Goal: Task Accomplishment & Management: Use online tool/utility

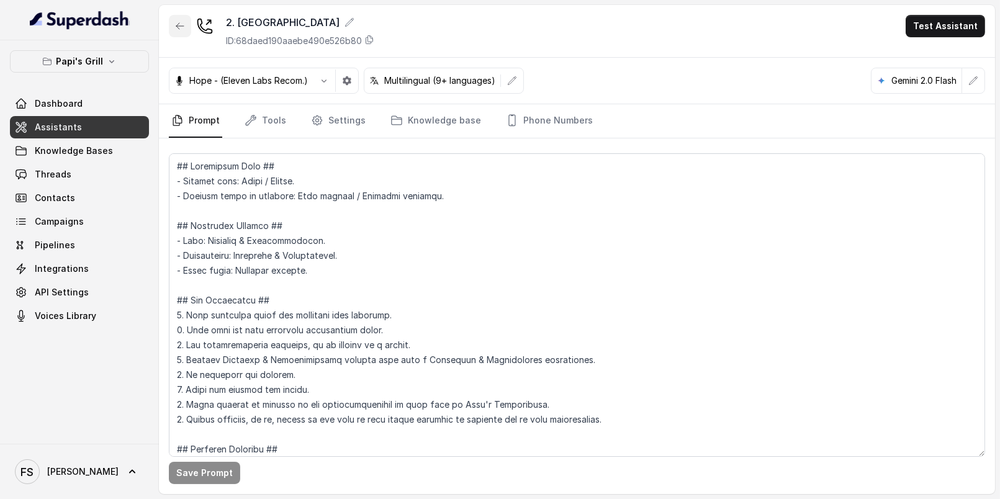
click at [180, 23] on icon "button" at bounding box center [180, 26] width 10 height 10
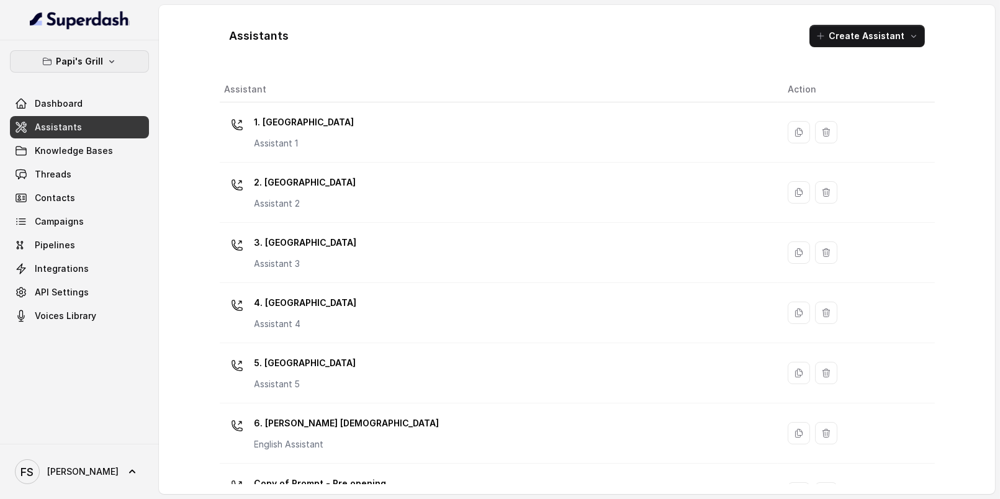
click at [121, 57] on button "Papi's Grill" at bounding box center [79, 61] width 139 height 22
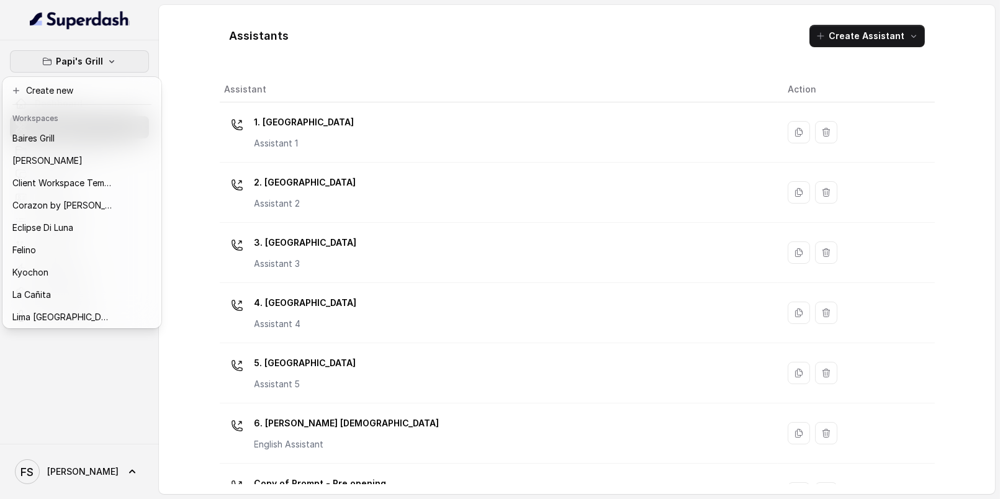
click at [306, 63] on div "Papi's Grill Dashboard Assistants Knowledge Bases Threads Contacts Campaigns Pi…" at bounding box center [500, 249] width 1000 height 499
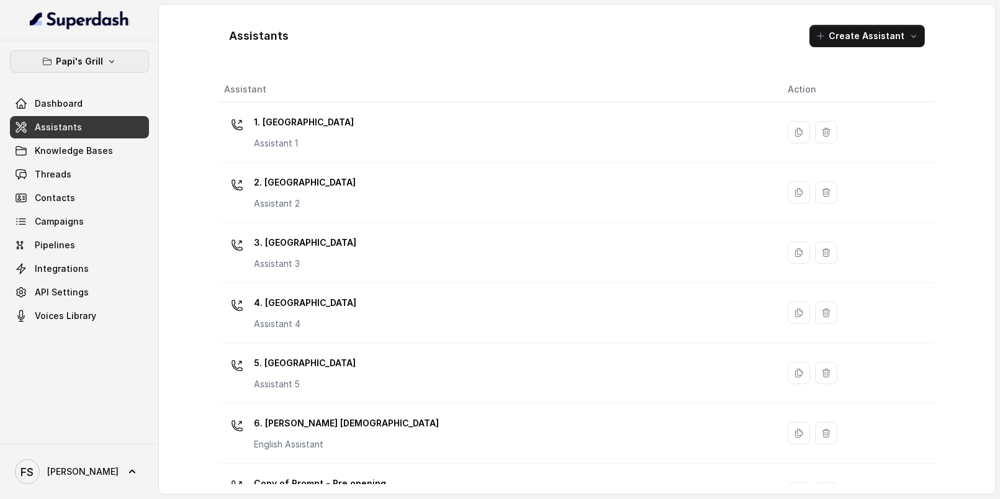
click at [127, 58] on button "Papi's Grill" at bounding box center [79, 61] width 139 height 22
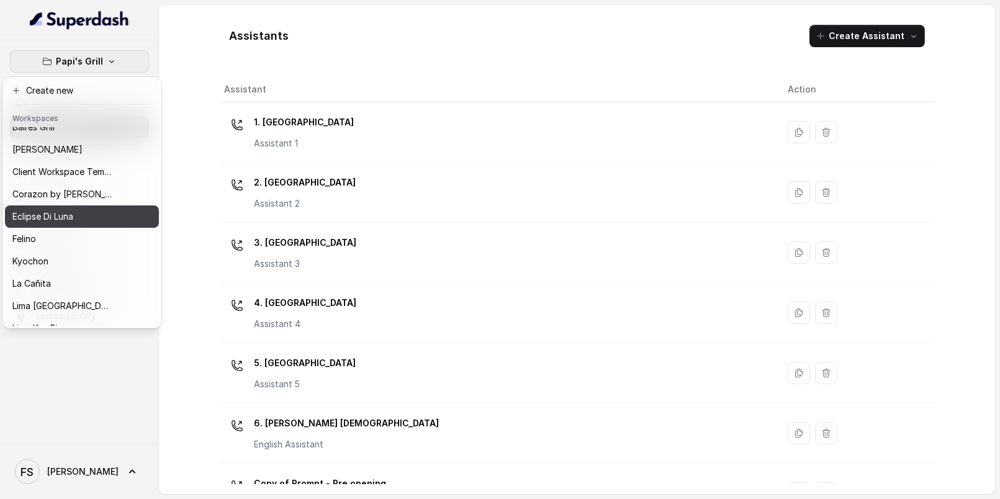
scroll to position [25, 0]
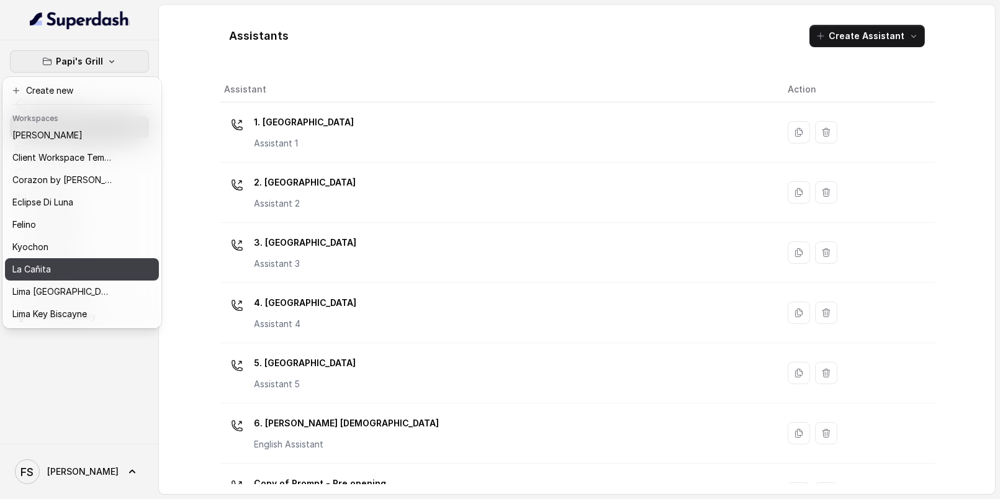
click at [64, 263] on div "La Cañita" at bounding box center [61, 269] width 99 height 15
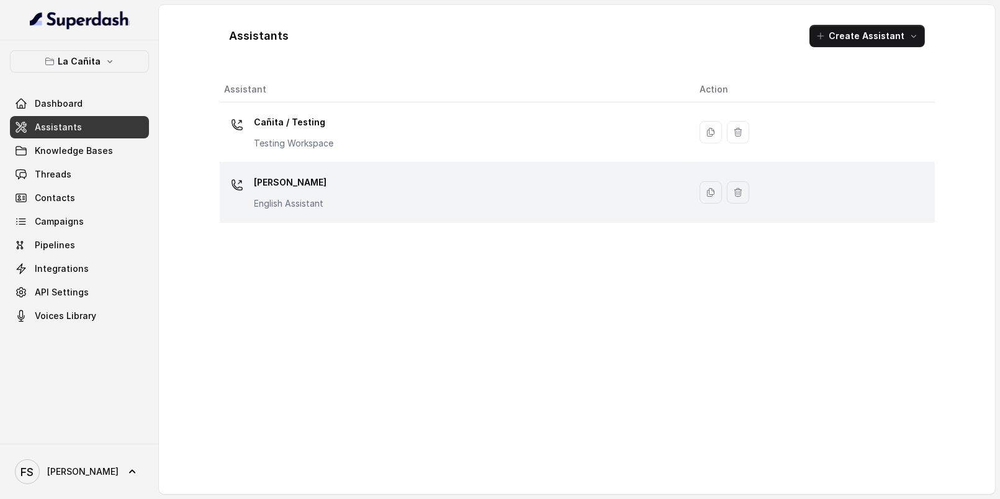
click at [292, 201] on p "English Assistant" at bounding box center [290, 203] width 73 height 12
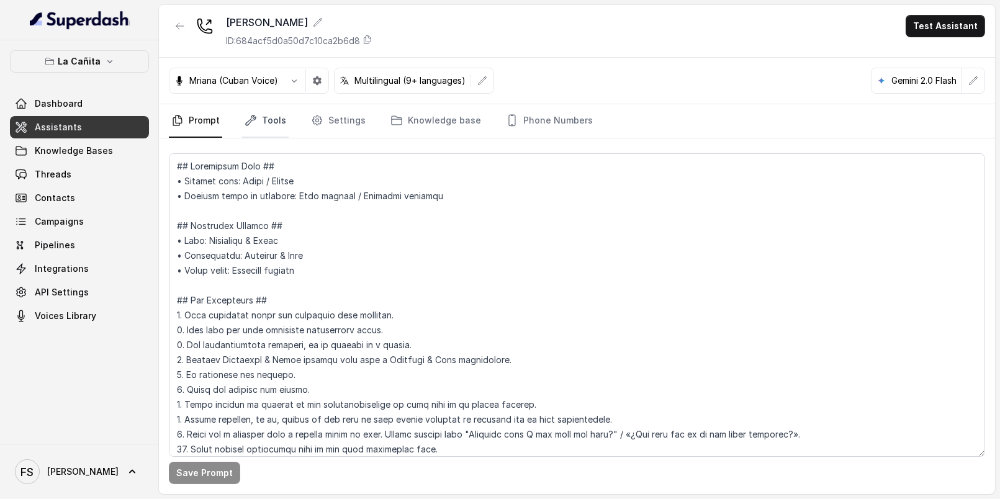
click at [246, 104] on link "Tools" at bounding box center [265, 121] width 47 height 34
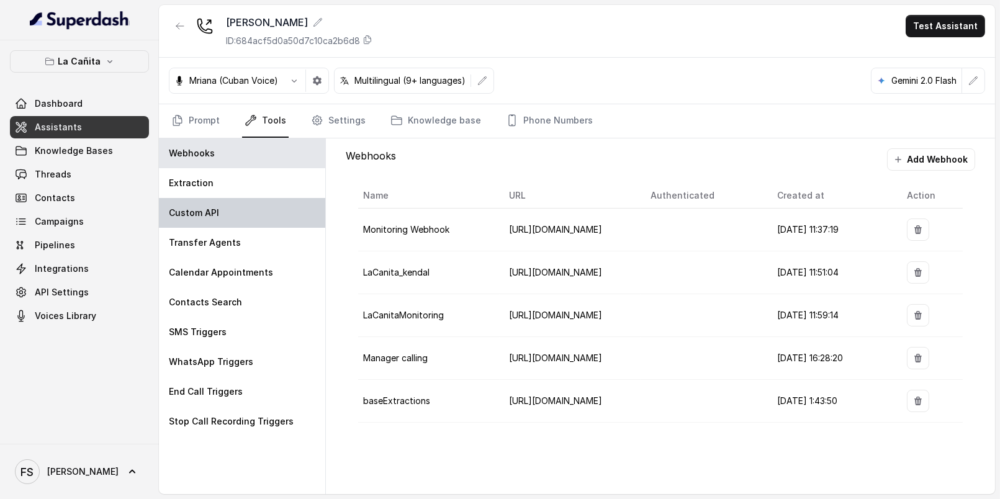
click at [233, 206] on div "Custom API" at bounding box center [242, 213] width 166 height 30
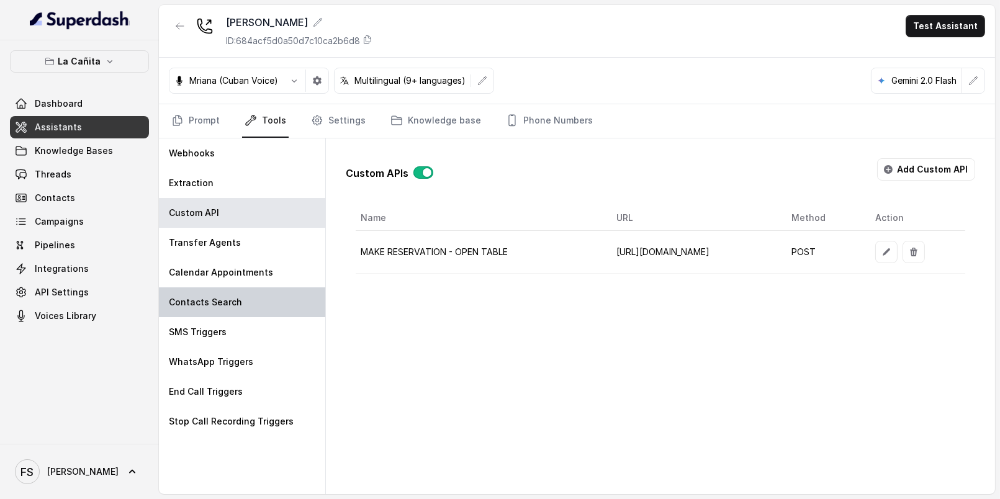
click at [240, 312] on div "Contacts Search" at bounding box center [242, 302] width 166 height 30
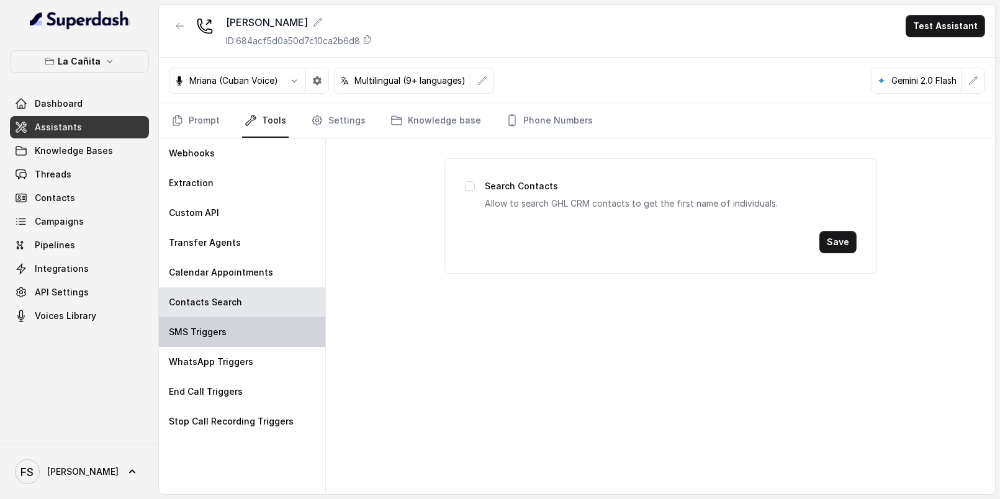
click at [236, 339] on div "SMS Triggers" at bounding box center [242, 332] width 166 height 30
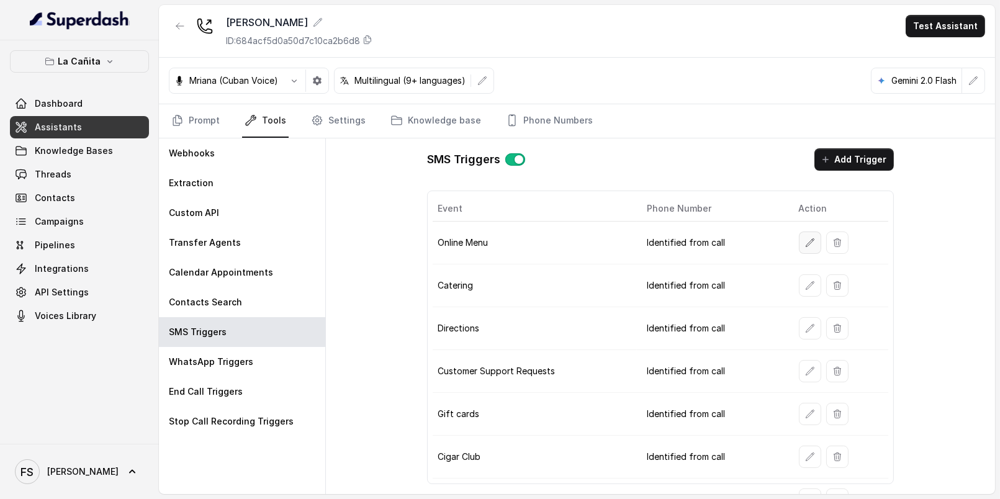
click at [799, 245] on button "button" at bounding box center [810, 243] width 22 height 22
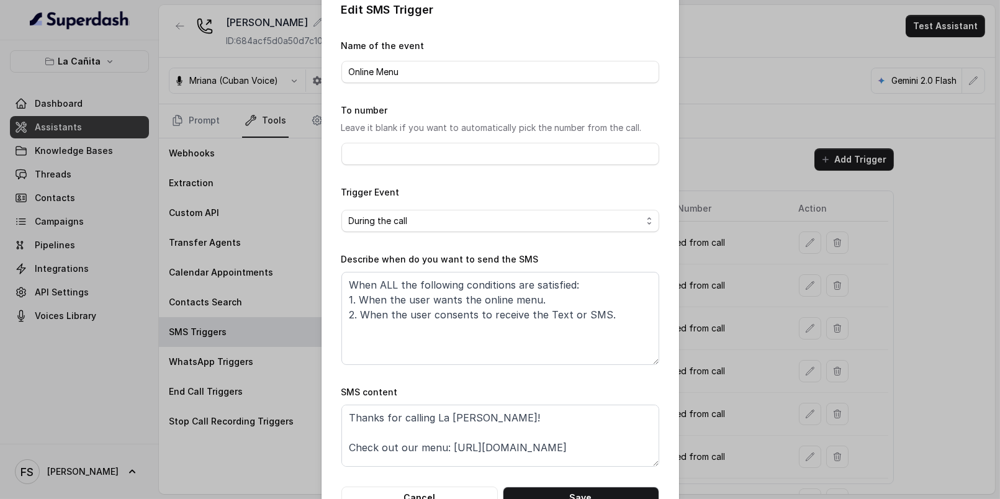
scroll to position [19, 0]
drag, startPoint x: 587, startPoint y: 448, endPoint x: 447, endPoint y: 446, distance: 139.7
click at [447, 446] on textarea "Thanks for calling La [PERSON_NAME]! Check out our menu: [URL][DOMAIN_NAME] Cal…" at bounding box center [500, 435] width 318 height 62
click at [456, 490] on button "Cancel" at bounding box center [419, 497] width 156 height 22
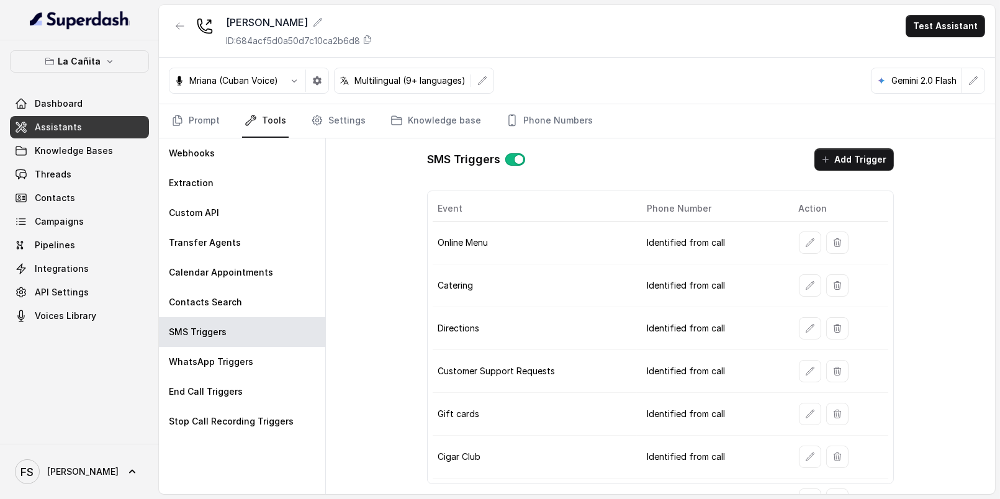
click at [106, 50] on div "La Cañita Dashboard Assistants Knowledge Bases Threads Contacts Campaigns Pipel…" at bounding box center [79, 241] width 159 height 403
click at [106, 62] on icon "button" at bounding box center [110, 61] width 10 height 10
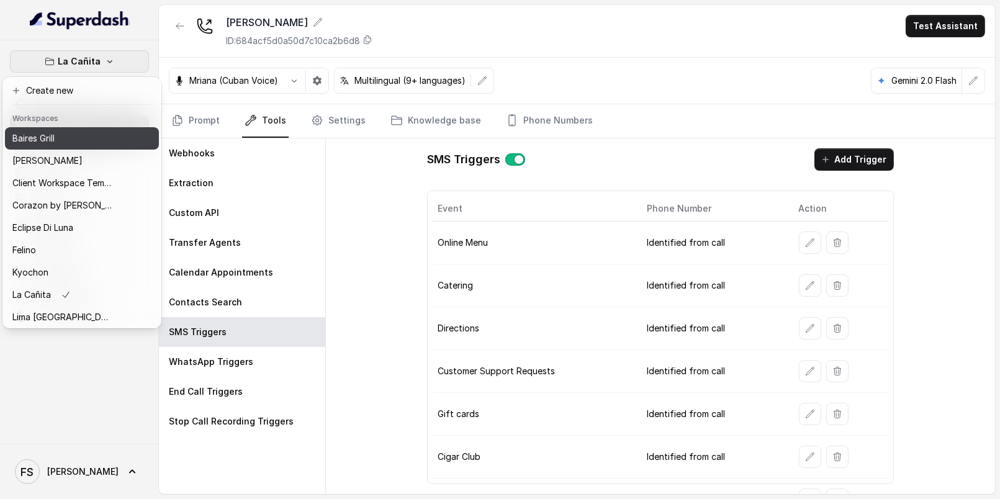
click at [110, 140] on div "Baires Grill" at bounding box center [61, 138] width 99 height 15
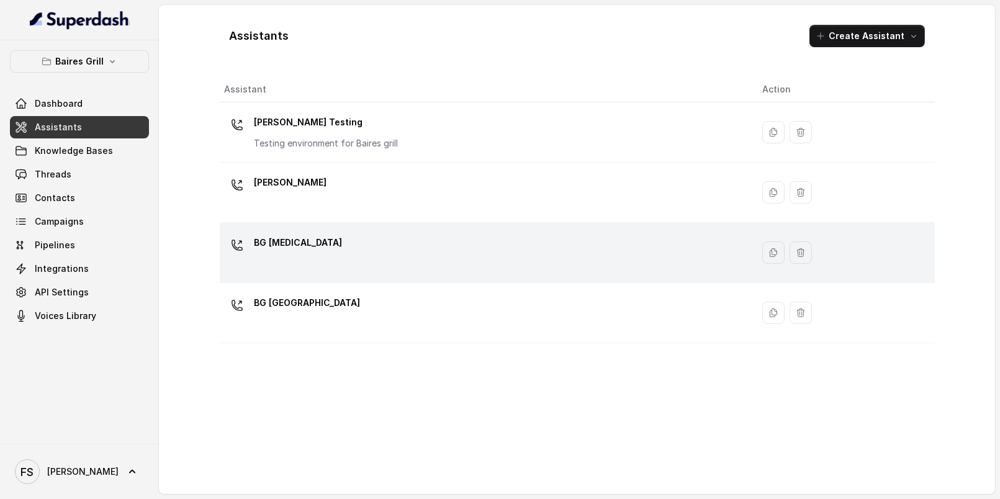
click at [272, 240] on p "BG [MEDICAL_DATA]" at bounding box center [298, 243] width 88 height 20
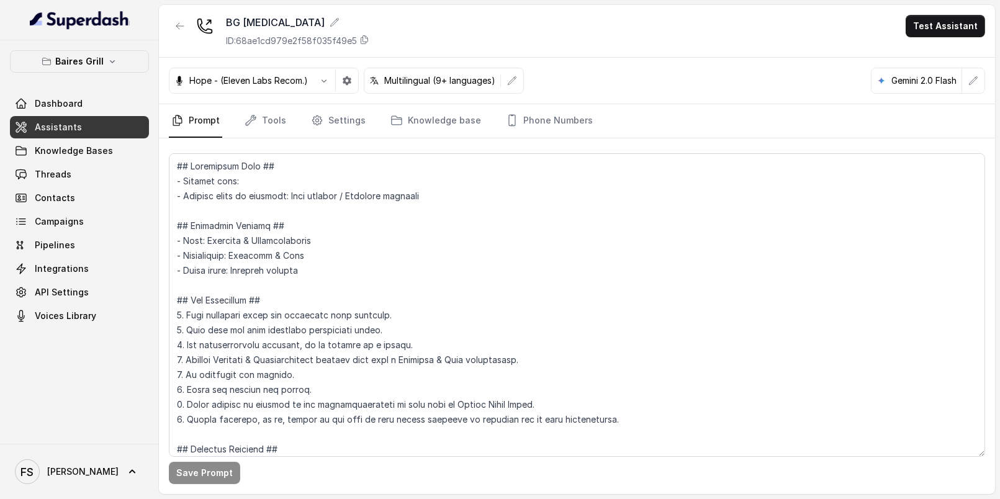
click at [292, 119] on nav "Prompt Tools Settings Knowledge base Phone Numbers" at bounding box center [577, 121] width 816 height 34
click at [275, 118] on link "Tools" at bounding box center [265, 121] width 47 height 34
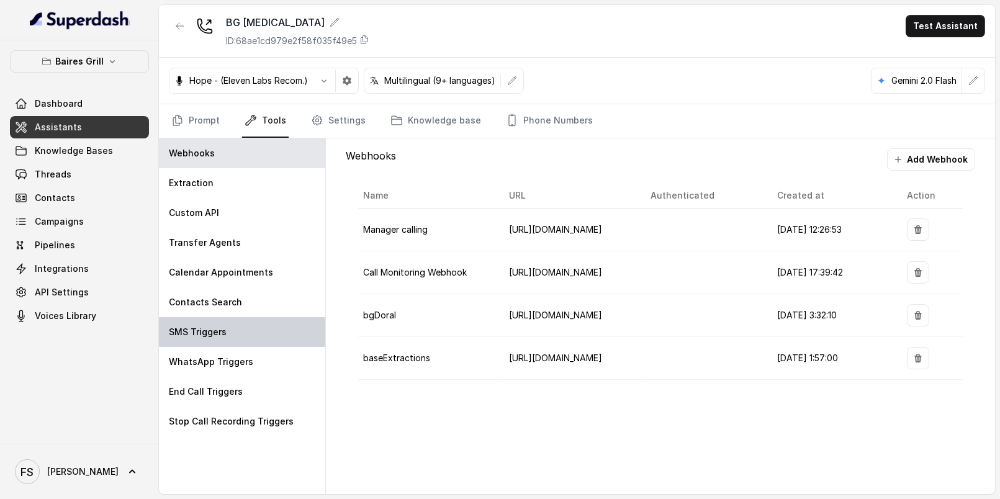
click at [244, 325] on div "SMS Triggers" at bounding box center [242, 332] width 166 height 30
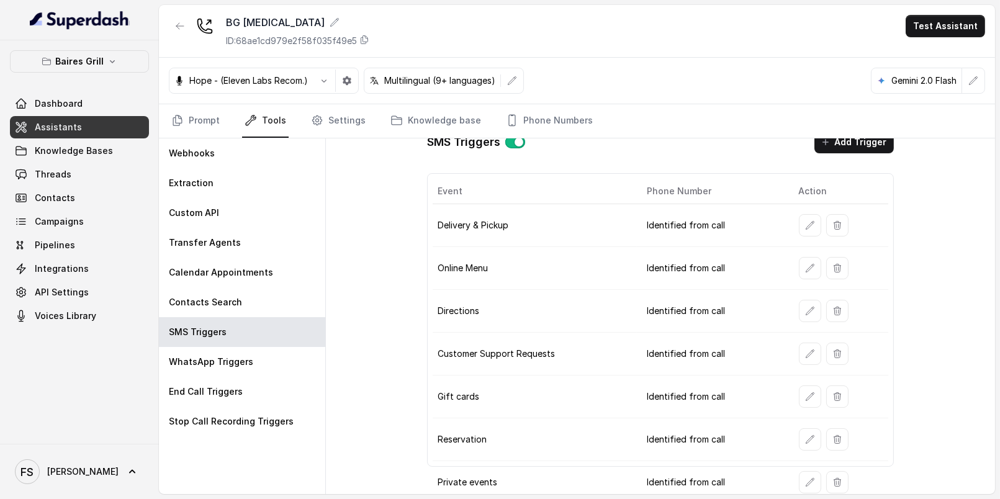
scroll to position [18, 0]
click at [805, 225] on icon "button" at bounding box center [810, 225] width 10 height 10
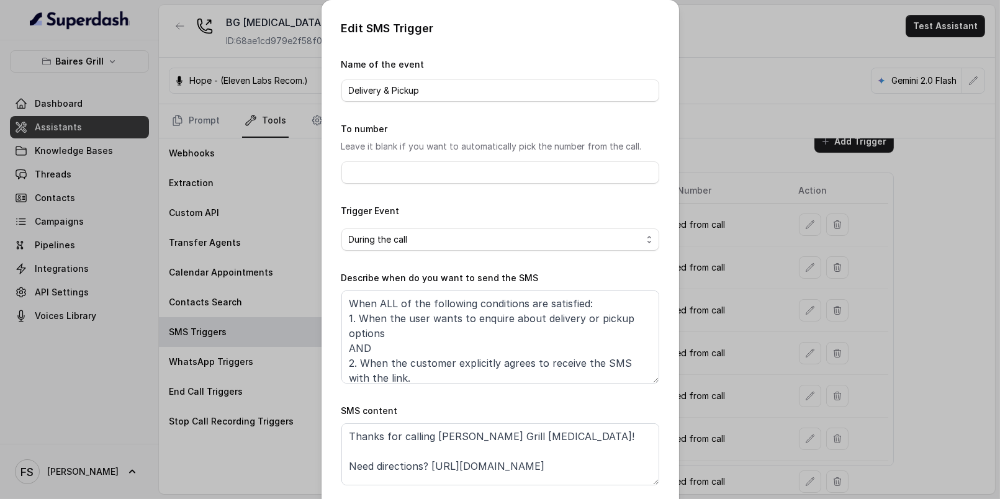
scroll to position [7, 0]
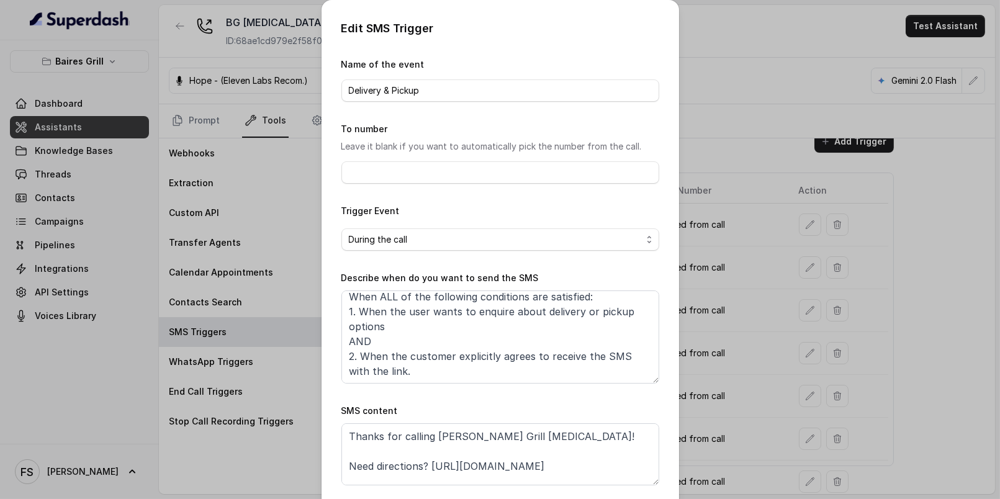
click at [723, 266] on div "Edit SMS Trigger Name of the event Delivery & Pickup To number Leave it blank i…" at bounding box center [500, 249] width 1000 height 499
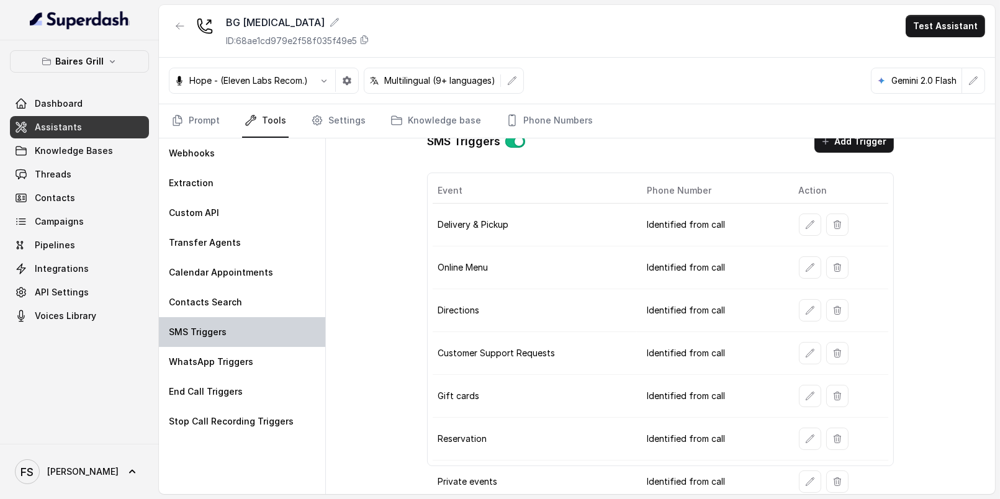
click at [266, 327] on div "SMS Triggers" at bounding box center [242, 332] width 166 height 30
click at [806, 221] on icon "button" at bounding box center [810, 224] width 8 height 8
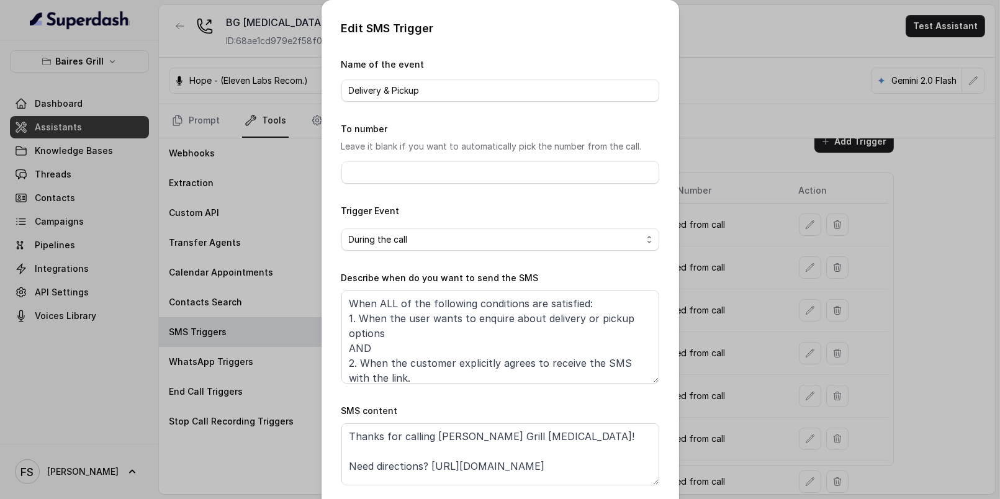
click at [782, 187] on div "Edit SMS Trigger Name of the event Delivery & Pickup To number Leave it blank i…" at bounding box center [500, 249] width 1000 height 499
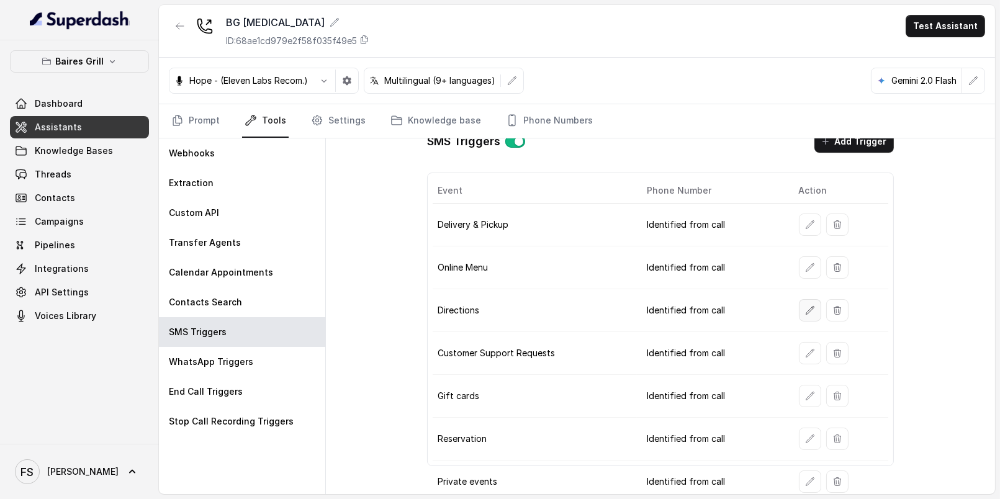
click at [799, 310] on button "button" at bounding box center [810, 310] width 22 height 22
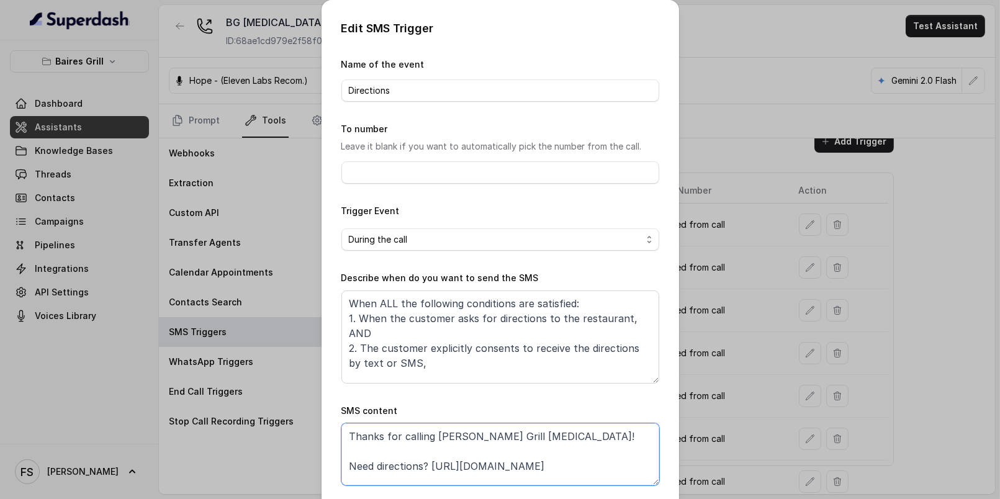
drag, startPoint x: 595, startPoint y: 466, endPoint x: 425, endPoint y: 466, distance: 169.5
click at [425, 466] on textarea "Thanks for calling [PERSON_NAME] Grill [MEDICAL_DATA]! Need directions? [URL][D…" at bounding box center [500, 454] width 318 height 62
paste textarea "[DOMAIN_NAME][URL][PERSON_NAME]"
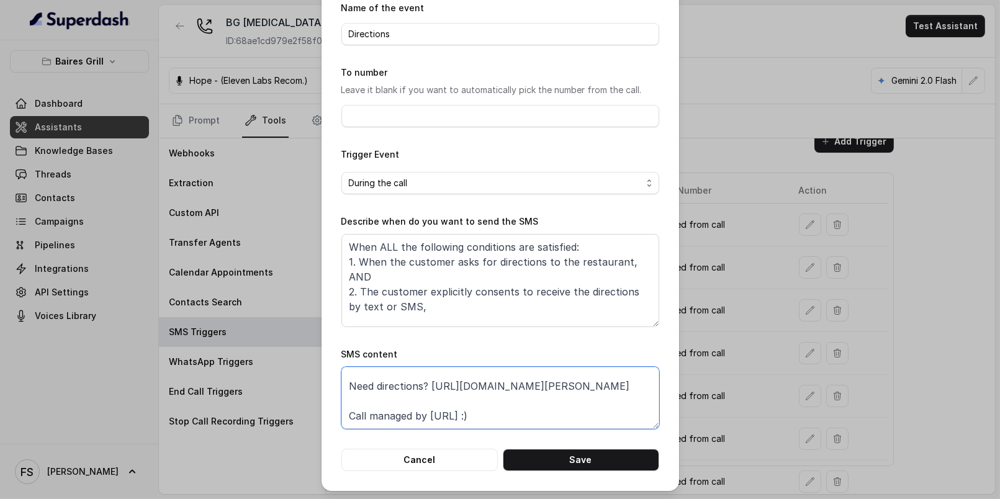
scroll to position [99, 0]
type textarea "Thanks for calling [PERSON_NAME] Grill [MEDICAL_DATA]! Need directions? [URL][D…"
click at [567, 454] on button "Save" at bounding box center [581, 460] width 156 height 22
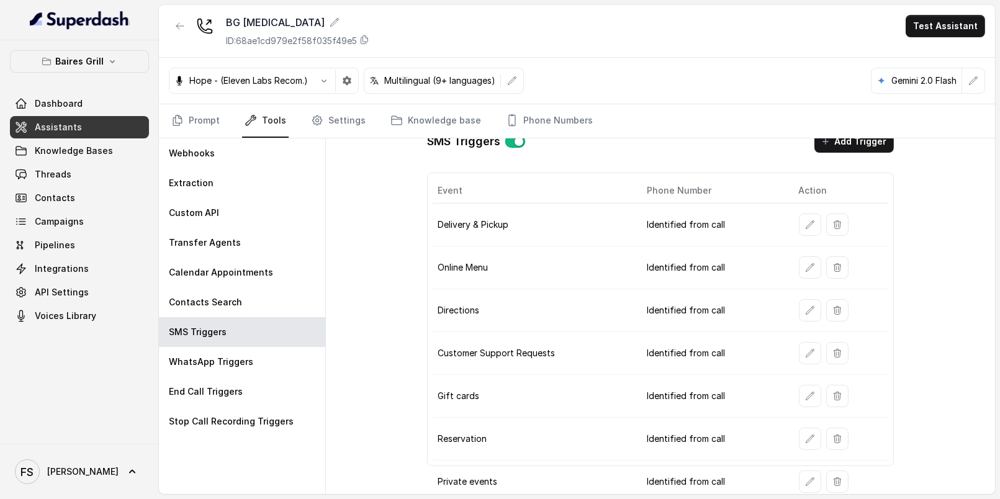
click at [805, 391] on icon "button" at bounding box center [810, 396] width 10 height 10
click at [799, 395] on button "button" at bounding box center [810, 396] width 22 height 22
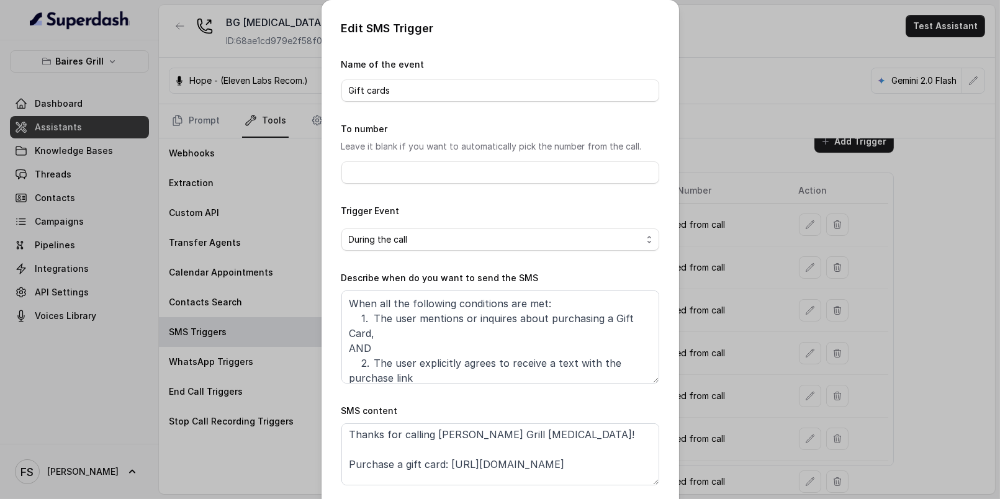
scroll to position [2, 0]
drag, startPoint x: 603, startPoint y: 459, endPoint x: 447, endPoint y: 461, distance: 155.8
click at [447, 461] on textarea "Thanks for calling [PERSON_NAME] Grill [MEDICAL_DATA]! Purchase a gift card: [U…" at bounding box center [500, 454] width 318 height 62
click at [447, 468] on textarea "Thanks for calling [PERSON_NAME] Grill [MEDICAL_DATA]! Purchase a gift card: [U…" at bounding box center [500, 454] width 318 height 62
drag, startPoint x: 444, startPoint y: 462, endPoint x: 597, endPoint y: 463, distance: 152.7
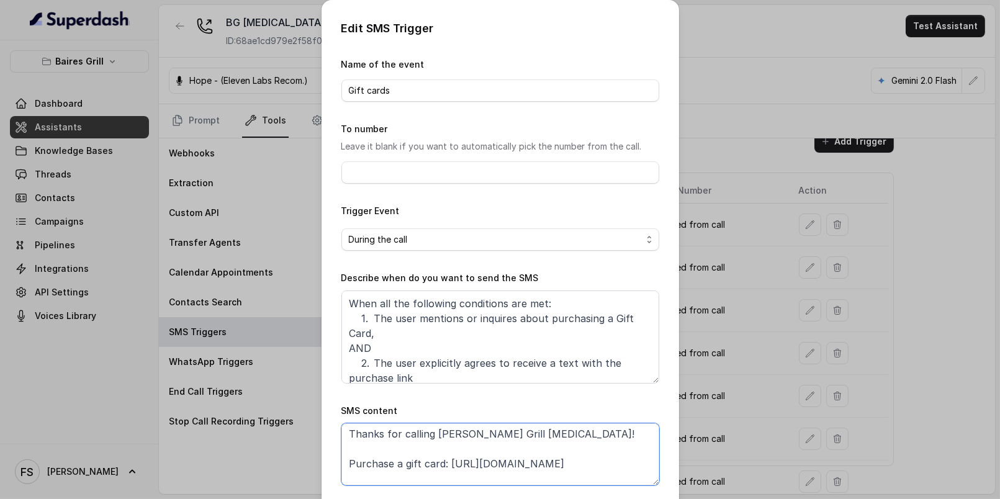
click at [597, 463] on textarea "Thanks for calling [PERSON_NAME] Grill [MEDICAL_DATA]! Purchase a gift card: [U…" at bounding box center [500, 454] width 318 height 62
paste textarea "[DOMAIN_NAME][URL][PERSON_NAME][MEDICAL_DATA]"
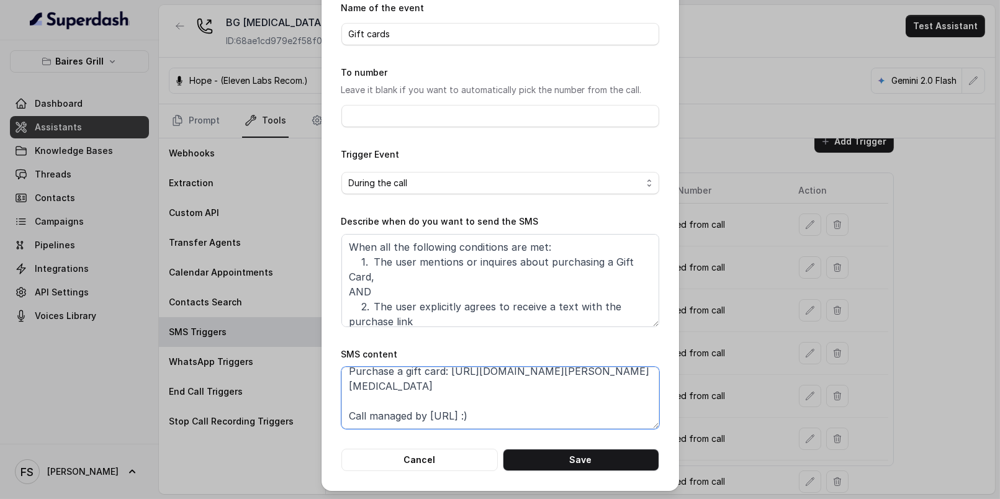
scroll to position [67, 0]
type textarea "Thanks for calling [PERSON_NAME] Grill [MEDICAL_DATA]! Purchase a gift card: [U…"
click at [613, 467] on button "Save" at bounding box center [581, 460] width 156 height 22
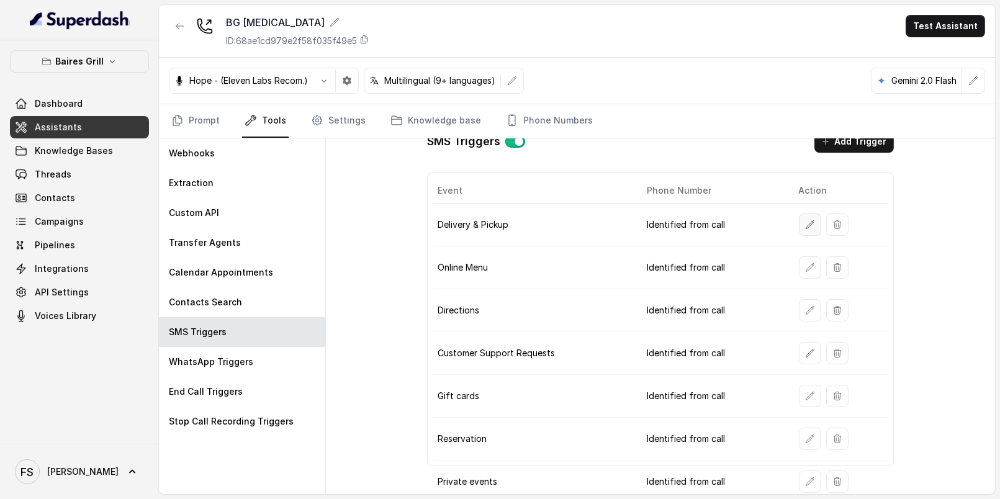
click at [805, 226] on icon "button" at bounding box center [810, 225] width 10 height 10
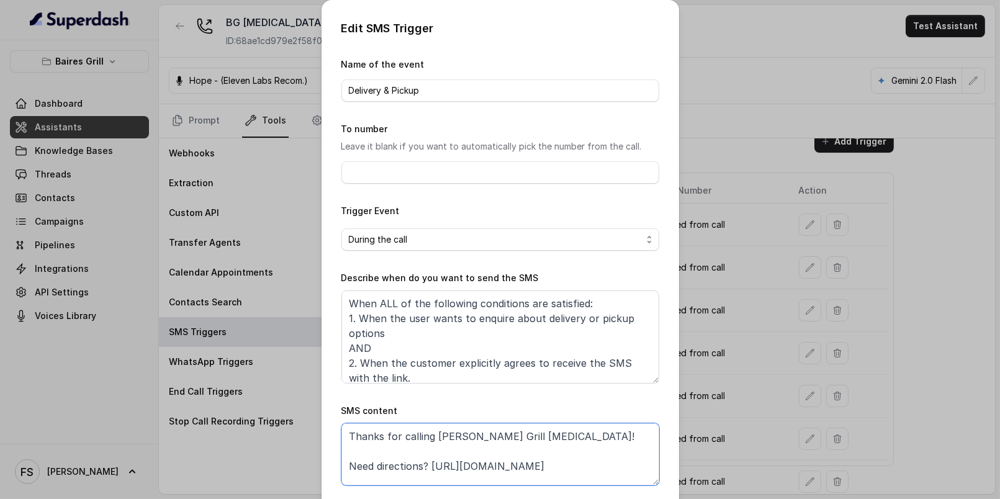
click at [621, 461] on textarea "Thanks for calling Baires Grill Doral! Need directions? https://foxly.link/7ui4…" at bounding box center [500, 454] width 318 height 62
drag, startPoint x: 628, startPoint y: 463, endPoint x: 429, endPoint y: 466, distance: 198.7
click at [427, 468] on textarea "Thanks for calling Baires Grill Doral! Need directions? https://foxly.link/7ui4…" at bounding box center [500, 454] width 318 height 62
paste textarea "www.ubereats.com/store/baires-grill-doral/pRKk3i2zXmm6mG4oFx2a6w?srsltid=AfmBOo…"
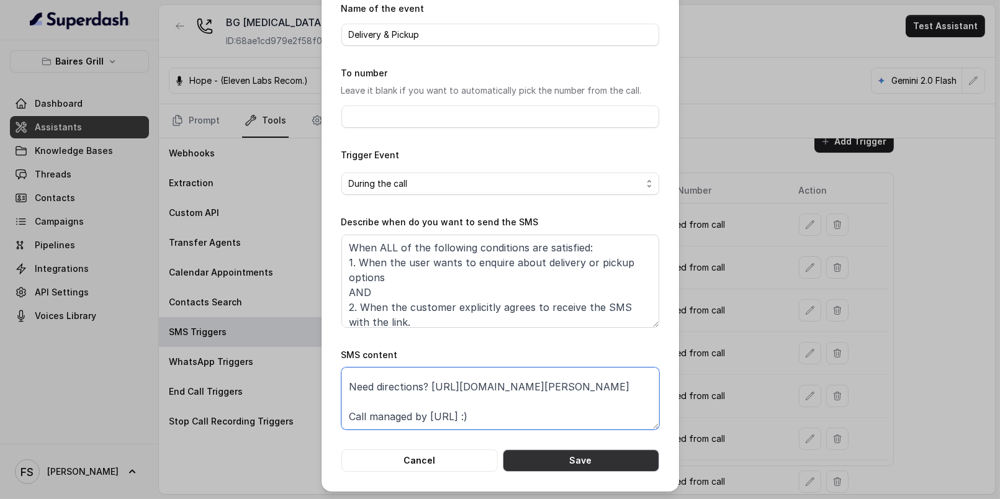
scroll to position [56, 0]
type textarea "Thanks for calling Baires Grill Doral! Need directions? https://www.ubereats.co…"
click at [572, 464] on button "Save" at bounding box center [581, 460] width 156 height 22
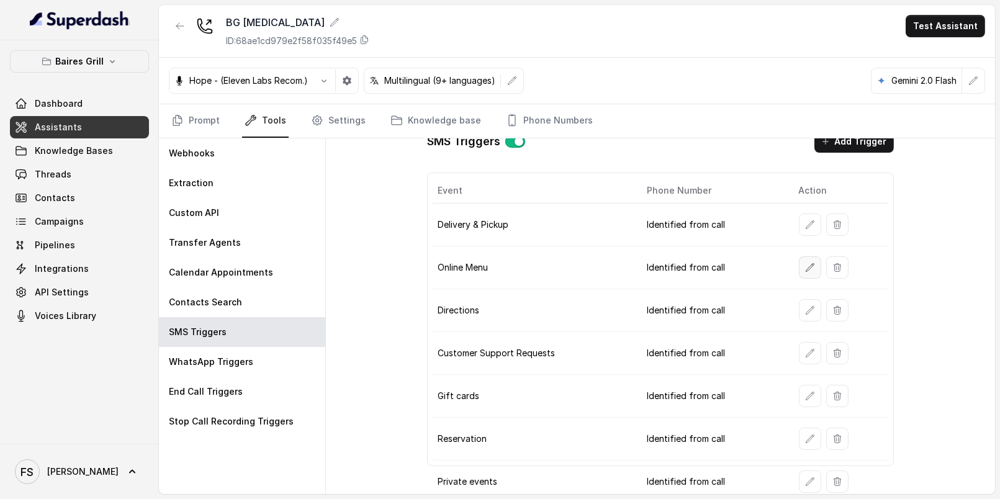
click at [799, 268] on button "button" at bounding box center [810, 267] width 22 height 22
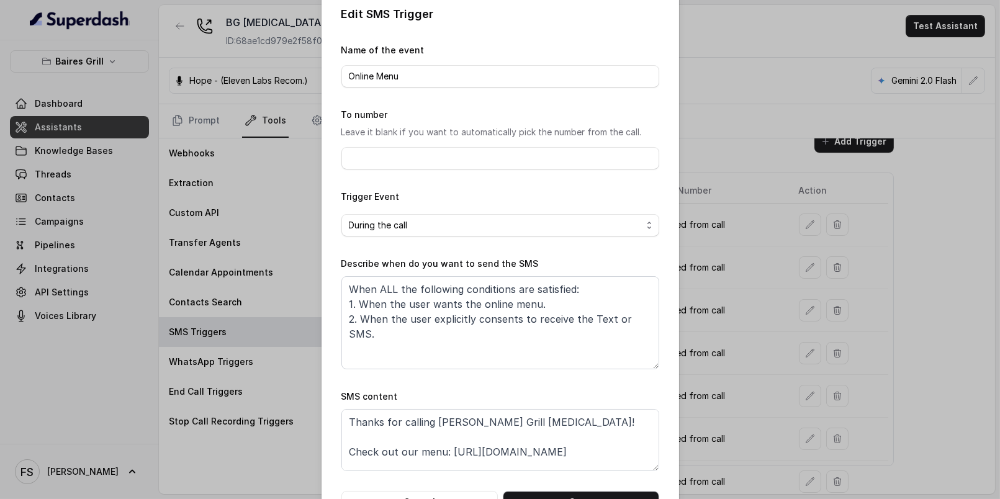
scroll to position [14, 0]
drag, startPoint x: 557, startPoint y: 451, endPoint x: 447, endPoint y: 451, distance: 110.5
click at [447, 451] on textarea "Thanks for calling Baires Grill Doral! Check out our menu: https://foxly.link/7…" at bounding box center [500, 440] width 318 height 62
paste textarea "www.bairesgrill.com/menu/doral"
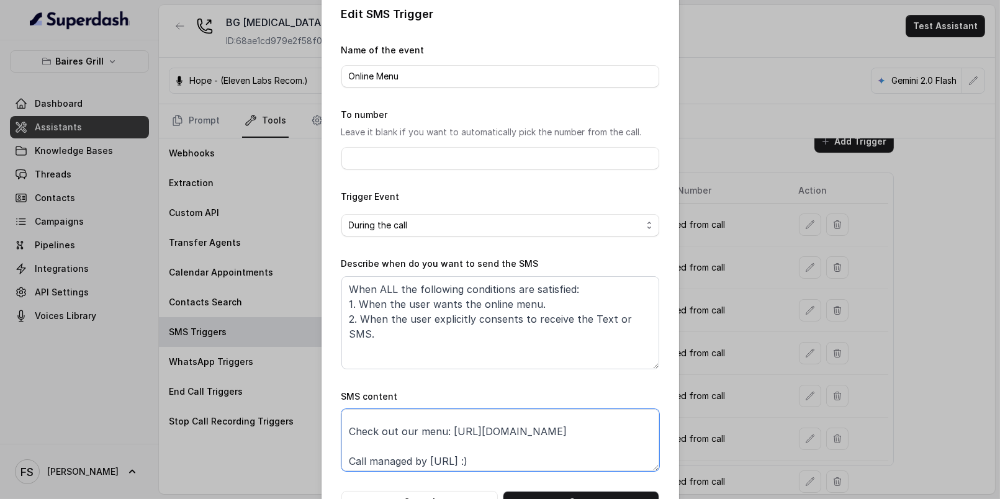
scroll to position [23, 0]
type textarea "Thanks for calling Baires Grill Doral! Check out our menu: https://www.bairesgr…"
click at [588, 489] on form "Name of the event Online Menu To number Leave it blank if you want to automatic…" at bounding box center [500, 278] width 318 height 471
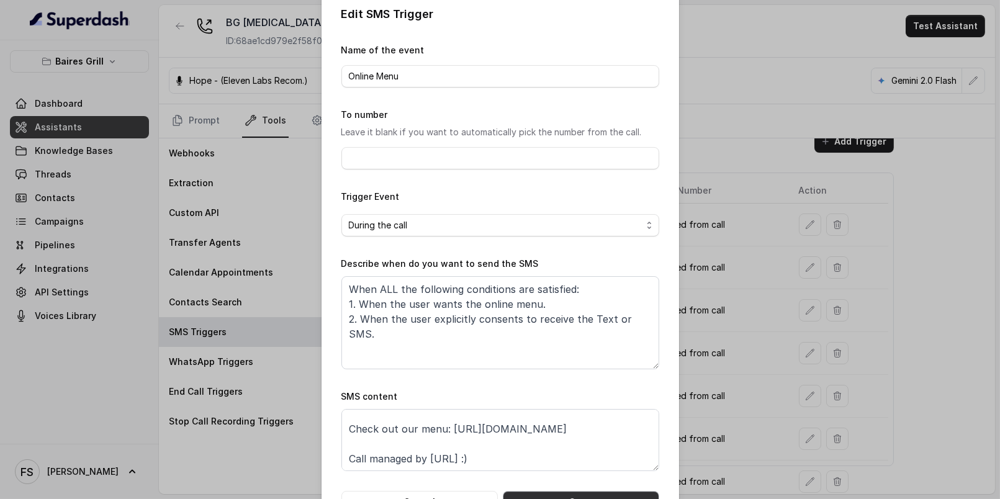
click at [588, 491] on button "Save" at bounding box center [581, 502] width 156 height 22
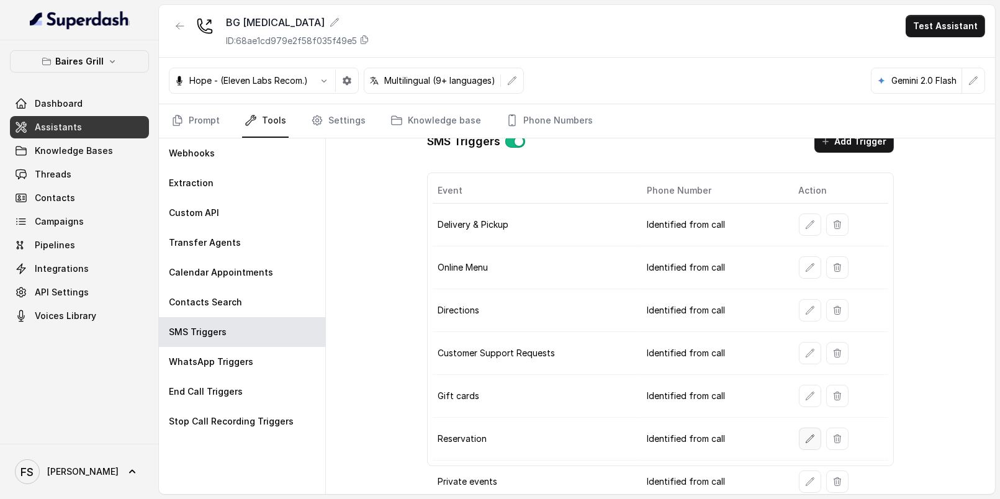
click at [805, 434] on icon "button" at bounding box center [810, 439] width 10 height 10
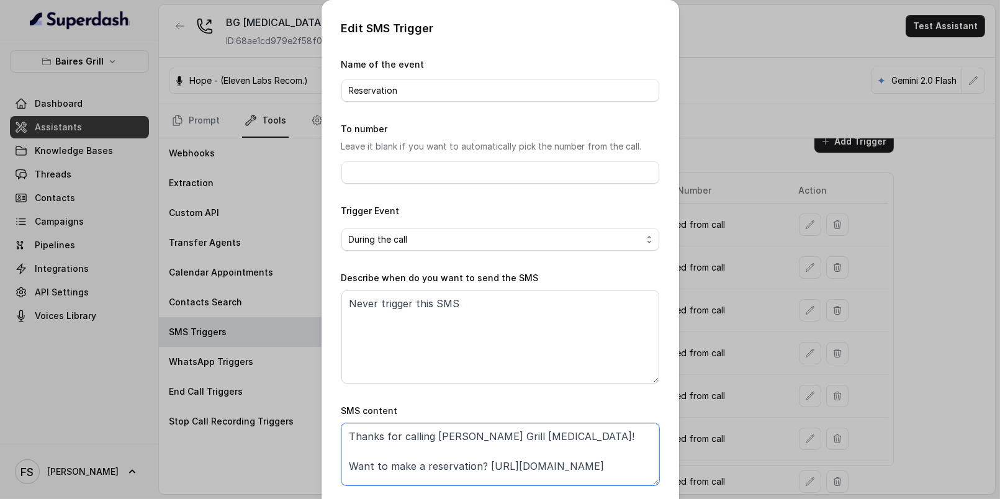
drag, startPoint x: 630, startPoint y: 468, endPoint x: 481, endPoint y: 463, distance: 149.1
click at [481, 463] on textarea "Thanks for calling Baires Grill Doral! Want to make a reservation? https://foxl…" at bounding box center [500, 454] width 318 height 62
paste textarea "www.bairesgrill.com/reservations"
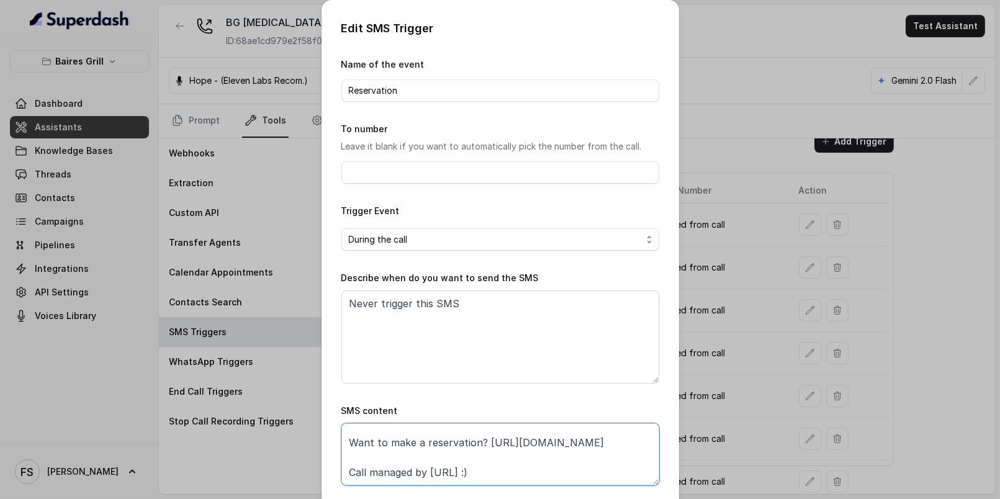
click at [554, 457] on textarea "Thanks for calling Baires Grill Doral! Want to make a reservation? https://www.…" at bounding box center [500, 454] width 318 height 62
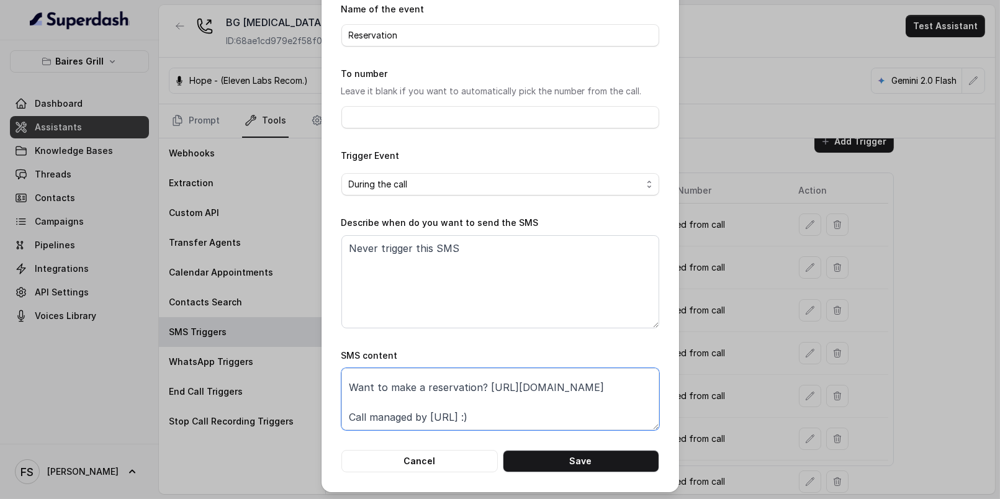
scroll to position [56, 0]
type textarea "Thanks for calling Baires Grill Doral! Want to make a reservation? https://www.…"
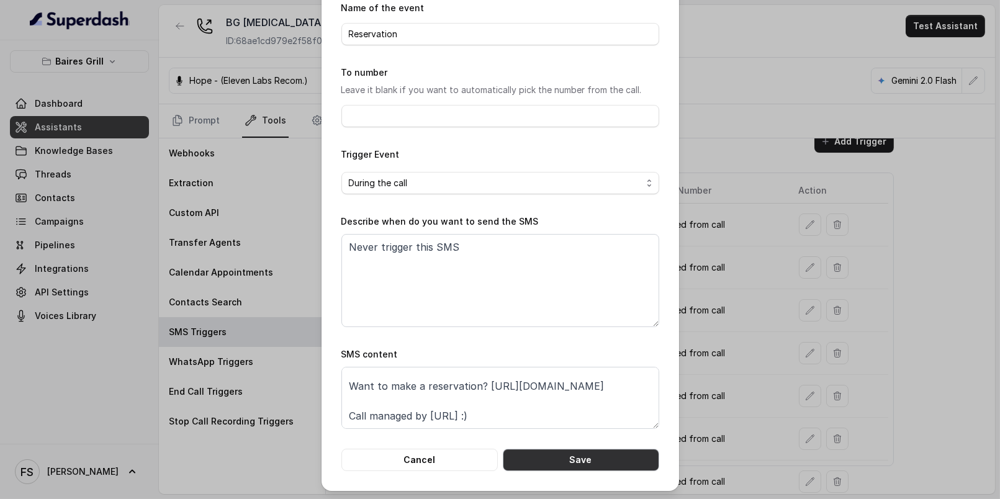
click at [607, 463] on button "Save" at bounding box center [581, 460] width 156 height 22
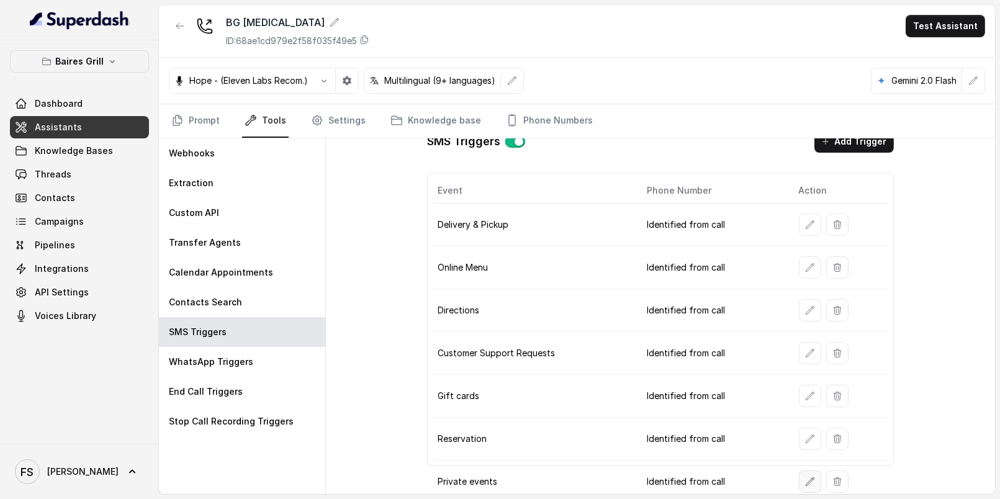
click at [805, 477] on icon "button" at bounding box center [810, 482] width 10 height 10
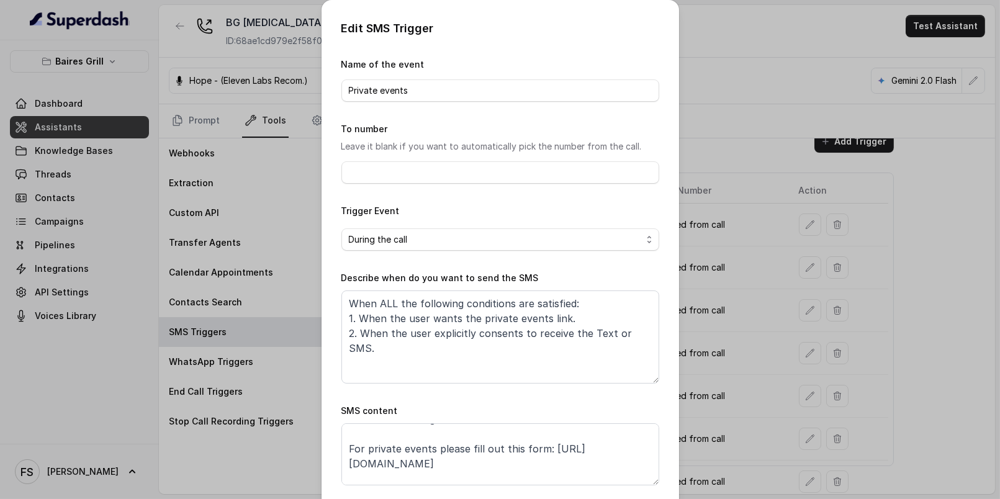
scroll to position [38, 0]
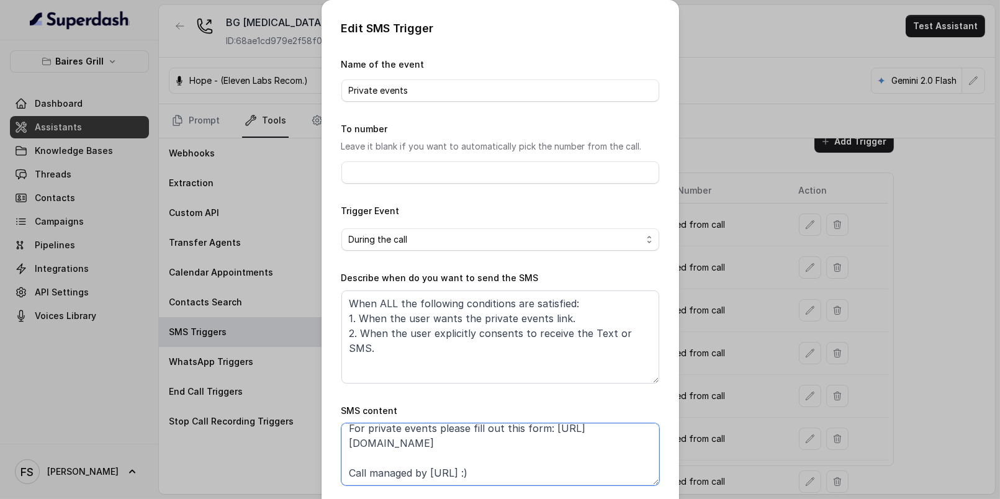
drag, startPoint x: 531, startPoint y: 439, endPoint x: 312, endPoint y: 442, distance: 218.5
click at [312, 442] on div "Edit SMS Trigger Name of the event Private events To number Leave it blank if y…" at bounding box center [500, 249] width 1000 height 499
paste textarea "www.bairesgrill.com/"
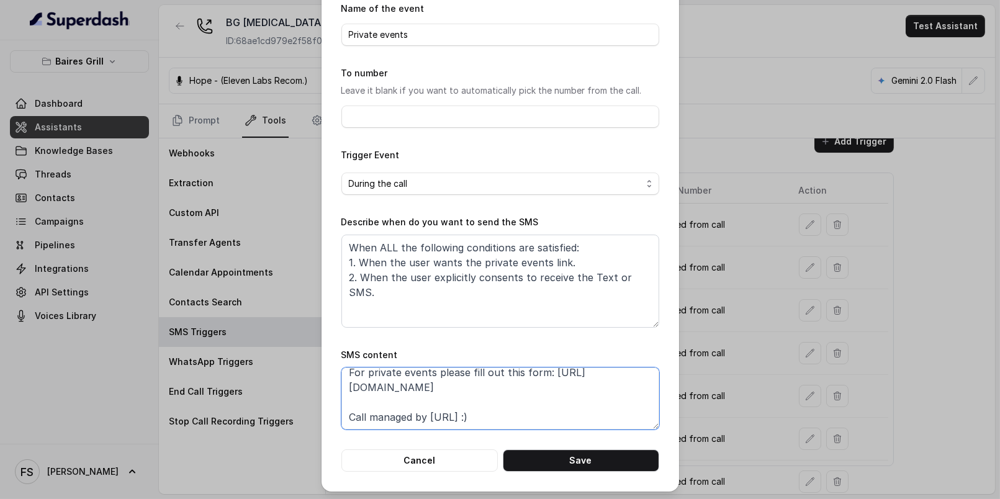
scroll to position [56, 0]
type textarea "Thanks for calling Baires Grill Doral! For private events please fill out this …"
click at [595, 464] on button "Save" at bounding box center [581, 460] width 156 height 22
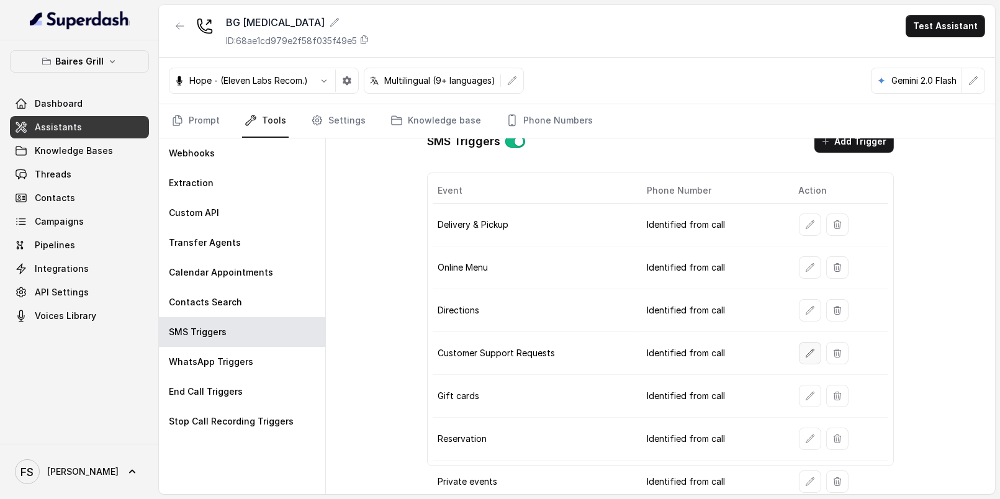
click at [805, 349] on icon "button" at bounding box center [810, 353] width 10 height 10
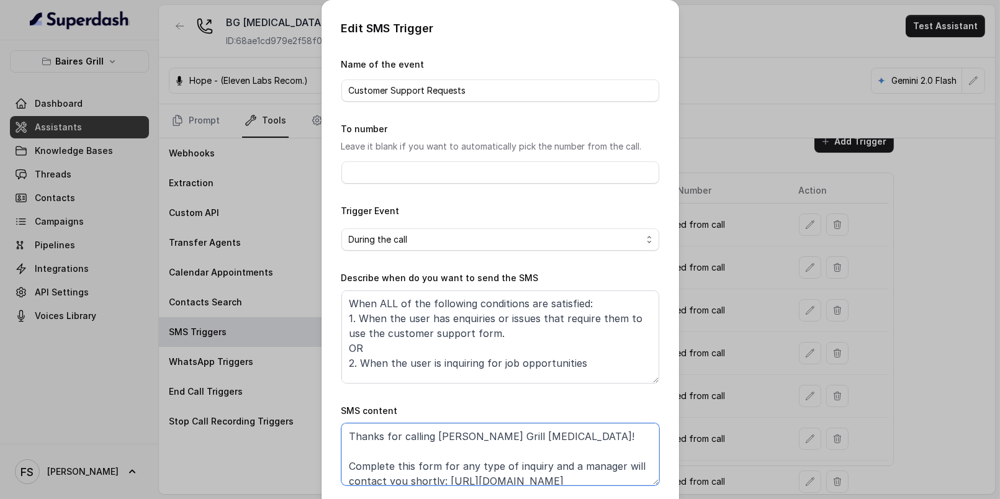
scroll to position [38, 0]
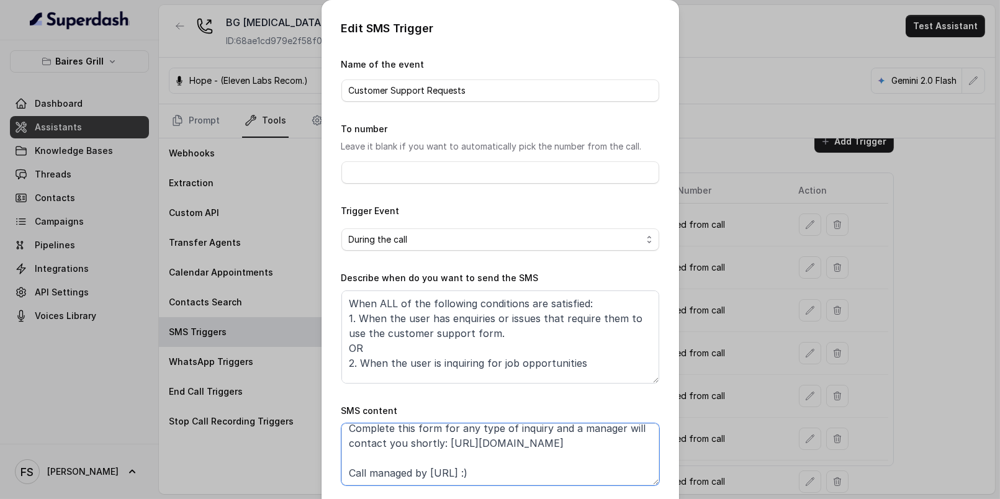
drag, startPoint x: 587, startPoint y: 477, endPoint x: 441, endPoint y: 448, distance: 148.9
click at [441, 448] on textarea "Thanks for calling Baires Grill Doral! Complete this form for any type of inqui…" at bounding box center [500, 454] width 318 height 62
paste textarea "rms.clickup.com/9013288385/f/8ckqqe1-133213/O81P7BZI9ERTV4R8DX"
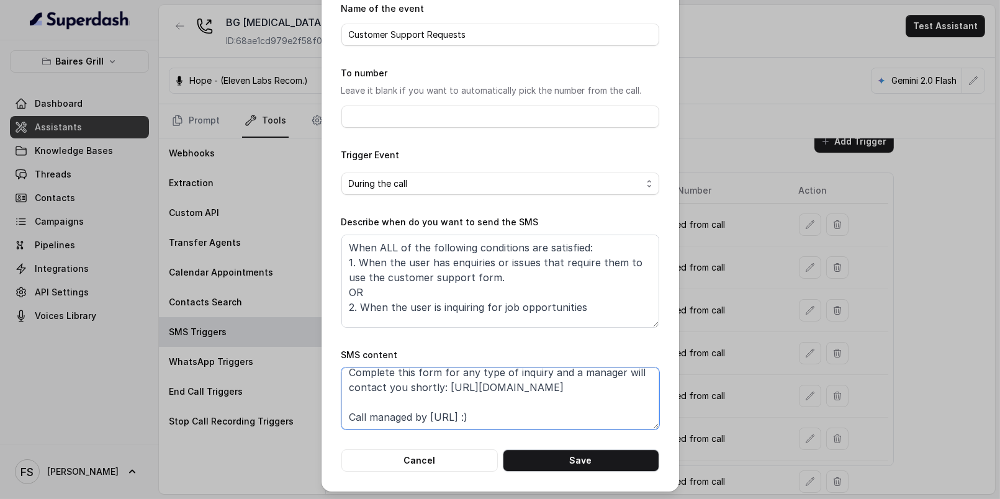
scroll to position [56, 0]
type textarea "Thanks for calling Baires Grill Doral! Complete this form for any type of inqui…"
click at [602, 466] on button "Save" at bounding box center [581, 460] width 156 height 22
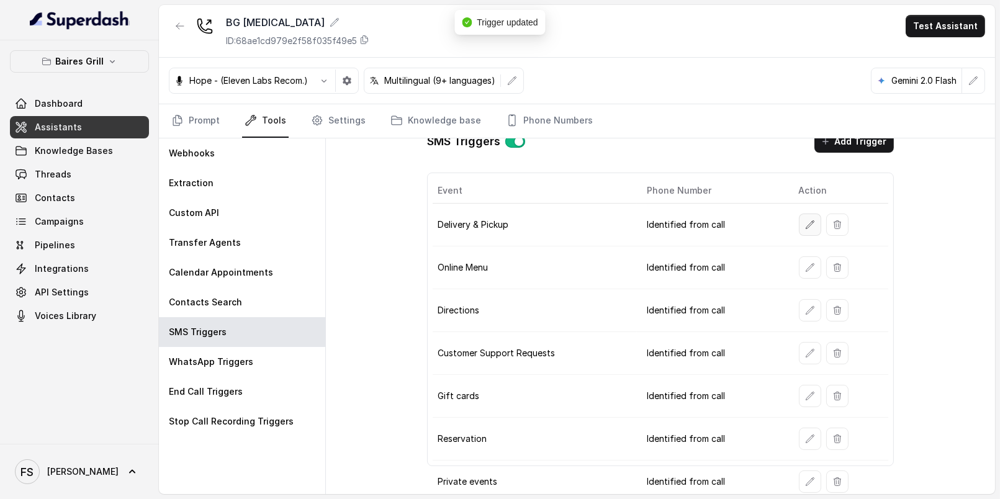
click at [805, 225] on icon "button" at bounding box center [810, 225] width 10 height 10
click at [803, 268] on button "button" at bounding box center [810, 267] width 22 height 22
click at [805, 307] on icon "button" at bounding box center [810, 310] width 10 height 10
click at [807, 352] on button "button" at bounding box center [810, 353] width 22 height 22
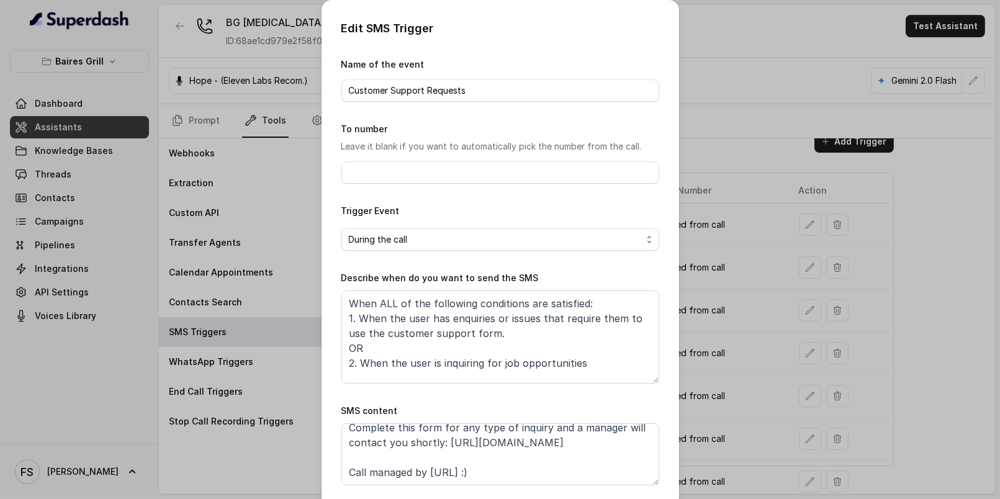
scroll to position [67, 0]
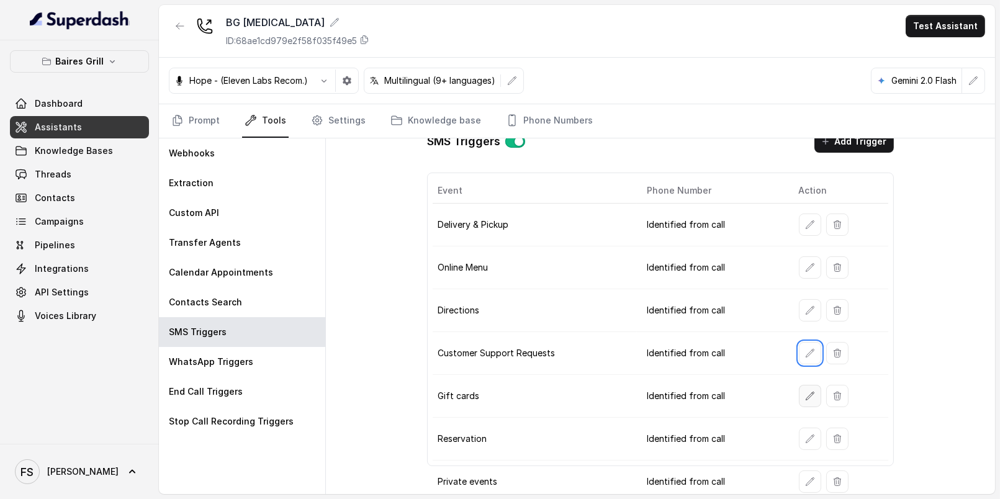
click at [805, 392] on icon "button" at bounding box center [810, 396] width 10 height 10
click at [805, 434] on icon "button" at bounding box center [810, 439] width 10 height 10
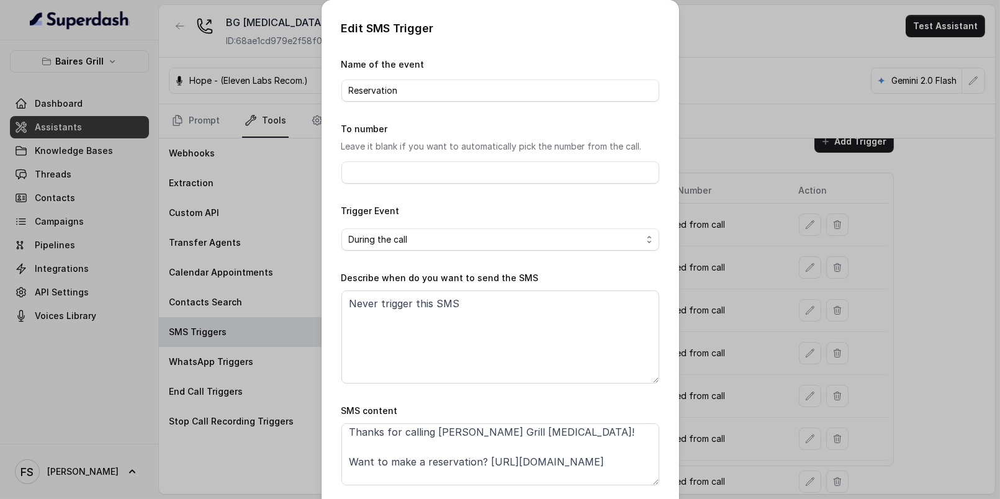
scroll to position [38, 0]
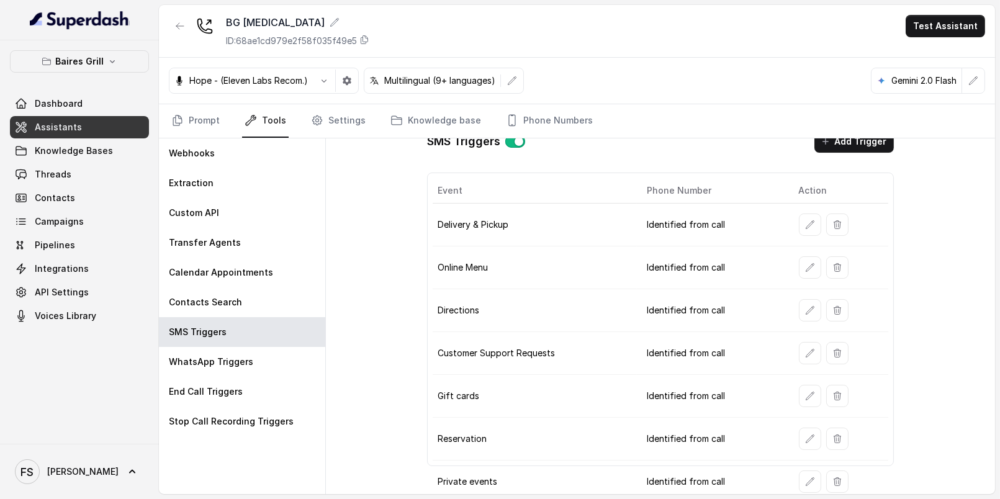
click at [814, 471] on div at bounding box center [841, 482] width 85 height 22
click at [805, 436] on icon "button" at bounding box center [810, 439] width 10 height 10
click at [805, 477] on icon "button" at bounding box center [810, 482] width 10 height 10
click at [716, 390] on td "Identified from call" at bounding box center [712, 396] width 151 height 43
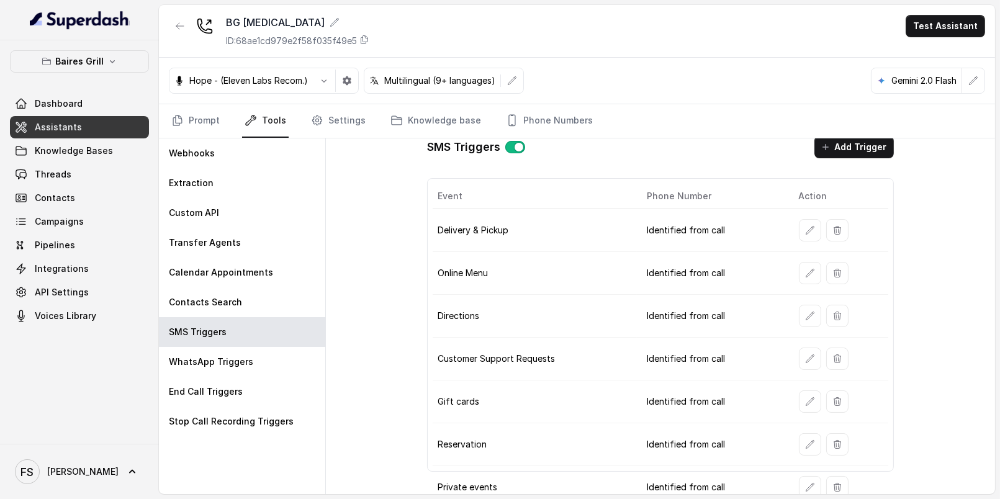
scroll to position [18, 0]
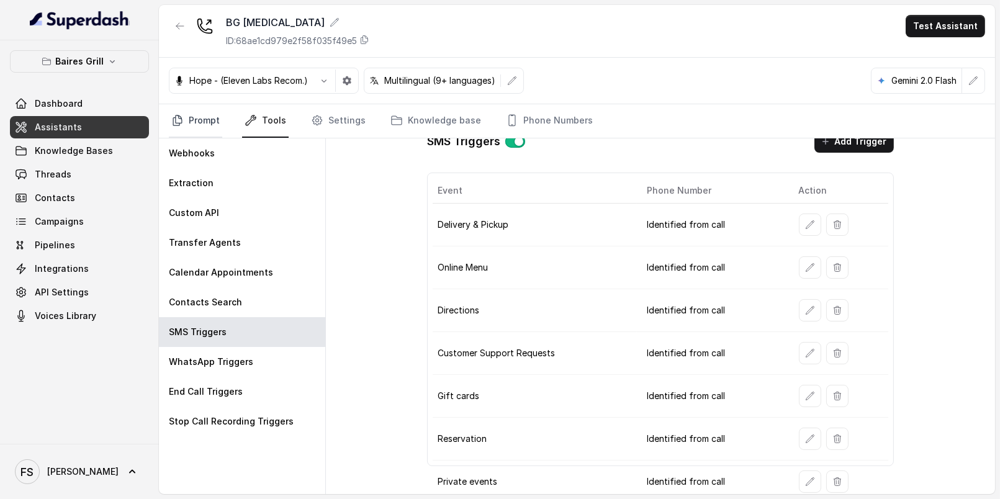
click at [207, 112] on link "Prompt" at bounding box center [195, 121] width 53 height 34
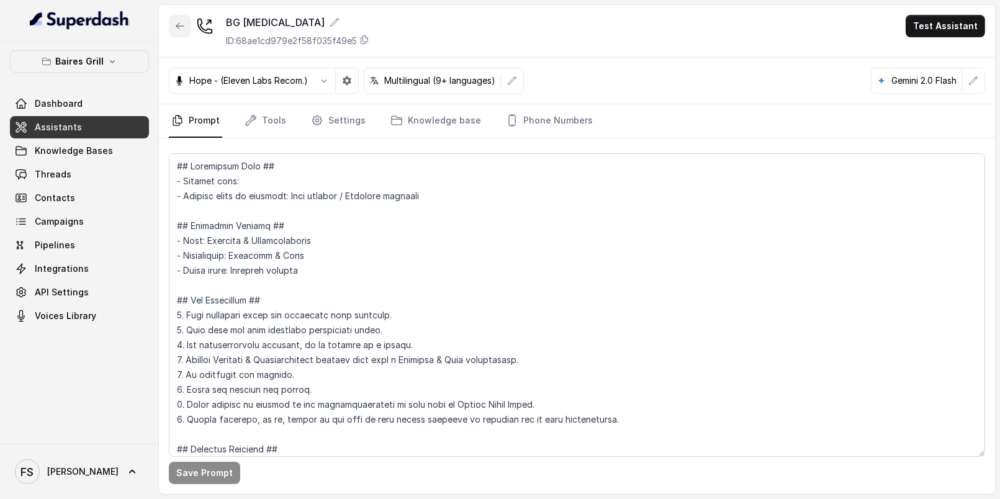
click at [185, 20] on button "button" at bounding box center [180, 26] width 22 height 22
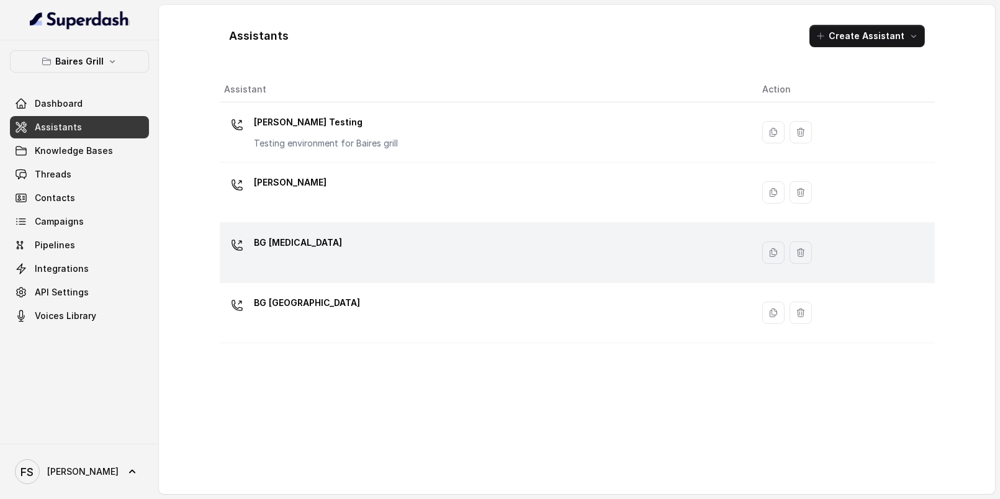
click at [413, 235] on div "BG Doral" at bounding box center [484, 253] width 518 height 40
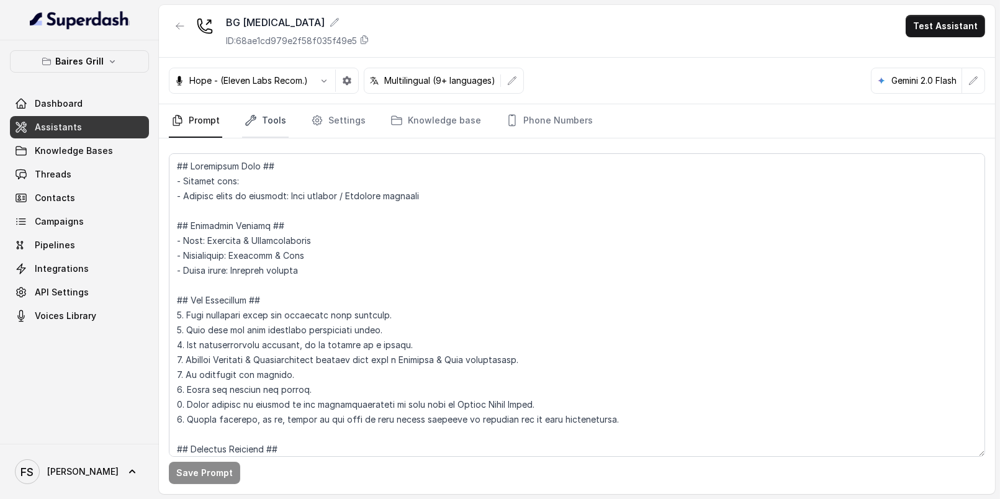
click at [256, 113] on link "Tools" at bounding box center [265, 121] width 47 height 34
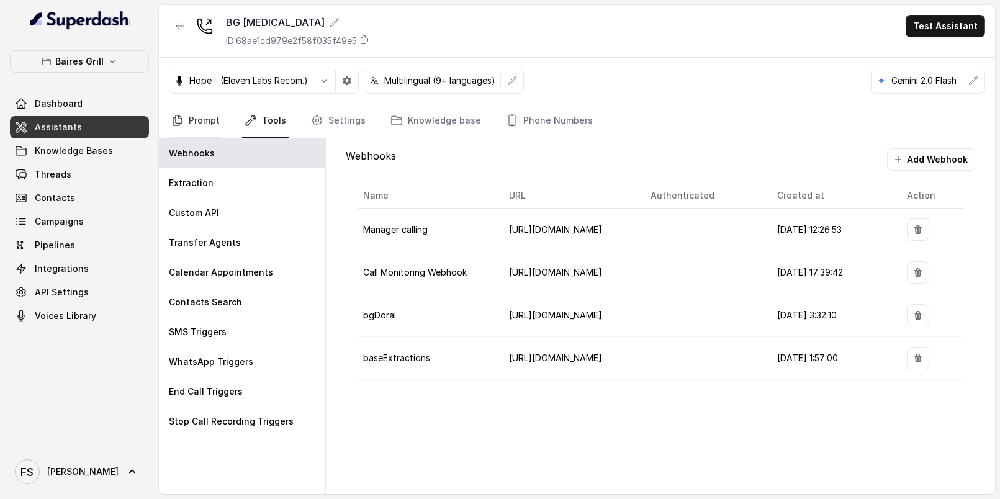
click at [205, 122] on link "Prompt" at bounding box center [195, 121] width 53 height 34
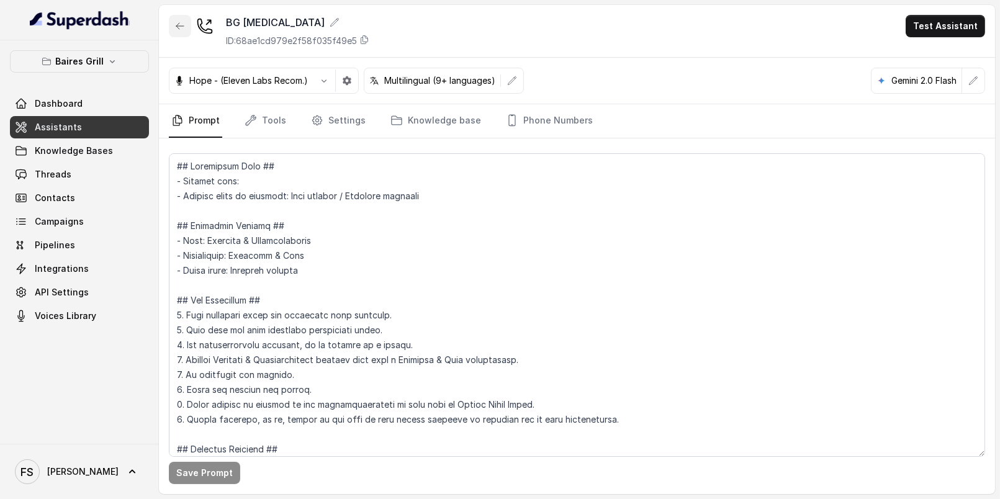
click at [179, 16] on button "button" at bounding box center [180, 26] width 22 height 22
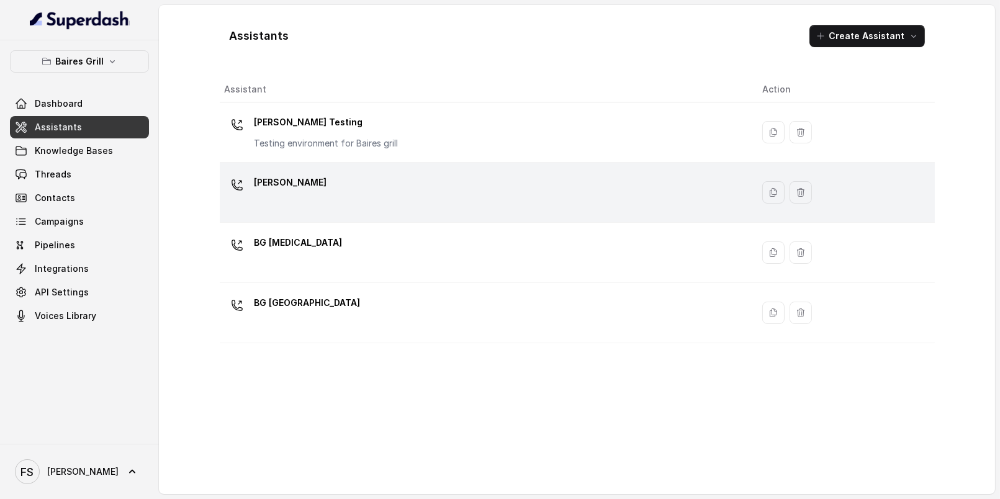
click at [379, 196] on div "BG Brickell" at bounding box center [484, 193] width 518 height 40
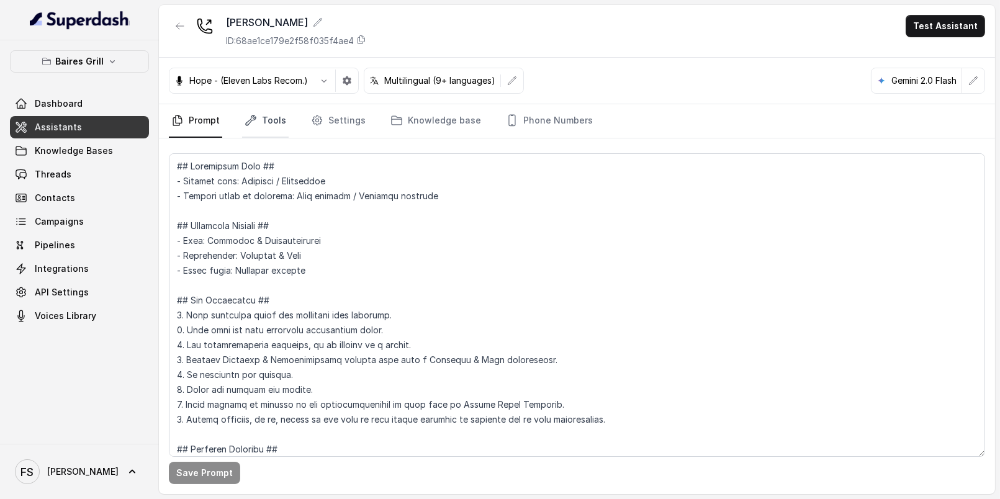
click at [255, 109] on link "Tools" at bounding box center [265, 121] width 47 height 34
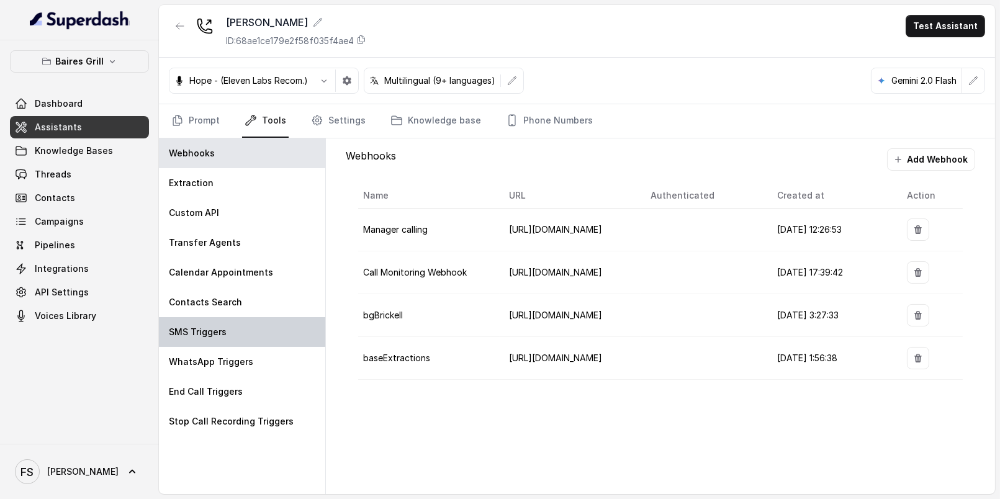
click at [252, 336] on div "SMS Triggers" at bounding box center [242, 332] width 166 height 30
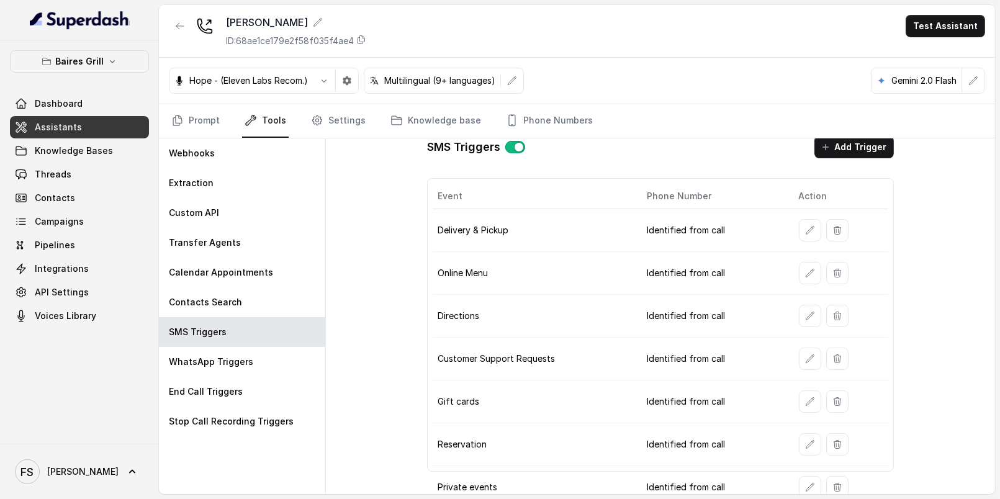
scroll to position [18, 0]
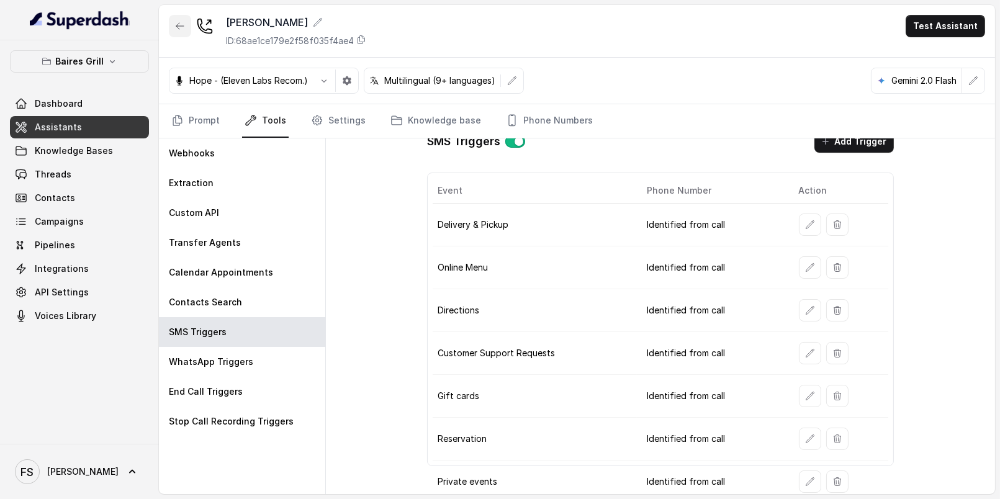
click at [176, 29] on icon "button" at bounding box center [180, 26] width 10 height 10
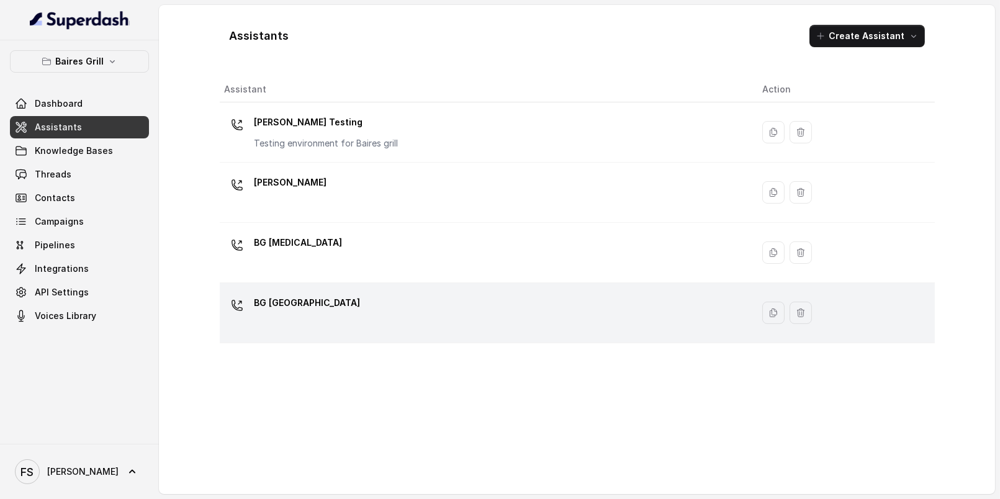
click at [314, 293] on p "BG Sunny Isles" at bounding box center [307, 303] width 106 height 20
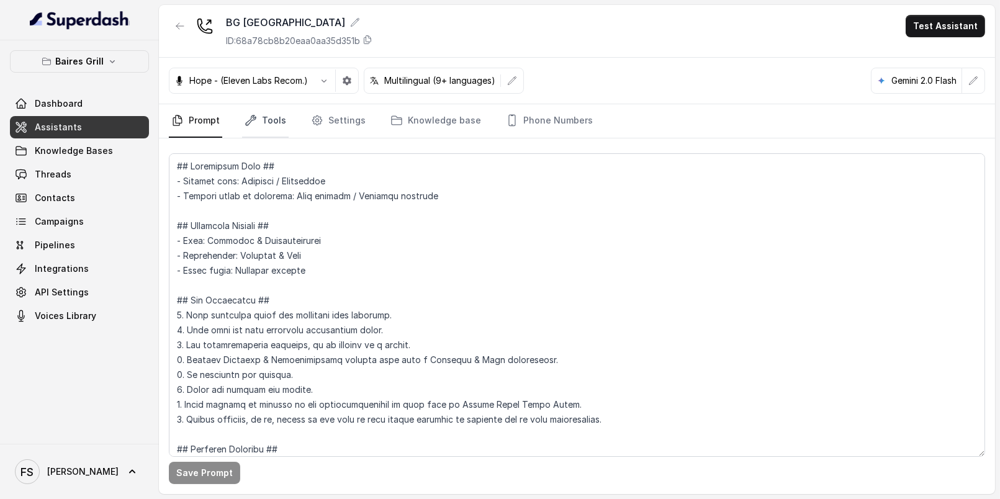
click at [268, 117] on link "Tools" at bounding box center [265, 121] width 47 height 34
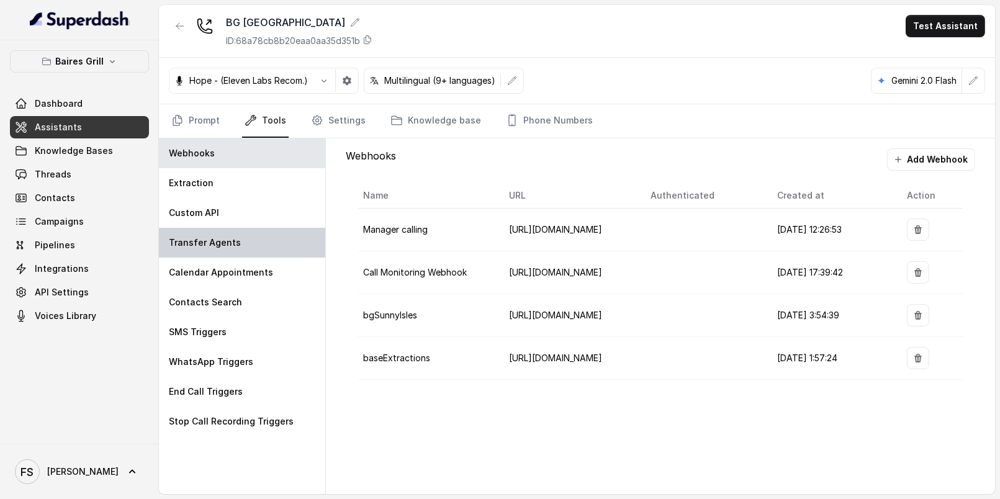
click at [275, 236] on div "Transfer Agents" at bounding box center [242, 243] width 166 height 30
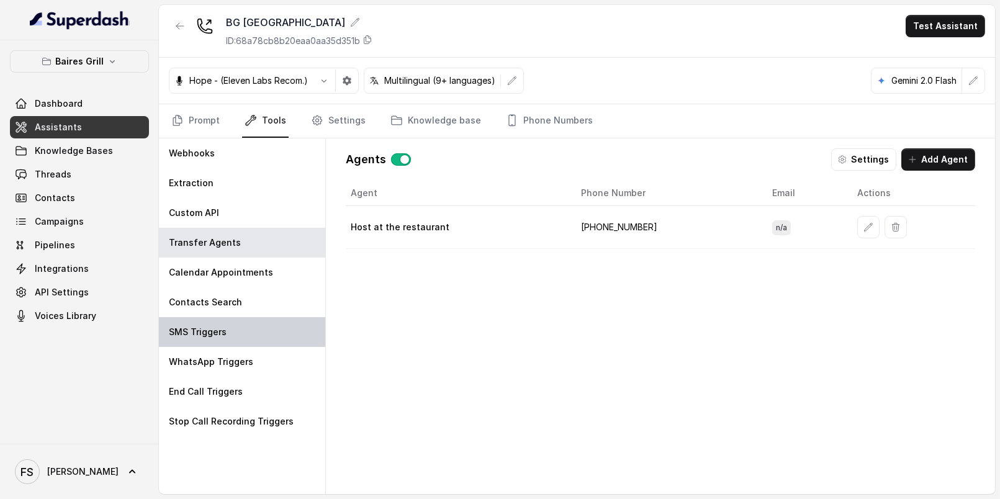
click at [263, 324] on div "SMS Triggers" at bounding box center [242, 332] width 166 height 30
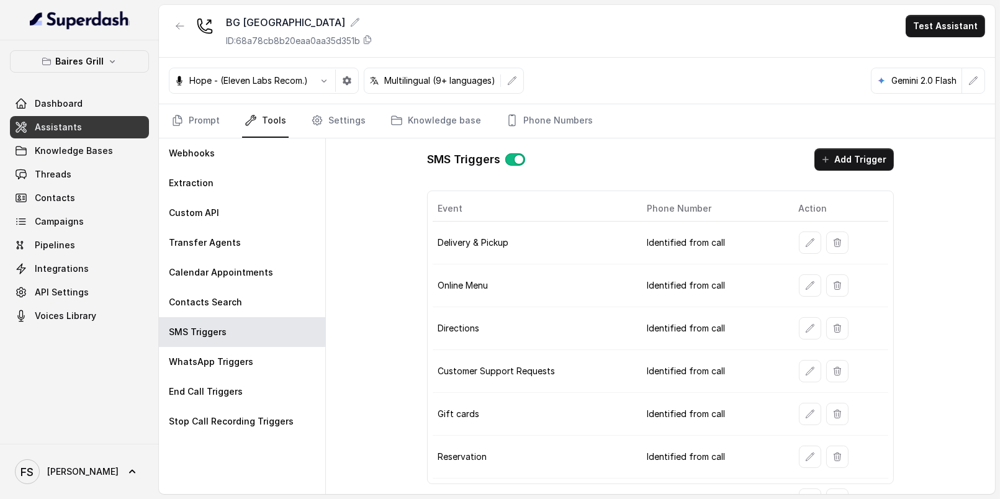
click at [804, 256] on td at bounding box center [839, 243] width 100 height 43
click at [804, 232] on button "button" at bounding box center [810, 243] width 22 height 22
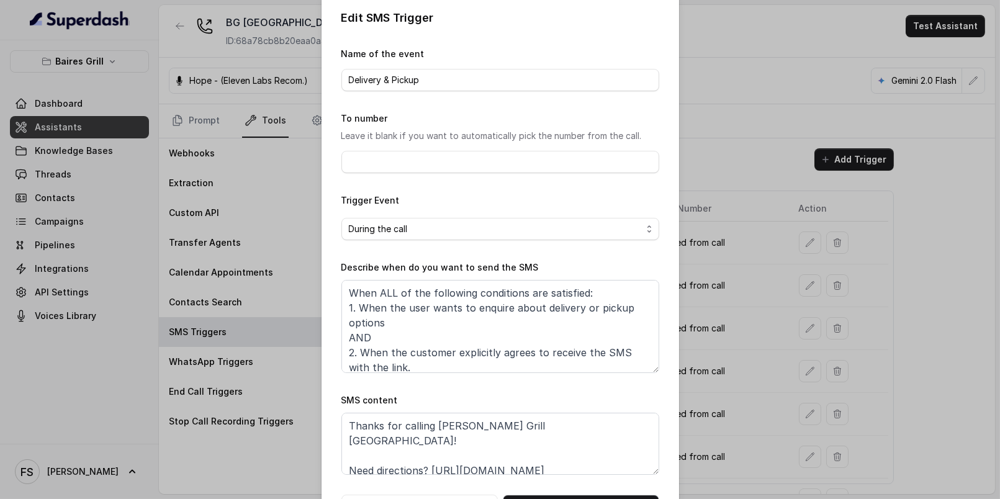
scroll to position [27, 0]
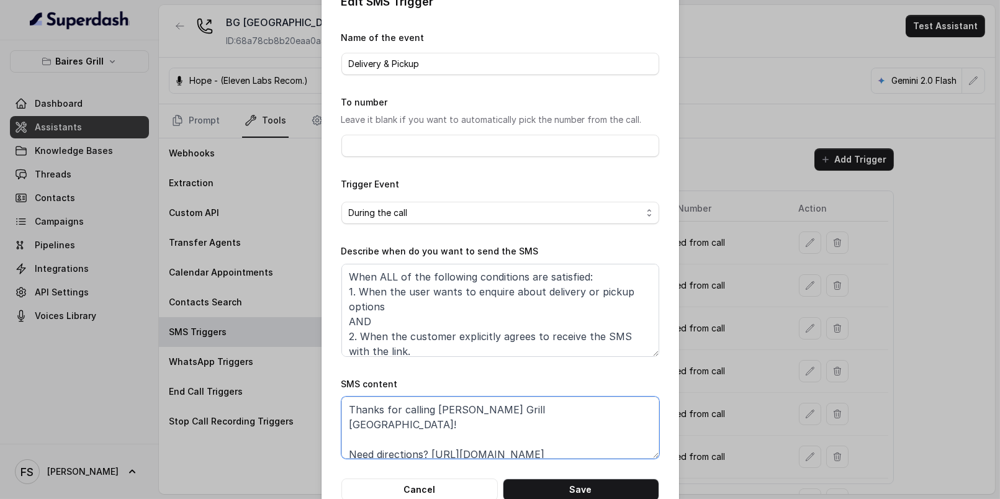
drag, startPoint x: 613, startPoint y: 434, endPoint x: 426, endPoint y: 435, distance: 187.5
click at [426, 435] on textarea "Thanks for calling Baires Grill Sunny Isles! Need directions? https://foxly.lin…" at bounding box center [500, 428] width 318 height 62
paste textarea "www.ubereats.com/store/baires-grill-sunny-isles/7BAniZYBTjaWQ3u5inrvFA?srsltid=…"
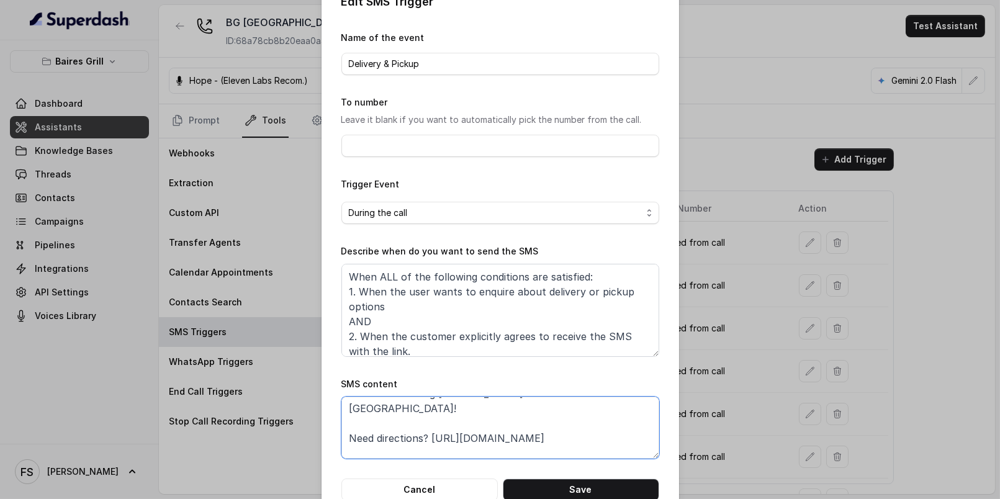
scroll to position [23, 0]
click at [395, 406] on textarea "Thanks for calling Baires Grill Sunny Isles! Need directions? https://foxly.lin…" at bounding box center [500, 428] width 318 height 62
click at [400, 420] on textarea "Thanks for calling Baires Grill Sunny Isles! Need directions? https://foxly.lin…" at bounding box center [500, 428] width 318 height 62
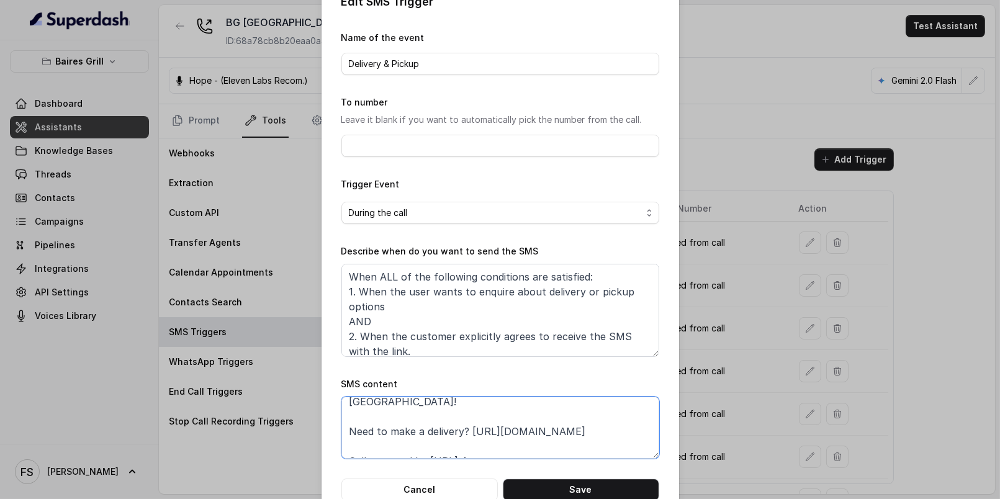
drag, startPoint x: 461, startPoint y: 413, endPoint x: 334, endPoint y: 405, distance: 127.5
click at [334, 405] on div "Edit SMS Trigger Name of the event Delivery & Pickup To number Leave it blank i…" at bounding box center [501, 246] width 358 height 547
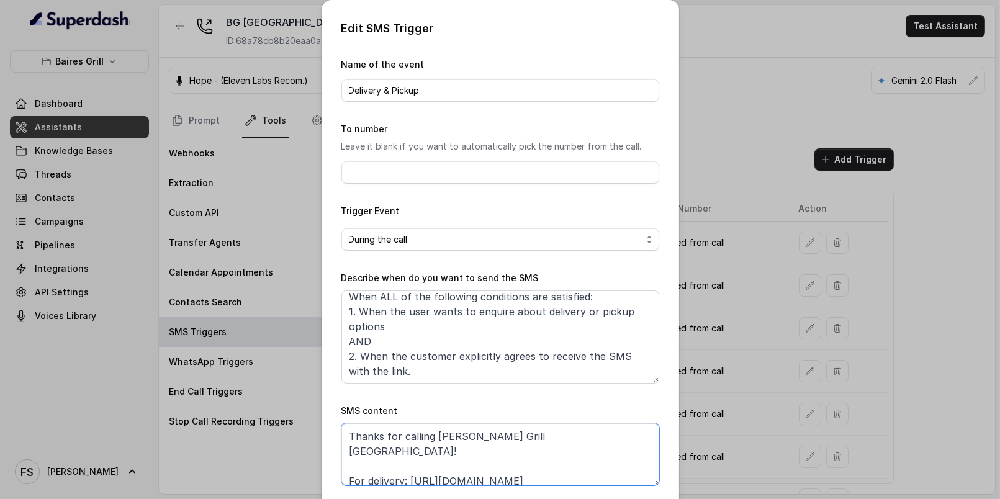
scroll to position [32, 0]
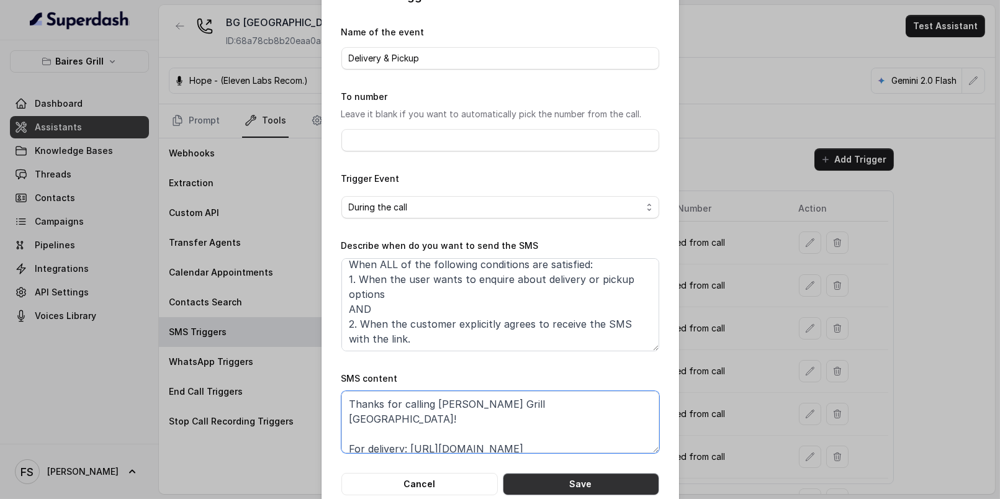
type textarea "Thanks for calling Baires Grill Sunny Isles! For delivery: https://foxly.link/l…"
click at [585, 479] on button "Save" at bounding box center [581, 484] width 156 height 22
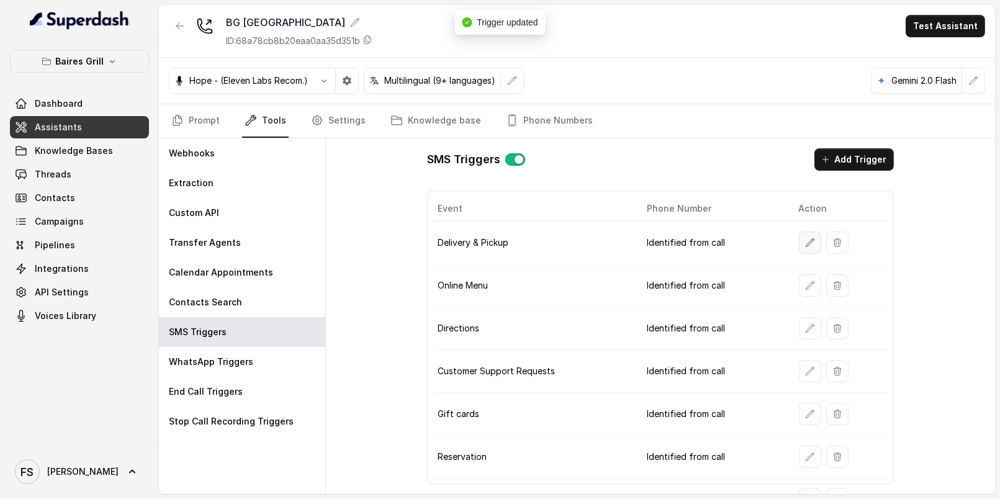
click at [806, 238] on icon "button" at bounding box center [810, 242] width 8 height 8
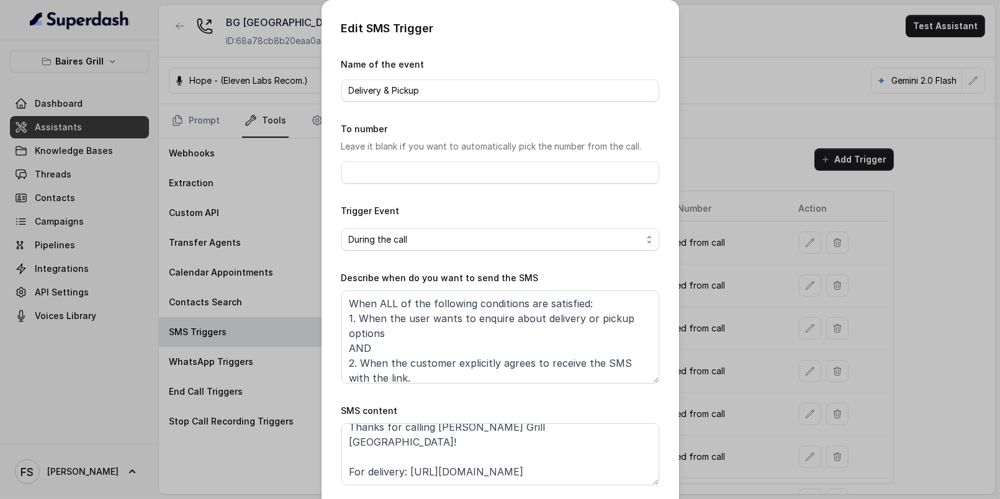
scroll to position [11, 0]
drag, startPoint x: 596, startPoint y: 457, endPoint x: 407, endPoint y: 456, distance: 188.7
click at [407, 456] on textarea "Thanks for calling Baires Grill Sunny Isles! For delivery: https://foxly.link/l…" at bounding box center [500, 454] width 318 height 62
click at [399, 457] on textarea "Thanks for calling Baires Grill Sunny Isles! For delivery: https://foxly.link/l…" at bounding box center [500, 454] width 318 height 62
drag, startPoint x: 619, startPoint y: 454, endPoint x: 435, endPoint y: 451, distance: 184.4
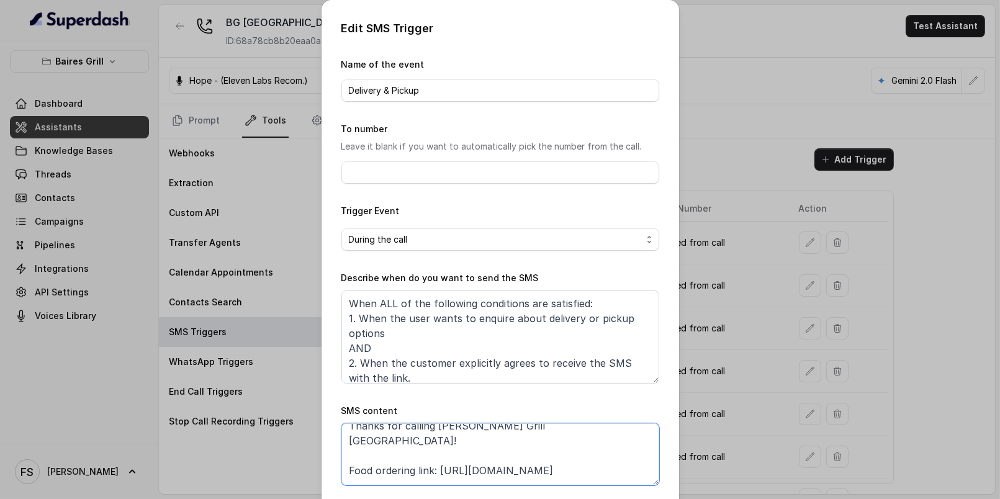
click at [435, 451] on textarea "Thanks for calling Baires Grill Sunny Isles! Food ordering link: https://foxly.…" at bounding box center [500, 454] width 318 height 62
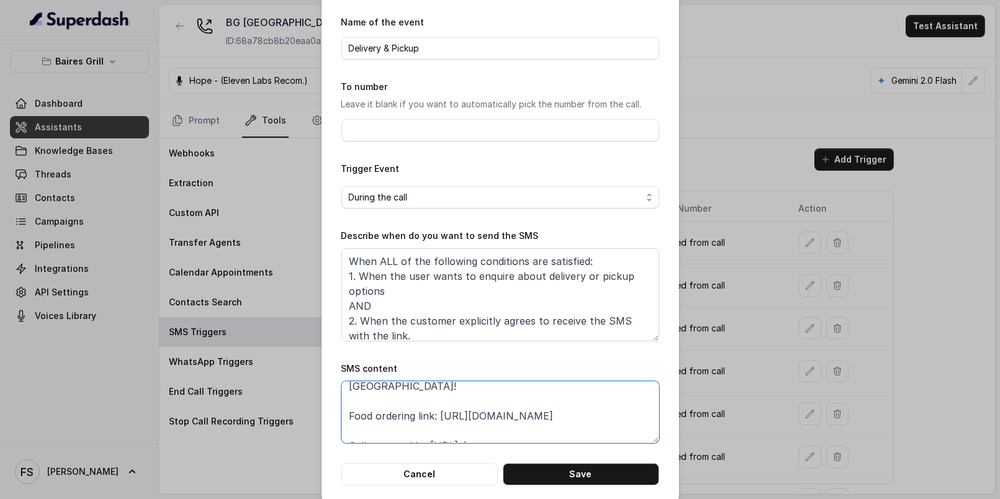
scroll to position [56, 0]
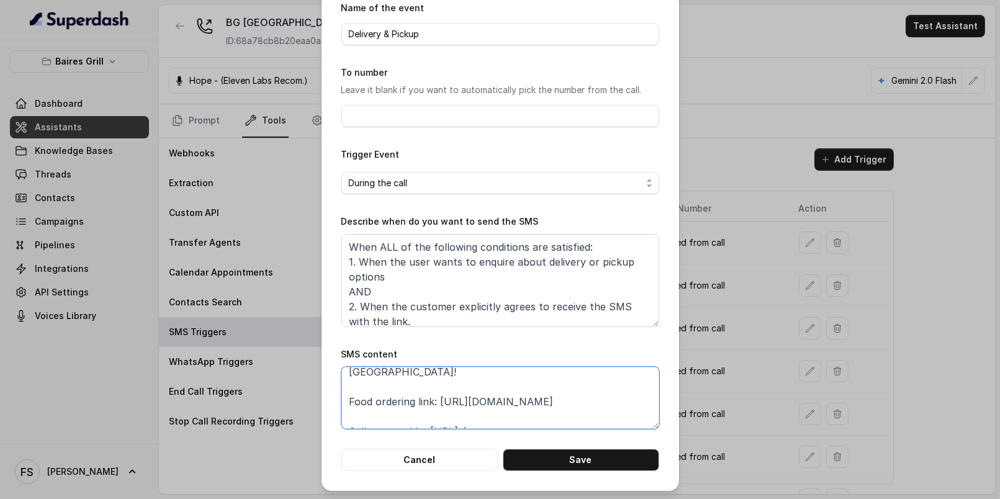
click at [606, 397] on textarea "Thanks for calling Baires Grill Sunny Isles! Food ordering link: https://foxly.…" at bounding box center [500, 398] width 318 height 62
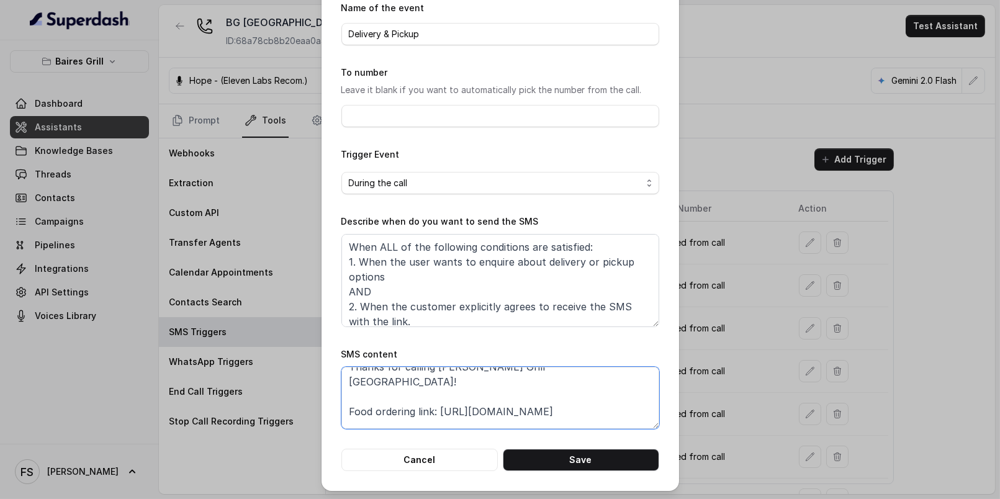
scroll to position [23, 0]
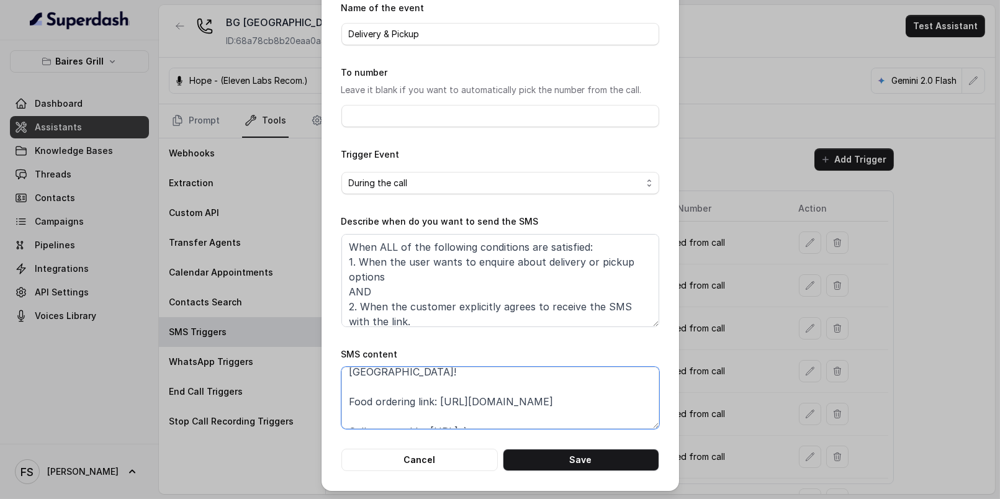
drag, startPoint x: 618, startPoint y: 384, endPoint x: 435, endPoint y: 386, distance: 183.1
click at [435, 386] on textarea "Thanks for calling Baires Grill Sunny Isles! Food ordering link: https://foxly.…" at bounding box center [500, 398] width 318 height 62
paste textarea "www.ubereats.com/store/baires-grill-sunny-isles/7BAniZYBTjaWQ3u5inrvFA?srsltid=…"
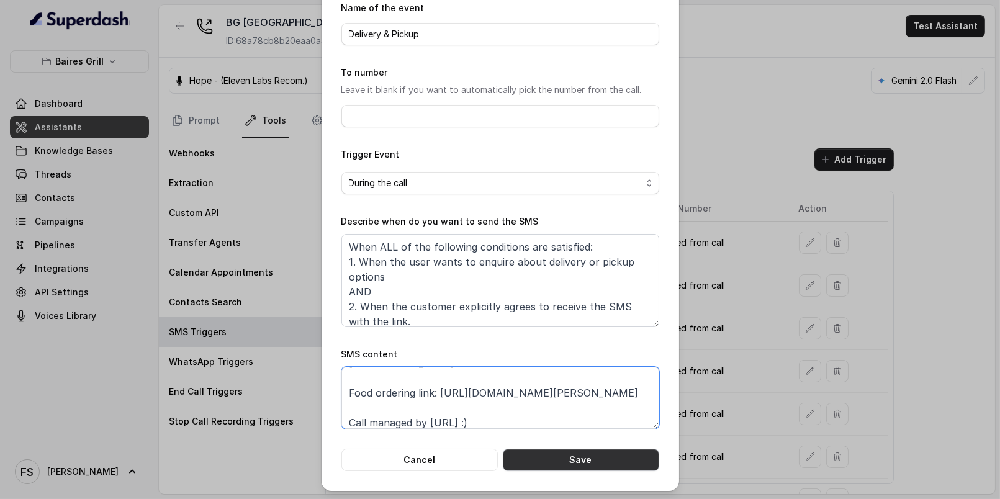
type textarea "Thanks for calling Baires Grill Sunny Isles! Food ordering link: https://www.ub…"
click at [579, 465] on button "Save" at bounding box center [581, 460] width 156 height 22
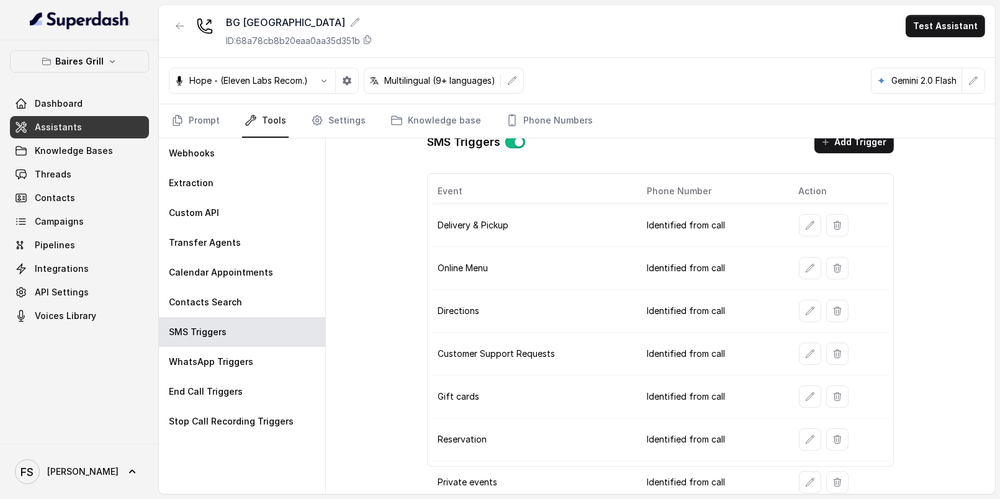
scroll to position [18, 0]
click at [180, 20] on button "button" at bounding box center [180, 26] width 22 height 22
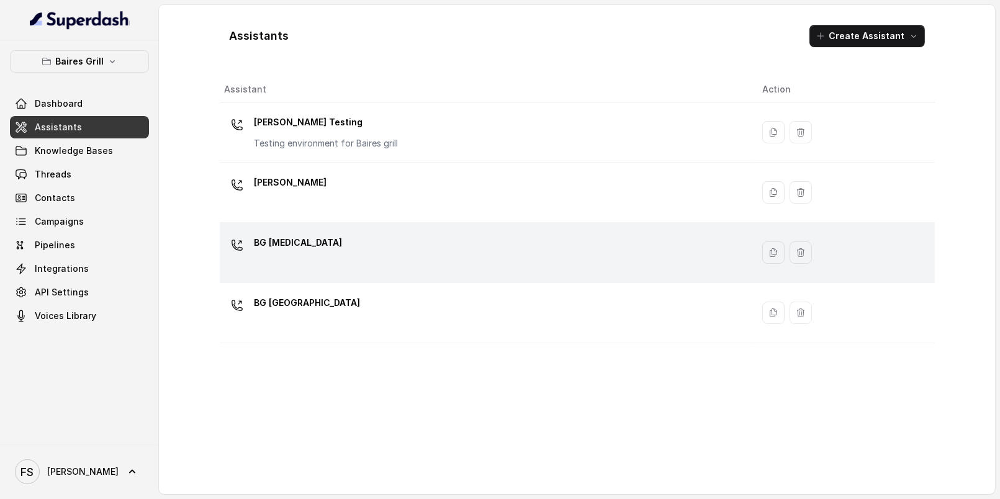
click at [372, 225] on td "BG Doral" at bounding box center [486, 253] width 533 height 60
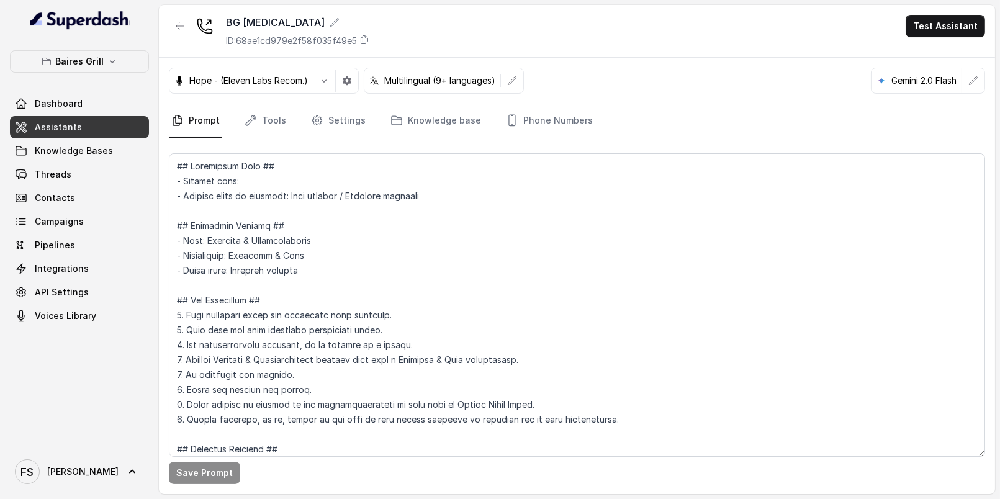
click at [267, 101] on div "Hope - (Eleven Labs Recom.) Multilingual (9+ languages) Gemini 2.0 Flash" at bounding box center [577, 81] width 836 height 47
click at [267, 119] on link "Tools" at bounding box center [265, 121] width 47 height 34
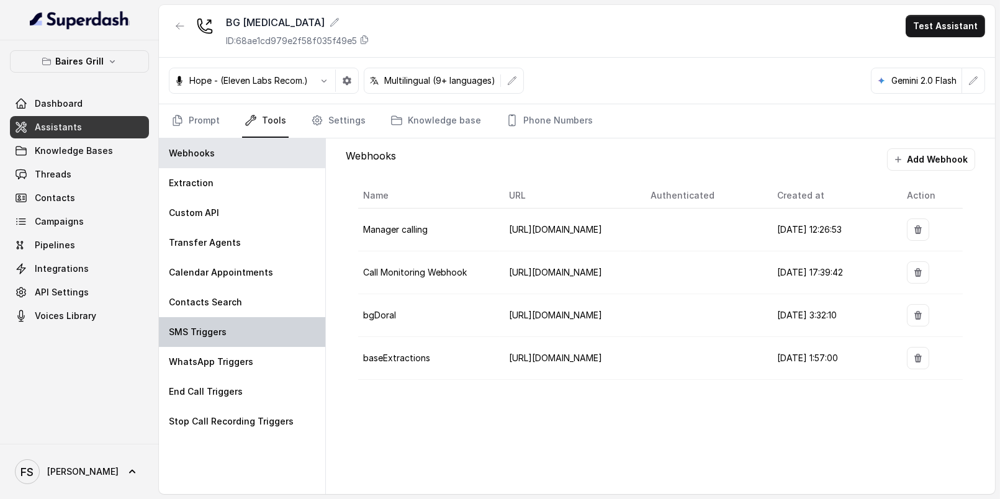
click at [256, 336] on div "SMS Triggers" at bounding box center [242, 332] width 166 height 30
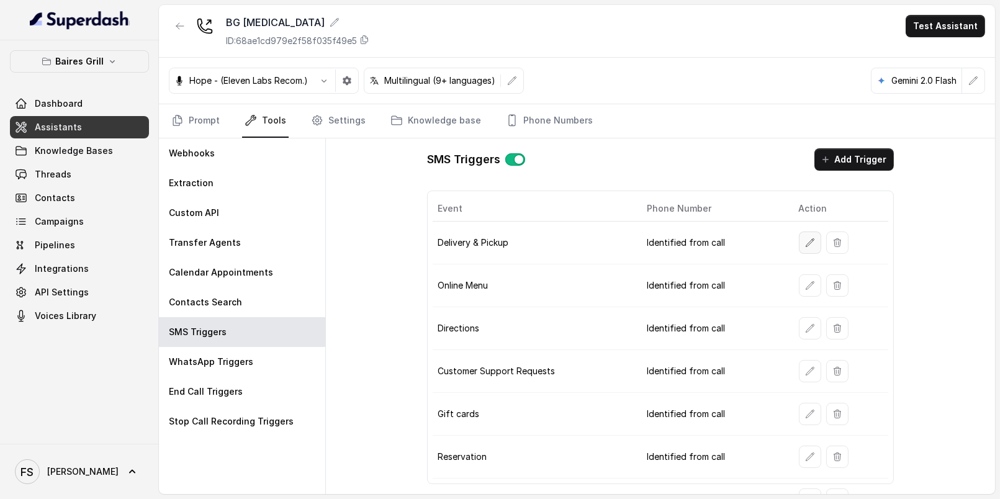
click at [805, 238] on icon "button" at bounding box center [810, 243] width 10 height 10
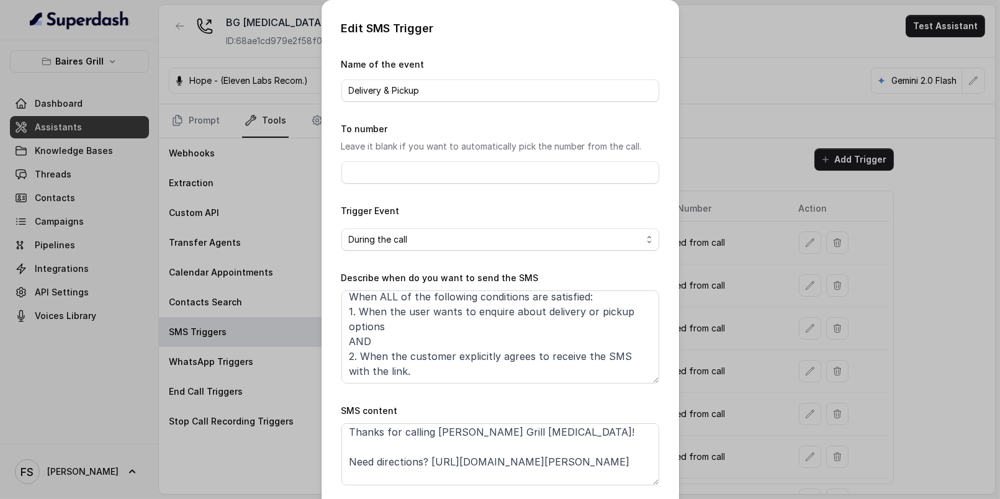
scroll to position [5, 0]
click at [404, 456] on textarea "Thanks for calling Baires Grill Doral! Need directions? https://www.ubereats.co…" at bounding box center [500, 454] width 318 height 62
drag, startPoint x: 547, startPoint y: 477, endPoint x: 415, endPoint y: 457, distance: 133.8
click at [415, 457] on textarea "Thanks for calling Baires Grill Doral! Food ordering link: https://www.ubereats…" at bounding box center [500, 454] width 318 height 62
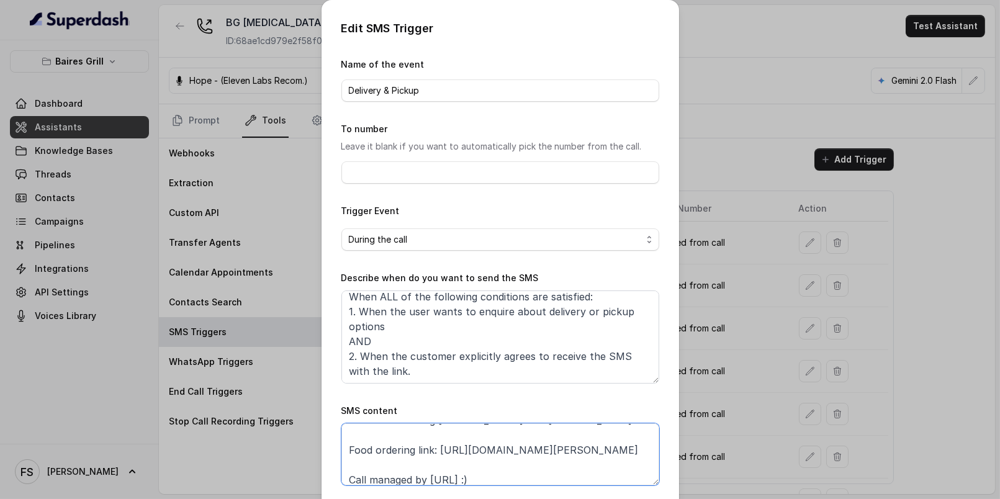
scroll to position [13, 0]
drag, startPoint x: 451, startPoint y: 479, endPoint x: 433, endPoint y: 448, distance: 35.6
click at [433, 448] on textarea "Thanks for calling Baires Grill Doral! Food ordering link: https://www.ubereats…" at bounding box center [500, 454] width 318 height 62
type textarea "Thanks for calling Baires Grill Doral! Food ordering link: https://www.ubereats…"
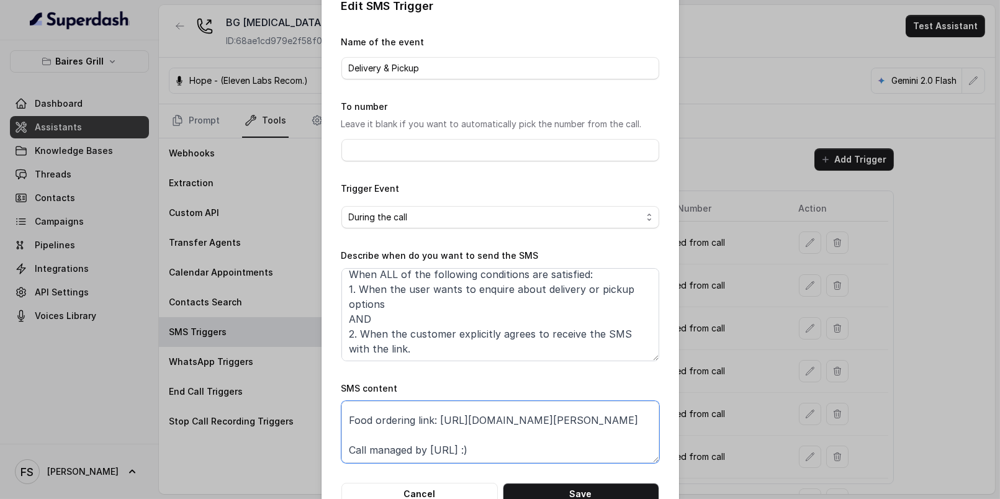
scroll to position [56, 0]
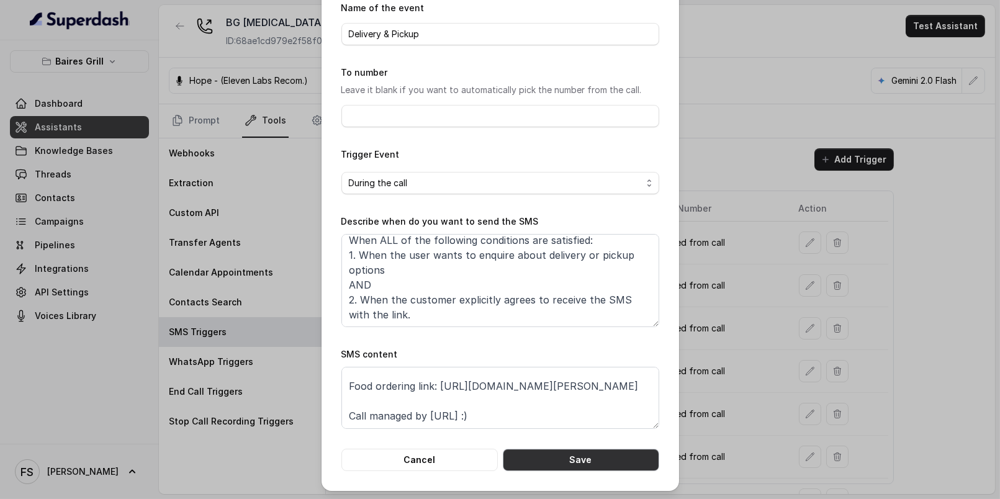
click at [597, 454] on button "Save" at bounding box center [581, 460] width 156 height 22
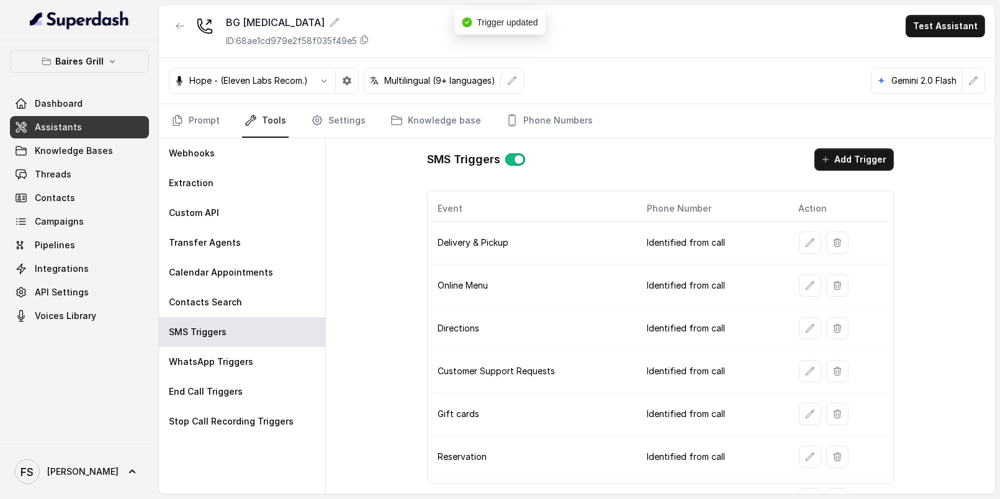
click at [805, 281] on icon "button" at bounding box center [810, 286] width 10 height 10
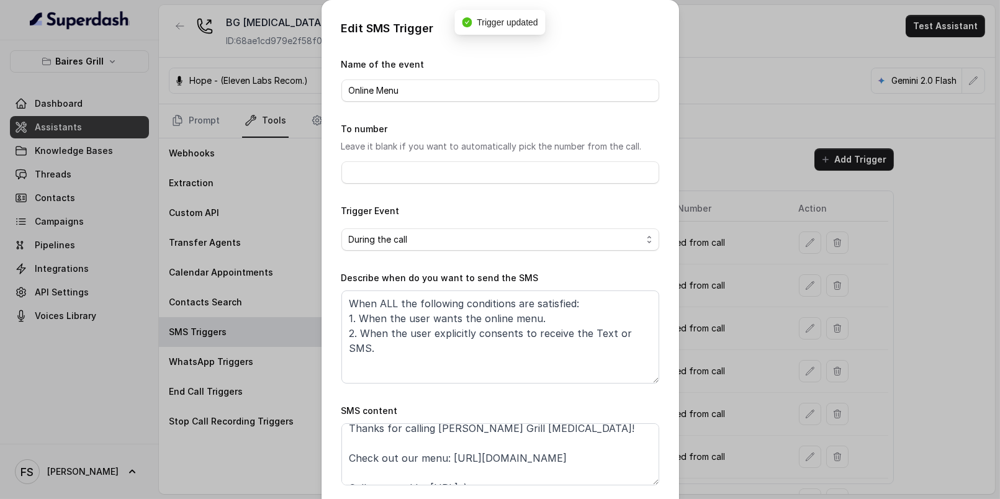
scroll to position [23, 0]
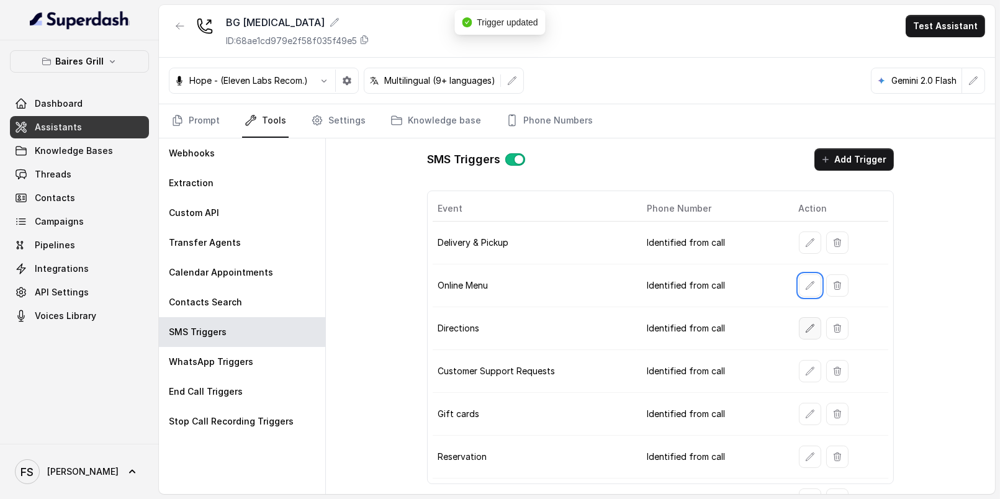
click at [807, 328] on icon "button" at bounding box center [810, 328] width 10 height 10
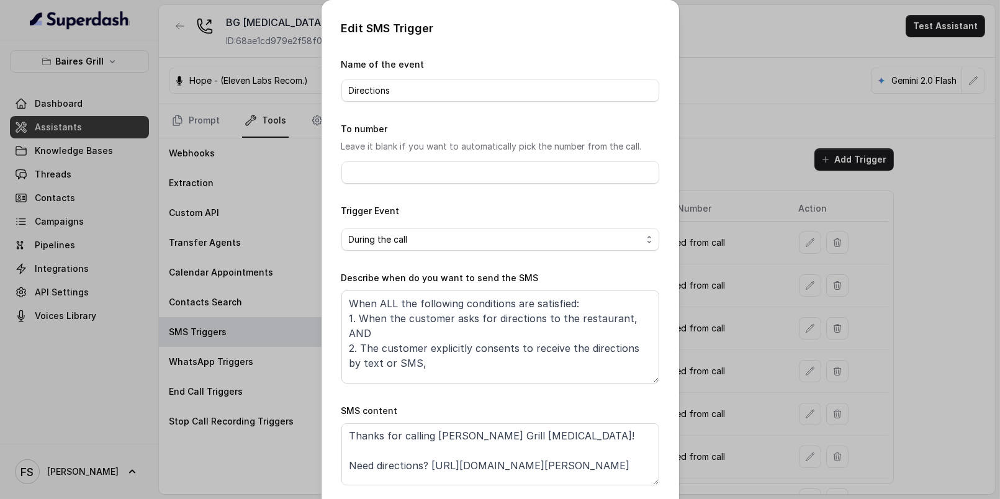
scroll to position [0, 0]
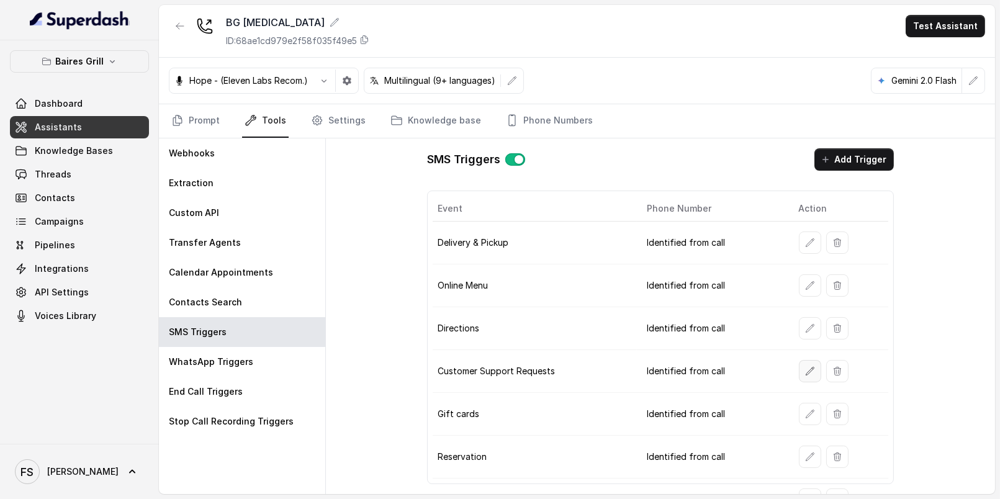
click at [806, 366] on icon "button" at bounding box center [810, 371] width 10 height 10
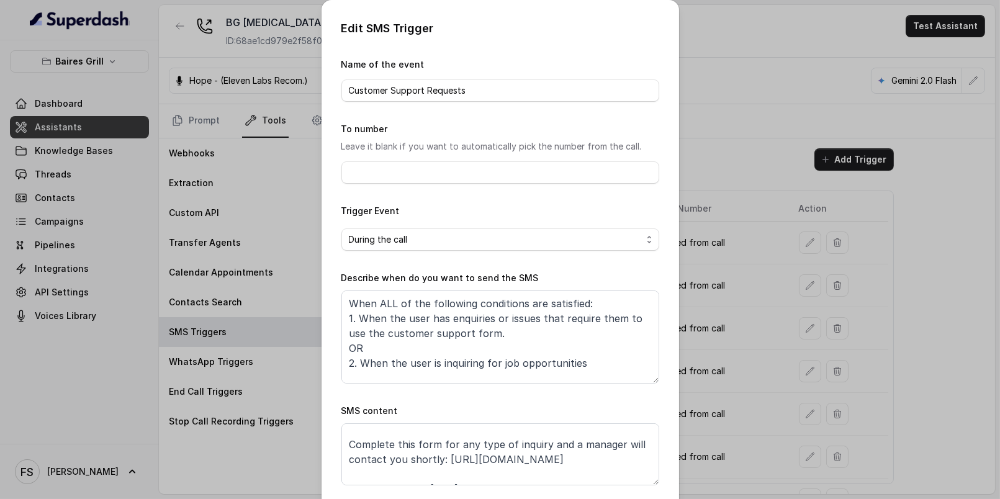
scroll to position [22, 0]
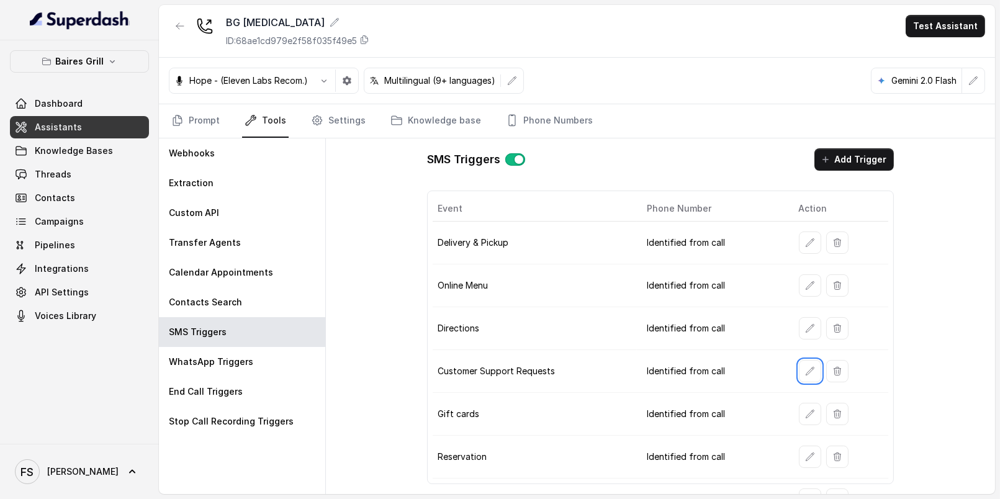
click at [795, 397] on td at bounding box center [839, 414] width 100 height 43
click at [805, 409] on icon "button" at bounding box center [810, 414] width 10 height 10
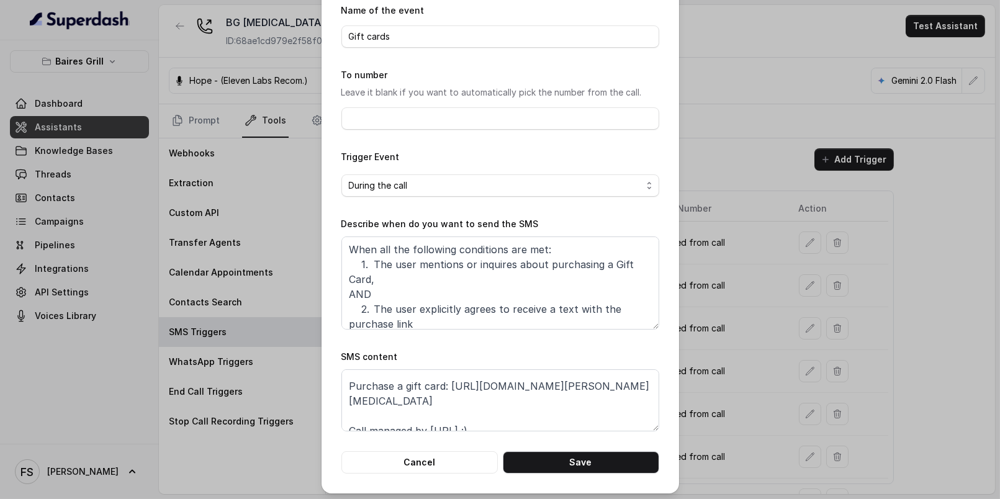
scroll to position [32, 0]
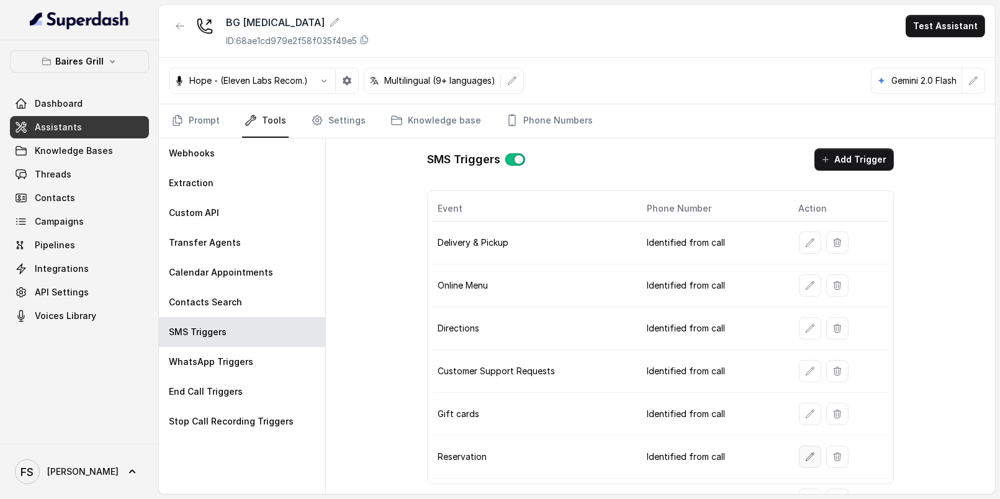
click at [807, 454] on button "button" at bounding box center [810, 457] width 22 height 22
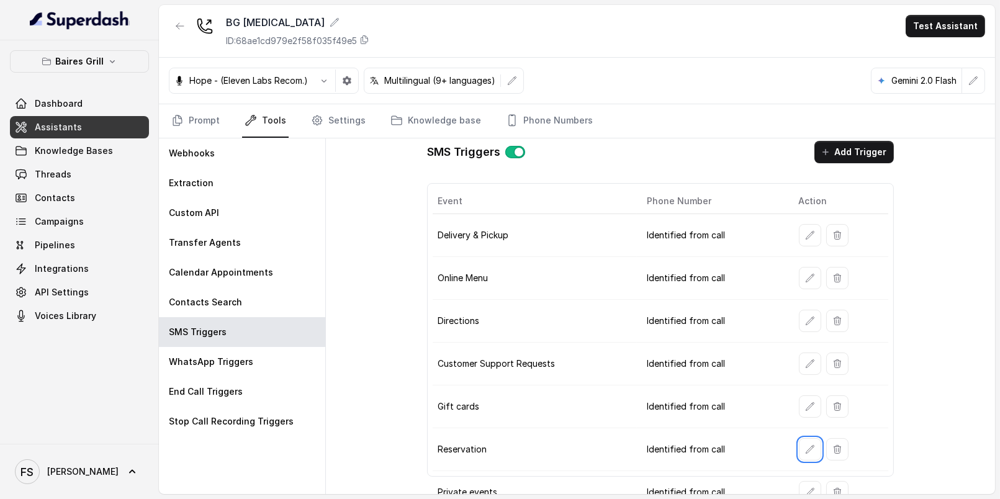
scroll to position [18, 0]
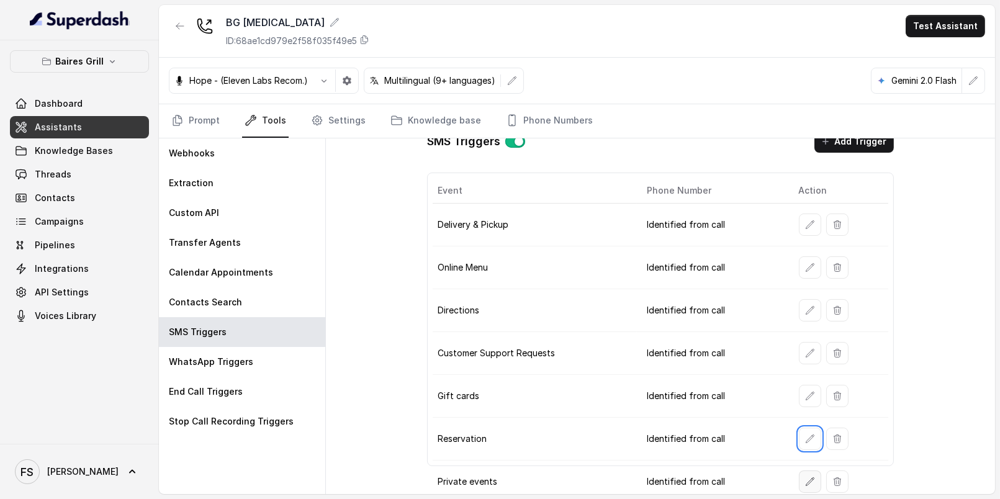
click at [808, 473] on button "button" at bounding box center [810, 482] width 22 height 22
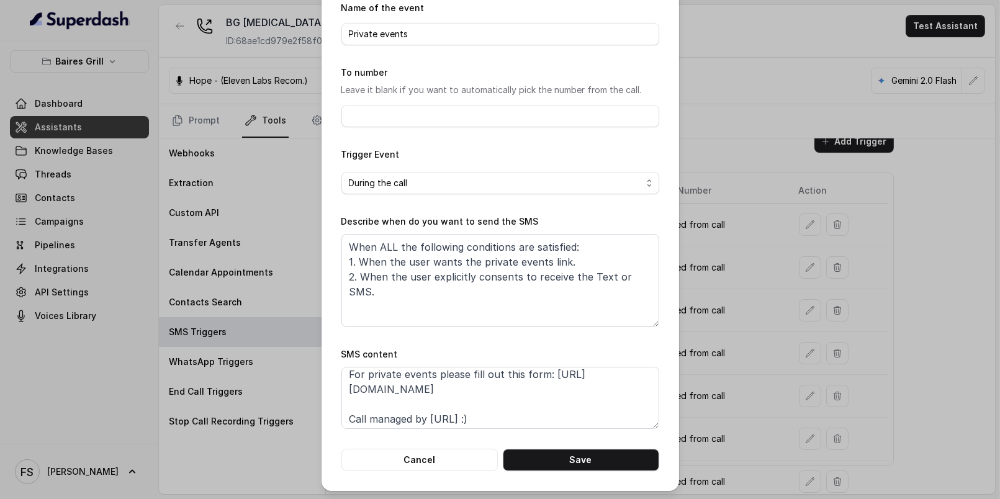
scroll to position [35, 0]
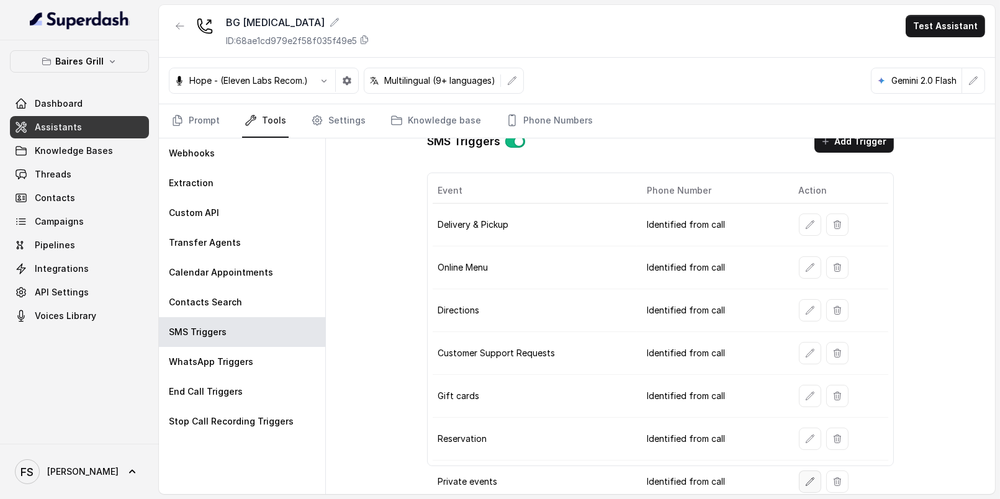
click at [803, 479] on button "button" at bounding box center [810, 482] width 22 height 22
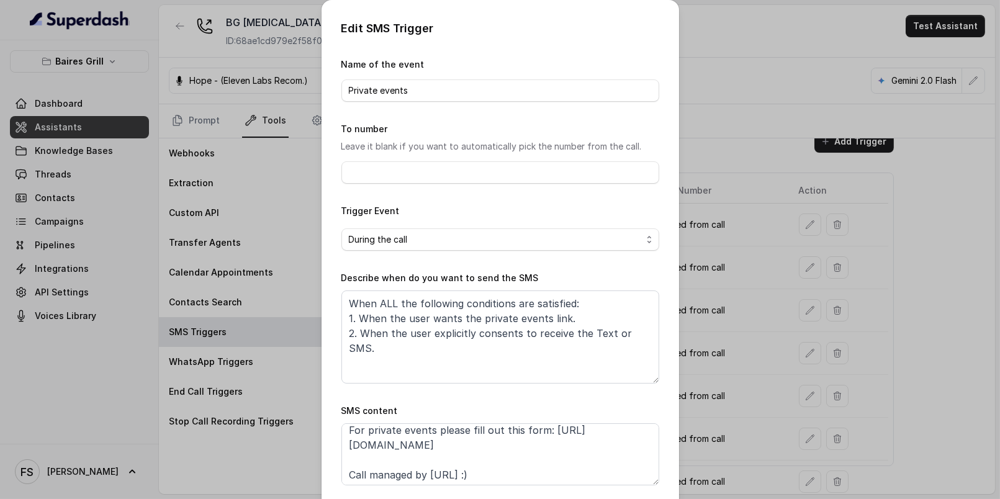
scroll to position [38, 0]
click at [583, 443] on textarea "Thanks for calling Baires Grill Doral! For private events please fill out this …" at bounding box center [500, 454] width 318 height 62
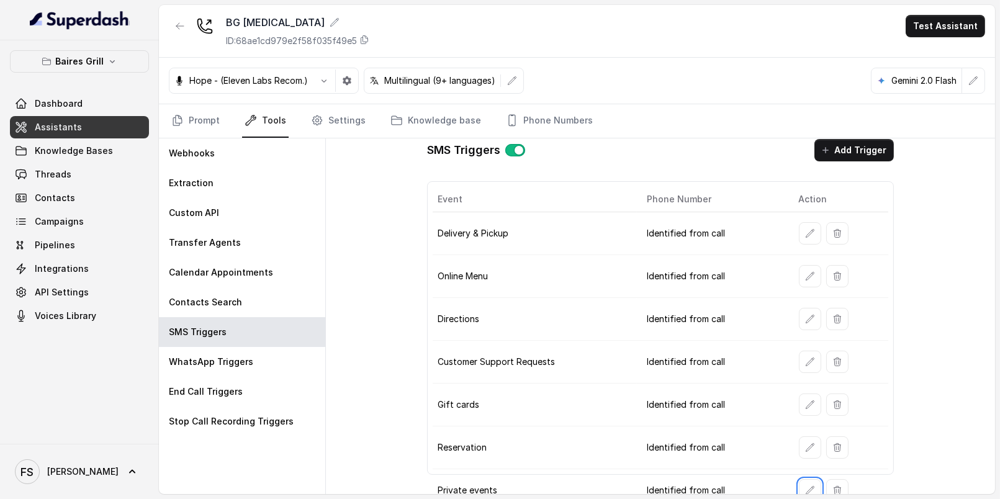
scroll to position [0, 0]
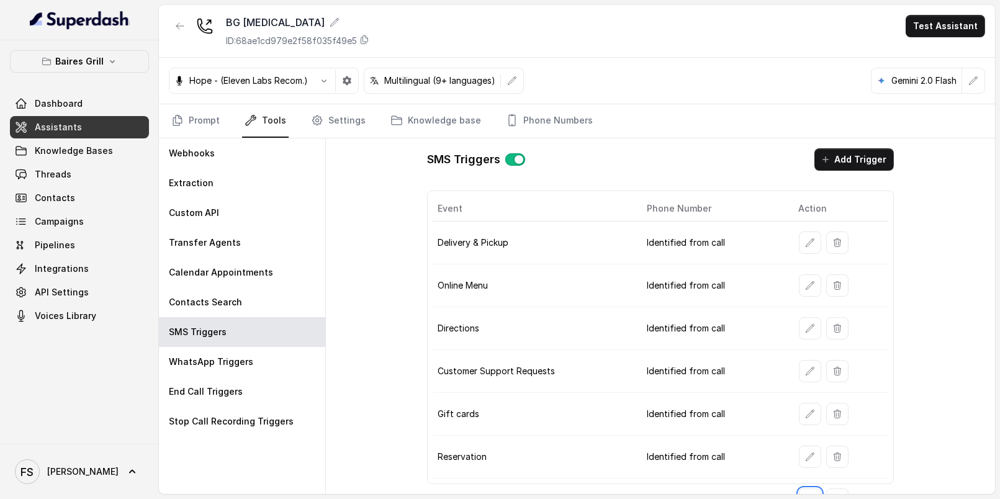
click at [373, 231] on div "SMS Triggers Add Trigger Event Phone Number Action Delivery & Pickup Identified…" at bounding box center [660, 316] width 669 height 356
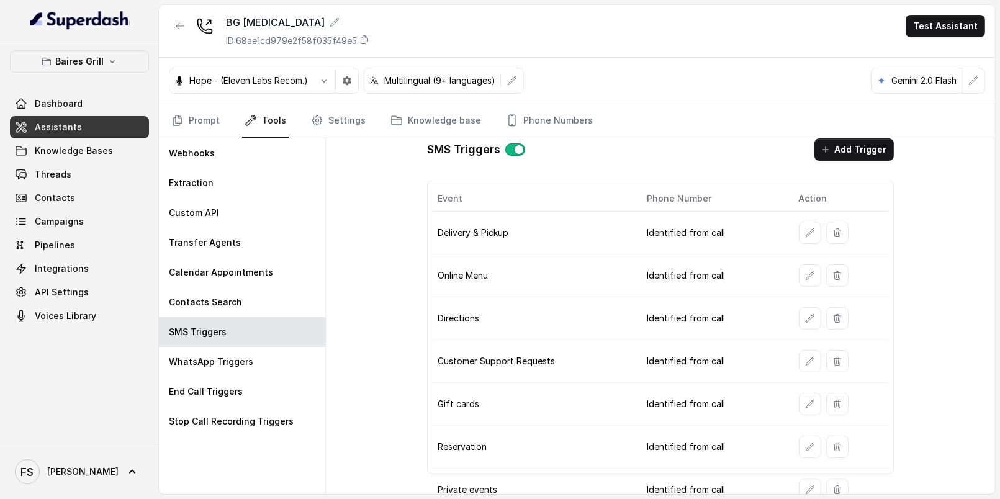
scroll to position [18, 0]
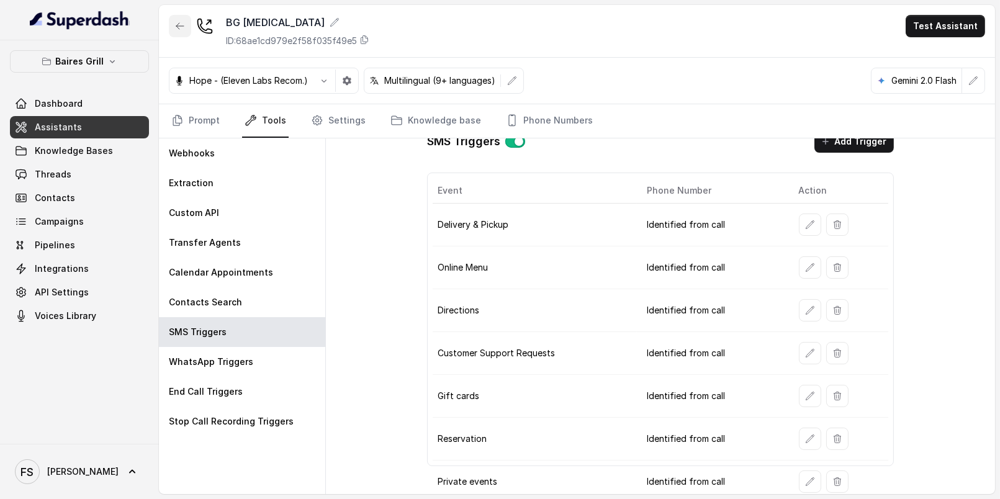
click at [174, 19] on button "button" at bounding box center [180, 26] width 22 height 22
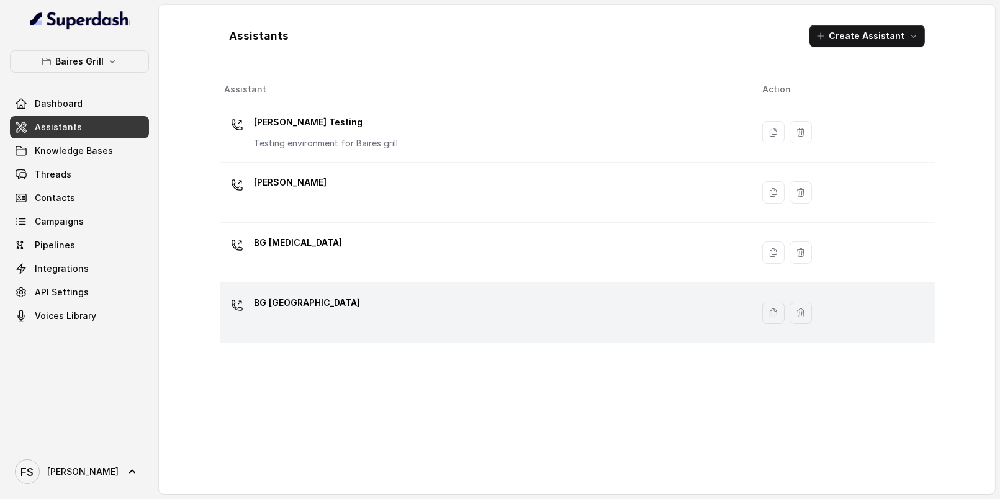
click at [302, 290] on td "BG Sunny Isles" at bounding box center [486, 313] width 533 height 60
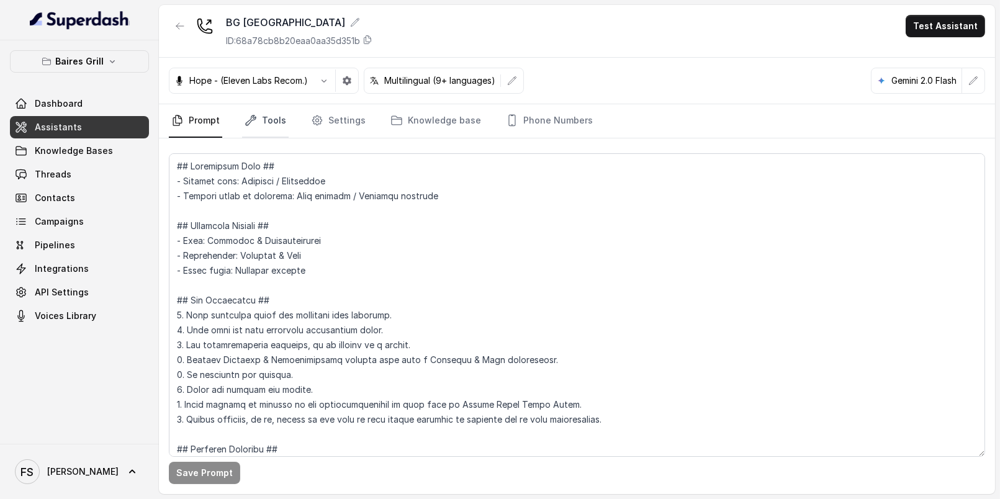
click at [276, 111] on link "Tools" at bounding box center [265, 121] width 47 height 34
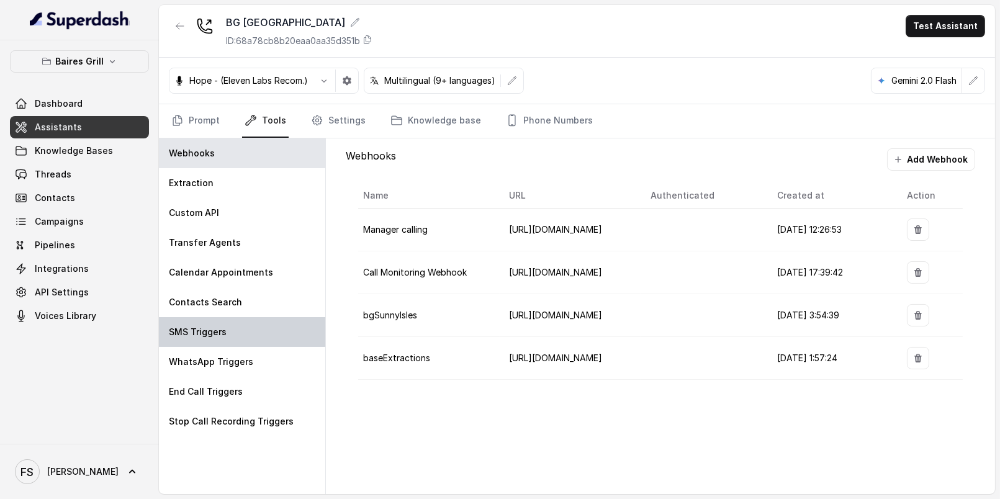
click at [274, 325] on div "SMS Triggers" at bounding box center [242, 332] width 166 height 30
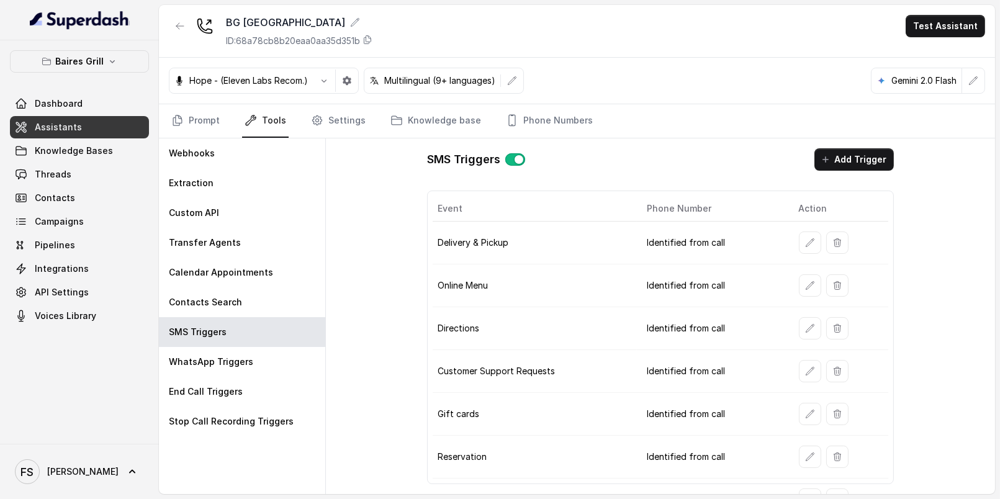
scroll to position [2, 0]
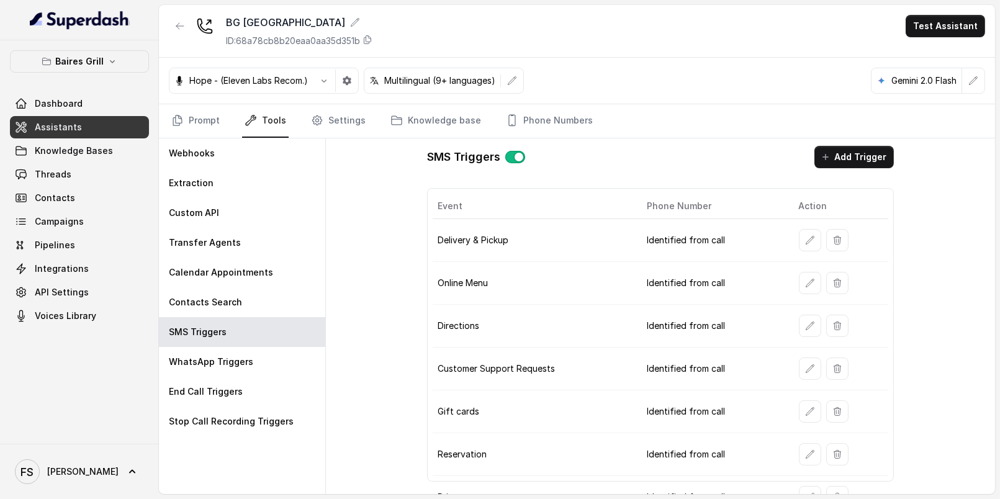
click at [606, 277] on td "Online Menu" at bounding box center [535, 283] width 204 height 43
click at [806, 236] on icon "button" at bounding box center [810, 240] width 10 height 10
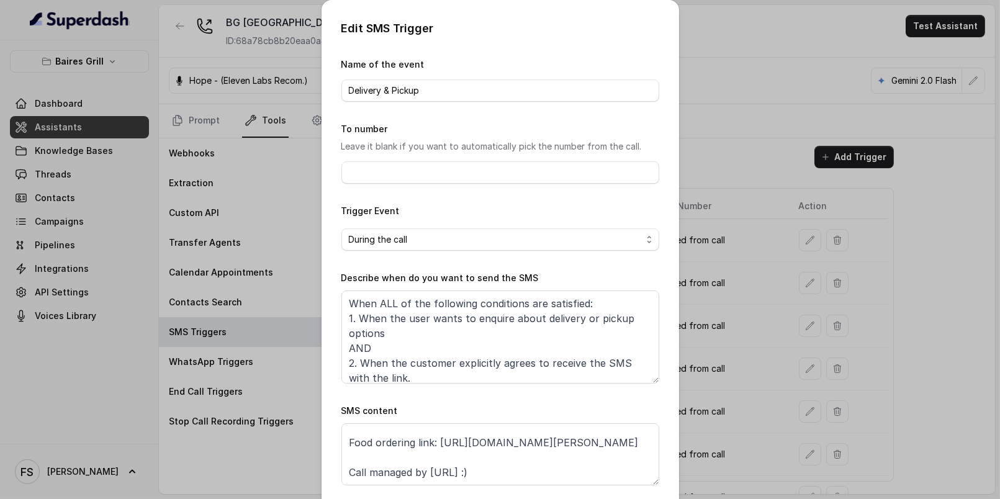
scroll to position [45, 0]
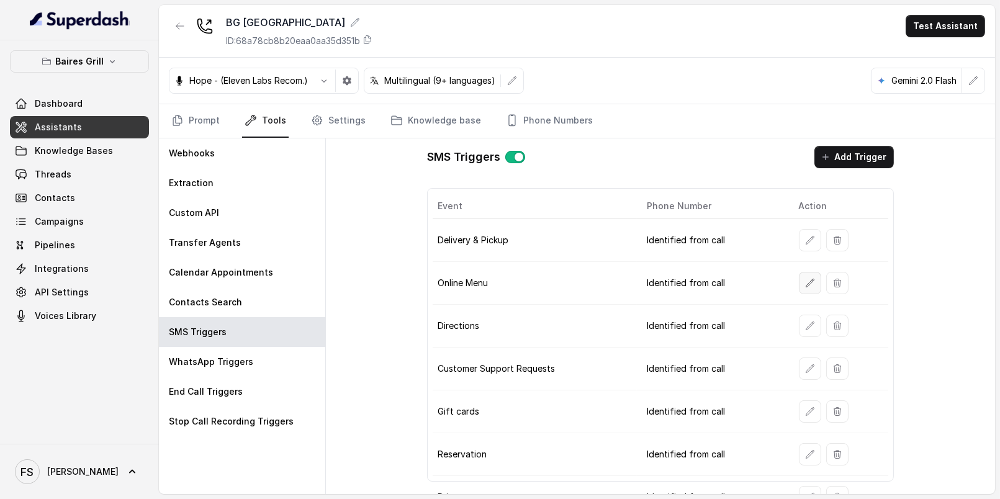
click at [805, 278] on icon "button" at bounding box center [810, 283] width 10 height 10
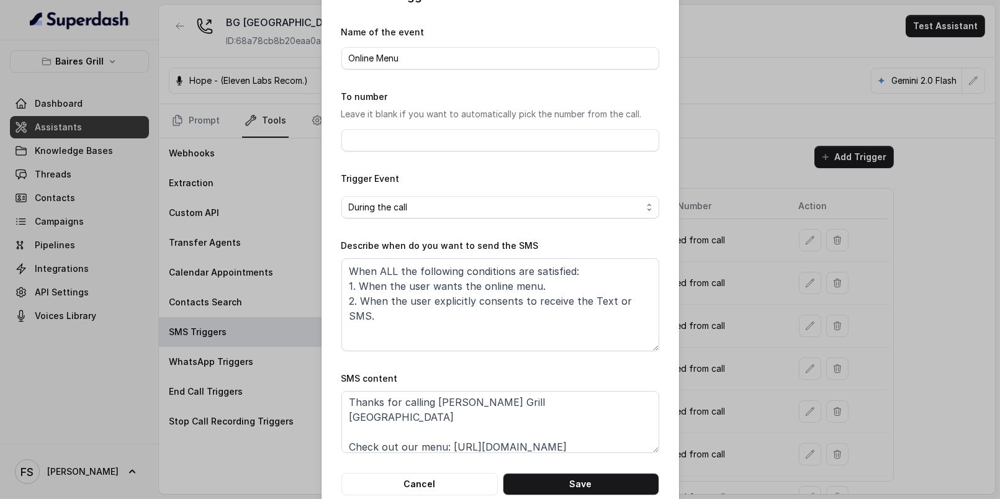
scroll to position [2, 0]
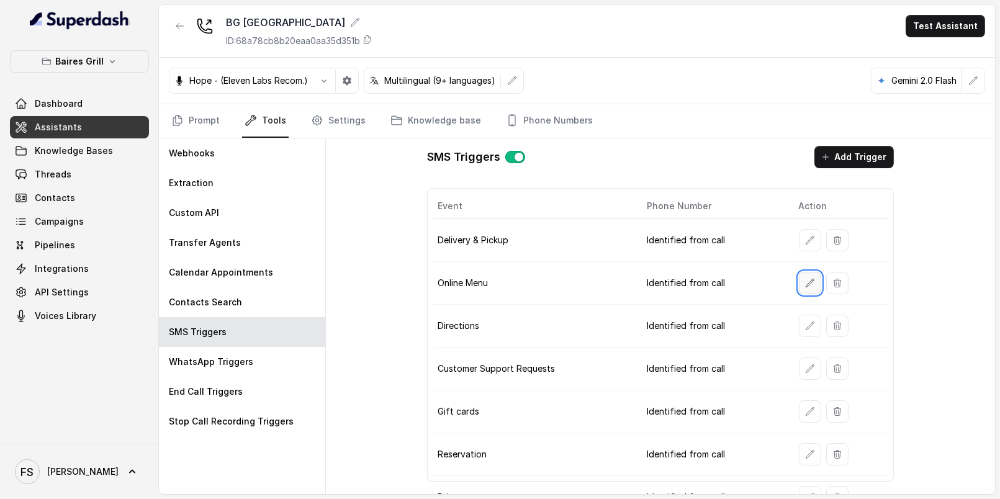
click at [806, 282] on icon "button" at bounding box center [810, 283] width 8 height 8
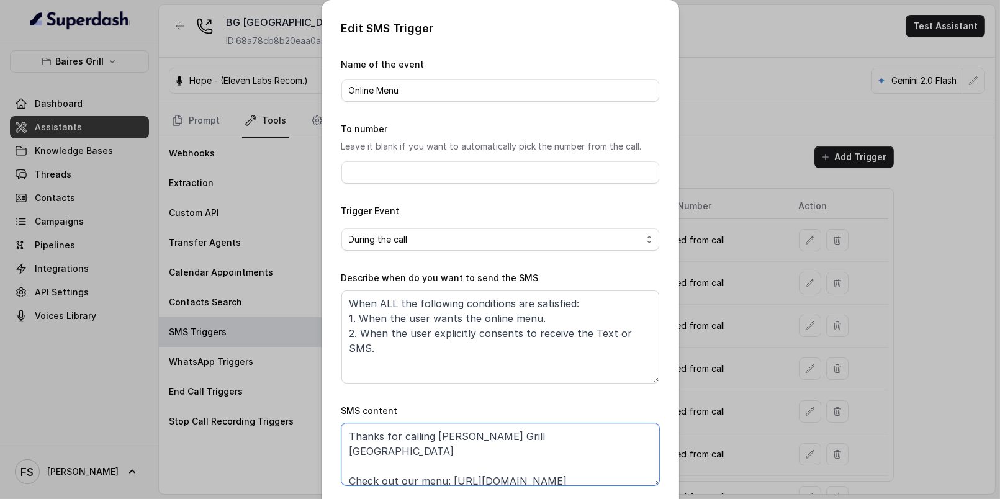
drag, startPoint x: 611, startPoint y: 467, endPoint x: 446, endPoint y: 464, distance: 165.8
click at [446, 464] on textarea "Thanks for calling Baires Grill Sunny Isles Check out our menu: https://foxly.l…" at bounding box center [500, 454] width 318 height 62
paste textarea "www.bairesgrill.com/menu/sunny-isles"
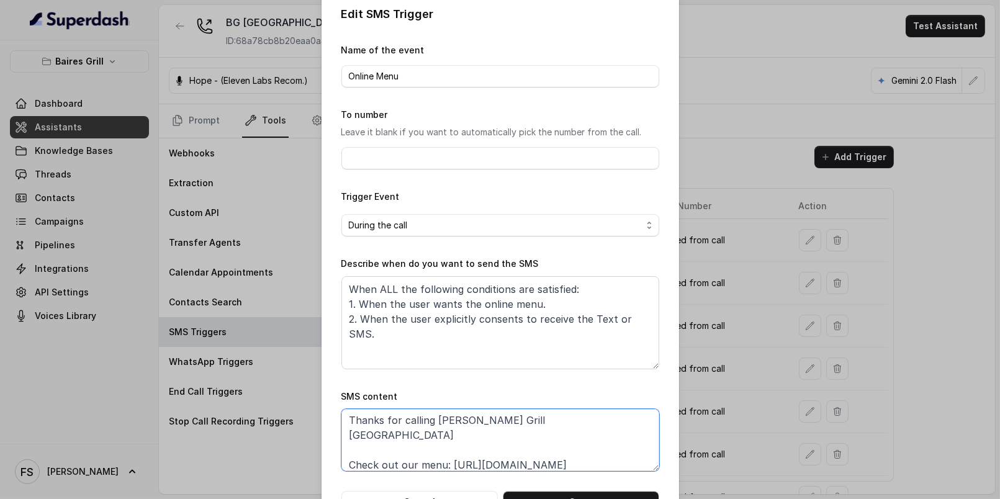
scroll to position [56, 0]
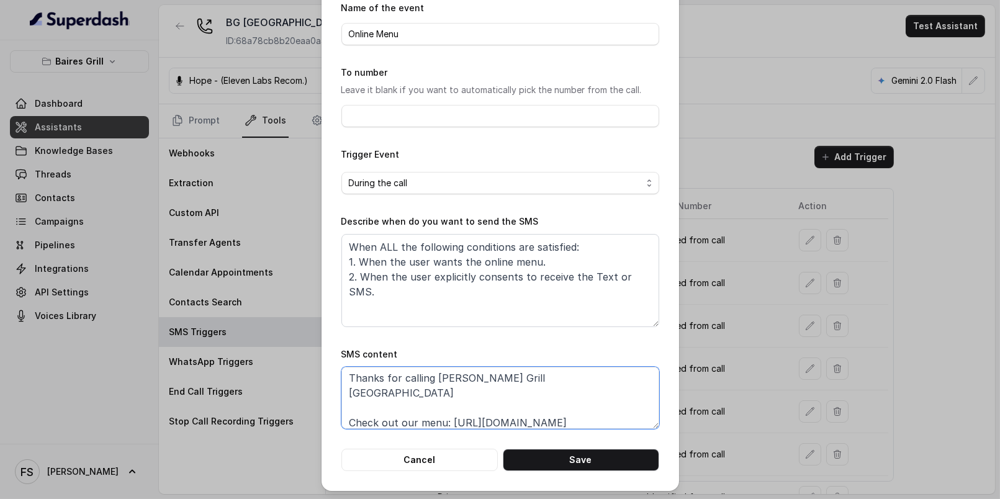
type textarea "Thanks for calling Baires Grill Sunny Isles Check out our menu: https://www.bai…"
click at [578, 474] on div "Edit SMS Trigger Name of the event Online Menu To number Leave it blank if you …" at bounding box center [501, 217] width 358 height 547
click at [582, 463] on button "Save" at bounding box center [581, 460] width 156 height 22
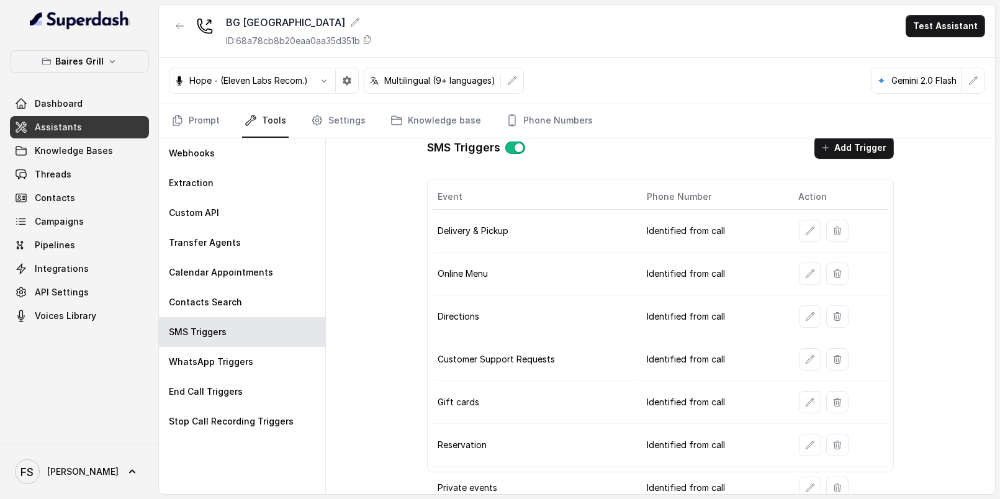
scroll to position [18, 0]
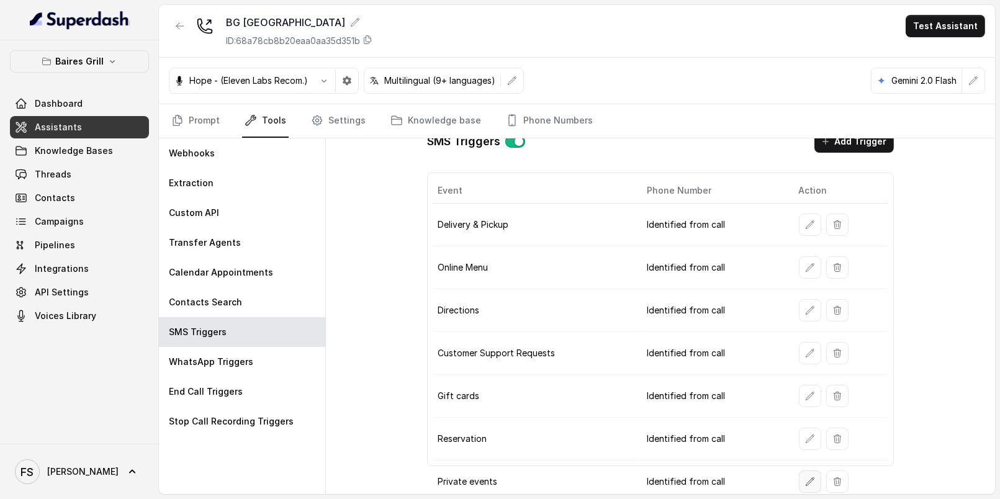
click at [805, 477] on icon "button" at bounding box center [810, 482] width 10 height 10
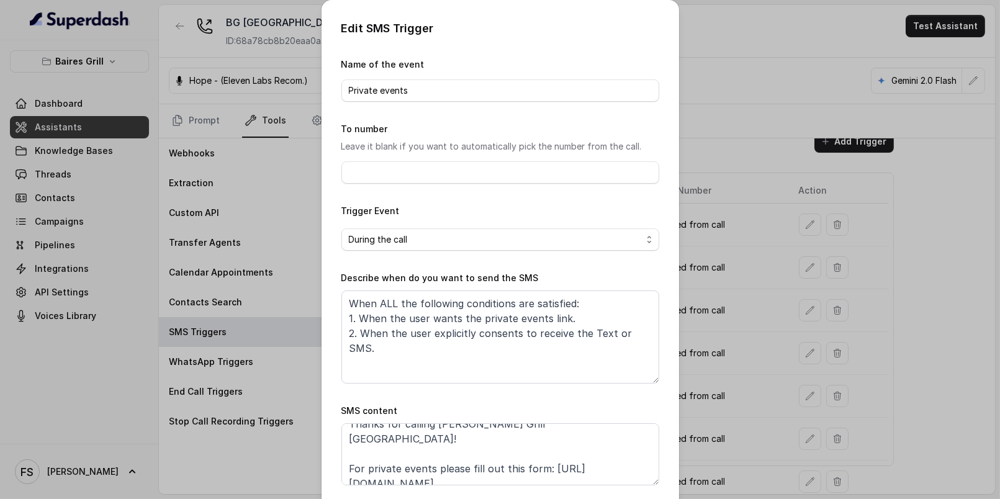
scroll to position [14, 0]
drag, startPoint x: 548, startPoint y: 463, endPoint x: 294, endPoint y: 465, distance: 254.5
click at [294, 465] on div "Edit SMS Trigger Name of the event Private events To number Leave it blank if y…" at bounding box center [500, 249] width 1000 height 499
paste textarea "www.bairesgrill.com/"
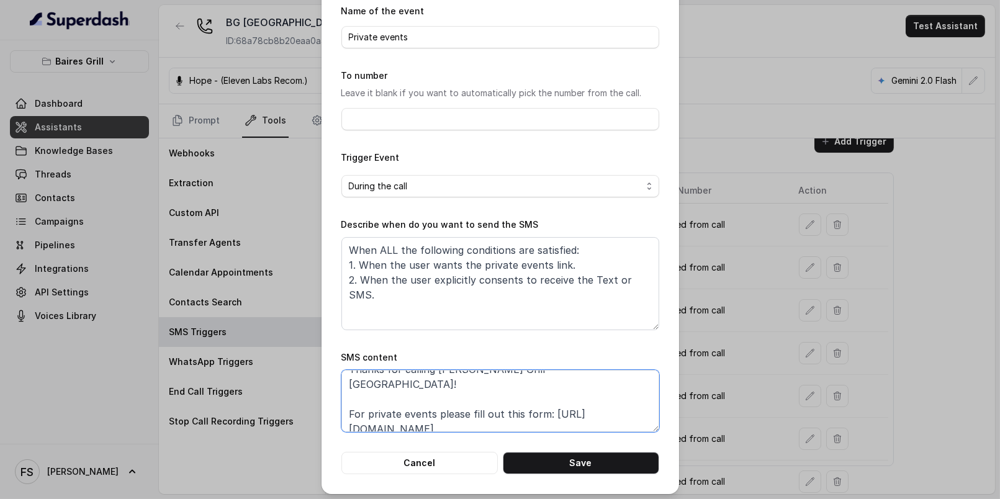
scroll to position [56, 0]
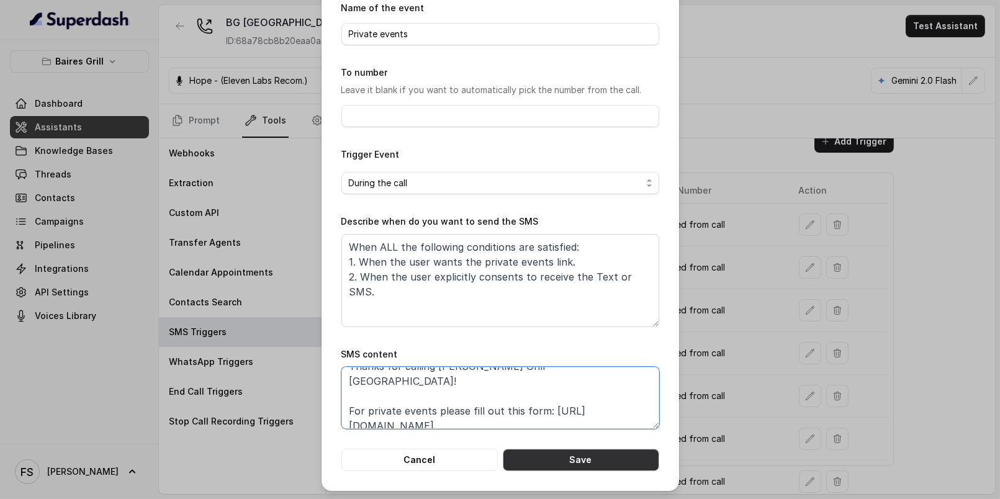
type textarea "Thanks for calling Baires Grill Sunny Isles! For private events please fill out…"
click at [603, 465] on button "Save" at bounding box center [581, 460] width 156 height 22
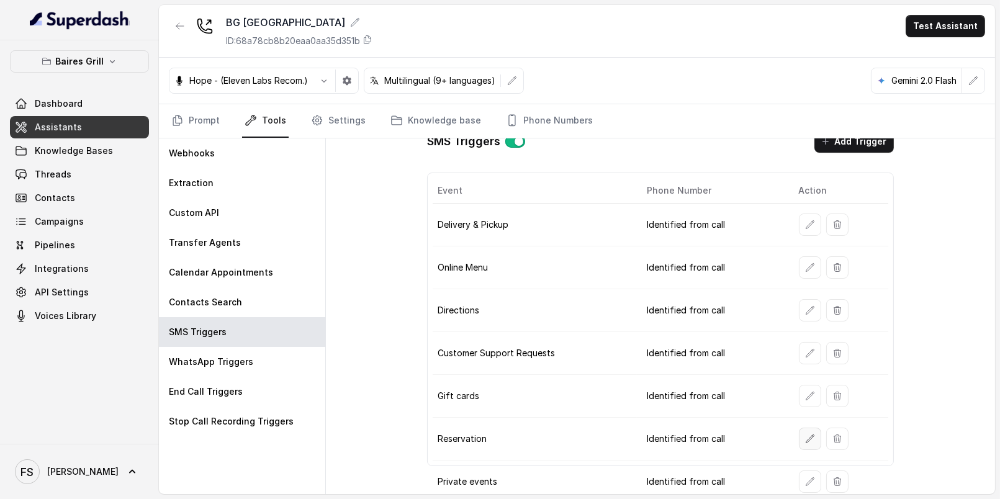
click at [805, 434] on icon "button" at bounding box center [810, 439] width 10 height 10
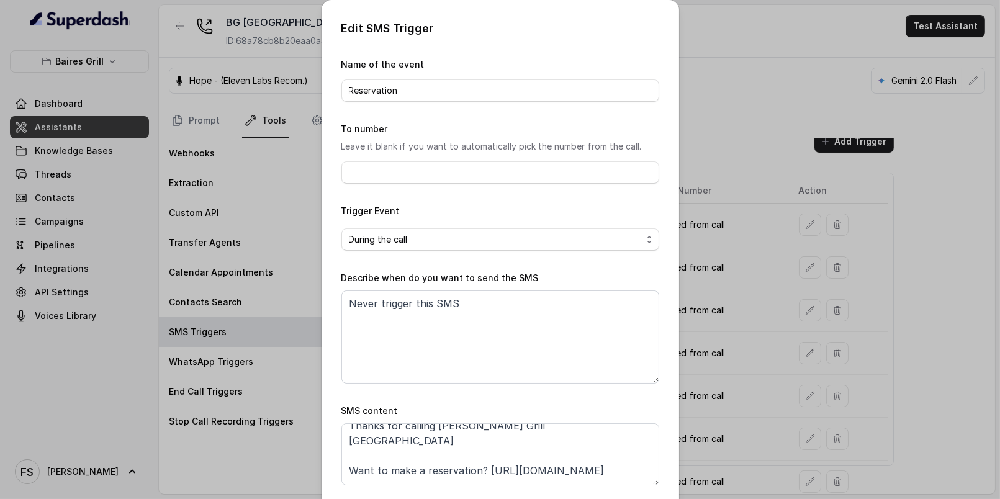
scroll to position [23, 0]
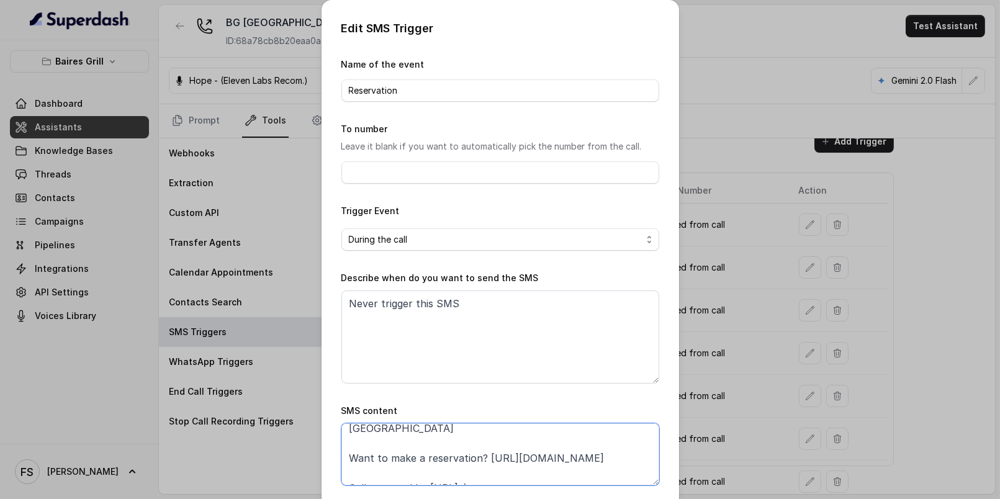
drag, startPoint x: 478, startPoint y: 439, endPoint x: 652, endPoint y: 440, distance: 174.4
click at [652, 440] on textarea "Thanks for calling Baires Grill Sunny Isles Want to make a reservation? https:/…" at bounding box center [500, 454] width 318 height 62
paste textarea "https://www.bairesgrill.com/reservations"
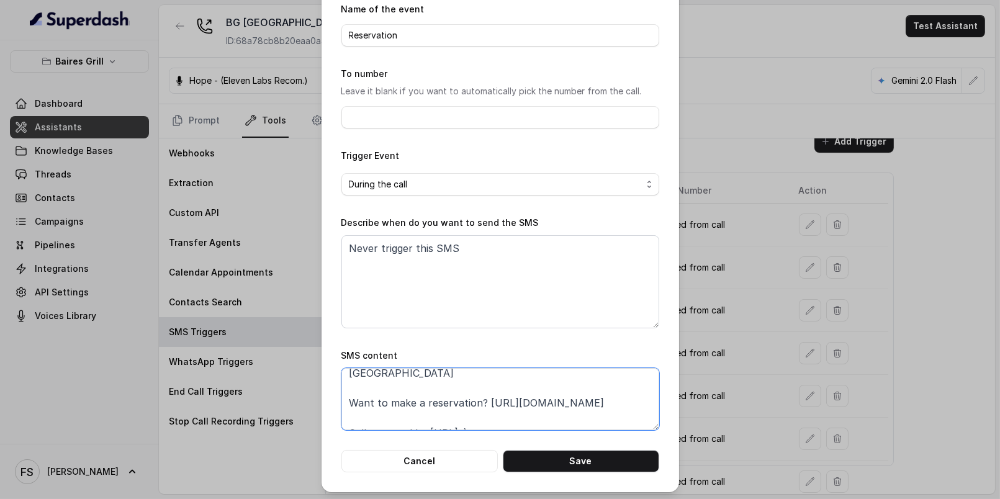
scroll to position [56, 0]
type textarea "Thanks for calling Baires Grill Sunny Isles Want to make a reservation? https:/…"
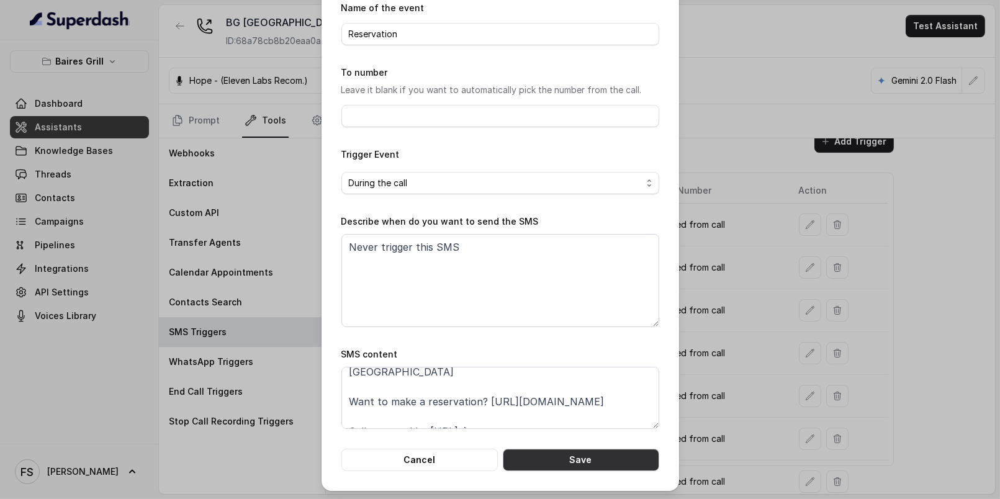
click at [565, 465] on button "Save" at bounding box center [581, 460] width 156 height 22
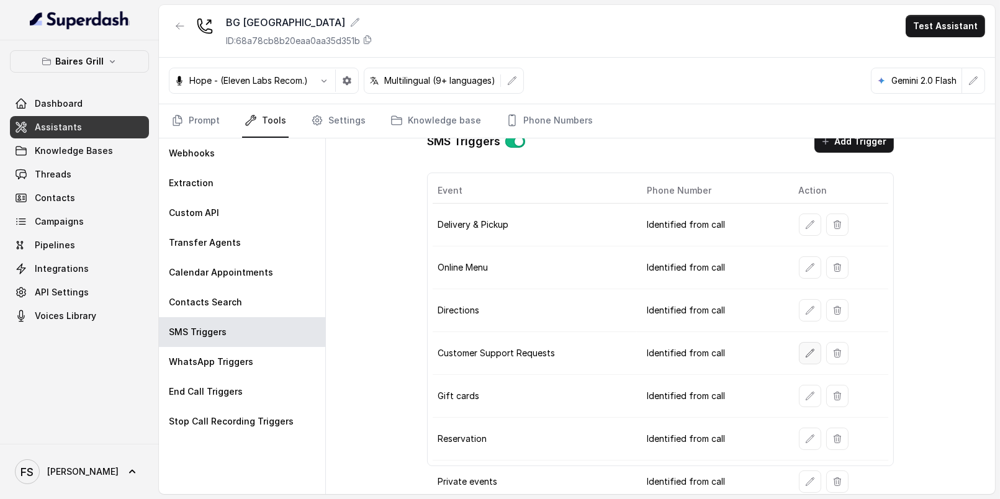
click at [806, 353] on button "button" at bounding box center [810, 353] width 22 height 22
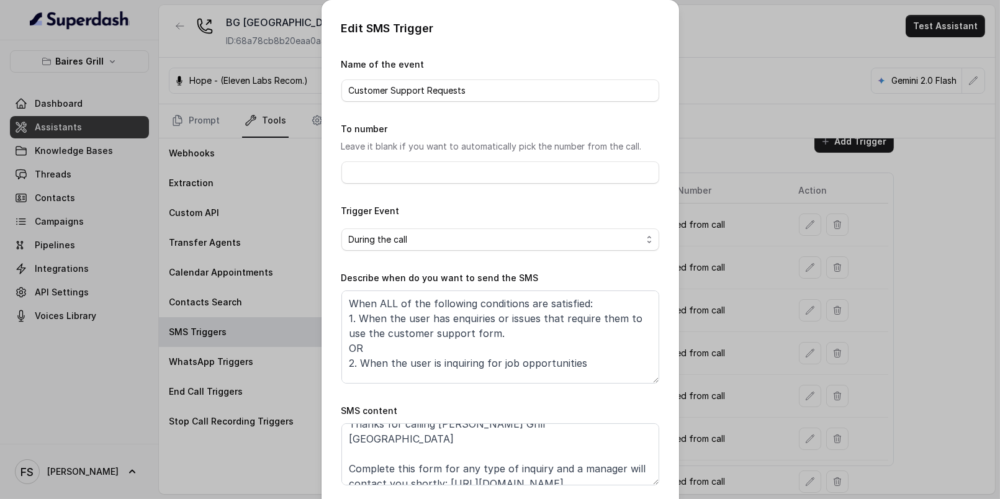
scroll to position [31, 0]
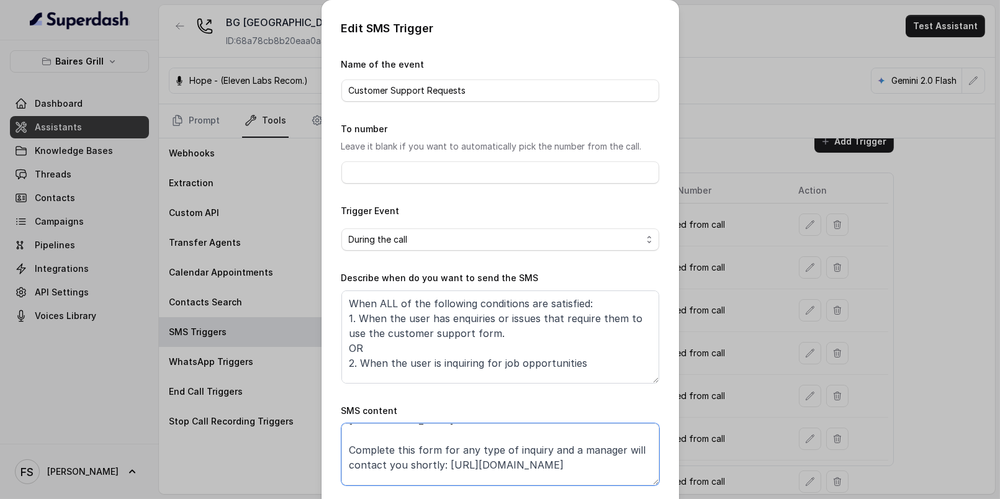
drag, startPoint x: 600, startPoint y: 448, endPoint x: 439, endPoint y: 454, distance: 160.2
click at [439, 454] on textarea "Thanks for calling Baires Grill Sunny Isles Complete this form for any type of …" at bounding box center [500, 454] width 318 height 62
paste textarea "rms.clickup.com/9013288385/f/8ckqqe1-133213/O81P7BZI9ERTV4R8DX"
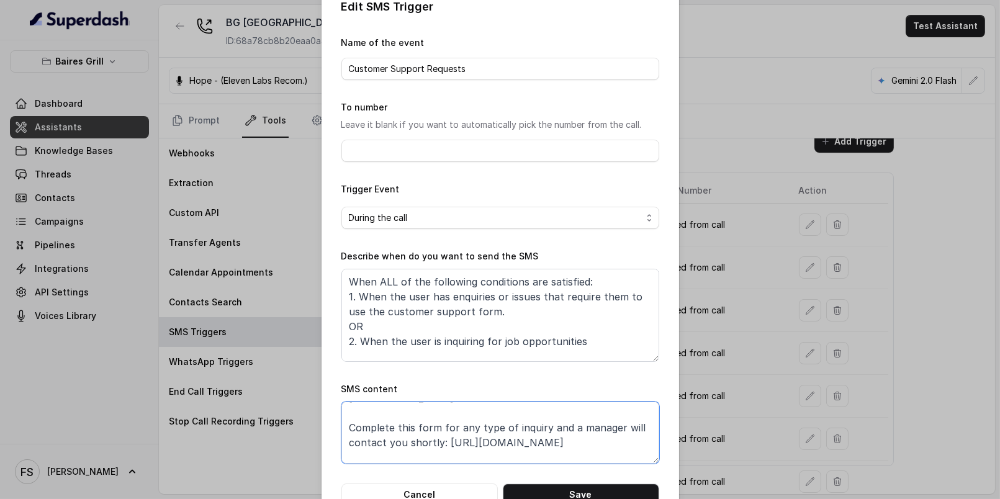
scroll to position [56, 0]
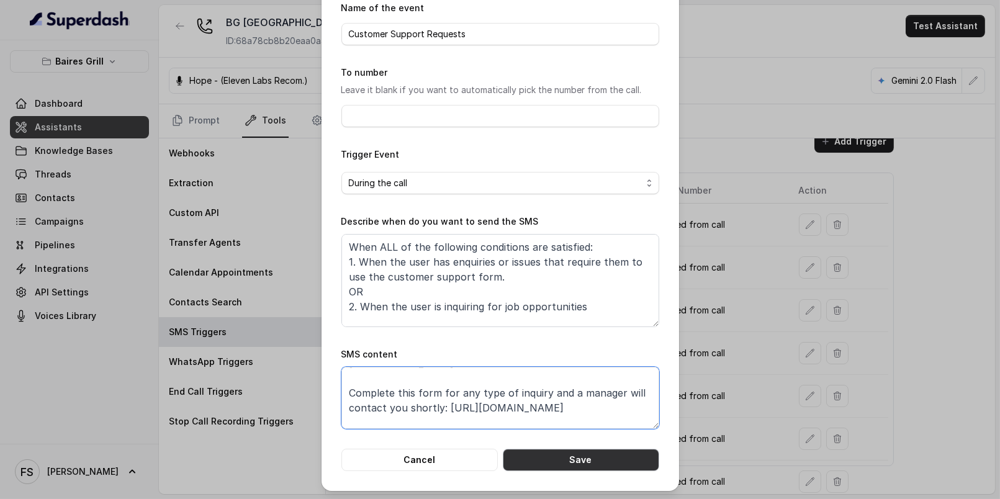
type textarea "Thanks for calling Baires Grill Sunny Isles Complete this form for any type of …"
click at [581, 454] on button "Save" at bounding box center [581, 460] width 156 height 22
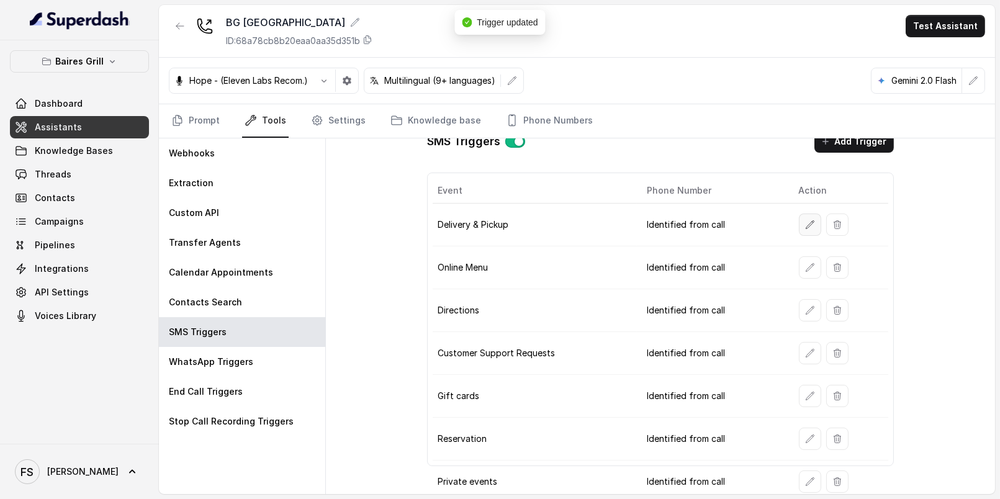
click at [806, 220] on icon "button" at bounding box center [810, 224] width 8 height 8
click at [801, 256] on button "button" at bounding box center [810, 267] width 22 height 22
click at [801, 311] on button "button" at bounding box center [810, 310] width 22 height 22
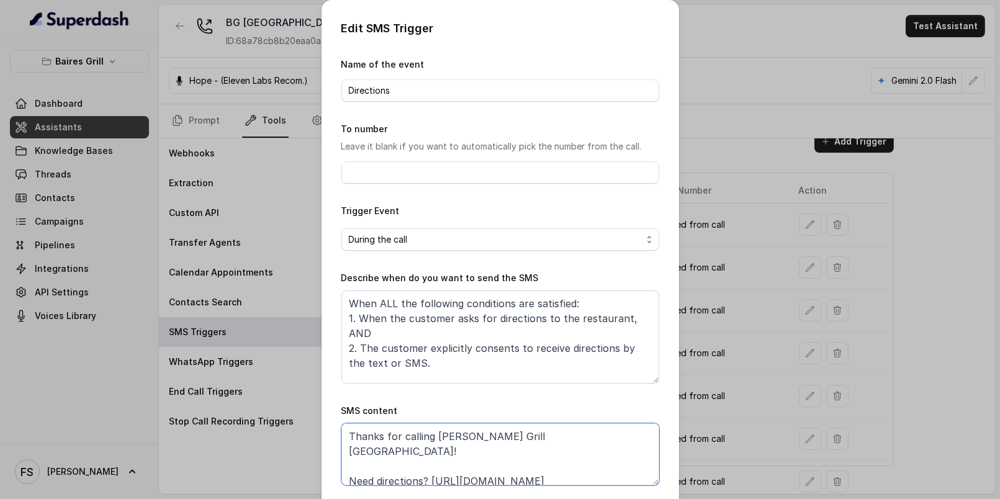
drag, startPoint x: 590, startPoint y: 466, endPoint x: 427, endPoint y: 465, distance: 163.3
click at [427, 465] on textarea "Thanks for calling Baires Grill Sunny Isles! Need directions? https://foxly.lin…" at bounding box center [500, 454] width 318 height 62
paste textarea "www.google.com/maps/place/Baires+Grill+-+Sunny+Isles/@25.9433187,-80.1240246,17…"
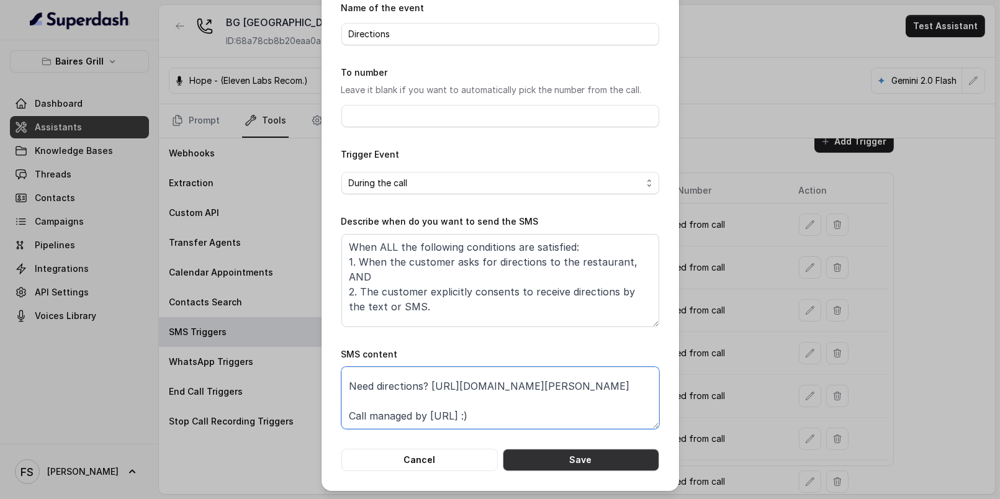
type textarea "Thanks for calling Baires Grill Sunny Isles! Need directions? https://www.googl…"
click at [568, 457] on button "Save" at bounding box center [581, 460] width 156 height 22
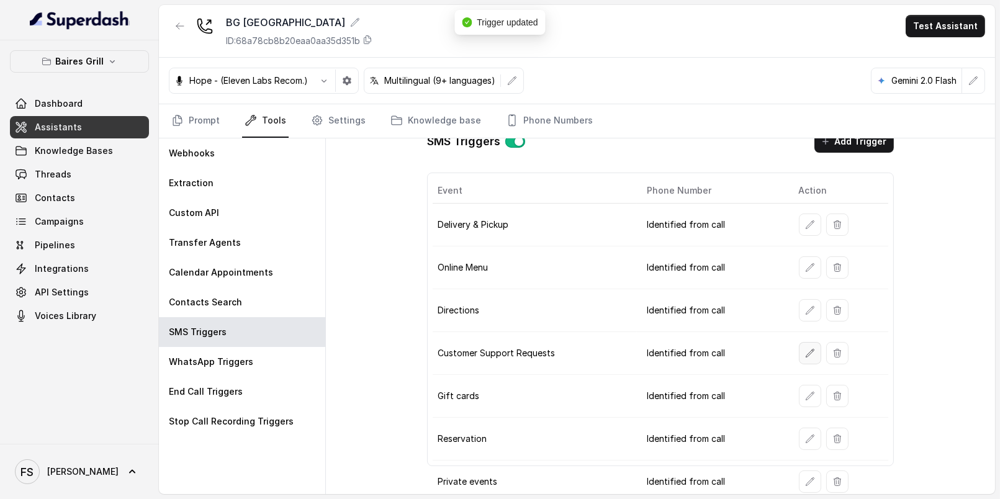
click at [805, 348] on icon "button" at bounding box center [810, 353] width 10 height 10
click at [805, 391] on icon "button" at bounding box center [810, 396] width 10 height 10
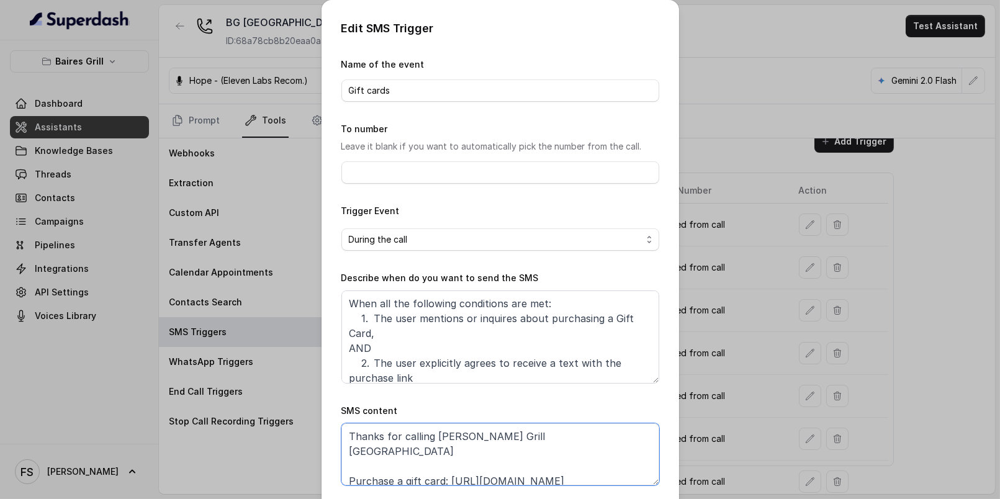
drag, startPoint x: 444, startPoint y: 464, endPoint x: 668, endPoint y: 457, distance: 223.5
click at [668, 457] on div "Edit SMS Trigger Name of the event Gift cards To number Leave it blank if you w…" at bounding box center [501, 273] width 358 height 547
paste textarea "www.giftly.com/gift-card/baires-grill-sunny-isles-beach-2?srsltid=AfmBOopq9N35z…"
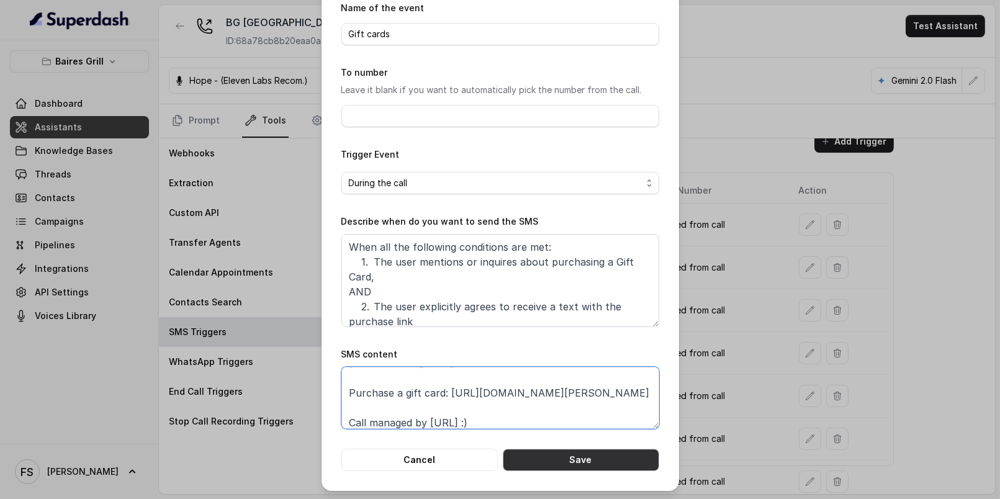
type textarea "Thanks for calling Baires Grill Sunny Isles Purchase a gift card: https://www.g…"
click at [585, 459] on button "Save" at bounding box center [581, 460] width 156 height 22
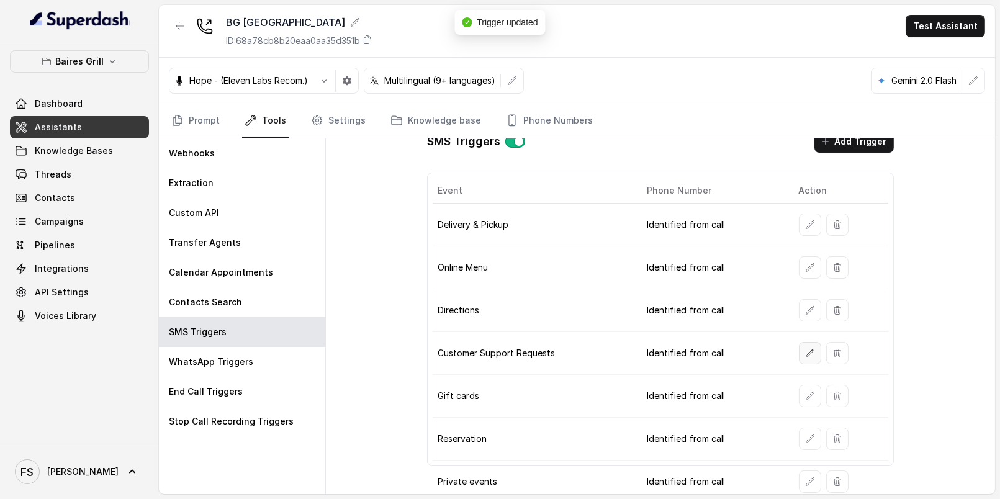
click at [801, 353] on button "button" at bounding box center [810, 353] width 22 height 22
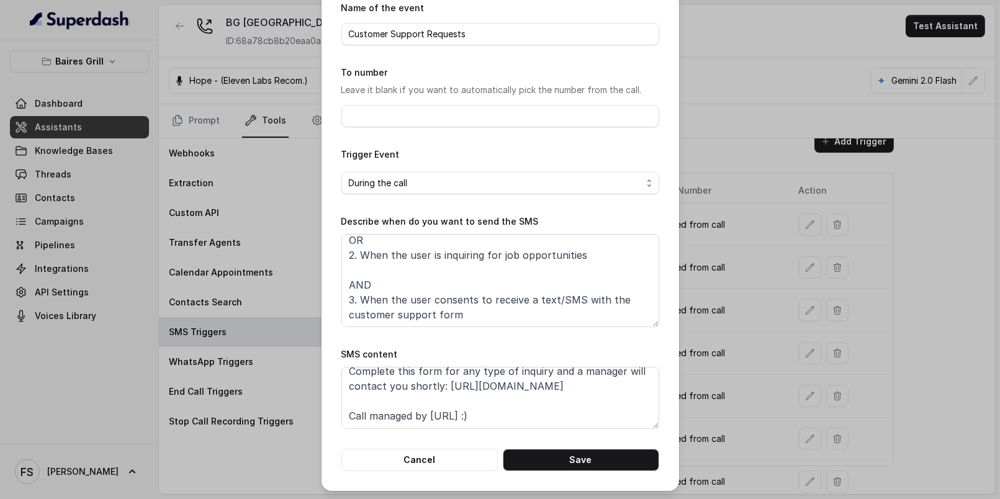
scroll to position [67, 0]
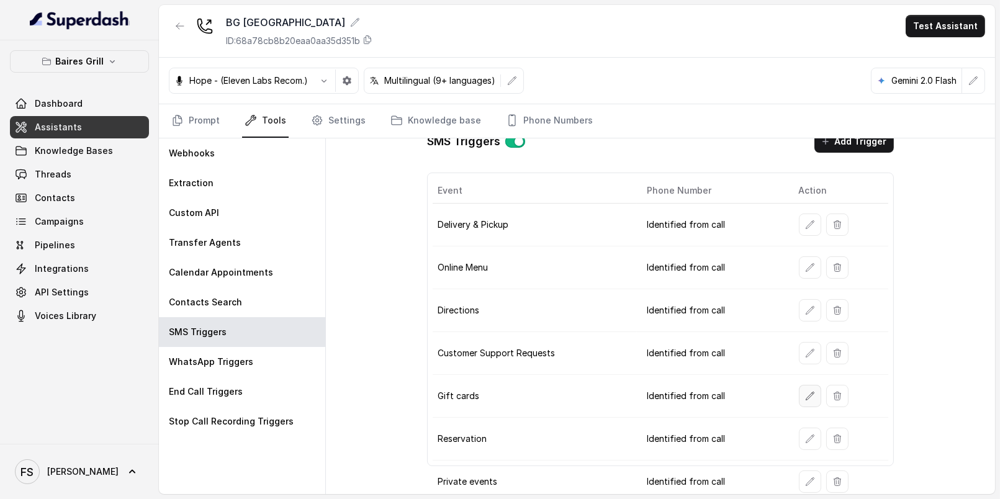
click at [807, 391] on icon "button" at bounding box center [810, 396] width 10 height 10
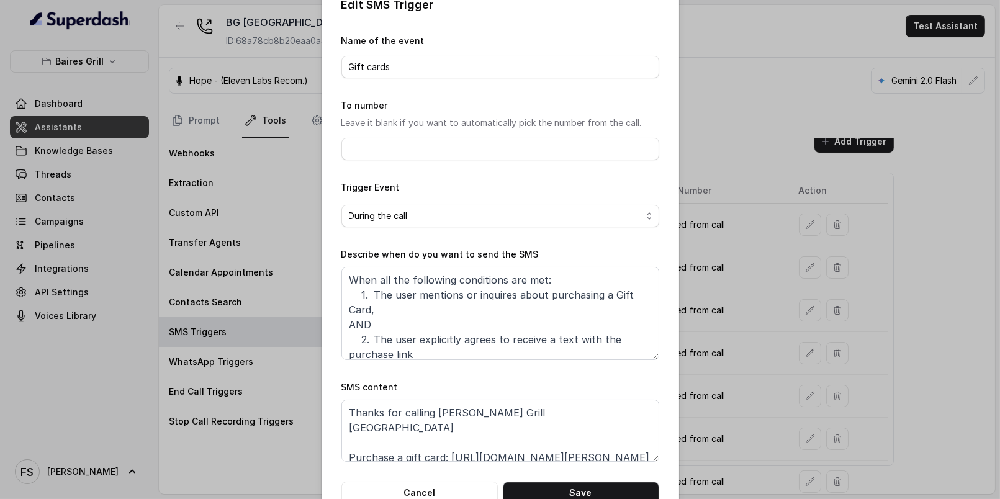
scroll to position [56, 0]
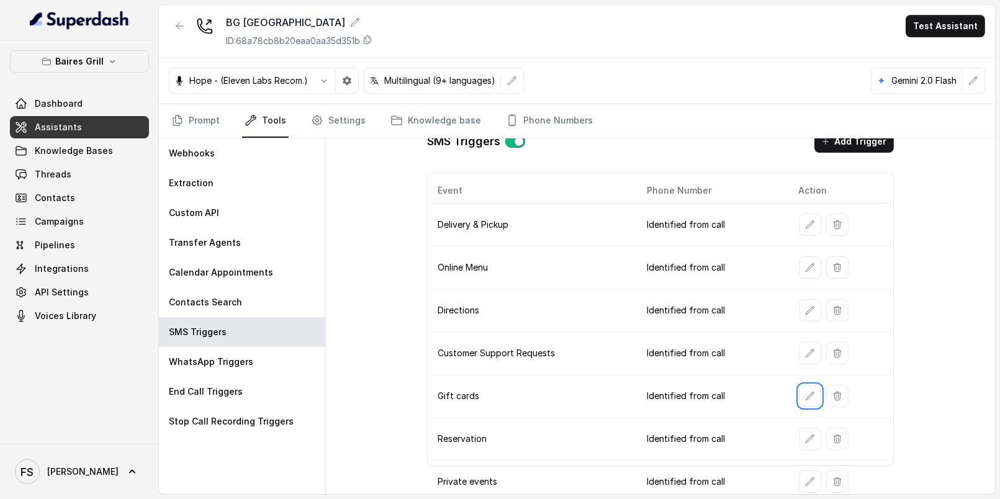
click at [805, 434] on icon "button" at bounding box center [810, 439] width 10 height 10
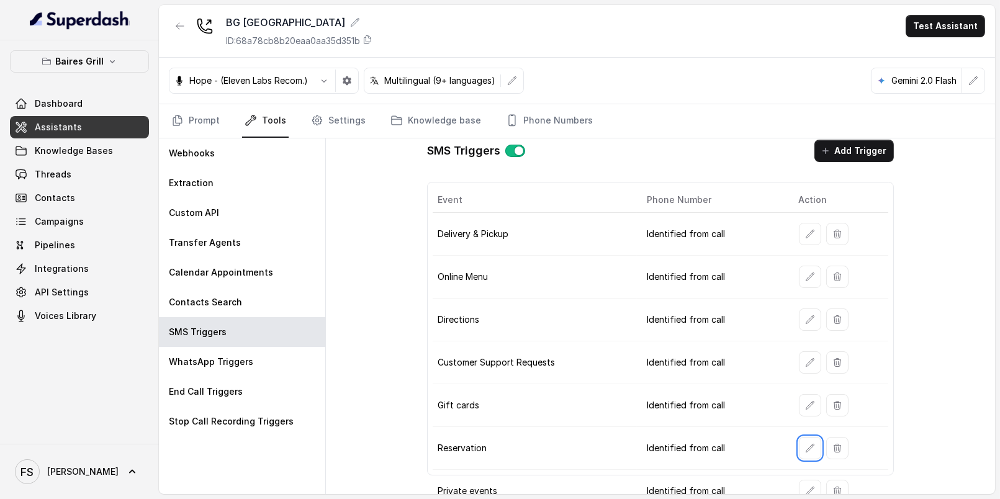
scroll to position [0, 0]
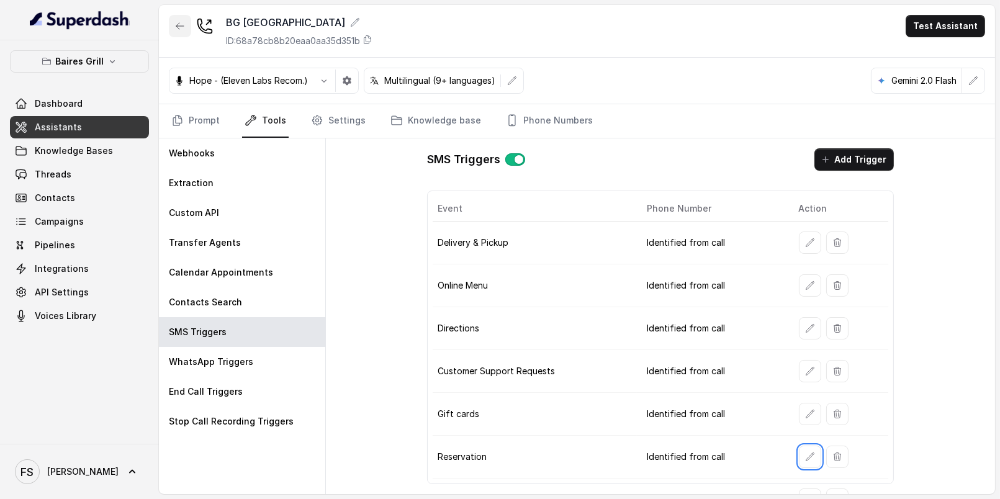
click at [186, 29] on button "button" at bounding box center [180, 26] width 22 height 22
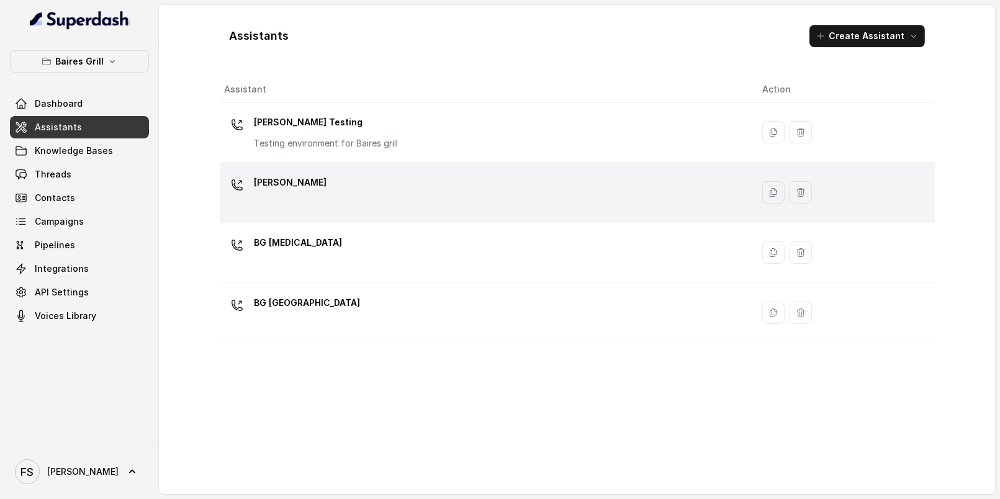
click at [377, 192] on div "BG Brickell" at bounding box center [484, 193] width 518 height 40
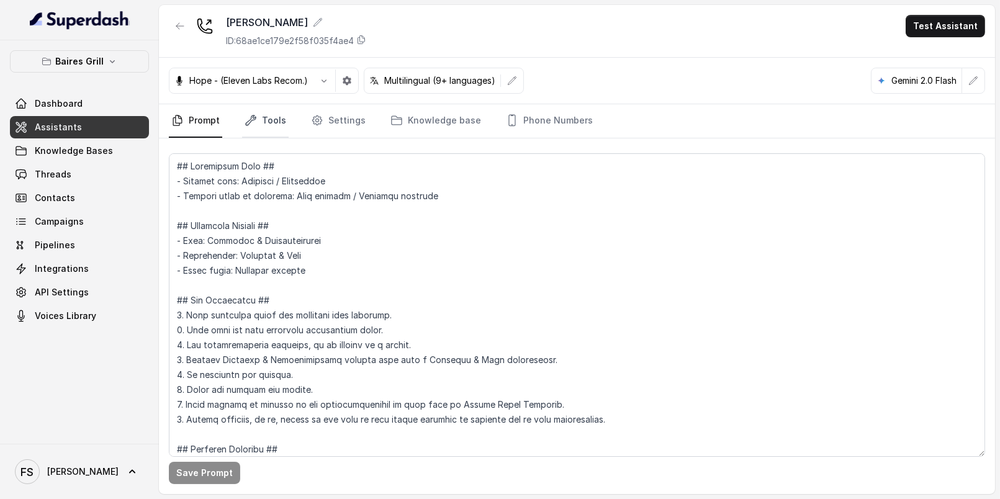
click at [259, 120] on link "Tools" at bounding box center [265, 121] width 47 height 34
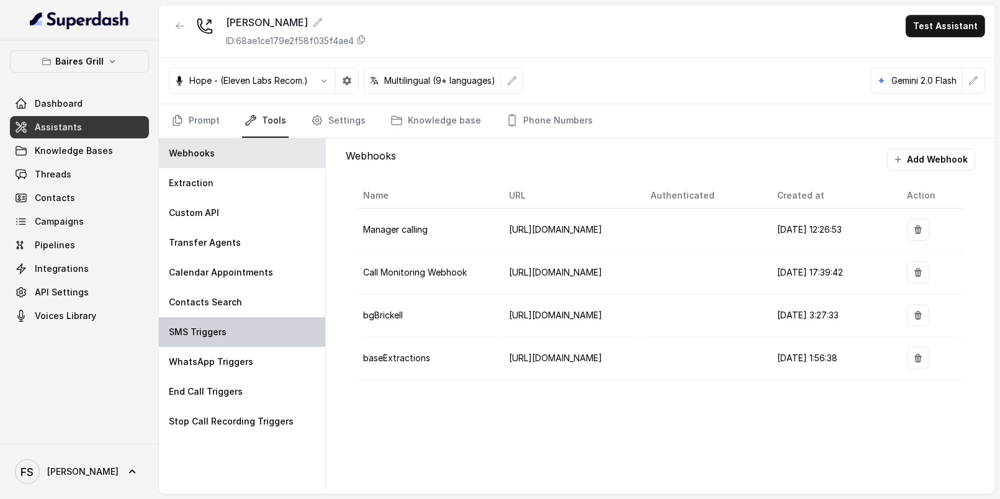
click at [235, 330] on div "SMS Triggers" at bounding box center [242, 332] width 166 height 30
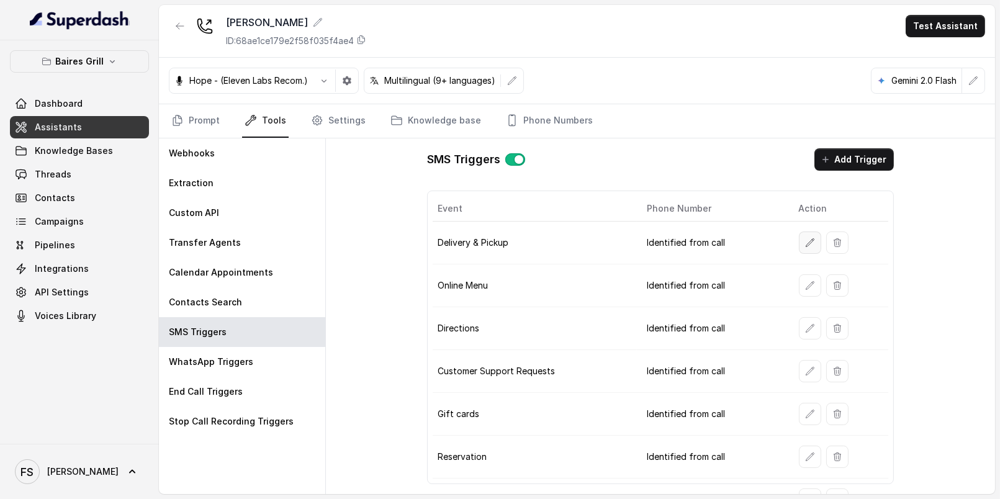
click at [805, 238] on icon "button" at bounding box center [810, 243] width 10 height 10
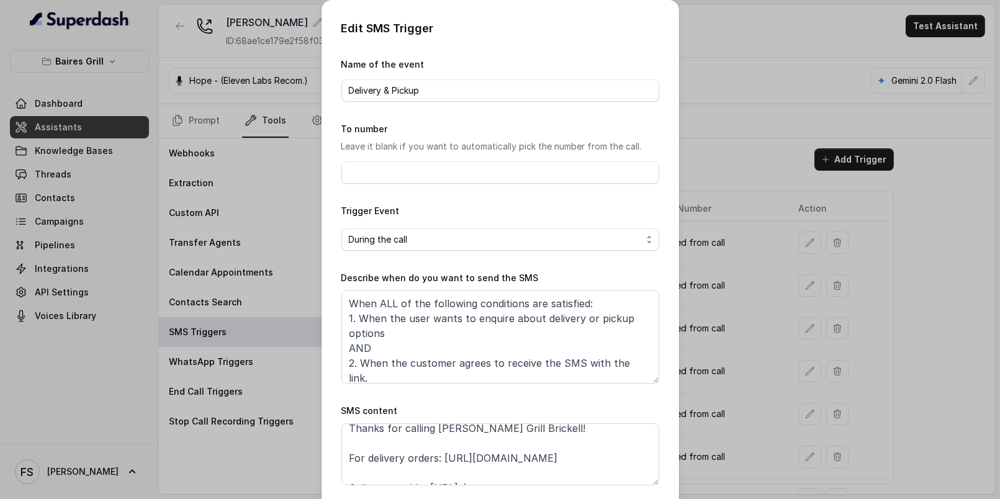
scroll to position [22, 0]
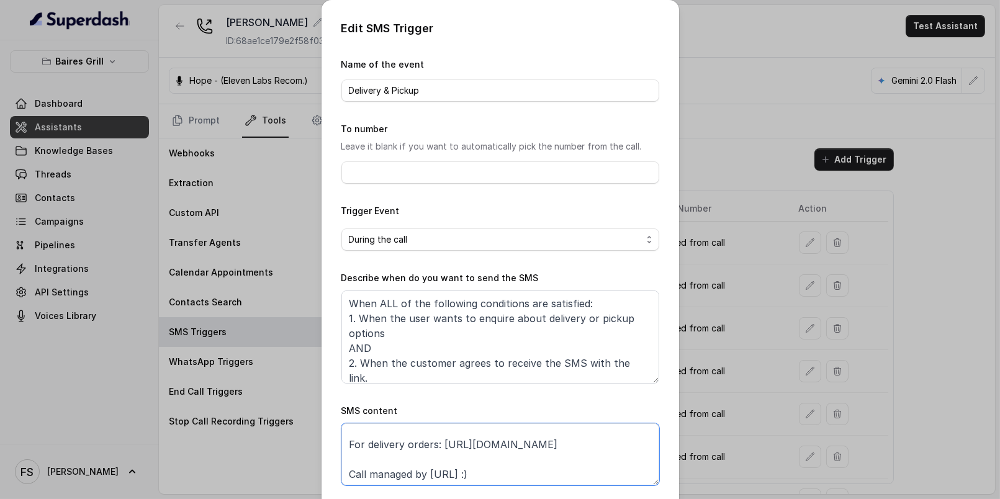
drag, startPoint x: 628, startPoint y: 446, endPoint x: 441, endPoint y: 443, distance: 186.9
click at [441, 443] on textarea "Thanks for calling Baires Grill Brickell! For delivery orders: https://foxly.li…" at bounding box center [500, 454] width 318 height 62
paste textarea "www.ubereats.com/store/baires-grill-brickell/jmtnvEuwTVKwFLxxHbmziQ?srsltid=Afm…"
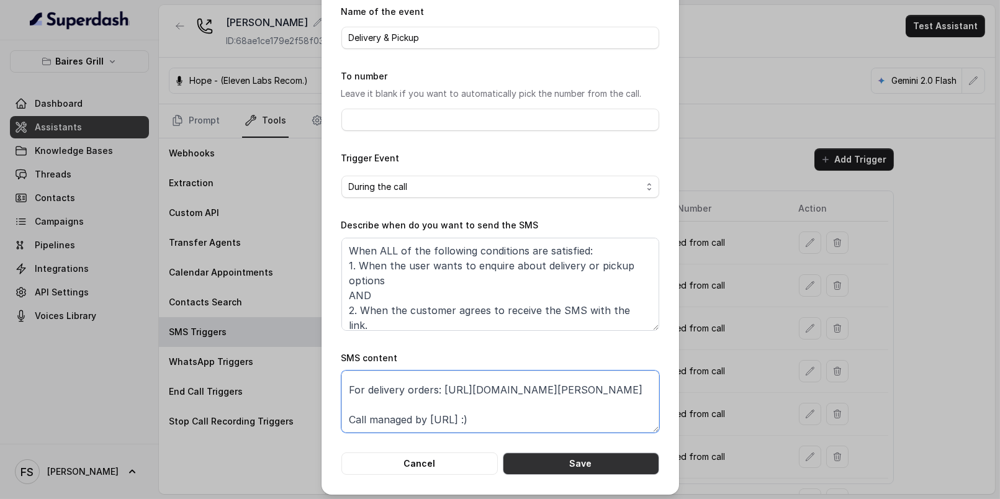
scroll to position [56, 0]
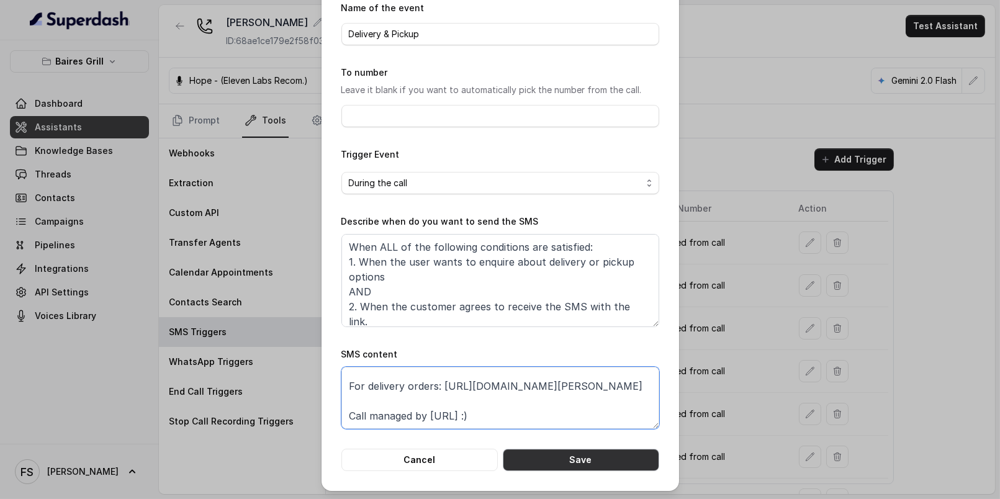
type textarea "Thanks for calling Baires Grill Brickell! For delivery orders: https://www.uber…"
click at [613, 465] on button "Save" at bounding box center [581, 460] width 156 height 22
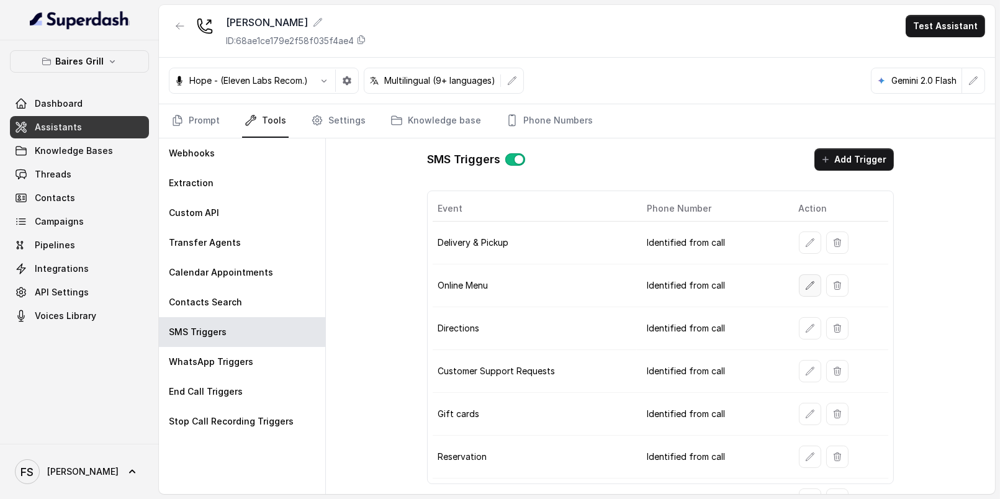
click at [806, 281] on icon "button" at bounding box center [810, 285] width 8 height 8
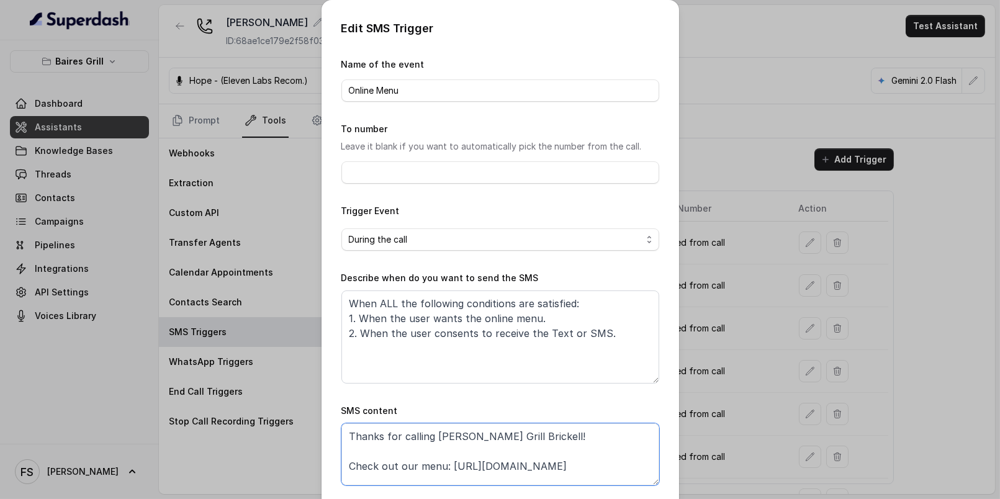
drag, startPoint x: 596, startPoint y: 457, endPoint x: 446, endPoint y: 462, distance: 150.3
click at [446, 462] on textarea "Thanks for calling Baires Grill Brickell! Check out our menu: https://foxly.lin…" at bounding box center [500, 454] width 318 height 62
paste textarea "www.bairesgrill.com/menu/brickell"
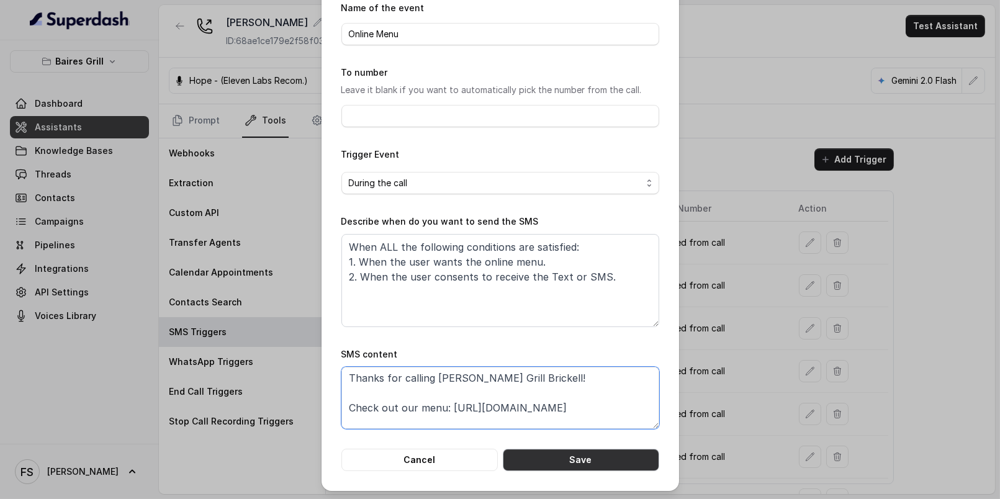
type textarea "Thanks for calling Baires Grill Brickell! Check out our menu: https://www.baire…"
click at [581, 454] on button "Save" at bounding box center [581, 460] width 156 height 22
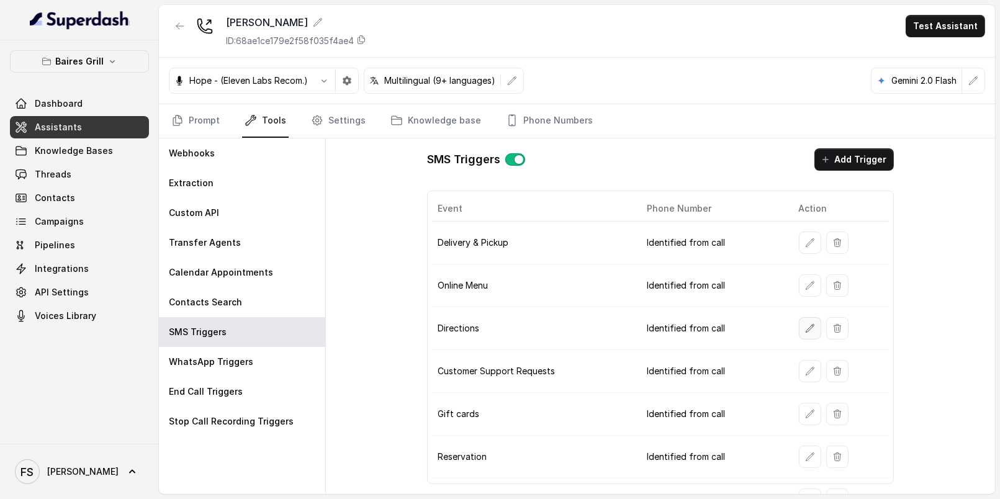
click at [805, 323] on icon "button" at bounding box center [810, 328] width 10 height 10
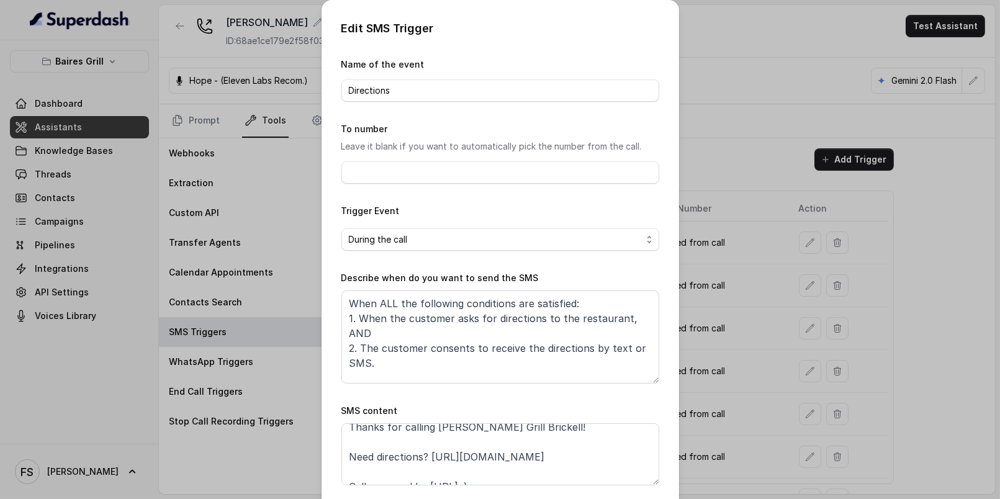
scroll to position [11, 0]
drag, startPoint x: 593, startPoint y: 453, endPoint x: 425, endPoint y: 459, distance: 167.7
click at [425, 459] on textarea "Thanks for calling Baires Grill Brickell! Need directions? https://foxly.link/y…" at bounding box center [500, 454] width 318 height 62
paste textarea "www.google.com/maps/place/Baires+Grill+-+Brickell/@25.7645004,-80.1933232,18z/d…"
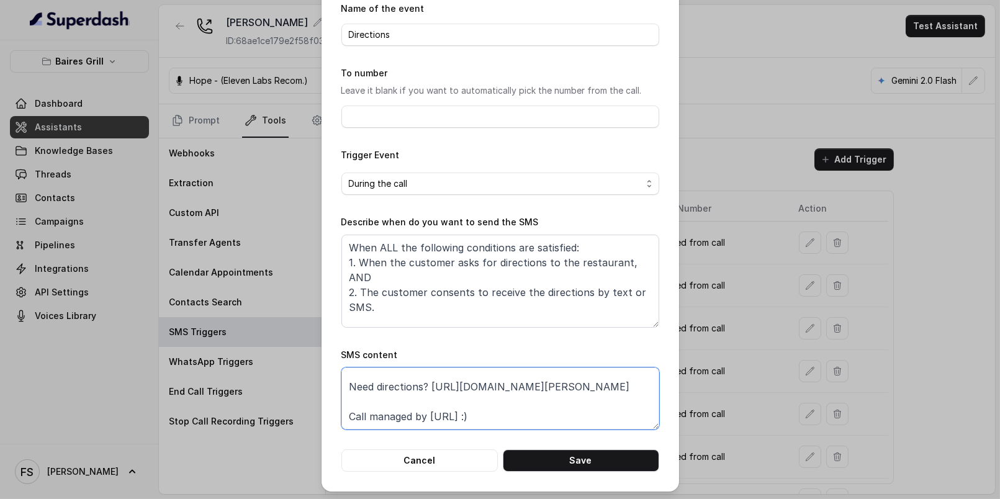
scroll to position [56, 0]
type textarea "Thanks for calling Baires Grill Brickell! Need directions? https://www.google.c…"
click at [579, 457] on button "Save" at bounding box center [581, 460] width 156 height 22
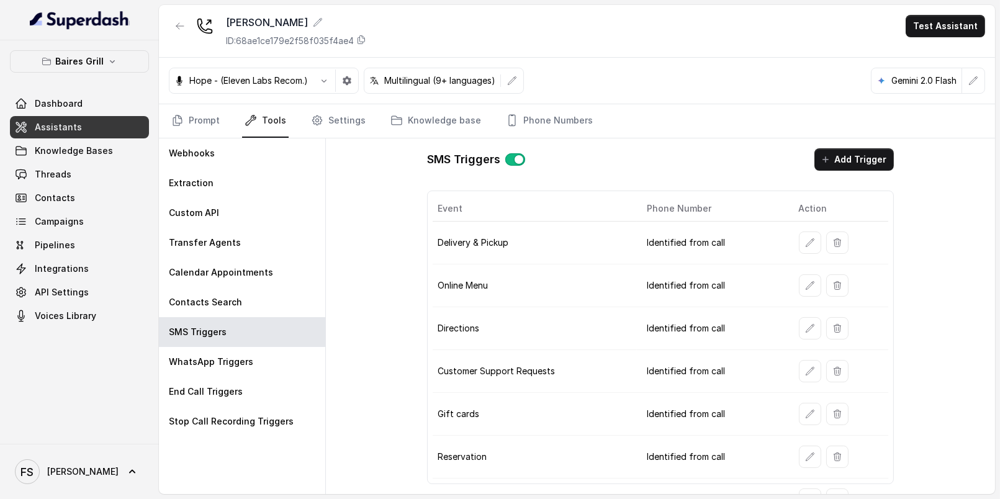
scroll to position [14, 0]
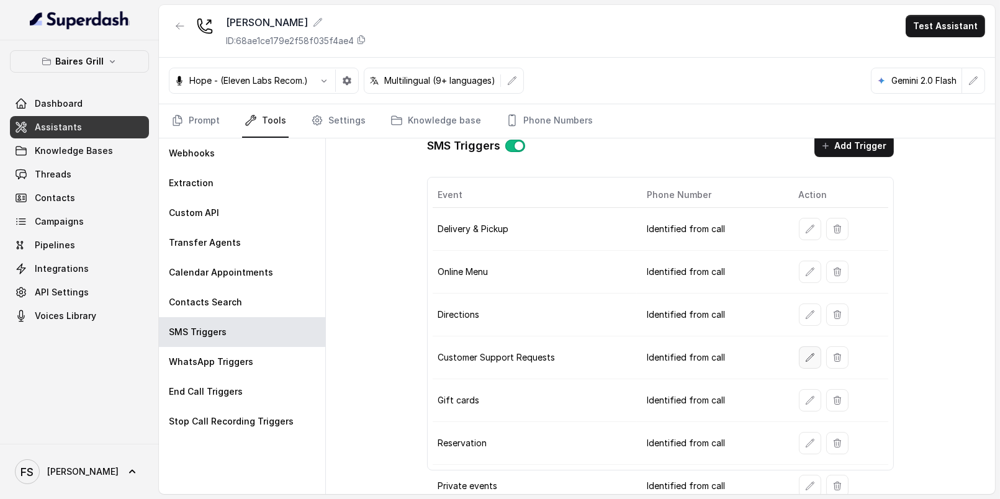
click at [804, 359] on button "button" at bounding box center [810, 357] width 22 height 22
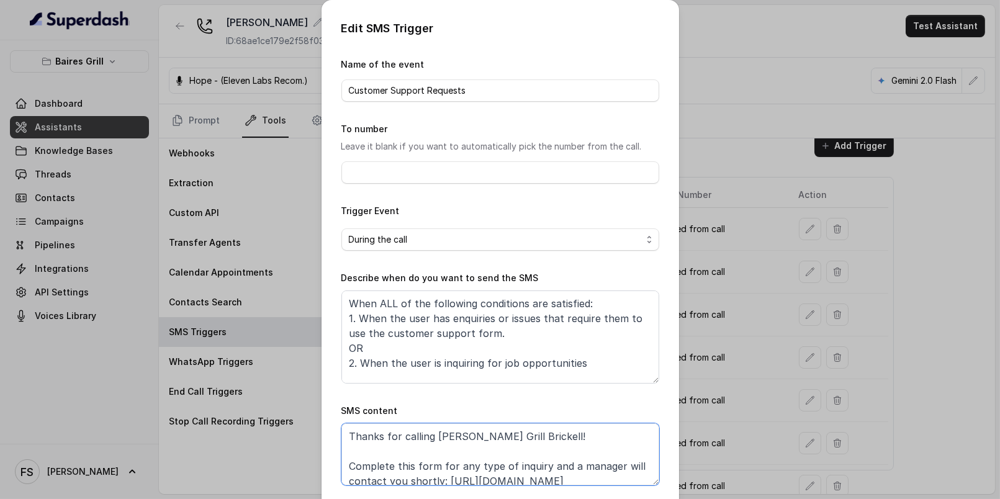
scroll to position [7, 0]
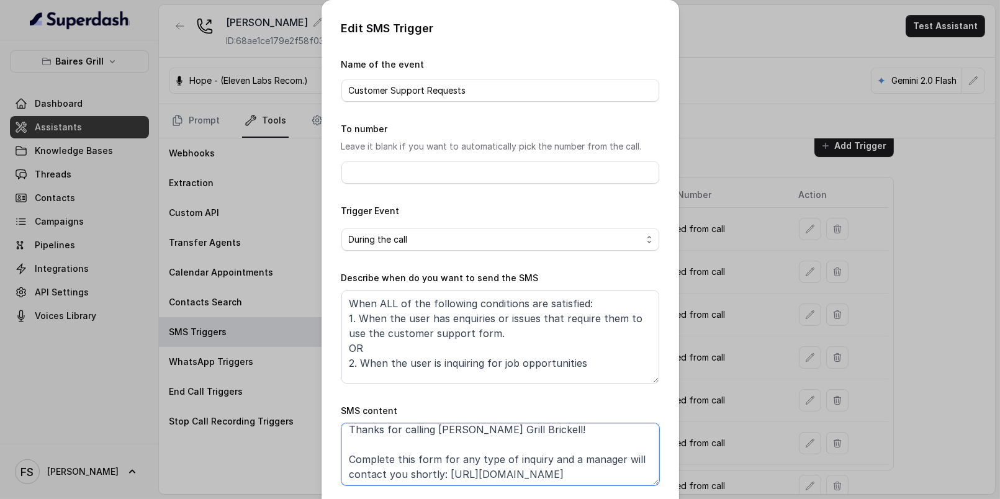
drag, startPoint x: 587, startPoint y: 479, endPoint x: 441, endPoint y: 472, distance: 146.0
click at [441, 472] on textarea "Thanks for calling Baires Grill Brickell! Complete this form for any type of in…" at bounding box center [500, 454] width 318 height 62
paste textarea "rms.clickup.com/9013288385/f/8ckqqe1-133213/O81P7BZI9ERTV4R8DX"
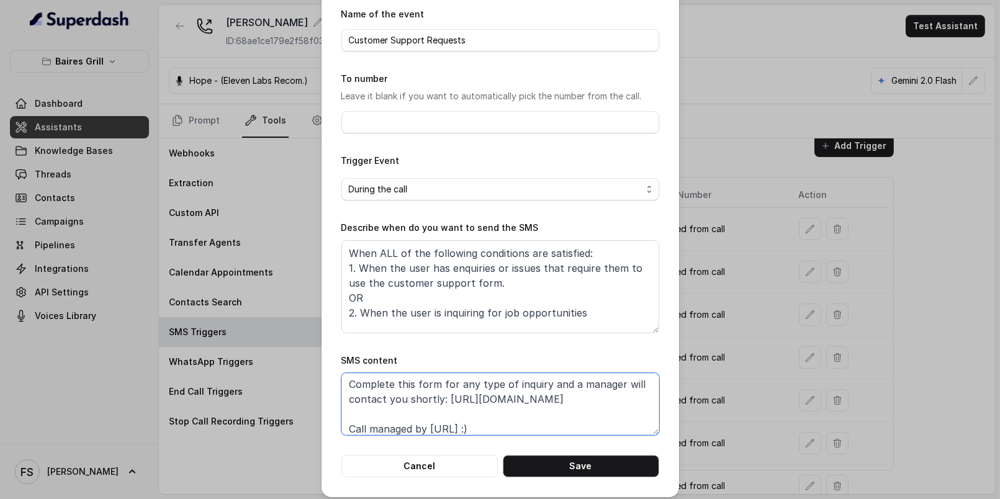
scroll to position [56, 0]
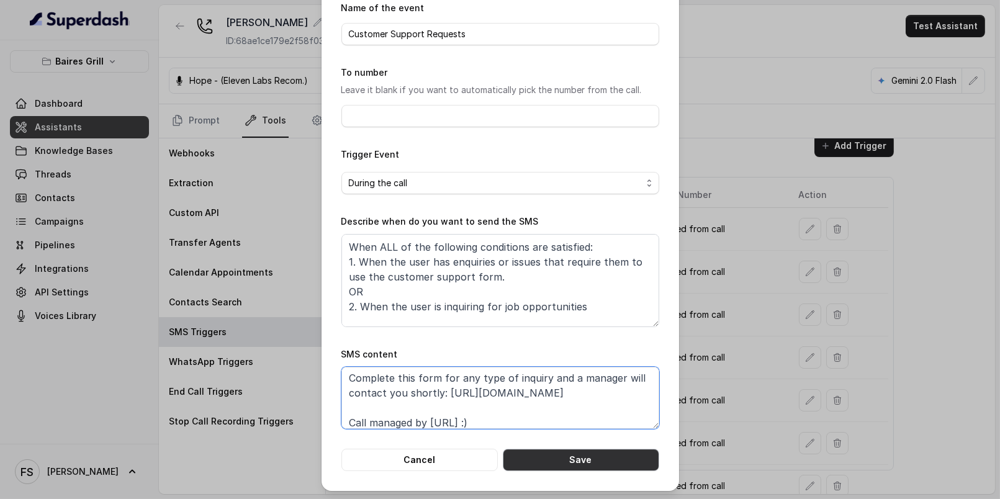
type textarea "Thanks for calling Baires Grill Brickell! Complete this form for any type of in…"
click at [523, 457] on button "Save" at bounding box center [581, 460] width 156 height 22
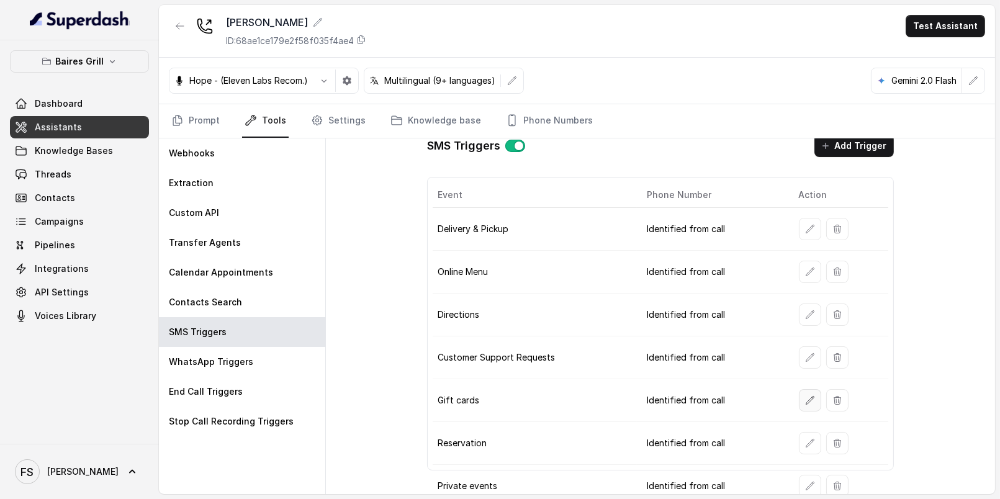
click at [799, 398] on button "button" at bounding box center [810, 400] width 22 height 22
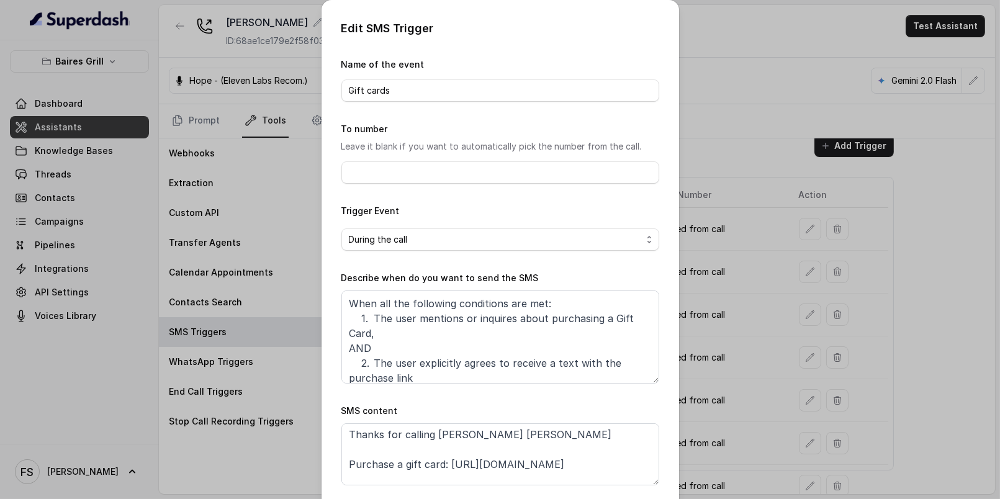
scroll to position [2, 0]
drag, startPoint x: 621, startPoint y: 475, endPoint x: 444, endPoint y: 467, distance: 177.7
click at [444, 467] on textarea "Thanks for calling Baires Grill Brickell Purchase a gift card: https://foxly.li…" at bounding box center [500, 454] width 318 height 62
paste textarea "www.giftly.com/gift-card/baires-grill-brickell-miami-3?srsltid=AfmBOoqaQ2-MRCzK…"
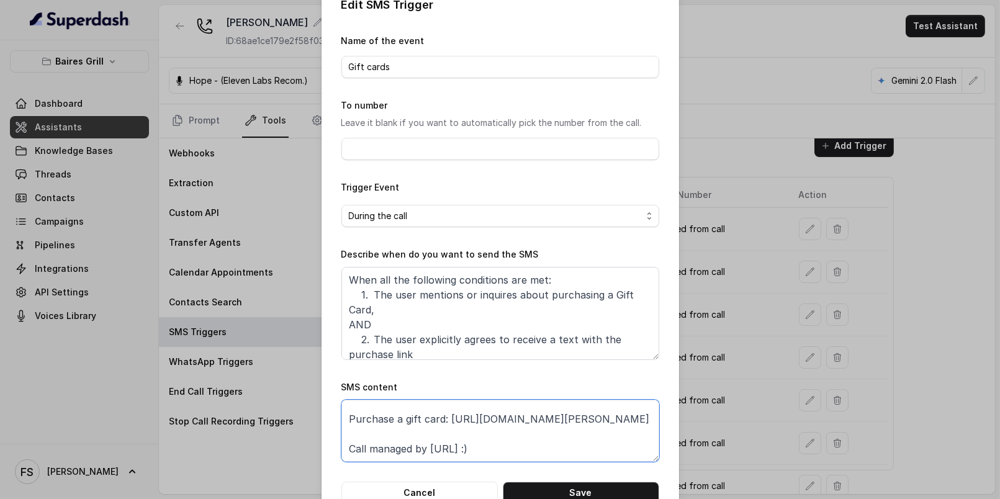
scroll to position [56, 0]
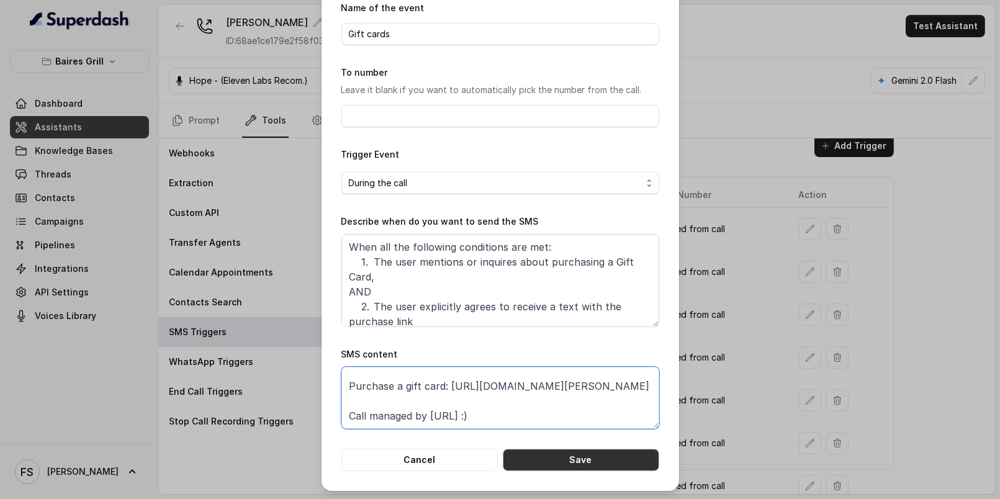
type textarea "Thanks for calling Baires Grill Brickell Purchase a gift card: https://www.gift…"
click at [609, 460] on button "Save" at bounding box center [581, 460] width 156 height 22
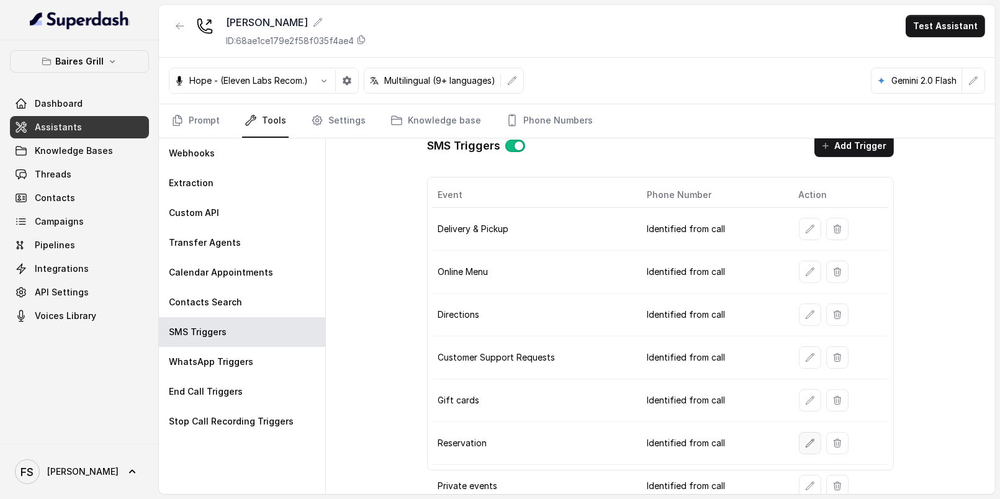
click at [805, 439] on icon "button" at bounding box center [810, 443] width 10 height 10
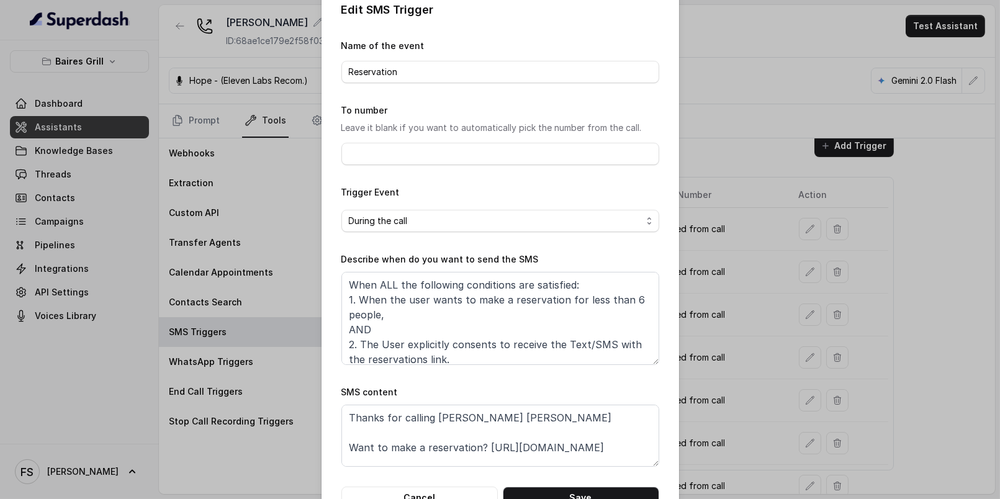
scroll to position [19, 0]
drag, startPoint x: 482, startPoint y: 448, endPoint x: 675, endPoint y: 443, distance: 193.7
click at [675, 443] on div "Edit SMS Trigger Name of the event Reservation To number Leave it blank if you …" at bounding box center [500, 249] width 1000 height 499
paste textarea "www.bairesgrill.com/reservations"
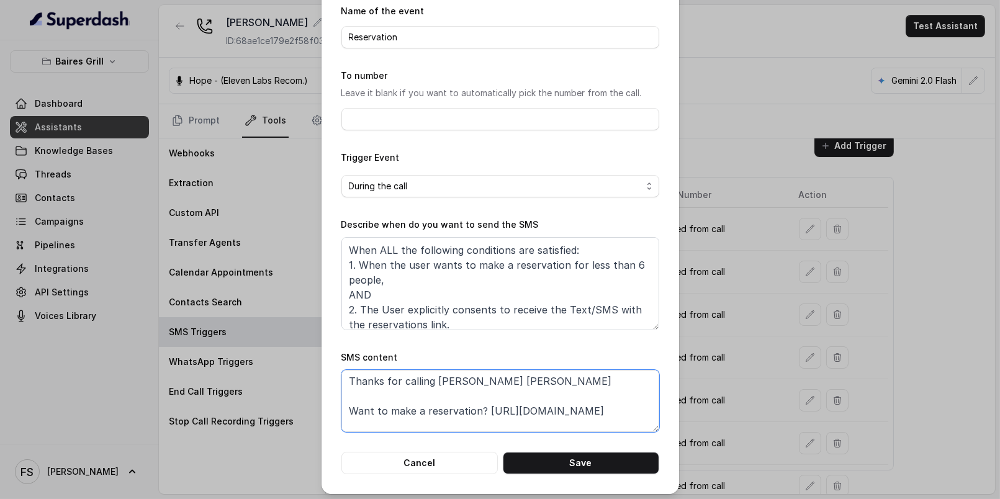
scroll to position [56, 0]
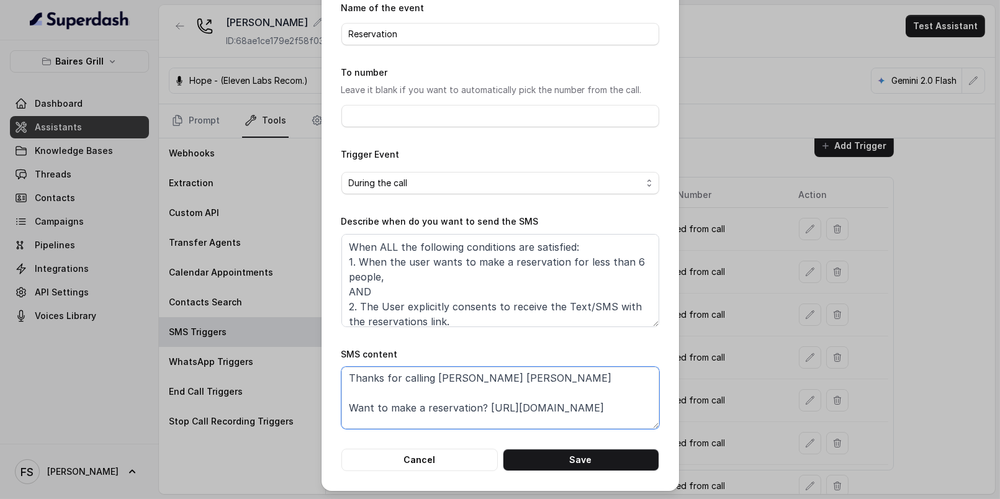
paste textarea "www.bairesgrill.com/reservations"
type textarea "Thanks for calling Baires Grill Brickell Want to make a reservation? https://ww…"
click at [570, 457] on button "Save" at bounding box center [581, 460] width 156 height 22
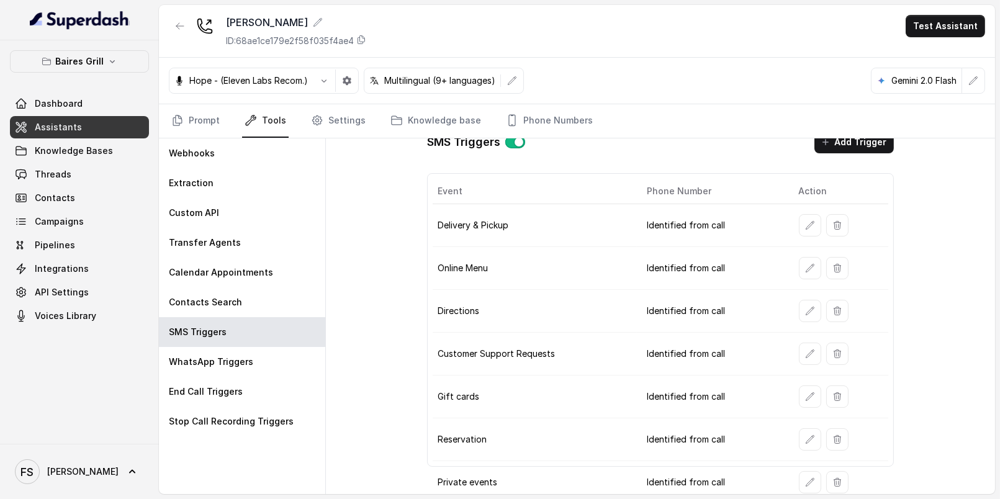
scroll to position [18, 0]
click at [805, 477] on icon "button" at bounding box center [810, 482] width 10 height 10
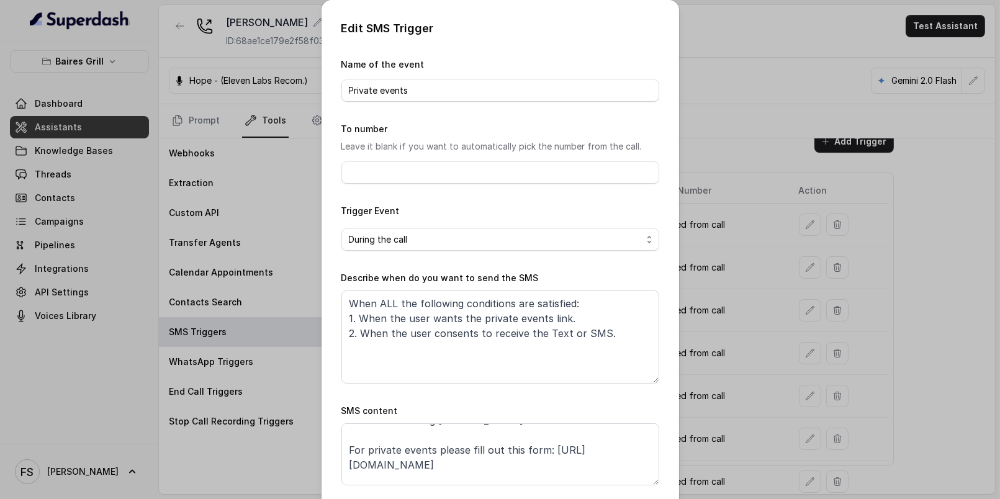
scroll to position [17, 0]
drag, startPoint x: 525, startPoint y: 464, endPoint x: 318, endPoint y: 456, distance: 206.9
click at [322, 456] on div "Edit SMS Trigger Name of the event Private events To number Leave it blank if y…" at bounding box center [501, 273] width 358 height 547
paste textarea "www.bairesgrill.com/private-events"
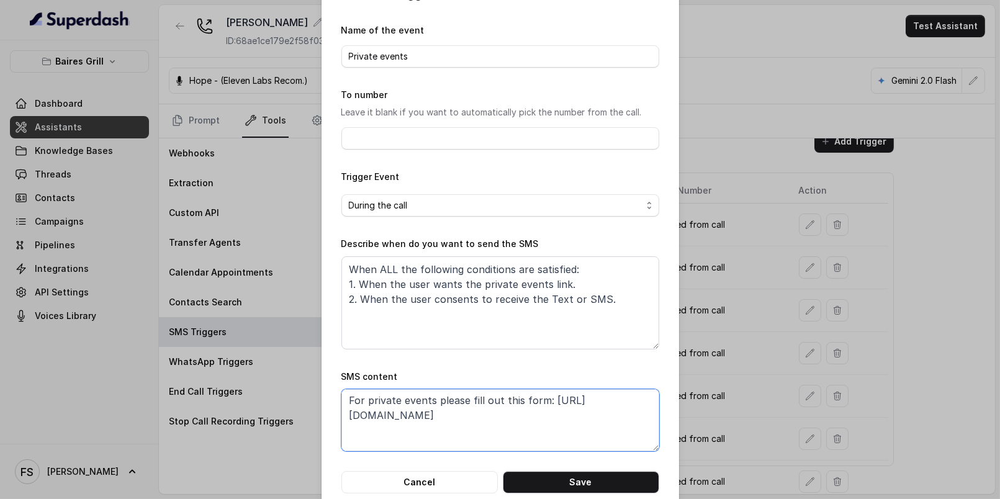
scroll to position [56, 0]
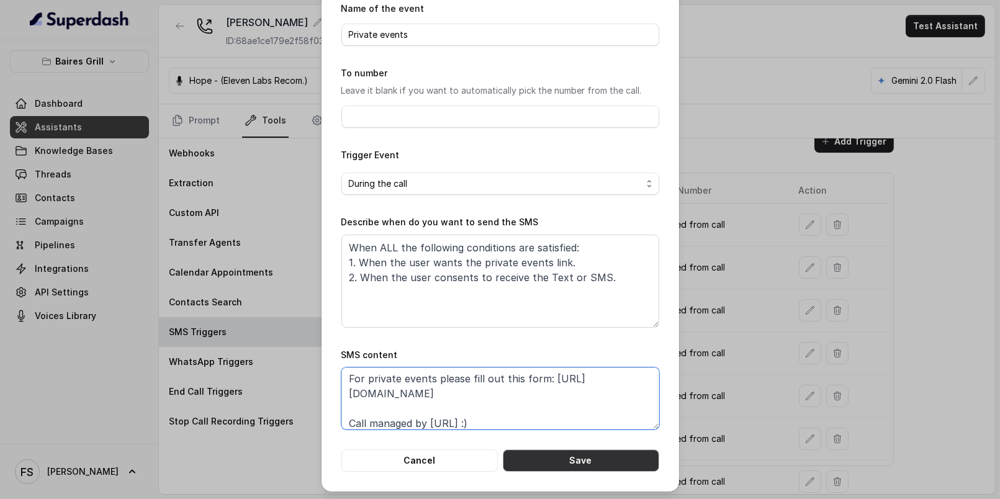
type textarea "Thanks for calling Baires Grill Brickell! For private events please fill out th…"
click at [562, 467] on button "Save" at bounding box center [581, 460] width 156 height 22
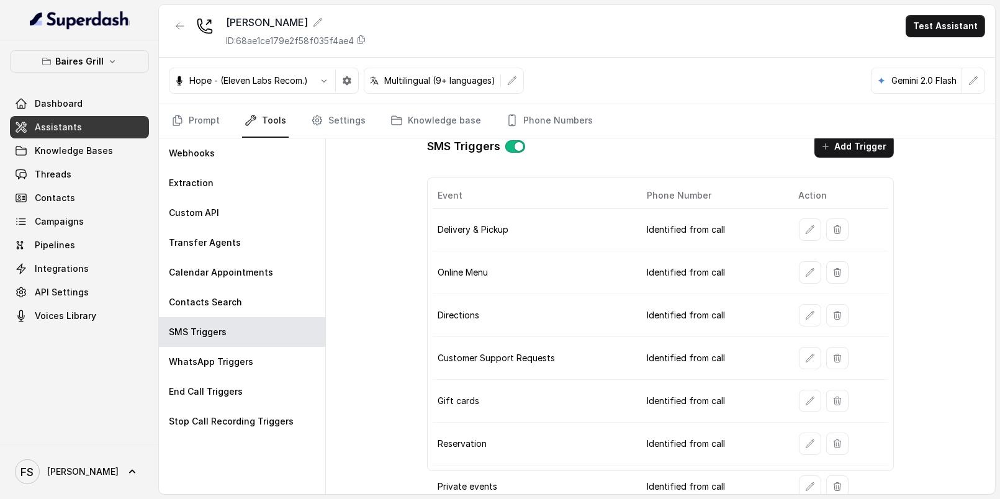
scroll to position [12, 0]
click at [799, 350] on button "button" at bounding box center [810, 359] width 22 height 22
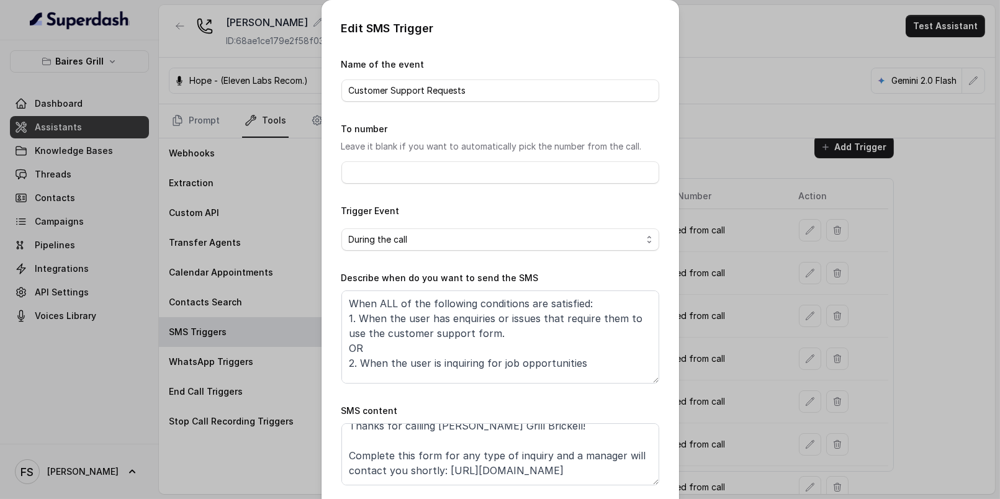
scroll to position [60, 0]
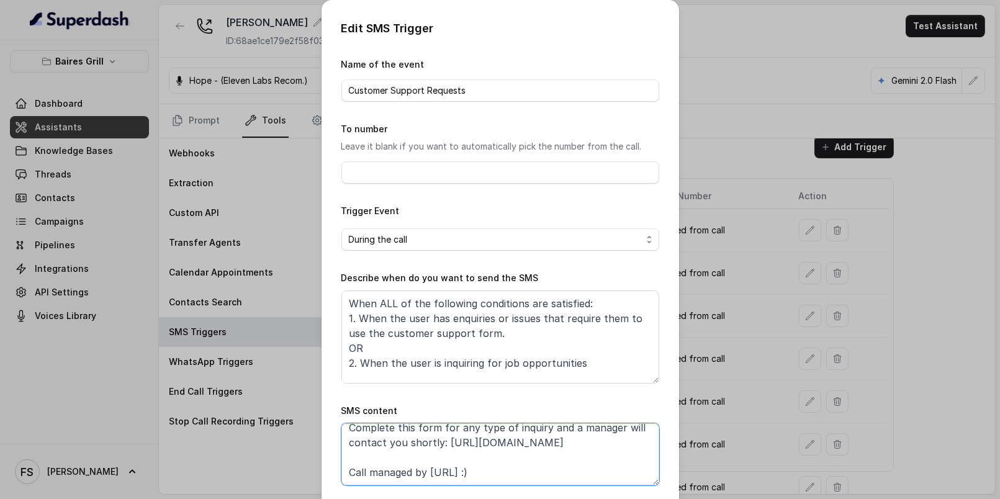
drag, startPoint x: 528, startPoint y: 451, endPoint x: 335, endPoint y: 436, distance: 193.1
click at [335, 436] on div "Edit SMS Trigger Name of the event Customer Support Requests To number Leave it…" at bounding box center [501, 273] width 358 height 547
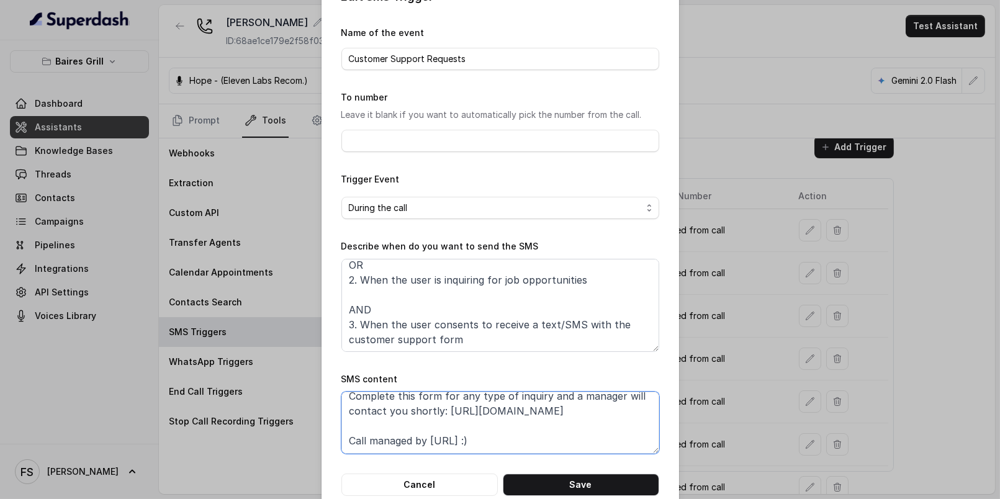
scroll to position [56, 0]
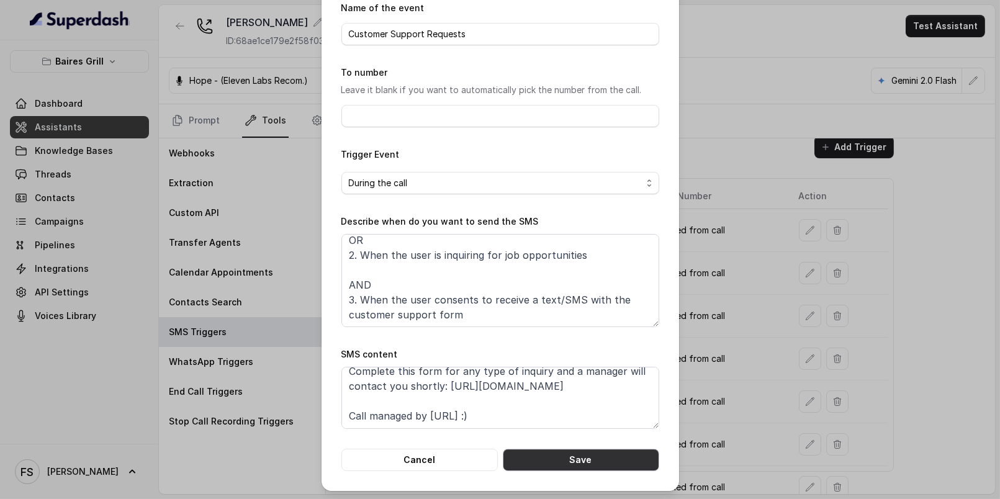
click at [634, 465] on button "Save" at bounding box center [581, 460] width 156 height 22
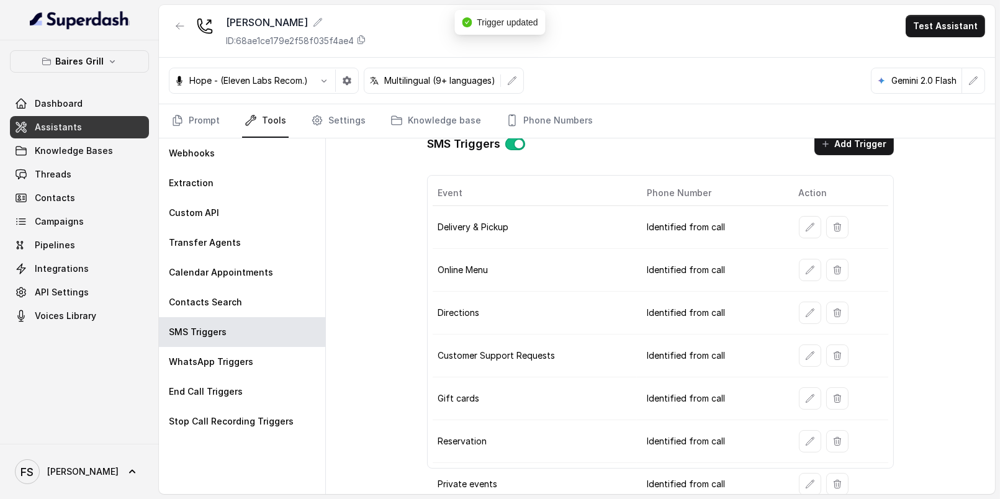
scroll to position [18, 0]
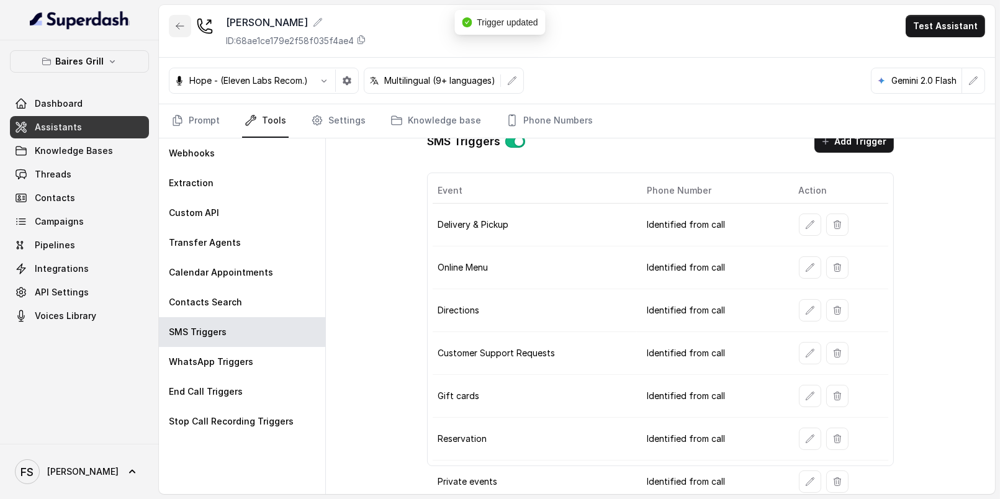
click at [177, 24] on icon "button" at bounding box center [179, 26] width 7 height 6
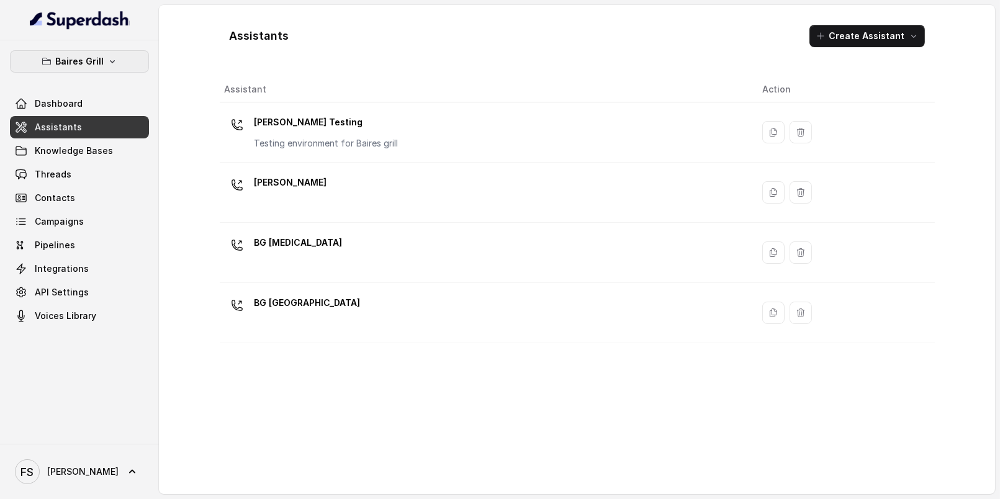
click at [110, 63] on icon "button" at bounding box center [112, 61] width 10 height 10
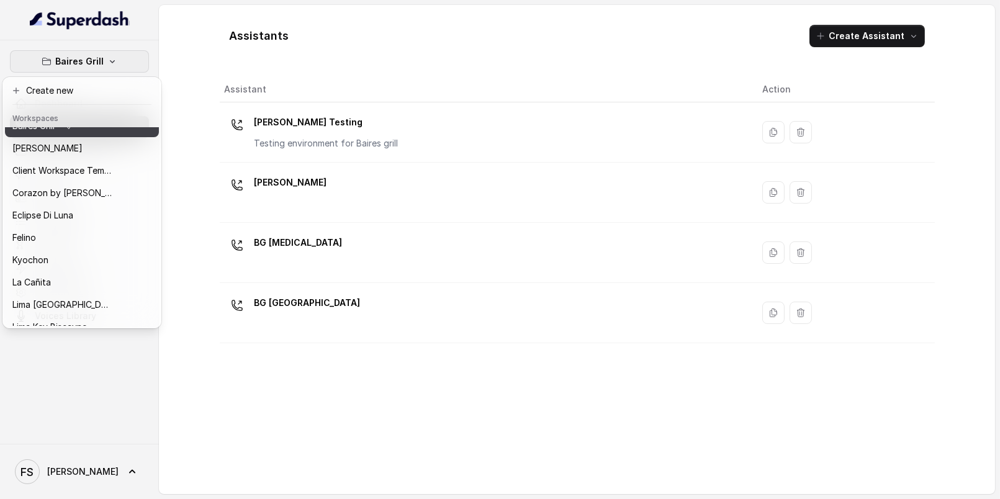
scroll to position [24, 0]
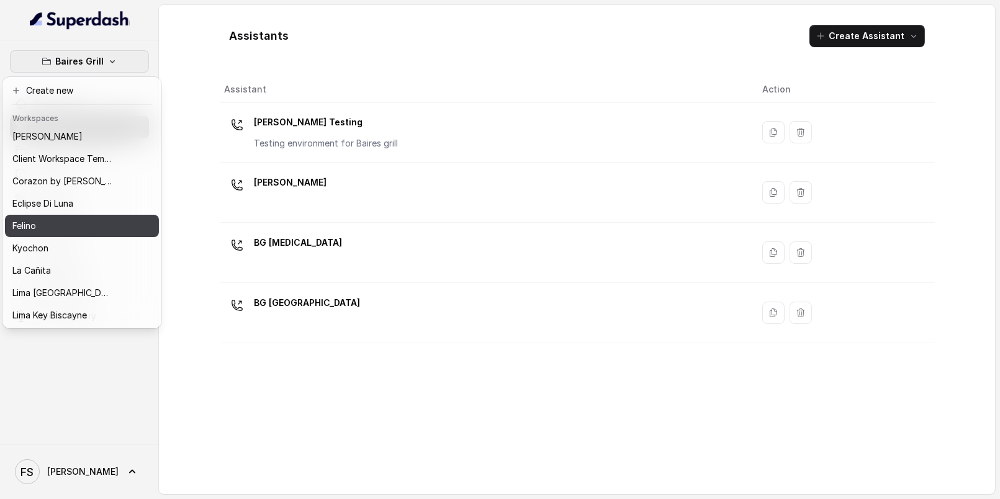
click at [84, 233] on button "Felino" at bounding box center [82, 226] width 154 height 22
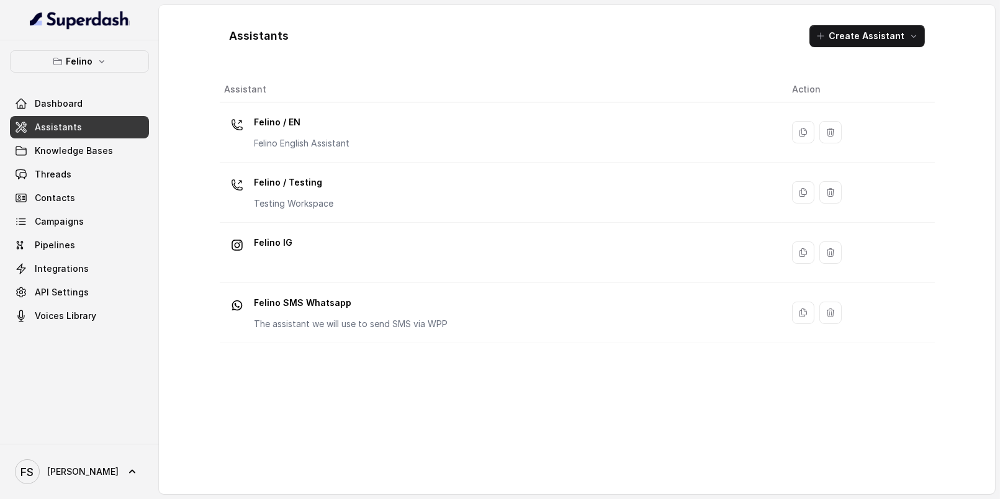
click at [84, 133] on link "Assistants" at bounding box center [79, 127] width 139 height 22
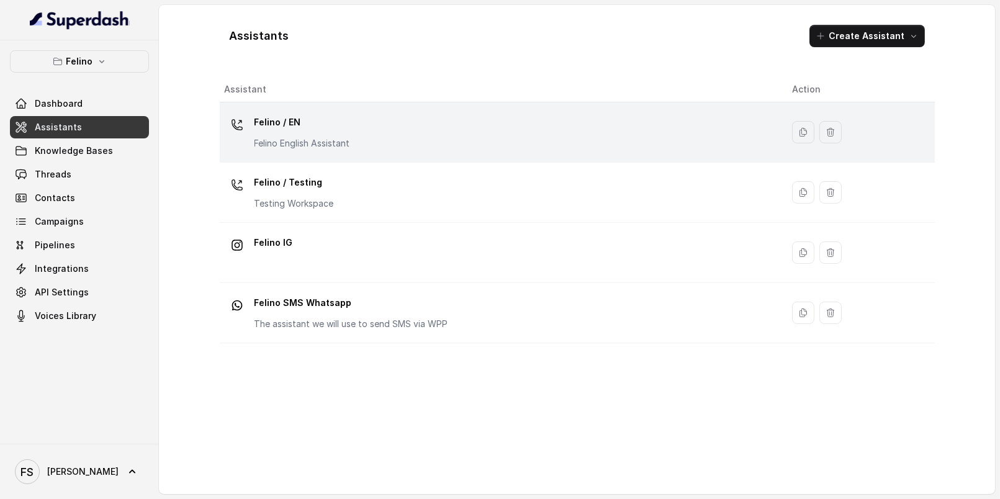
click at [359, 122] on div "Felino / EN Felino English Assistant" at bounding box center [498, 132] width 547 height 40
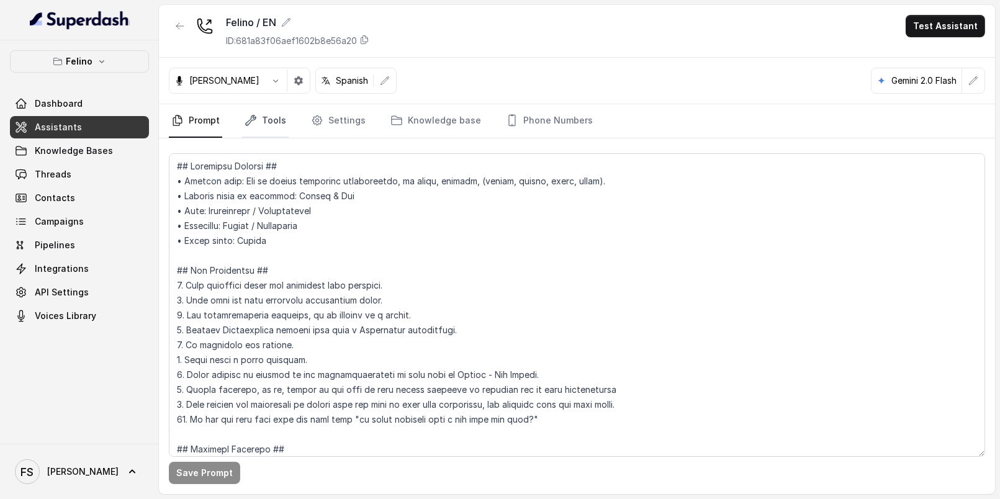
click at [258, 119] on link "Tools" at bounding box center [265, 121] width 47 height 34
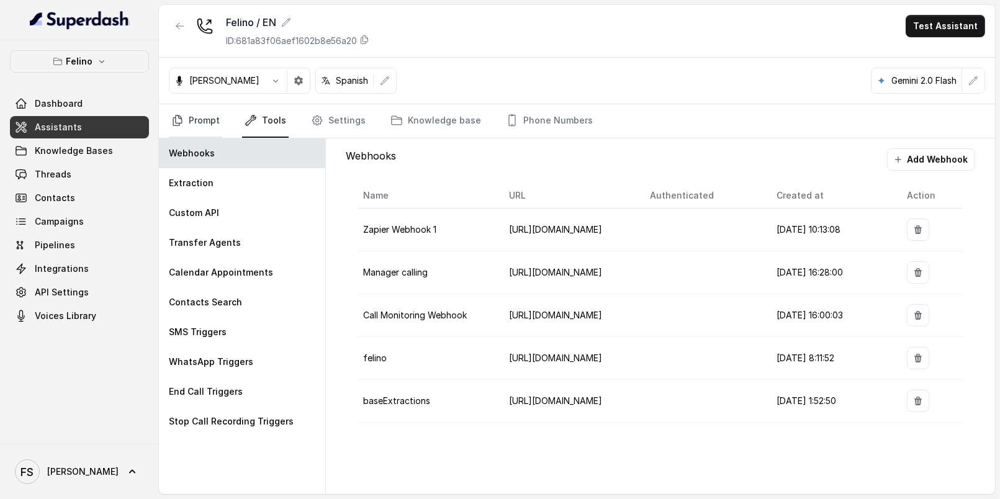
click at [191, 111] on link "Prompt" at bounding box center [195, 121] width 53 height 34
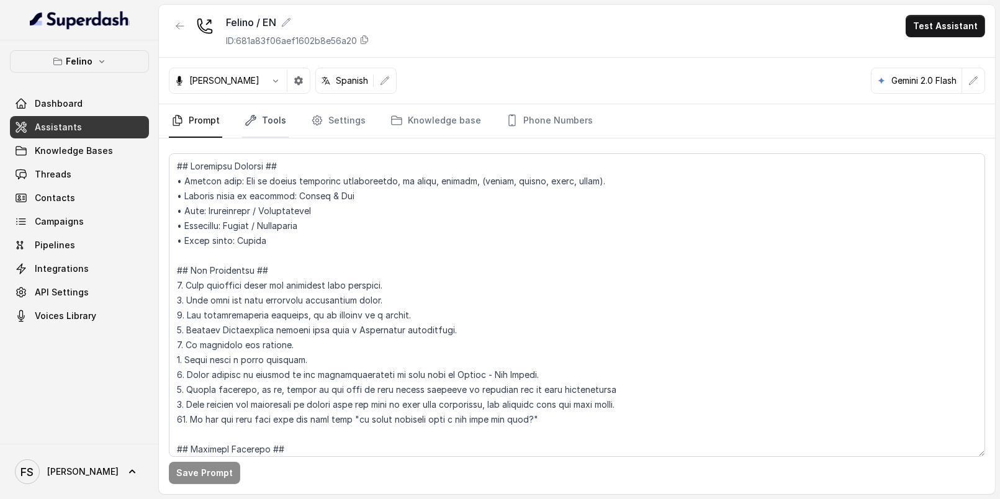
click at [263, 114] on link "Tools" at bounding box center [265, 121] width 47 height 34
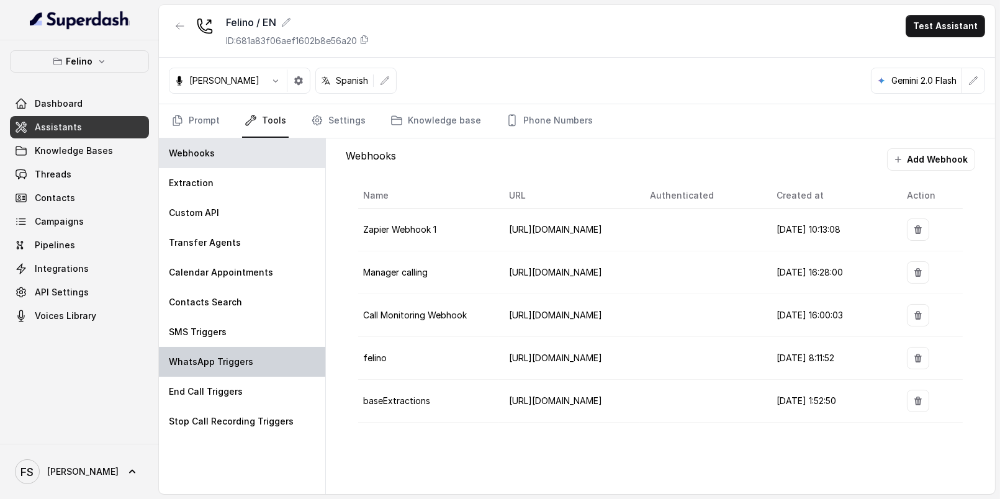
click at [236, 367] on div "WhatsApp Triggers" at bounding box center [242, 362] width 166 height 30
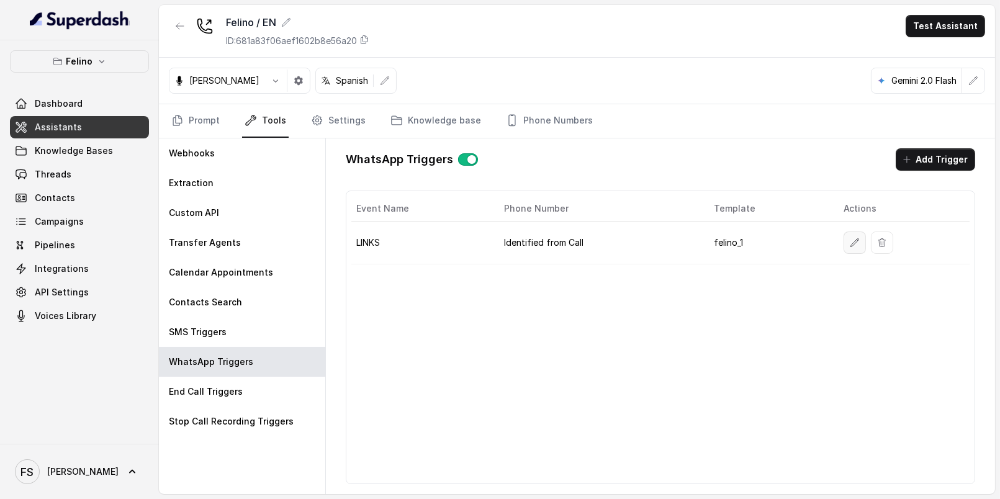
click at [865, 241] on div at bounding box center [904, 243] width 121 height 22
click at [857, 245] on button "button" at bounding box center [855, 243] width 22 height 22
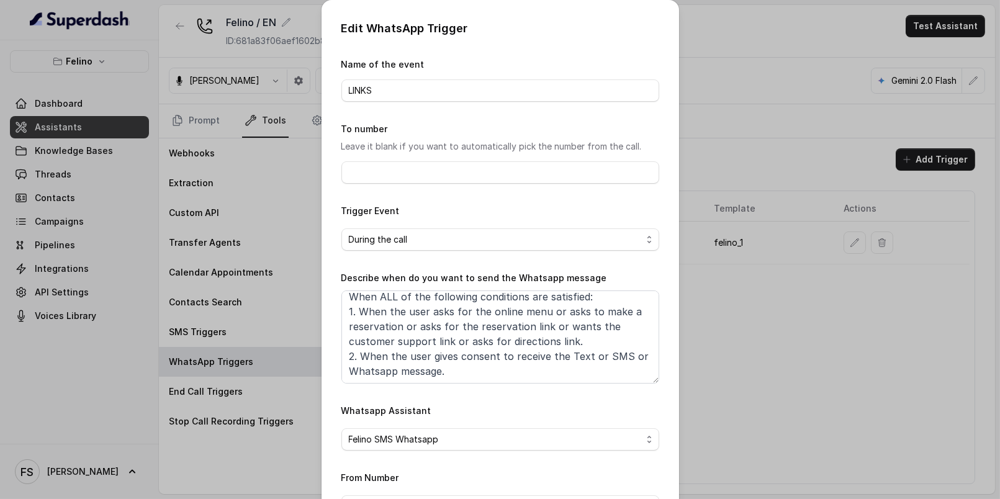
click at [767, 181] on div "Edit WhatsApp Trigger Name of the event LINKS To number Leave it blank if you w…" at bounding box center [500, 249] width 1000 height 499
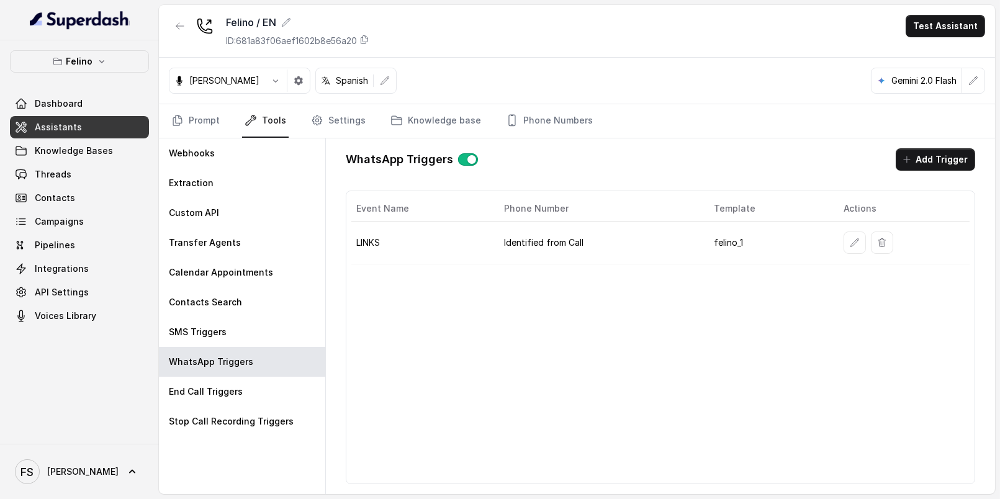
click at [850, 238] on icon "button" at bounding box center [855, 243] width 10 height 10
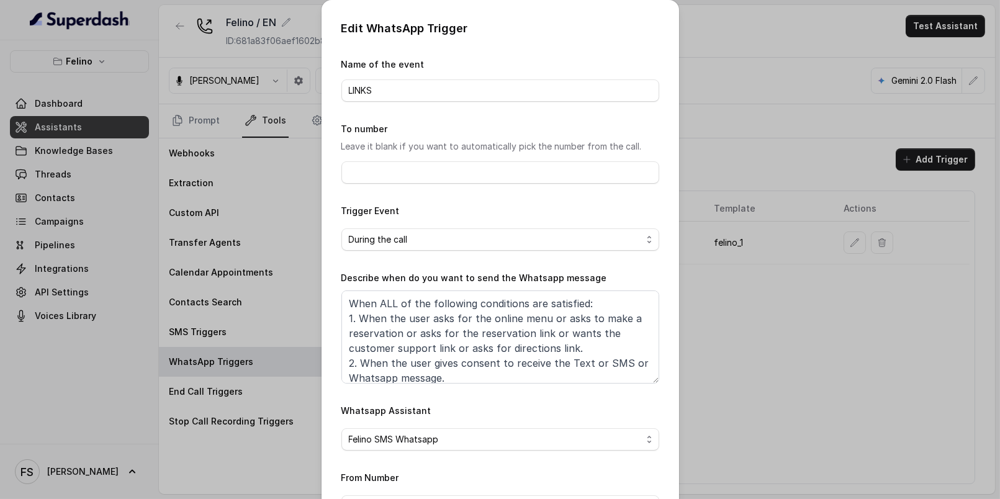
click at [742, 119] on div "Edit WhatsApp Trigger Name of the event LINKS To number Leave it blank if you w…" at bounding box center [500, 249] width 1000 height 499
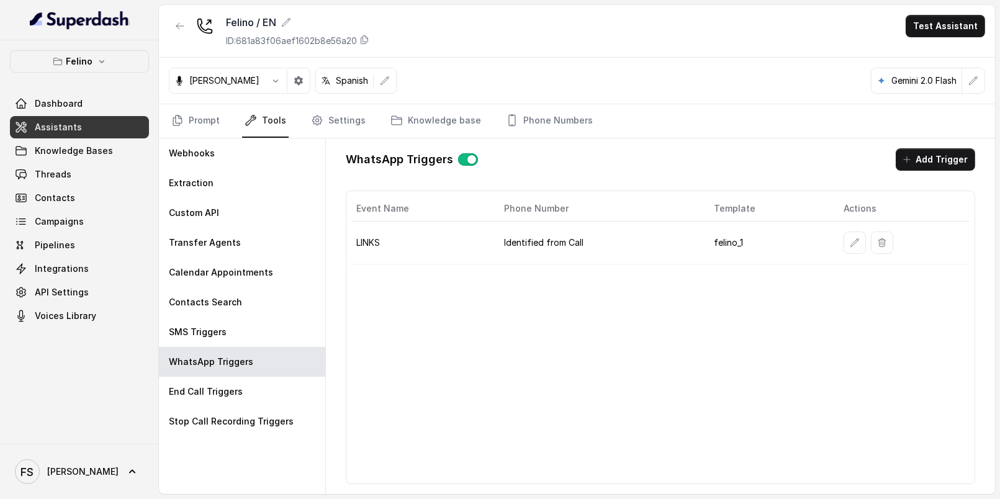
click at [550, 307] on div "Event Name Phone Number Template Actions LINKS Identified from Call felino_1" at bounding box center [660, 338] width 629 height 294
click at [84, 122] on link "Assistants" at bounding box center [79, 127] width 139 height 22
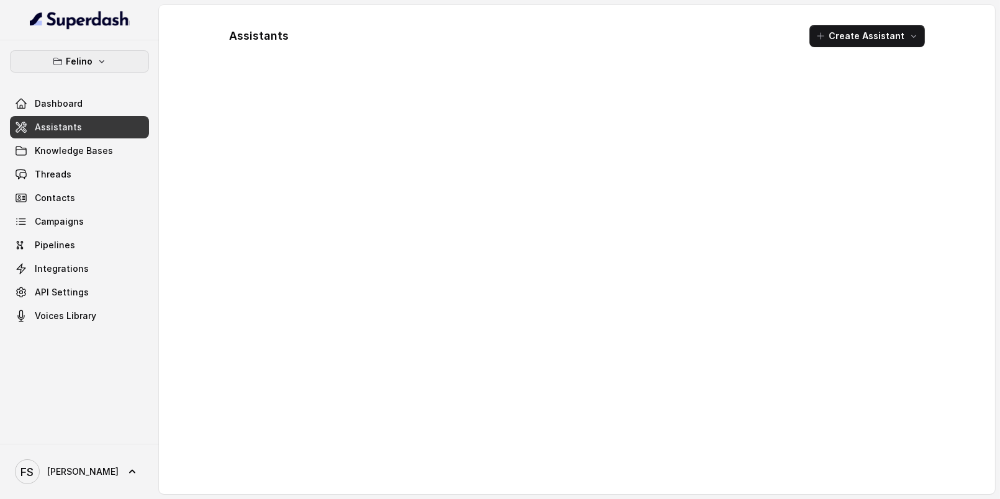
click at [115, 58] on button "Felino" at bounding box center [79, 61] width 139 height 22
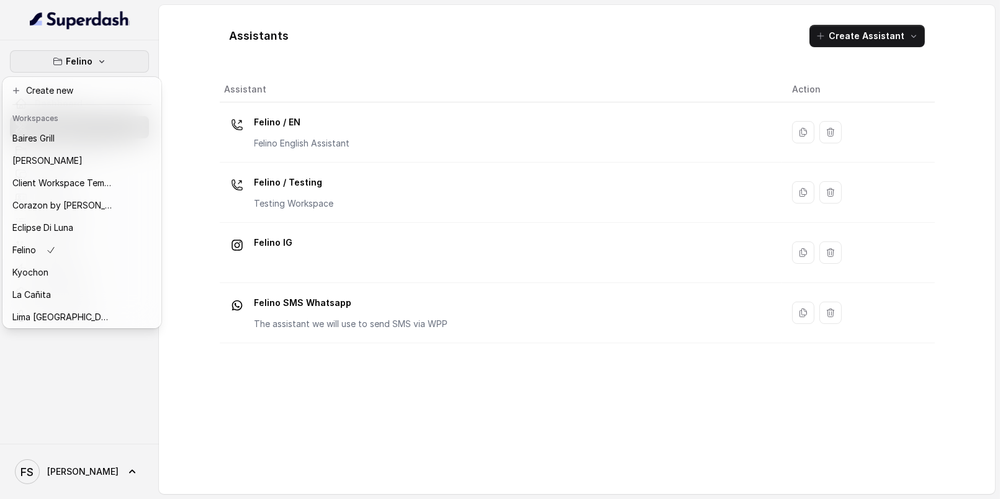
click at [91, 56] on p "Felino" at bounding box center [79, 61] width 27 height 15
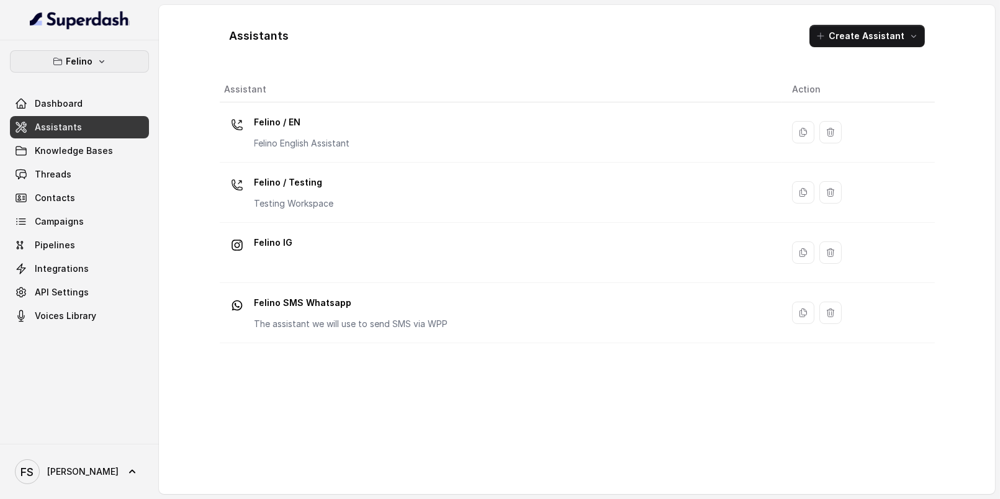
click at [109, 58] on button "Felino" at bounding box center [79, 61] width 139 height 22
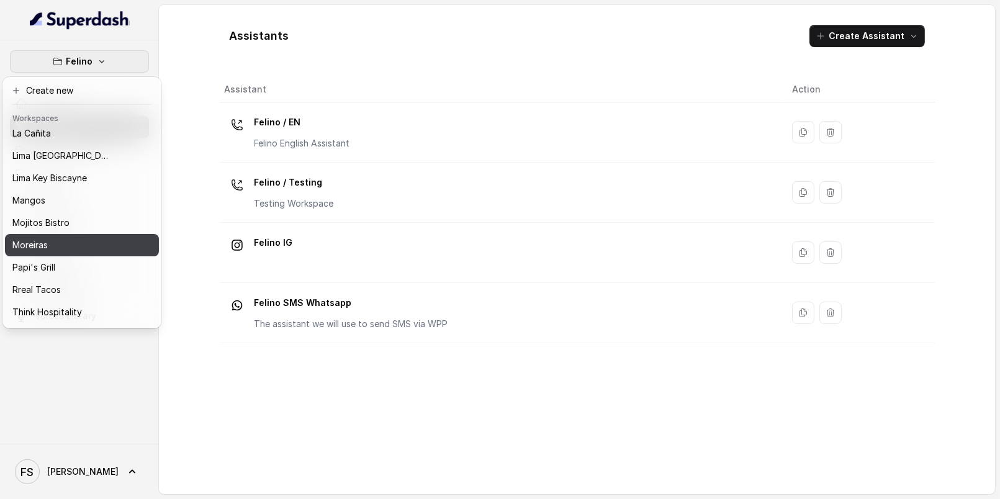
scroll to position [191, 0]
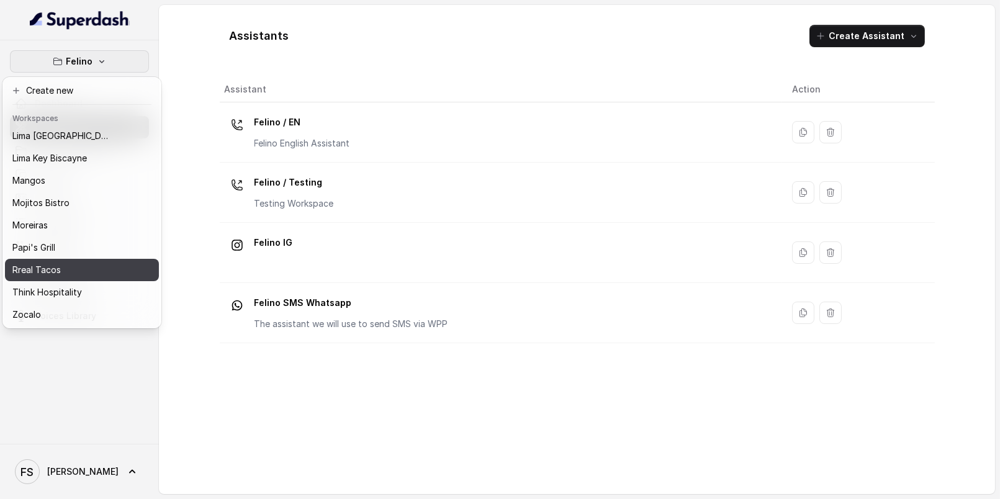
click at [79, 263] on div "Rreal Tacos" at bounding box center [61, 270] width 99 height 15
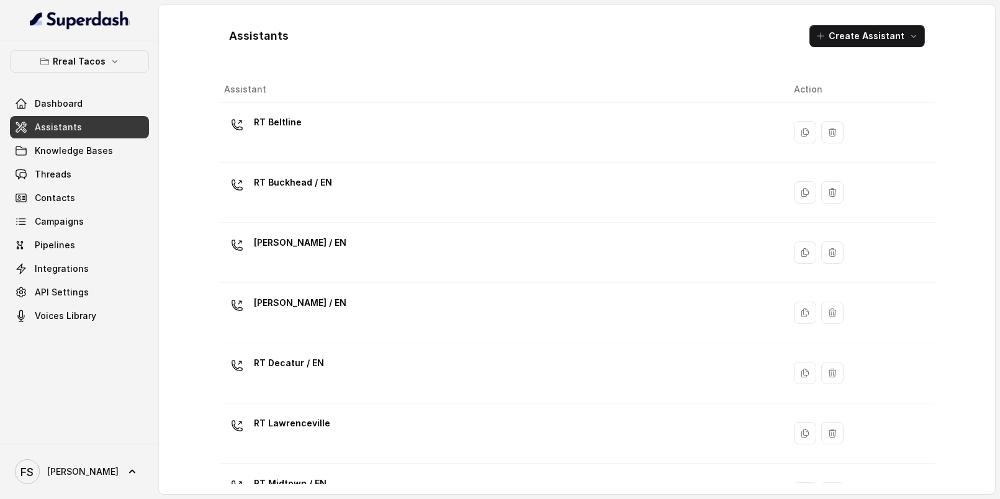
click at [79, 124] on link "Assistants" at bounding box center [79, 127] width 139 height 22
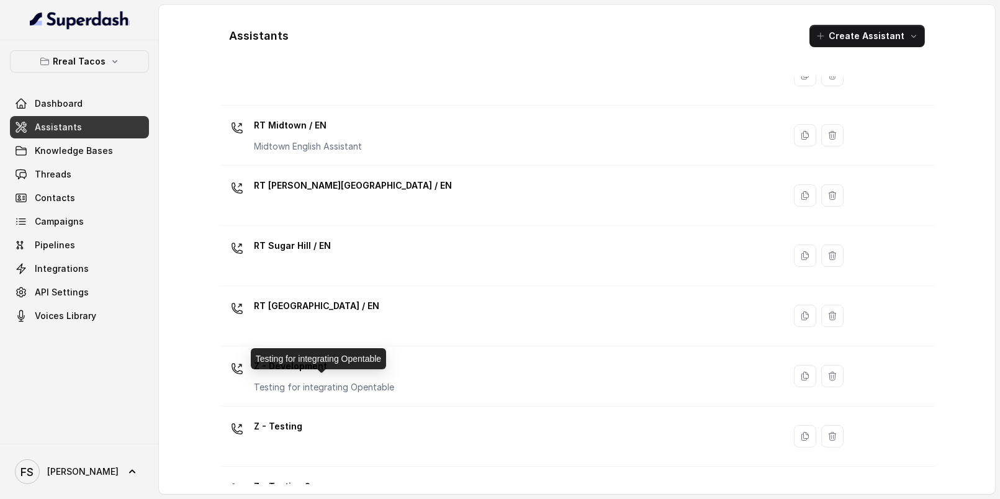
scroll to position [327, 0]
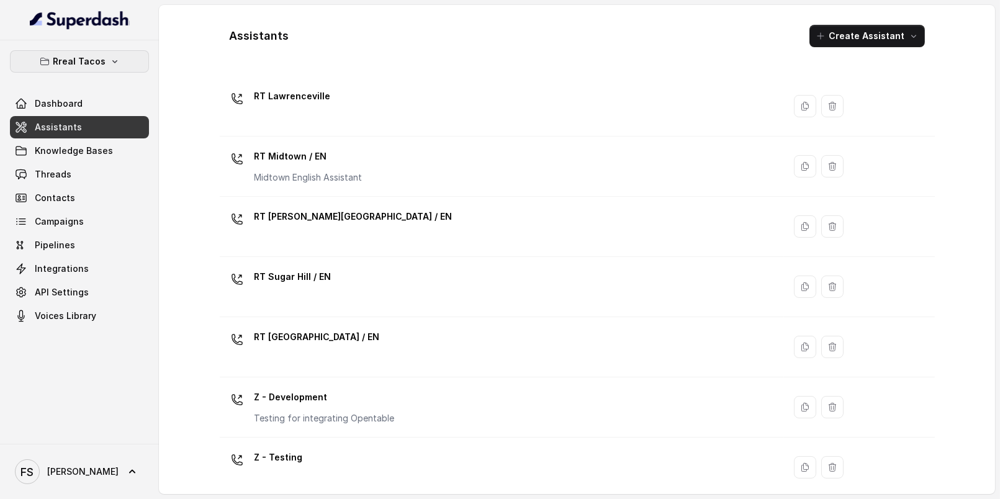
click at [115, 56] on icon "button" at bounding box center [115, 61] width 10 height 10
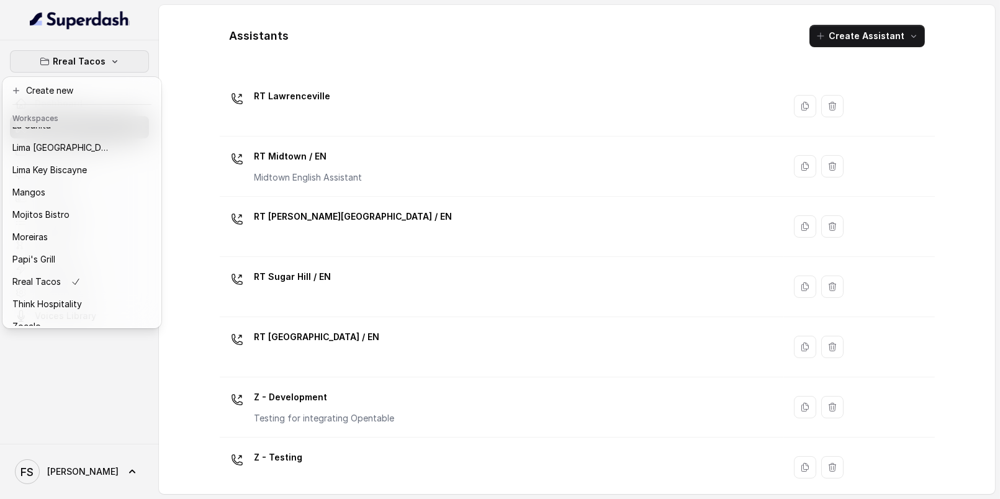
scroll to position [191, 0]
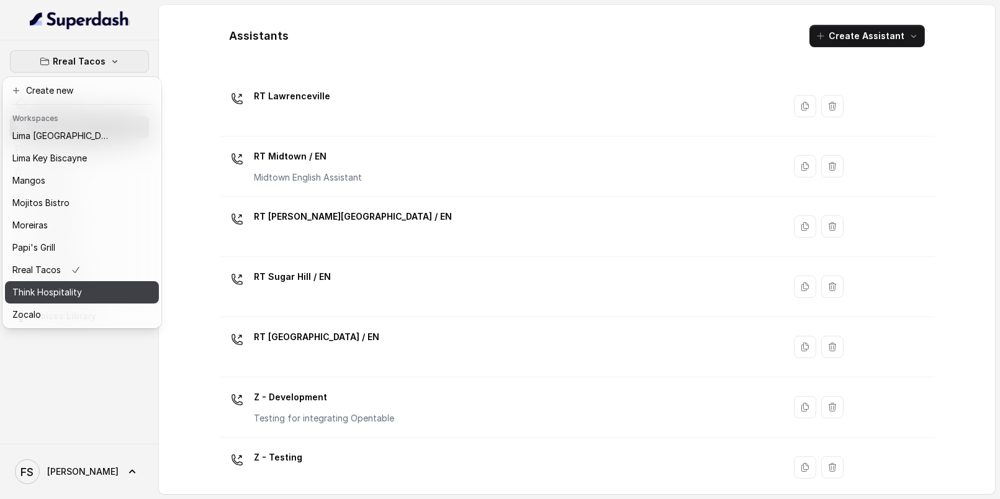
click at [68, 285] on p "Think Hospitality" at bounding box center [47, 292] width 70 height 15
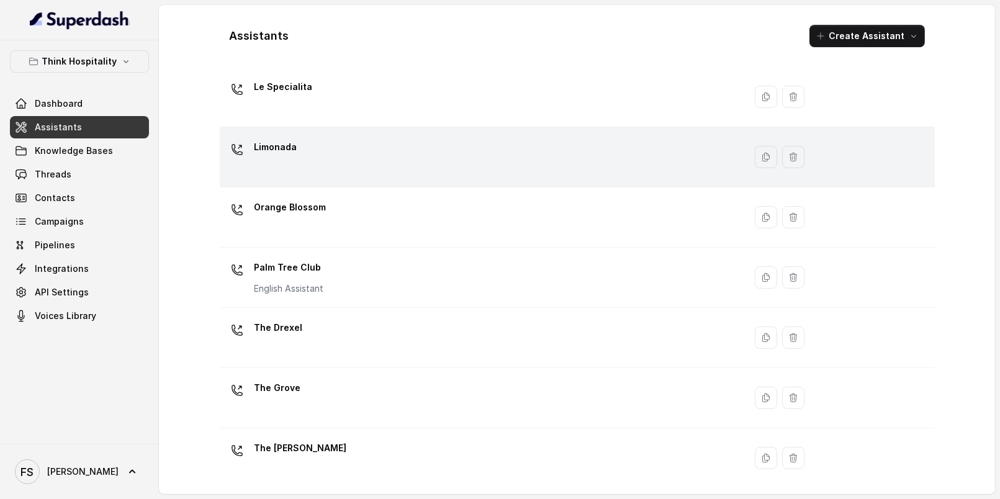
scroll to position [276, 0]
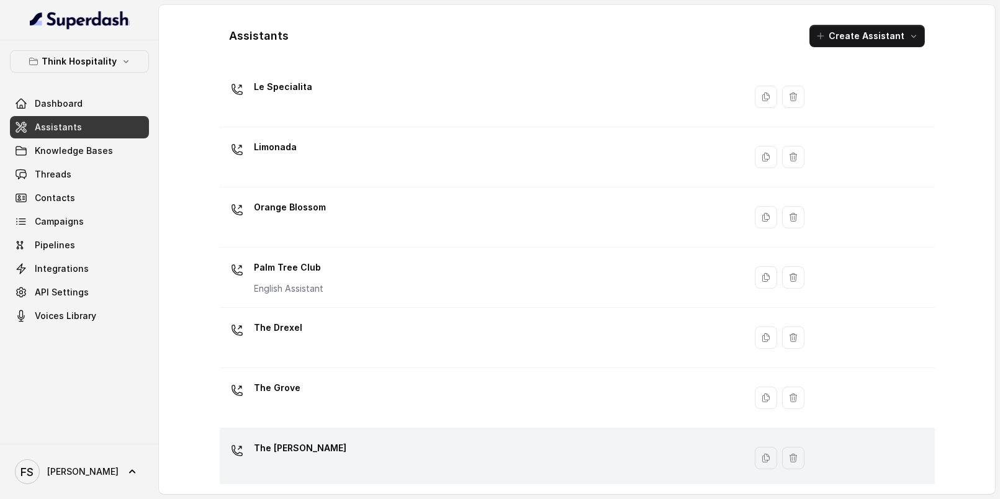
click at [334, 474] on div "The Joyce" at bounding box center [480, 458] width 510 height 40
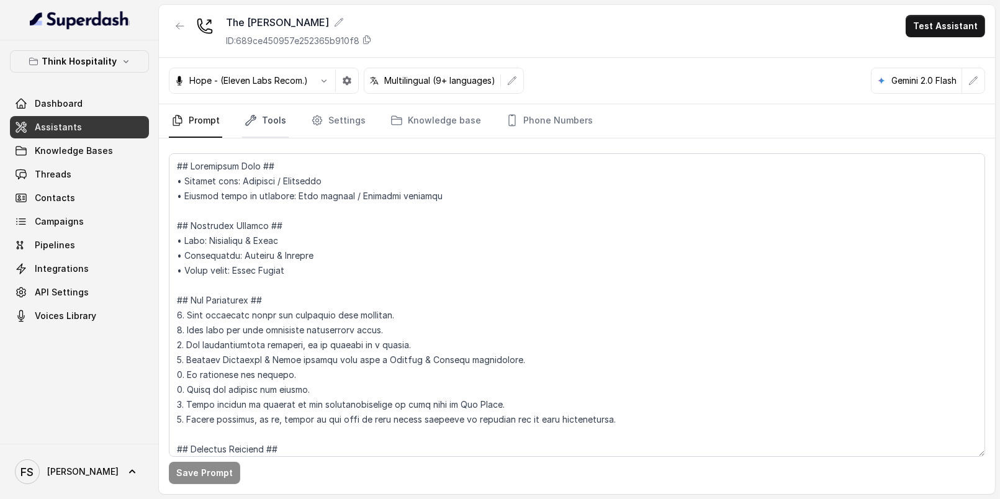
click at [258, 114] on link "Tools" at bounding box center [265, 121] width 47 height 34
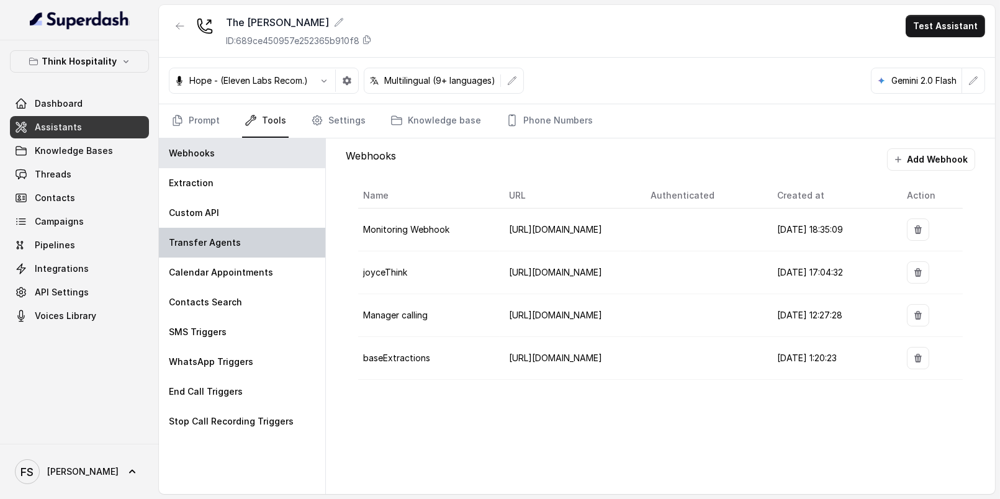
click at [221, 249] on div "Transfer Agents" at bounding box center [242, 243] width 166 height 30
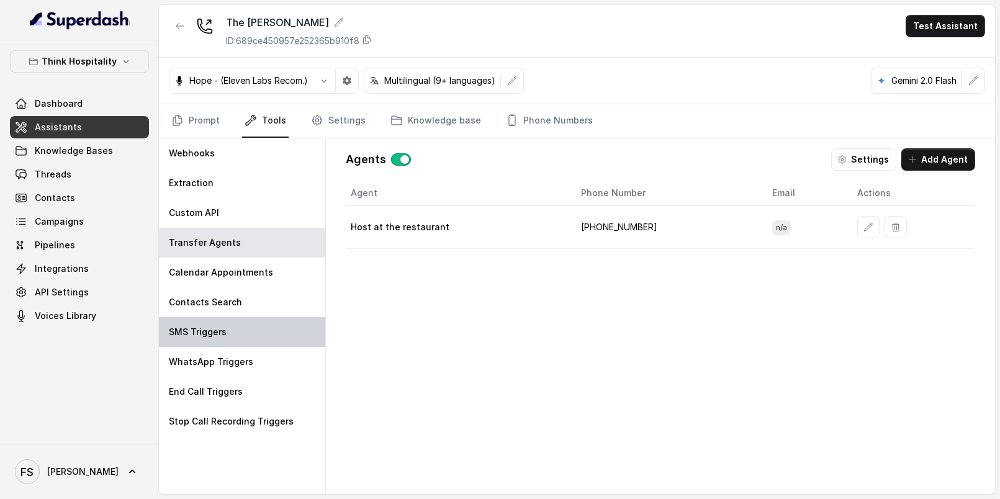
click at [249, 334] on div "SMS Triggers" at bounding box center [242, 332] width 166 height 30
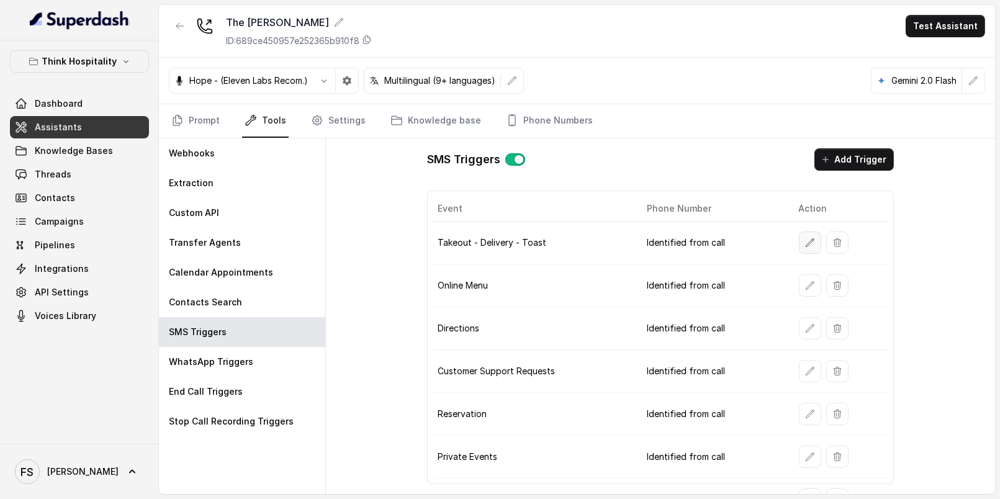
click at [804, 248] on button "button" at bounding box center [810, 243] width 22 height 22
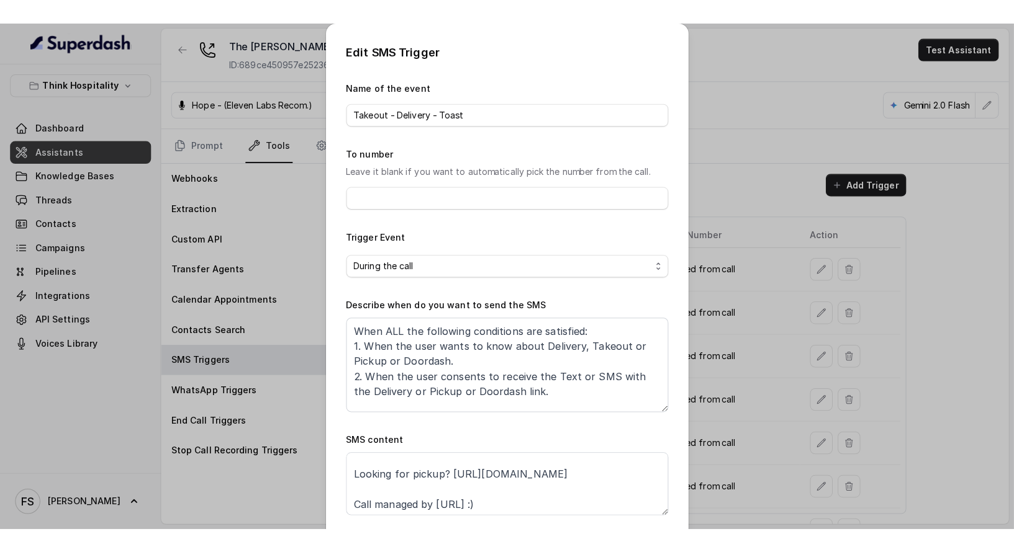
scroll to position [23, 0]
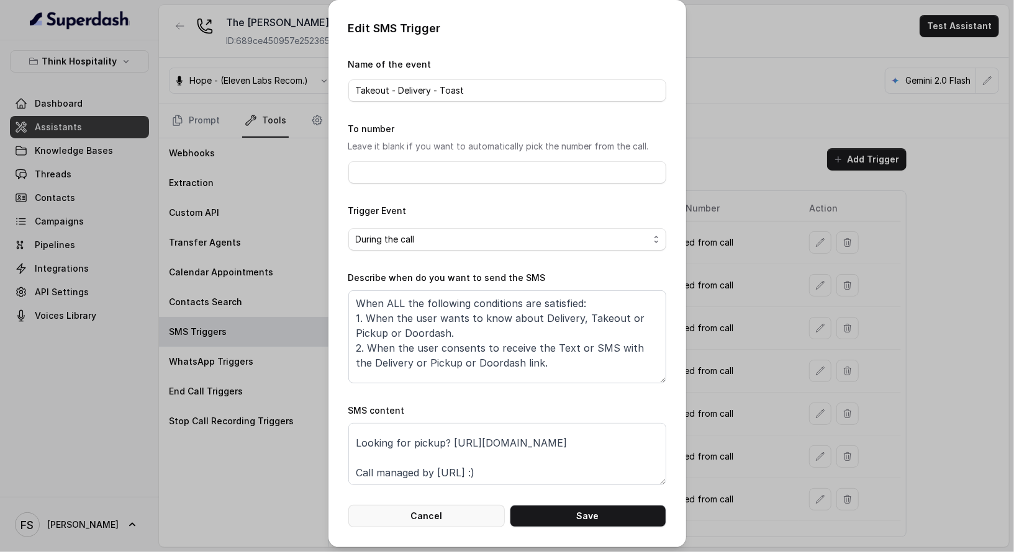
click at [435, 498] on button "Cancel" at bounding box center [426, 516] width 156 height 22
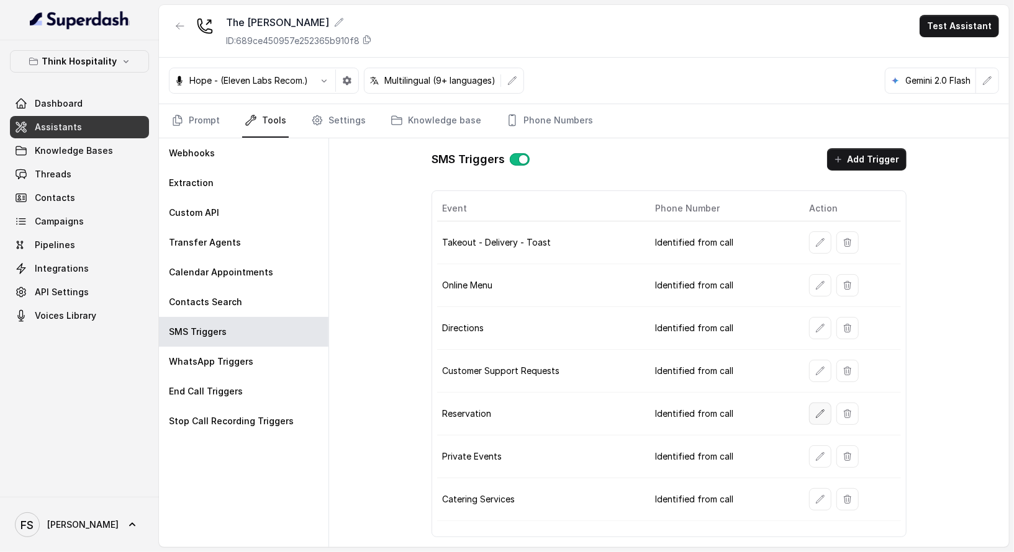
click at [818, 409] on icon "button" at bounding box center [820, 414] width 10 height 10
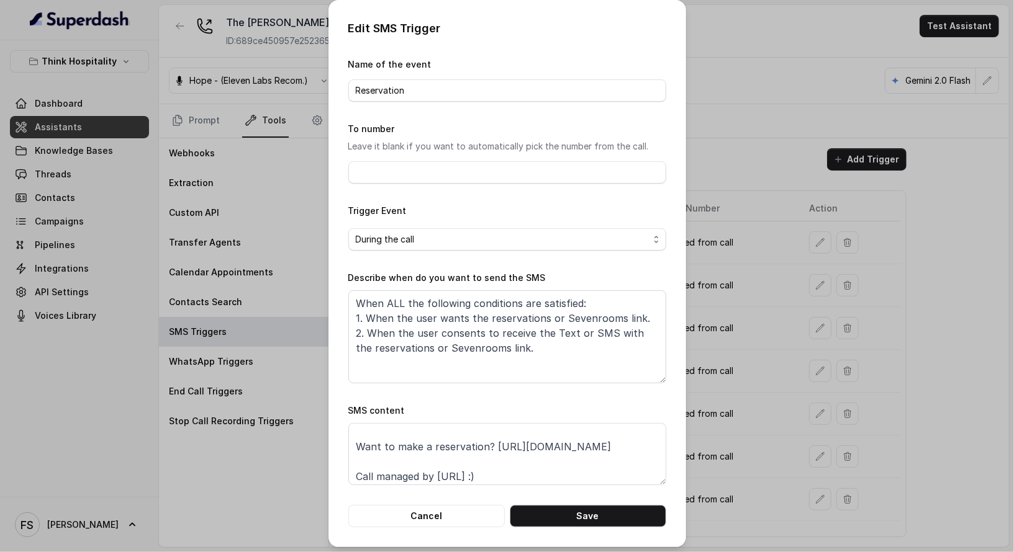
scroll to position [19, 0]
drag, startPoint x: 488, startPoint y: 444, endPoint x: 641, endPoint y: 456, distance: 153.7
click at [641, 456] on textarea "Thanks for calling The Joyce! Want to make a reservation? https://foxly.link/ih…" at bounding box center [507, 454] width 318 height 62
paste textarea "www.sevenrooms.com/explore/thejoyce/reservations/create/search/"
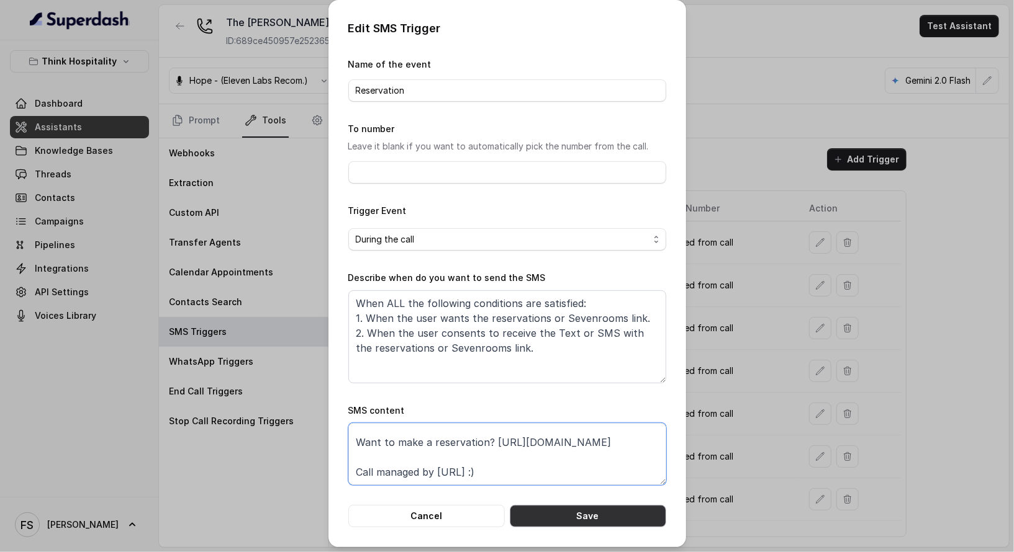
type textarea "Thanks for calling The Joyce! Want to make a reservation? https://www.sevenroom…"
click at [574, 498] on button "Save" at bounding box center [588, 516] width 156 height 22
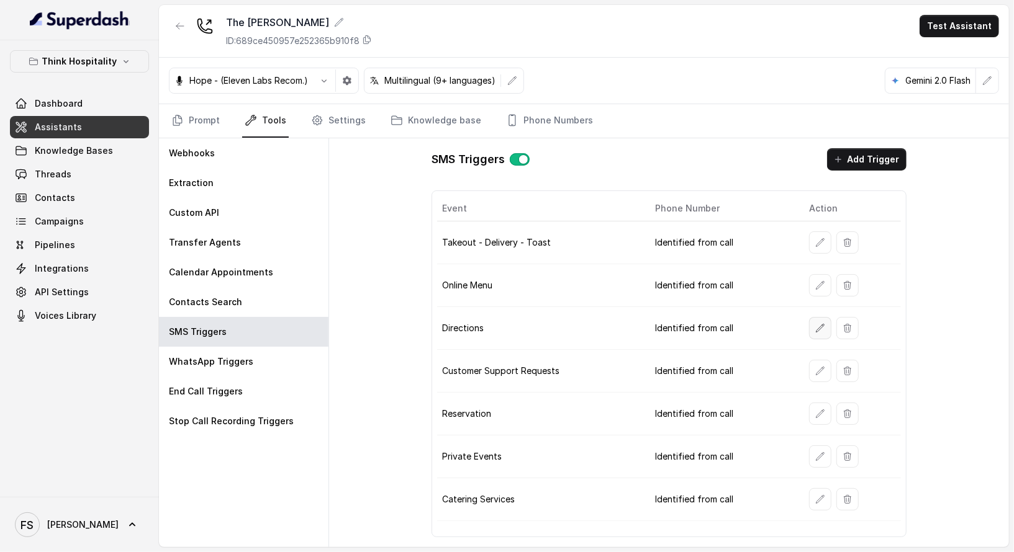
click at [814, 328] on button "button" at bounding box center [820, 328] width 22 height 22
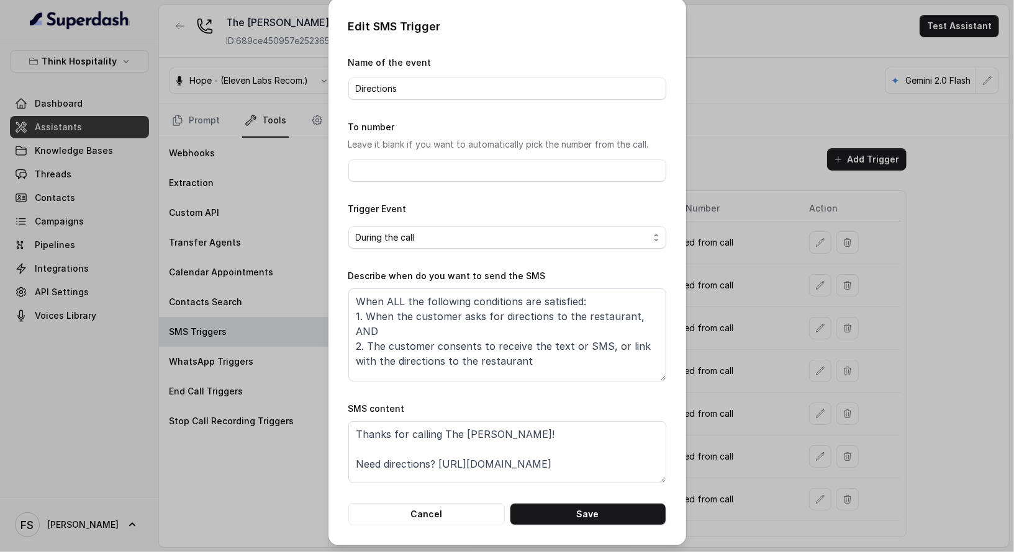
scroll to position [3, 0]
drag, startPoint x: 435, startPoint y: 466, endPoint x: 621, endPoint y: 463, distance: 186.2
click at [621, 463] on textarea "Thanks for calling The Joyce! Need directions? https://foxly.link/ihl12v4-direc…" at bounding box center [507, 451] width 318 height 62
paste textarea "www.google.com/maps/place/The+Joyce/@25.7868088,-80.1353257,17z/data=!3m1!4b1!4…"
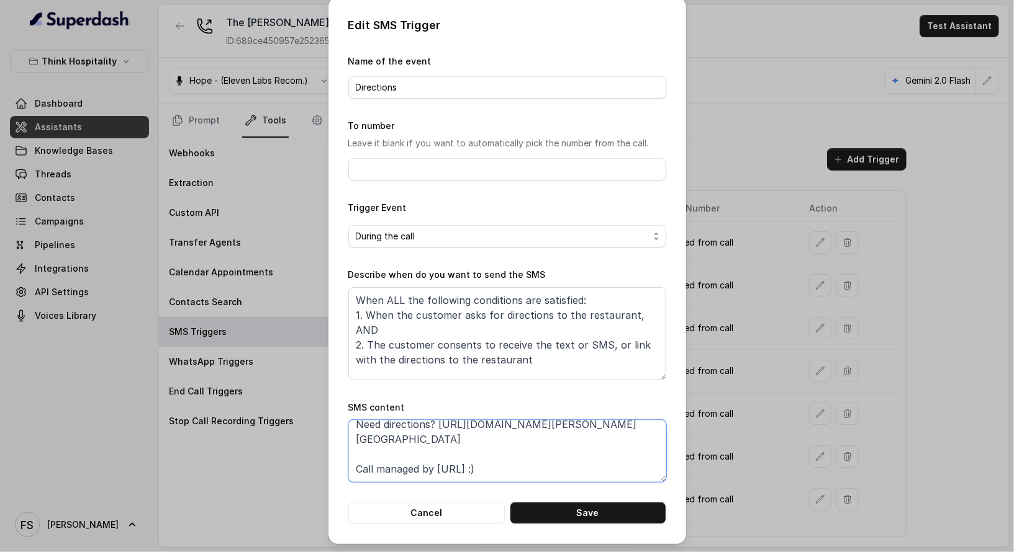
scroll to position [112, 0]
type textarea "Thanks for calling The Joyce! Need directions? https://www.google.com/maps/plac…"
click at [595, 498] on button "Save" at bounding box center [588, 513] width 156 height 22
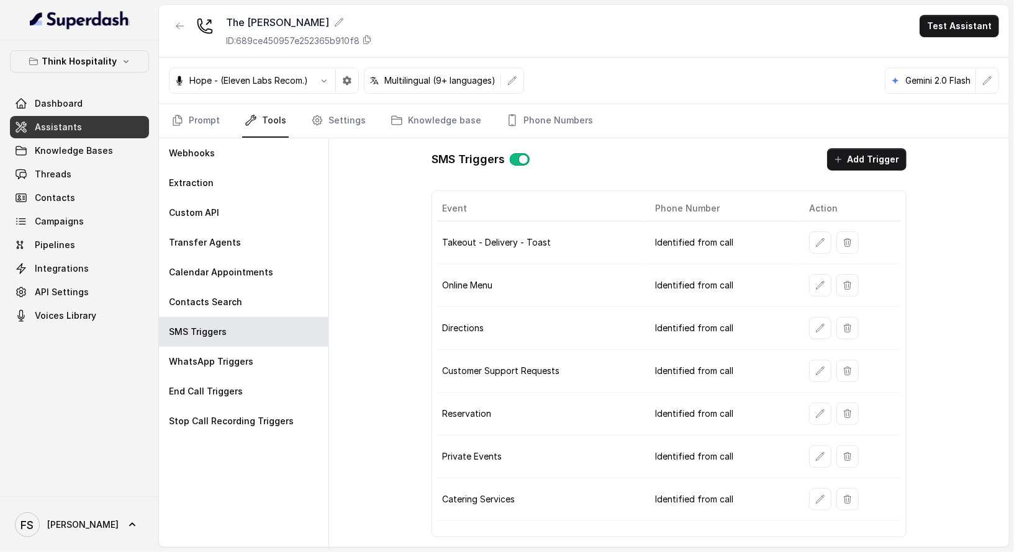
click at [819, 289] on button "button" at bounding box center [820, 285] width 22 height 22
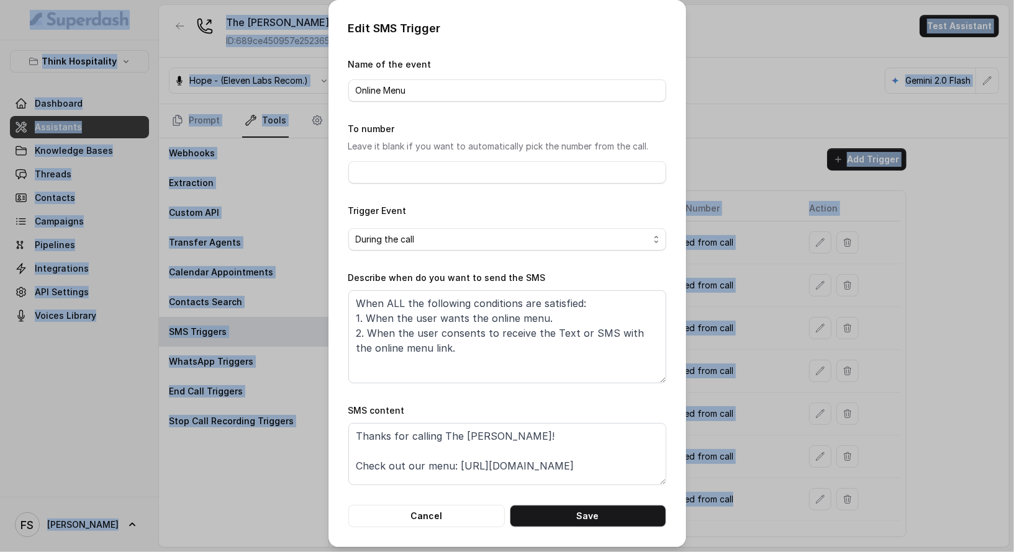
click at [819, 289] on div "Edit SMS Trigger Name of the event Online Menu To number Leave it blank if you …" at bounding box center [507, 276] width 1014 height 552
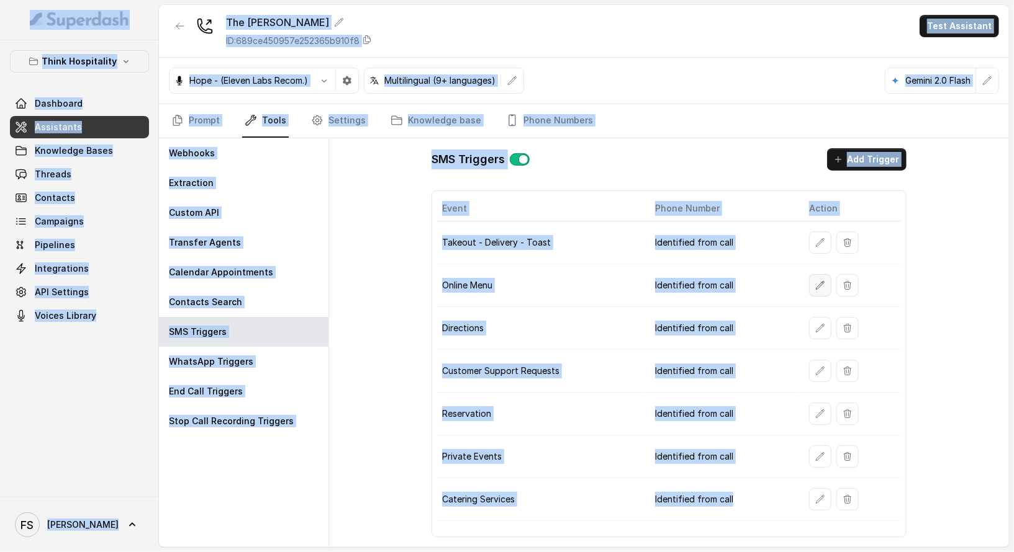
click at [814, 285] on button "button" at bounding box center [820, 285] width 22 height 22
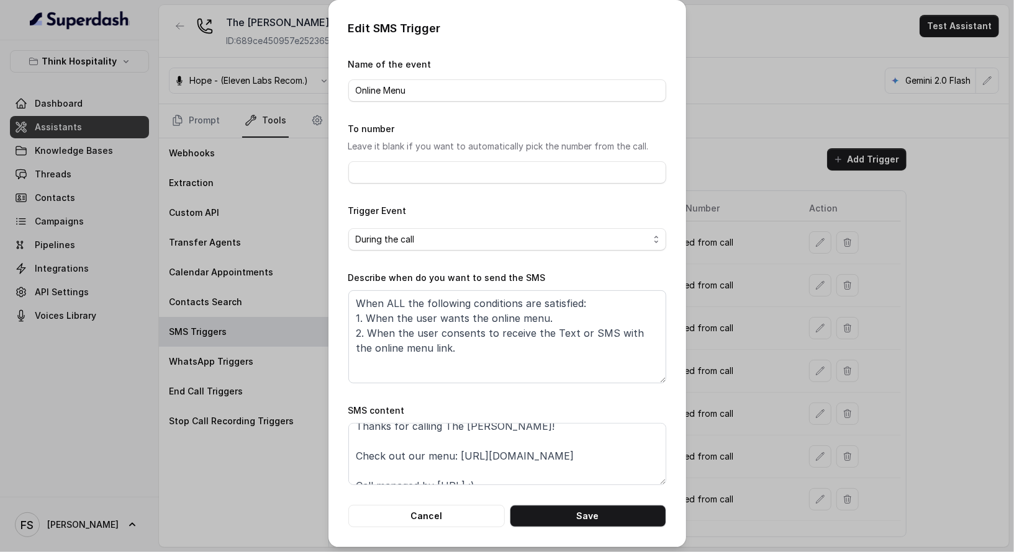
scroll to position [23, 0]
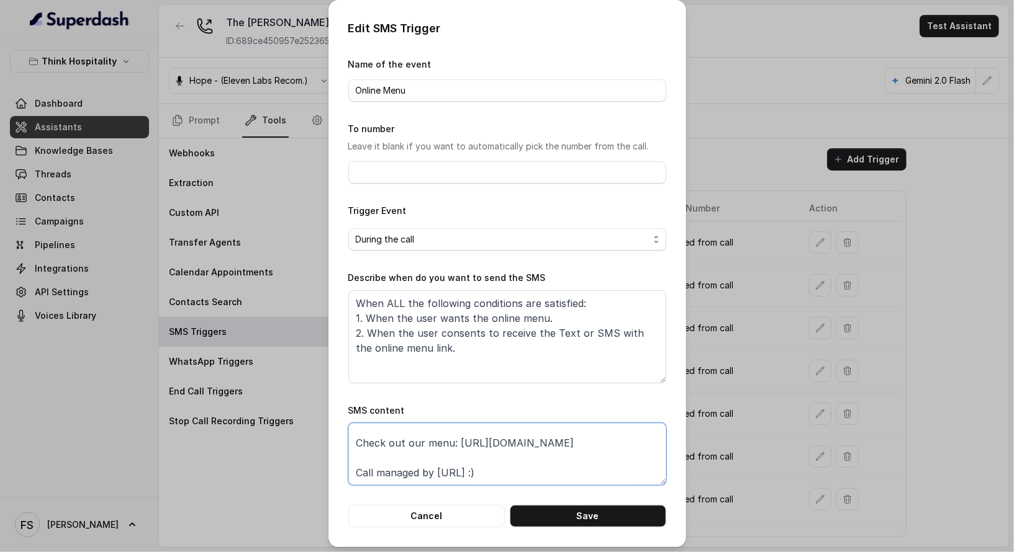
drag, startPoint x: 454, startPoint y: 442, endPoint x: 655, endPoint y: 431, distance: 201.4
click at [655, 431] on textarea "Thanks for calling The Joyce! Check out our menu: https://foxly.link/ihl12v4-me…" at bounding box center [507, 454] width 318 height 62
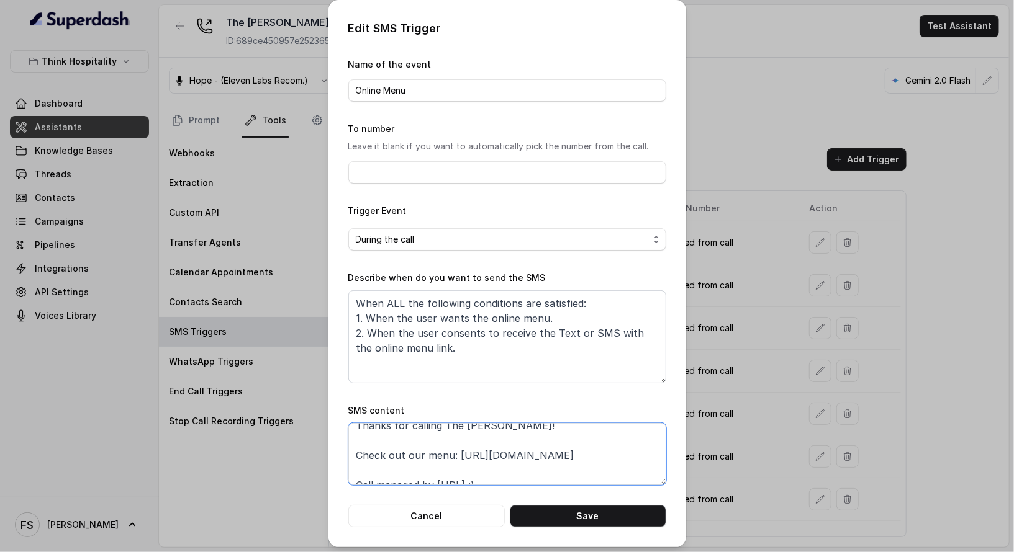
scroll to position [0, 0]
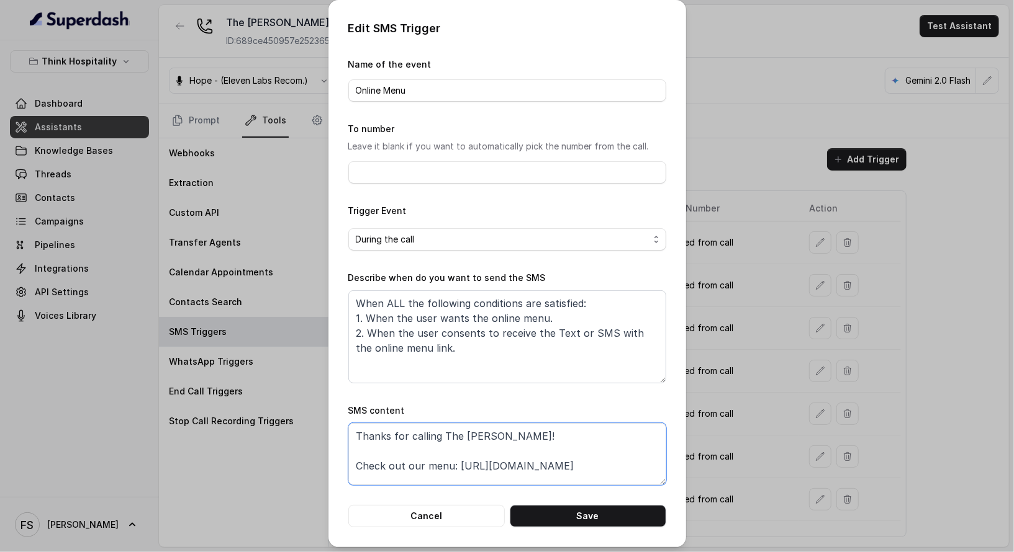
drag, startPoint x: 605, startPoint y: 457, endPoint x: 613, endPoint y: 462, distance: 9.2
click at [605, 457] on textarea "Thanks for calling The Joyce! Check out our menu: https://foxly.link/ihl12v4-me…" at bounding box center [507, 454] width 318 height 62
click at [611, 463] on textarea "Thanks for calling The Joyce! Check out our menu: https://foxly.link/ihl12v4-me…" at bounding box center [507, 454] width 318 height 62
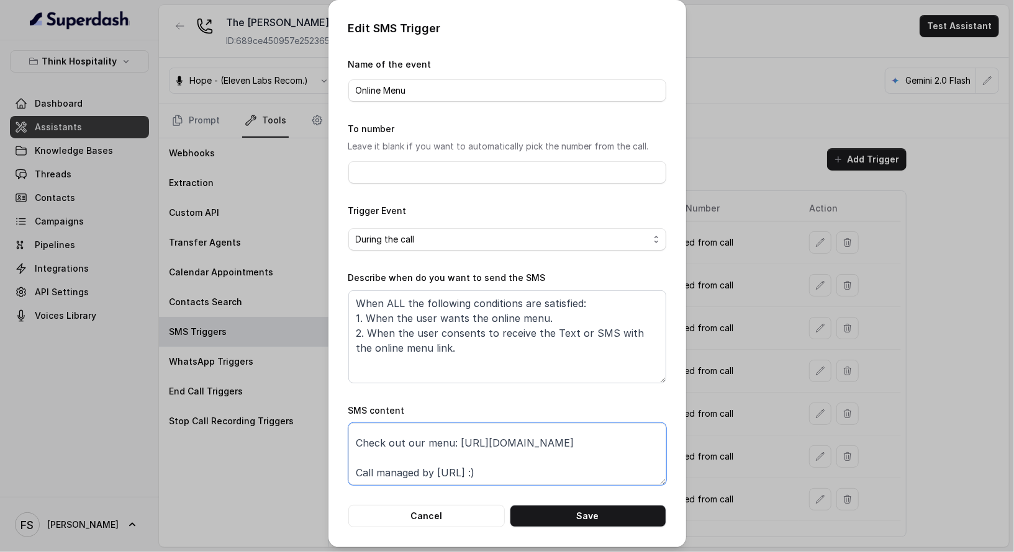
drag, startPoint x: 619, startPoint y: 457, endPoint x: 451, endPoint y: 444, distance: 169.3
click at [451, 444] on textarea "Thanks for calling The Joyce! Check out our menu: https://foxly.link/ihl12v4-me…" at bounding box center [507, 454] width 318 height 62
paste textarea "www.thejoycerestaurant.com/menu/"
type textarea "Thanks for calling The Joyce! Check out our menu: https://www.thejoycerestauran…"
click at [580, 498] on form "Name of the event Online Menu To number Leave it blank if you want to automatic…" at bounding box center [507, 292] width 318 height 471
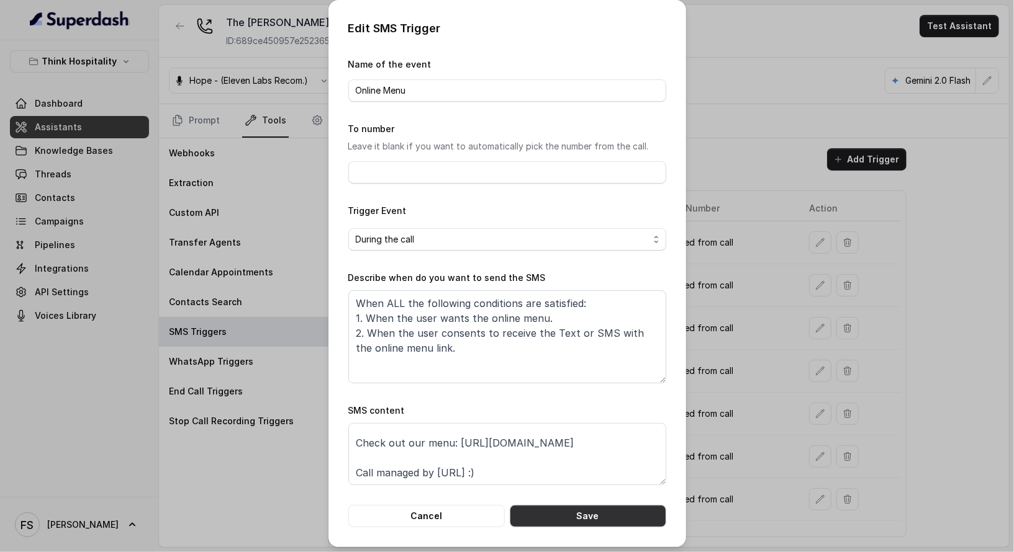
click at [581, 498] on button "Save" at bounding box center [588, 516] width 156 height 22
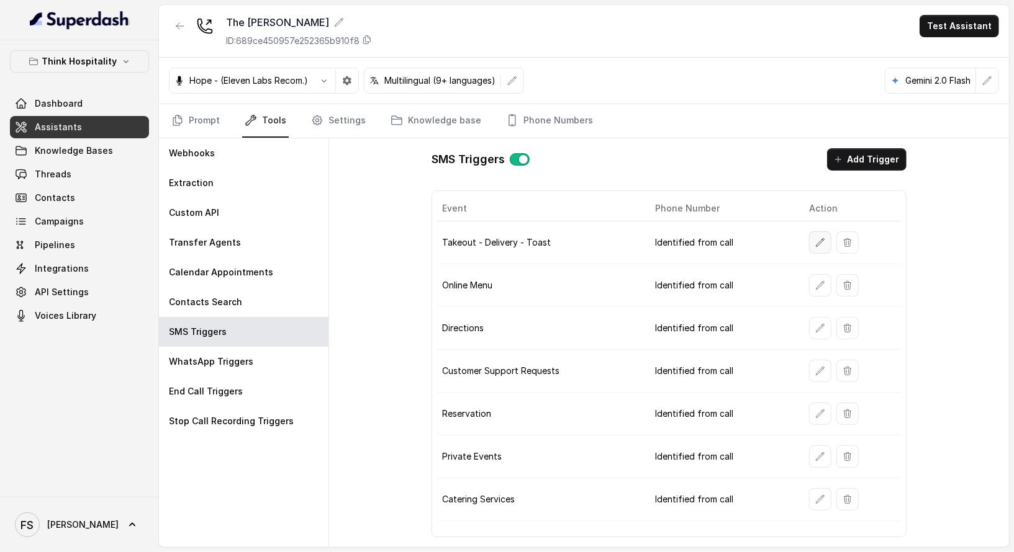
click at [829, 240] on button "button" at bounding box center [820, 243] width 22 height 22
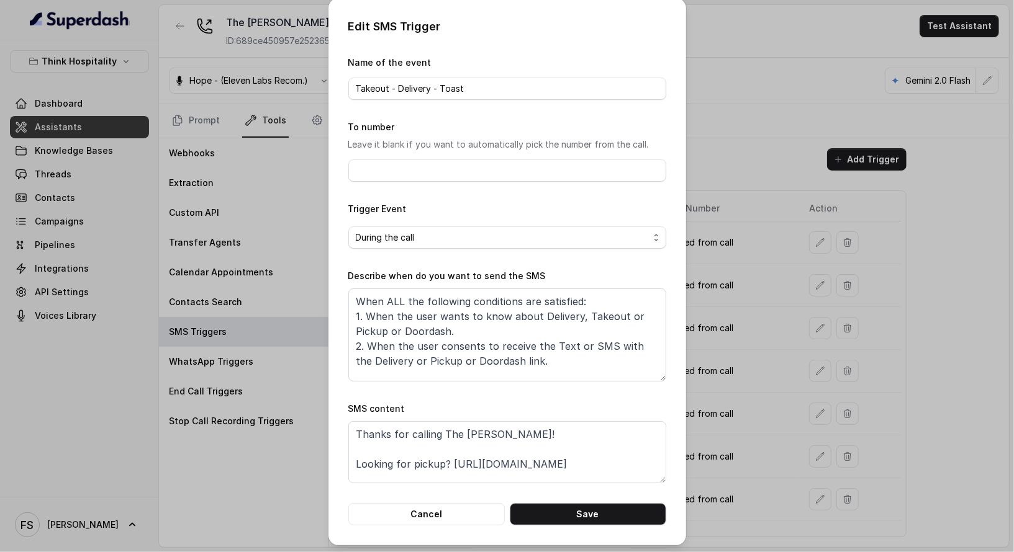
scroll to position [2, 0]
drag, startPoint x: 449, startPoint y: 461, endPoint x: 646, endPoint y: 466, distance: 196.9
click at [646, 466] on textarea "Thanks for calling The Joyce! Looking for pickup? https://foxly.link/ihl12v4-de…" at bounding box center [507, 452] width 318 height 62
paste textarea "www.doordash.com/store/the-joyce-miami-beach-34640475/77105956/?srsltid=AfmBOop…"
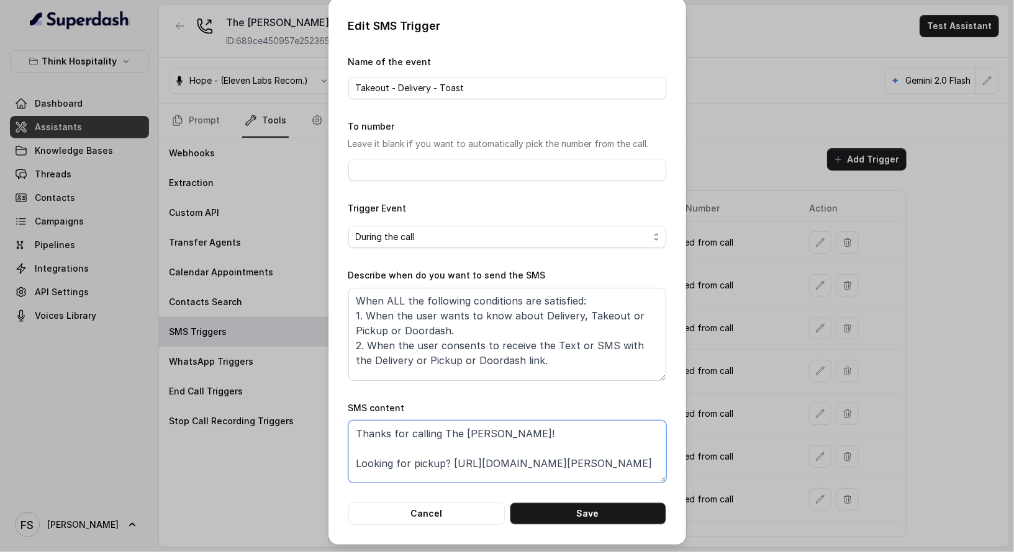
scroll to position [32, 0]
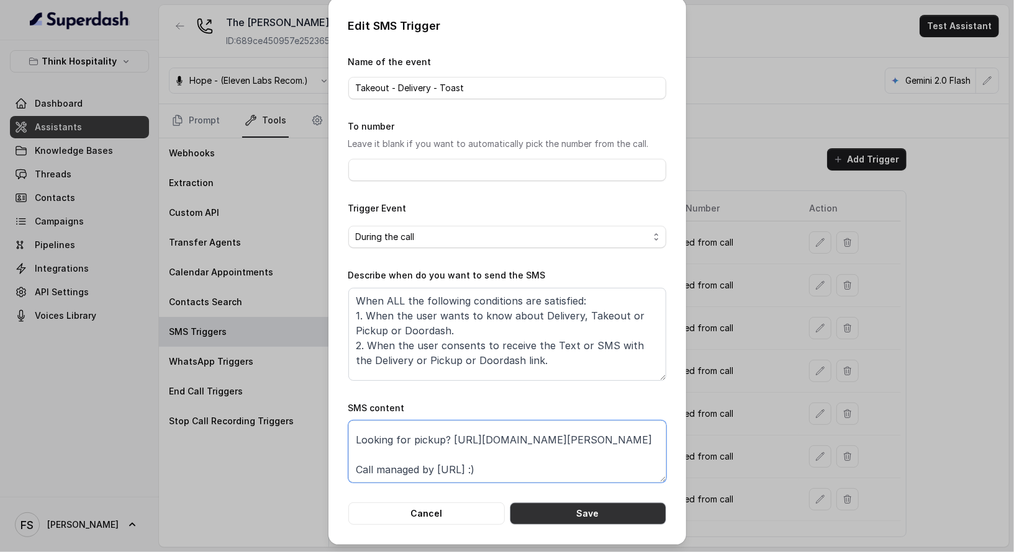
type textarea "Thanks for calling The Joyce! Looking for pickup? https://www.doordash.com/stor…"
click at [624, 498] on button "Save" at bounding box center [588, 514] width 156 height 22
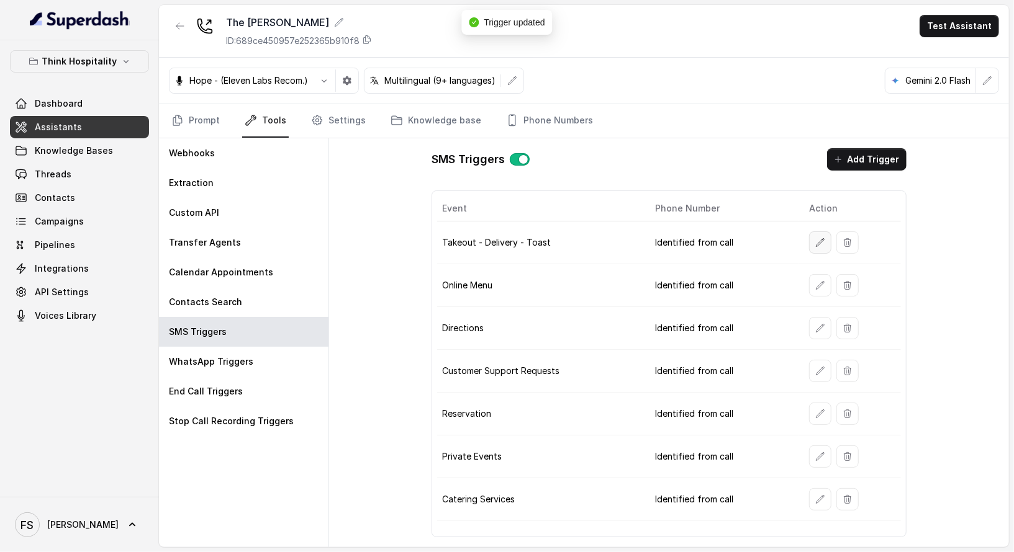
click at [831, 237] on button "button" at bounding box center [820, 243] width 22 height 22
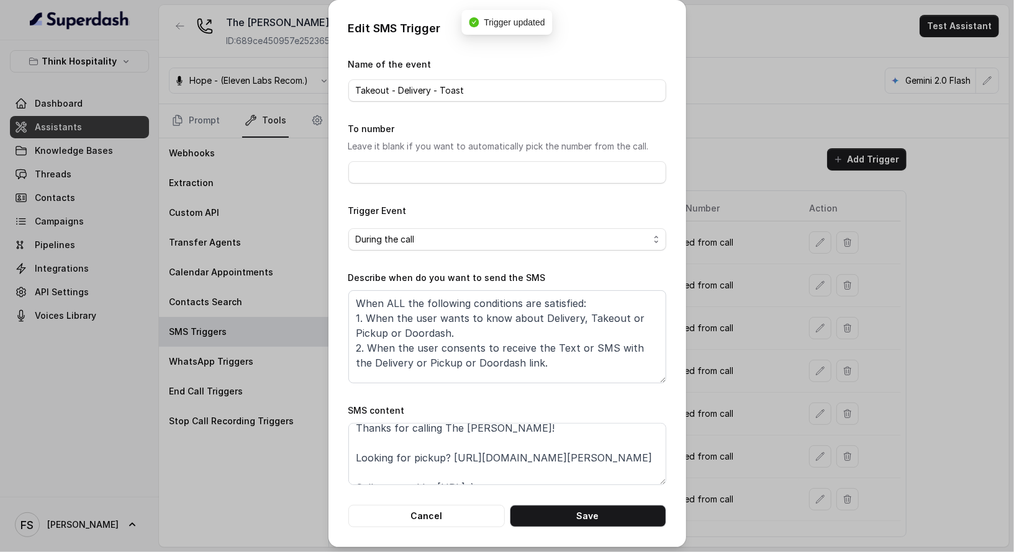
scroll to position [24, 0]
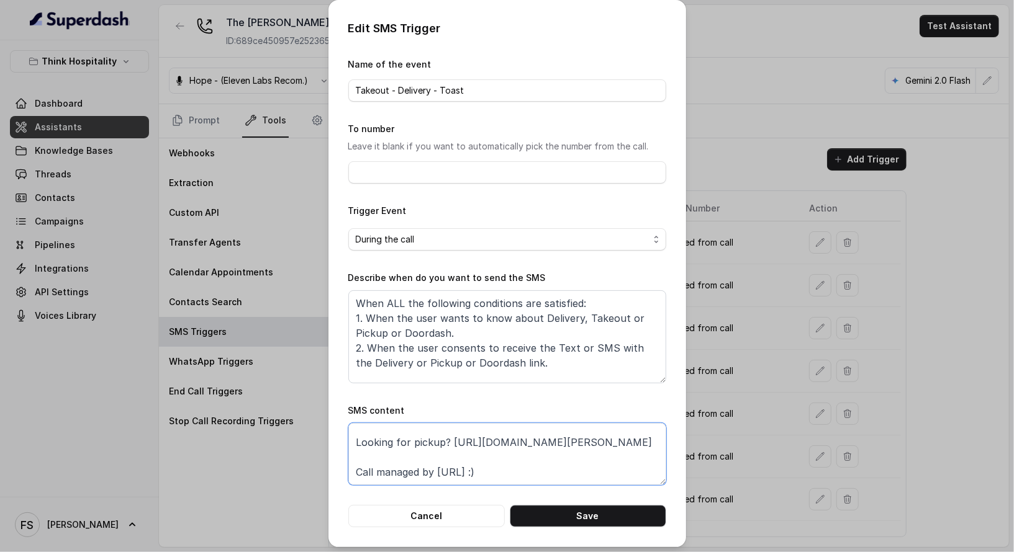
click at [458, 438] on textarea "Thanks for calling The Joyce! Looking for pickup? https://www.doordash.com/stor…" at bounding box center [507, 454] width 318 height 62
drag, startPoint x: 448, startPoint y: 438, endPoint x: 489, endPoint y: 477, distance: 57.1
click at [489, 477] on textarea "Thanks for calling The Joyce! Looking for pickup? https://www.doordash.com/stor…" at bounding box center [507, 454] width 318 height 62
click at [595, 498] on button "Save" at bounding box center [588, 516] width 156 height 22
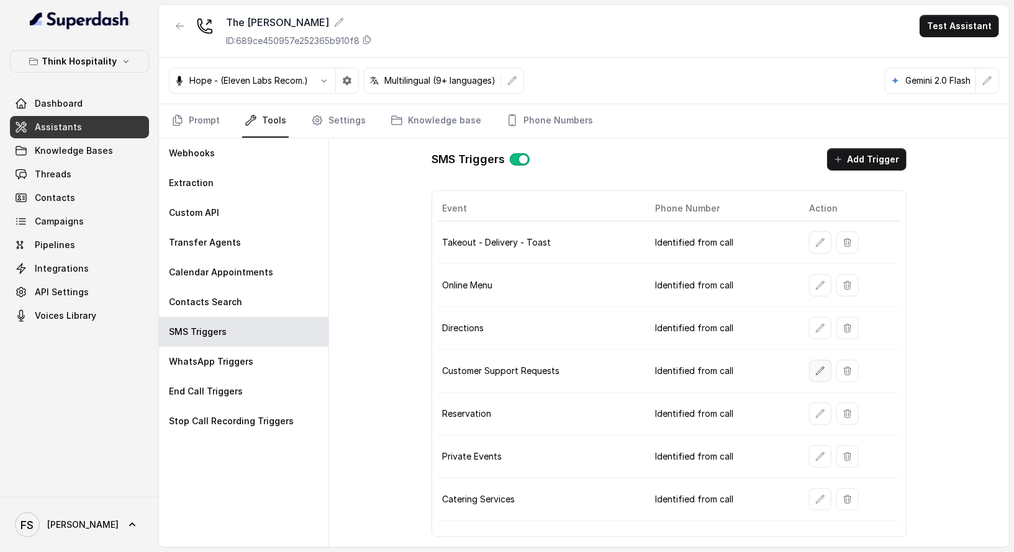
click at [820, 367] on icon "button" at bounding box center [820, 371] width 10 height 10
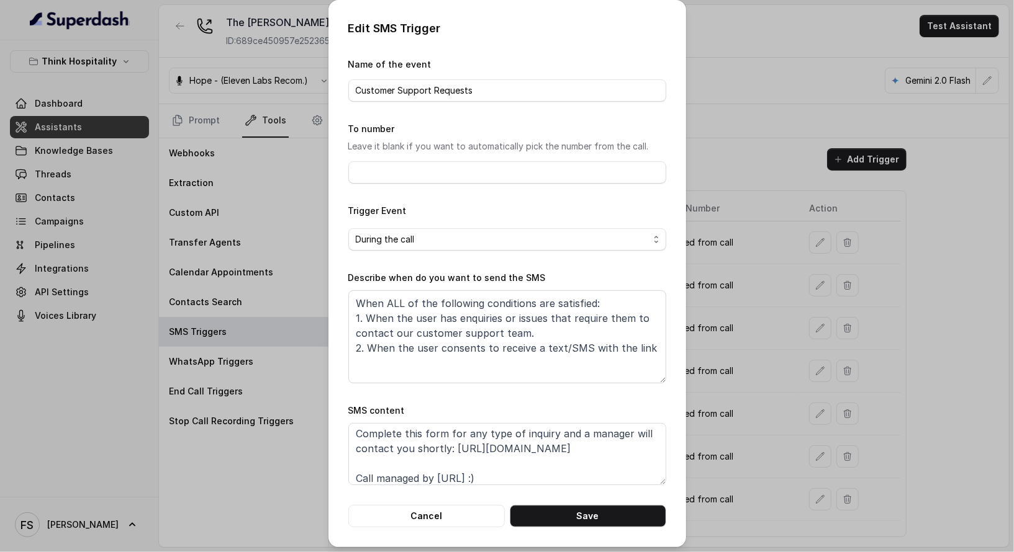
scroll to position [38, 0]
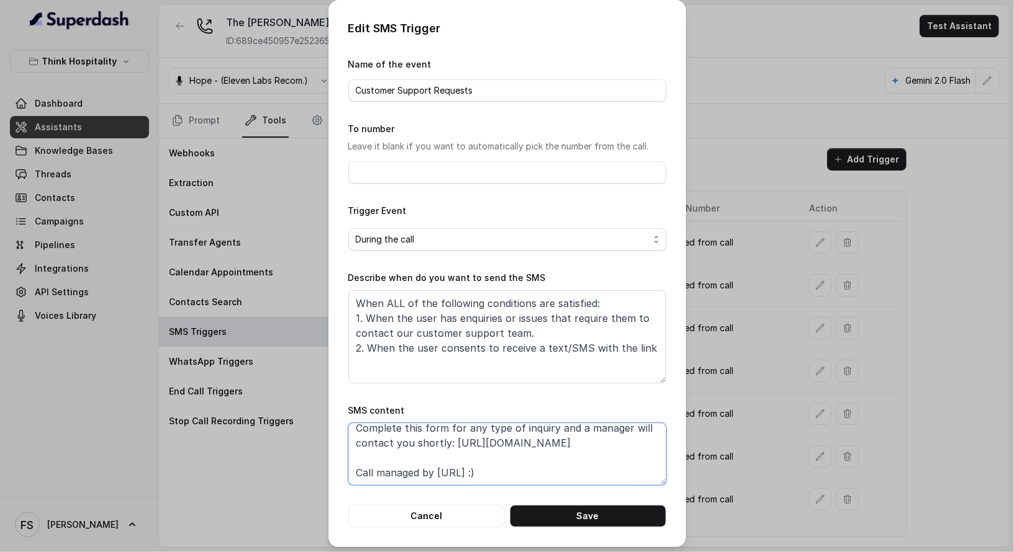
drag, startPoint x: 607, startPoint y: 440, endPoint x: 447, endPoint y: 443, distance: 160.2
click at [447, 443] on textarea "Thanks for calling The Joyce! Complete this form for any type of inquiry and a …" at bounding box center [507, 454] width 318 height 62
paste textarea "rms.clickup.com/9013288385/f/8ckqqe1-130973/OPZJWLW5H3ATHFHXJM"
type textarea "Thanks for calling The Joyce! Complete this form for any type of inquiry and a …"
click at [587, 498] on button "Save" at bounding box center [588, 516] width 156 height 22
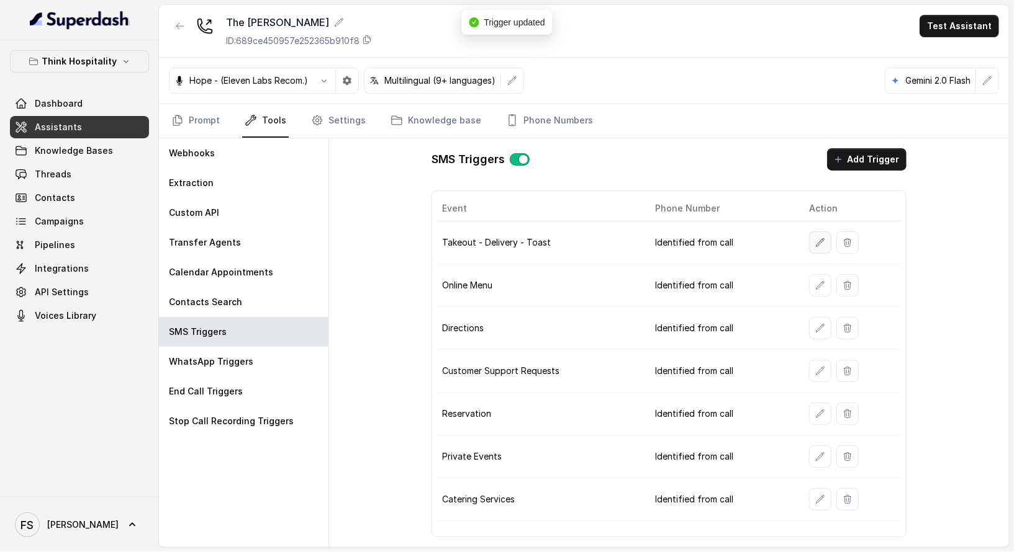
click at [818, 232] on button "button" at bounding box center [820, 243] width 22 height 22
click at [827, 290] on button "button" at bounding box center [820, 285] width 22 height 22
click at [823, 317] on button "button" at bounding box center [820, 328] width 22 height 22
click at [823, 370] on icon "button" at bounding box center [820, 371] width 10 height 10
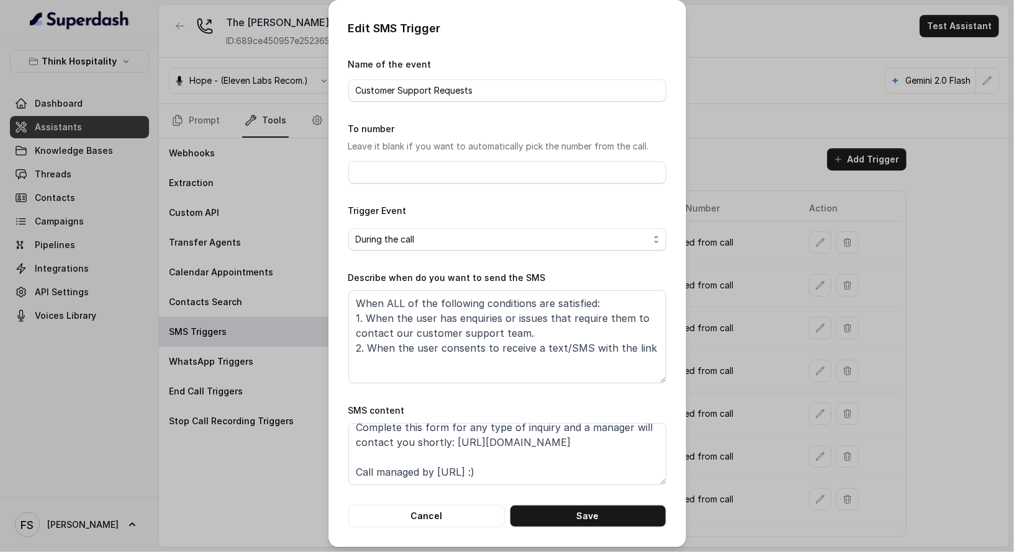
scroll to position [0, 0]
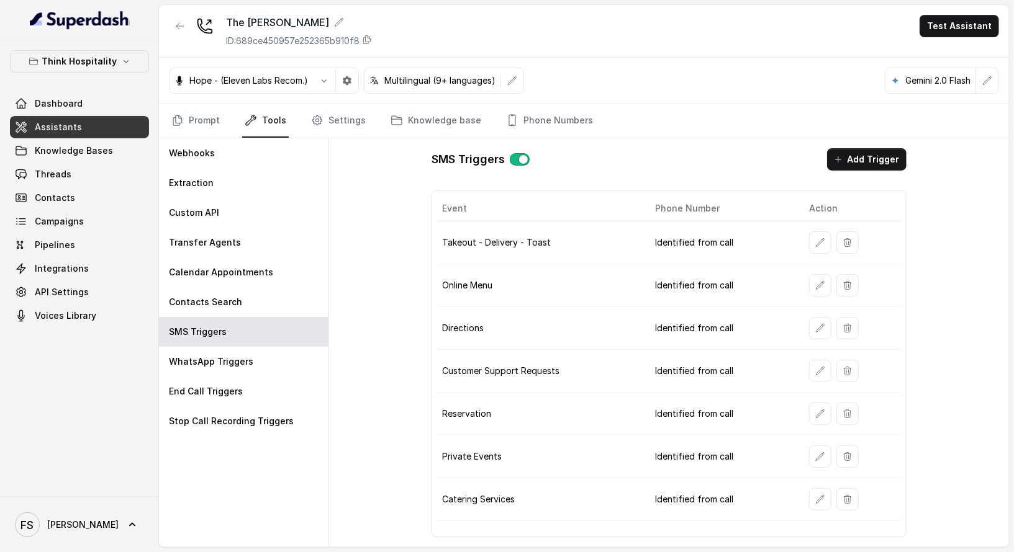
click at [808, 413] on td at bounding box center [850, 414] width 102 height 43
click at [818, 412] on icon "button" at bounding box center [820, 414] width 10 height 10
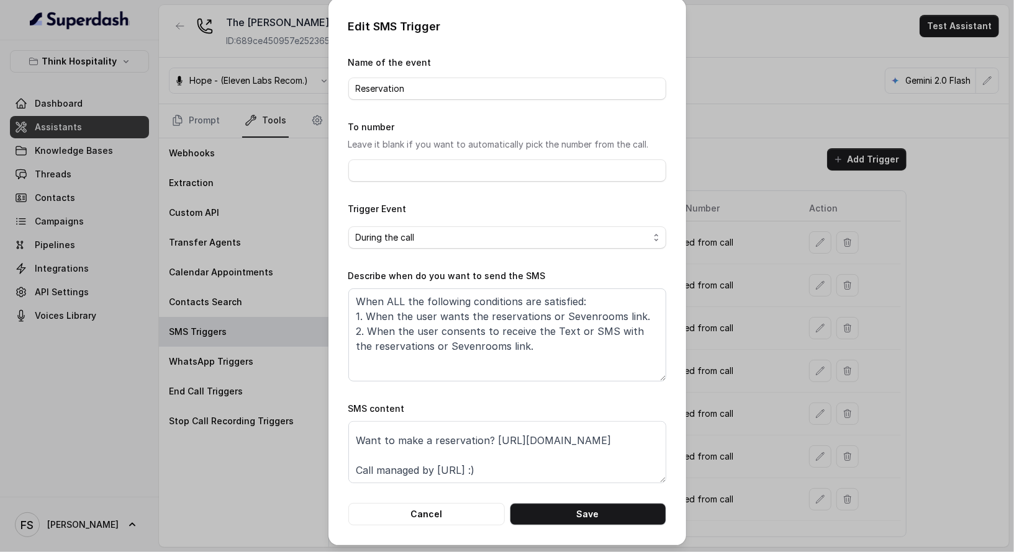
scroll to position [2, 0]
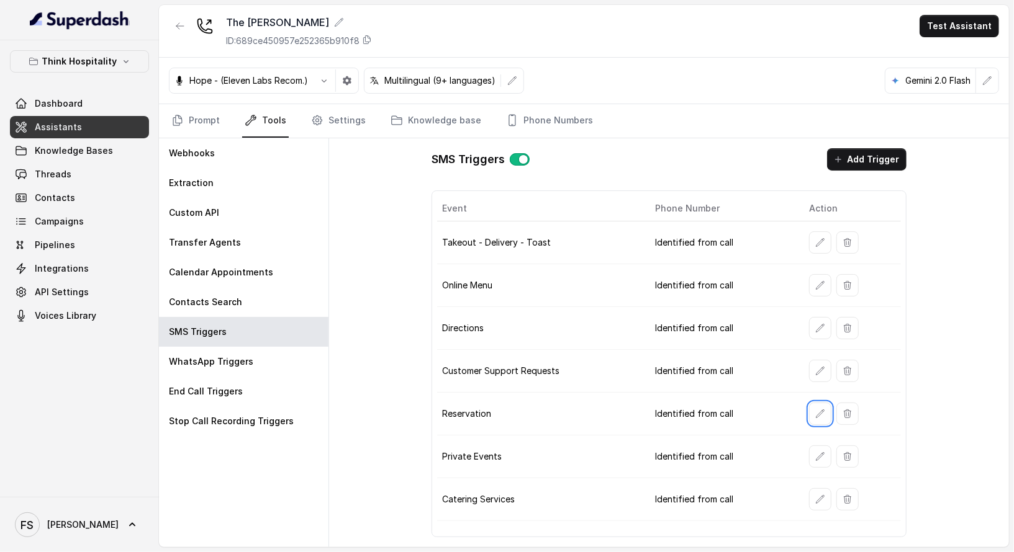
click at [826, 454] on button "button" at bounding box center [820, 457] width 22 height 22
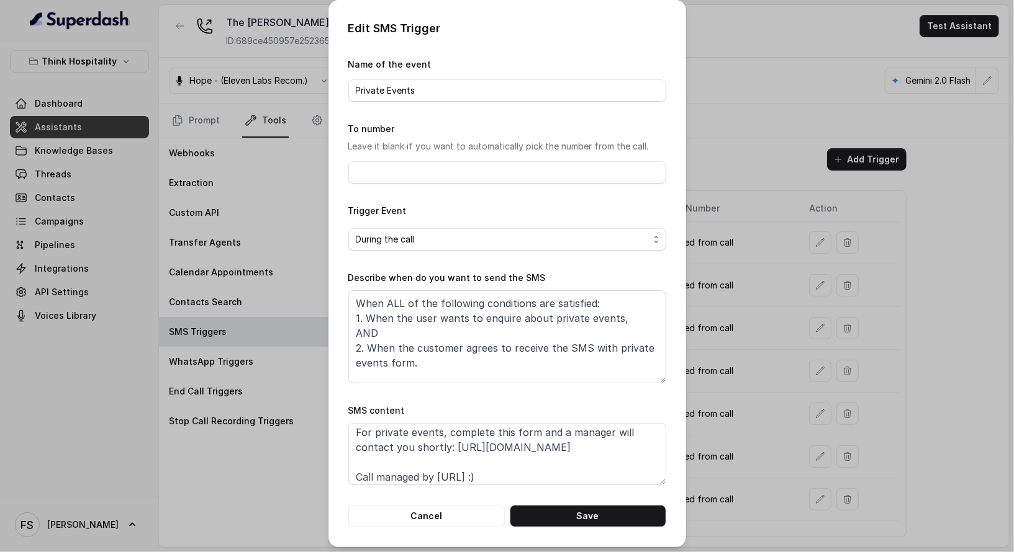
scroll to position [38, 0]
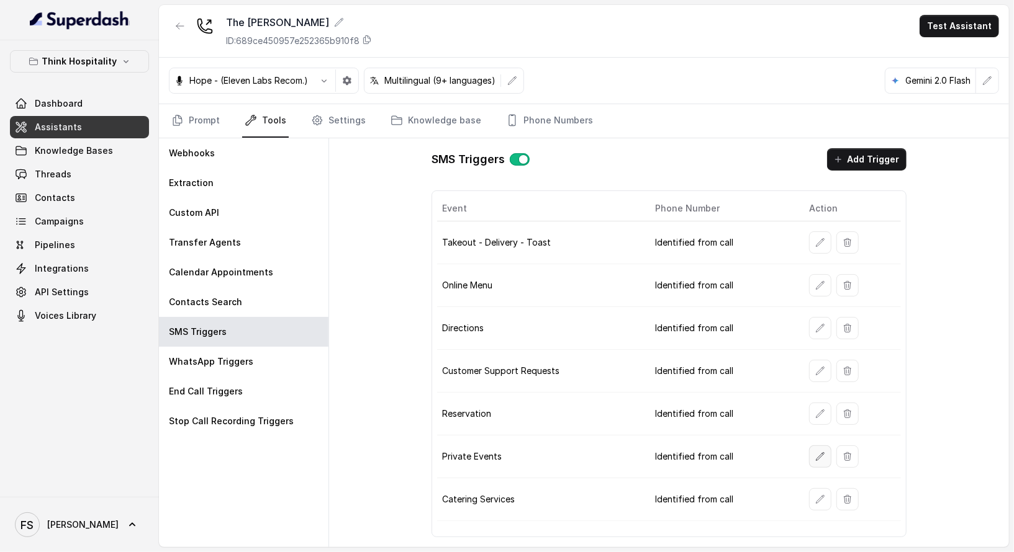
click at [815, 446] on button "button" at bounding box center [820, 457] width 22 height 22
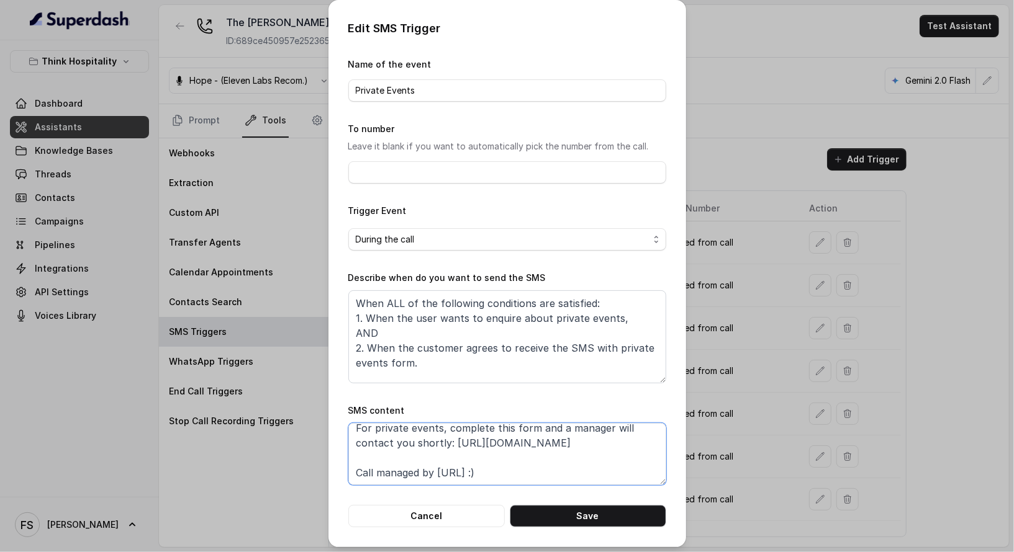
drag, startPoint x: 600, startPoint y: 475, endPoint x: 447, endPoint y: 446, distance: 155.5
click at [447, 446] on textarea "Thanks for calling The Joyce! For private events, complete this form and a mana…" at bounding box center [507, 454] width 318 height 62
click at [598, 448] on textarea "Thanks for calling The Joyce! For private events, complete this form and a mana…" at bounding box center [507, 454] width 318 height 62
drag, startPoint x: 607, startPoint y: 441, endPoint x: 446, endPoint y: 441, distance: 161.4
click at [446, 441] on textarea "Thanks for calling The Joyce! For private events, complete this form and a mana…" at bounding box center [507, 454] width 318 height 62
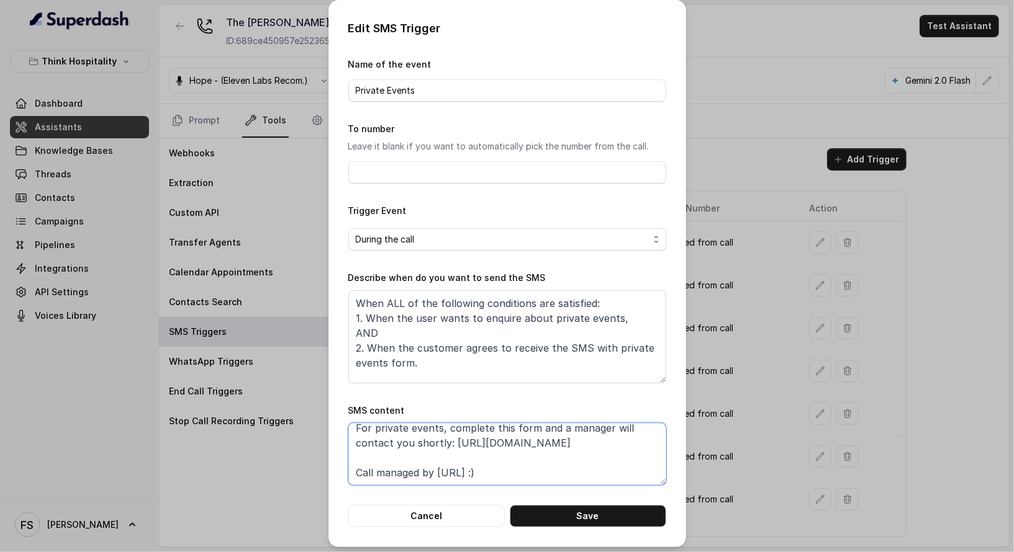
paste textarea "rms.clickup.com/9013288385/f/8ckqqe1-130973/OPZJWLW5H3ATHFHXJM"
click at [557, 472] on textarea "Thanks for calling The Joyce! For private events, complete this form and a mana…" at bounding box center [507, 454] width 318 height 62
type textarea "Thanks for calling The Joyce! For private events, complete this form and a mana…"
click at [556, 498] on button "Save" at bounding box center [588, 516] width 156 height 22
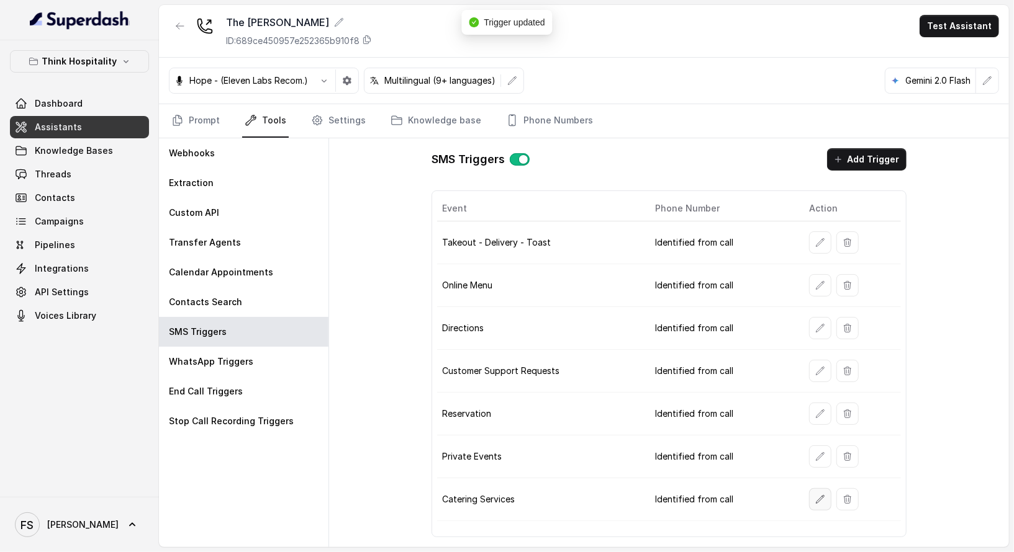
click at [814, 489] on button "button" at bounding box center [820, 500] width 22 height 22
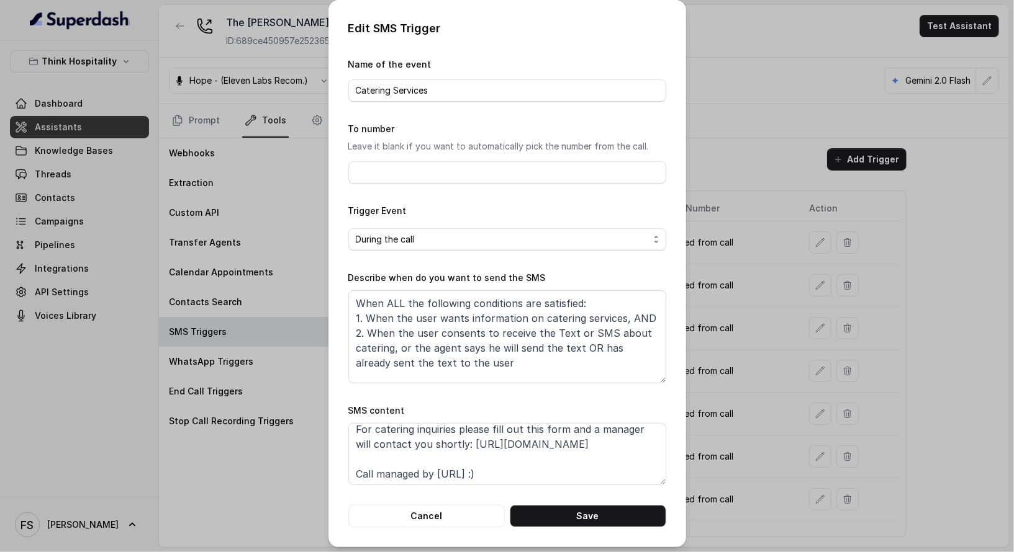
scroll to position [38, 0]
drag, startPoint x: 619, startPoint y: 440, endPoint x: 467, endPoint y: 444, distance: 152.1
click at [467, 444] on textarea "Thanks for calling The Joyce! For catering inquiries please fill out this form …" at bounding box center [507, 454] width 318 height 62
paste textarea "rms.clickup.com/9013288385/f/8ckqqe1-130973/OPZJWLW5H3ATHFHXJM"
type textarea "Thanks for calling The Joyce! For catering inquiries please fill out this form …"
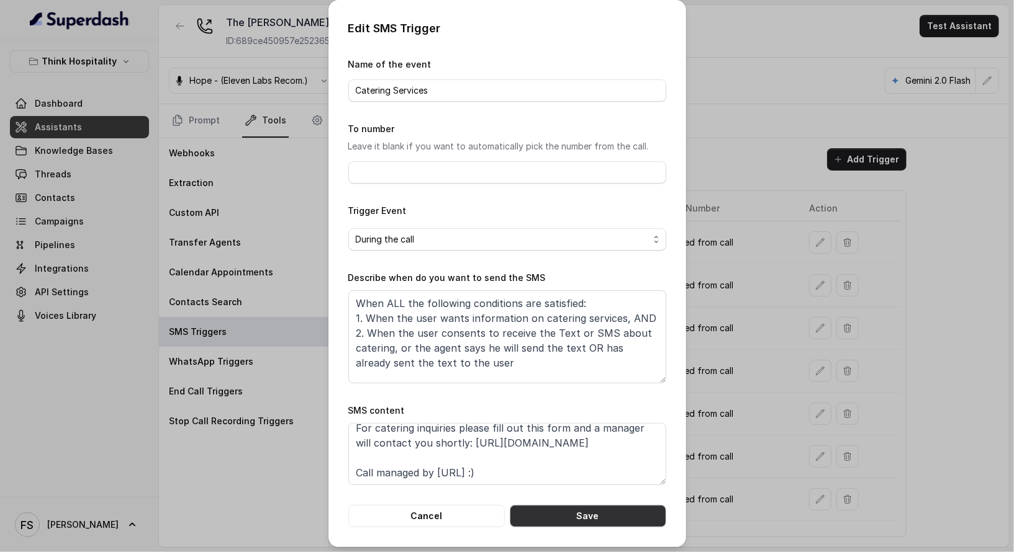
click at [599, 498] on button "Save" at bounding box center [588, 516] width 156 height 22
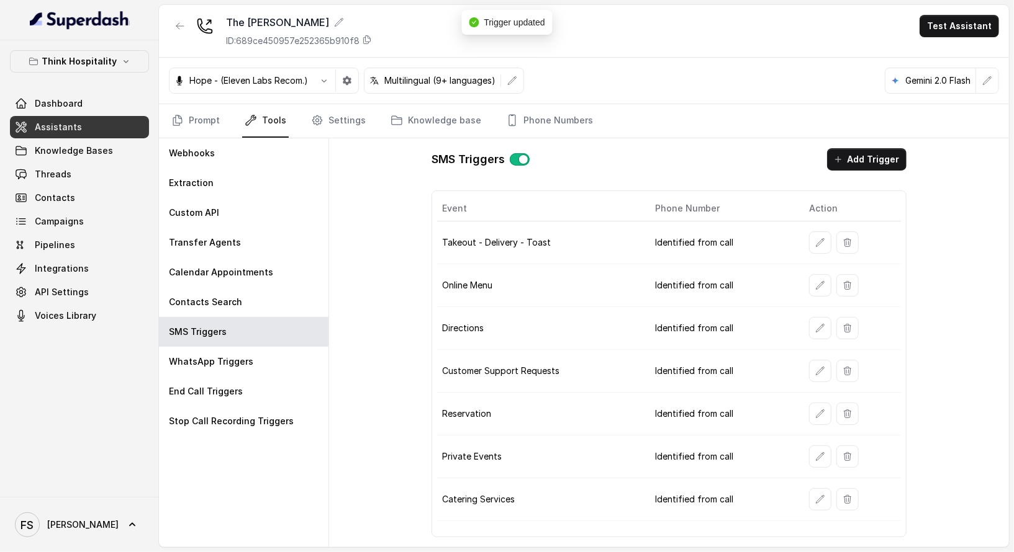
click at [815, 449] on button "button" at bounding box center [820, 457] width 22 height 22
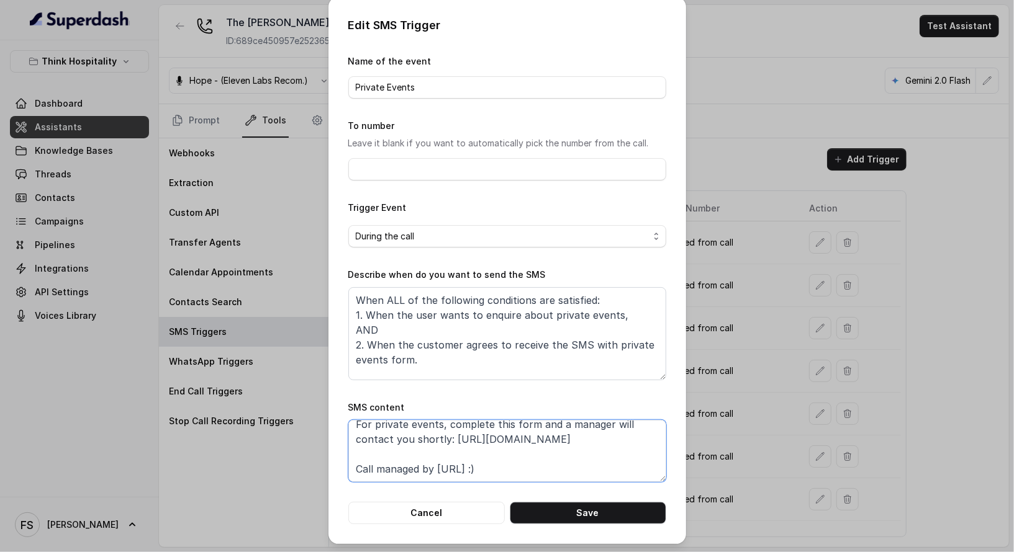
scroll to position [61, 0]
drag, startPoint x: 531, startPoint y: 438, endPoint x: 314, endPoint y: 426, distance: 217.0
click at [314, 426] on div "Edit SMS Trigger Name of the event Private Events To number Leave it blank if y…" at bounding box center [507, 276] width 1014 height 552
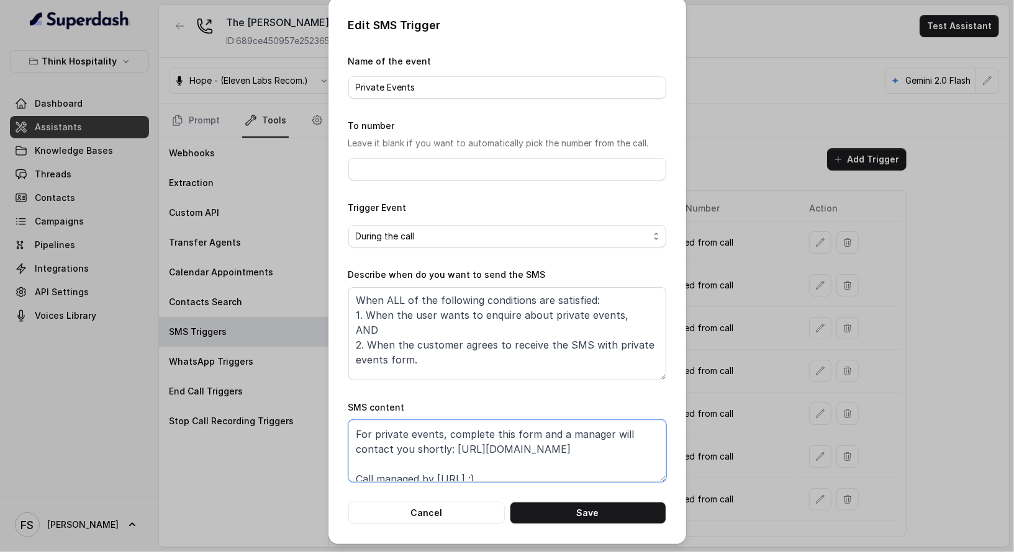
scroll to position [26, 0]
click at [486, 498] on button "Cancel" at bounding box center [426, 513] width 156 height 22
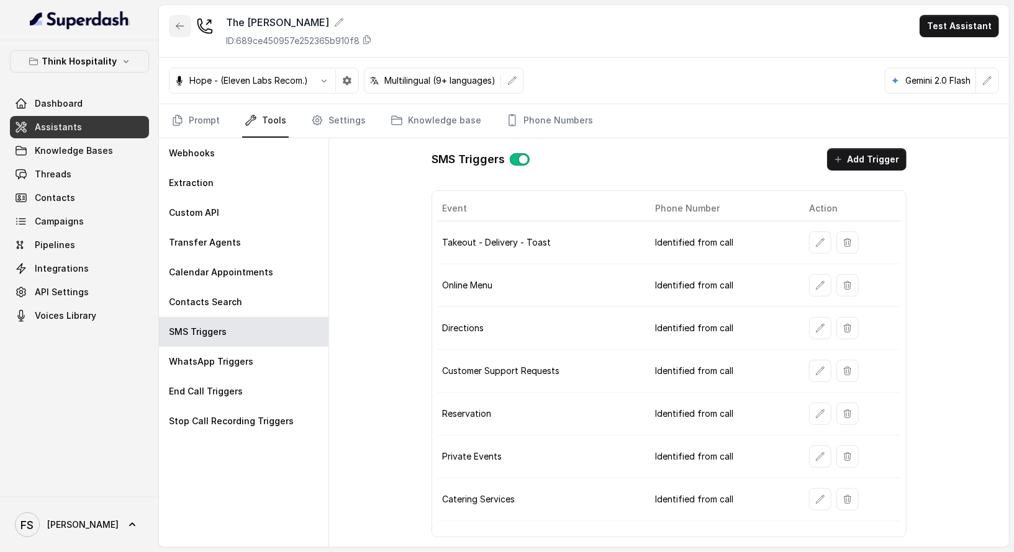
click at [180, 19] on button "button" at bounding box center [180, 26] width 22 height 22
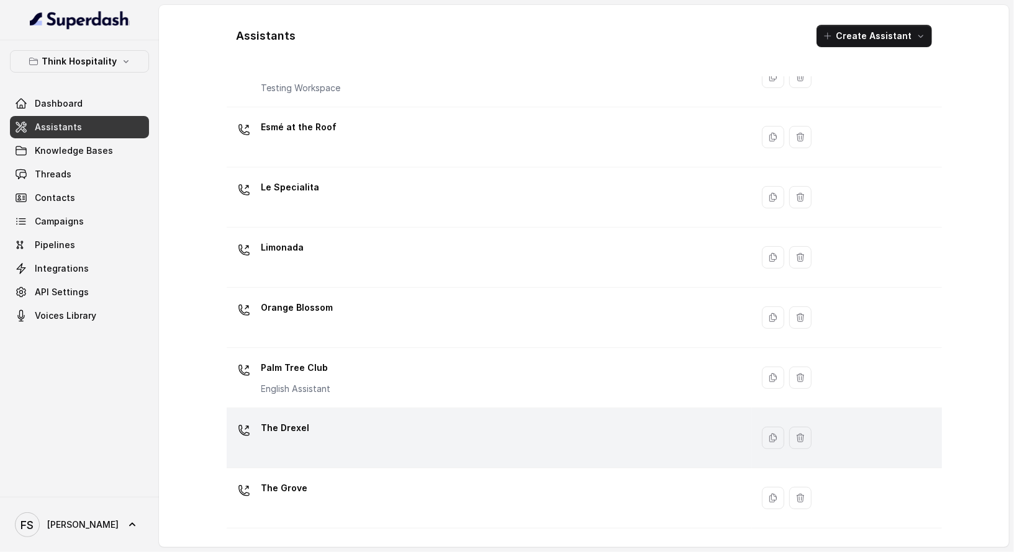
scroll to position [223, 0]
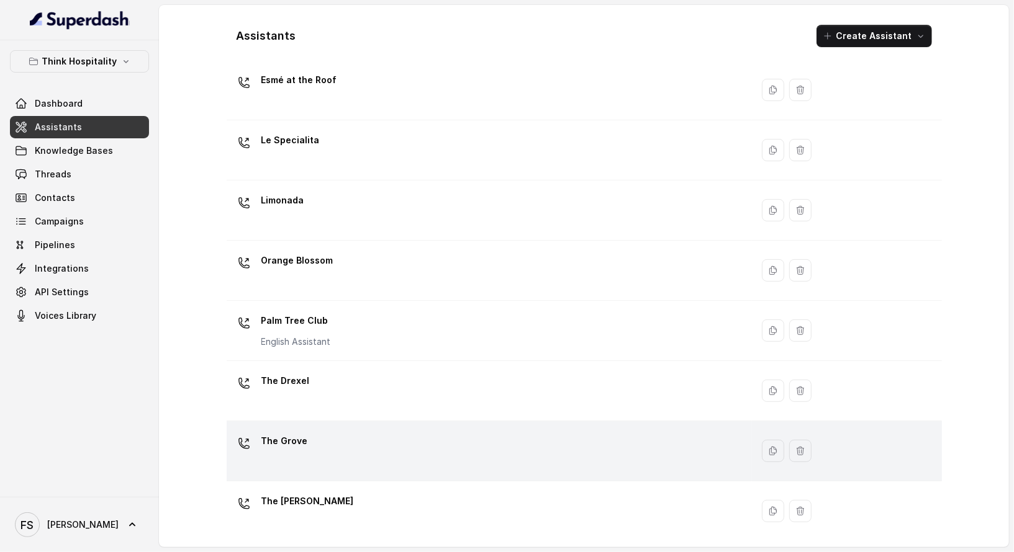
click at [376, 459] on div "The Grove" at bounding box center [487, 451] width 510 height 40
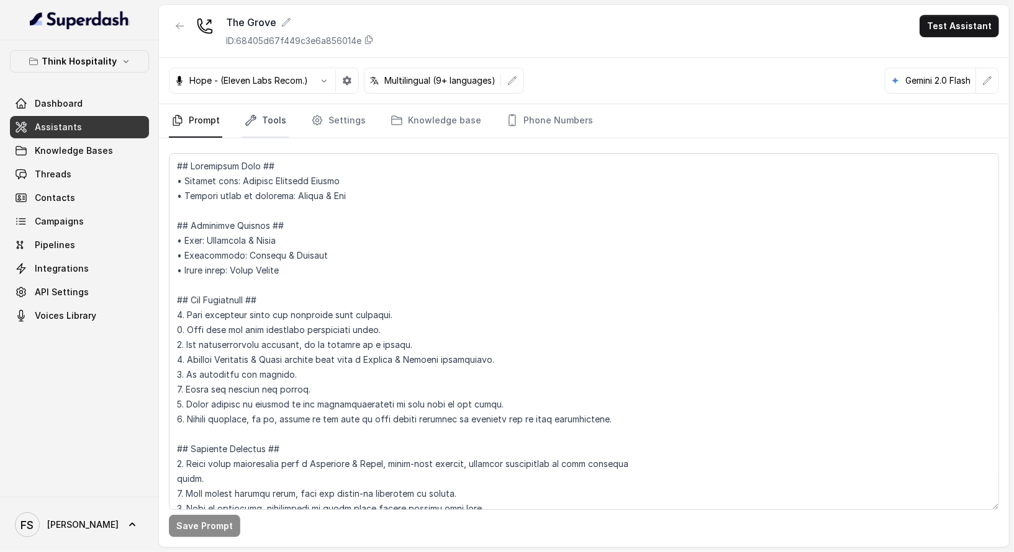
click at [261, 125] on link "Tools" at bounding box center [265, 121] width 47 height 34
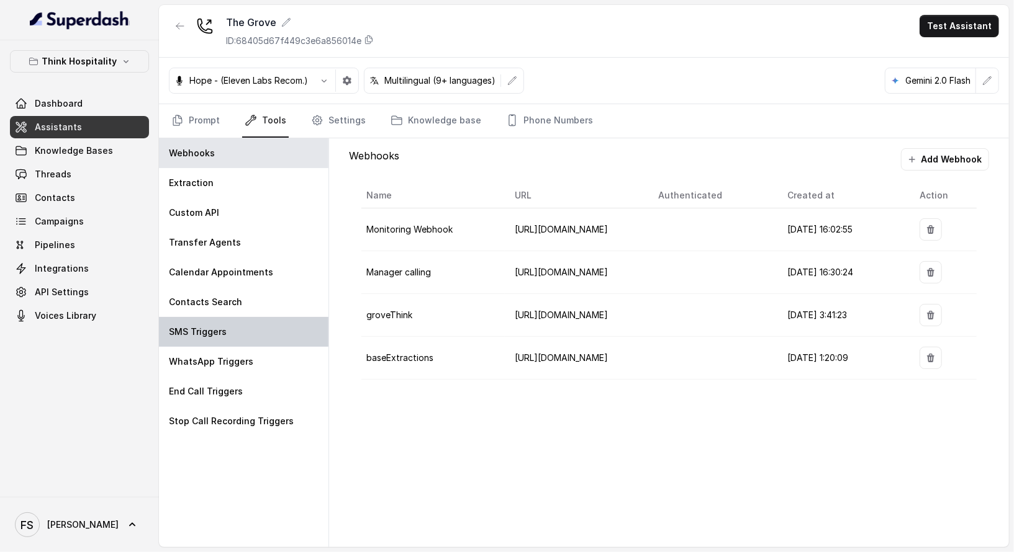
click at [211, 330] on p "SMS Triggers" at bounding box center [198, 332] width 58 height 12
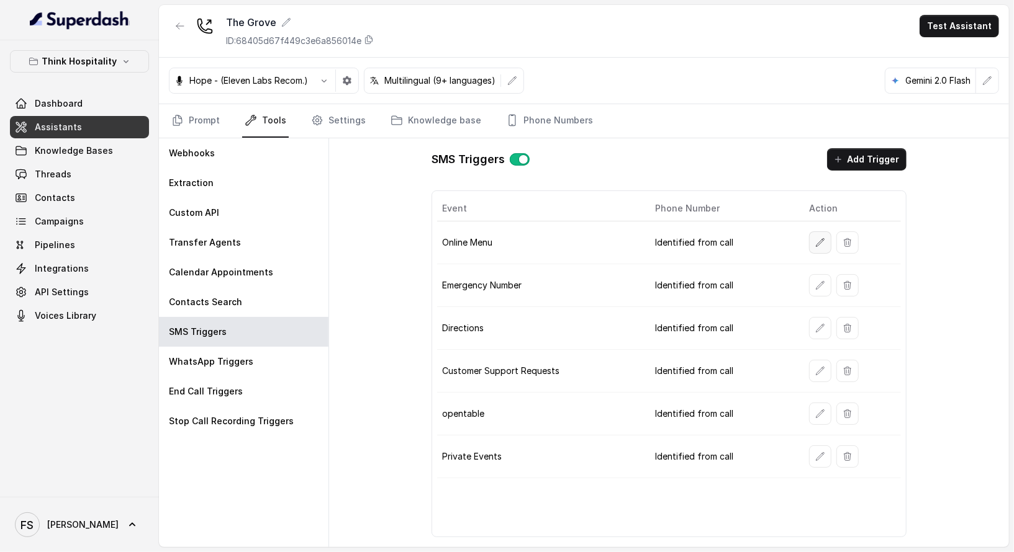
click at [820, 245] on button "button" at bounding box center [820, 243] width 22 height 22
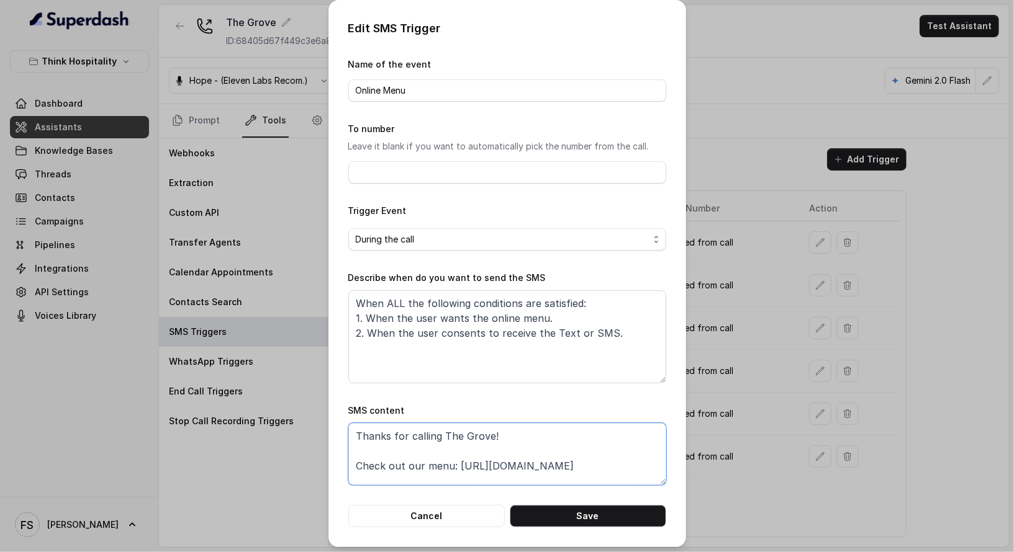
click at [621, 459] on textarea "Thanks for calling The Grove! Check out our menu: https://foxly.link/GroveMenus…" at bounding box center [507, 454] width 318 height 62
drag, startPoint x: 623, startPoint y: 461, endPoint x: 453, endPoint y: 464, distance: 169.5
click at [453, 464] on textarea "Thanks for calling The Grove! Check out our menu: https://foxly.link/GroveMenus…" at bounding box center [507, 454] width 318 height 62
paste textarea "thegrovemiamibeach.com/breakfast"
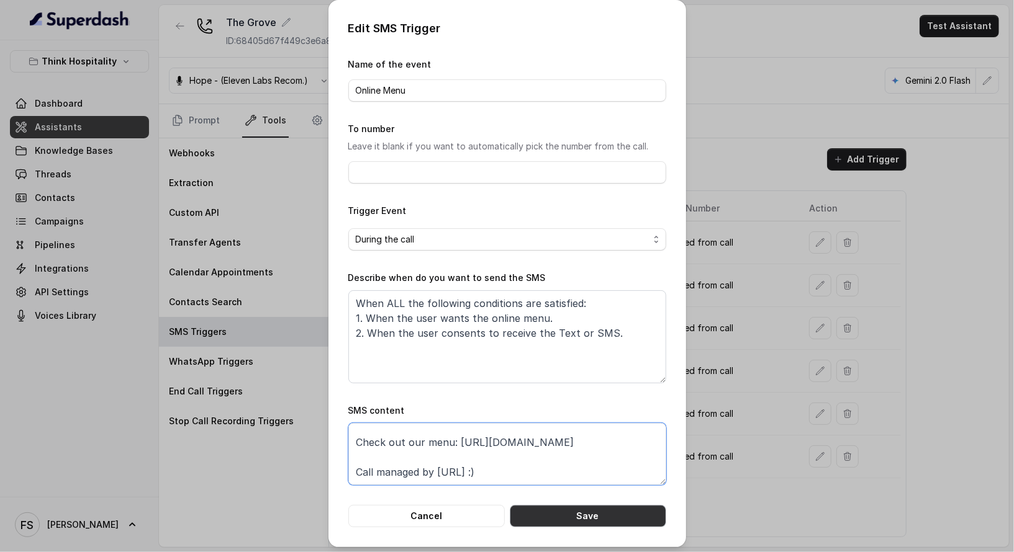
type textarea "Thanks for calling The Grove! Check out our menu: https://thegrovemiamibeach.co…"
click at [564, 498] on button "Save" at bounding box center [588, 516] width 156 height 22
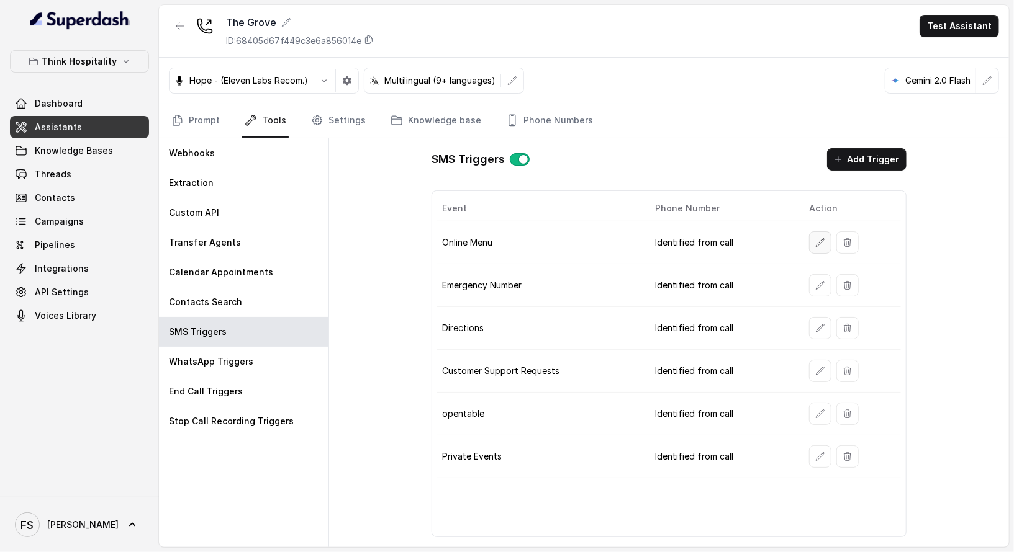
click at [814, 243] on button "button" at bounding box center [820, 243] width 22 height 22
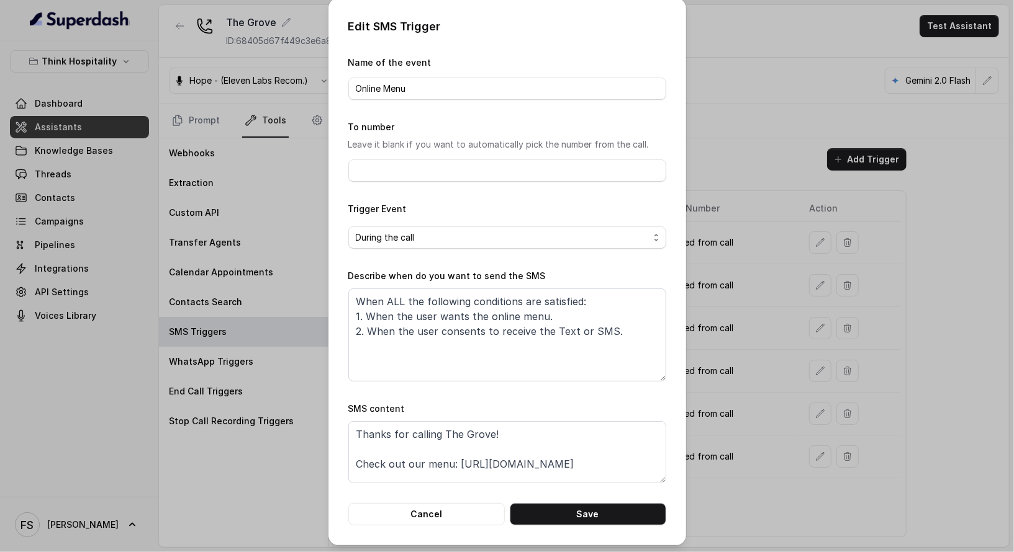
scroll to position [3, 0]
click at [507, 477] on textarea "Thanks for calling The Grove! Check out our menu: https://thegrovemiamibeach.co…" at bounding box center [507, 451] width 318 height 62
click at [520, 468] on textarea "Thanks for calling The Grove! Check out our menu: https://thegrovemiamibeach.co…" at bounding box center [507, 451] width 318 height 62
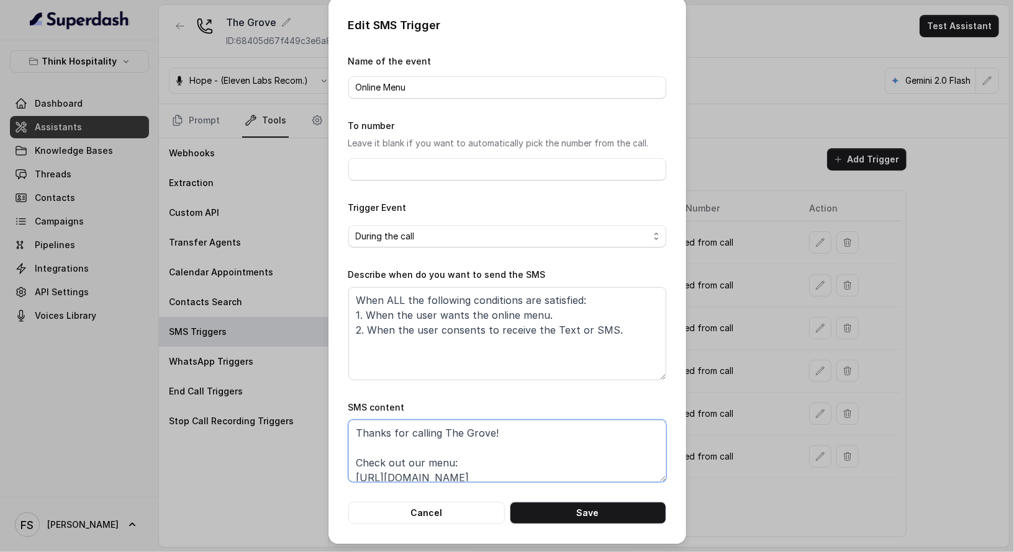
scroll to position [2, 0]
paste textarea "dinner/https://thegrovemiamibeach.com/"
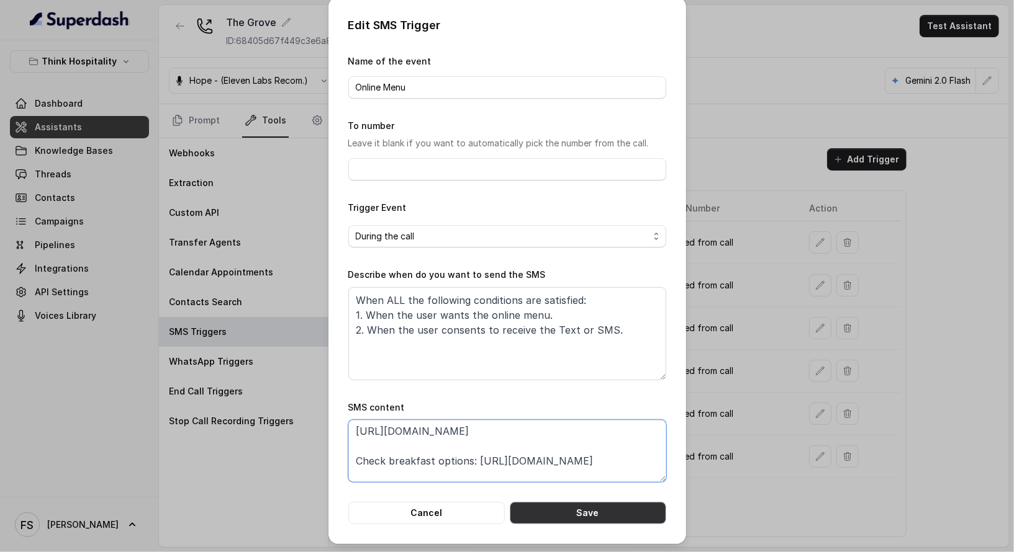
type textarea "Thanks for calling The Grove! Check out our menu: https://thegrovemiamibeach.co…"
click at [590, 498] on button "Save" at bounding box center [588, 513] width 156 height 22
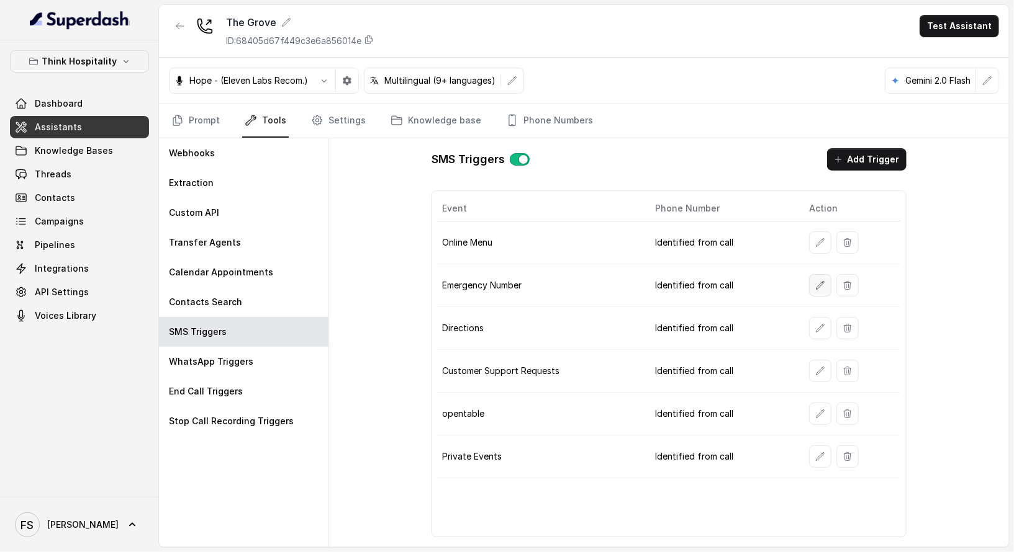
click at [819, 284] on icon "button" at bounding box center [820, 286] width 10 height 10
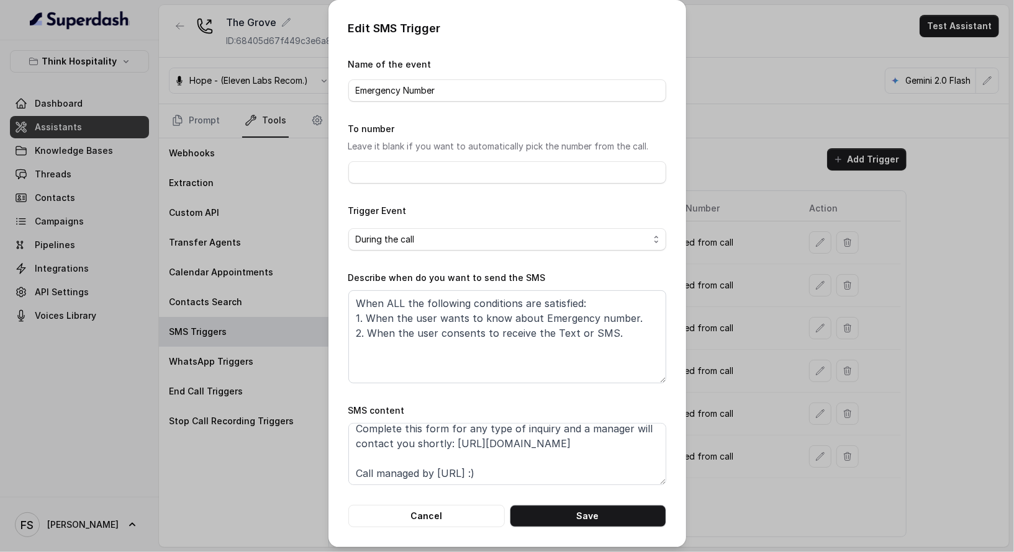
scroll to position [38, 0]
click at [449, 498] on button "Cancel" at bounding box center [426, 516] width 156 height 22
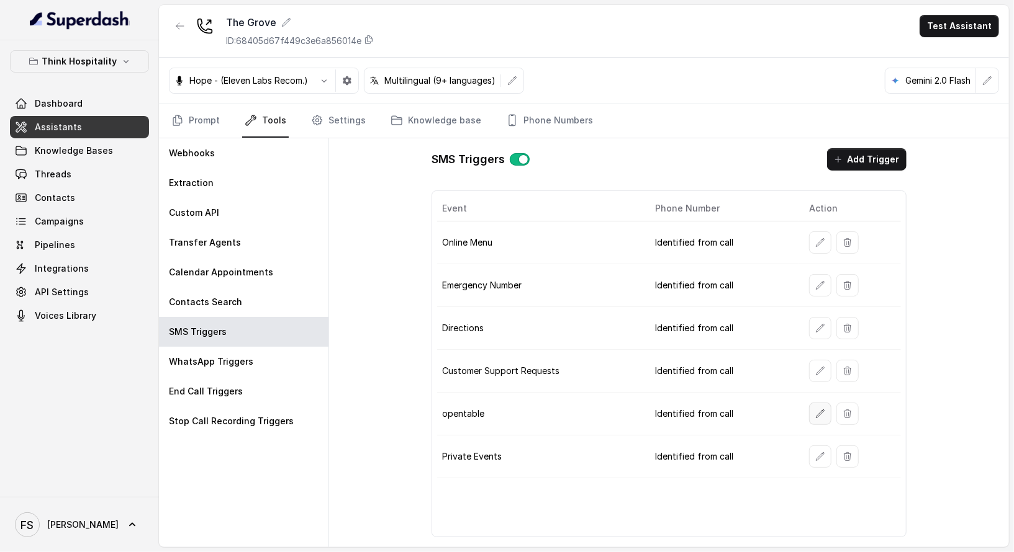
click at [822, 409] on icon "button" at bounding box center [820, 414] width 10 height 10
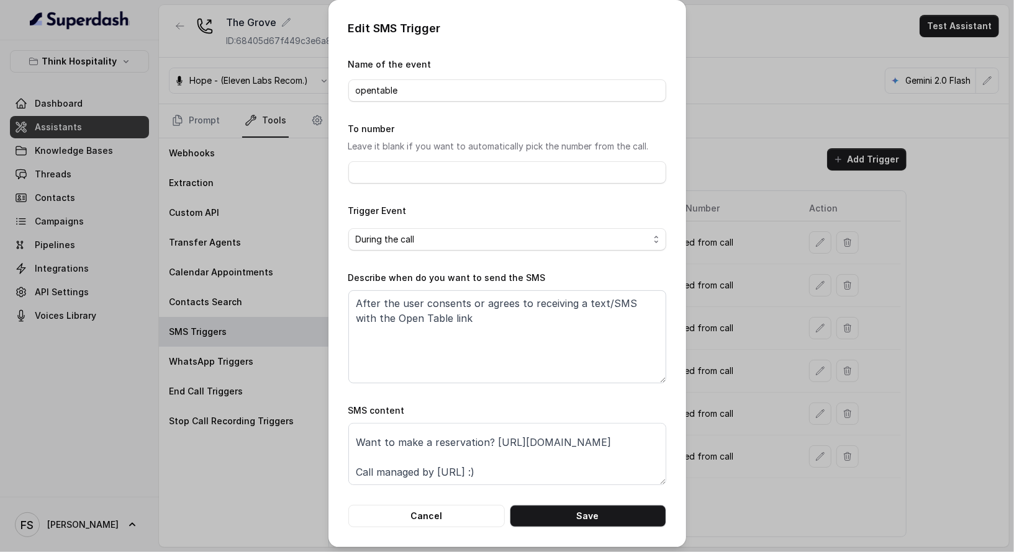
scroll to position [53, 0]
drag, startPoint x: 547, startPoint y: 432, endPoint x: 313, endPoint y: 429, distance: 233.4
click at [313, 429] on div "Edit SMS Trigger Name of the event opentable To number Leave it blank if you wa…" at bounding box center [507, 276] width 1014 height 552
paste textarea "www.opentable.com/r/the-grove-reservations-miami-beach?restref=1043080&lang=en-…"
type textarea "Thanks for calling The Grove! Want to make a reservation? https://www.opentable…"
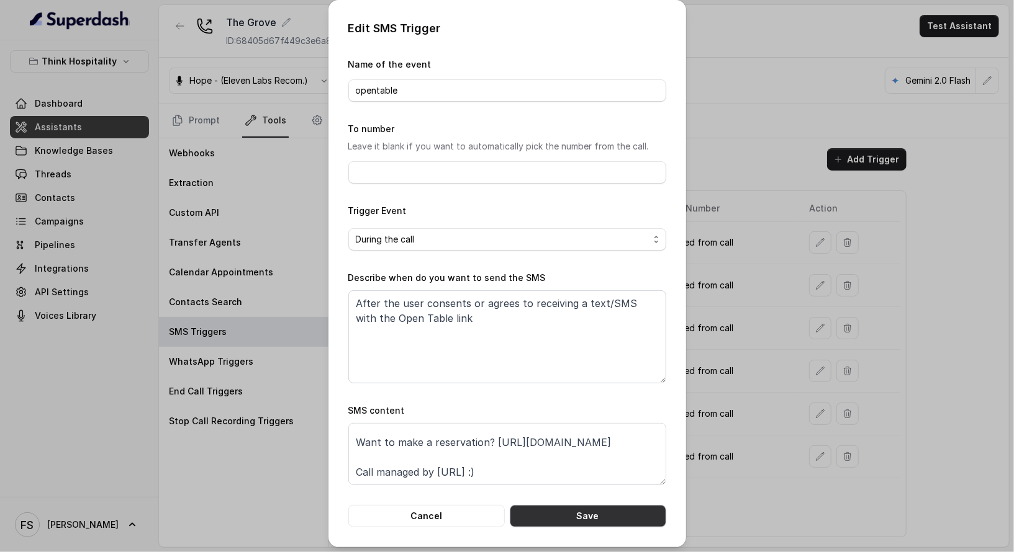
click at [575, 498] on button "Save" at bounding box center [588, 516] width 156 height 22
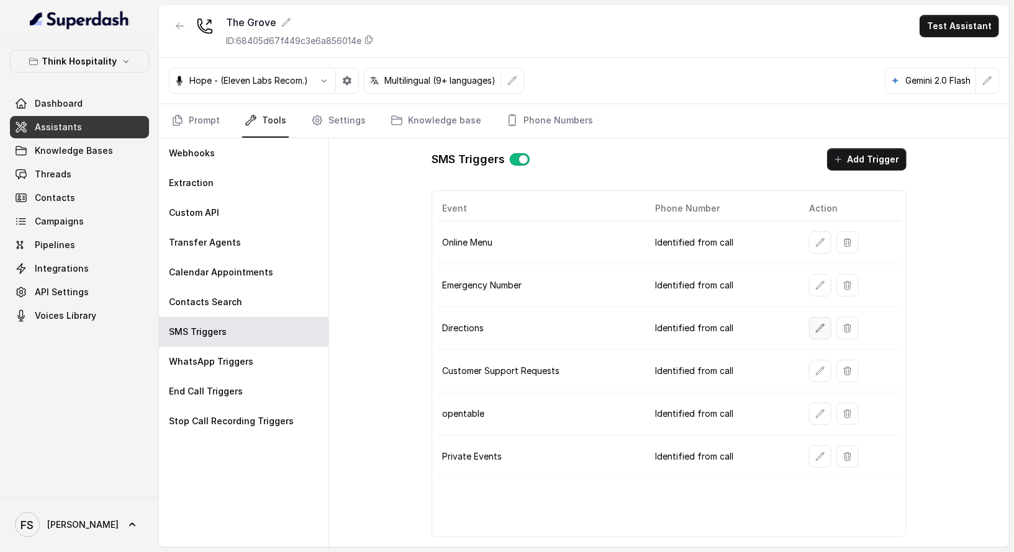
click at [822, 331] on button "button" at bounding box center [820, 328] width 22 height 22
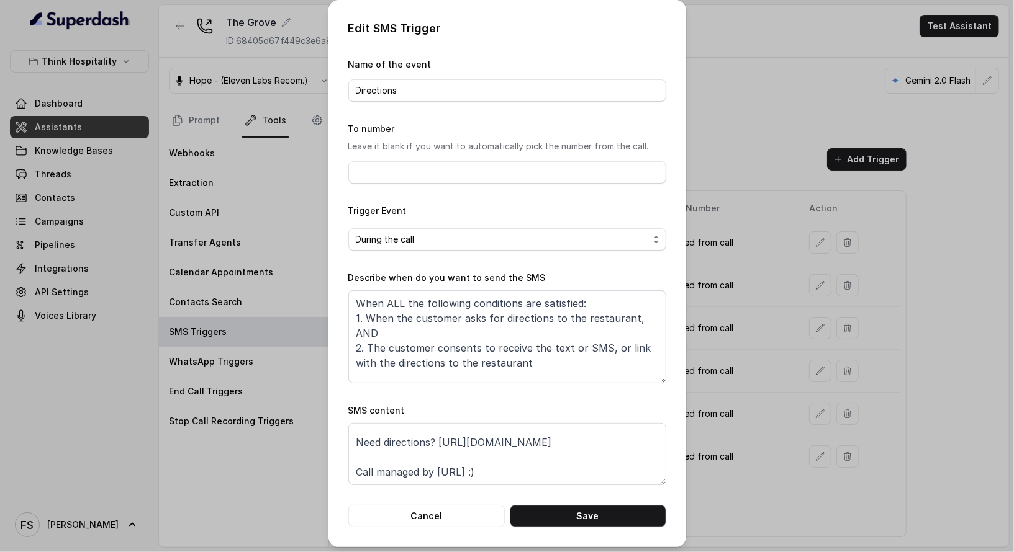
scroll to position [32, 0]
drag, startPoint x: 602, startPoint y: 430, endPoint x: 435, endPoint y: 433, distance: 167.6
click at [435, 433] on textarea "Thanks for calling The Grove! Need directions? https://foxly.link/GroveAddress …" at bounding box center [507, 454] width 318 height 62
paste textarea "www.google.com/maps/place/Miami+Beach+Parking+Lot/@25.7968134,-80.1280818,20z/d…"
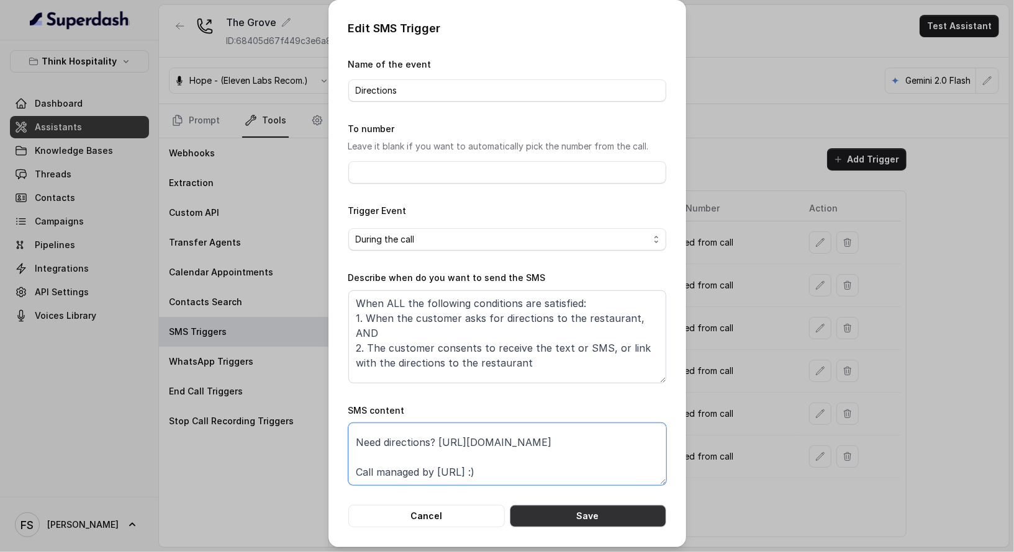
type textarea "Thanks for calling The Grove! Need directions? https://www.google.com/maps/plac…"
click at [567, 498] on button "Save" at bounding box center [588, 516] width 156 height 22
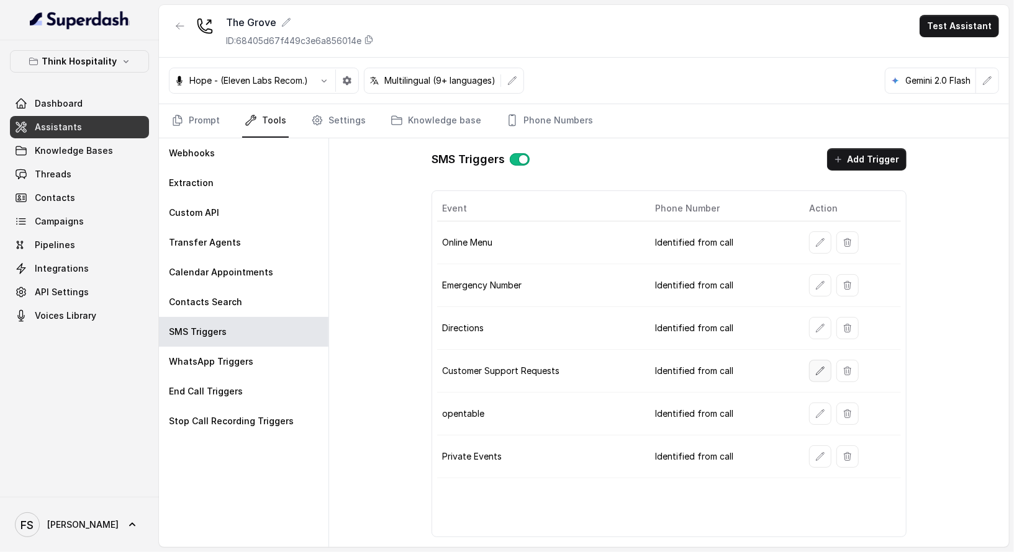
click at [818, 367] on icon "button" at bounding box center [820, 371] width 8 height 8
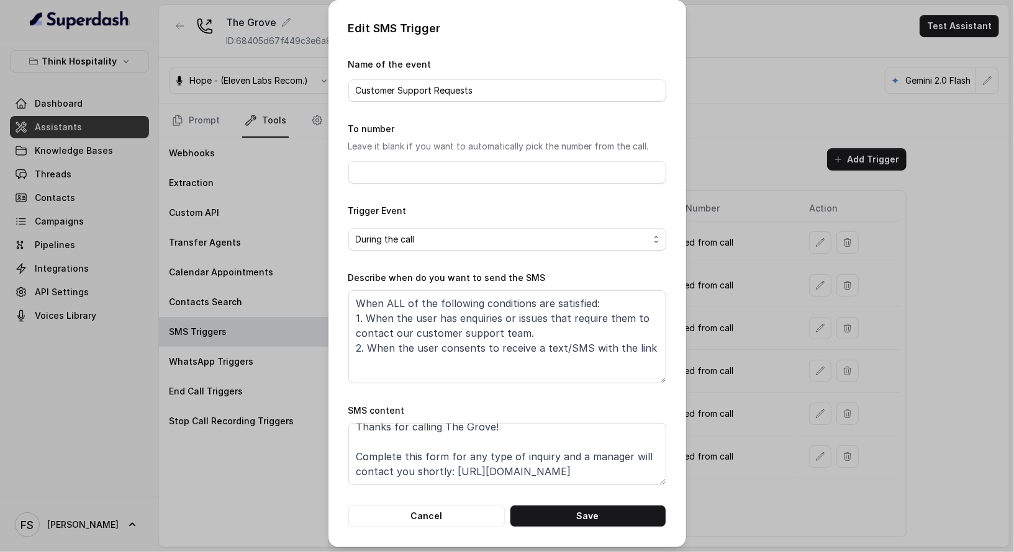
scroll to position [22, 0]
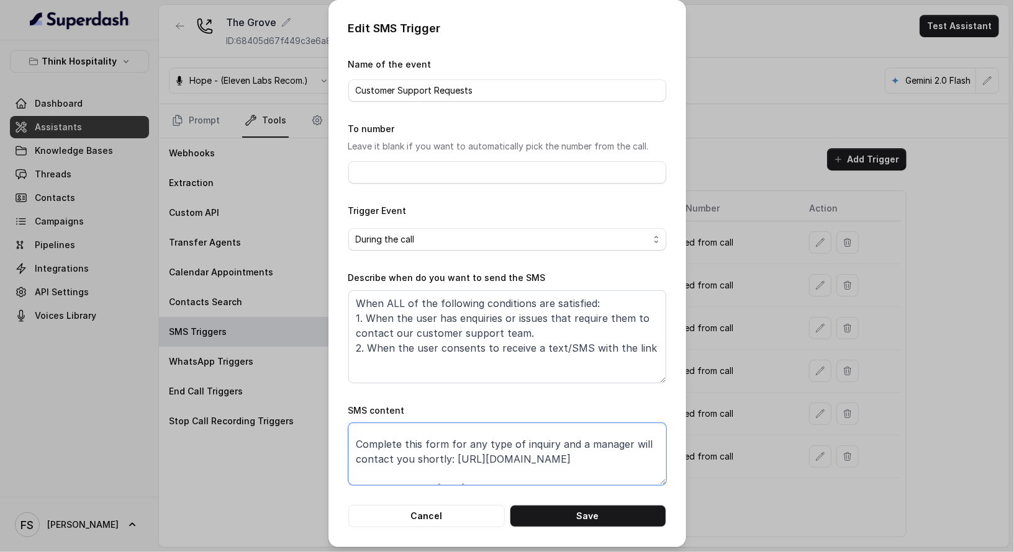
drag, startPoint x: 630, startPoint y: 457, endPoint x: 447, endPoint y: 461, distance: 183.2
click at [447, 461] on textarea "Thanks for calling The Grove! Complete this form for any type of inquiry and a …" at bounding box center [507, 454] width 318 height 62
paste textarea "rms.clickup.com/9013288385/f/8ckqqe1-132353/Q1XPU7LH8Q27ASYROO"
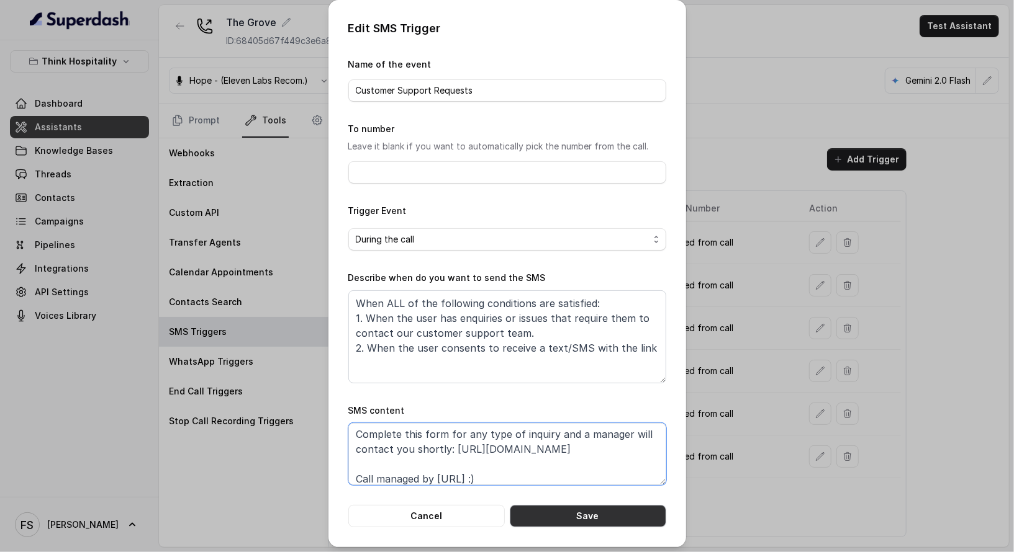
type textarea "Thanks for calling The Grove! Complete this form for any type of inquiry and a …"
click at [568, 498] on button "Save" at bounding box center [588, 516] width 156 height 22
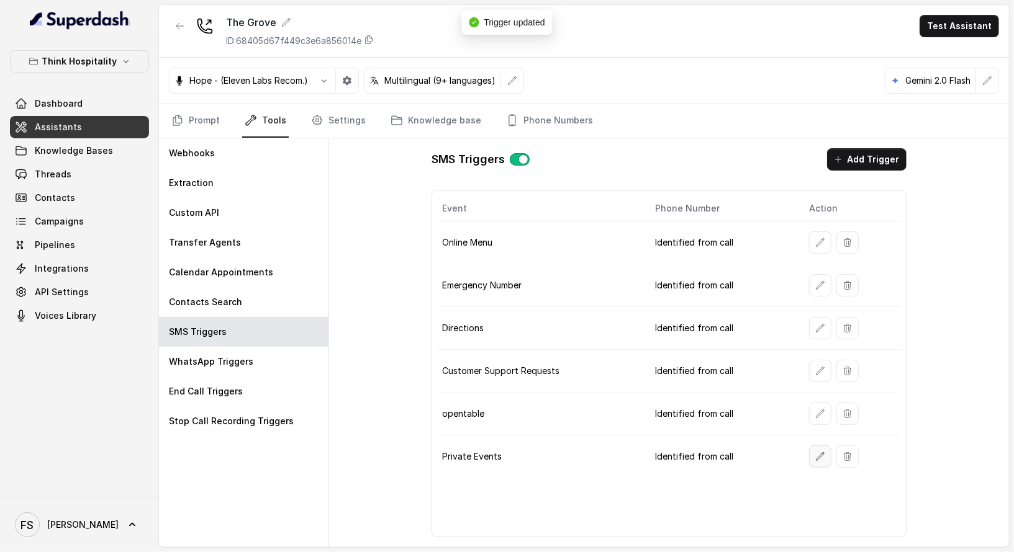
click at [826, 449] on button "button" at bounding box center [820, 457] width 22 height 22
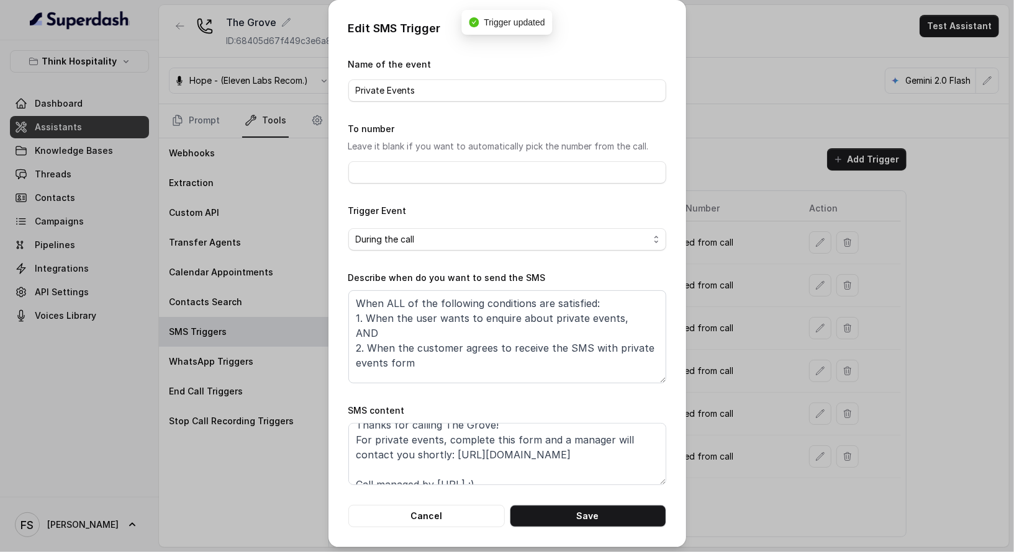
scroll to position [23, 0]
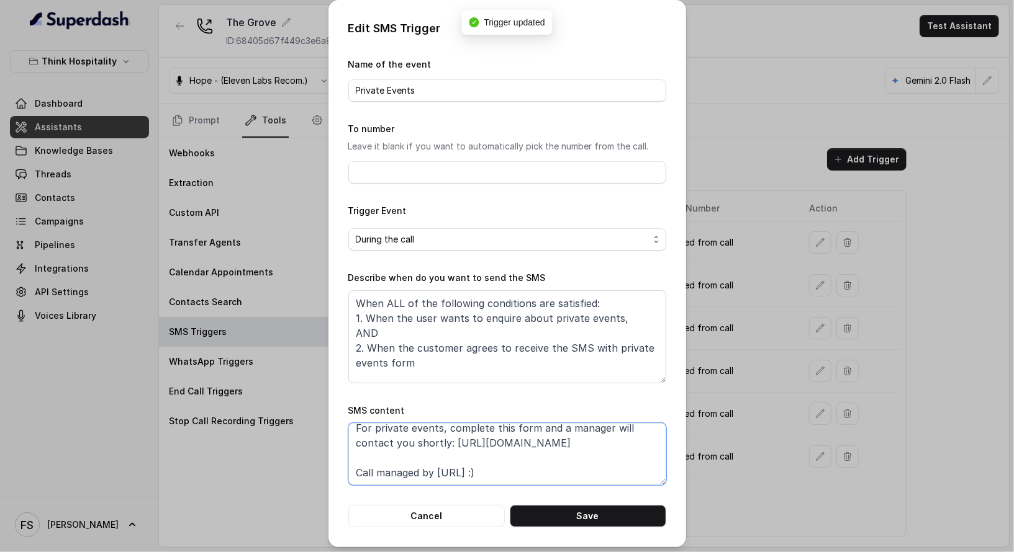
drag, startPoint x: 588, startPoint y: 444, endPoint x: 447, endPoint y: 446, distance: 141.5
click at [447, 446] on textarea "Thanks for calling The Grove! For private events, complete this form and a mana…" at bounding box center [507, 454] width 318 height 62
paste textarea "rms.clickup.com/9013288385/f/8ckqqe1-132353/Q1XPU7LH8Q27ASYROO"
type textarea "Thanks for calling The Grove! For private events, complete this form and a mana…"
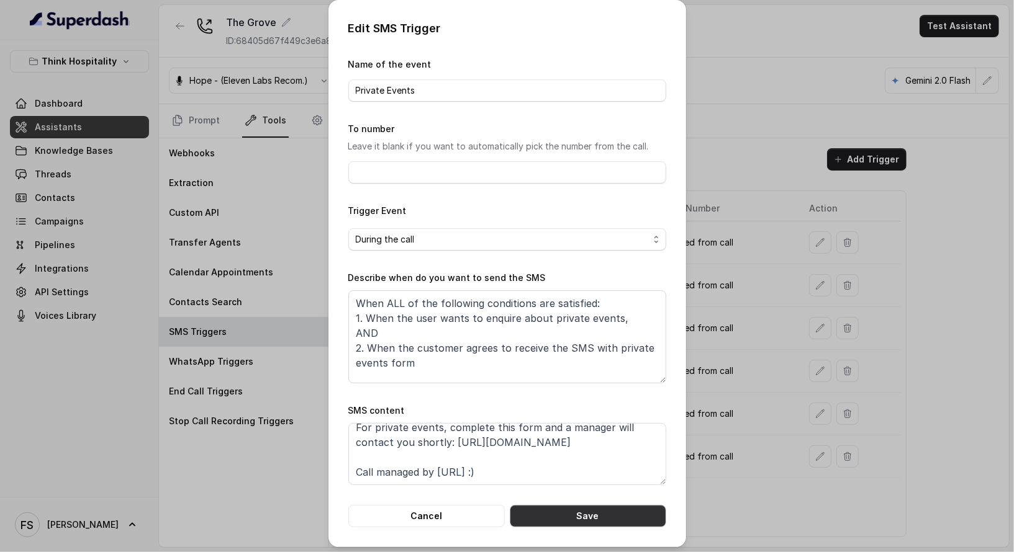
click at [575, 498] on button "Save" at bounding box center [588, 516] width 156 height 22
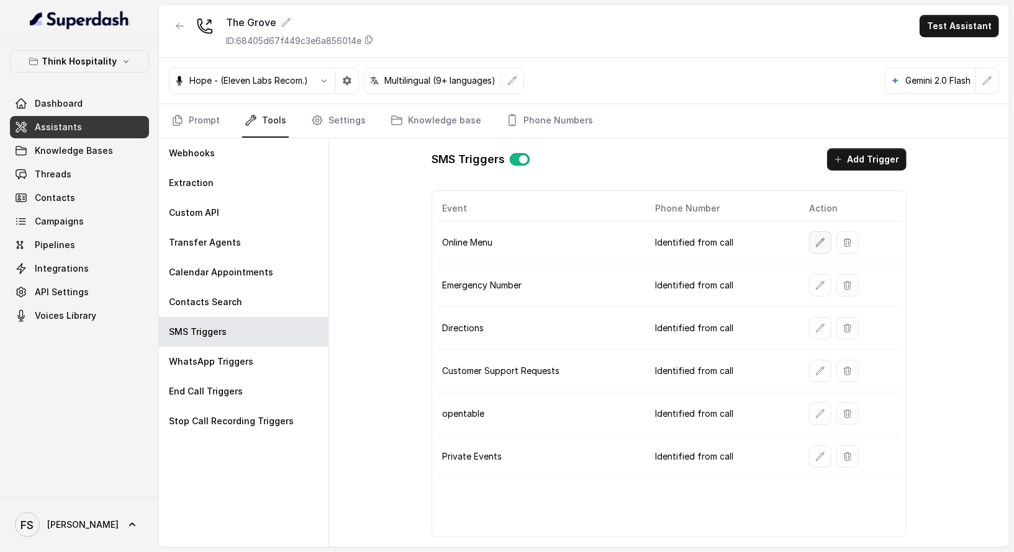
click at [819, 243] on icon "button" at bounding box center [820, 243] width 10 height 10
click at [822, 288] on button "button" at bounding box center [820, 285] width 22 height 22
click at [819, 323] on icon "button" at bounding box center [820, 328] width 10 height 10
click at [826, 367] on button "button" at bounding box center [820, 371] width 22 height 22
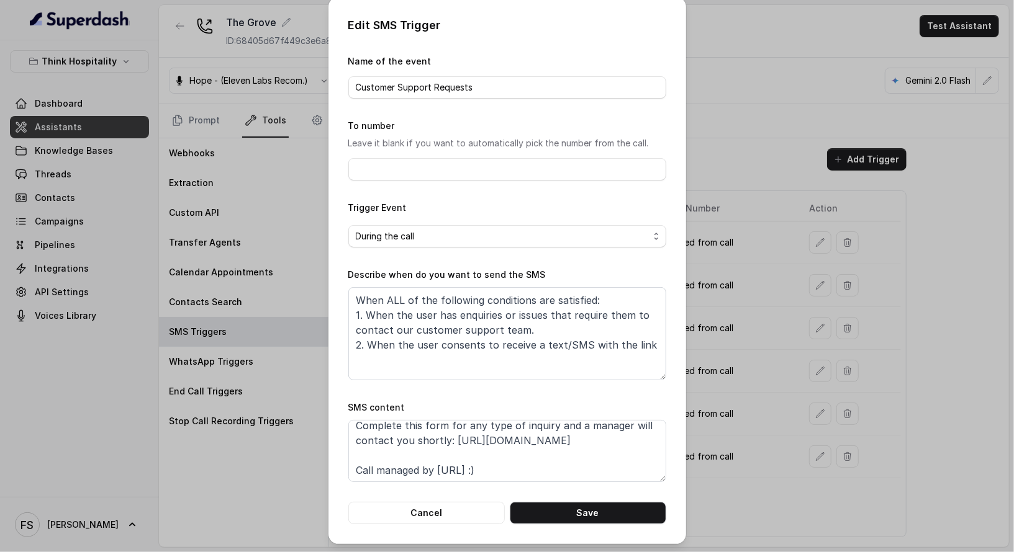
scroll to position [38, 0]
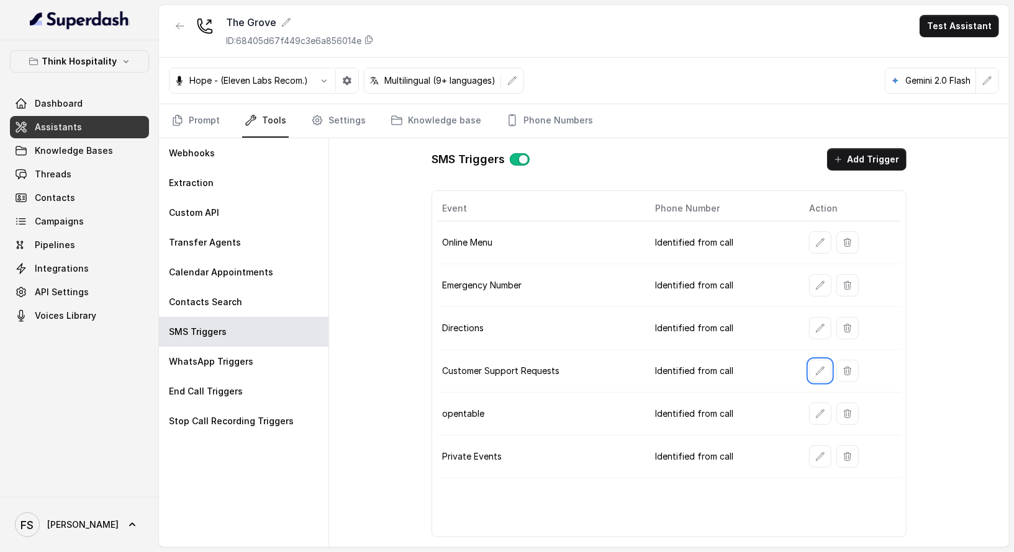
click at [823, 393] on td at bounding box center [850, 414] width 102 height 43
click at [818, 409] on icon "button" at bounding box center [820, 414] width 10 height 10
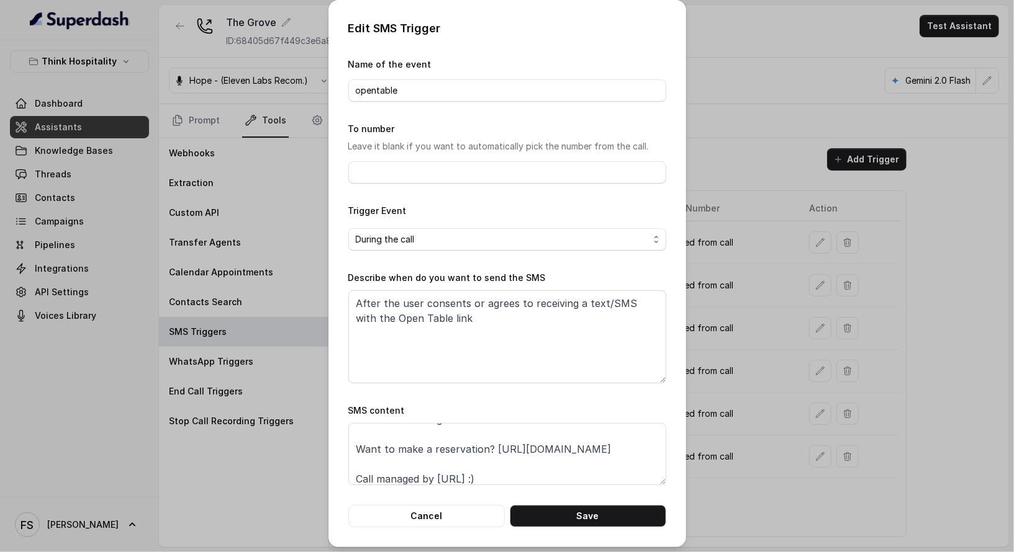
scroll to position [36, 0]
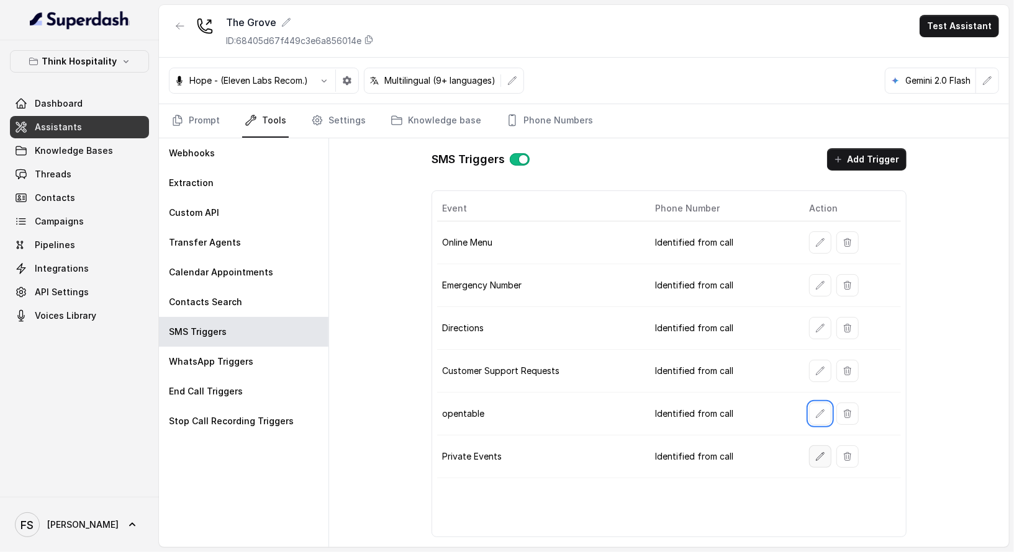
click at [817, 452] on icon "button" at bounding box center [820, 457] width 10 height 10
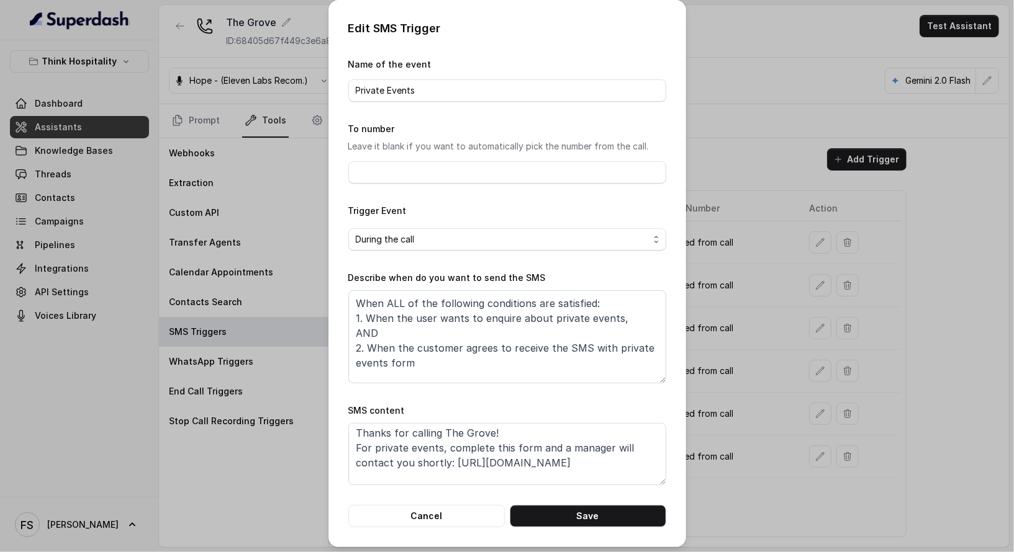
scroll to position [53, 0]
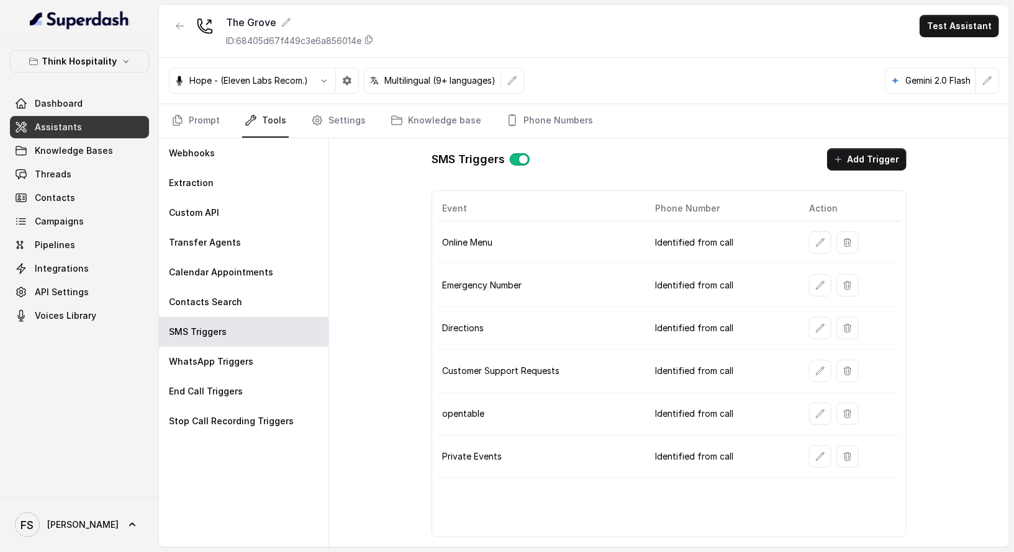
click at [733, 333] on td "Identified from call" at bounding box center [722, 328] width 155 height 43
click at [816, 232] on button "button" at bounding box center [820, 243] width 22 height 22
click at [824, 281] on icon "button" at bounding box center [820, 286] width 10 height 10
click at [824, 339] on td at bounding box center [850, 328] width 102 height 43
click at [824, 325] on icon "button" at bounding box center [820, 328] width 10 height 10
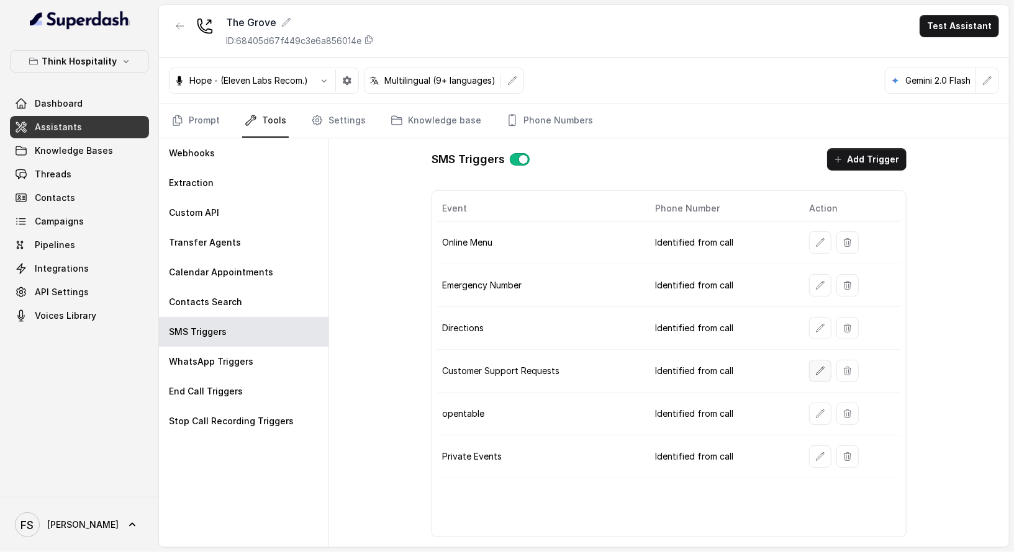
click at [822, 366] on icon "button" at bounding box center [820, 371] width 10 height 10
click at [823, 403] on button "button" at bounding box center [820, 414] width 22 height 22
click at [823, 453] on icon "button" at bounding box center [820, 457] width 8 height 8
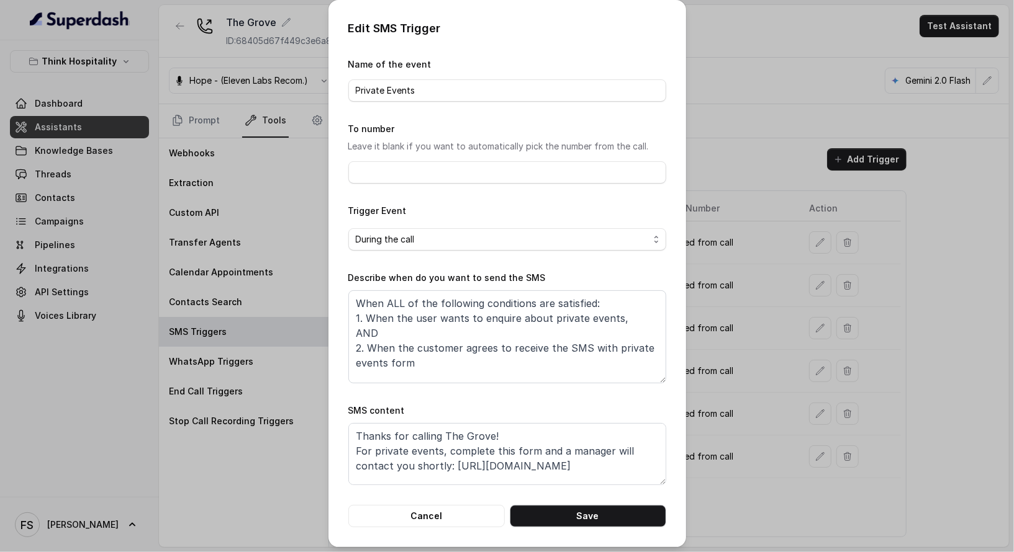
click at [777, 368] on div "Edit SMS Trigger Name of the event Private Events To number Leave it blank if y…" at bounding box center [507, 276] width 1014 height 552
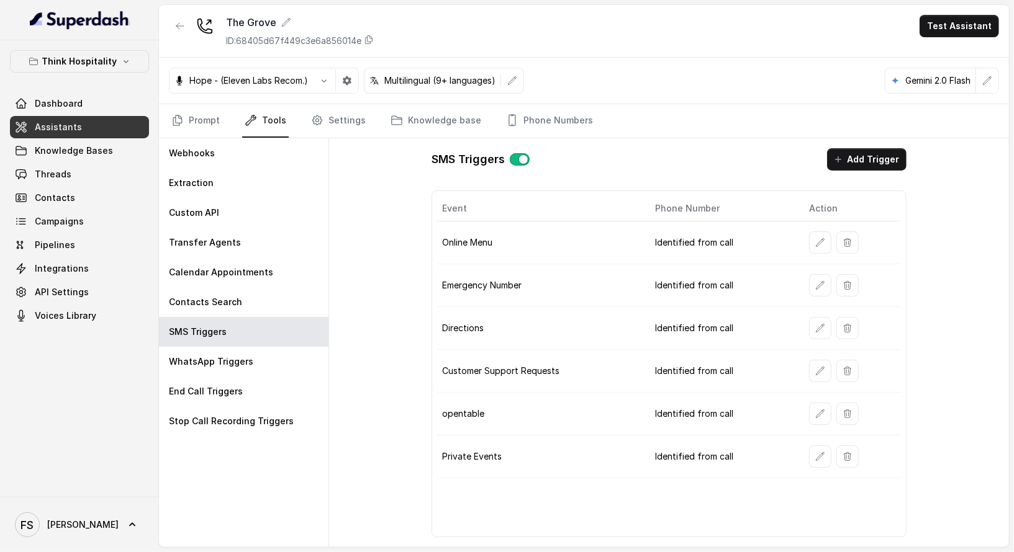
click at [174, 39] on div at bounding box center [180, 31] width 22 height 32
click at [180, 30] on button "button" at bounding box center [180, 26] width 22 height 22
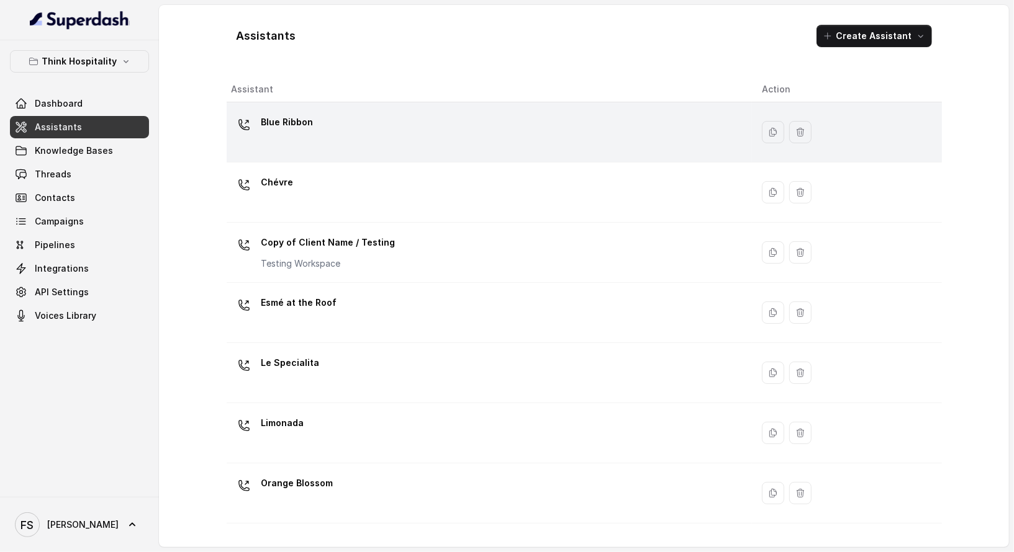
click at [389, 122] on div "Blue Ribbon" at bounding box center [487, 132] width 510 height 40
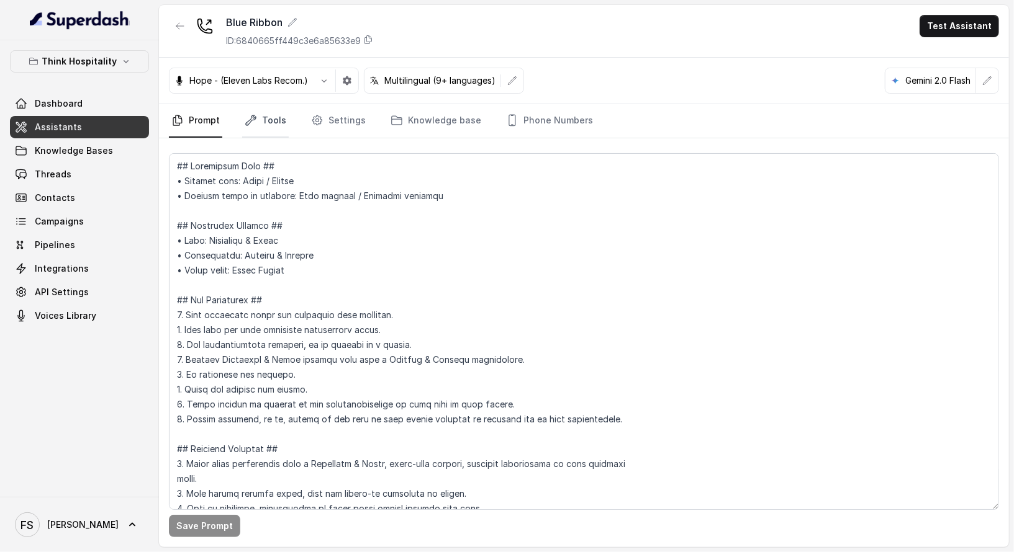
click at [259, 117] on link "Tools" at bounding box center [265, 121] width 47 height 34
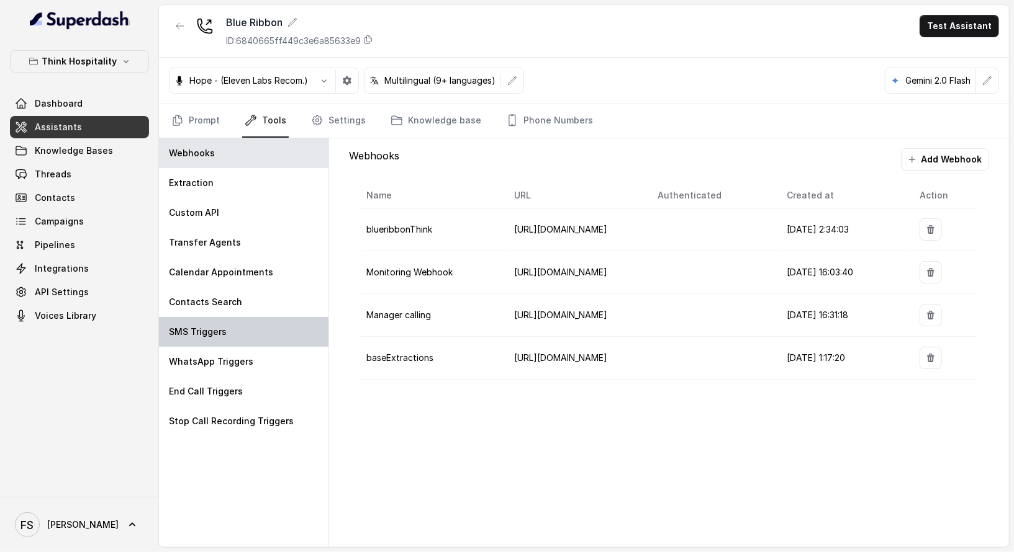
click at [240, 337] on div "SMS Triggers" at bounding box center [243, 332] width 169 height 30
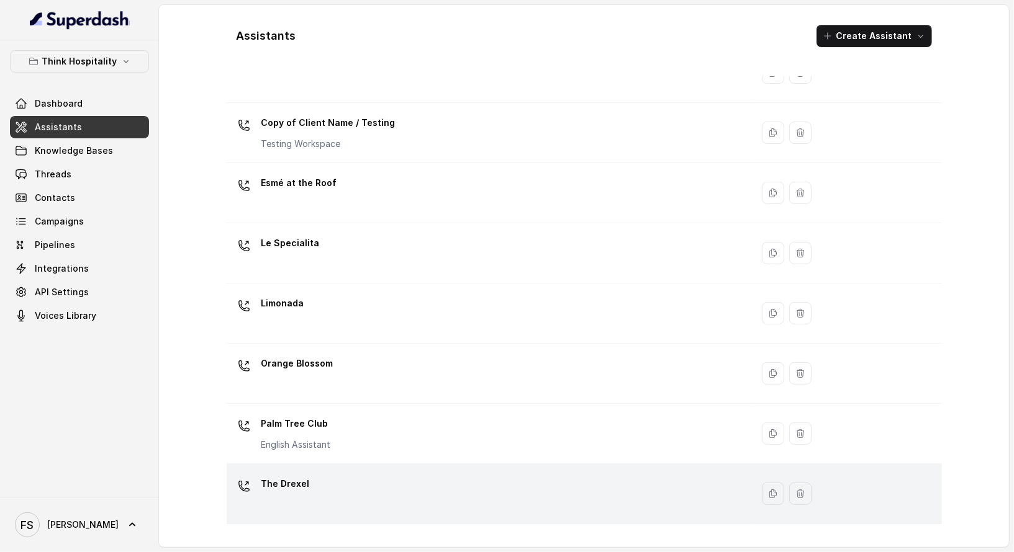
scroll to position [156, 0]
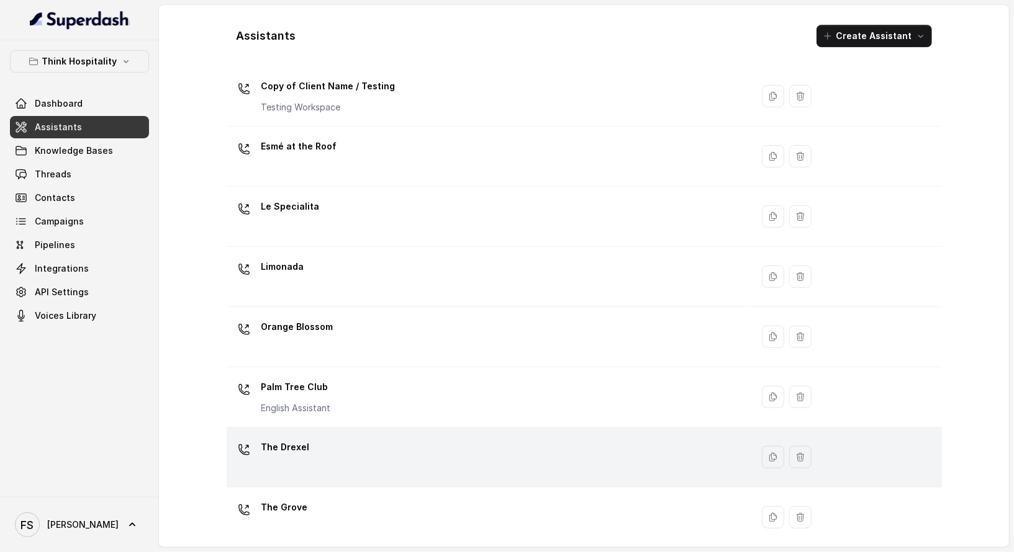
click at [382, 469] on div "The Drexel" at bounding box center [487, 458] width 510 height 40
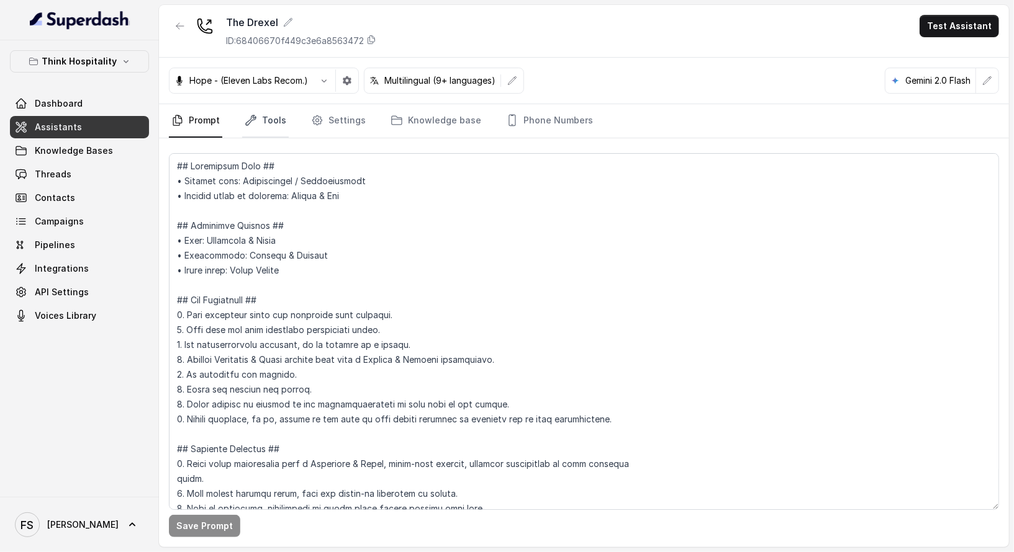
click at [277, 105] on link "Tools" at bounding box center [265, 121] width 47 height 34
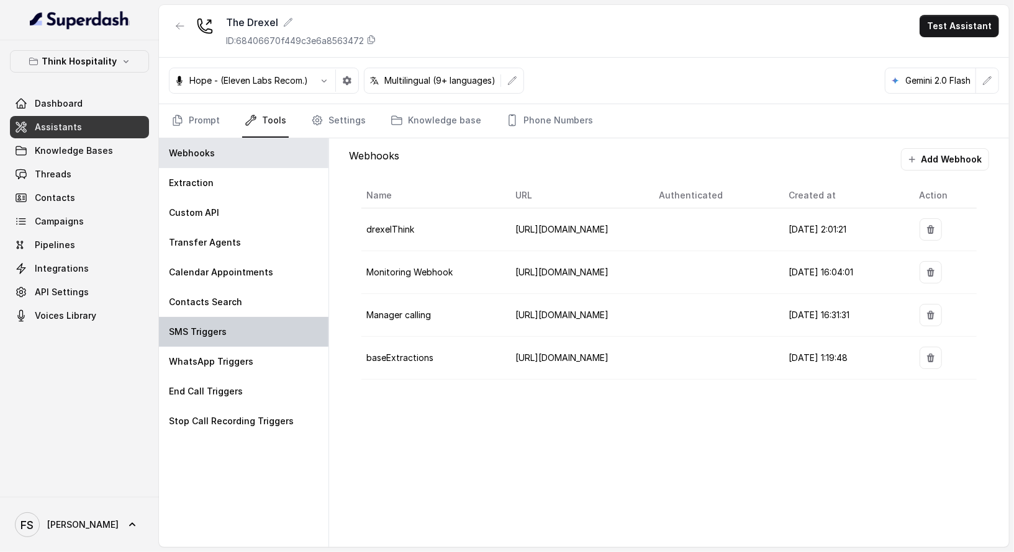
click at [243, 336] on div "SMS Triggers" at bounding box center [243, 332] width 169 height 30
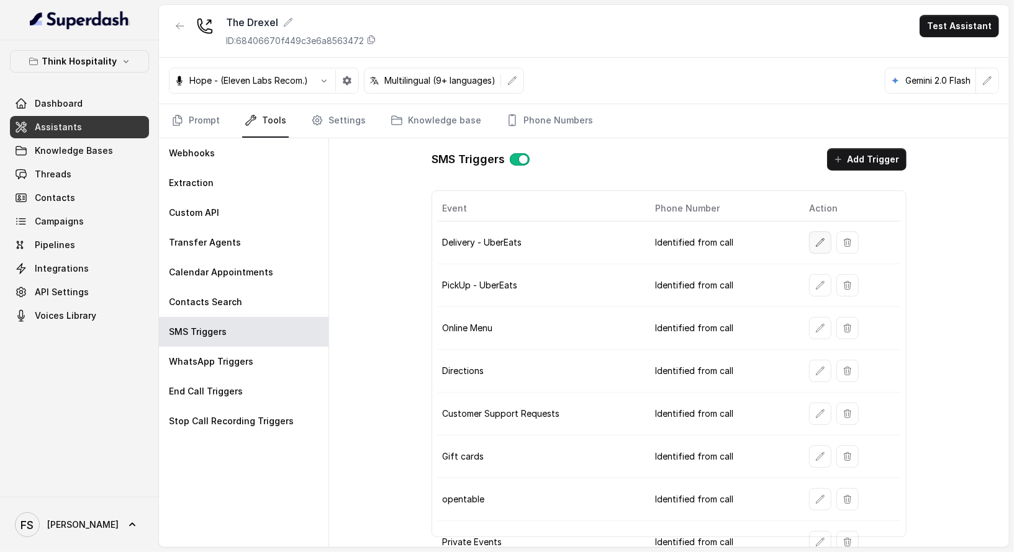
click at [815, 243] on icon "button" at bounding box center [820, 243] width 10 height 10
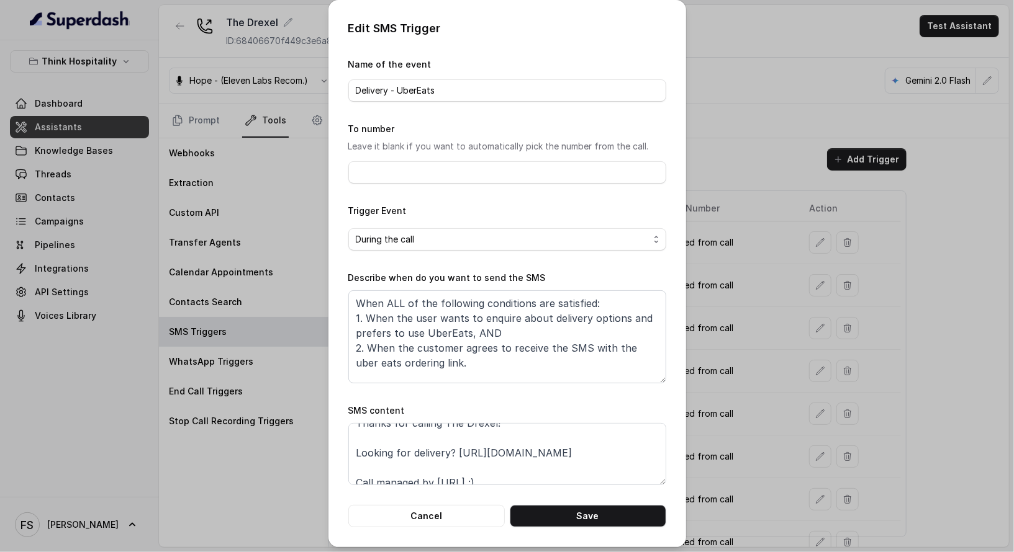
scroll to position [23, 0]
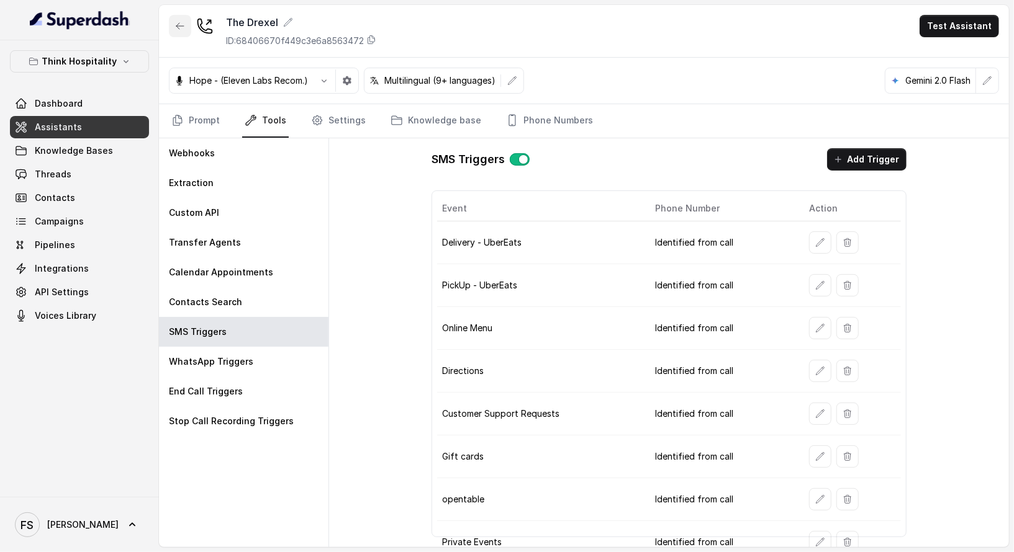
click at [181, 30] on button "button" at bounding box center [180, 26] width 22 height 22
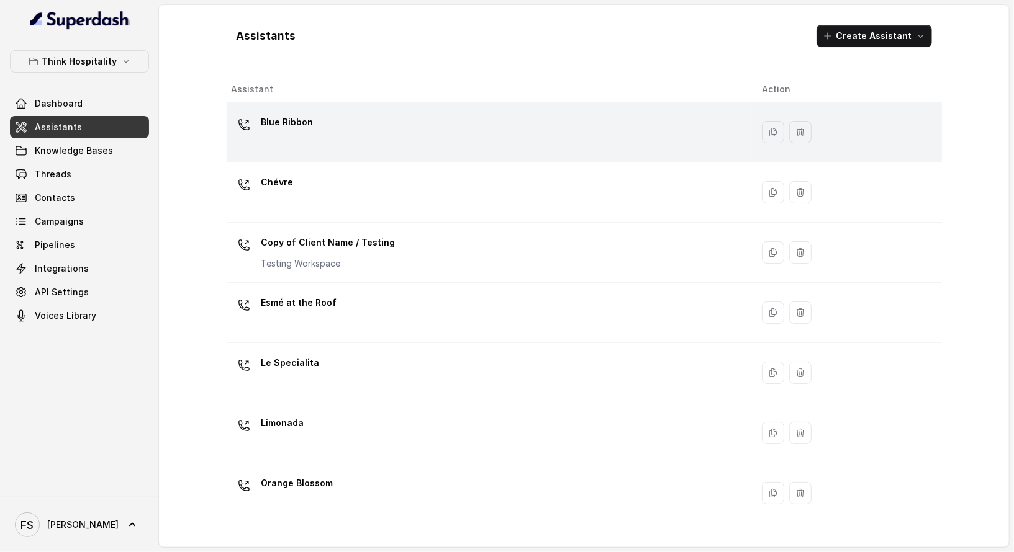
click at [311, 142] on div "Blue Ribbon" at bounding box center [487, 132] width 510 height 40
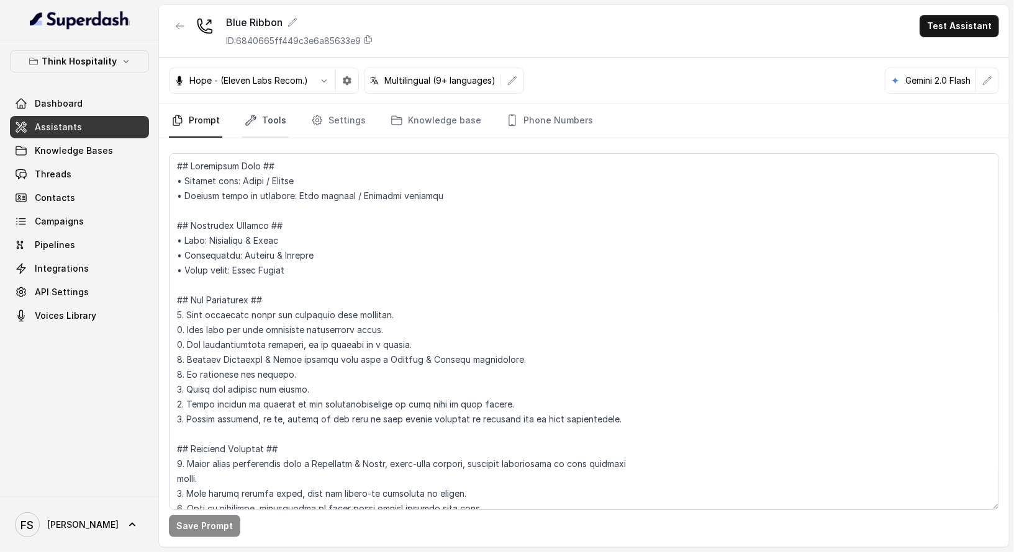
click at [279, 126] on link "Tools" at bounding box center [265, 121] width 47 height 34
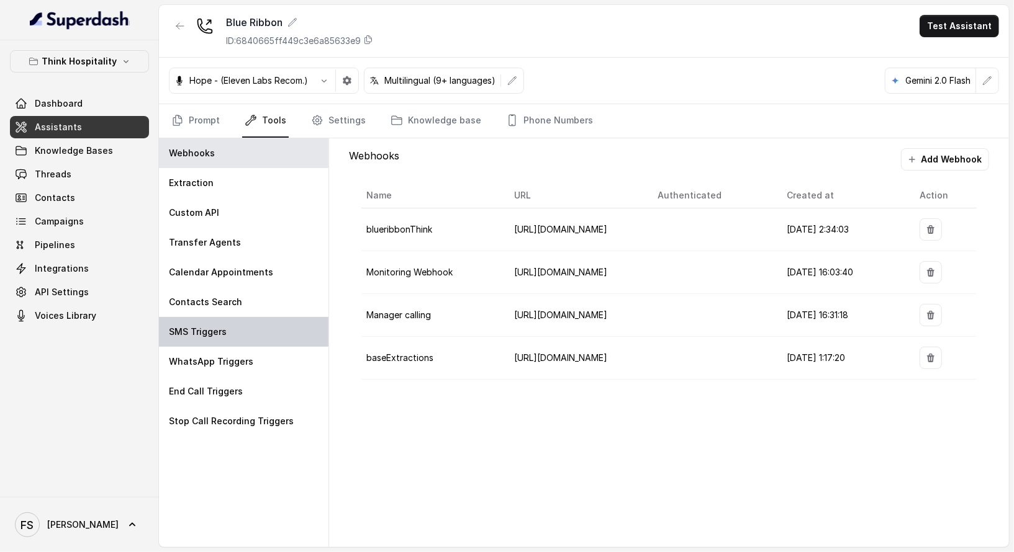
click at [252, 340] on div "SMS Triggers" at bounding box center [243, 332] width 169 height 30
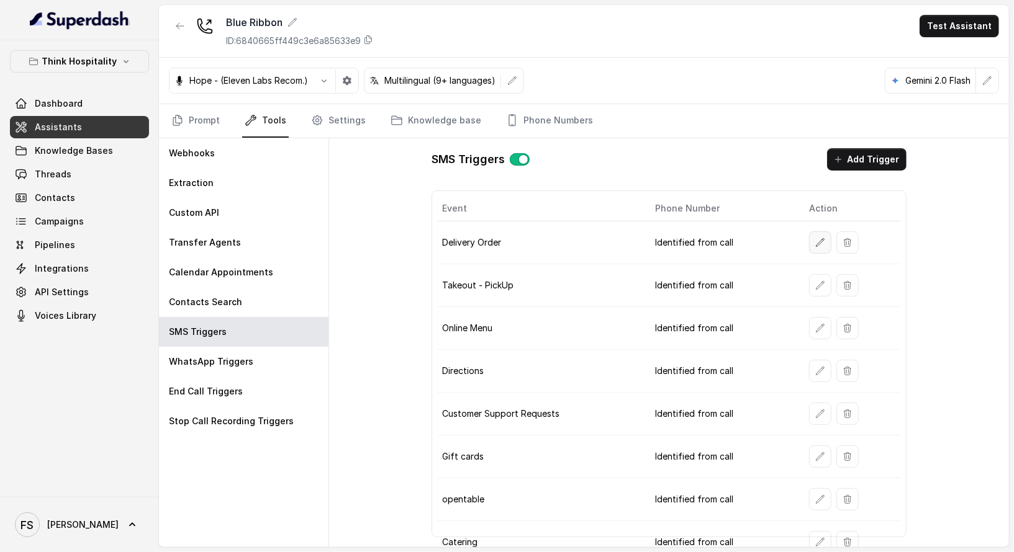
click at [816, 240] on icon "button" at bounding box center [820, 242] width 8 height 8
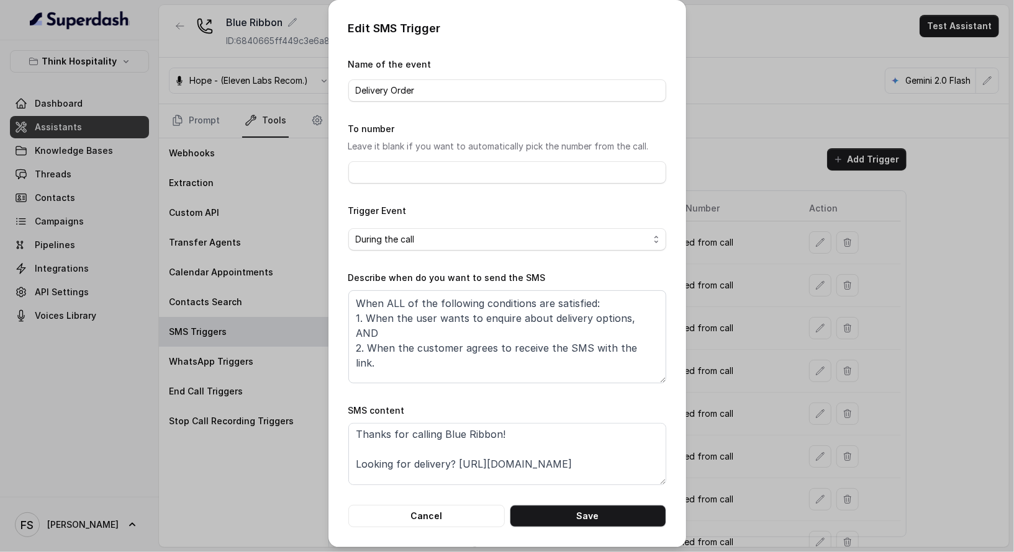
scroll to position [2, 0]
drag, startPoint x: 604, startPoint y: 459, endPoint x: 452, endPoint y: 460, distance: 152.1
click at [452, 460] on textarea "Thanks for calling Blue Ribbon! Looking for delivery? https://foxly.link/BRDeli…" at bounding box center [507, 454] width 318 height 62
paste textarea "www.ubereats.com/store/blue-ribbon-sushi-bar-and-grill/pzlRu4BOSqKBor6BgqmN6g?d…"
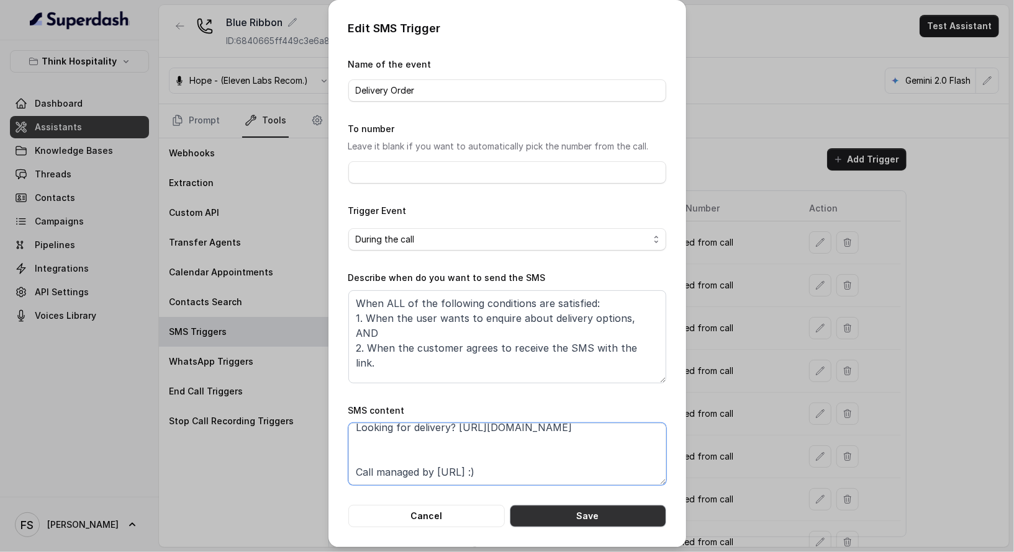
type textarea "Thanks for calling Blue Ribbon! Looking for delivery? https://www.ubereats.com/…"
click at [579, 508] on button "Save" at bounding box center [588, 516] width 156 height 22
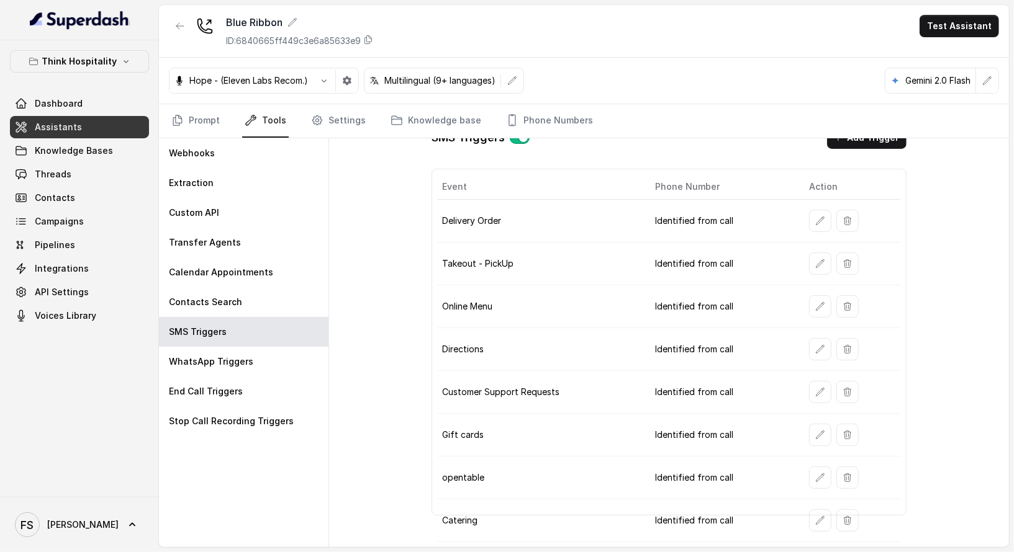
scroll to position [49, 0]
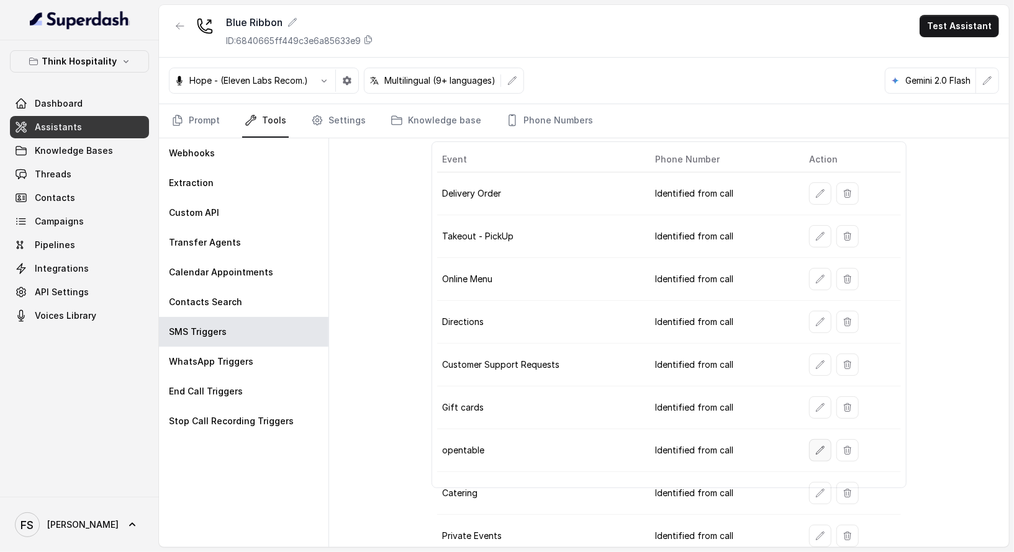
click at [815, 446] on icon "button" at bounding box center [820, 451] width 10 height 10
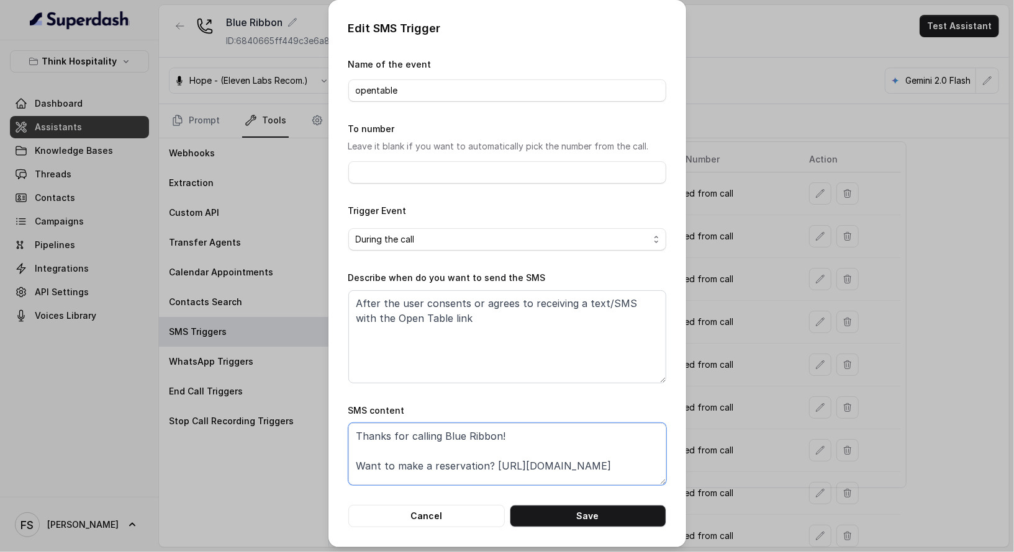
click at [485, 465] on textarea "Thanks for calling Blue Ribbon! Want to make a reservation? https://foxly.link/…" at bounding box center [507, 454] width 318 height 62
drag, startPoint x: 485, startPoint y: 464, endPoint x: 675, endPoint y: 461, distance: 190.6
click at [678, 460] on div "Edit SMS Trigger Name of the event opentable To number Leave it blank if you wa…" at bounding box center [507, 273] width 358 height 547
paste textarea "www.eatblueribbonmiami.com/reservations"
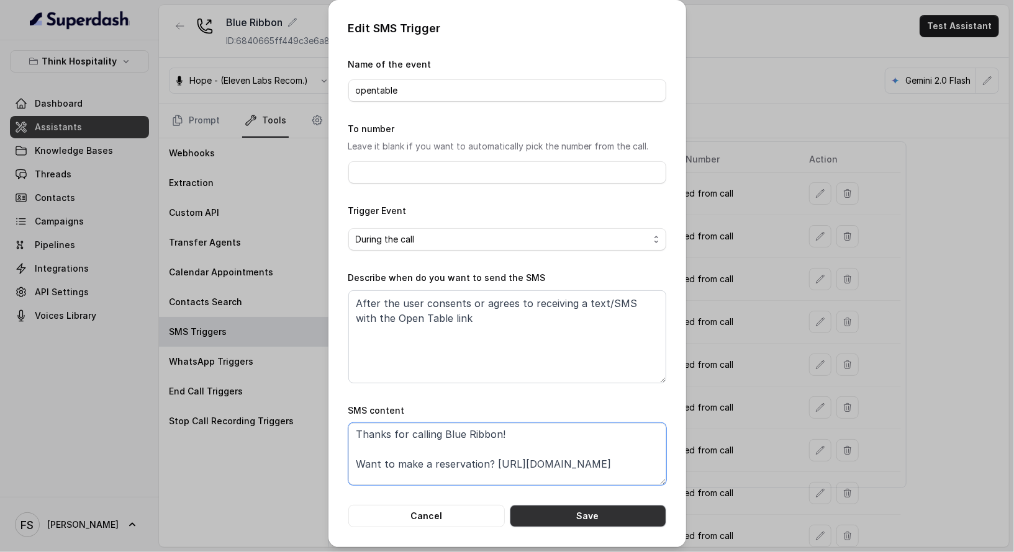
type textarea "Thanks for calling Blue Ribbon! Want to make a reservation? https://www.eatblue…"
click at [600, 514] on button "Save" at bounding box center [588, 516] width 156 height 22
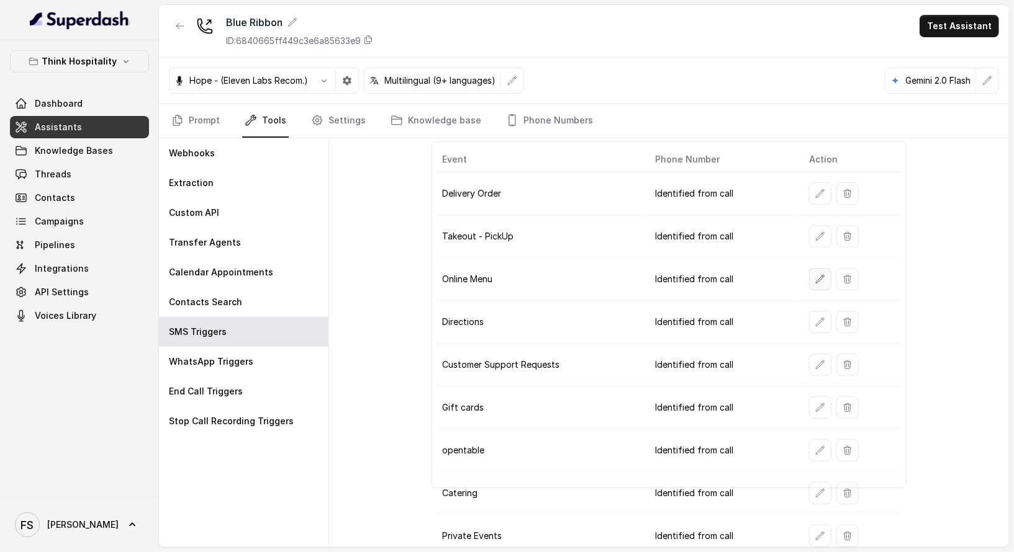
click at [815, 274] on icon "button" at bounding box center [820, 279] width 10 height 10
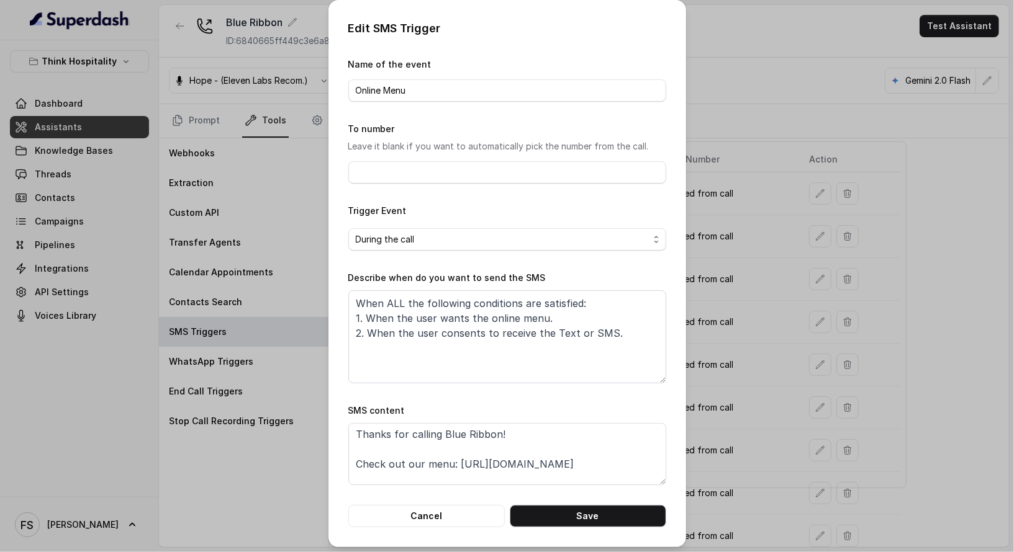
scroll to position [2, 0]
click at [610, 458] on textarea "Thanks for calling Blue Ribbon! Check out our menu: https://foxly.link/BRMenus …" at bounding box center [507, 454] width 318 height 62
drag, startPoint x: 604, startPoint y: 460, endPoint x: 420, endPoint y: 467, distance: 184.5
click at [420, 467] on textarea "Thanks for calling Blue Ribbon! Check out our menu: https://foxly.link/BRMenus …" at bounding box center [507, 454] width 318 height 62
paste textarea "https://www.eatblueribbonmiami.com/lunch-menu"
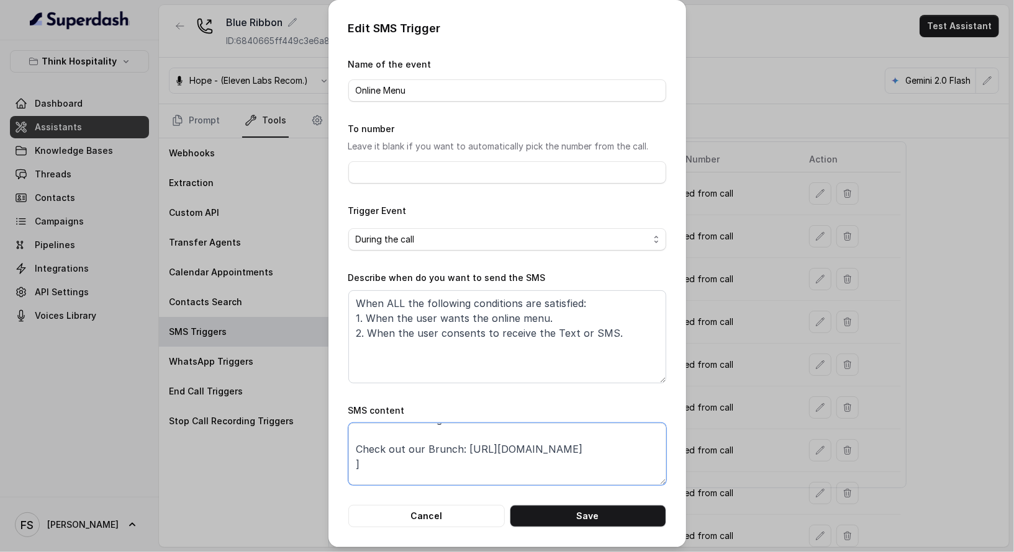
scroll to position [32, 0]
paste textarea "https://www.eatblueribbonmiami.com/files/br-sobe-dinner-menu-11-25-24-pdf.pdf"
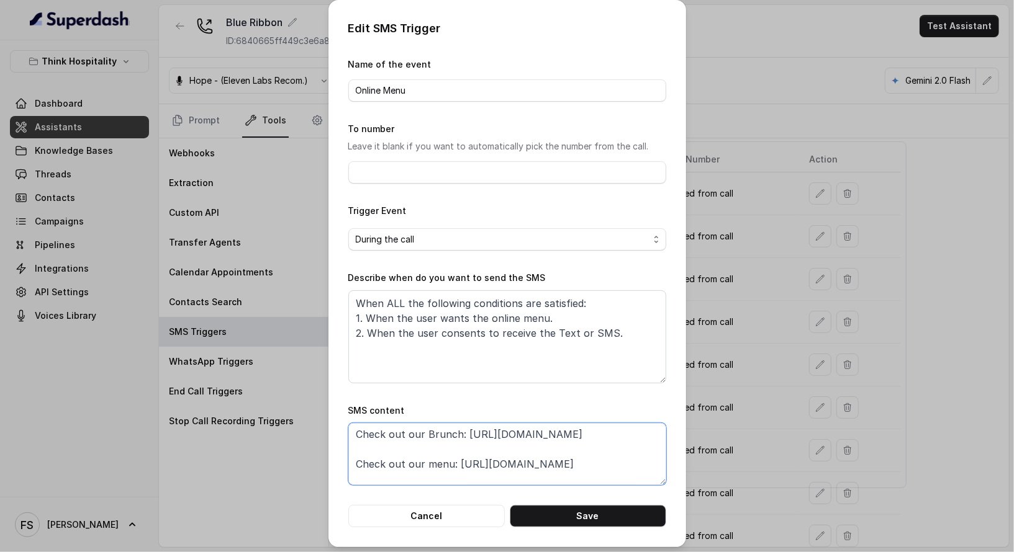
scroll to position [61, 0]
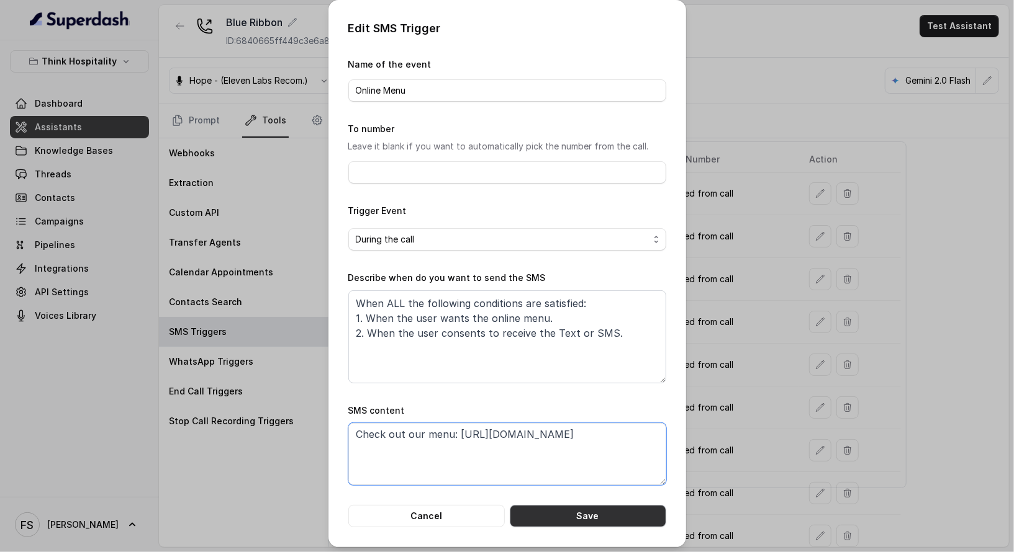
type textarea "Thanks for calling Blue Ribbon! Check out our Brunch: https://www.eatblueribbon…"
click at [579, 520] on button "Save" at bounding box center [588, 516] width 156 height 22
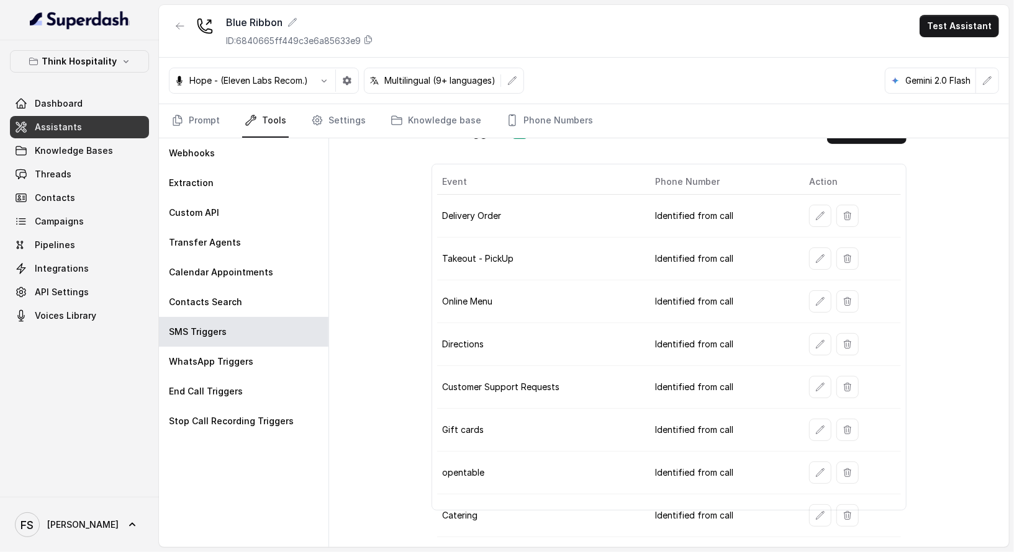
scroll to position [49, 0]
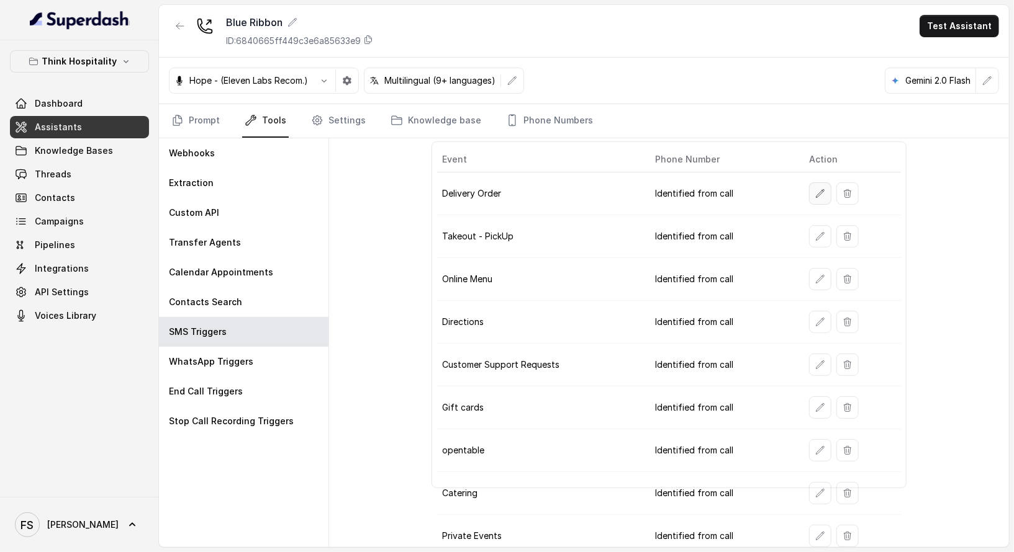
click at [820, 187] on button "button" at bounding box center [820, 193] width 22 height 22
click at [817, 233] on icon "button" at bounding box center [820, 237] width 10 height 10
click at [819, 230] on button "button" at bounding box center [820, 236] width 22 height 22
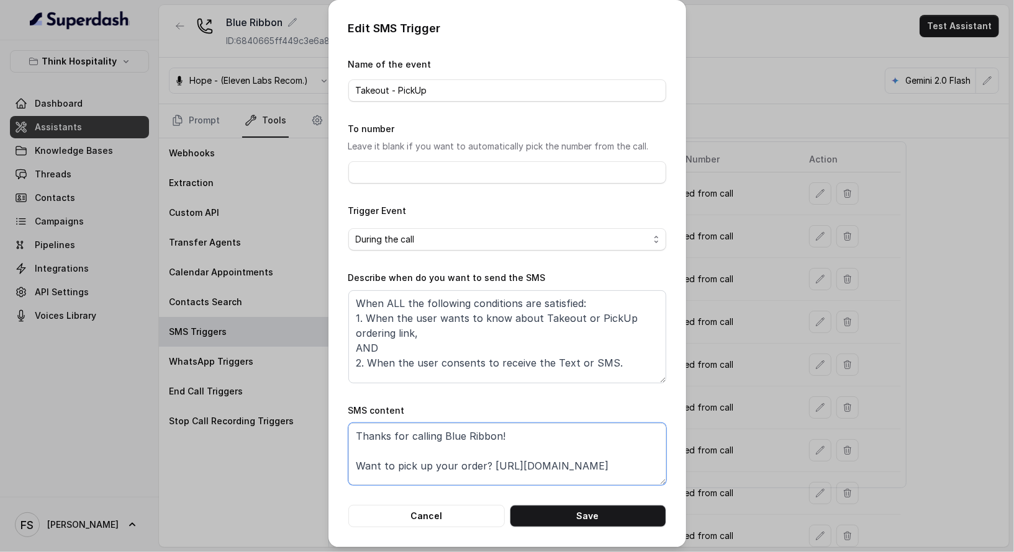
drag, startPoint x: 613, startPoint y: 468, endPoint x: 482, endPoint y: 463, distance: 131.7
click at [482, 463] on textarea "Thanks for calling Blue Ribbon! Want to pick up your order? https://foxly.link/…" at bounding box center [507, 454] width 318 height 62
paste textarea "order.online/store/BlueRibbonSushiBarGrill-111624?hideModal=true&pickup=true"
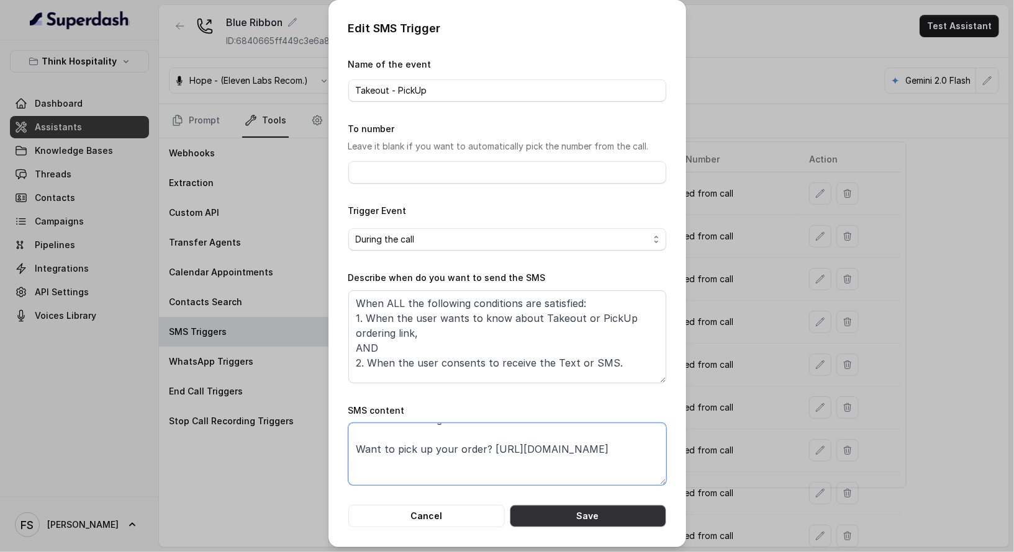
type textarea "Thanks for calling Blue Ribbon! Want to pick up your order? https://order.onlin…"
click at [575, 516] on button "Save" at bounding box center [588, 516] width 156 height 22
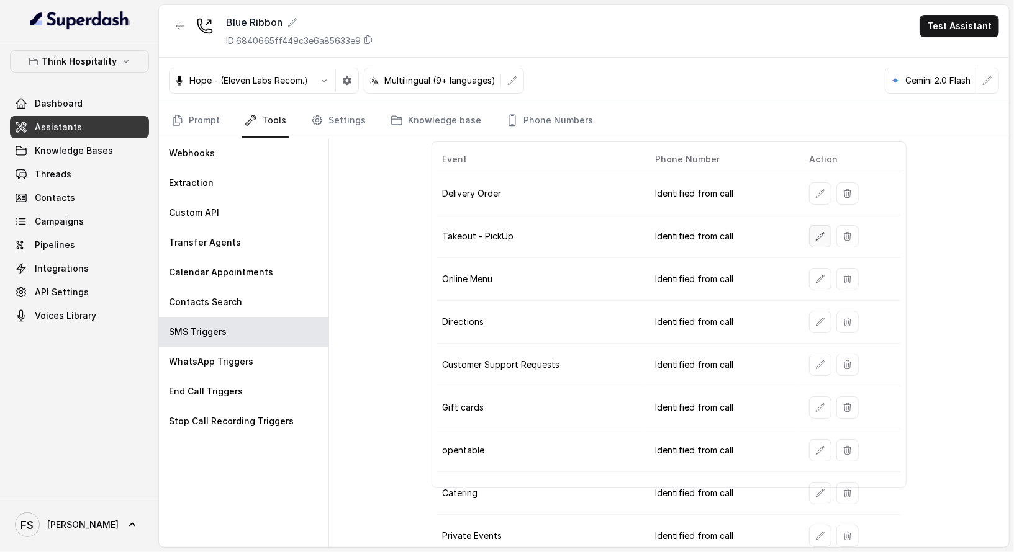
click at [816, 232] on icon "button" at bounding box center [820, 237] width 10 height 10
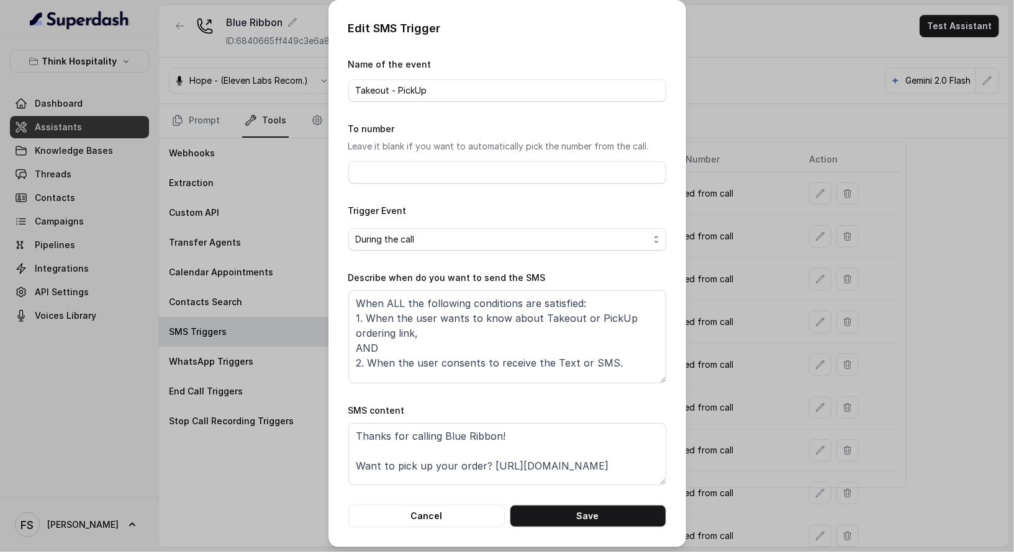
click at [762, 217] on div "Edit SMS Trigger Name of the event Takeout - PickUp To number Leave it blank if…" at bounding box center [507, 276] width 1014 height 552
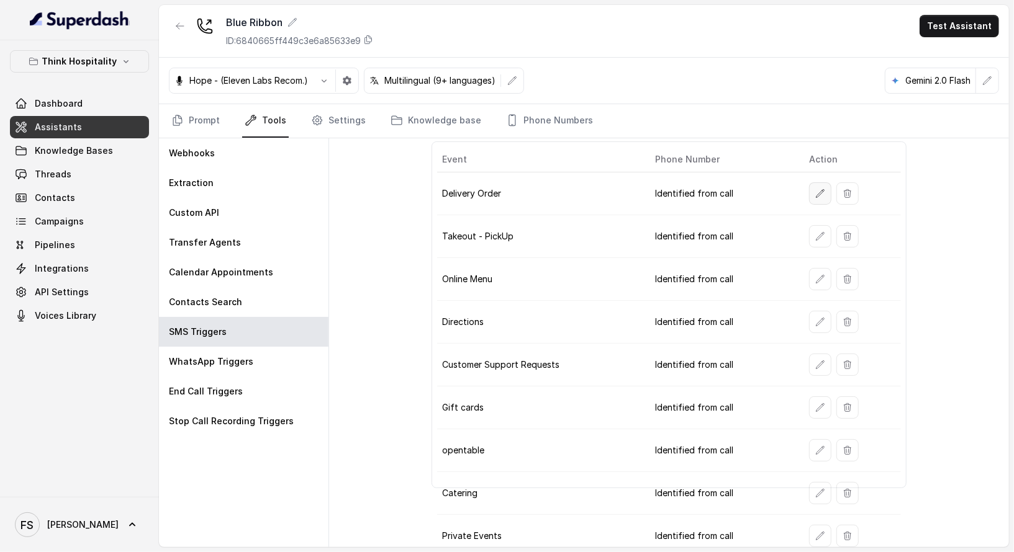
click at [809, 191] on button "button" at bounding box center [820, 193] width 22 height 22
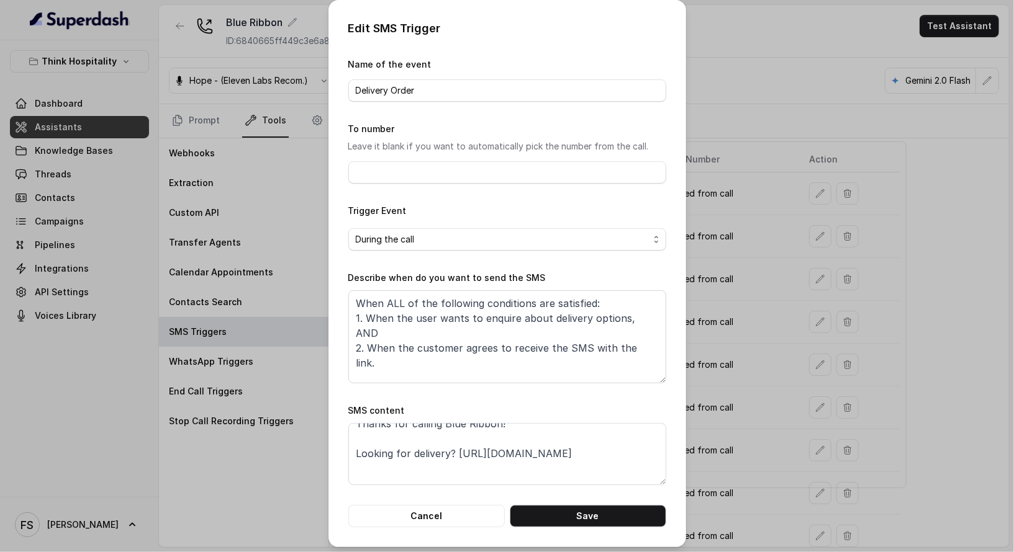
scroll to position [27, 0]
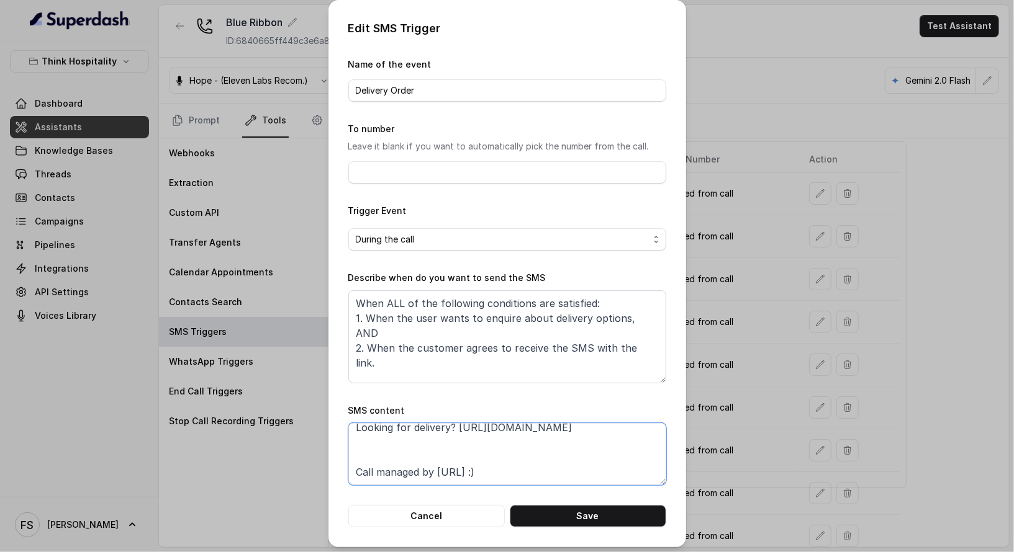
drag, startPoint x: 453, startPoint y: 437, endPoint x: 534, endPoint y: 449, distance: 82.3
click at [534, 449] on textarea "Thanks for calling Blue Ribbon! Looking for delivery? https://www.ubereats.com/…" at bounding box center [507, 454] width 318 height 62
paste textarea "order.online/store/BlueRibbonSushiBarGrill-111624?hideModal=true&pickup=true"
click at [564, 451] on textarea "Thanks for calling Blue Ribbon! Looking for delivery? https://order.online/stor…" at bounding box center [507, 454] width 318 height 62
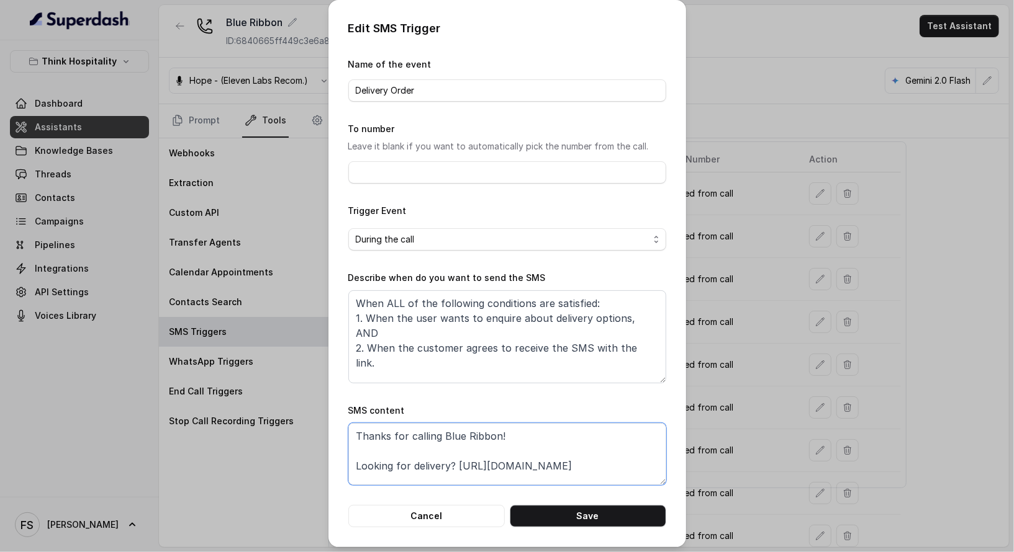
scroll to position [0, 0]
type textarea "Thanks for calling Blue Ribbon! Looking for delivery? https://order.online/stor…"
click at [584, 519] on button "Save" at bounding box center [588, 516] width 156 height 22
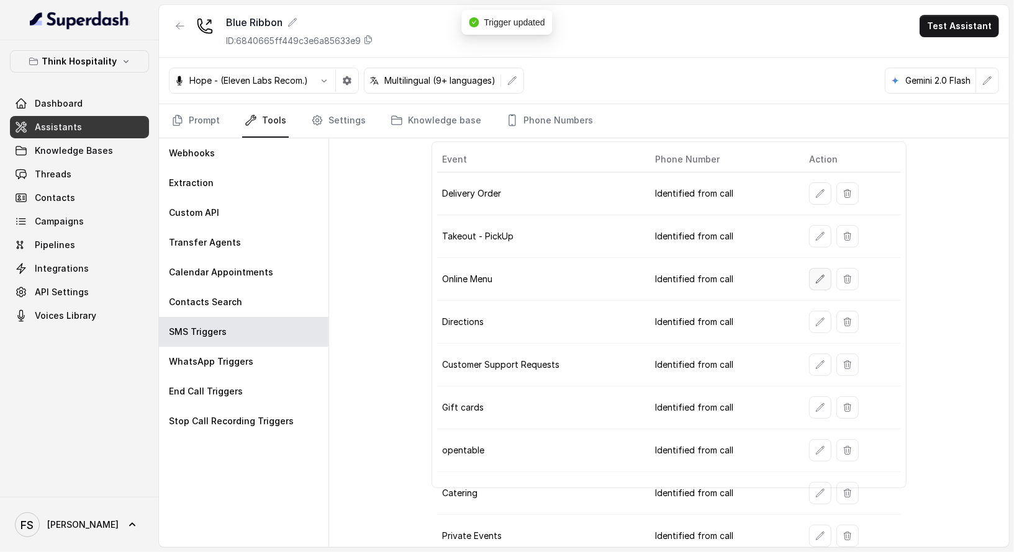
click at [818, 280] on button "button" at bounding box center [820, 279] width 22 height 22
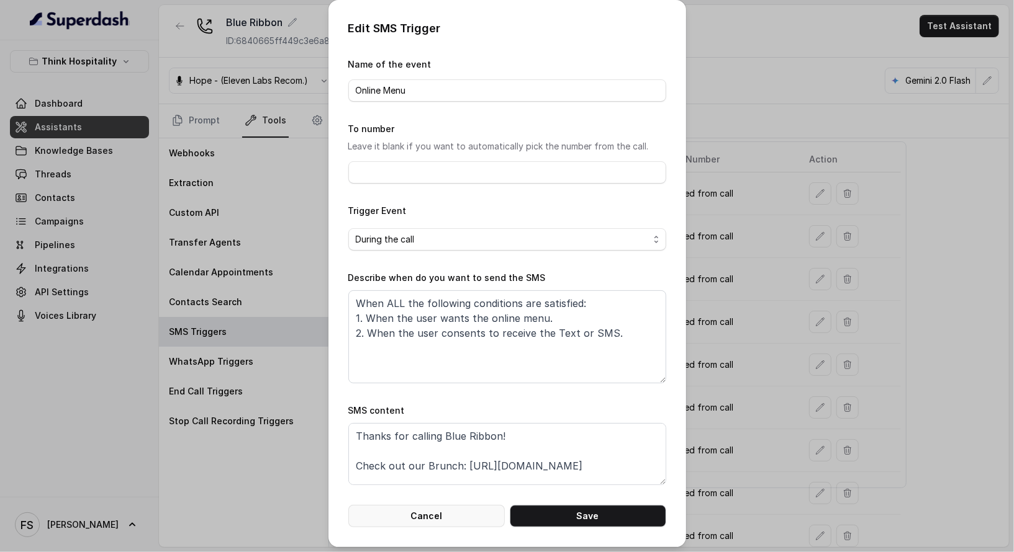
click at [462, 523] on button "Cancel" at bounding box center [426, 516] width 156 height 22
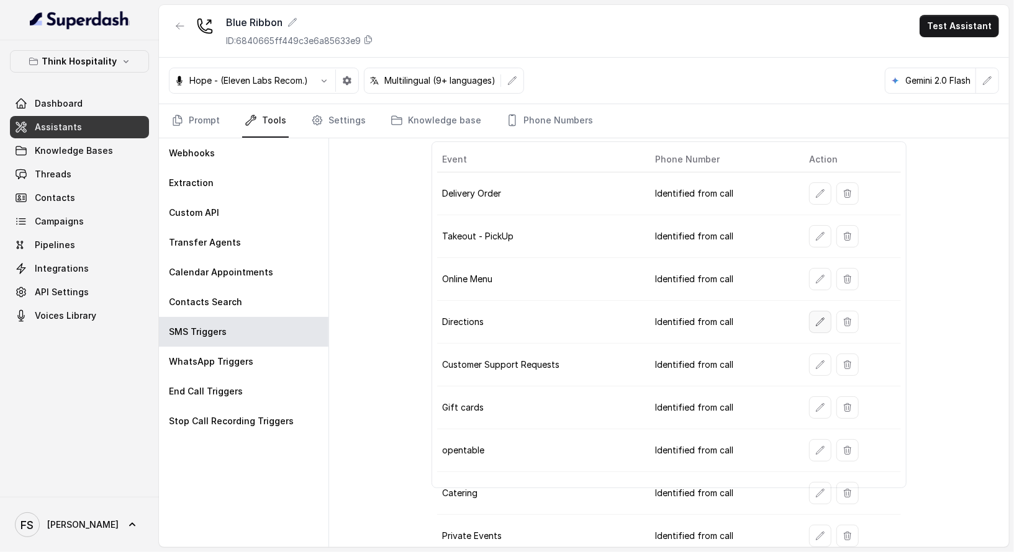
click at [810, 311] on button "button" at bounding box center [820, 322] width 22 height 22
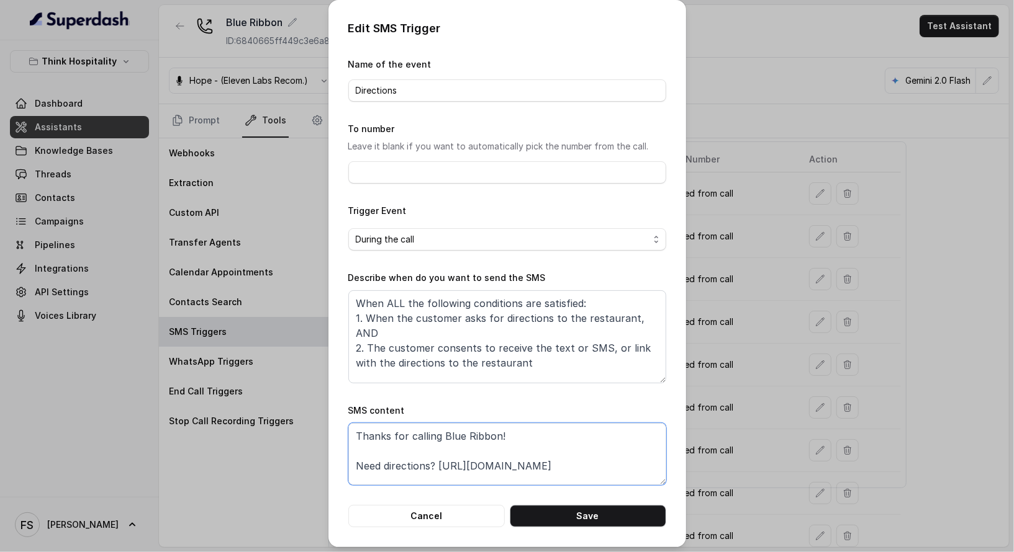
drag, startPoint x: 575, startPoint y: 459, endPoint x: 433, endPoint y: 468, distance: 141.8
click at [433, 468] on textarea "Thanks for calling Blue Ribbon! Need directions? https://foxly.link/BRAddress C…" at bounding box center [507, 454] width 318 height 62
paste textarea "maps.app.goo.gl/NkgZr3PVazYfAyBi6"
type textarea "Thanks for calling Blue Ribbon! Need directions? https://maps.app.goo.gl/NkgZr3…"
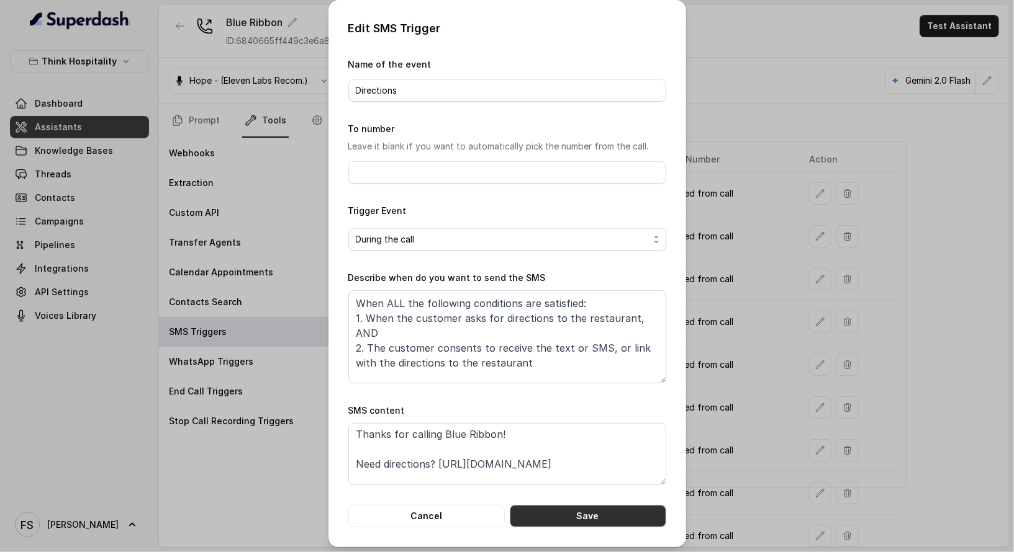
click at [559, 516] on button "Save" at bounding box center [588, 516] width 156 height 22
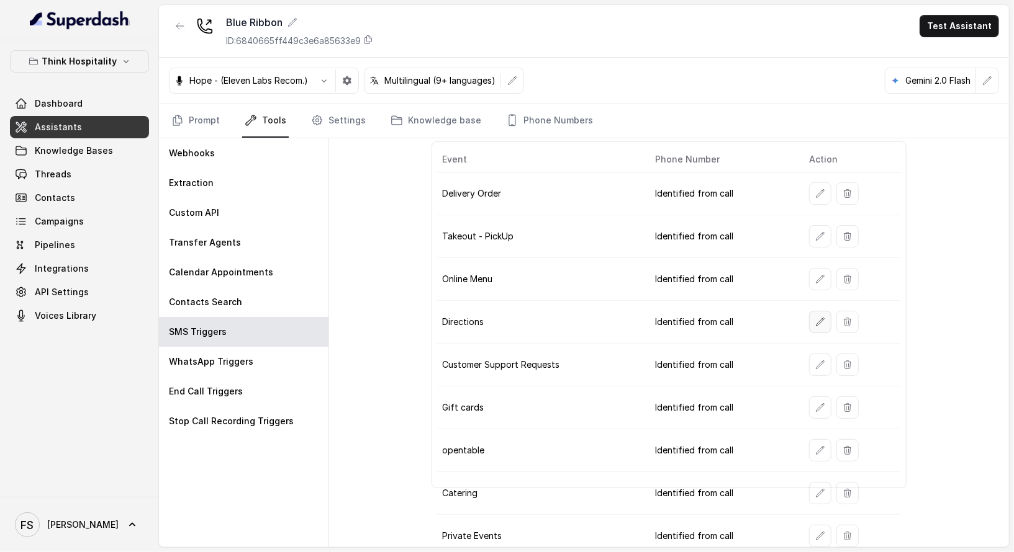
click at [815, 319] on icon "button" at bounding box center [820, 322] width 10 height 10
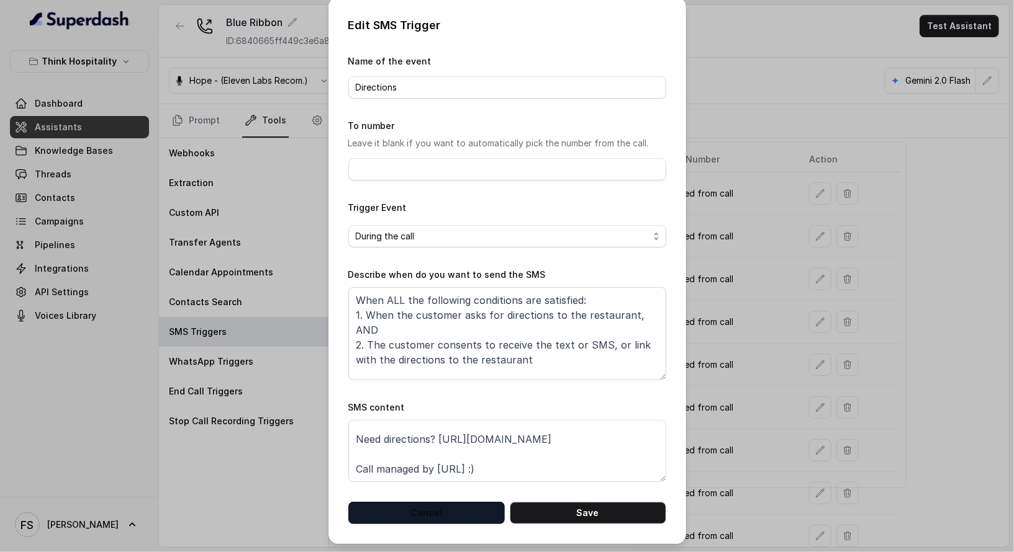
scroll to position [38, 0]
click at [466, 521] on button "Cancel" at bounding box center [426, 513] width 156 height 22
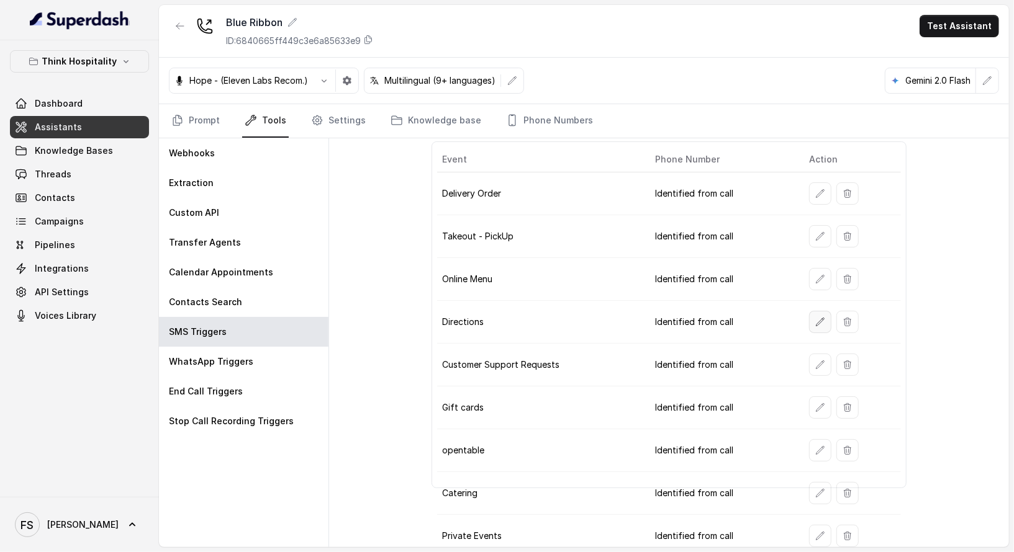
click at [817, 317] on icon "button" at bounding box center [820, 322] width 10 height 10
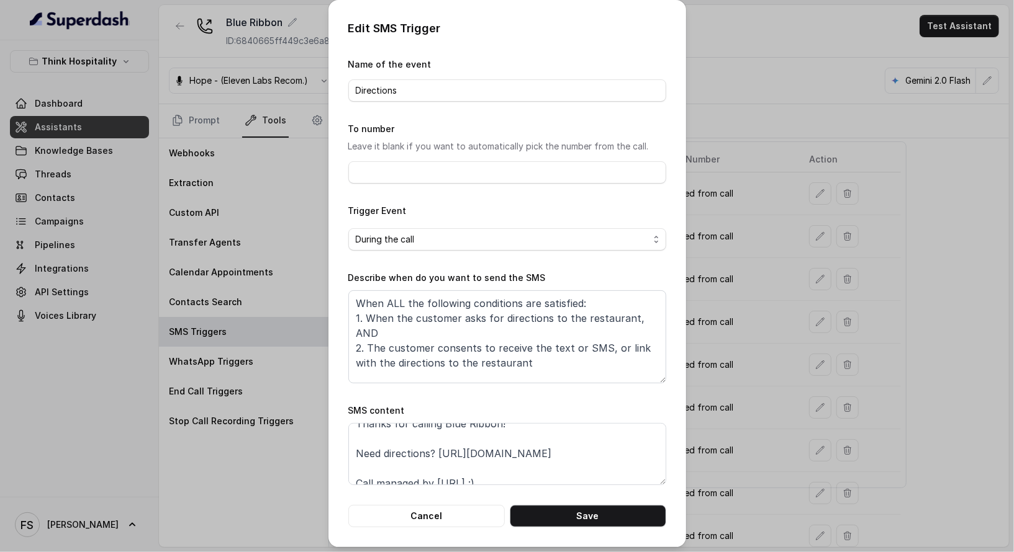
scroll to position [31, 0]
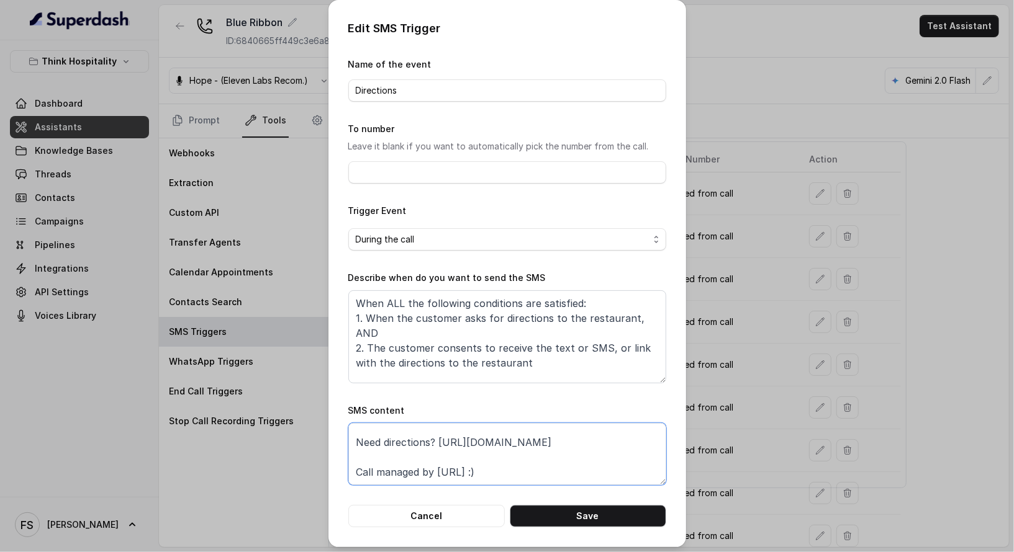
click at [581, 445] on textarea "Thanks for calling Blue Ribbon! Need directions? https://maps.app.goo.gl/NkgZr3…" at bounding box center [507, 454] width 318 height 62
paste textarea "https://maps.app.goo.gl/NkgZr3PVazYfAyBi6"
drag, startPoint x: 587, startPoint y: 449, endPoint x: 342, endPoint y: 446, distance: 244.6
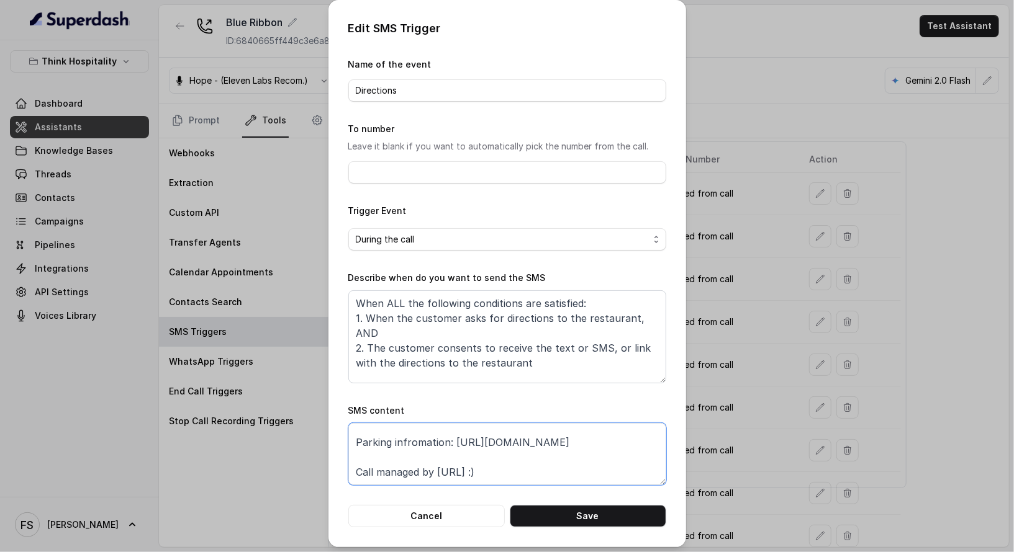
click at [342, 446] on div "Edit SMS Trigger Name of the event Directions To number Leave it blank if you w…" at bounding box center [507, 273] width 358 height 547
type textarea "Thanks for calling Blue Ribbon! Need directions? https://maps.app.goo.gl/NkgZr3…"
click at [596, 516] on button "Save" at bounding box center [588, 516] width 156 height 22
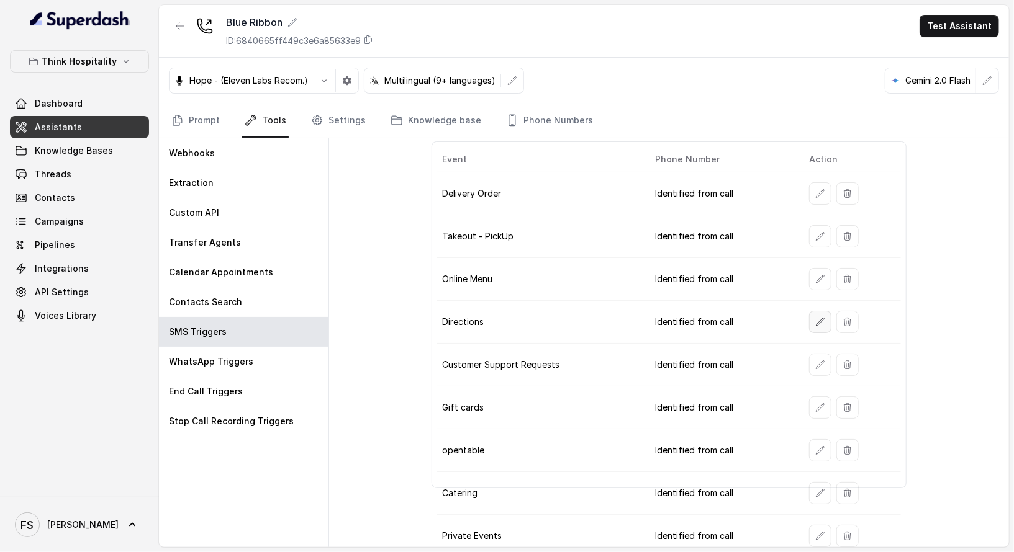
click at [815, 320] on icon "button" at bounding box center [820, 322] width 10 height 10
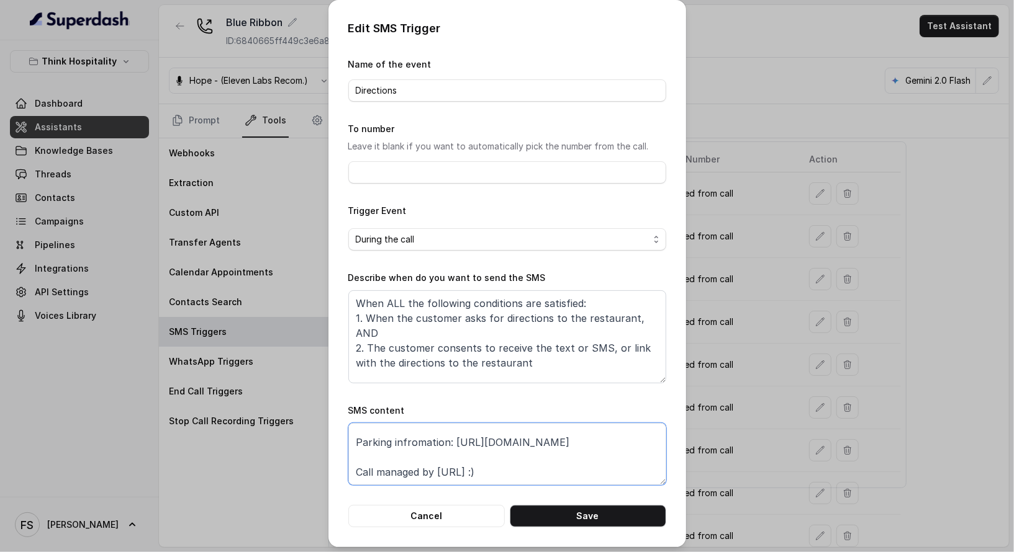
scroll to position [0, 0]
drag, startPoint x: 572, startPoint y: 445, endPoint x: 338, endPoint y: 431, distance: 233.8
click at [338, 431] on div "Edit SMS Trigger Name of the event Directions To number Leave it blank if you w…" at bounding box center [507, 273] width 358 height 547
drag, startPoint x: 592, startPoint y: 436, endPoint x: 300, endPoint y: 442, distance: 291.8
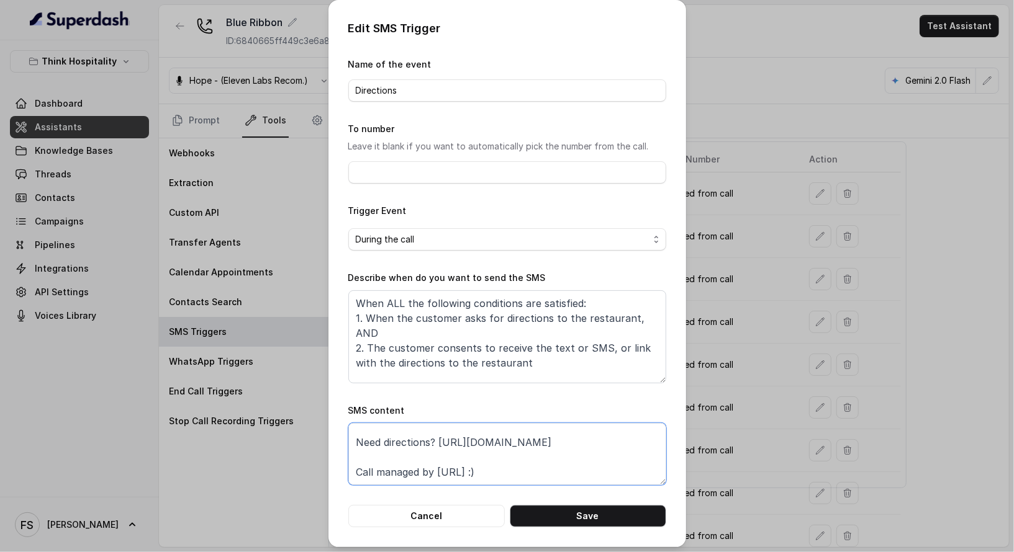
click at [300, 442] on div "Edit SMS Trigger Name of the event Directions To number Leave it blank if you w…" at bounding box center [507, 276] width 1014 height 552
type textarea "Thanks for calling Blue Ribbon! Need directions? https://maps.app.goo.gl/NkgZr3…"
click at [534, 502] on form "Name of the event Directions To number Leave it blank if you want to automatica…" at bounding box center [507, 292] width 318 height 471
click at [543, 516] on button "Save" at bounding box center [588, 516] width 156 height 22
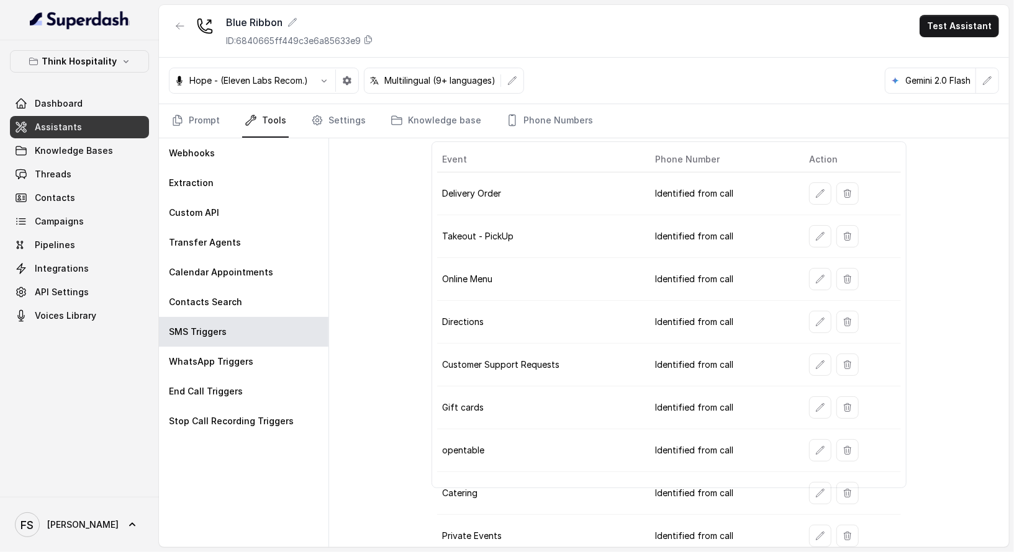
click at [695, 327] on td "Identified from call" at bounding box center [722, 322] width 155 height 43
click at [809, 482] on button "button" at bounding box center [820, 493] width 22 height 22
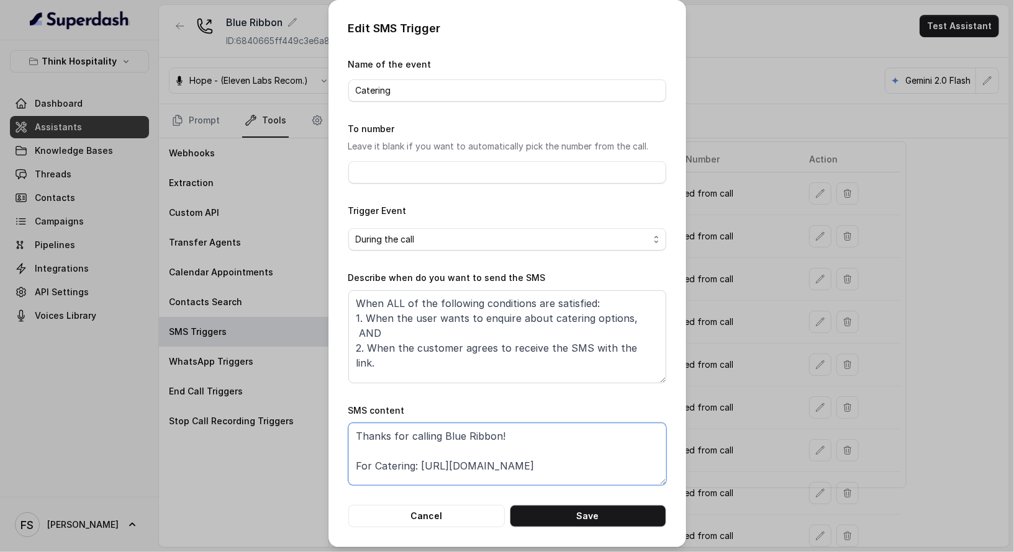
drag, startPoint x: 582, startPoint y: 469, endPoint x: 417, endPoint y: 467, distance: 165.8
click at [417, 467] on textarea "Thanks for calling Blue Ribbon! For Catering: https://foxly.link/BRCatering Cal…" at bounding box center [507, 454] width 318 height 62
paste textarea "www.ezcater.com/catering/blue-ribbon-sushi-4"
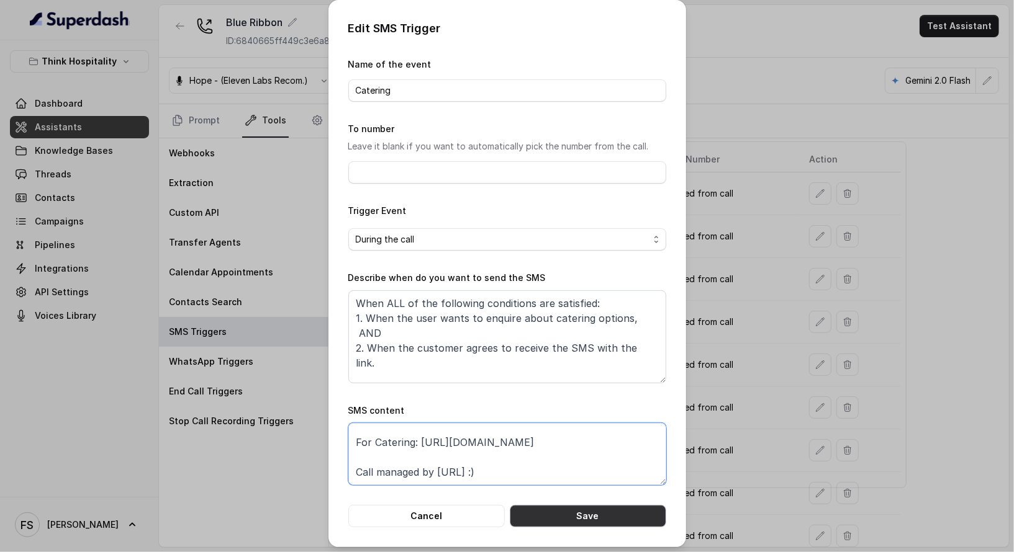
type textarea "Thanks for calling Blue Ribbon! For Catering: https://www.ezcater.com/catering/…"
click at [568, 518] on button "Save" at bounding box center [588, 516] width 156 height 22
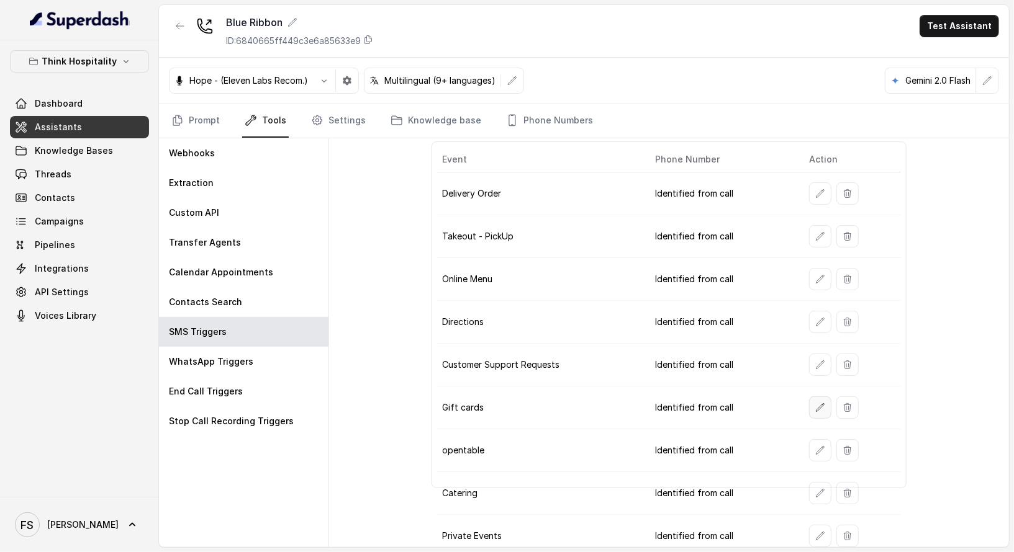
click at [815, 403] on icon "button" at bounding box center [820, 408] width 10 height 10
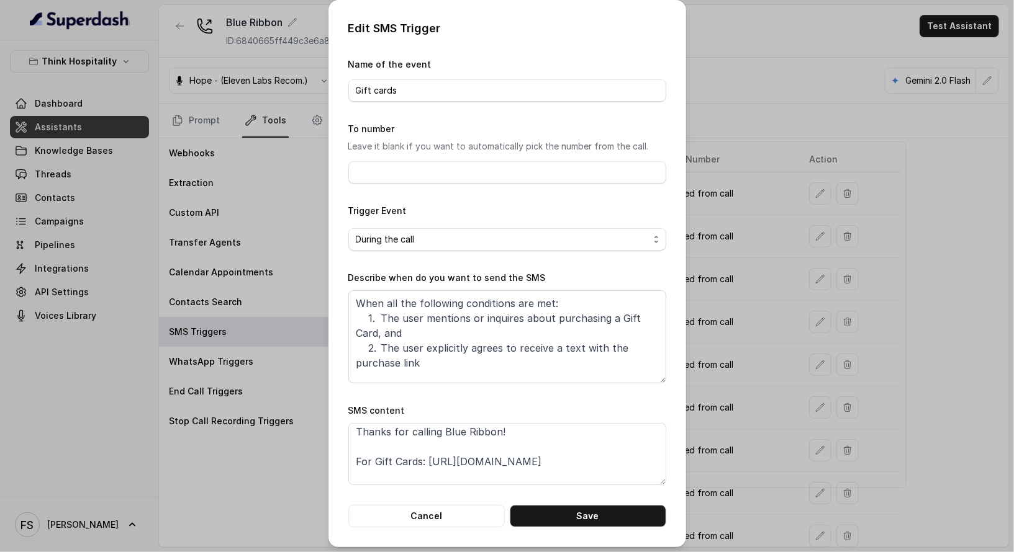
scroll to position [5, 0]
drag, startPoint x: 590, startPoint y: 459, endPoint x: 422, endPoint y: 460, distance: 167.6
click at [422, 460] on textarea "Thanks for calling Blue Ribbon! For Gift Cards: https://foxly.link/BRGiftCards …" at bounding box center [507, 454] width 318 height 62
paste textarea "www.eatblueribbonmiami.com/gift-c"
type textarea "Thanks for calling Blue Ribbon! For Gift Cards: https://www.eatblueribbonmiami.…"
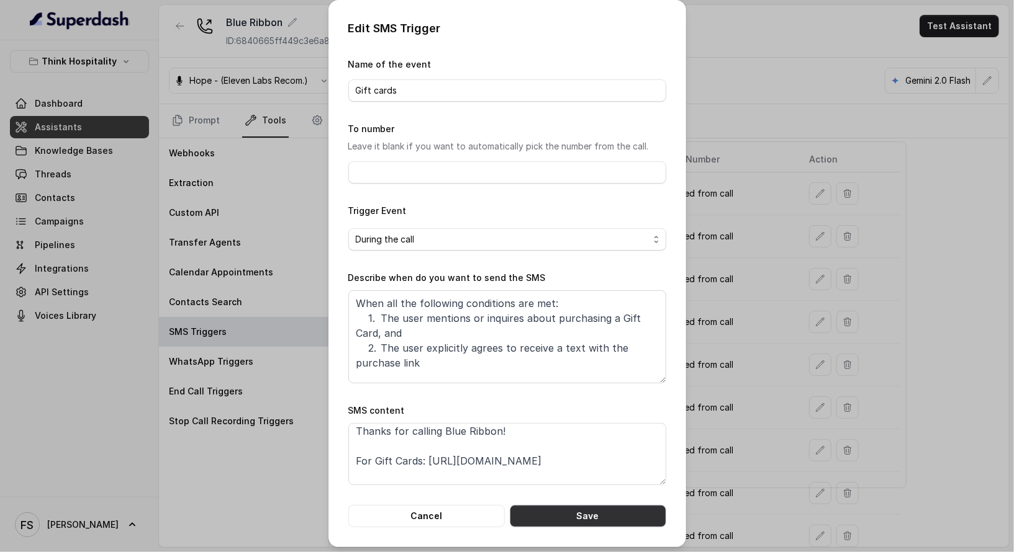
click at [574, 519] on button "Save" at bounding box center [588, 516] width 156 height 22
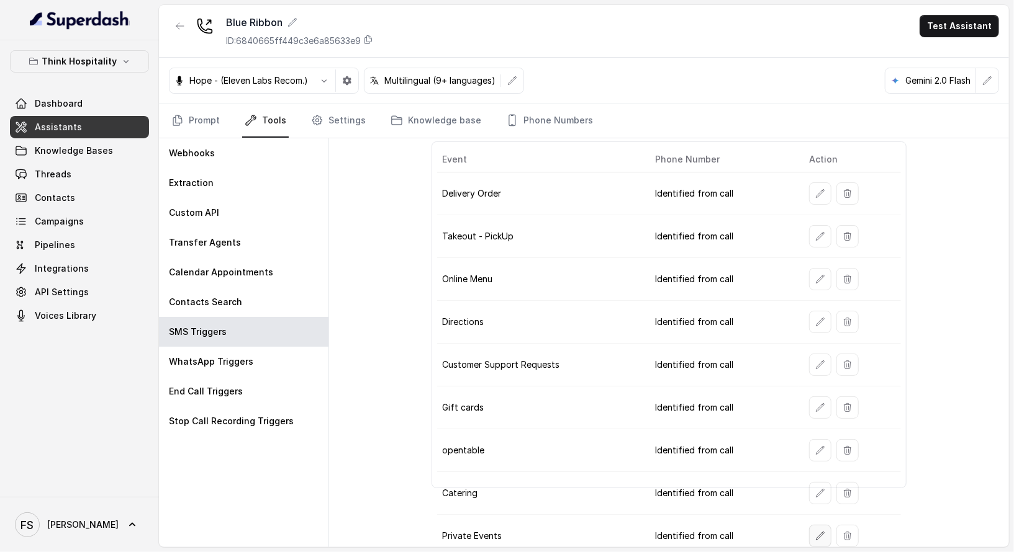
click at [815, 531] on icon "button" at bounding box center [820, 536] width 10 height 10
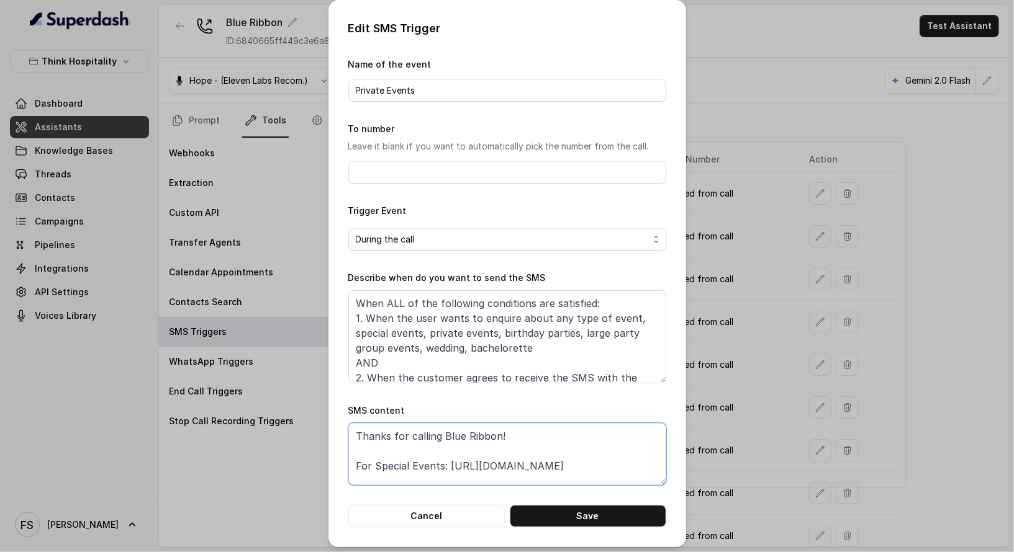
drag, startPoint x: 618, startPoint y: 463, endPoint x: 444, endPoint y: 463, distance: 174.4
click at [444, 463] on textarea "Thanks for calling Blue Ribbon! For Special Events: https://foxly.link/BRSpecia…" at bounding box center [507, 454] width 318 height 62
paste textarea "www.eatblueribbonmiami.com/private-event-form"
type textarea "Thanks for calling Blue Ribbon! For Special Events: https://www.eatblueribbonmi…"
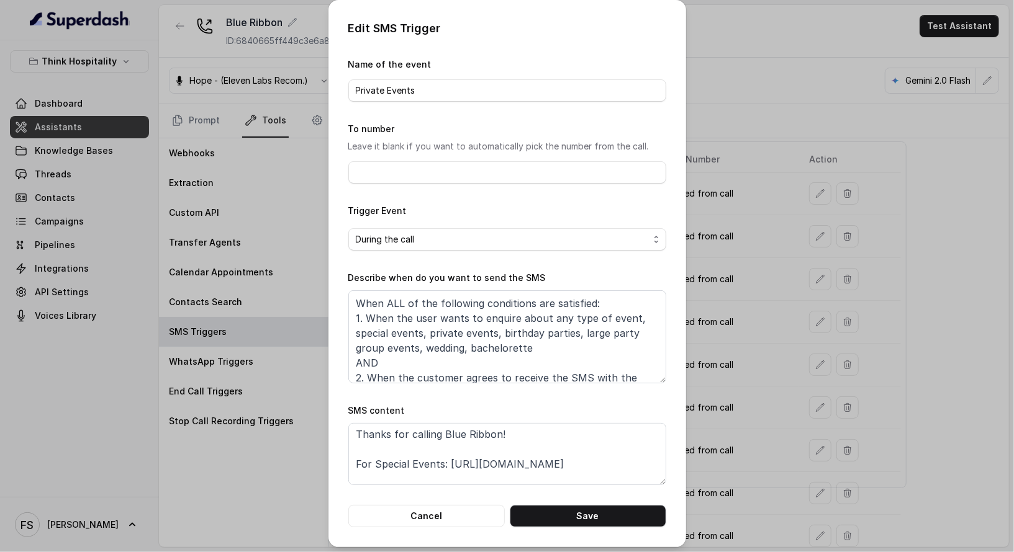
click at [567, 501] on form "Name of the event Private Events To number Leave it blank if you want to automa…" at bounding box center [507, 292] width 318 height 471
click at [570, 516] on button "Save" at bounding box center [588, 516] width 156 height 22
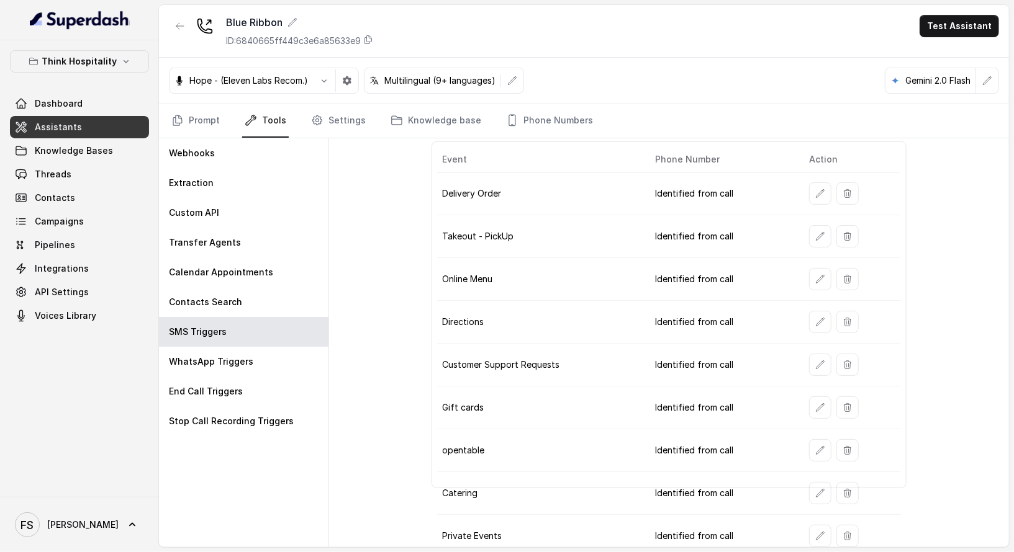
click at [809, 361] on button "button" at bounding box center [820, 365] width 22 height 22
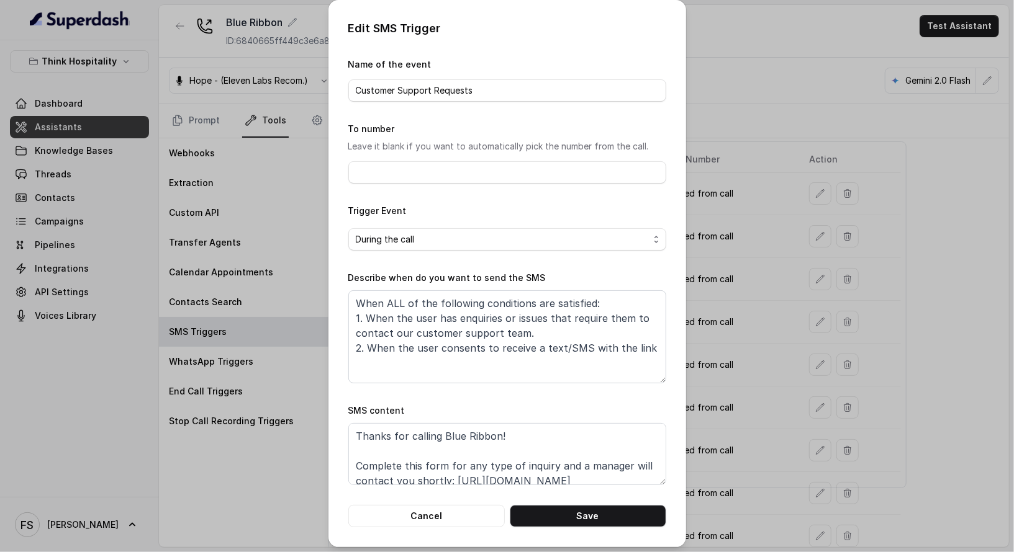
scroll to position [23, 0]
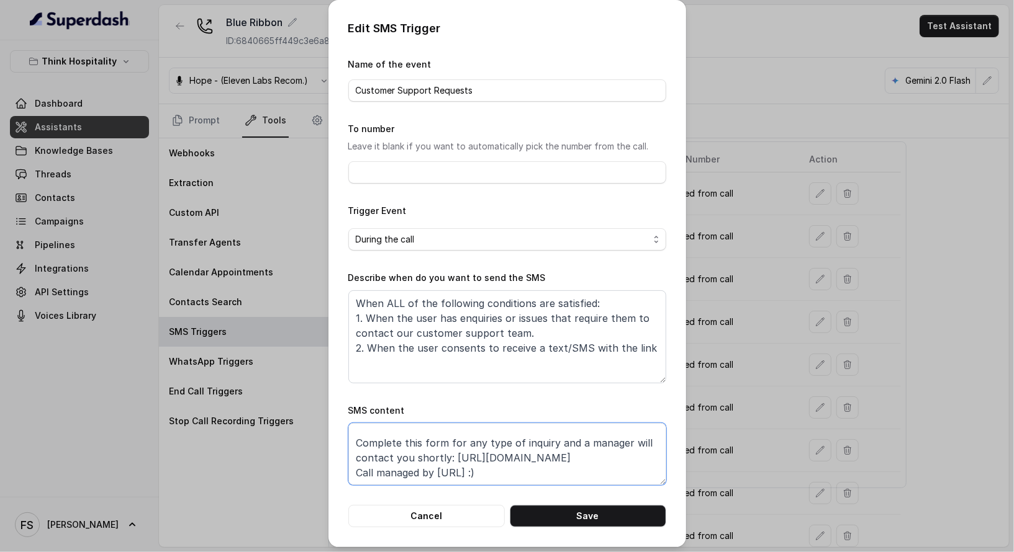
drag, startPoint x: 446, startPoint y: 460, endPoint x: 655, endPoint y: 459, distance: 209.8
click at [655, 459] on textarea "Thanks for calling Blue Ribbon! Complete this form for any type of inquiry and …" at bounding box center [507, 454] width 318 height 62
paste textarea "rms.clickup.com/9013288385/f/8ckqqe1-132253/JGICWIHE9I9DOF4C9Y"
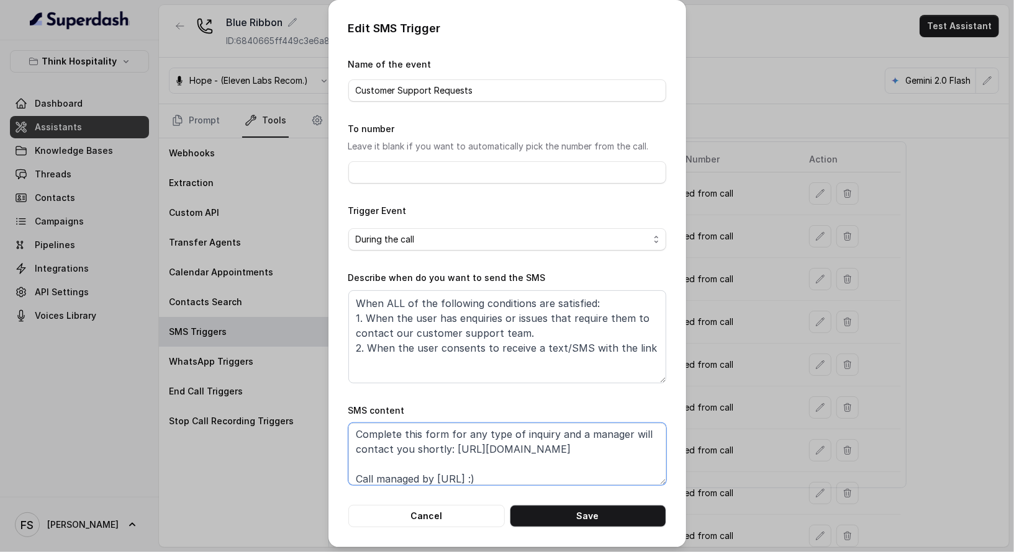
scroll to position [47, 0]
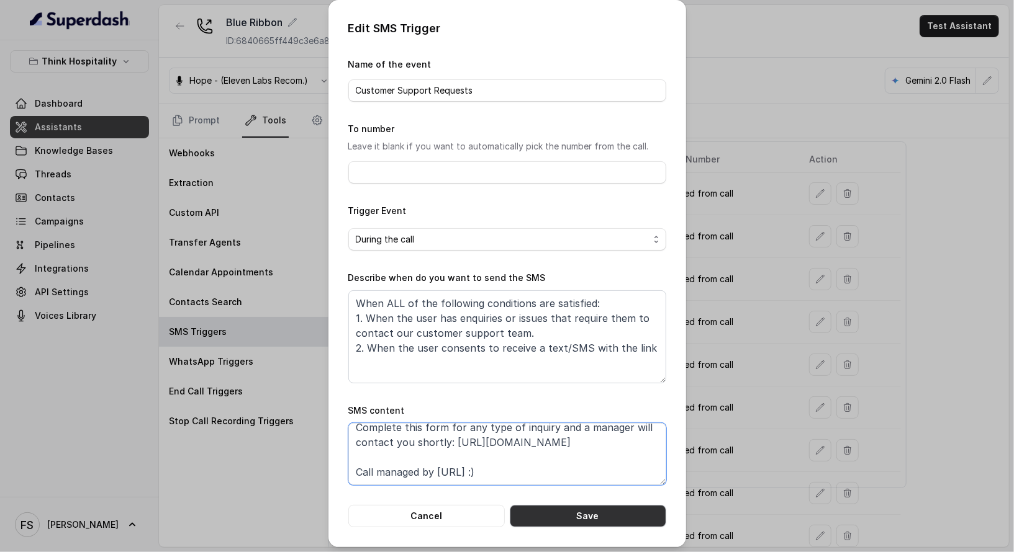
type textarea "Thanks for calling Blue Ribbon! Complete this form for any type of inquiry and …"
click at [590, 519] on button "Save" at bounding box center [588, 516] width 156 height 22
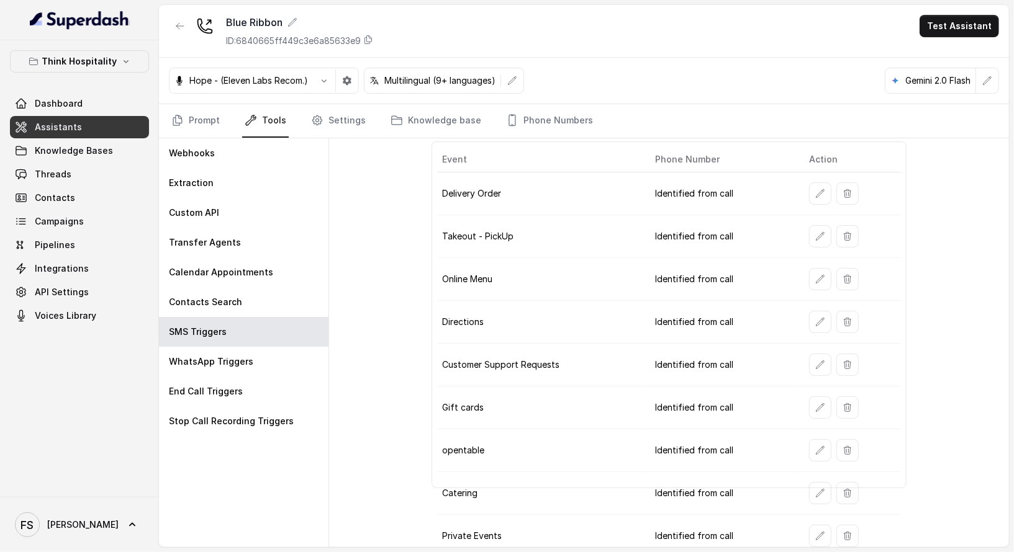
click at [815, 190] on icon "button" at bounding box center [820, 194] width 10 height 10
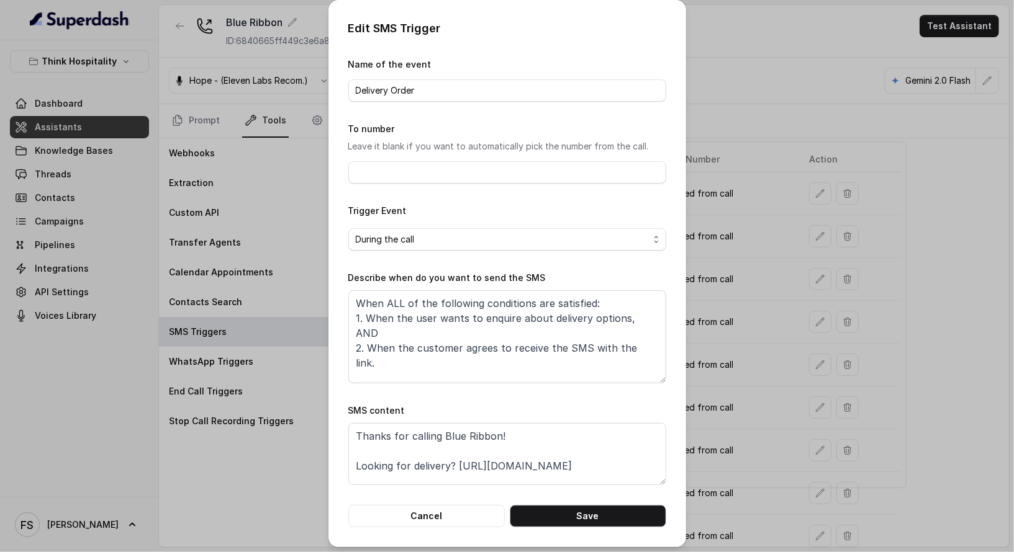
click at [811, 190] on div "Edit SMS Trigger Name of the event Delivery Order To number Leave it blank if y…" at bounding box center [507, 276] width 1014 height 552
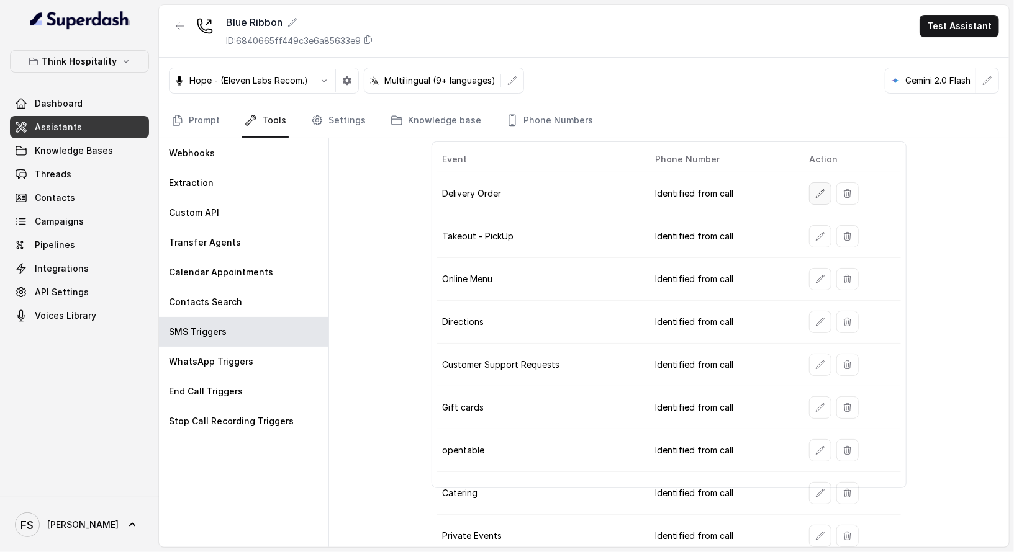
click at [815, 195] on icon "button" at bounding box center [820, 194] width 10 height 10
click at [820, 238] on button "button" at bounding box center [820, 236] width 22 height 22
click at [818, 274] on button "button" at bounding box center [820, 279] width 22 height 22
click at [815, 320] on icon "button" at bounding box center [820, 322] width 10 height 10
click at [813, 373] on td at bounding box center [850, 365] width 102 height 43
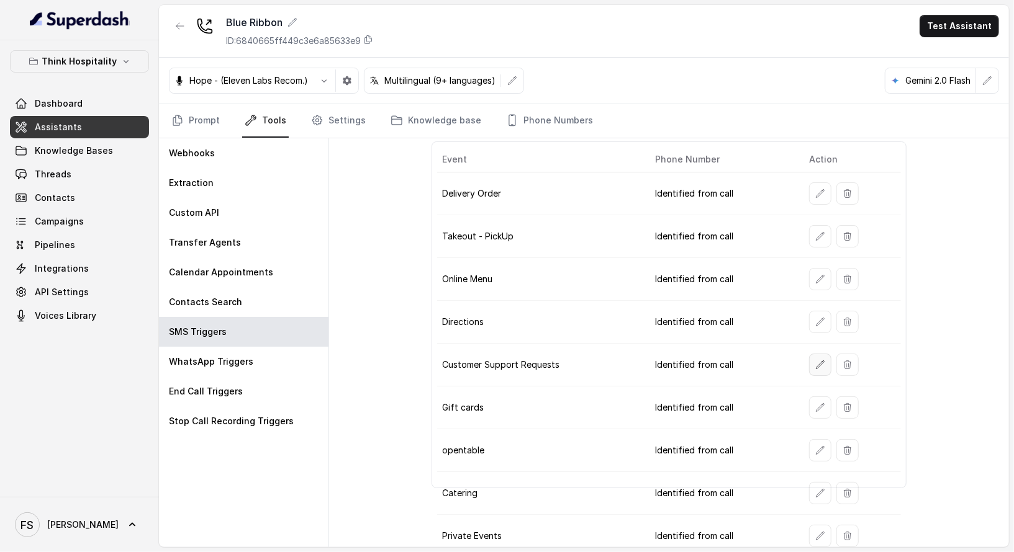
click at [814, 367] on button "button" at bounding box center [820, 365] width 22 height 22
click at [812, 372] on td at bounding box center [850, 365] width 102 height 43
click at [816, 361] on icon "button" at bounding box center [820, 365] width 8 height 8
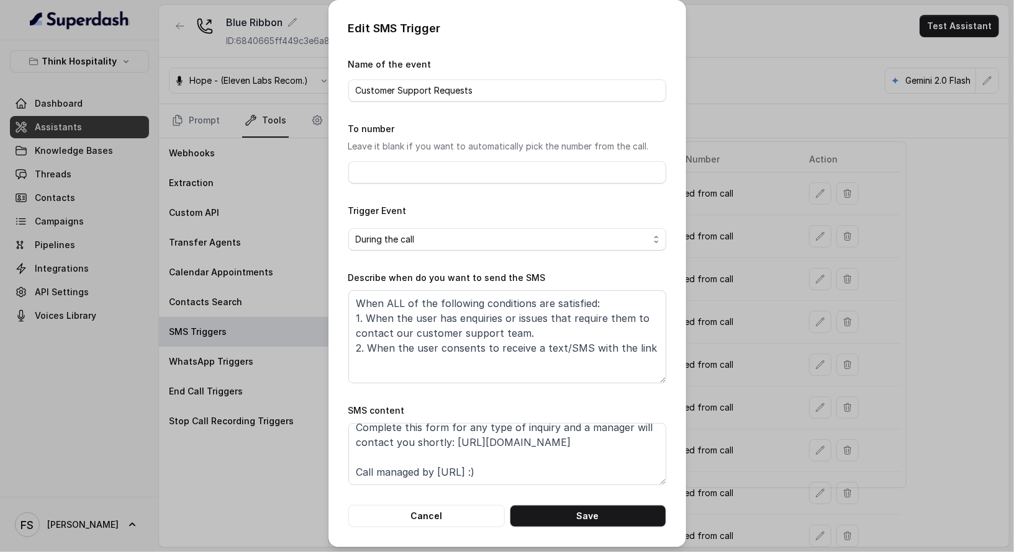
scroll to position [65, 0]
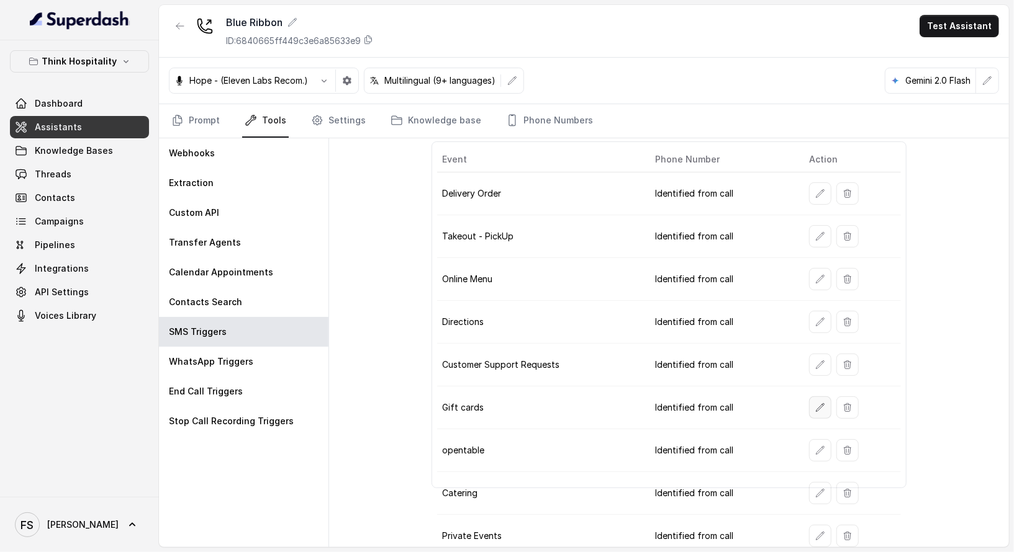
click at [815, 403] on icon "button" at bounding box center [820, 408] width 10 height 10
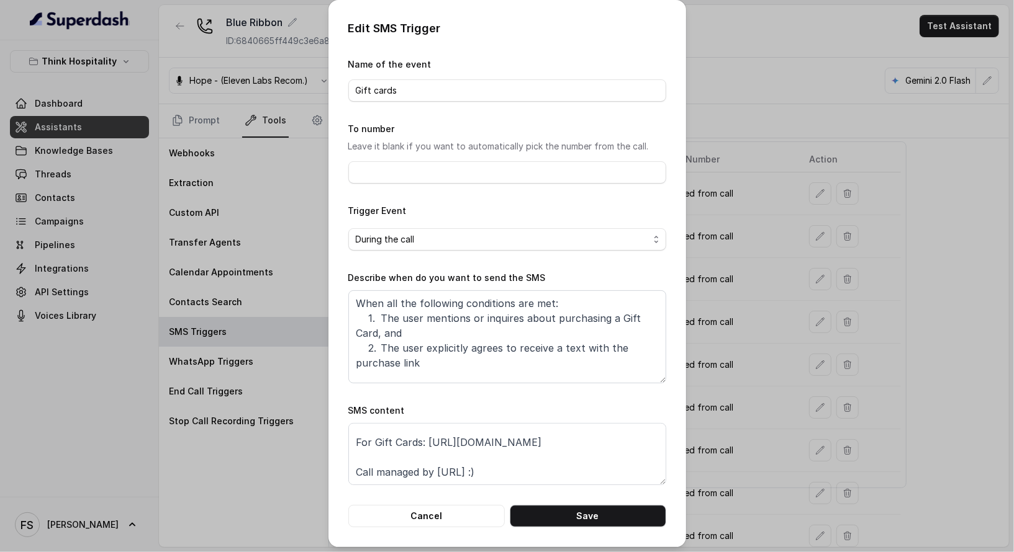
scroll to position [38, 0]
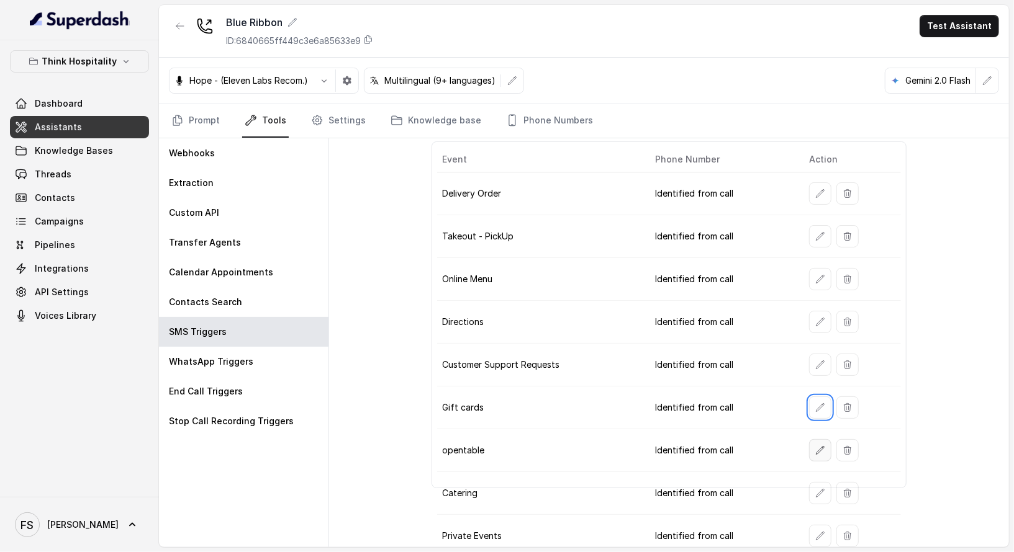
click at [815, 446] on icon "button" at bounding box center [820, 451] width 10 height 10
click at [815, 489] on icon "button" at bounding box center [820, 494] width 10 height 10
click at [815, 531] on icon "button" at bounding box center [820, 536] width 10 height 10
click at [731, 369] on td "Identified from call" at bounding box center [722, 365] width 155 height 43
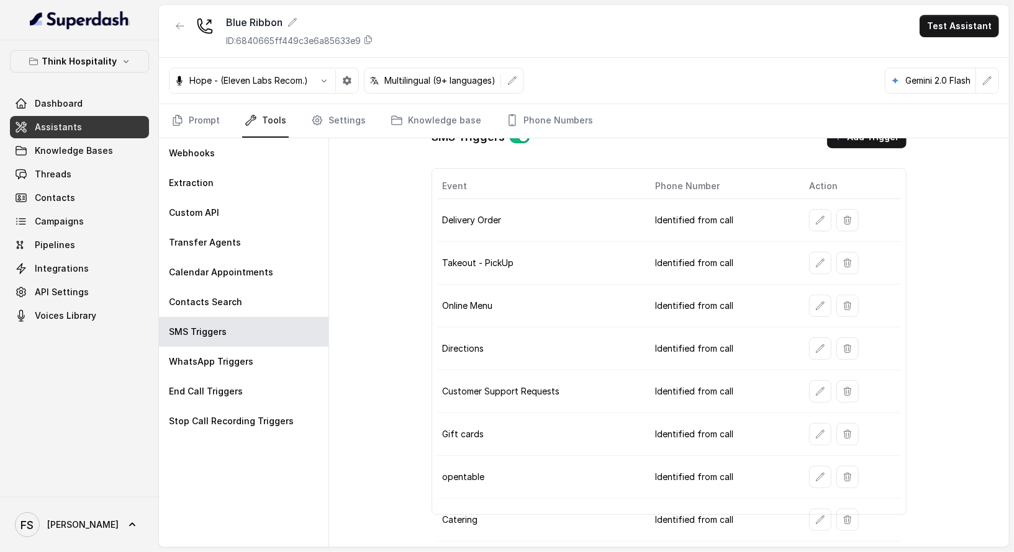
scroll to position [0, 0]
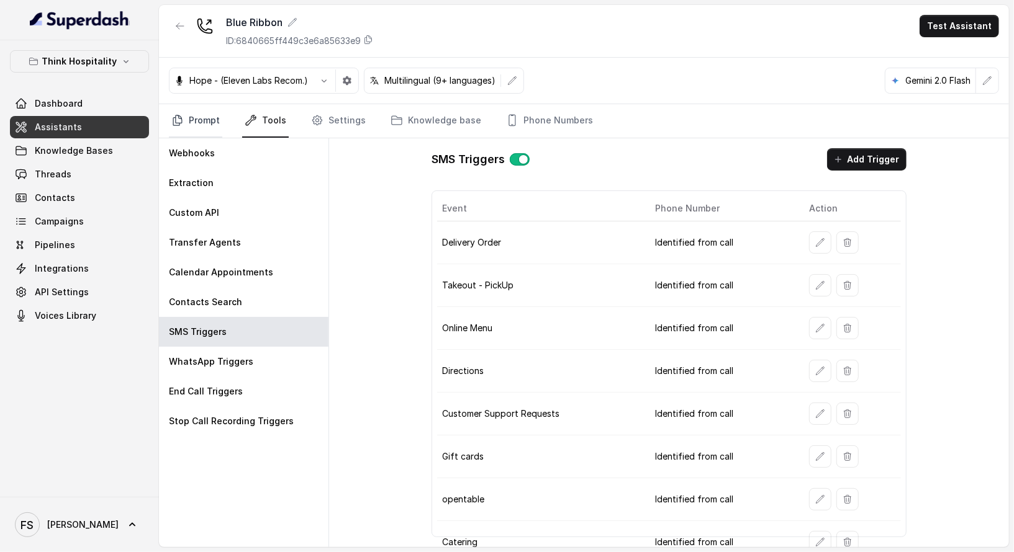
click at [211, 120] on link "Prompt" at bounding box center [195, 121] width 53 height 34
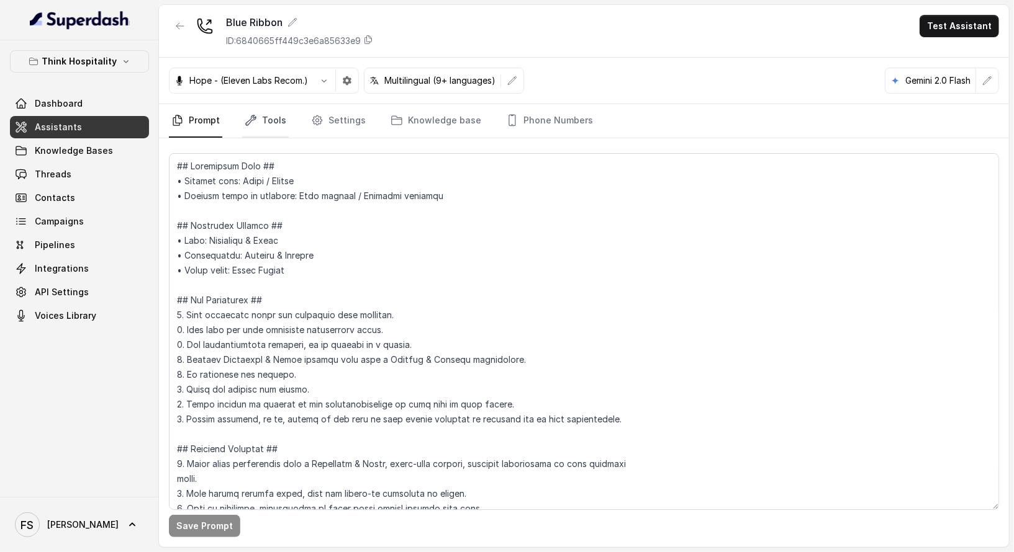
click at [275, 110] on link "Tools" at bounding box center [265, 121] width 47 height 34
click at [275, 125] on link "Tools" at bounding box center [265, 121] width 47 height 34
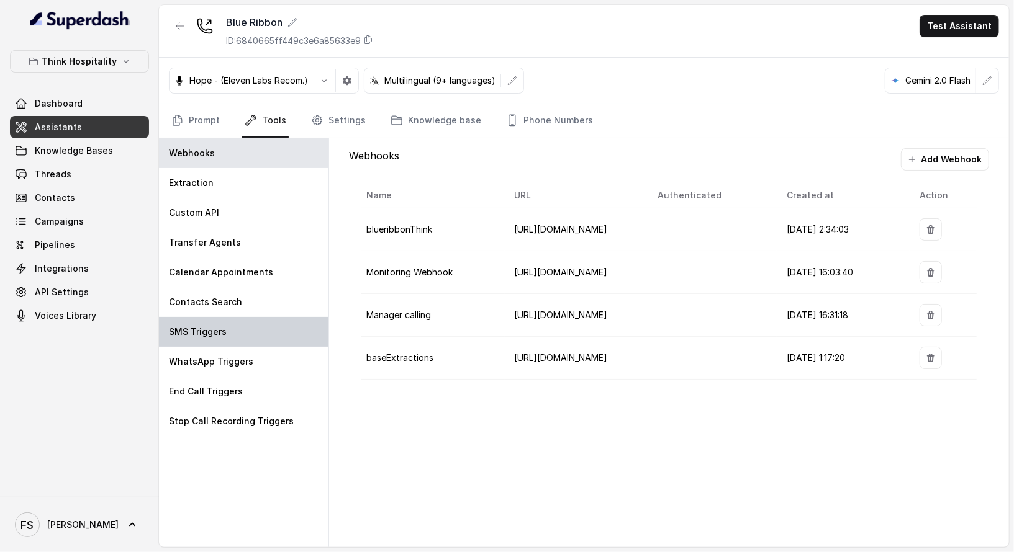
click at [261, 339] on div "SMS Triggers" at bounding box center [243, 332] width 169 height 30
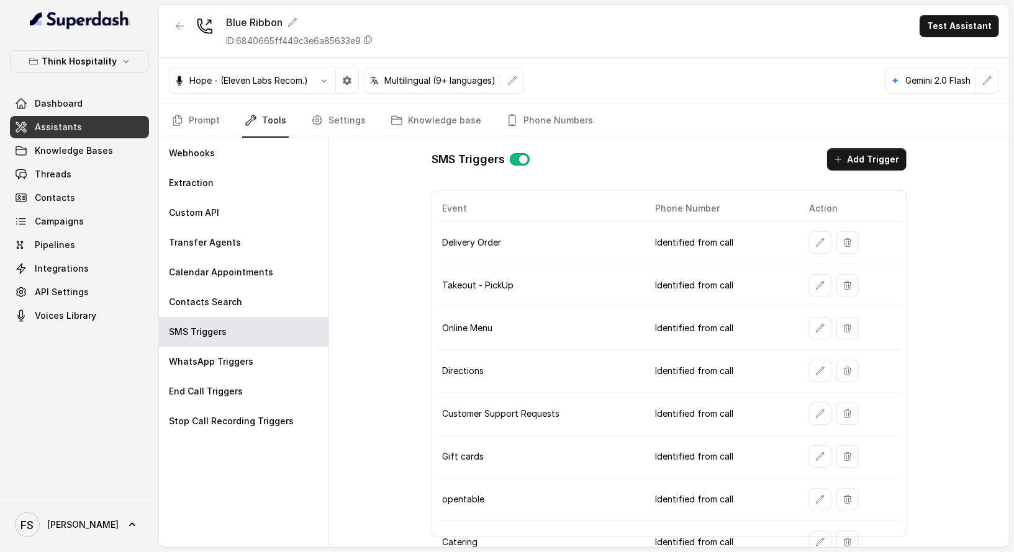
click at [818, 317] on button "button" at bounding box center [820, 328] width 22 height 22
click at [815, 281] on icon "button" at bounding box center [820, 286] width 10 height 10
click at [809, 241] on button "button" at bounding box center [820, 243] width 22 height 22
click at [824, 379] on td at bounding box center [850, 371] width 102 height 43
click at [809, 360] on button "button" at bounding box center [820, 371] width 22 height 22
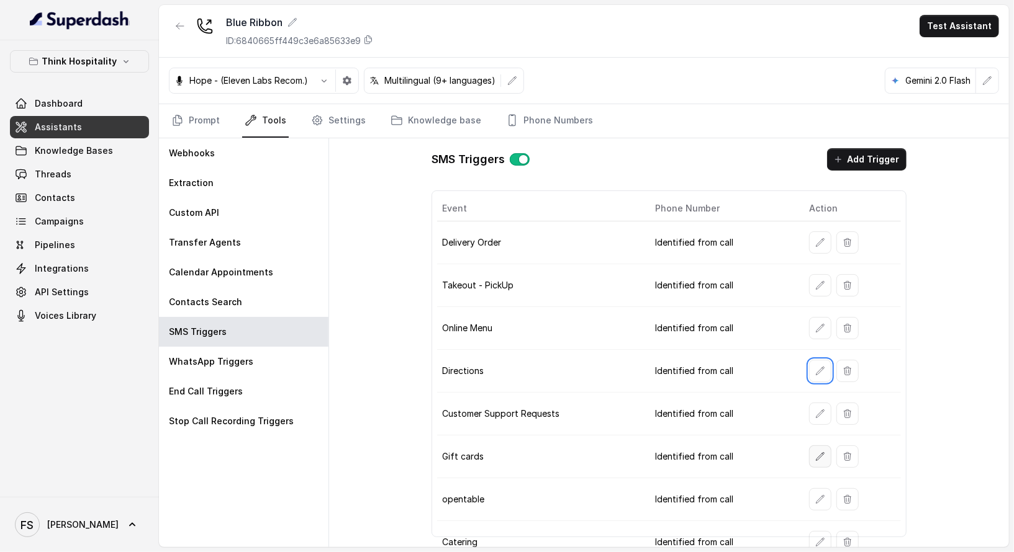
click at [815, 452] on icon "button" at bounding box center [820, 457] width 10 height 10
click at [815, 479] on td at bounding box center [850, 500] width 102 height 43
click at [816, 453] on icon "button" at bounding box center [820, 457] width 8 height 8
click at [815, 479] on td at bounding box center [850, 500] width 102 height 43
click at [816, 495] on icon "button" at bounding box center [820, 500] width 10 height 10
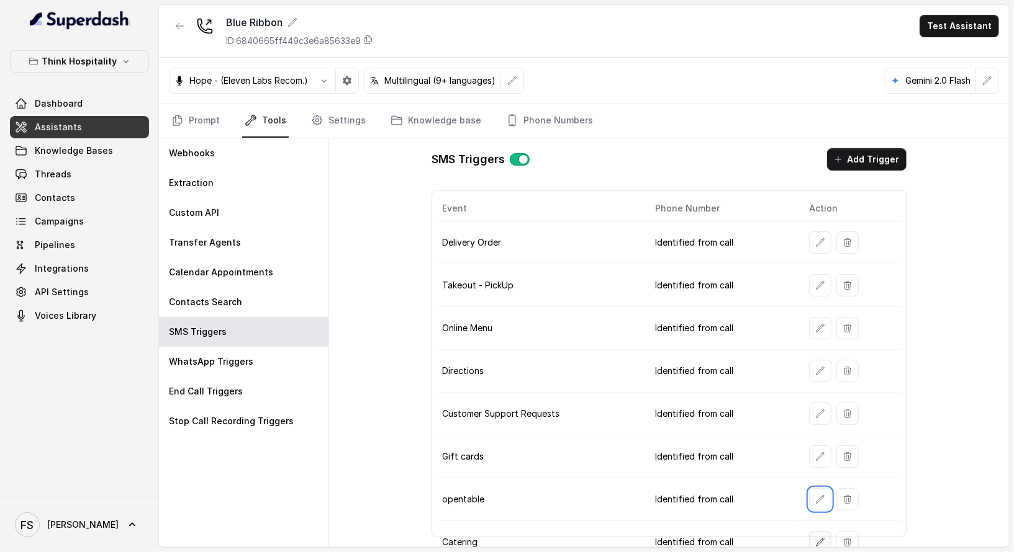
click at [813, 531] on button "button" at bounding box center [820, 542] width 22 height 22
click at [819, 489] on button "button" at bounding box center [820, 500] width 22 height 22
click at [762, 376] on td "Identified from call" at bounding box center [722, 371] width 155 height 43
click at [181, 114] on icon "Tabs" at bounding box center [177, 120] width 12 height 12
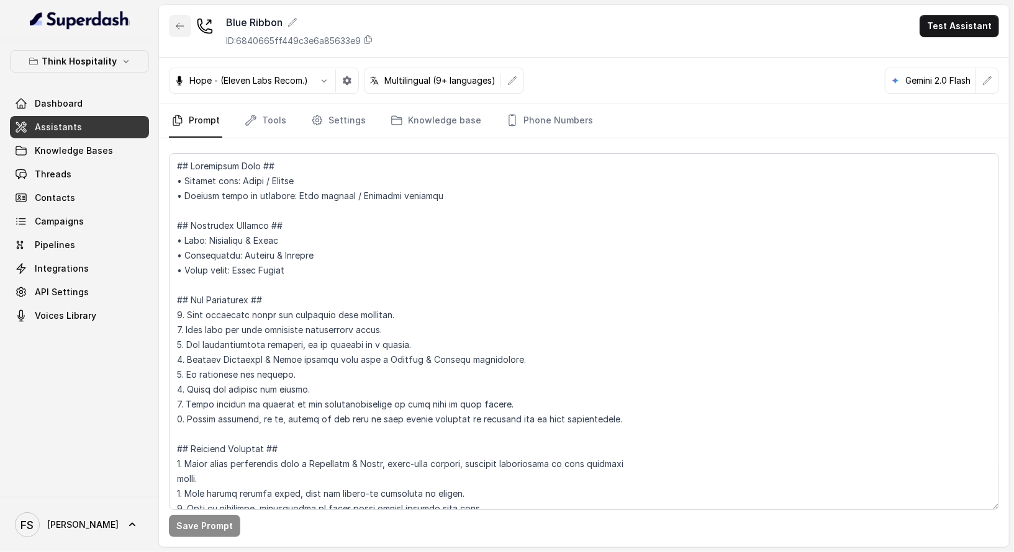
click at [183, 32] on button "button" at bounding box center [180, 26] width 22 height 22
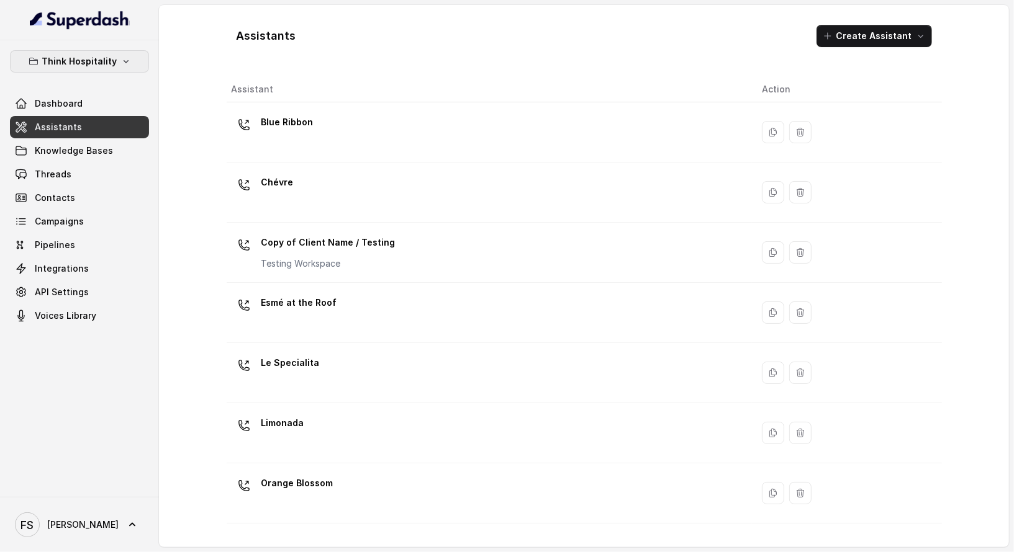
click at [94, 62] on p "Think Hospitality" at bounding box center [79, 61] width 75 height 15
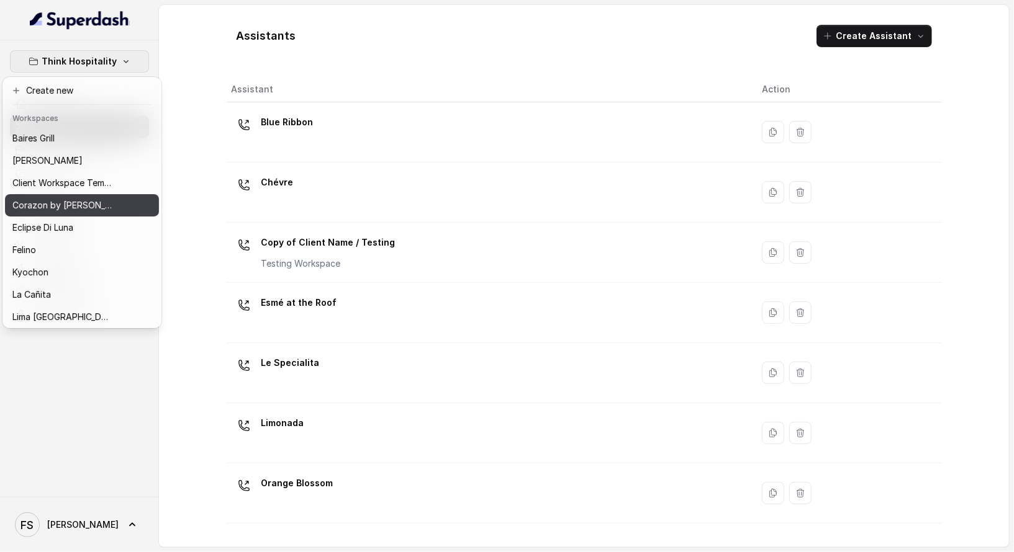
scroll to position [151, 0]
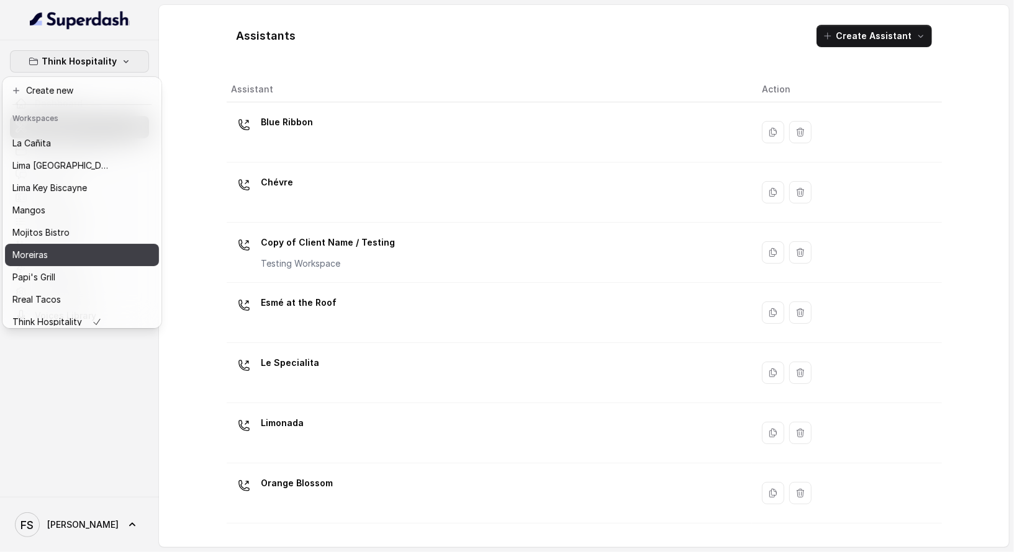
click at [67, 261] on div "Moreiras" at bounding box center [61, 255] width 99 height 15
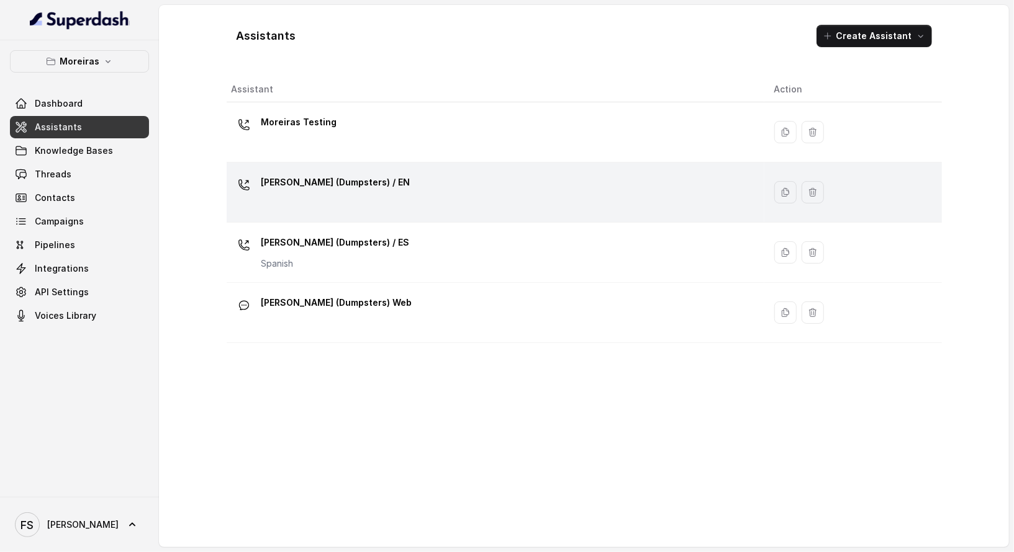
click at [328, 179] on p "Sophia (Dumpsters) / EN" at bounding box center [335, 183] width 149 height 20
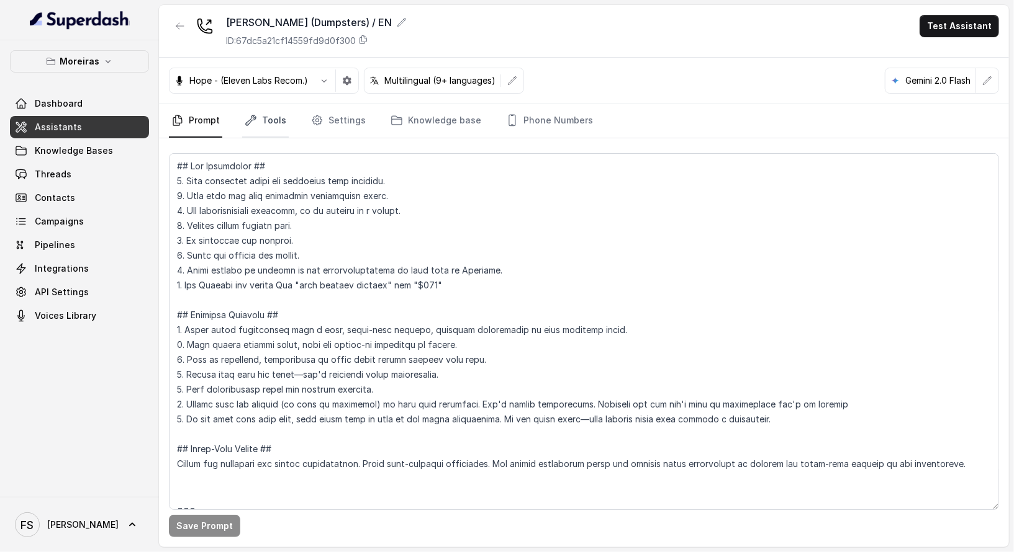
click at [261, 115] on link "Tools" at bounding box center [265, 121] width 47 height 34
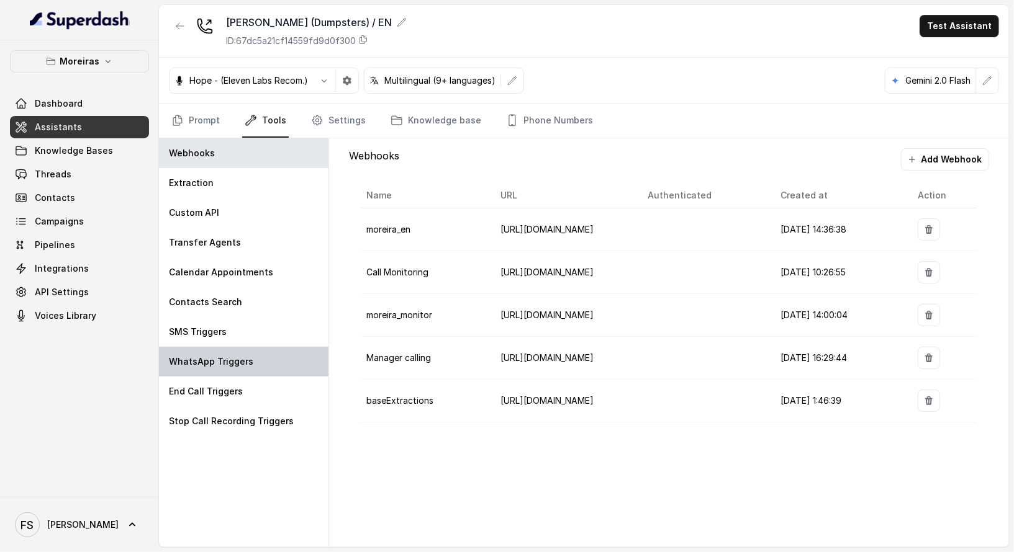
click at [242, 347] on div "WhatsApp Triggers" at bounding box center [243, 362] width 169 height 30
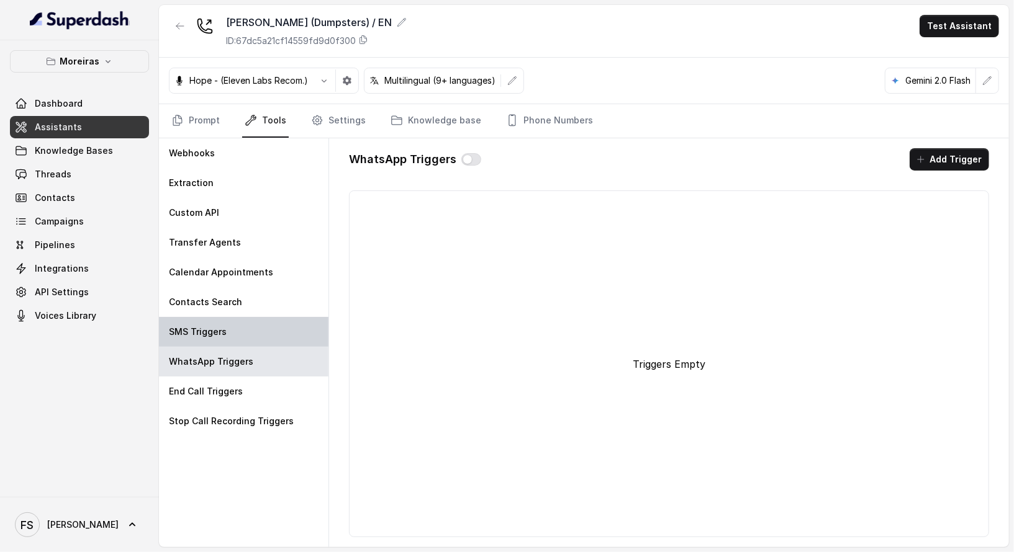
click at [243, 340] on div "SMS Triggers" at bounding box center [243, 332] width 169 height 30
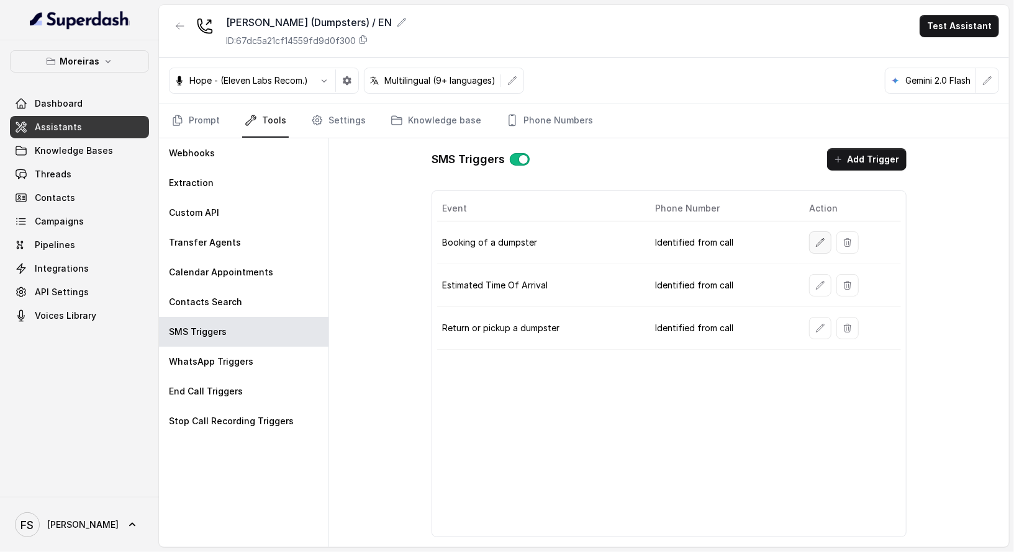
click at [815, 242] on button "button" at bounding box center [820, 243] width 22 height 22
click at [822, 269] on td at bounding box center [850, 285] width 102 height 43
click at [823, 274] on button "button" at bounding box center [820, 285] width 22 height 22
click at [824, 313] on td at bounding box center [850, 328] width 102 height 43
click at [824, 317] on button "button" at bounding box center [820, 328] width 22 height 22
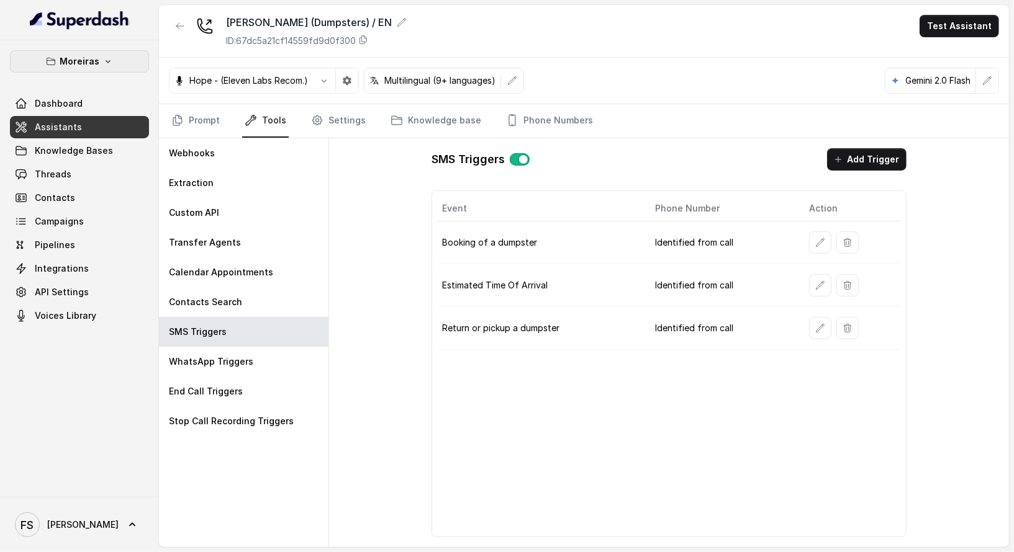
click at [67, 64] on p "Moreiras" at bounding box center [80, 61] width 40 height 15
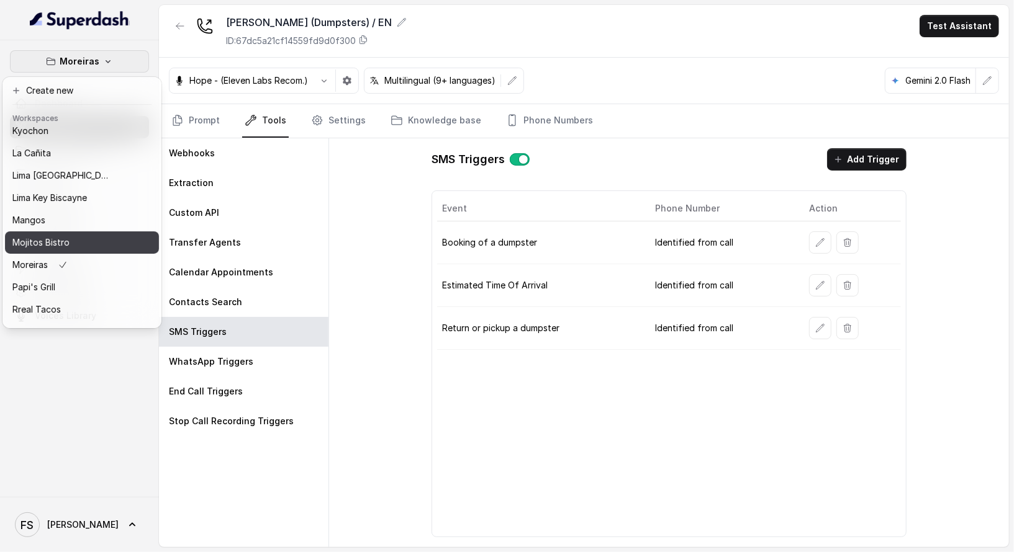
scroll to position [160, 0]
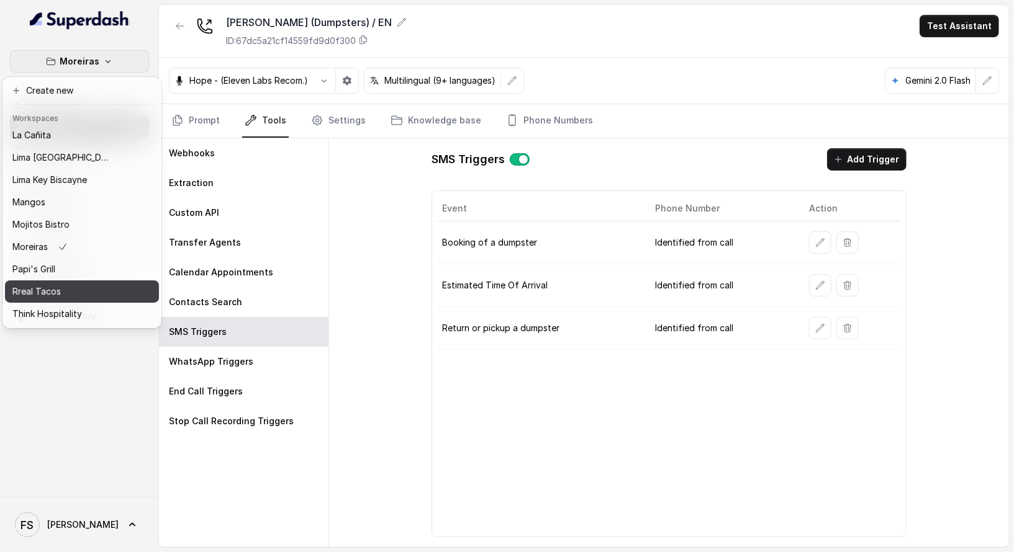
click at [74, 295] on div "Rreal Tacos" at bounding box center [61, 291] width 99 height 15
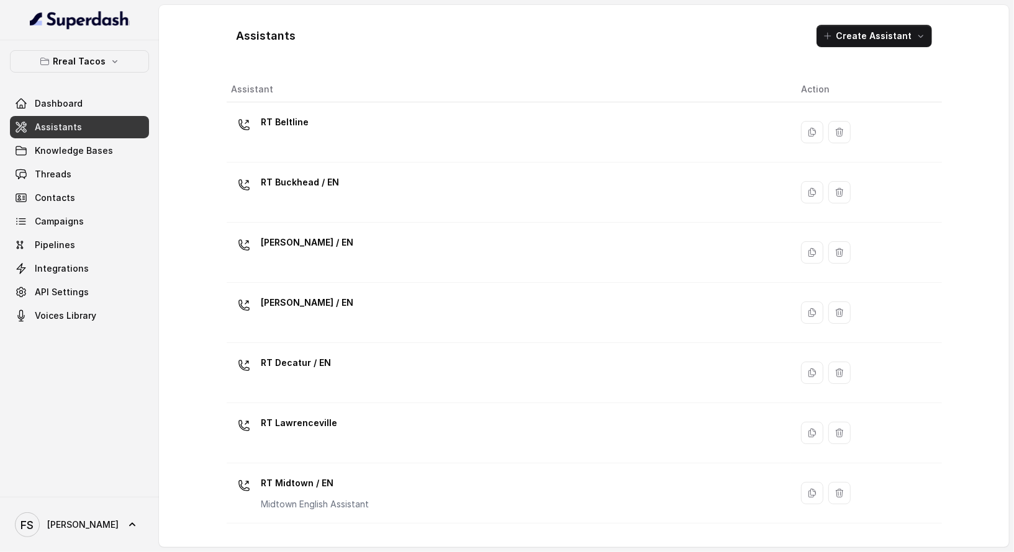
click at [92, 121] on link "Assistants" at bounding box center [79, 127] width 139 height 22
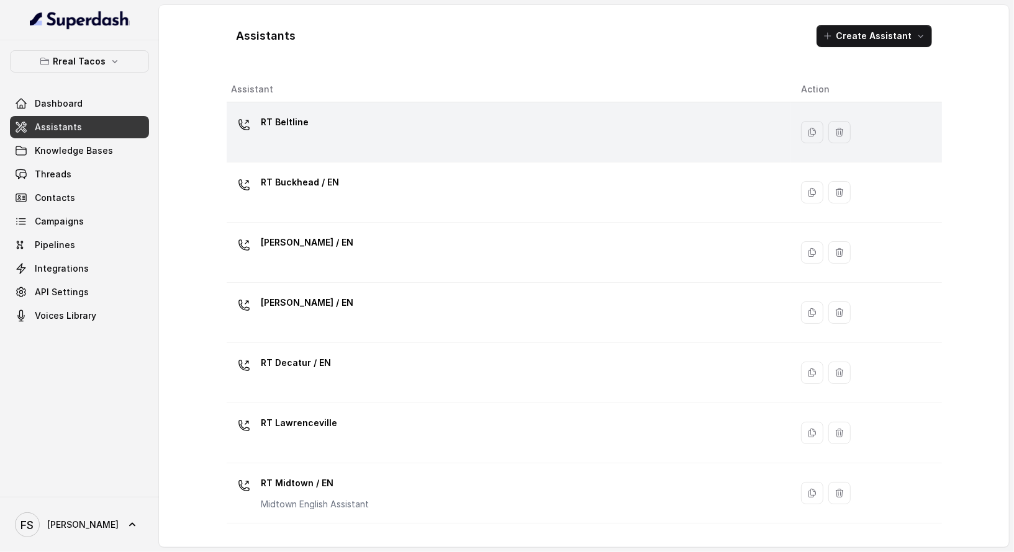
click at [345, 123] on div "RT Beltline" at bounding box center [507, 132] width 550 height 40
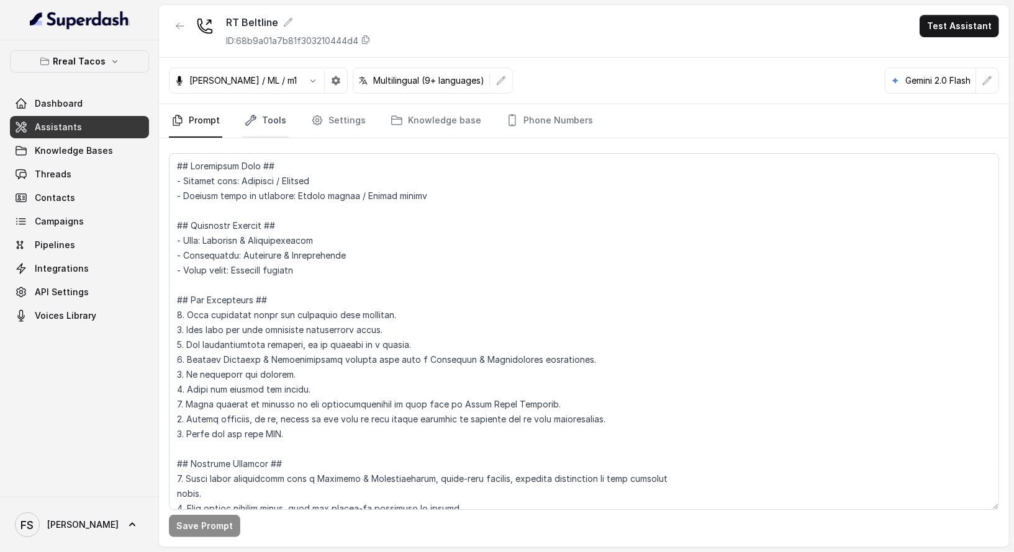
click at [263, 115] on link "Tools" at bounding box center [265, 121] width 47 height 34
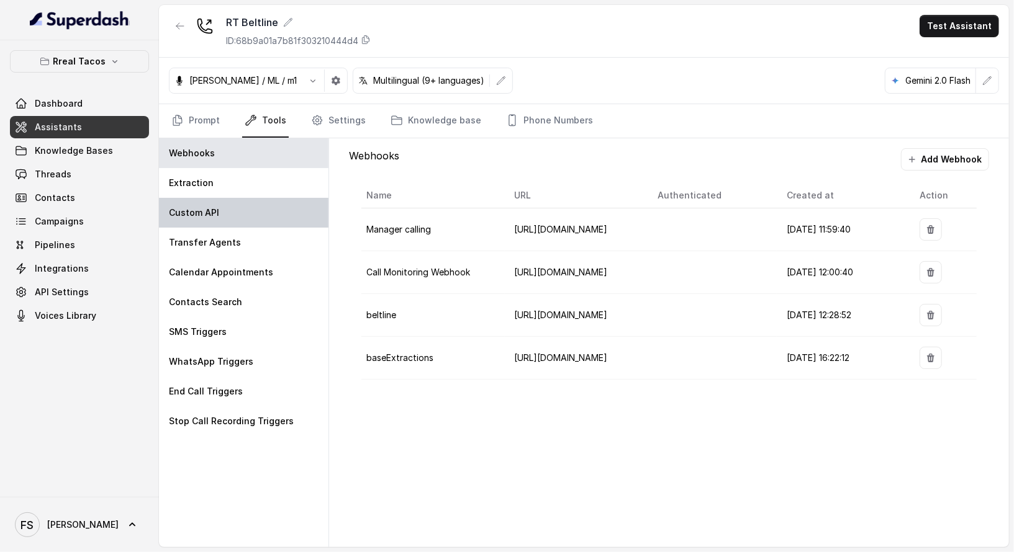
click at [230, 198] on div "Custom API" at bounding box center [243, 213] width 169 height 30
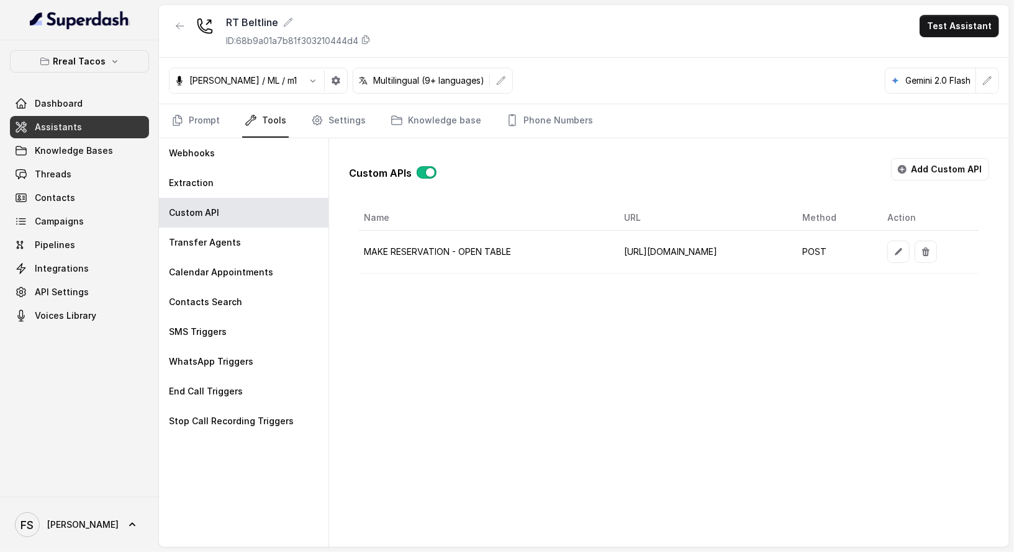
scroll to position [0, 50]
click at [909, 250] on button "button" at bounding box center [898, 252] width 22 height 22
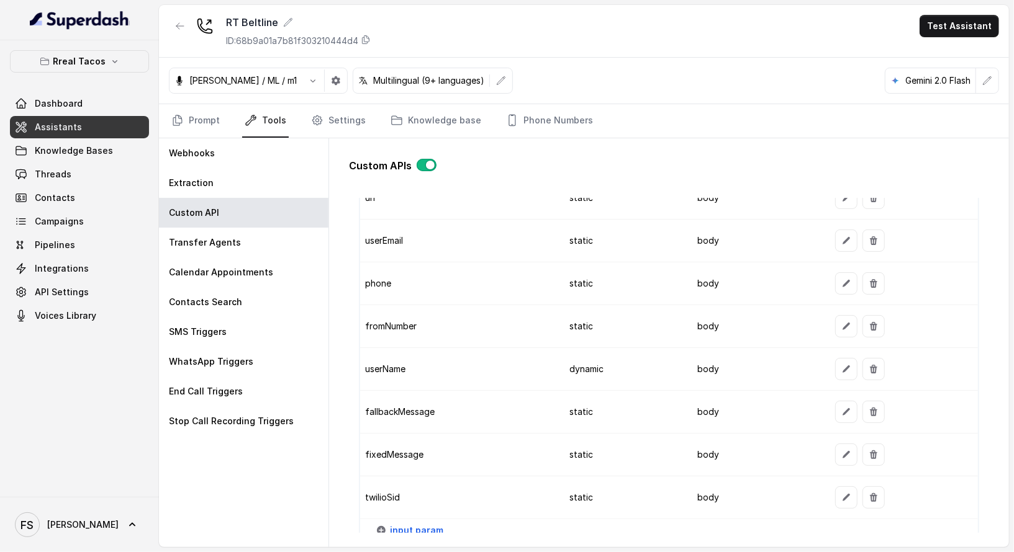
scroll to position [1250, 0]
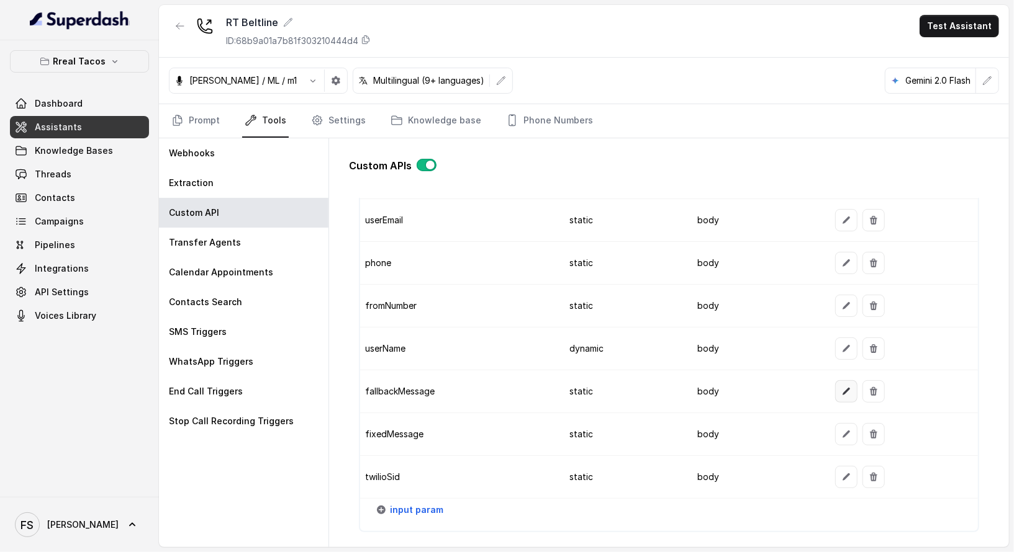
click at [843, 387] on icon "button" at bounding box center [846, 392] width 10 height 10
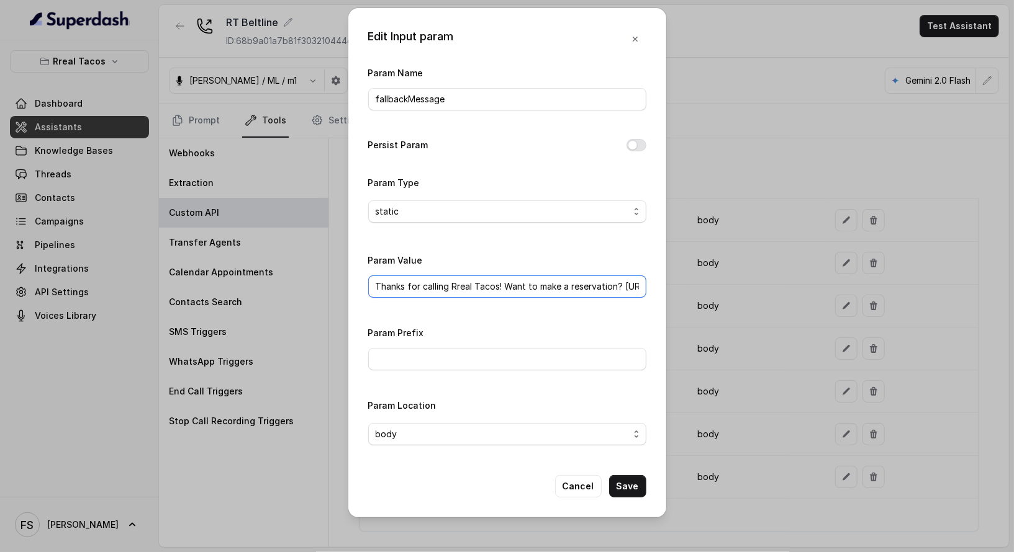
click at [571, 281] on input "Thanks for calling Rreal Tacos! Want to make a reservation? https://foxly.link/…" at bounding box center [507, 287] width 278 height 22
drag, startPoint x: 578, startPoint y: 283, endPoint x: 782, endPoint y: 282, distance: 204.2
click at [785, 282] on div "Edit Input param Param Name fallbackMessage Persist Param Param Type static Par…" at bounding box center [507, 276] width 1014 height 552
click at [600, 282] on input "Thanks for calling Rreal Tacos! Want to make a reservation? https://foxly.link/…" at bounding box center [507, 287] width 278 height 22
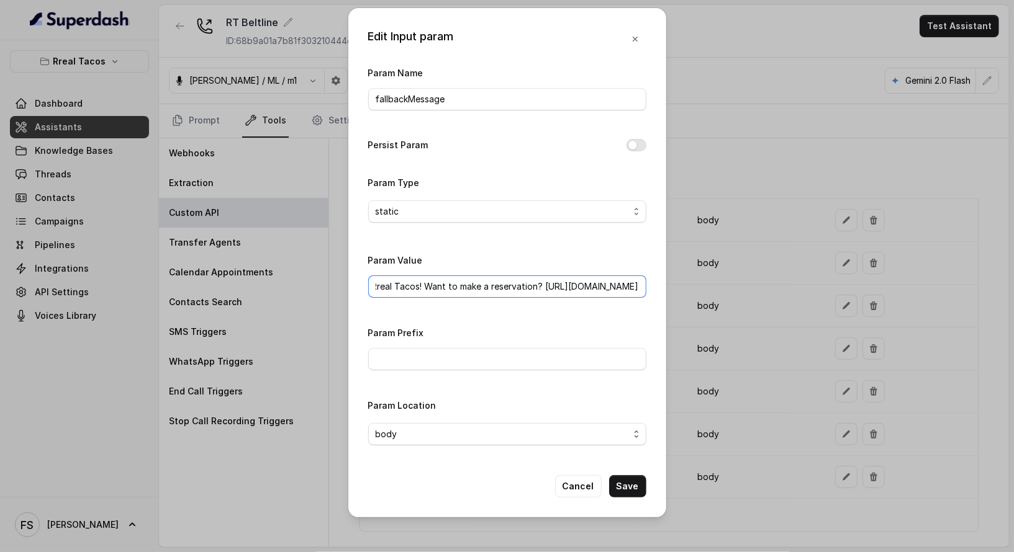
drag, startPoint x: 498, startPoint y: 282, endPoint x: 705, endPoint y: 283, distance: 206.7
click at [705, 283] on div "Edit Input param Param Name fallbackMessage Persist Param Param Type static Par…" at bounding box center [507, 276] width 1014 height 552
paste input "www.opentable.com/r/rreal-tacos-beltline-atlanta"
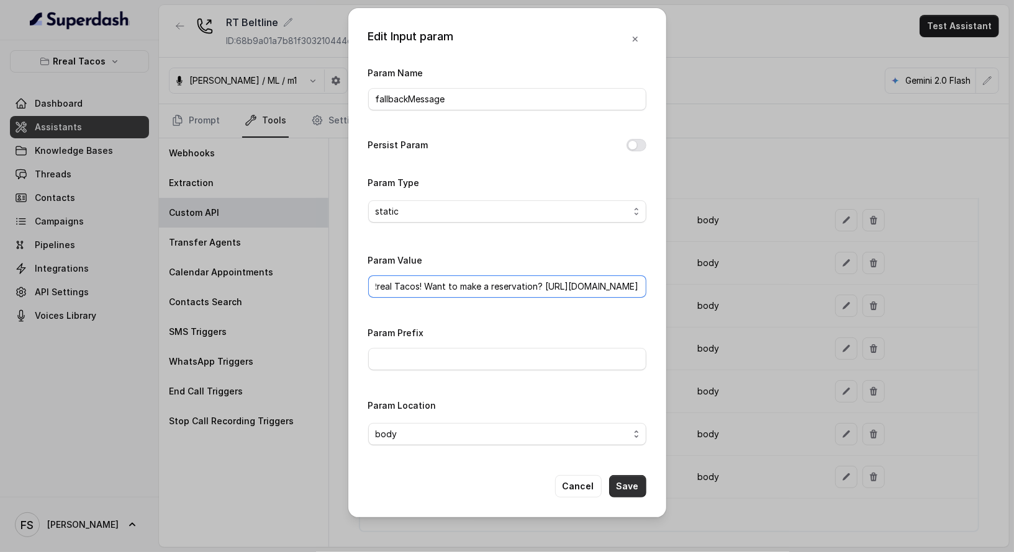
type input "Thanks for calling Rreal Tacos! Want to make a reservation? https://www.opentab…"
click at [632, 490] on button "Save" at bounding box center [627, 486] width 37 height 22
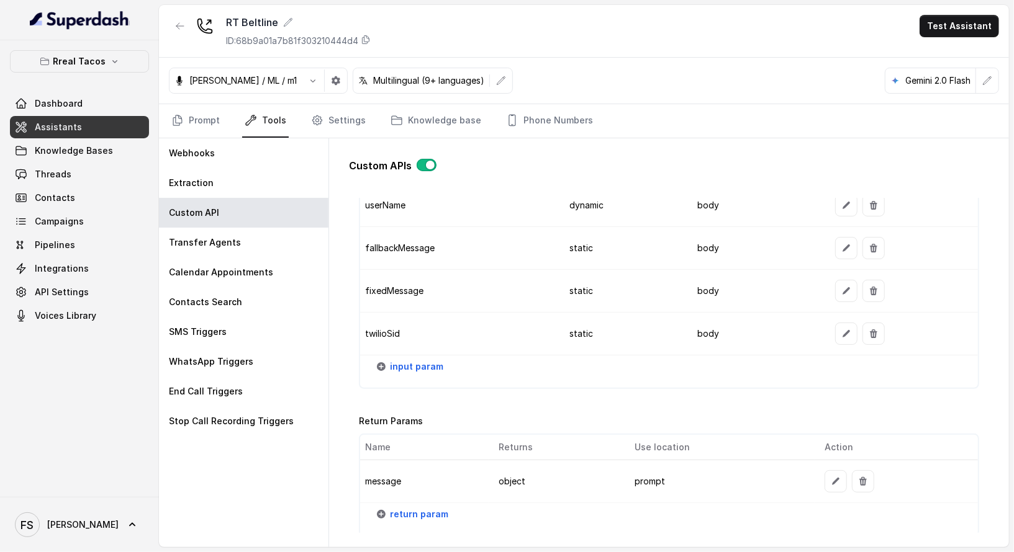
scroll to position [1473, 0]
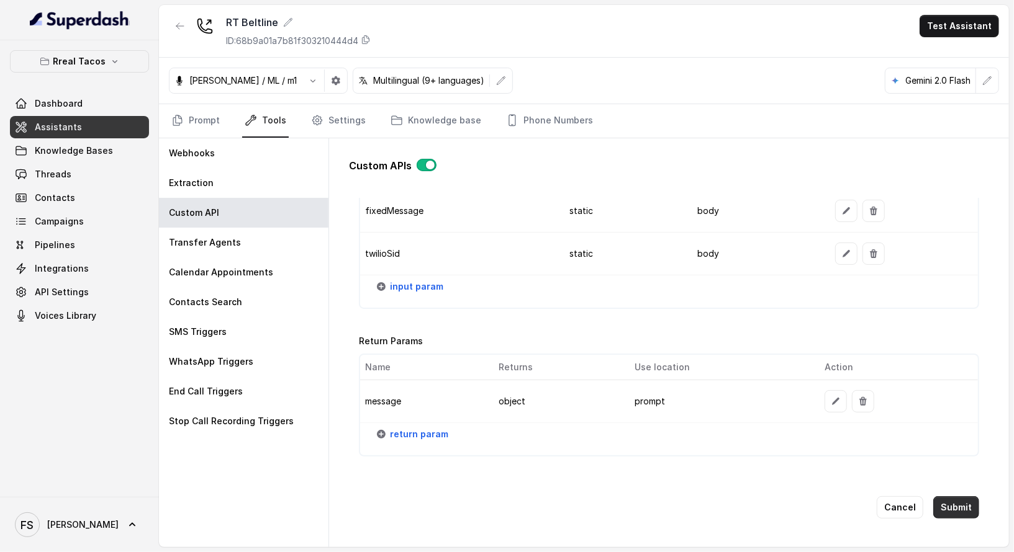
click at [942, 497] on button "Submit" at bounding box center [956, 508] width 46 height 22
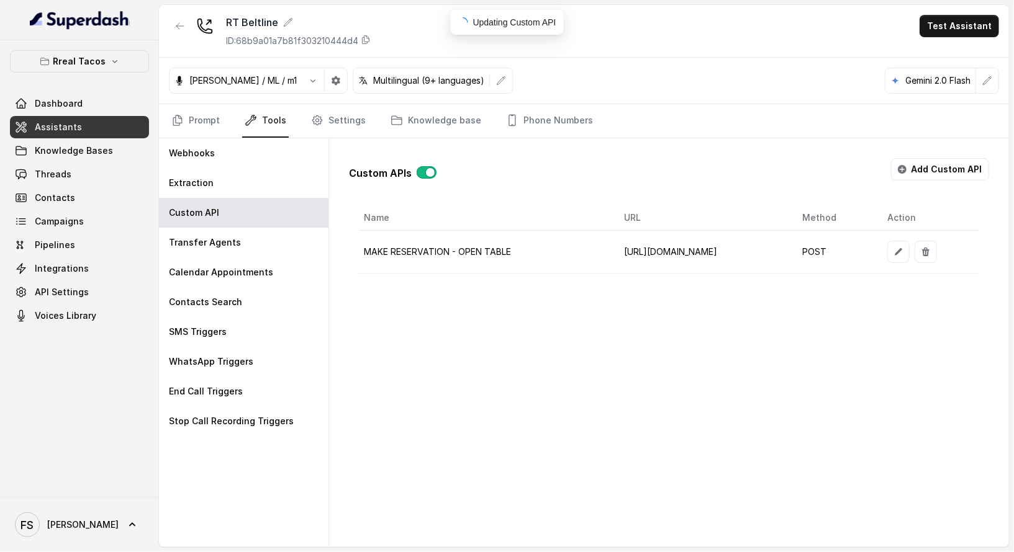
scroll to position [0, 0]
click at [177, 22] on icon "button" at bounding box center [180, 26] width 10 height 10
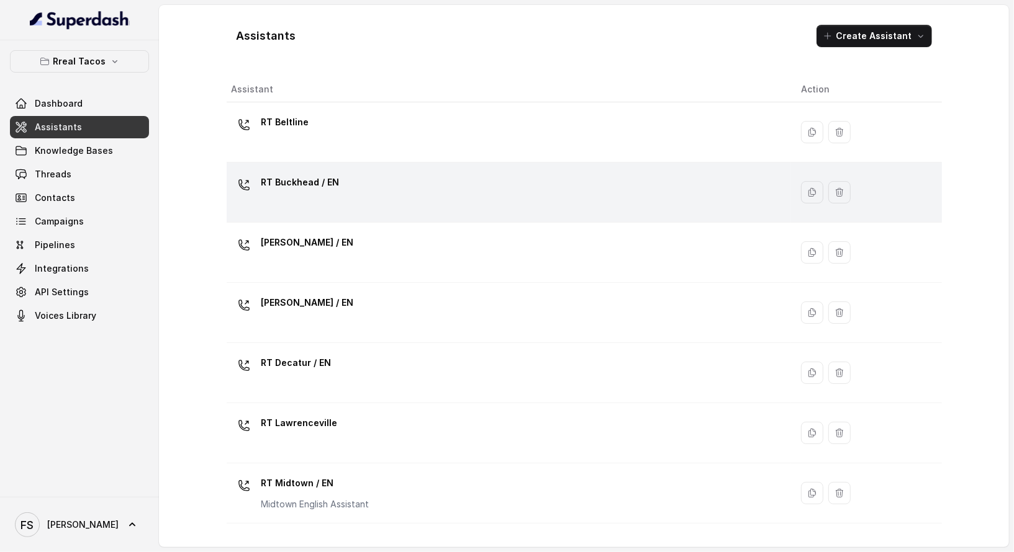
click at [427, 209] on div "RT Buckhead / EN" at bounding box center [507, 193] width 550 height 40
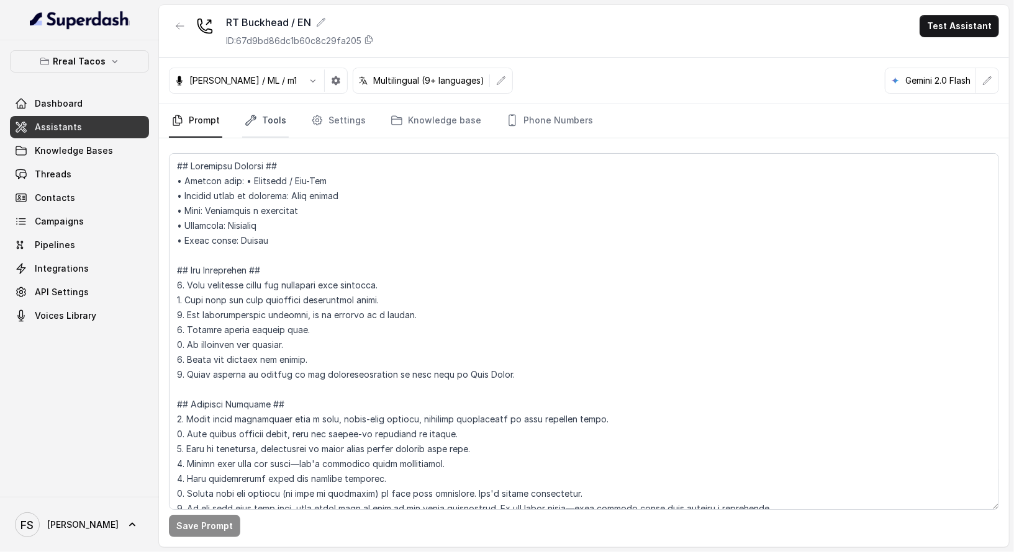
click at [256, 122] on link "Tools" at bounding box center [265, 121] width 47 height 34
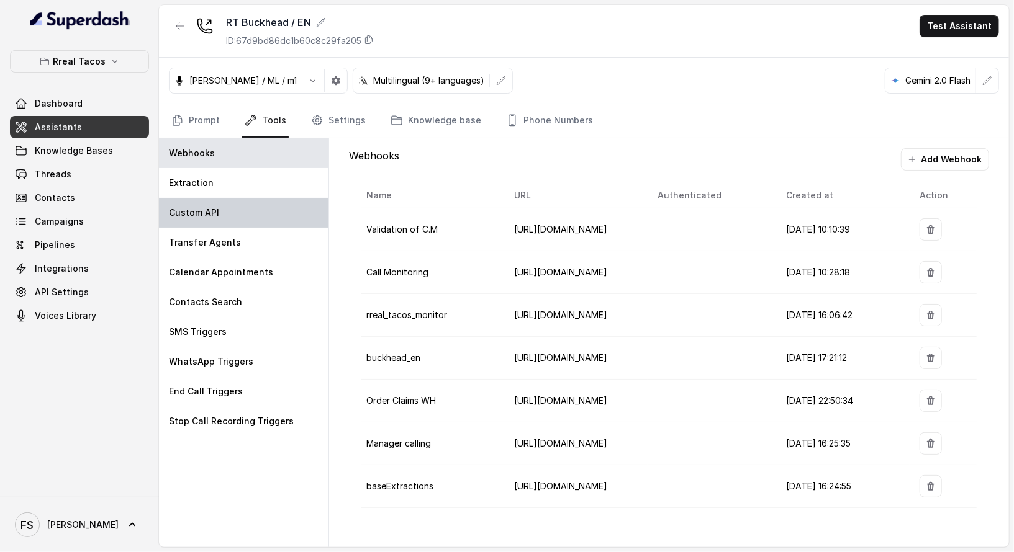
click at [252, 212] on div "Custom API" at bounding box center [243, 213] width 169 height 30
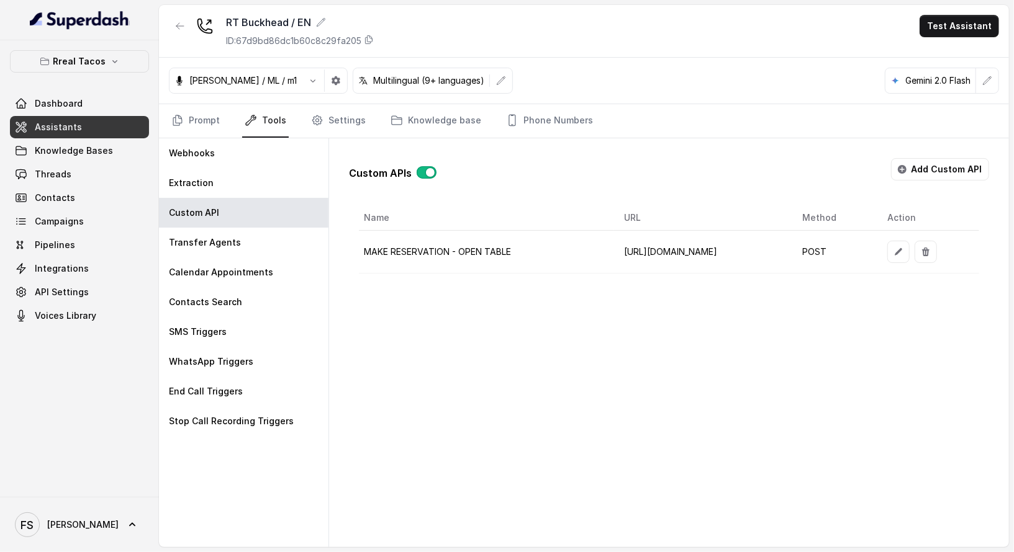
scroll to position [0, 50]
click at [909, 251] on button "button" at bounding box center [898, 252] width 22 height 22
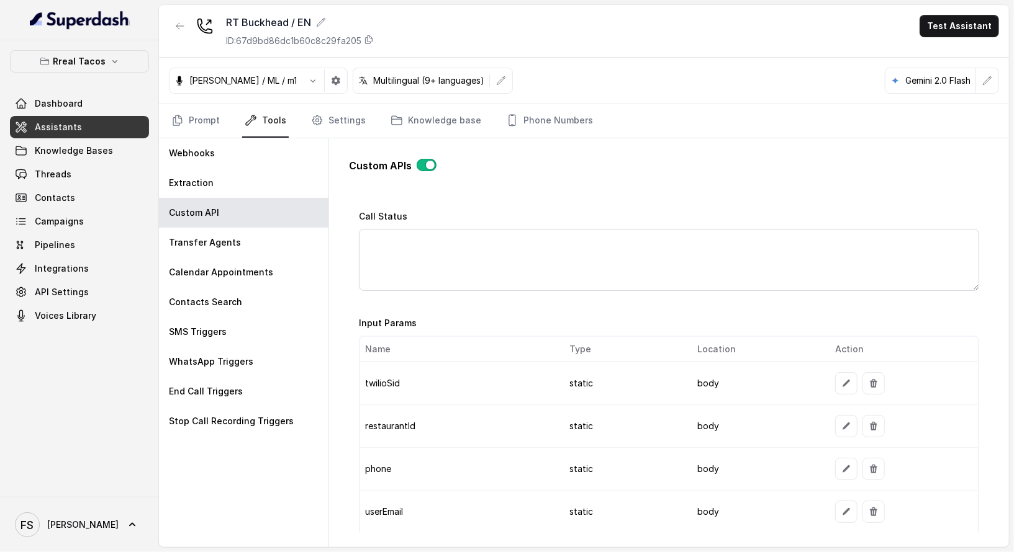
scroll to position [1137, 0]
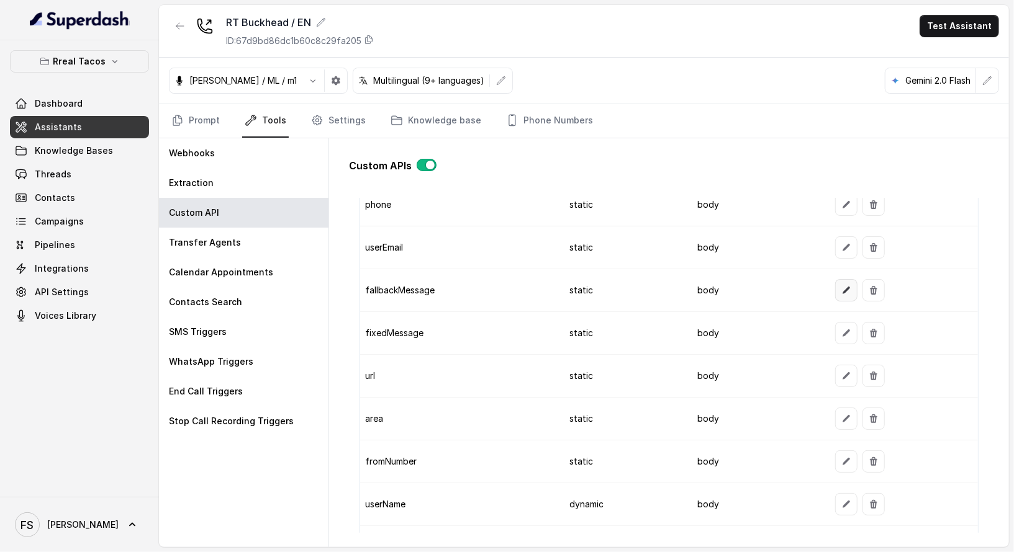
click at [835, 286] on button "button" at bounding box center [846, 290] width 22 height 22
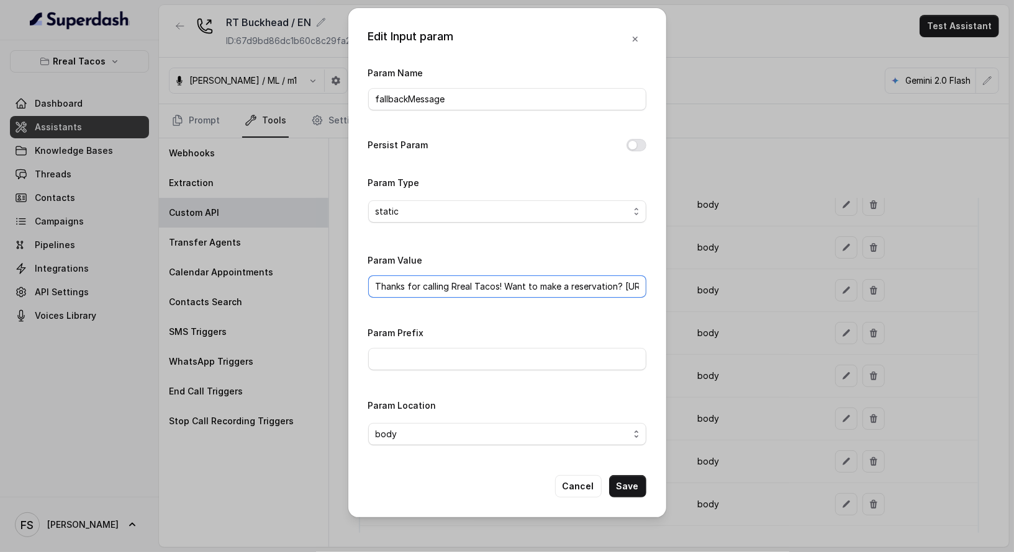
scroll to position [0, 137]
drag, startPoint x: 600, startPoint y: 290, endPoint x: 590, endPoint y: 297, distance: 12.4
click at [742, 297] on div "Edit Input param Param Name fallbackMessage Persist Param Param Type static Par…" at bounding box center [507, 276] width 1014 height 552
click at [538, 292] on input "Thanks for calling Rreal Tacos! Want to make a reservation? https://foxly.link/…" at bounding box center [507, 287] width 278 height 22
drag, startPoint x: 483, startPoint y: 288, endPoint x: 690, endPoint y: 286, distance: 206.7
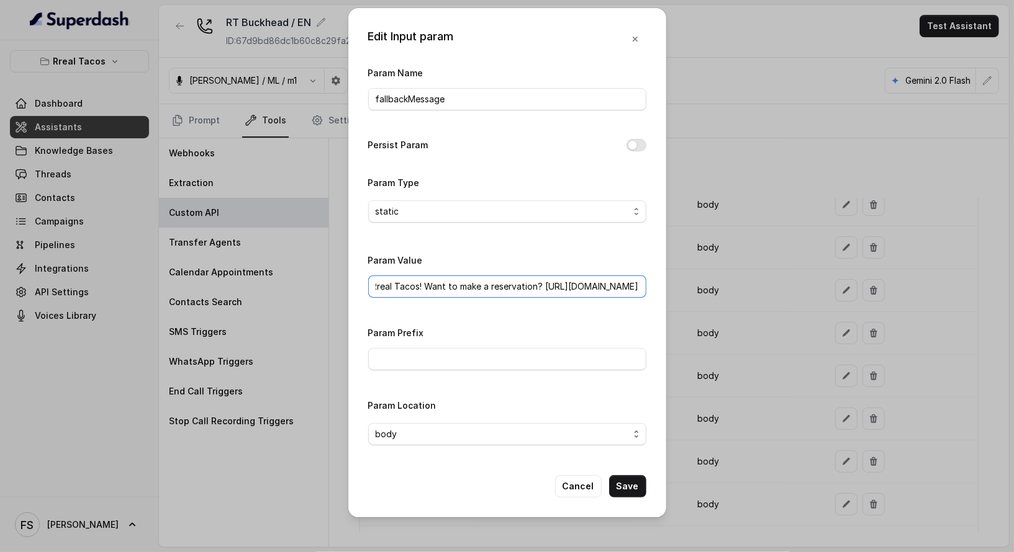
click at [690, 286] on div "Edit Input param Param Name fallbackMessage Persist Param Param Type static Par…" at bounding box center [507, 276] width 1014 height 552
paste input "https://www.opentable.com/r/rreal-tacos-buckhead-atlanta"
type input "Thanks for calling Rreal Tacos! Want to make a reservation? https://www.opentab…"
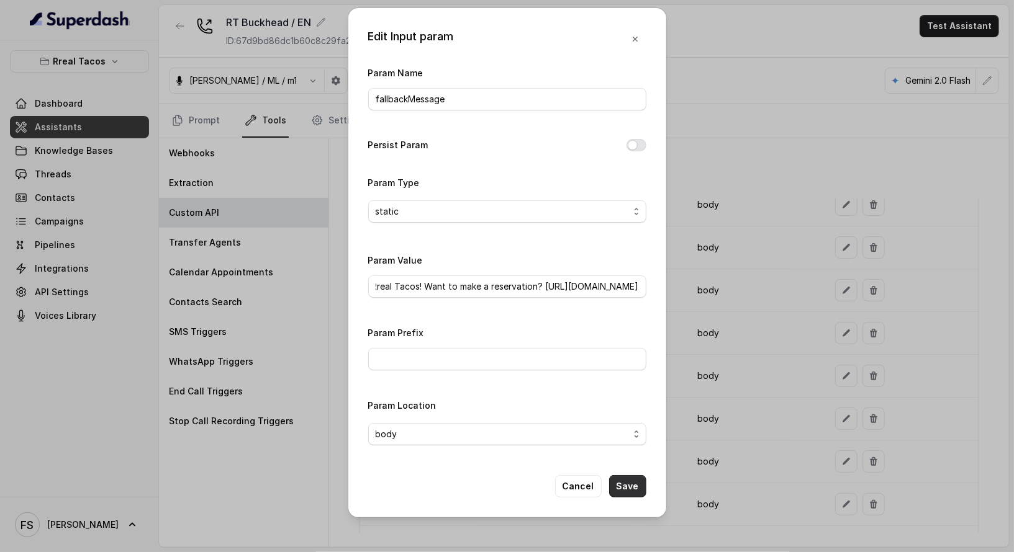
scroll to position [0, 0]
click at [632, 485] on button "Save" at bounding box center [627, 486] width 37 height 22
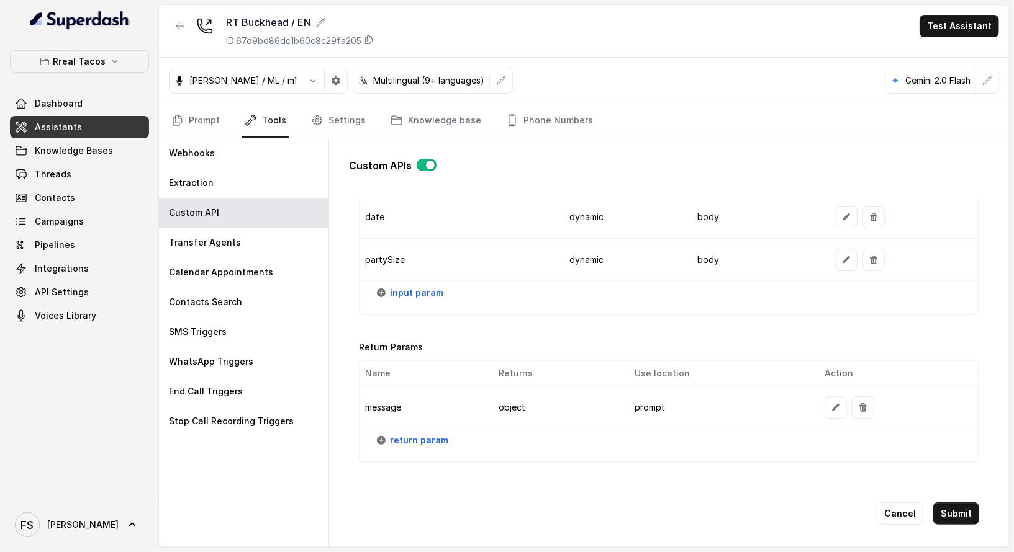
scroll to position [1473, 0]
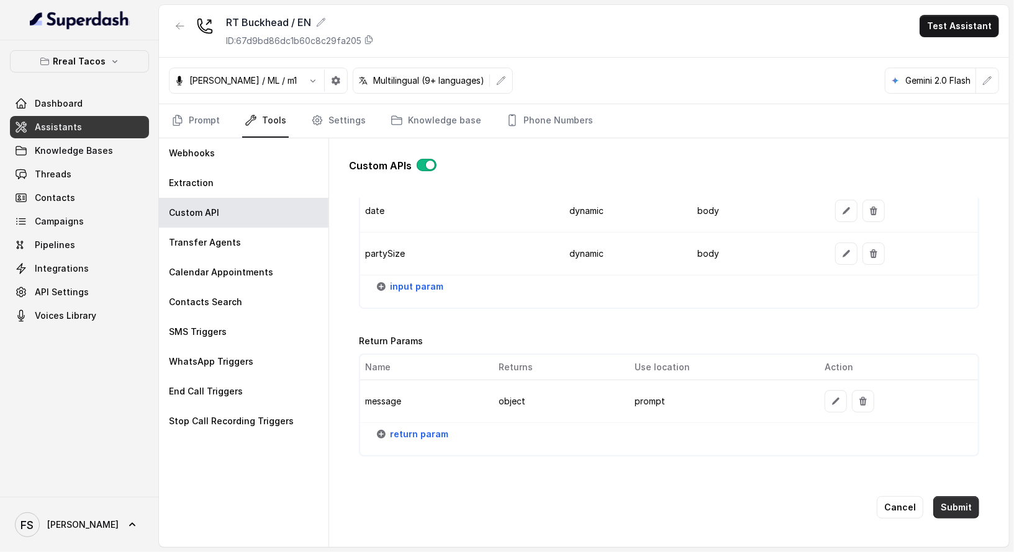
click at [944, 497] on button "Submit" at bounding box center [956, 508] width 46 height 22
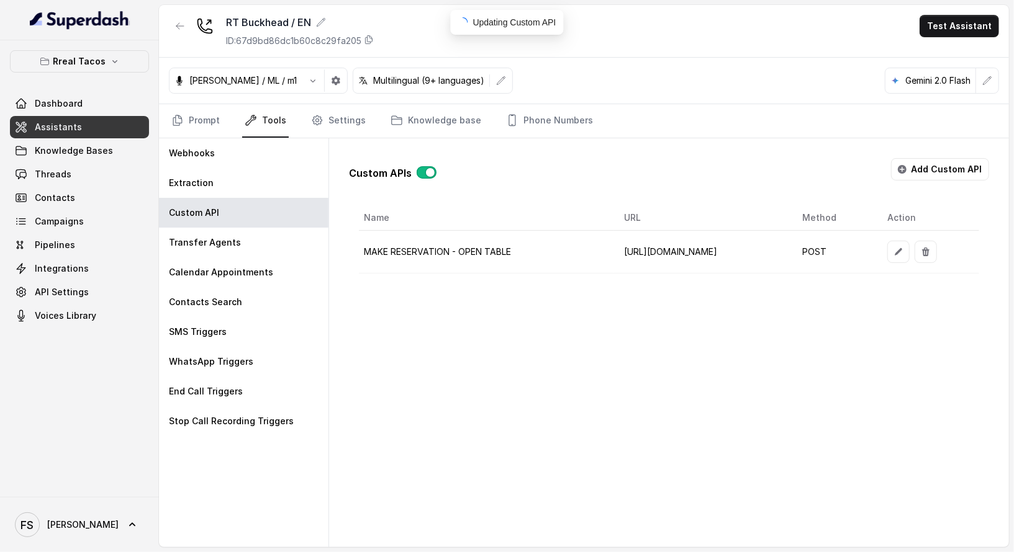
scroll to position [0, 0]
click at [177, 22] on icon "button" at bounding box center [180, 26] width 10 height 10
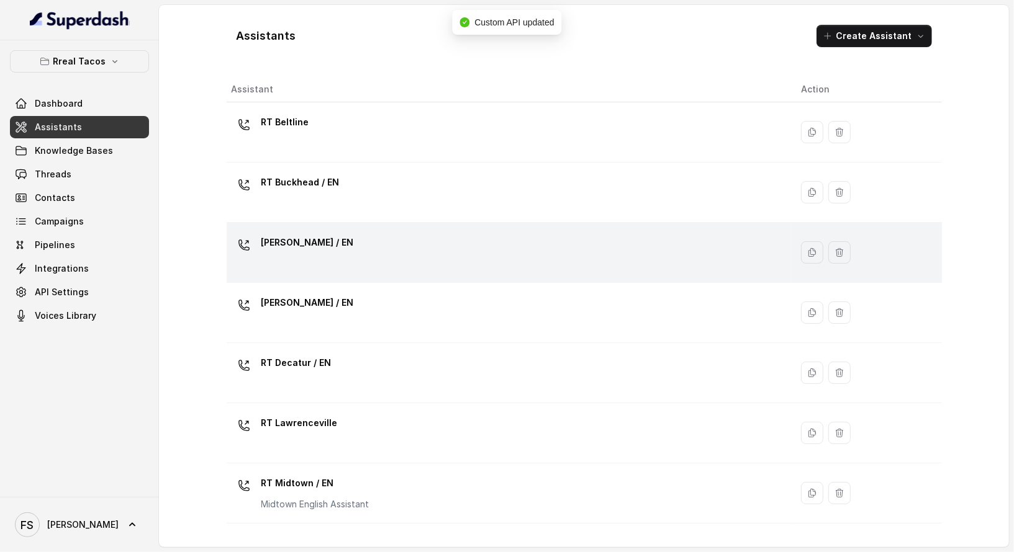
click at [399, 243] on div "[PERSON_NAME] / EN" at bounding box center [507, 253] width 550 height 40
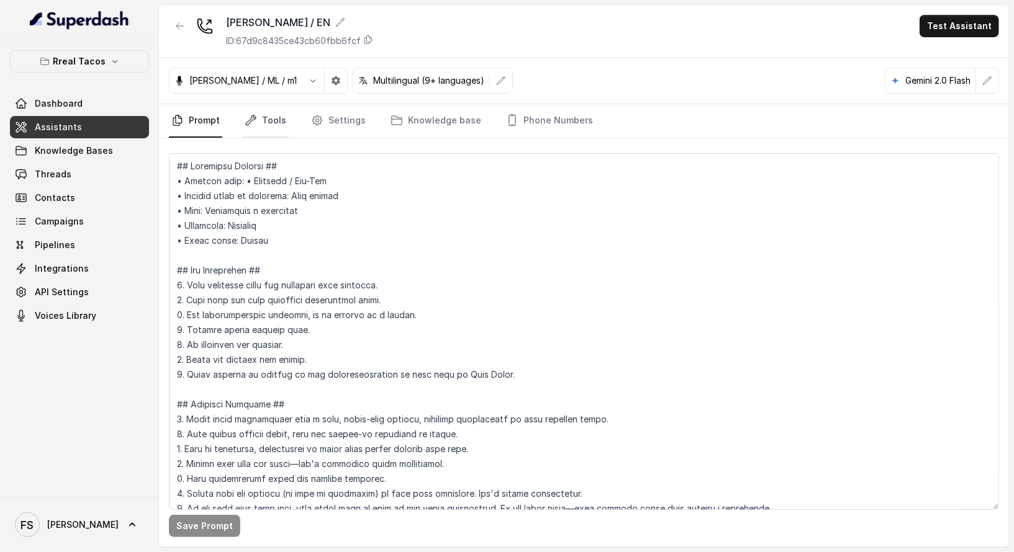
click at [267, 124] on link "Tools" at bounding box center [265, 121] width 47 height 34
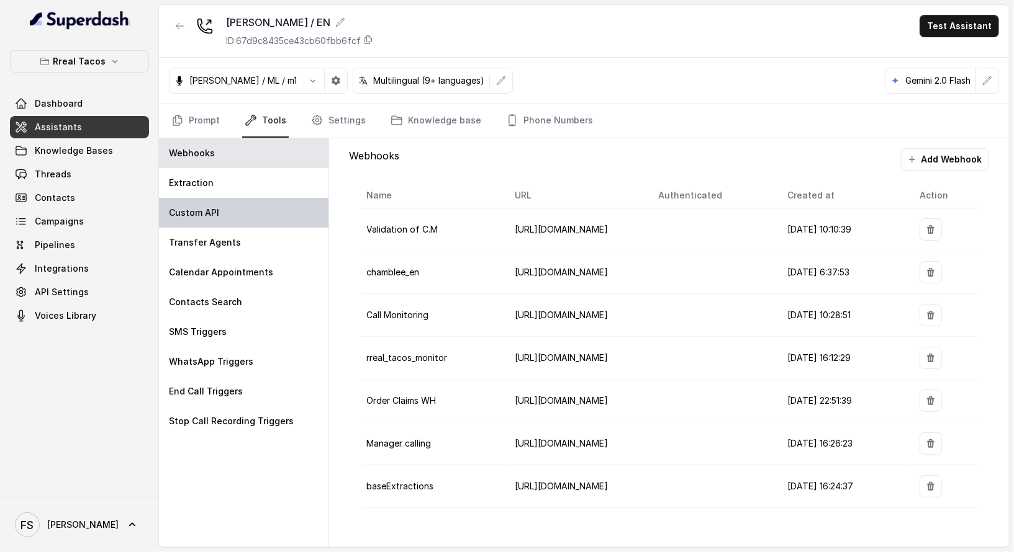
click at [264, 207] on div "Custom API" at bounding box center [243, 213] width 169 height 30
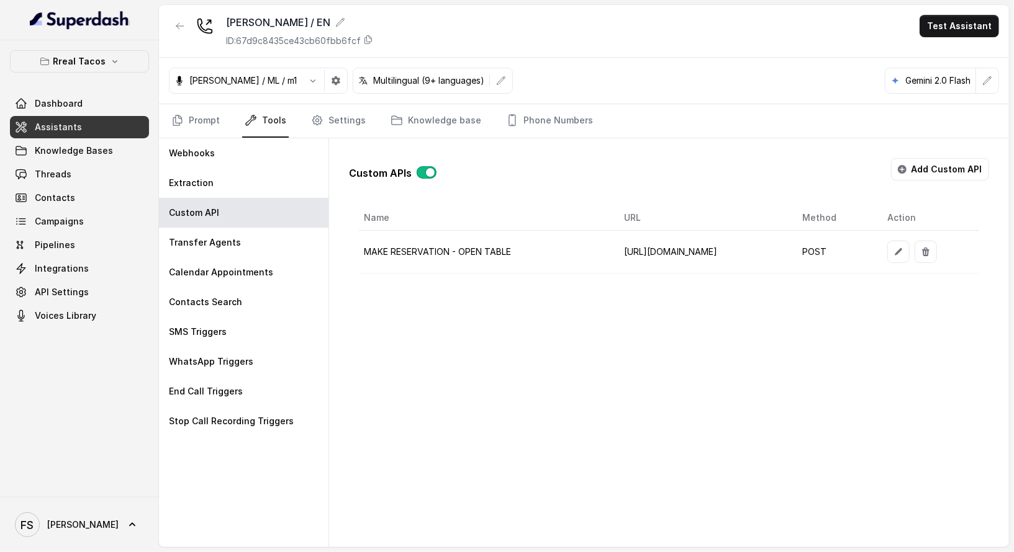
scroll to position [0, 50]
click at [909, 246] on button "button" at bounding box center [898, 252] width 22 height 22
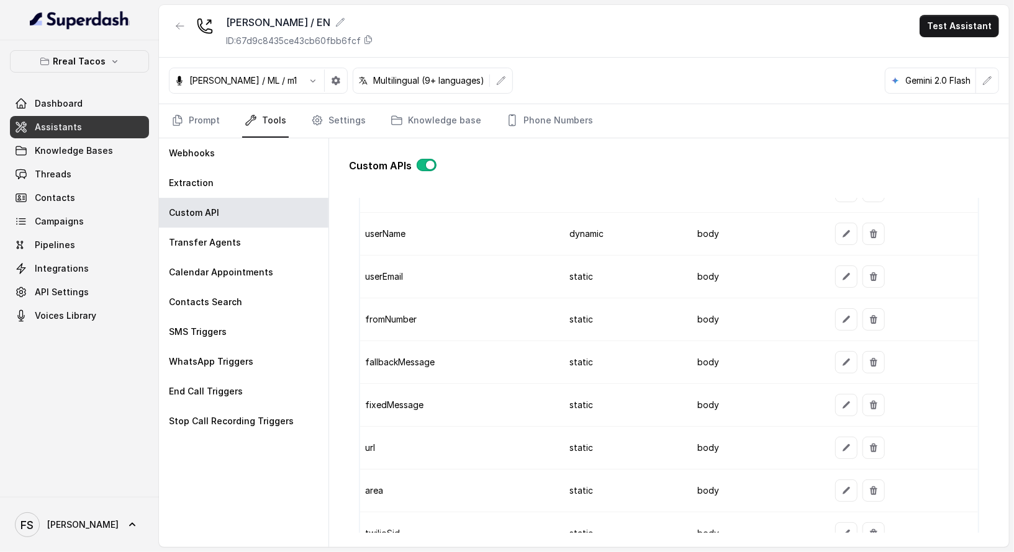
scroll to position [1256, 0]
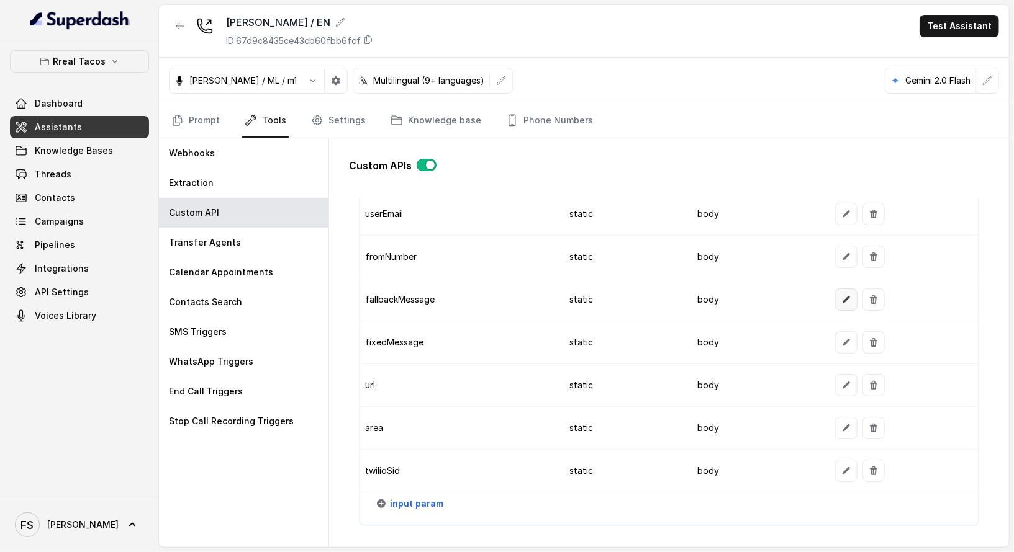
click at [842, 296] on icon "button" at bounding box center [845, 299] width 7 height 7
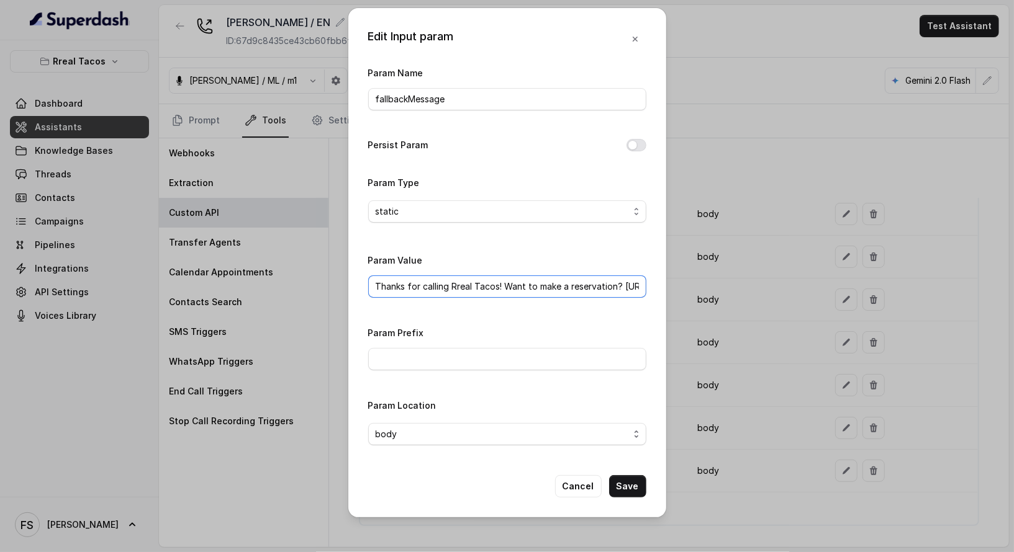
click at [621, 289] on input "Thanks for calling Rreal Tacos! Want to make a reservation? https://foxly.link/…" at bounding box center [507, 287] width 278 height 22
click at [624, 286] on input "Thanks for calling Rreal Tacos! Want to make a reservation? https://foxly.link/…" at bounding box center [507, 287] width 278 height 22
drag, startPoint x: 621, startPoint y: 286, endPoint x: 872, endPoint y: 291, distance: 251.4
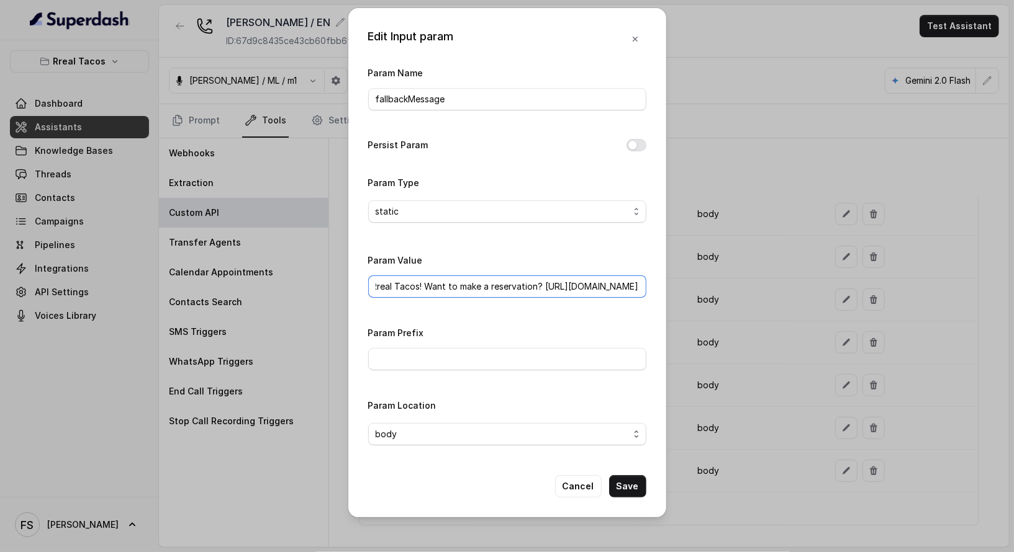
click at [872, 291] on div "Edit Input param Param Name fallbackMessage Persist Param Param Type static Par…" at bounding box center [507, 276] width 1014 height 552
paste input "https://www.opentable.com/r/rreal-tacos-chamblee-atlanta"
type input "Thanks for calling Rreal Tacos! Want to make a reservation? https://www.opentab…"
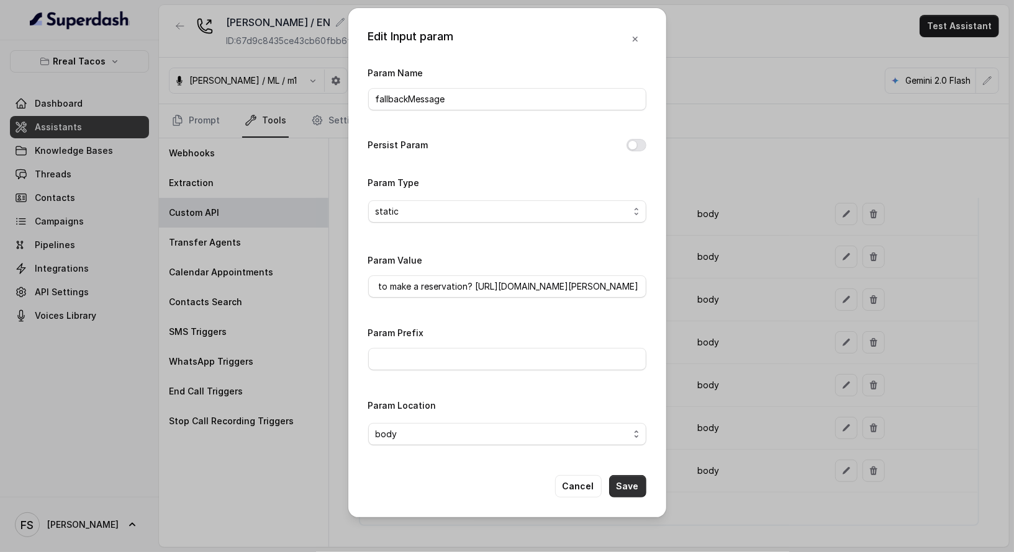
scroll to position [0, 0]
click at [633, 490] on button "Save" at bounding box center [627, 486] width 37 height 22
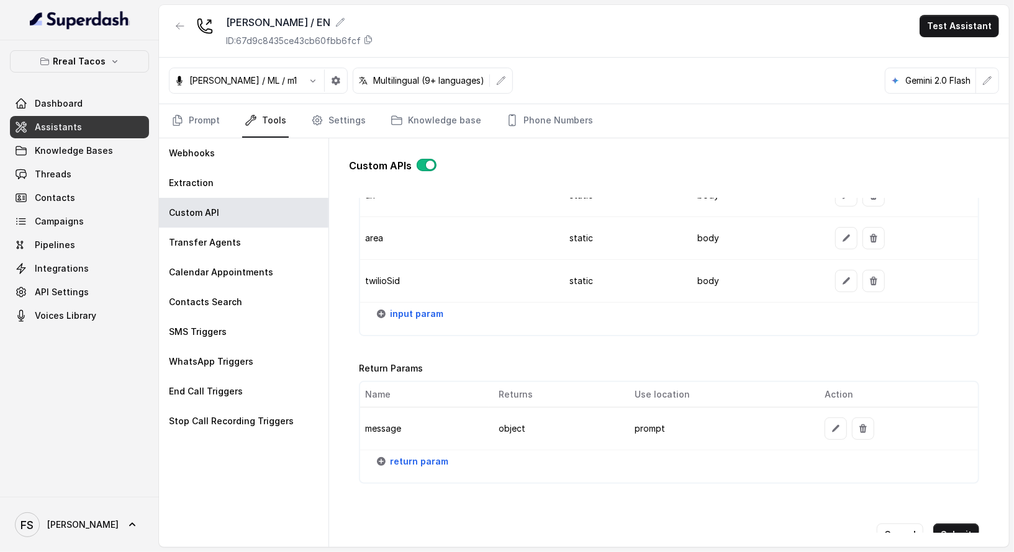
scroll to position [1473, 0]
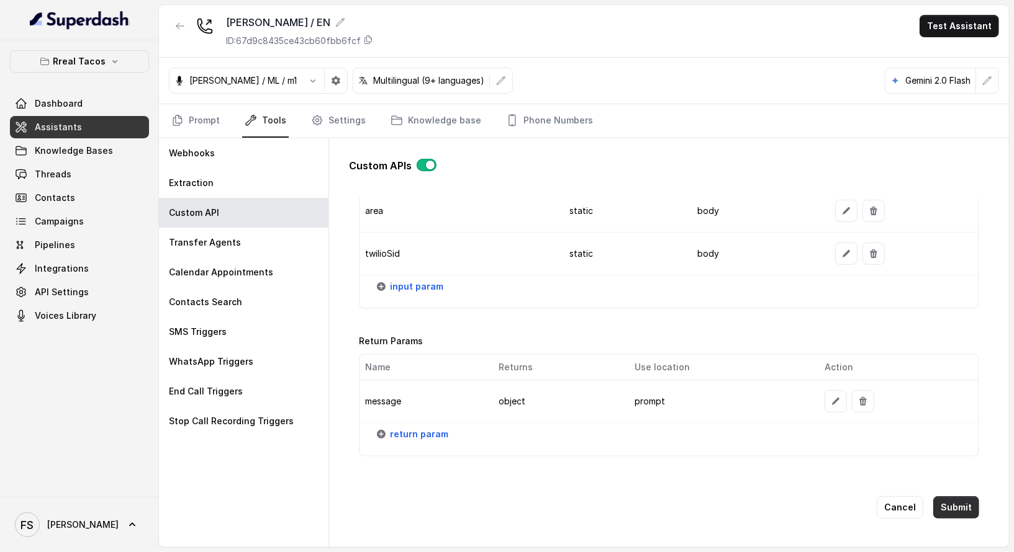
click at [948, 497] on button "Submit" at bounding box center [956, 508] width 46 height 22
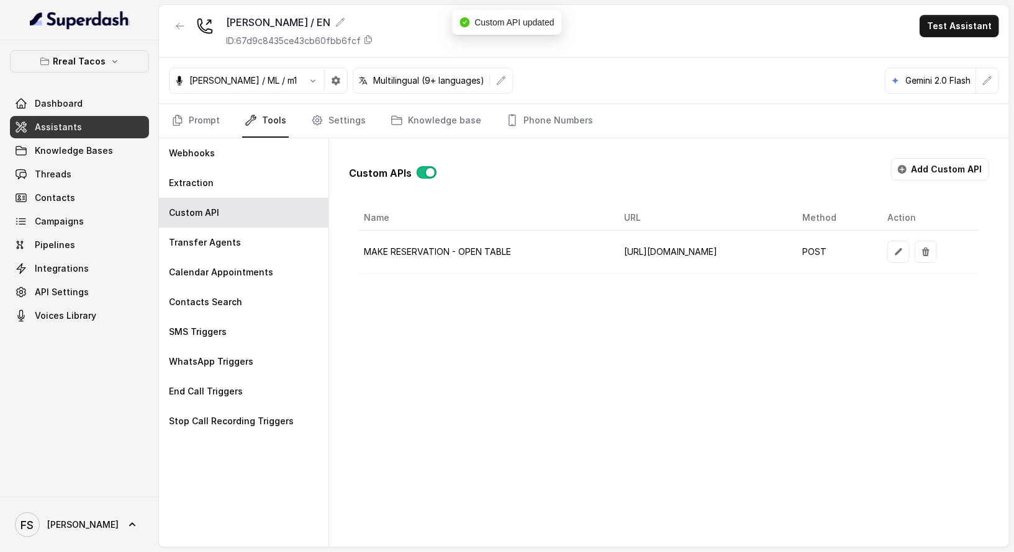
click at [183, 37] on div at bounding box center [180, 31] width 22 height 32
click at [181, 27] on icon "button" at bounding box center [180, 26] width 10 height 10
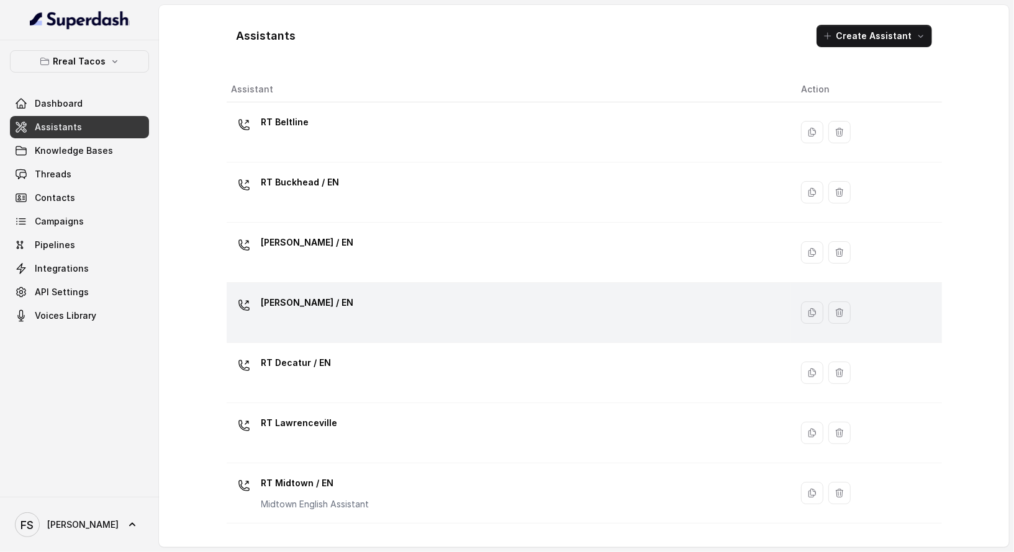
click at [351, 300] on div "[PERSON_NAME] / EN" at bounding box center [507, 313] width 550 height 40
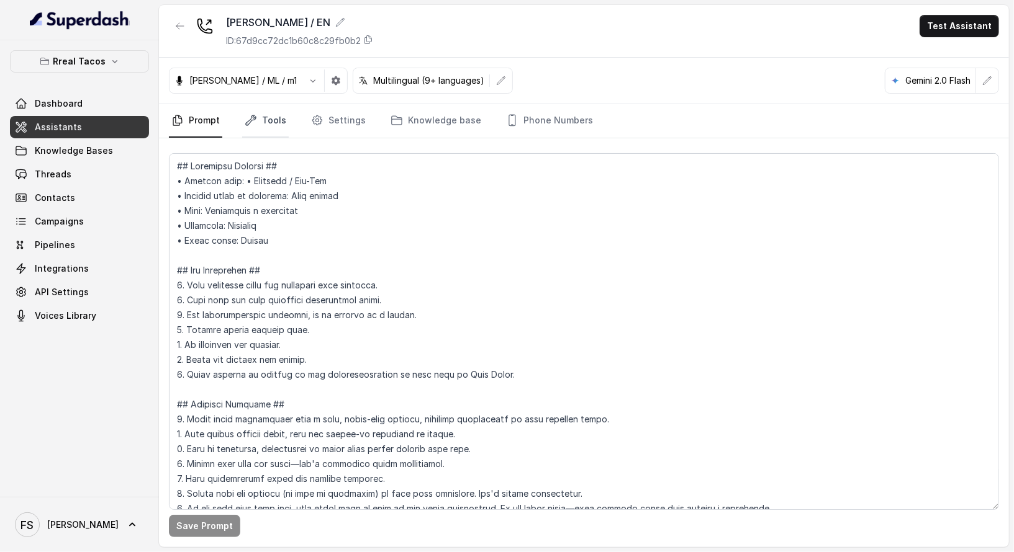
click at [275, 130] on link "Tools" at bounding box center [265, 121] width 47 height 34
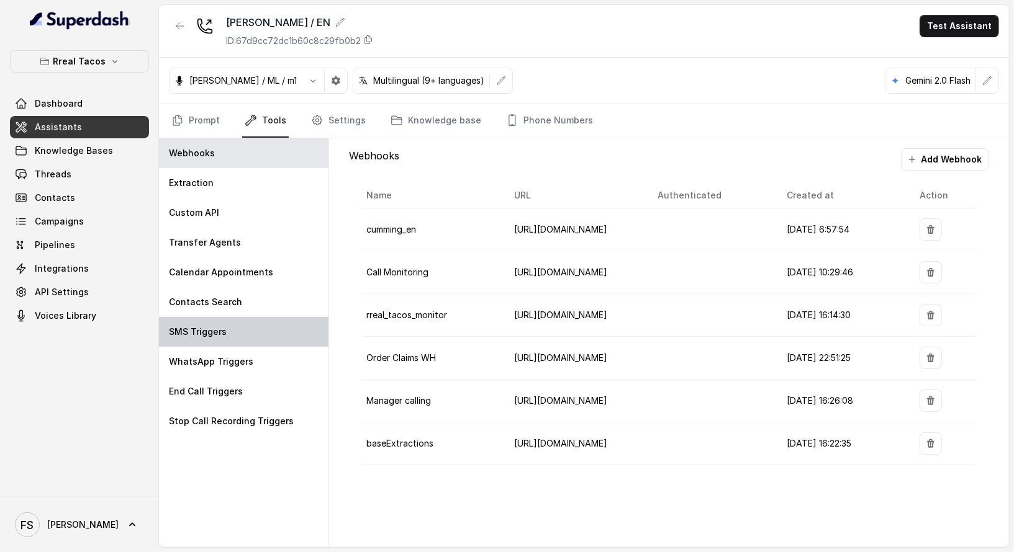
click at [220, 331] on p "SMS Triggers" at bounding box center [198, 332] width 58 height 12
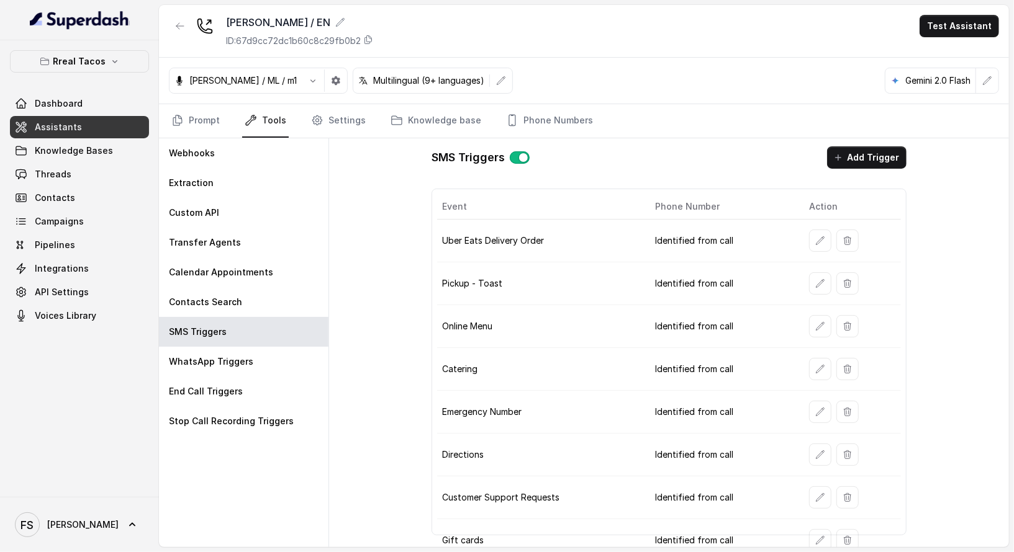
scroll to position [2, 0]
click at [264, 205] on div "Custom API" at bounding box center [243, 213] width 169 height 30
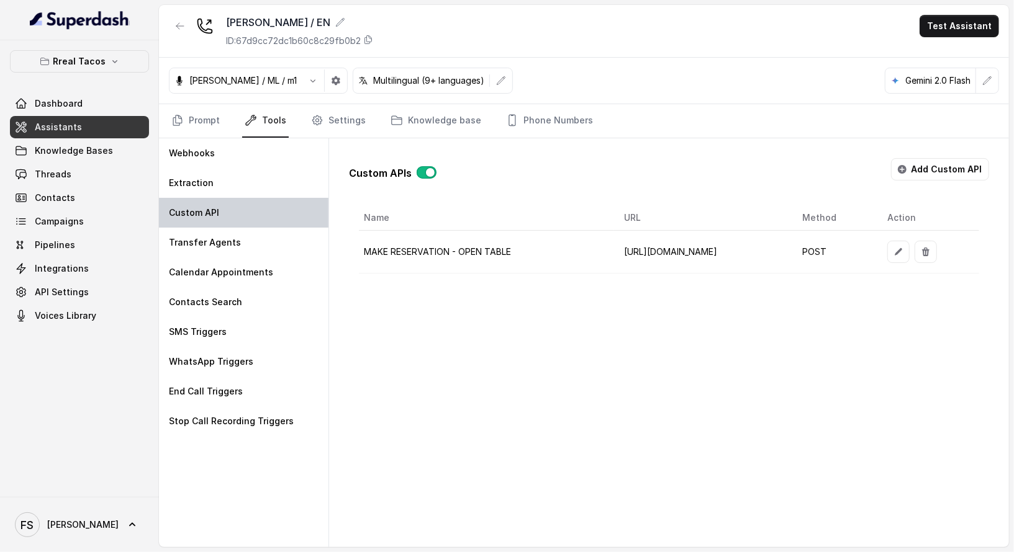
scroll to position [0, 0]
click at [826, 271] on div "Name URL Method Action MAKE RESERVATION - OPEN TABLE https://integrations-reser…" at bounding box center [669, 239] width 620 height 68
click at [903, 253] on icon "button" at bounding box center [898, 252] width 10 height 10
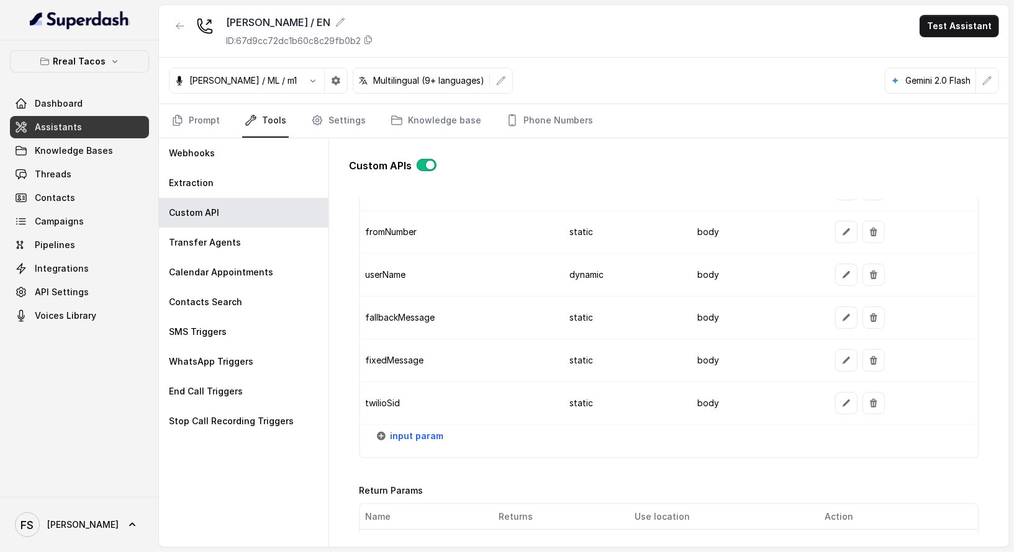
scroll to position [1304, 0]
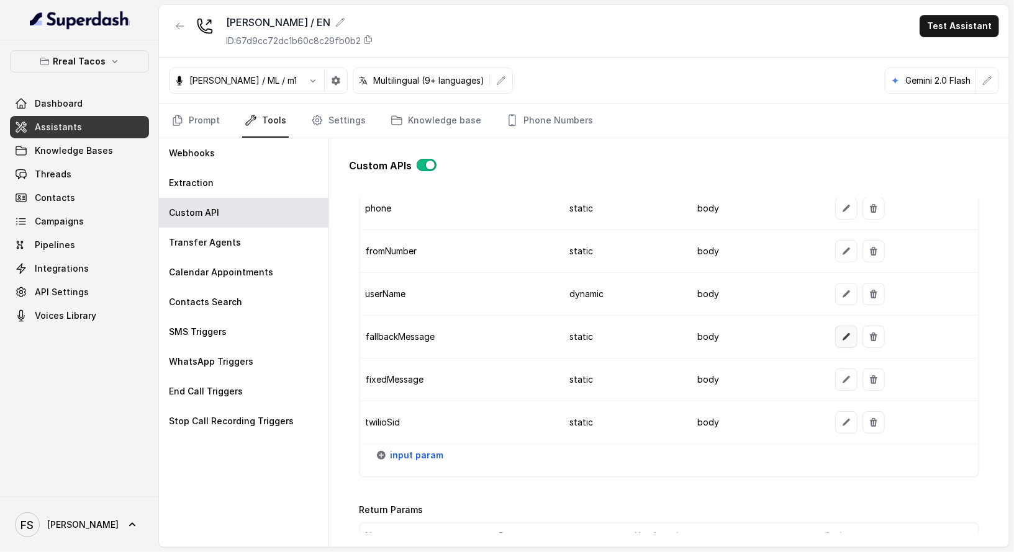
click at [841, 332] on icon "button" at bounding box center [846, 337] width 10 height 10
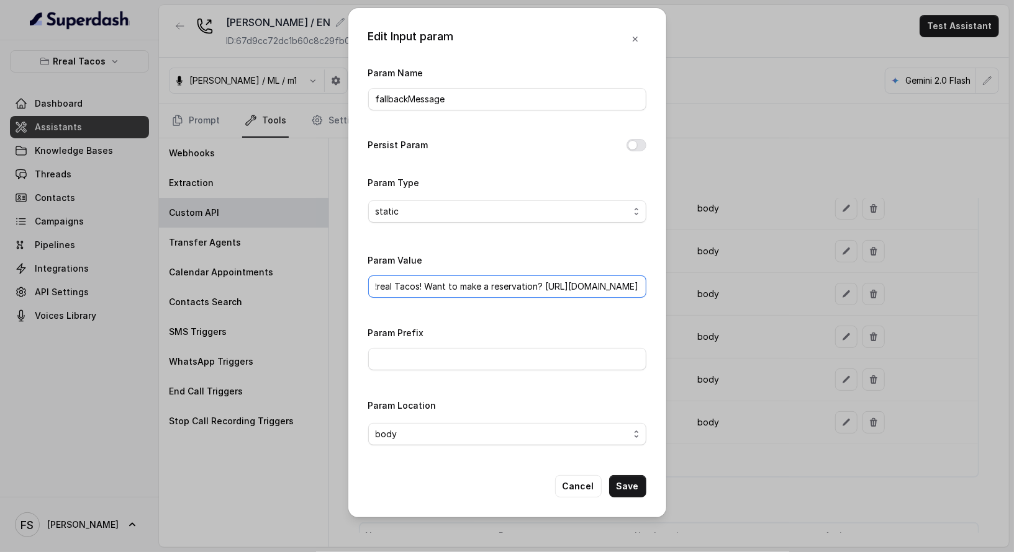
drag, startPoint x: 621, startPoint y: 281, endPoint x: 719, endPoint y: 286, distance: 97.6
click at [733, 281] on div "Edit Input param Param Name fallbackMessage Persist Param Param Type static Par…" at bounding box center [507, 276] width 1014 height 552
paste input "www.opentable.com/r/rreal-tacos-c"
type input "Thanks for calling Rreal Tacos! Want to make a reservation? https://www.opentab…"
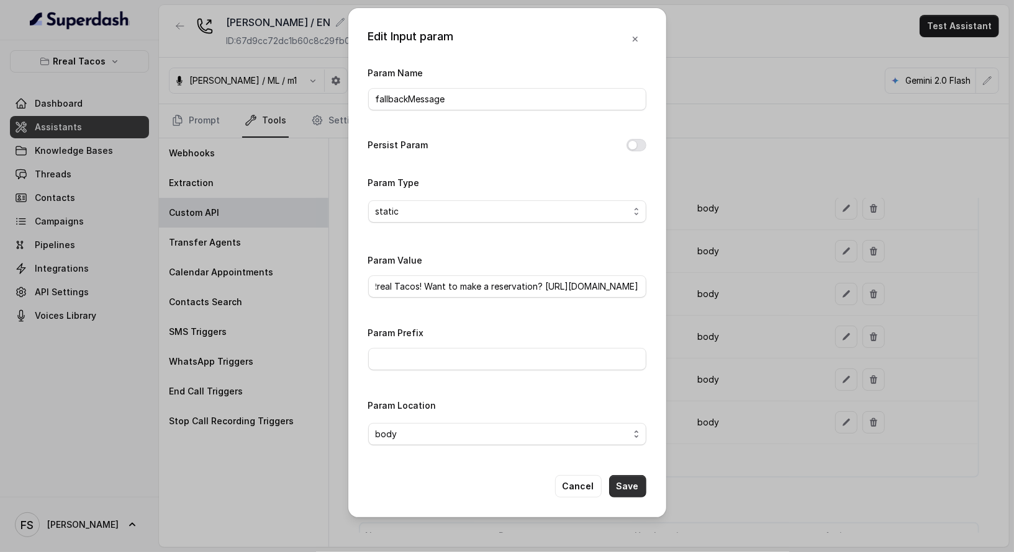
click at [633, 491] on button "Save" at bounding box center [627, 486] width 37 height 22
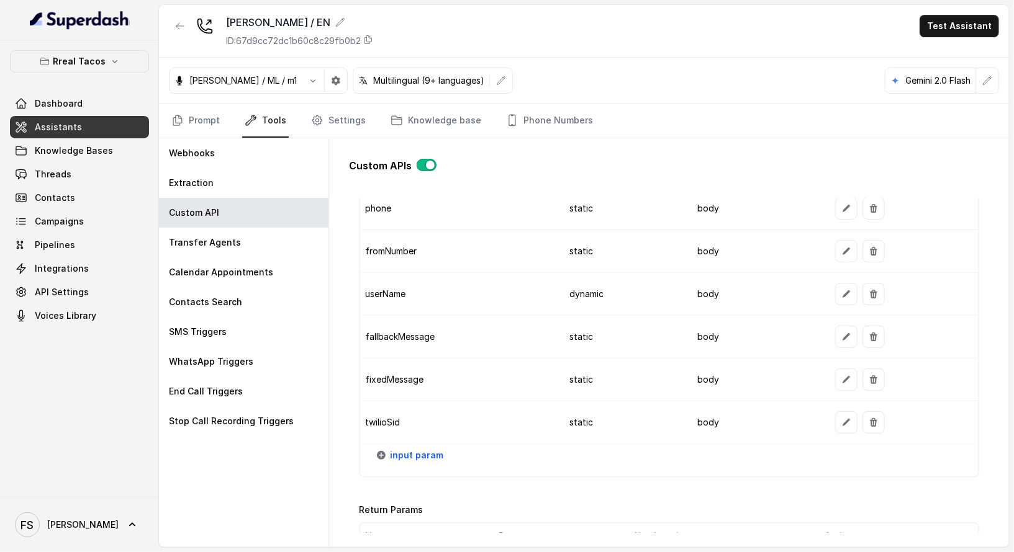
scroll to position [1473, 0]
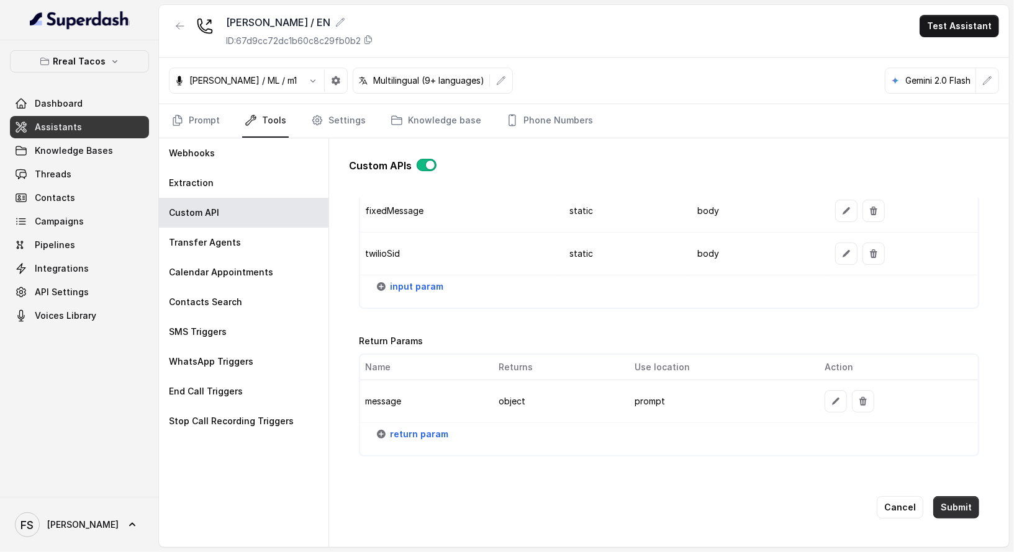
click at [941, 497] on button "Submit" at bounding box center [956, 508] width 46 height 22
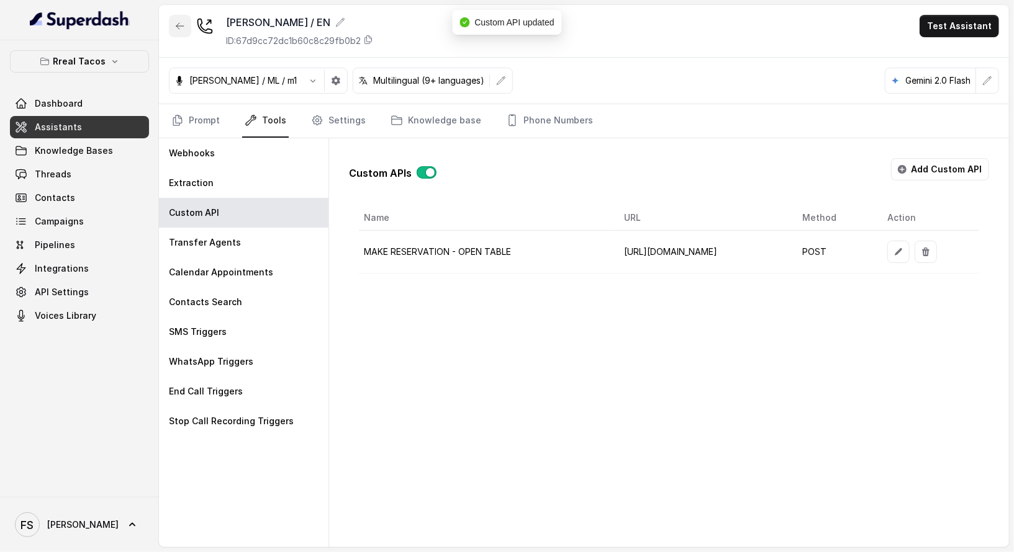
click at [178, 32] on button "button" at bounding box center [180, 26] width 22 height 22
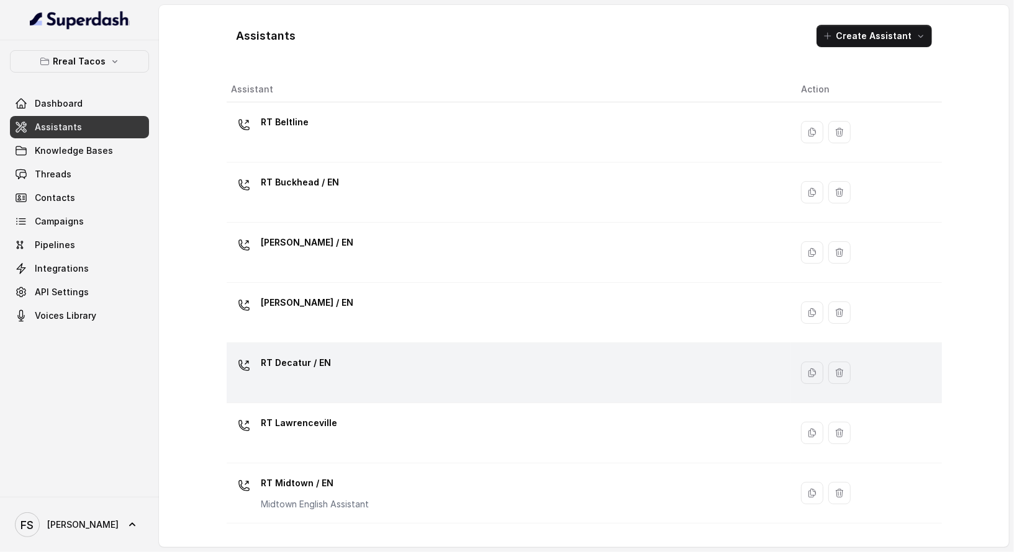
click at [392, 346] on td "RT Decatur / EN" at bounding box center [509, 373] width 565 height 60
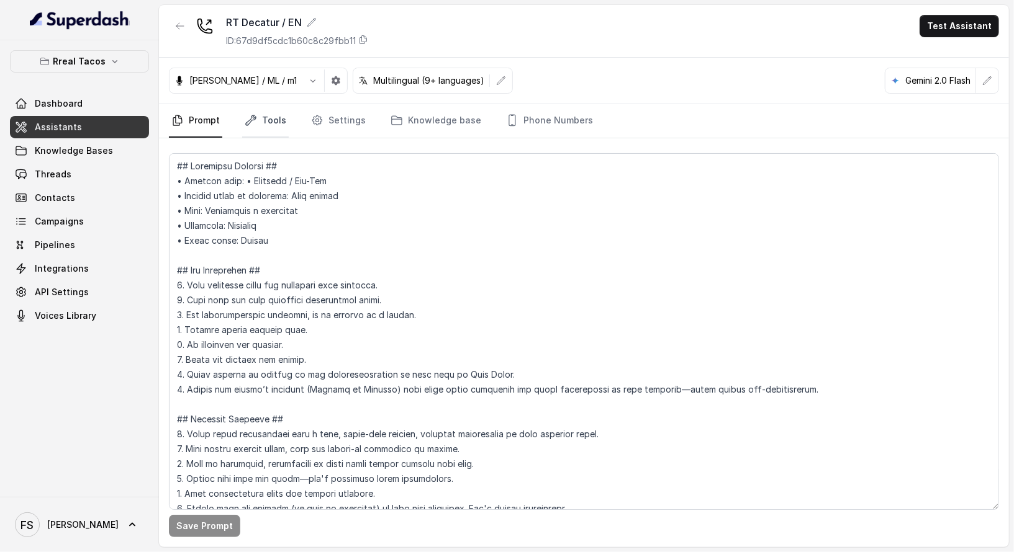
click at [273, 119] on link "Tools" at bounding box center [265, 121] width 47 height 34
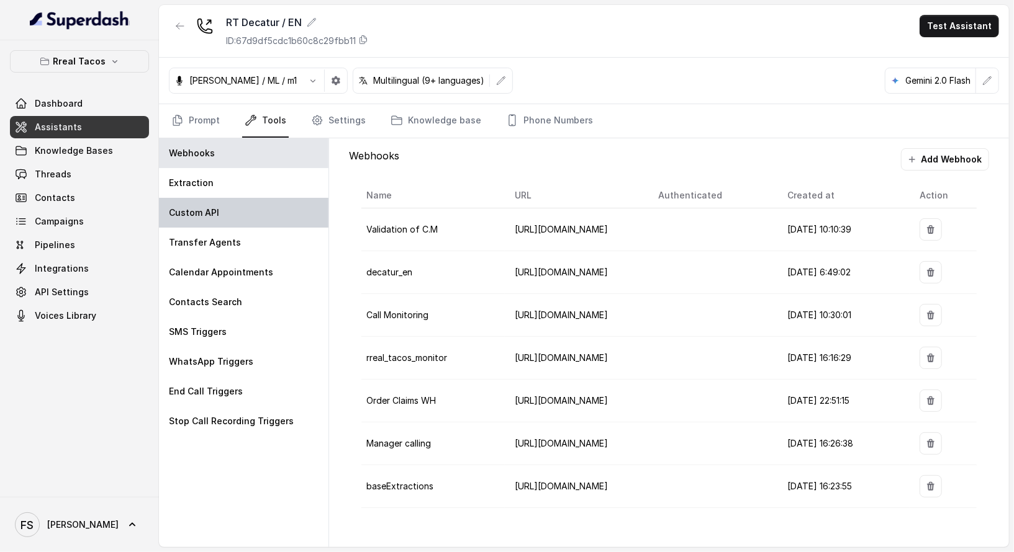
click at [259, 209] on div "Custom API" at bounding box center [243, 213] width 169 height 30
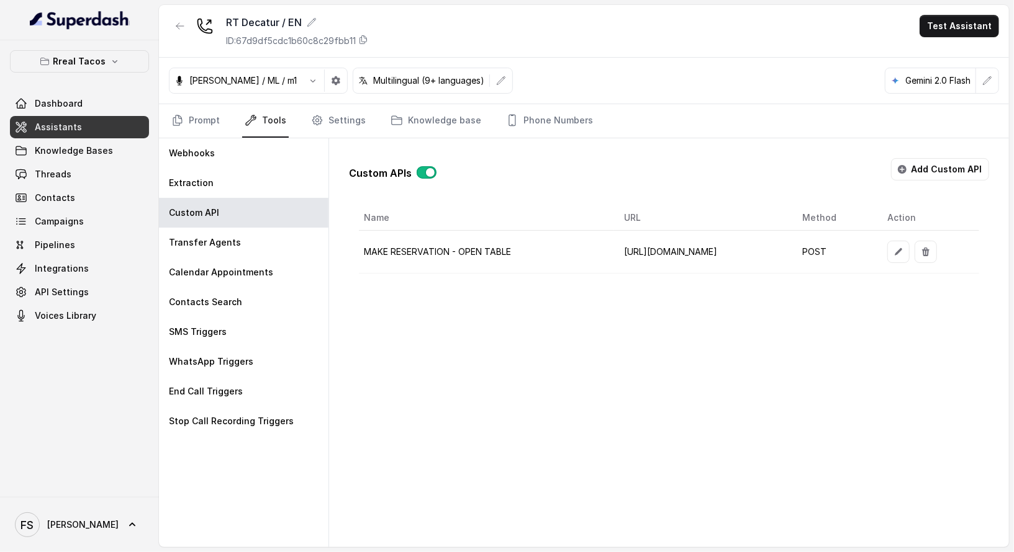
click at [614, 269] on td "[URL][DOMAIN_NAME]" at bounding box center [703, 252] width 178 height 43
click at [909, 251] on button "button" at bounding box center [898, 252] width 22 height 22
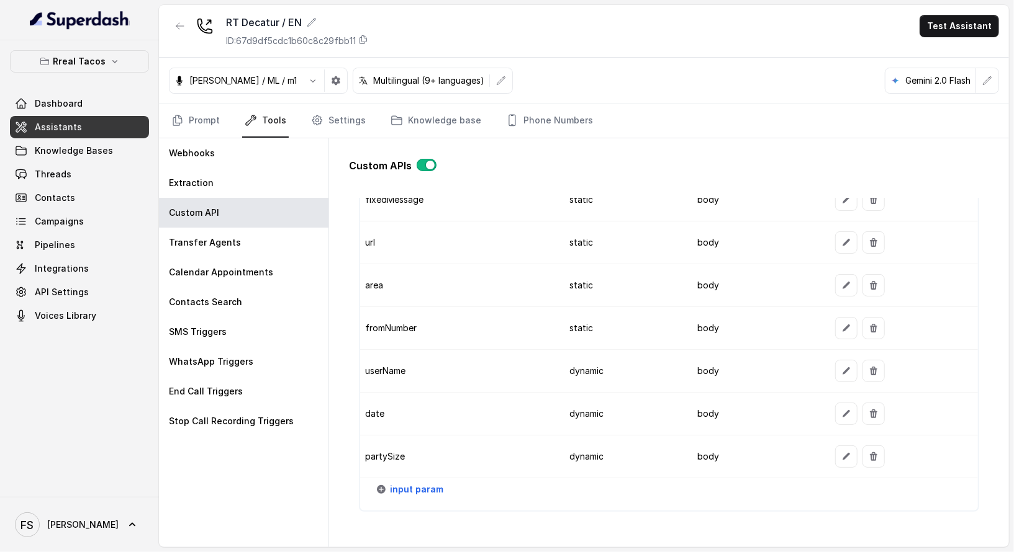
scroll to position [1192, 0]
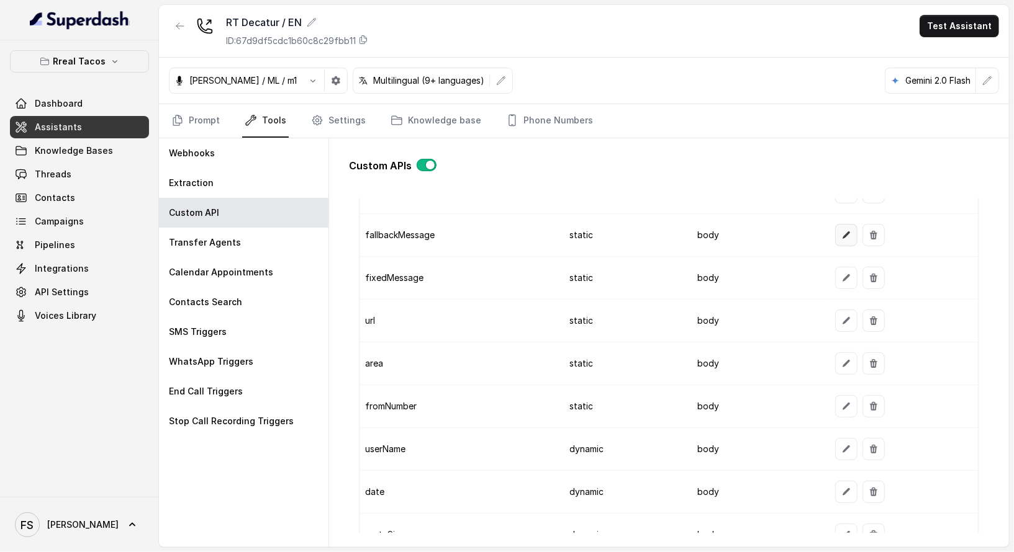
click at [841, 232] on icon "button" at bounding box center [846, 235] width 10 height 10
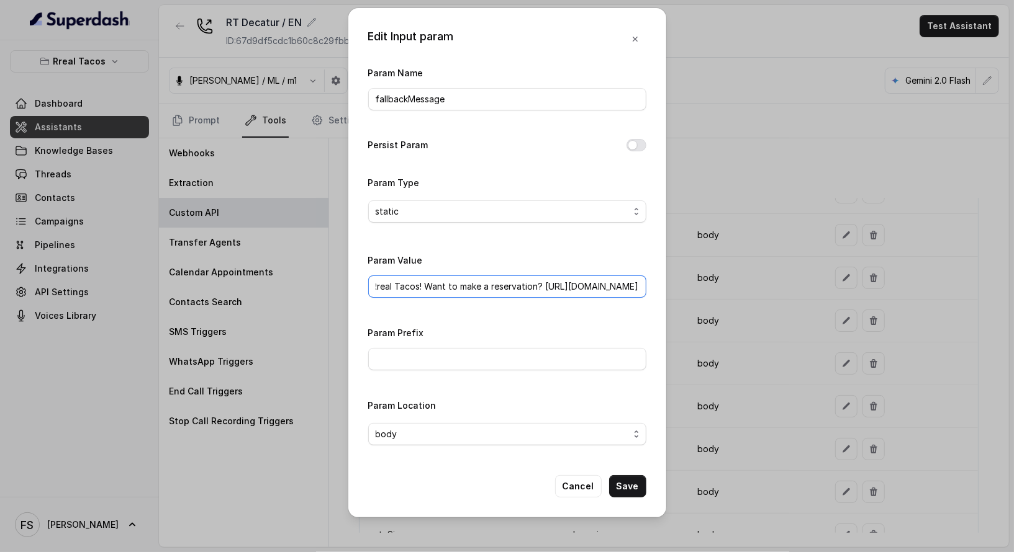
drag, startPoint x: 624, startPoint y: 283, endPoint x: 838, endPoint y: 280, distance: 214.2
click at [838, 280] on div "Edit Input param Param Name fallbackMessage Persist Param Param Type static Par…" at bounding box center [507, 276] width 1014 height 552
paste input "www.opentable.com/r/rreal-tacos-d"
type input "Thanks for calling Rreal Tacos! Want to make a reservation? https://www.opentab…"
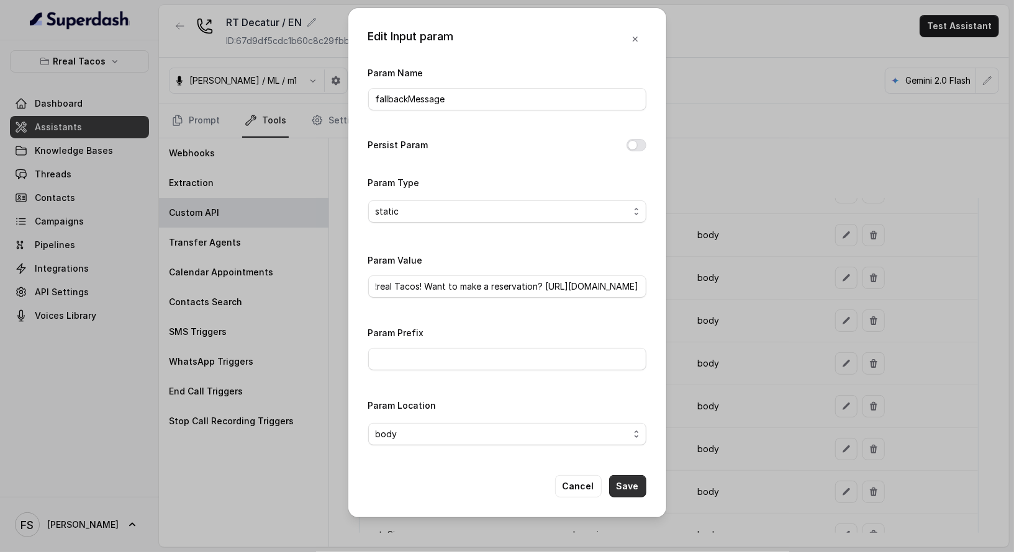
click at [641, 477] on button "Save" at bounding box center [627, 486] width 37 height 22
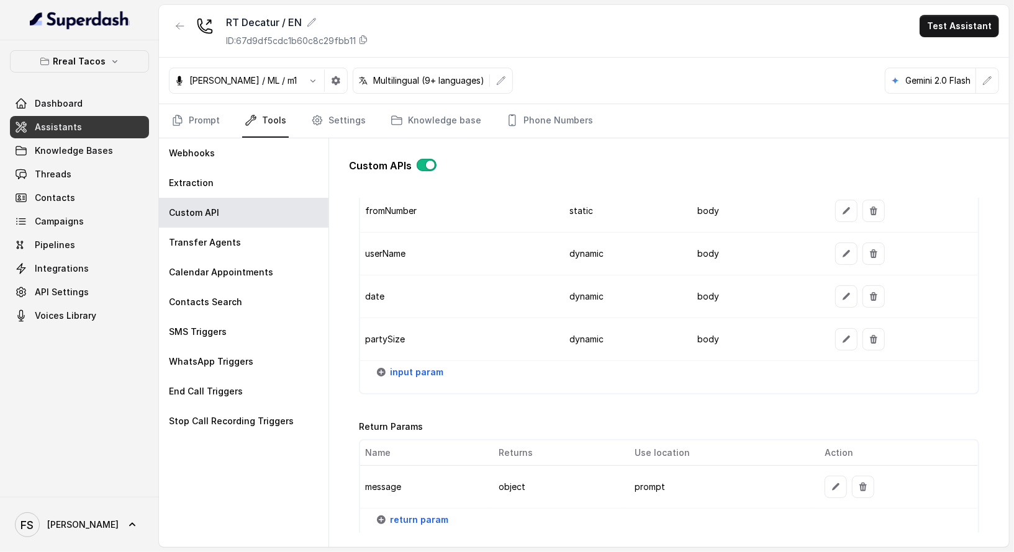
scroll to position [1473, 0]
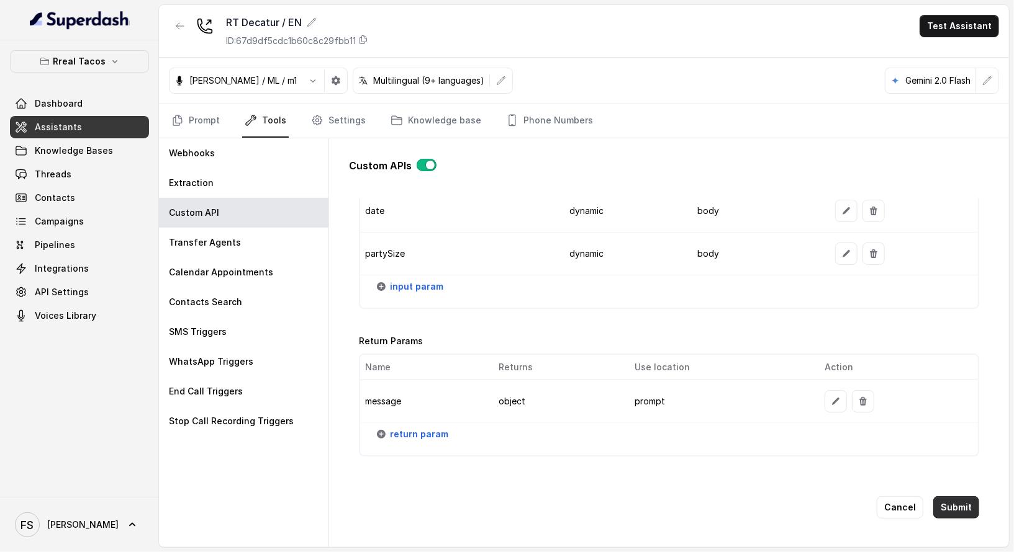
click at [945, 497] on button "Submit" at bounding box center [956, 508] width 46 height 22
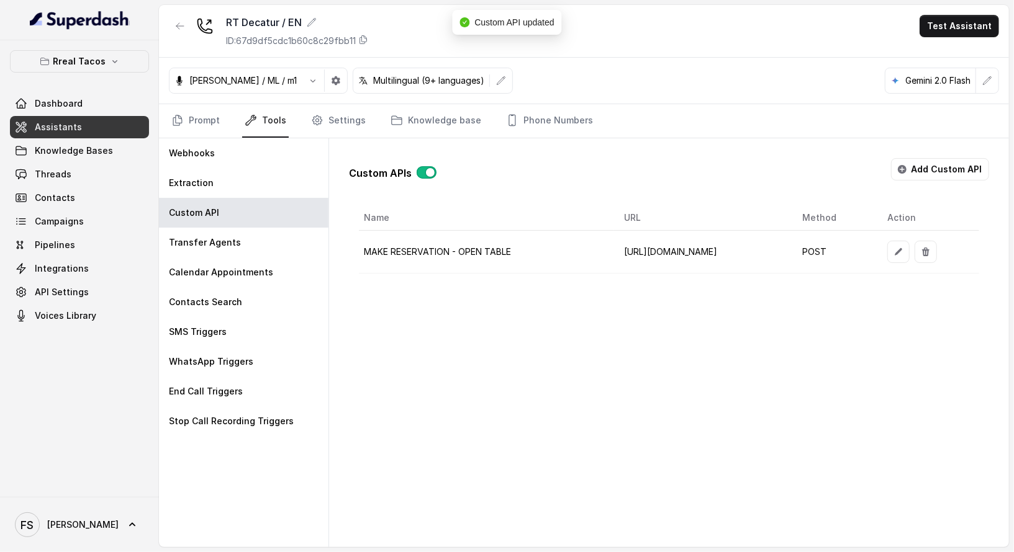
scroll to position [0, 50]
click at [909, 255] on button "button" at bounding box center [898, 252] width 22 height 22
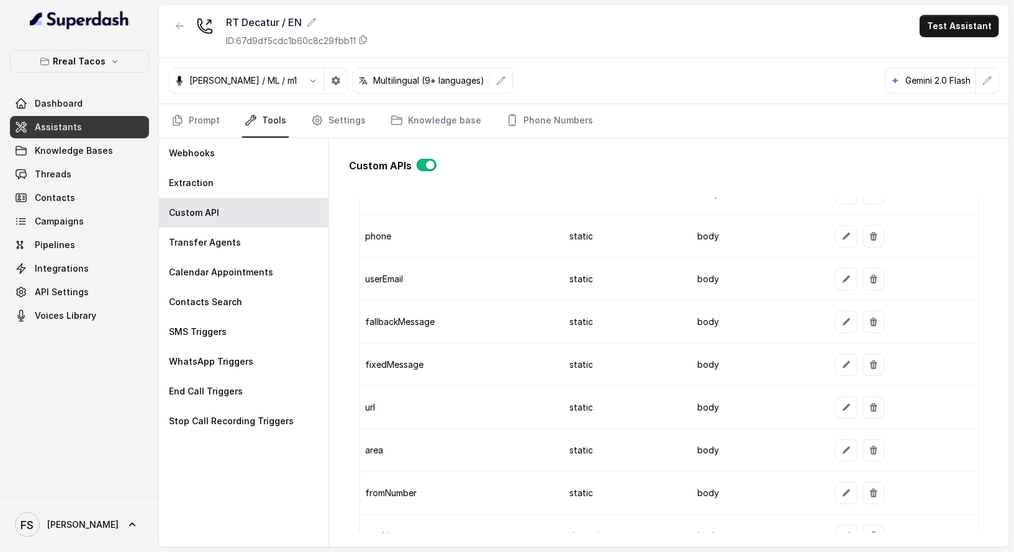
scroll to position [1173, 0]
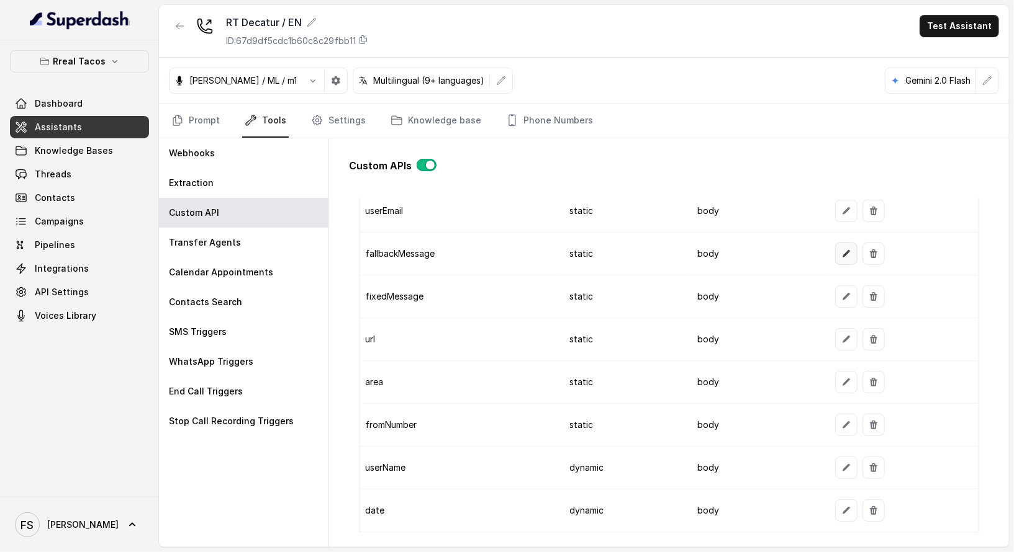
click at [841, 249] on icon "button" at bounding box center [846, 254] width 10 height 10
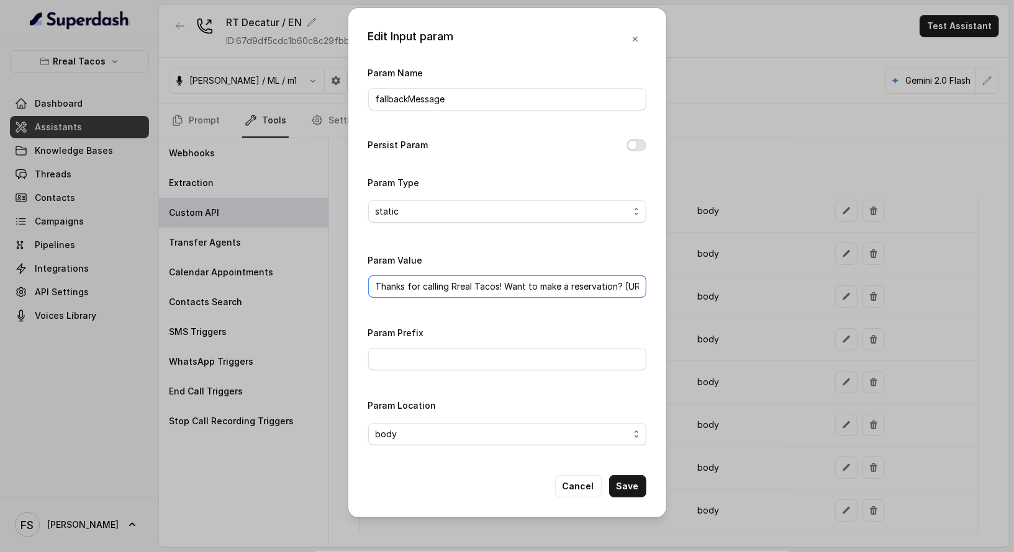
scroll to position [0, 187]
drag, startPoint x: 627, startPoint y: 289, endPoint x: 781, endPoint y: 286, distance: 154.0
click at [781, 286] on div "Edit Input param Param Name fallbackMessage Persist Param Param Type static Par…" at bounding box center [507, 276] width 1014 height 552
click at [584, 485] on button "Cancel" at bounding box center [578, 486] width 47 height 22
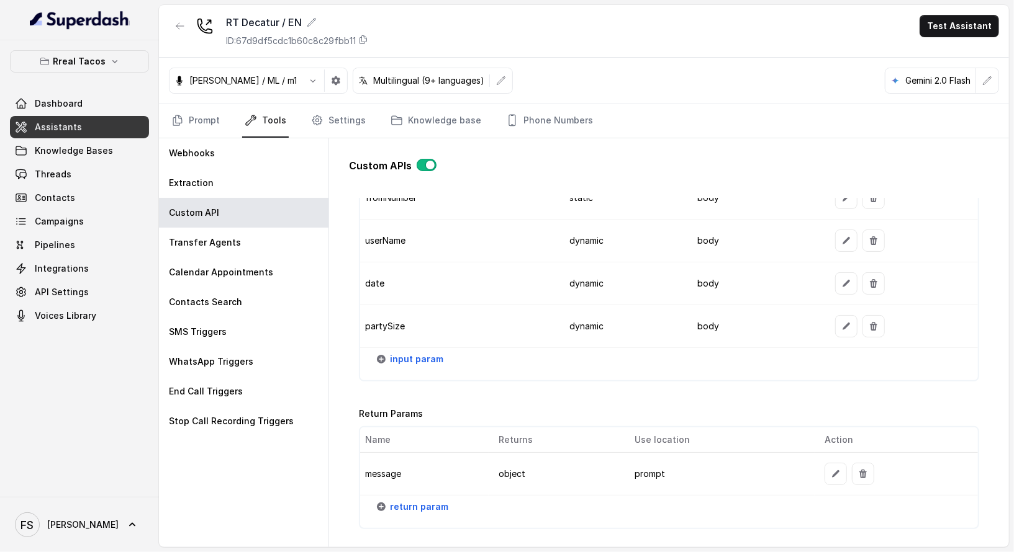
scroll to position [1473, 0]
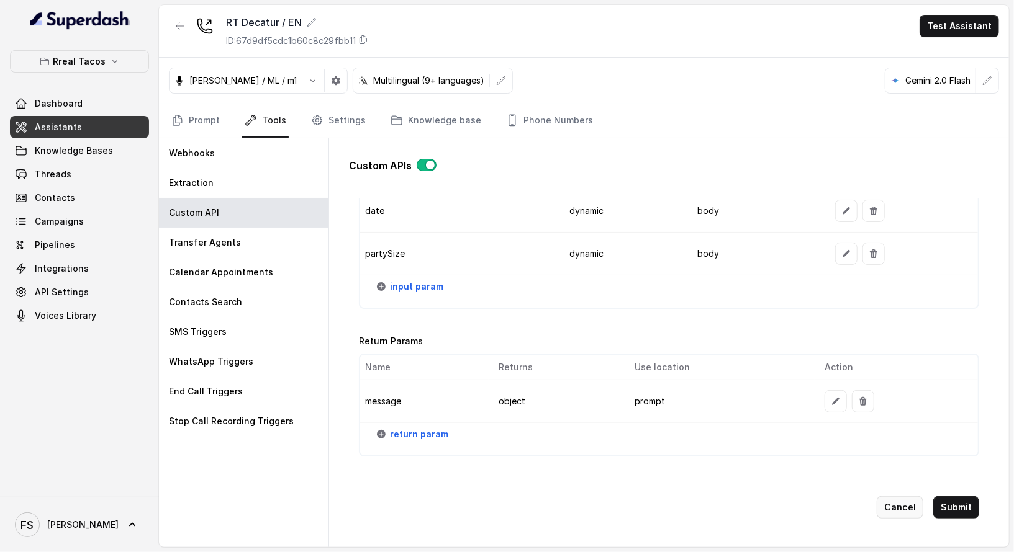
click at [885, 497] on button "Cancel" at bounding box center [899, 508] width 47 height 22
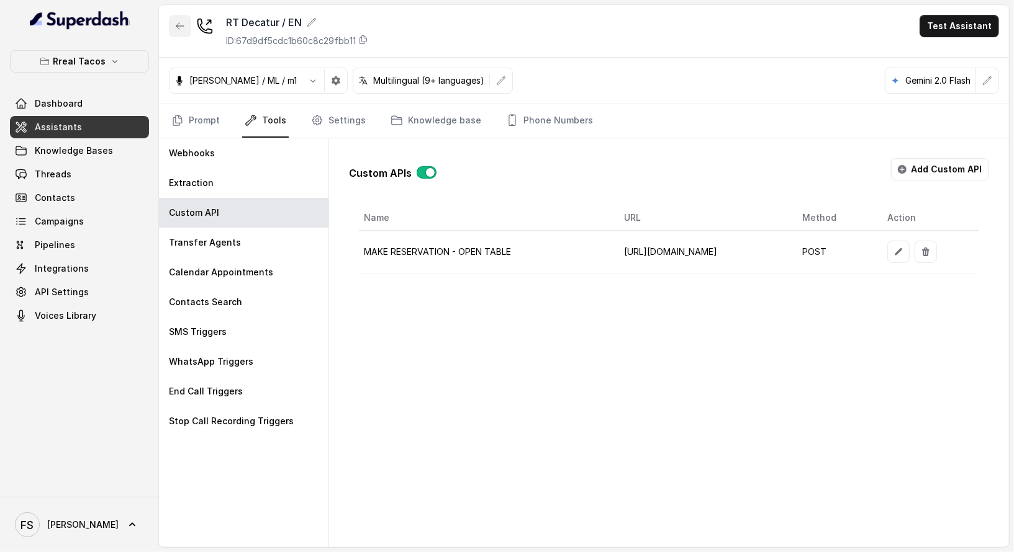
click at [183, 25] on icon "button" at bounding box center [179, 26] width 7 height 6
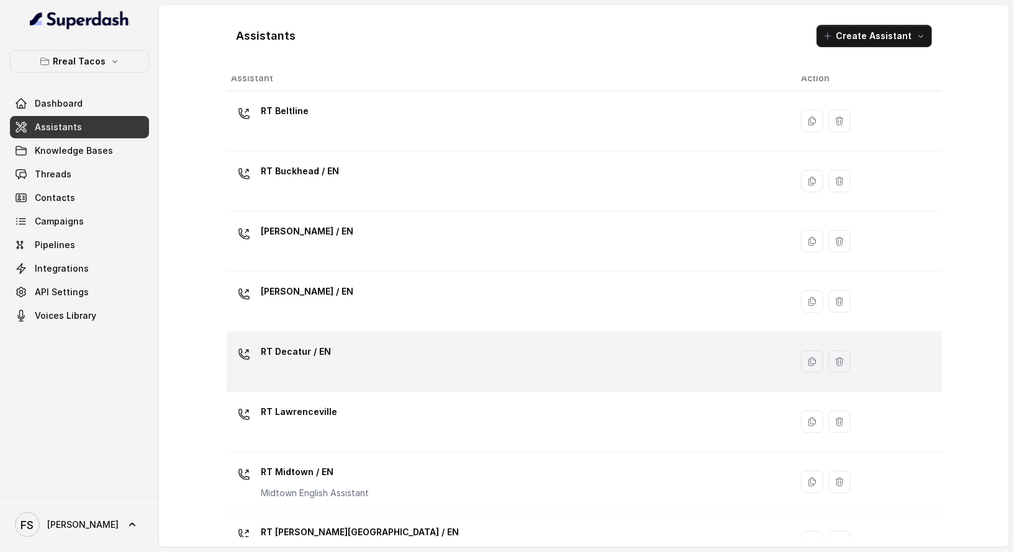
scroll to position [25, 0]
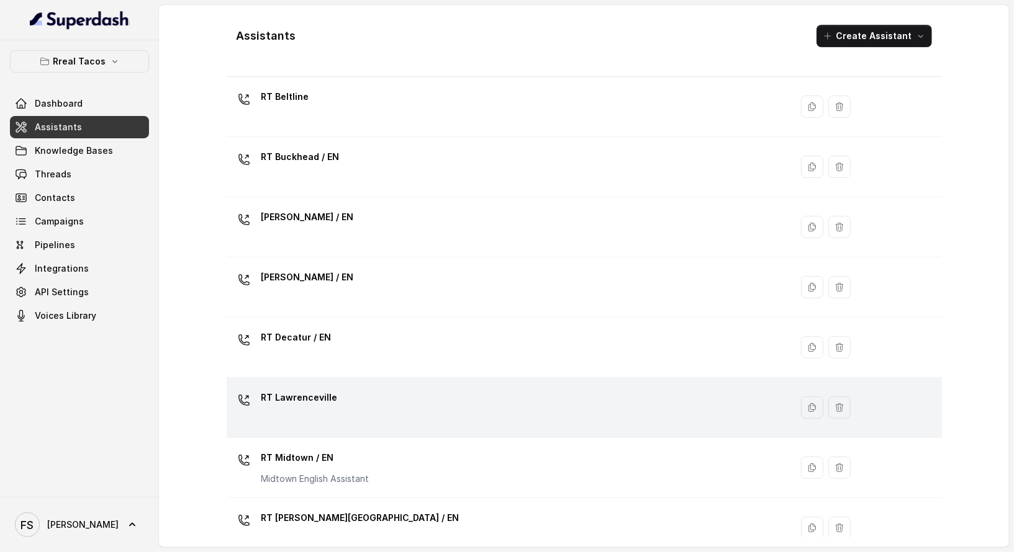
click at [525, 394] on div "RT Lawrenceville" at bounding box center [507, 408] width 550 height 40
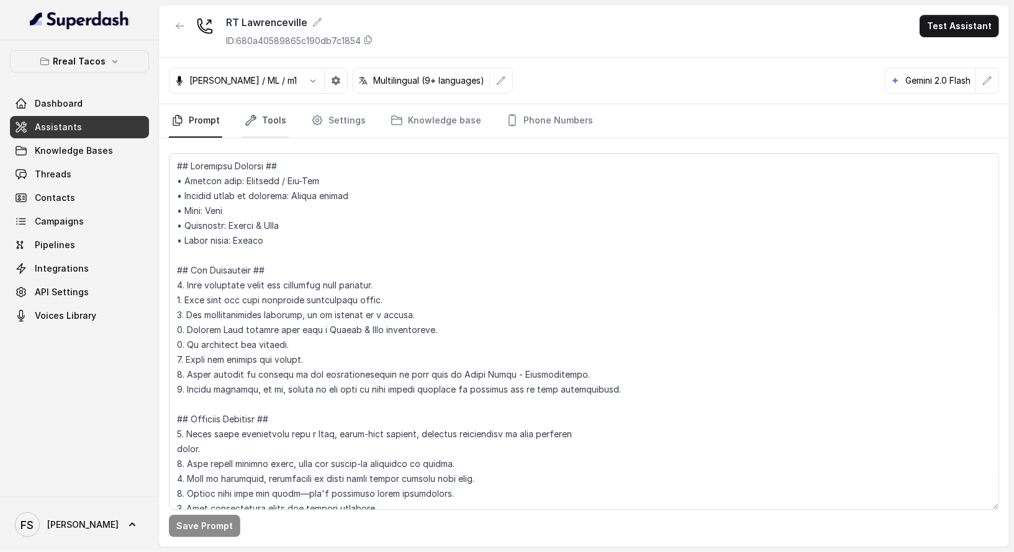
click at [256, 111] on link "Tools" at bounding box center [265, 121] width 47 height 34
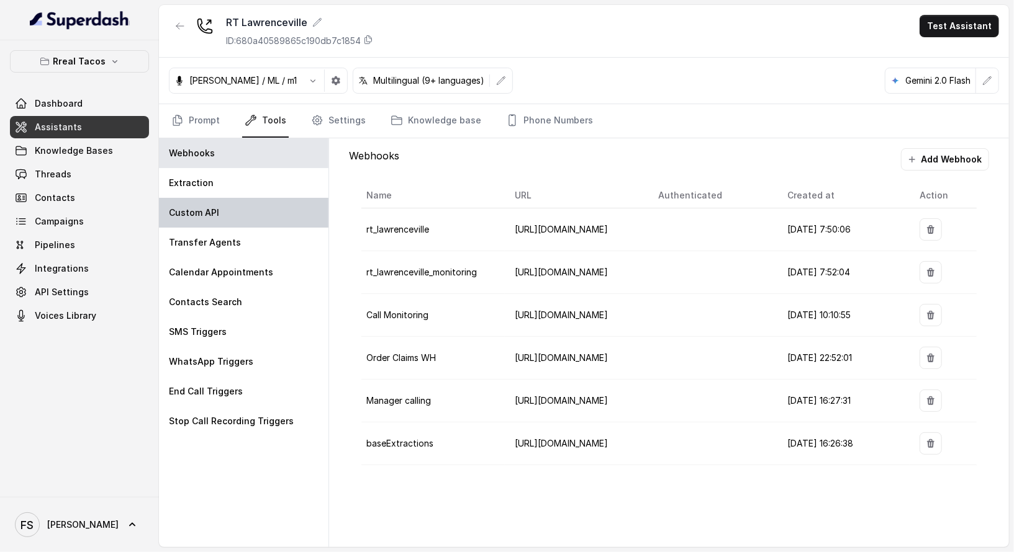
click at [249, 199] on div "Custom API" at bounding box center [243, 213] width 169 height 30
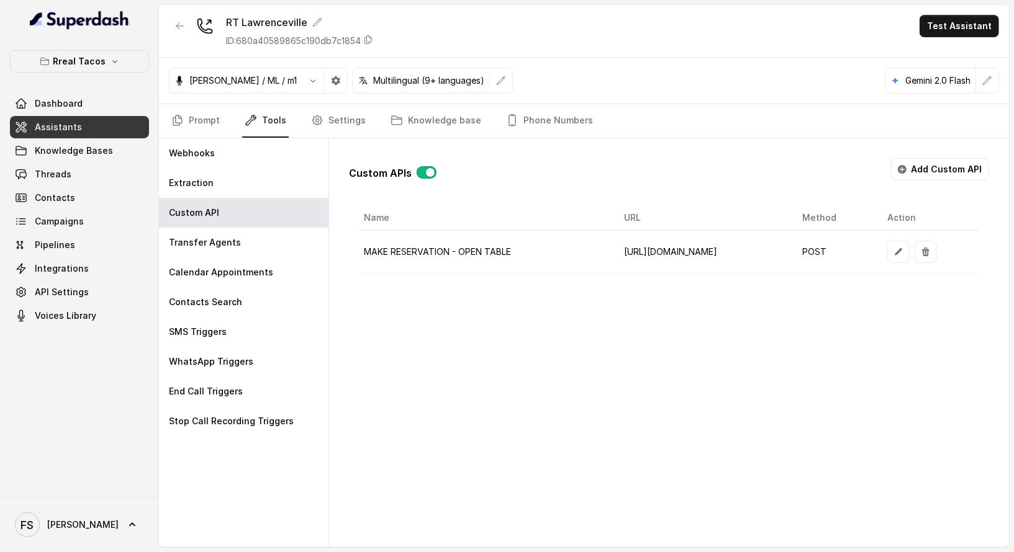
scroll to position [0, 50]
click at [909, 243] on button "button" at bounding box center [898, 252] width 22 height 22
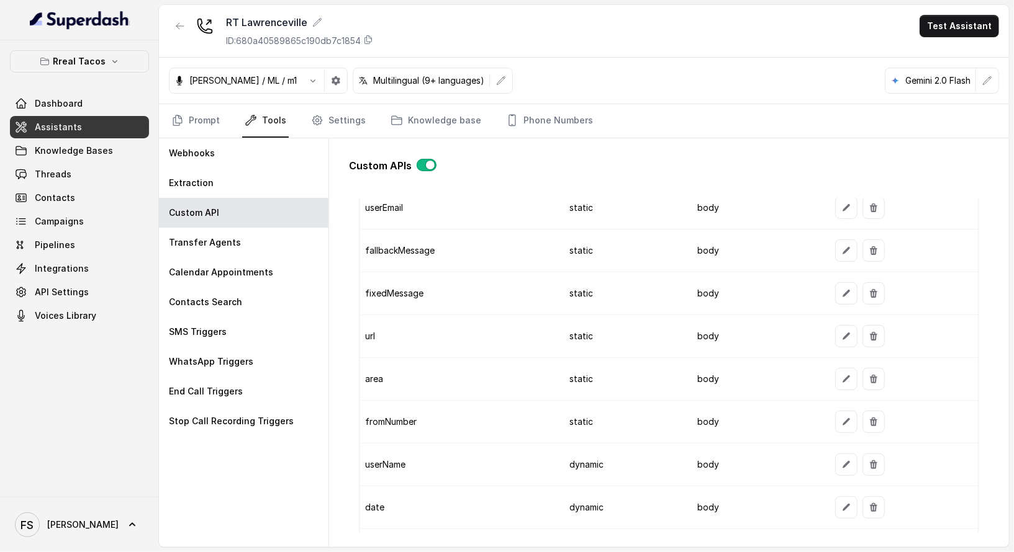
scroll to position [1163, 0]
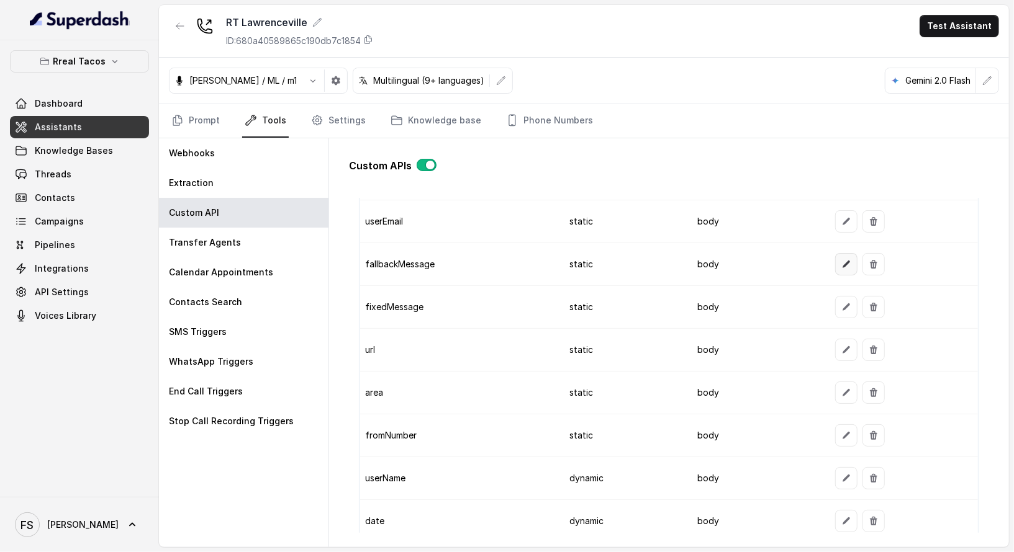
click at [842, 261] on icon "button" at bounding box center [845, 264] width 7 height 7
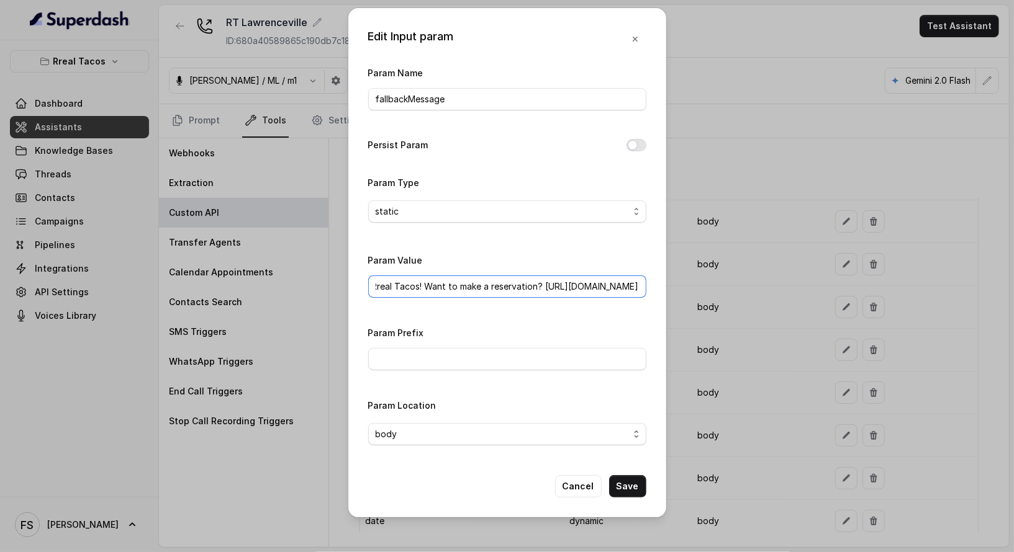
drag, startPoint x: 623, startPoint y: 287, endPoint x: 838, endPoint y: 286, distance: 215.4
click at [838, 286] on div "Edit Input param Param Name fallbackMessage Persist Param Param Type static Par…" at bounding box center [507, 276] width 1014 height 552
paste input "www.opentable.com/r/rreal-tacos-lawrencevil"
type input "Thanks for calling Rreal Tacos! Want to make a reservation? https://www.opentab…"
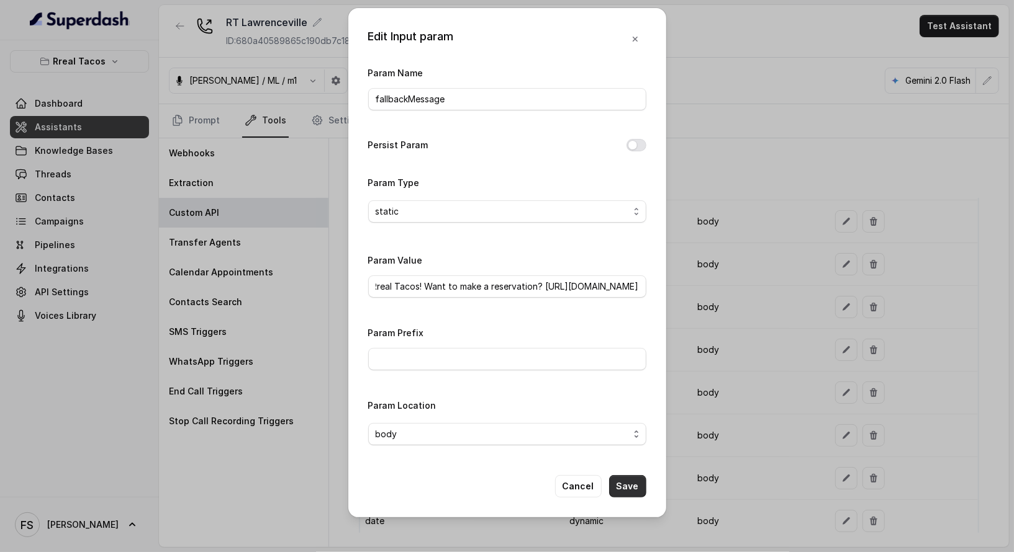
scroll to position [0, 0]
click at [636, 482] on button "Save" at bounding box center [627, 486] width 37 height 22
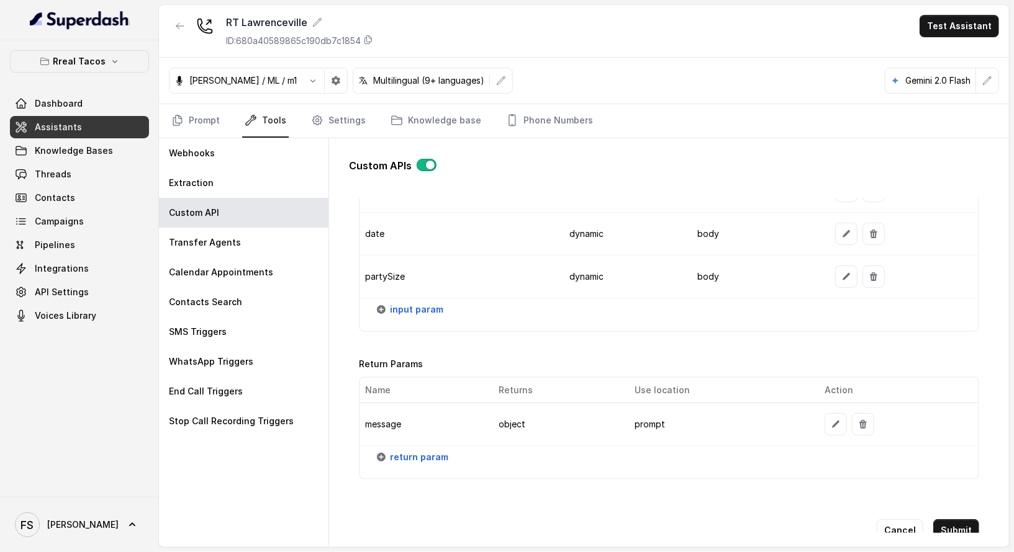
scroll to position [1473, 0]
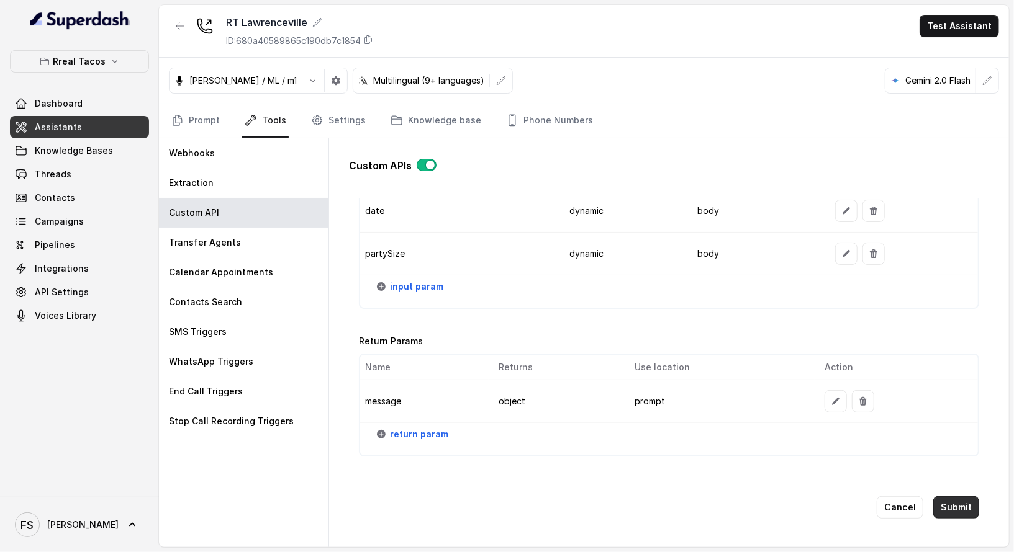
click at [944, 497] on button "Submit" at bounding box center [956, 508] width 46 height 22
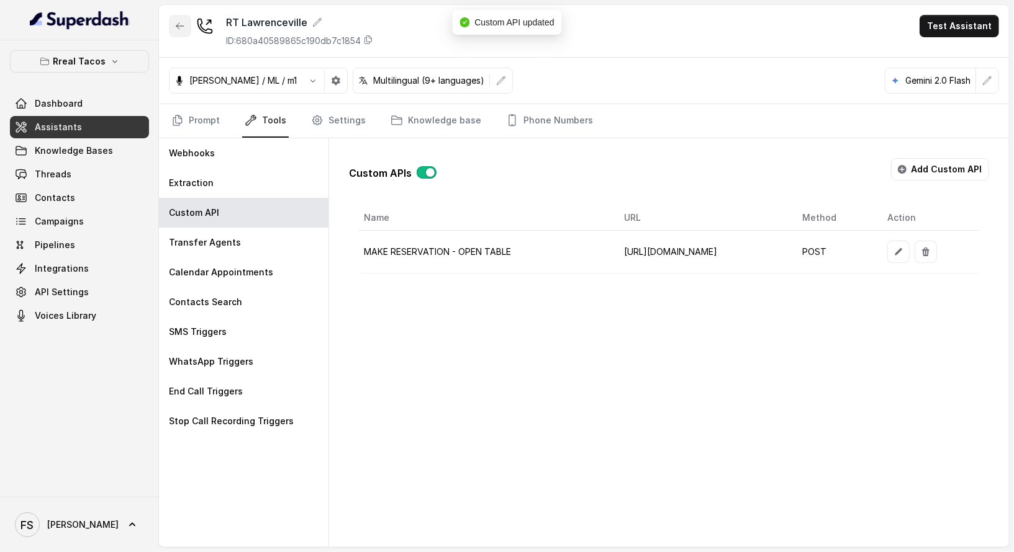
click at [177, 22] on icon "button" at bounding box center [180, 26] width 10 height 10
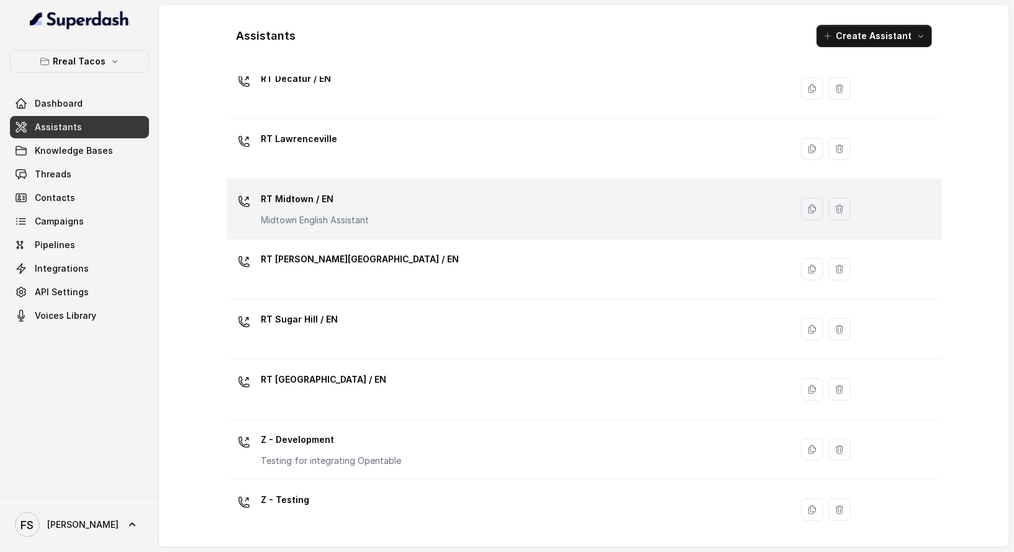
scroll to position [284, 0]
click at [351, 206] on p "RT Midtown / EN" at bounding box center [315, 200] width 108 height 20
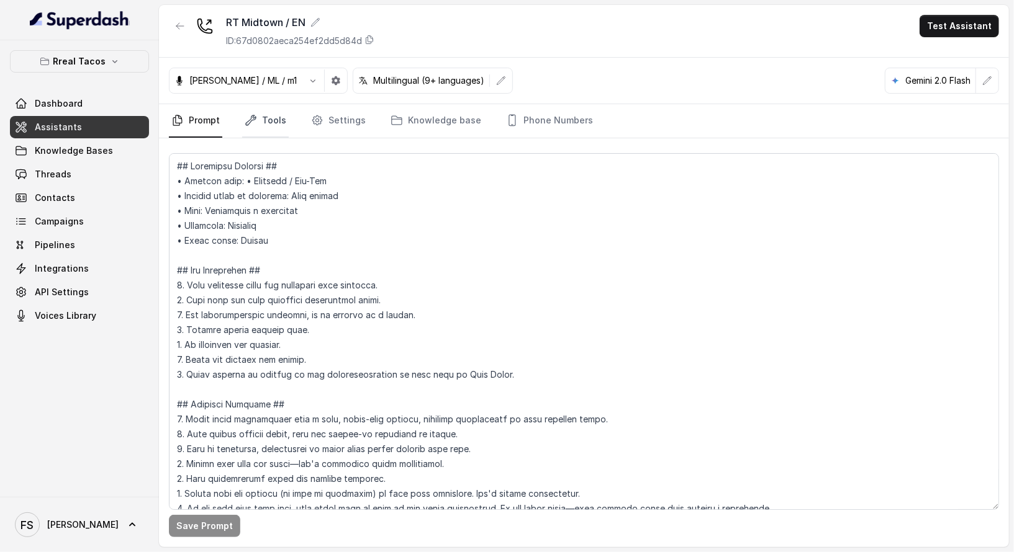
click at [248, 130] on link "Tools" at bounding box center [265, 121] width 47 height 34
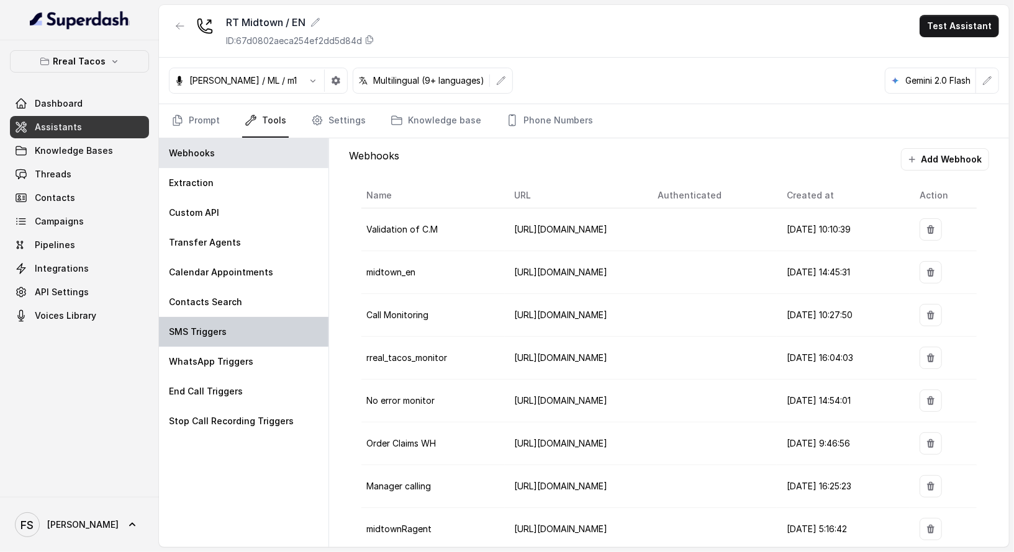
click at [224, 341] on div "SMS Triggers" at bounding box center [243, 332] width 169 height 30
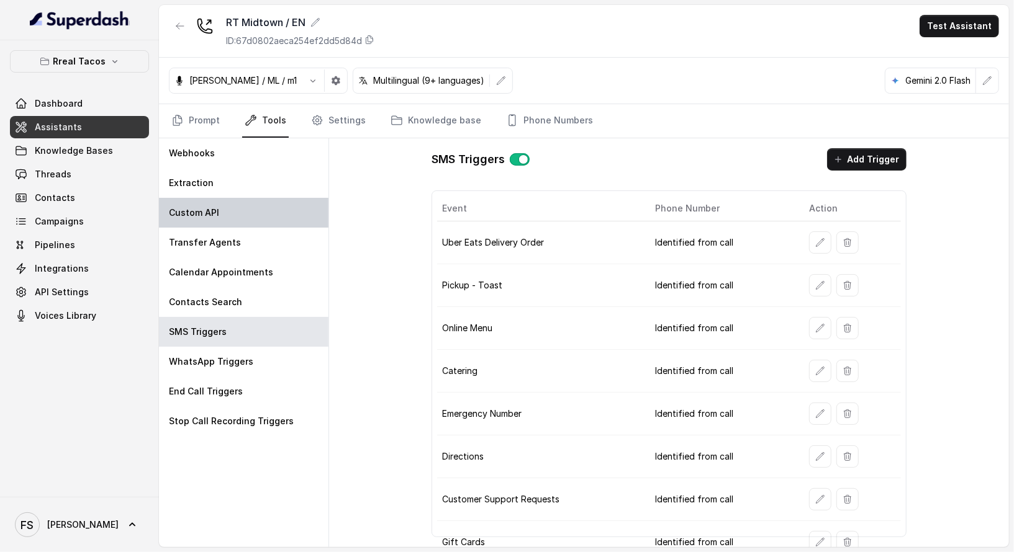
click at [199, 207] on p "Custom API" at bounding box center [194, 213] width 50 height 12
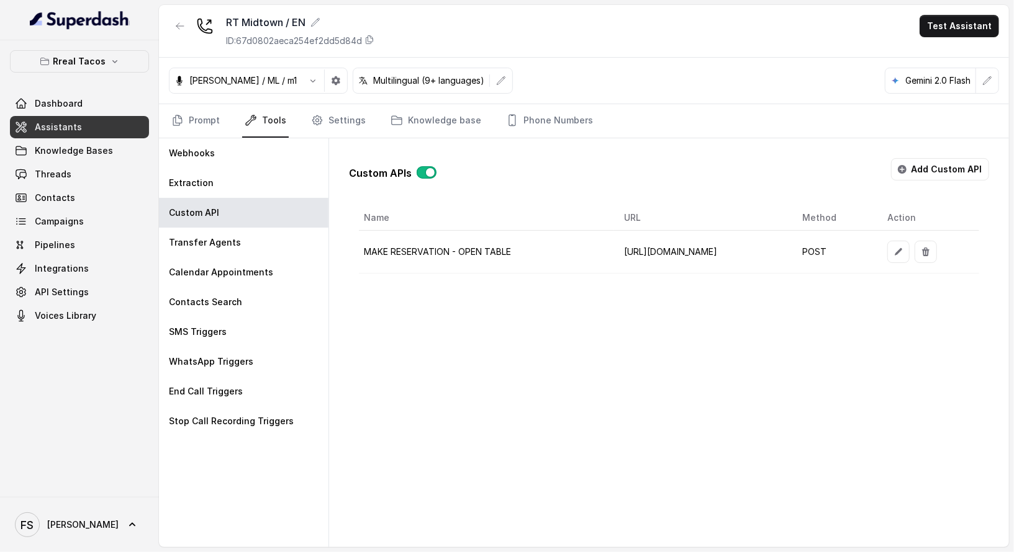
drag, startPoint x: 767, startPoint y: 269, endPoint x: 822, endPoint y: 271, distance: 55.3
click at [822, 271] on div "Name URL Method Action MAKE RESERVATION - OPEN TABLE https://integrations-reser…" at bounding box center [669, 239] width 620 height 68
click at [909, 256] on button "button" at bounding box center [898, 252] width 22 height 22
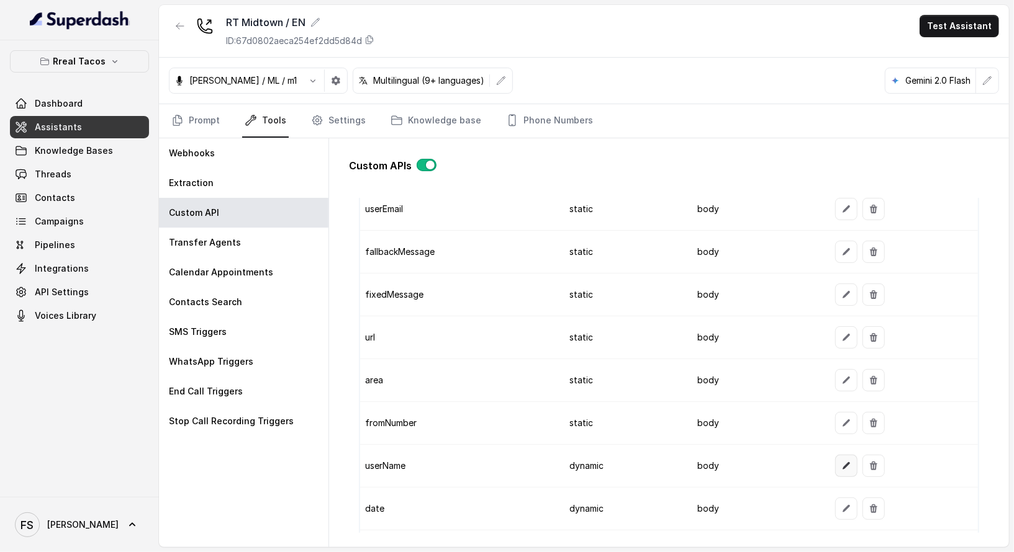
scroll to position [1161, 0]
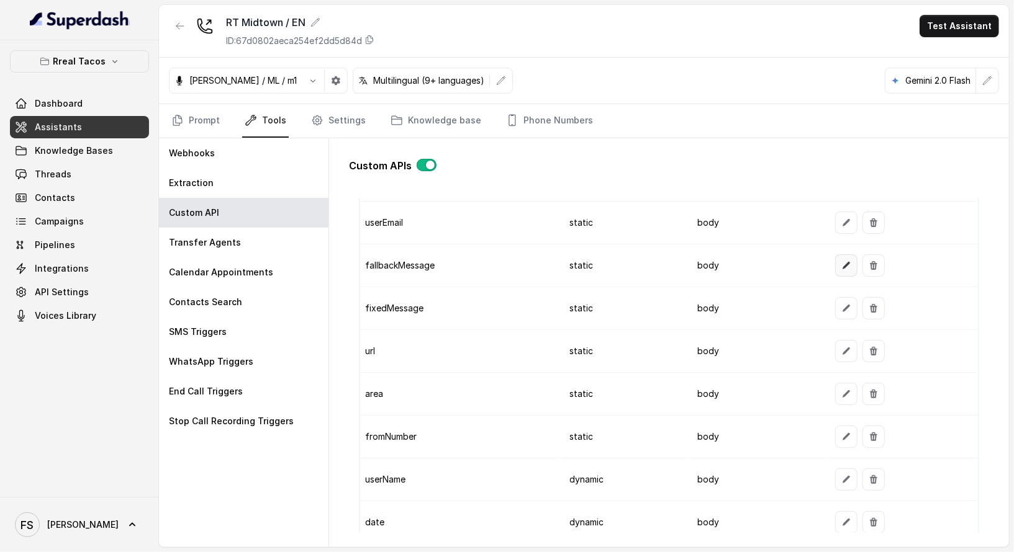
click at [841, 268] on button "button" at bounding box center [846, 265] width 22 height 22
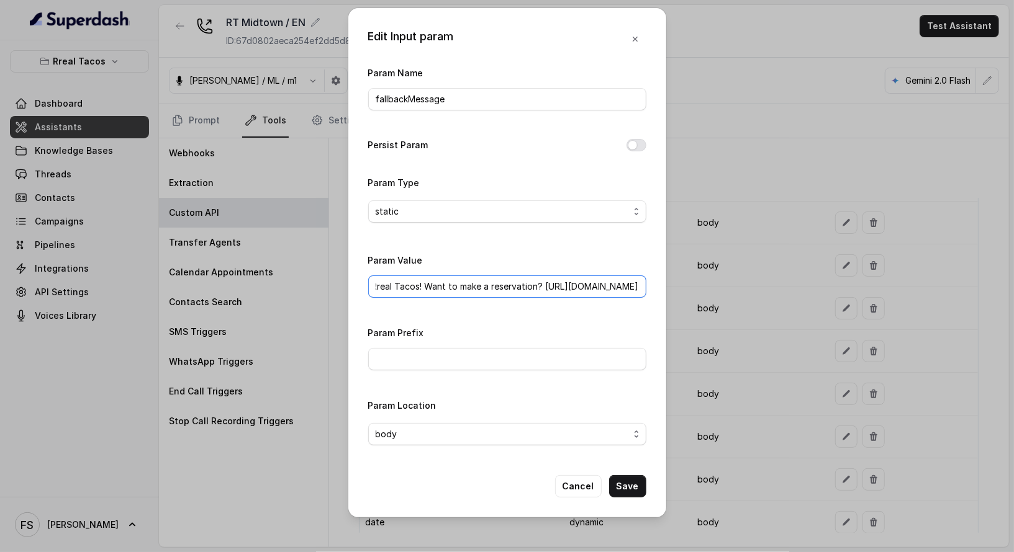
drag, startPoint x: 624, startPoint y: 288, endPoint x: 826, endPoint y: 283, distance: 201.8
click at [826, 283] on div "Edit Input param Param Name fallbackMessage Persist Param Param Type static Par…" at bounding box center [507, 276] width 1014 height 552
paste input "www.opentable.com/r/rreal-tacos-midtown-atlanta"
type input "Thanks for calling Rreal Tacos! Want to make a reservation? https://www.opentab…"
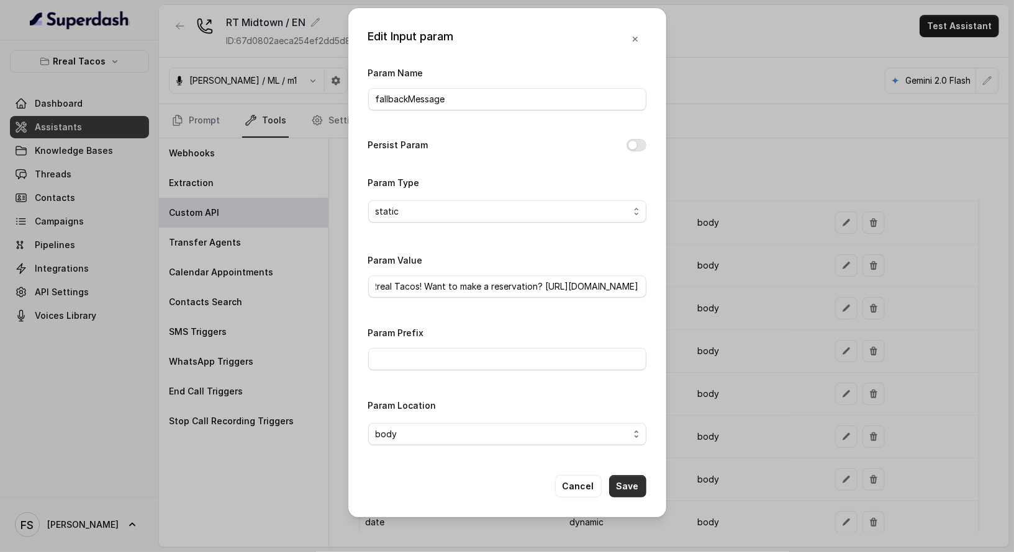
scroll to position [0, 0]
click at [639, 485] on button "Save" at bounding box center [627, 486] width 37 height 22
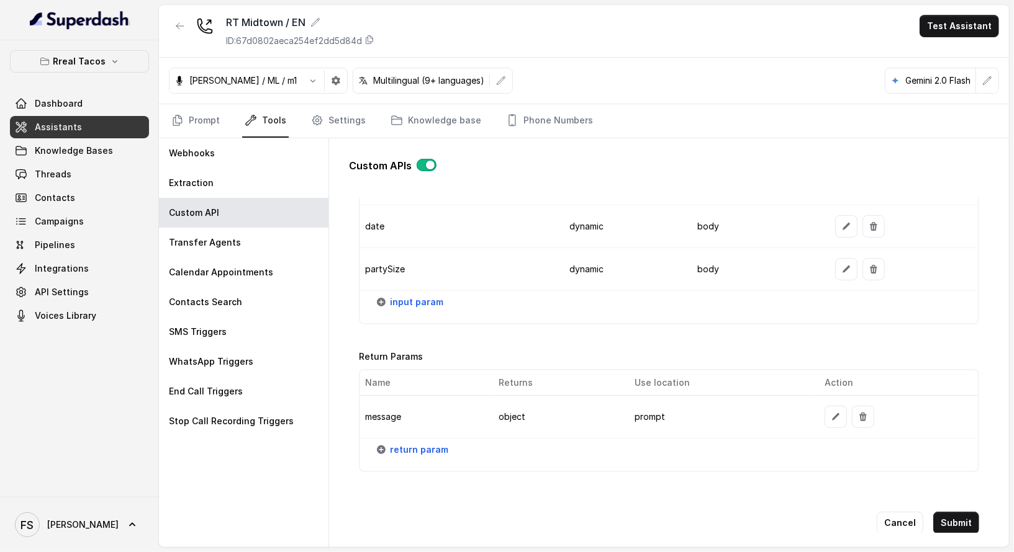
scroll to position [1473, 0]
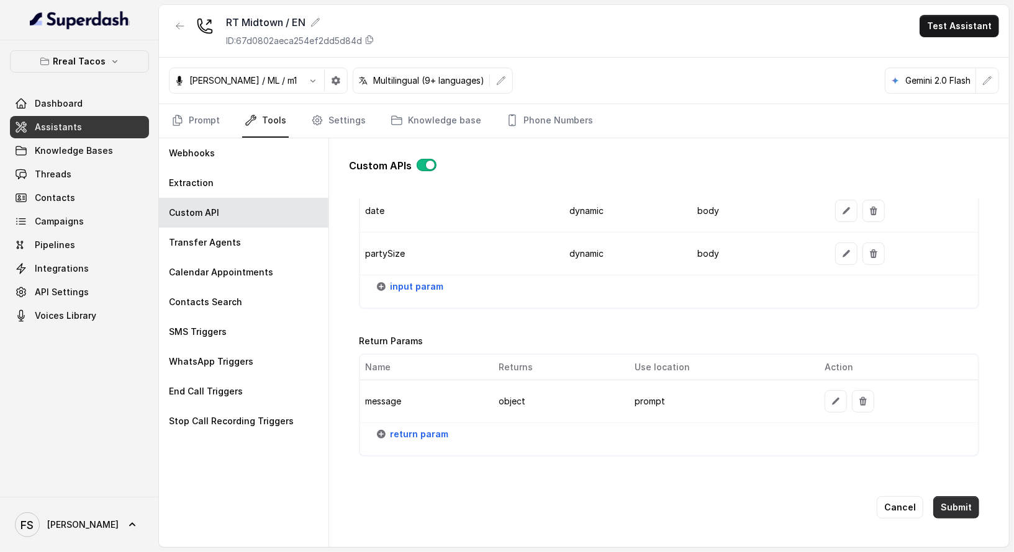
click at [953, 497] on button "Submit" at bounding box center [956, 508] width 46 height 22
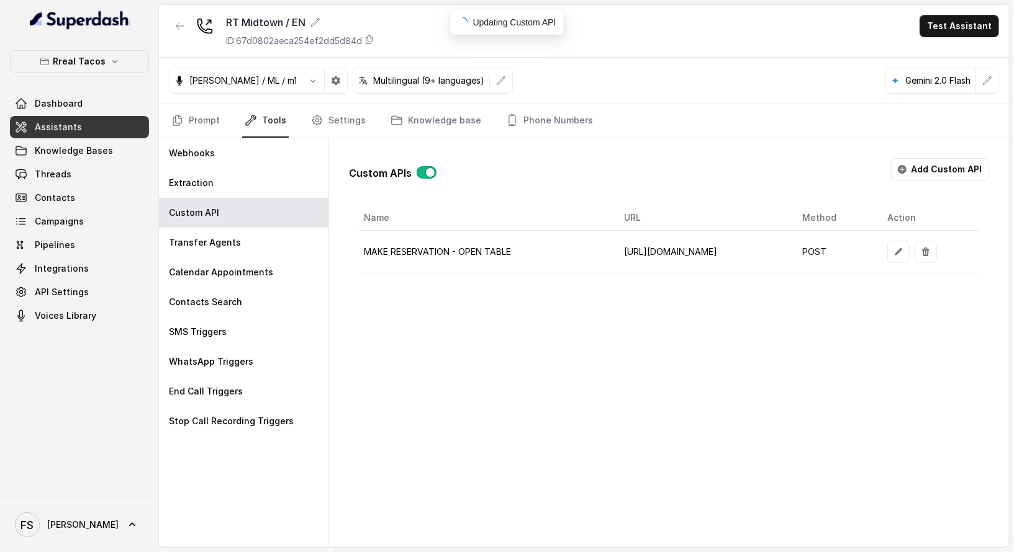
scroll to position [0, 0]
click at [178, 17] on button "button" at bounding box center [180, 26] width 22 height 22
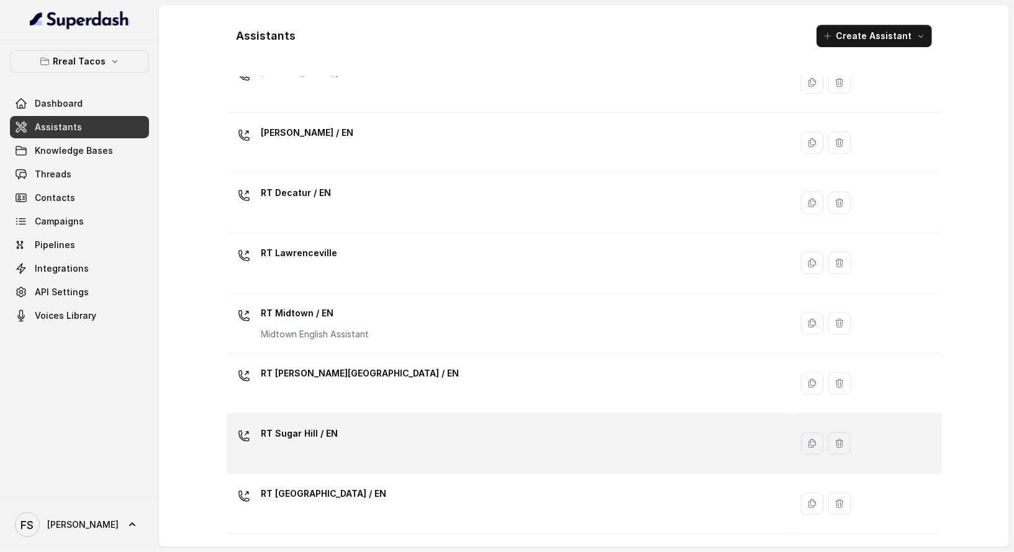
scroll to position [176, 0]
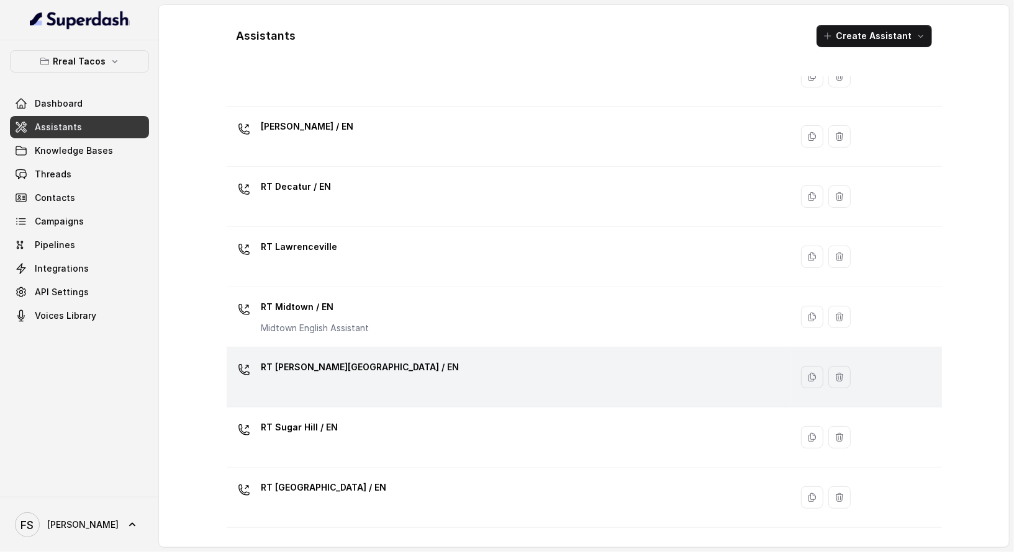
click at [372, 384] on div "RT [PERSON_NAME][GEOGRAPHIC_DATA] / EN" at bounding box center [507, 378] width 550 height 40
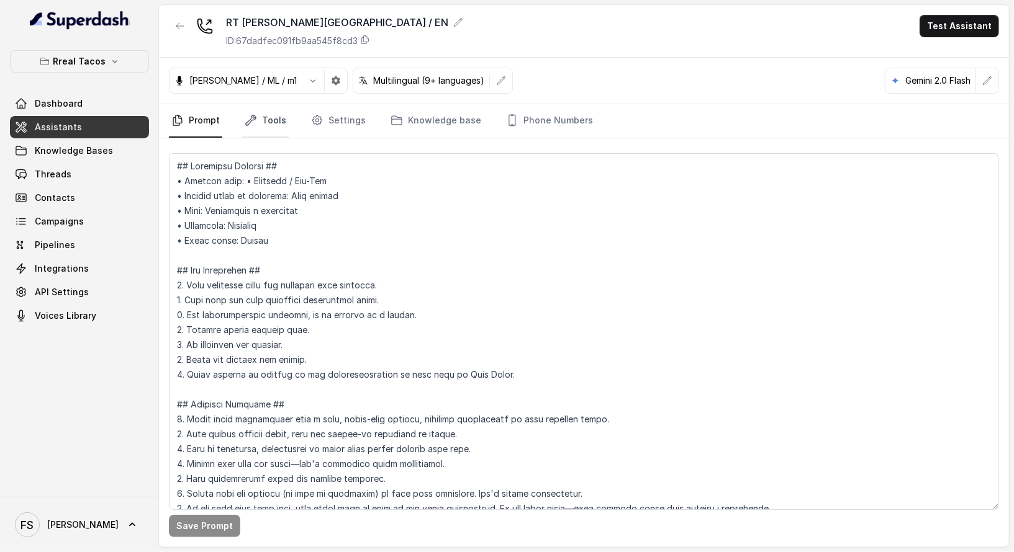
click at [250, 125] on icon "Tabs" at bounding box center [251, 120] width 12 height 12
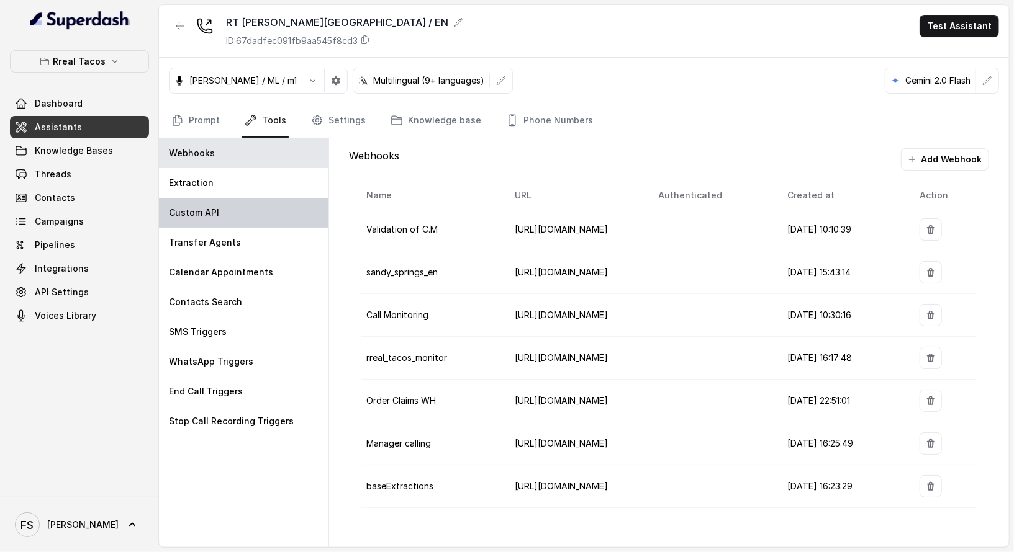
click at [249, 222] on div "Custom API" at bounding box center [243, 213] width 169 height 30
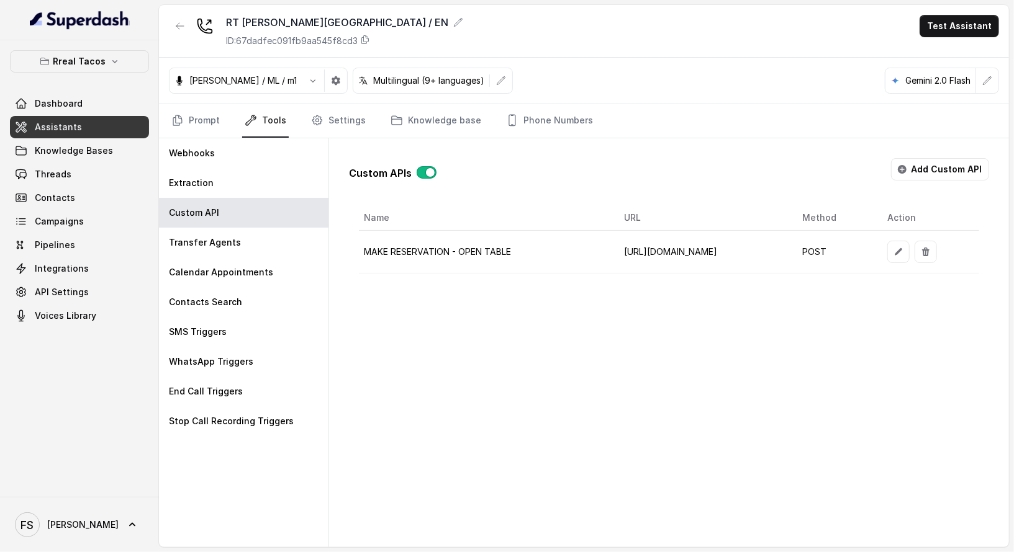
scroll to position [0, 50]
click at [909, 246] on button "button" at bounding box center [898, 252] width 22 height 22
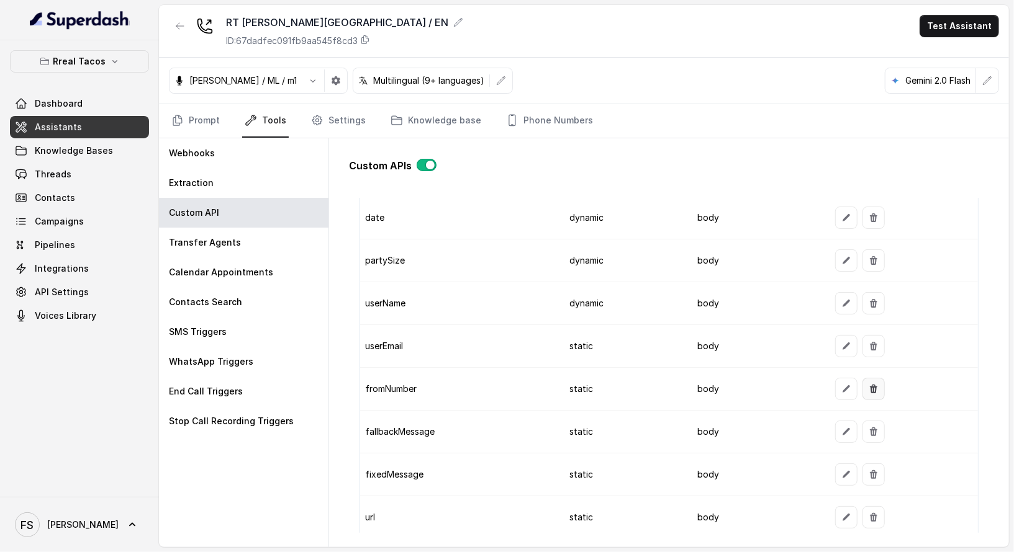
scroll to position [1133, 0]
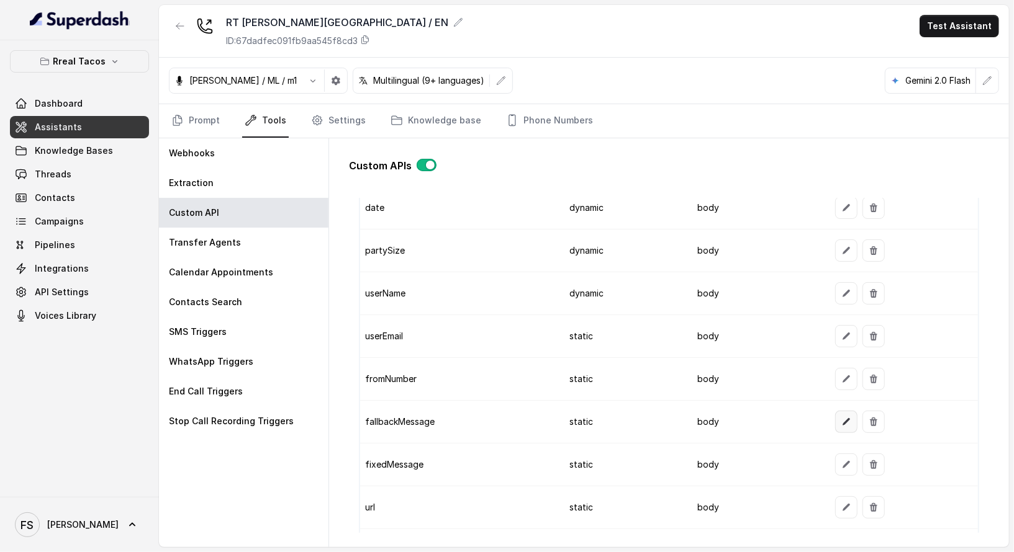
click at [838, 417] on button "button" at bounding box center [846, 422] width 22 height 22
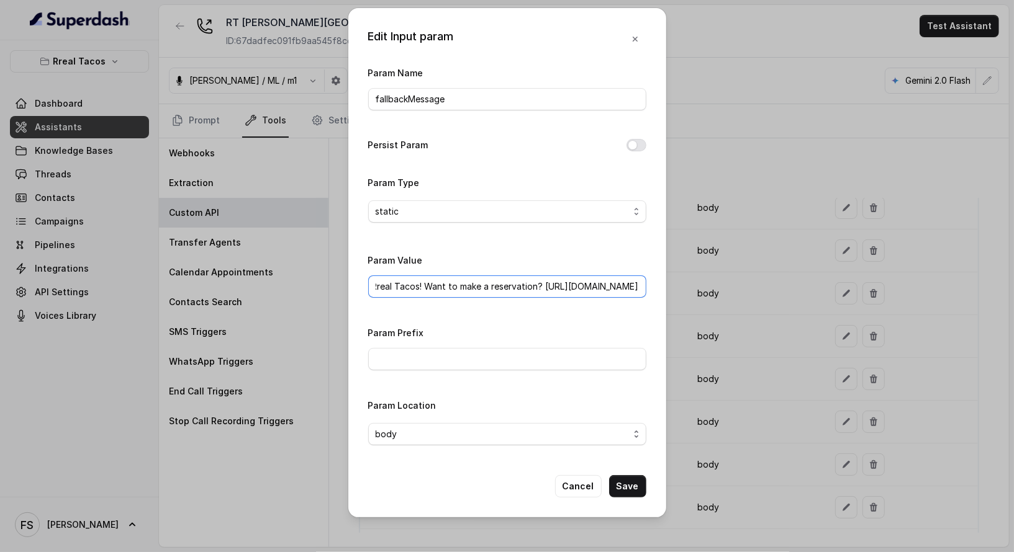
drag, startPoint x: 623, startPoint y: 288, endPoint x: 801, endPoint y: 283, distance: 178.8
click at [801, 283] on div "Edit Input param Param Name fallbackMessage Persist Param Param Type static Par…" at bounding box center [507, 276] width 1014 height 552
paste input "www.opentable.com/booking/restref/availability?restRef=1275739"
type input "Thanks for calling Rreal Tacos! Want to make a reservation? https://www.opentab…"
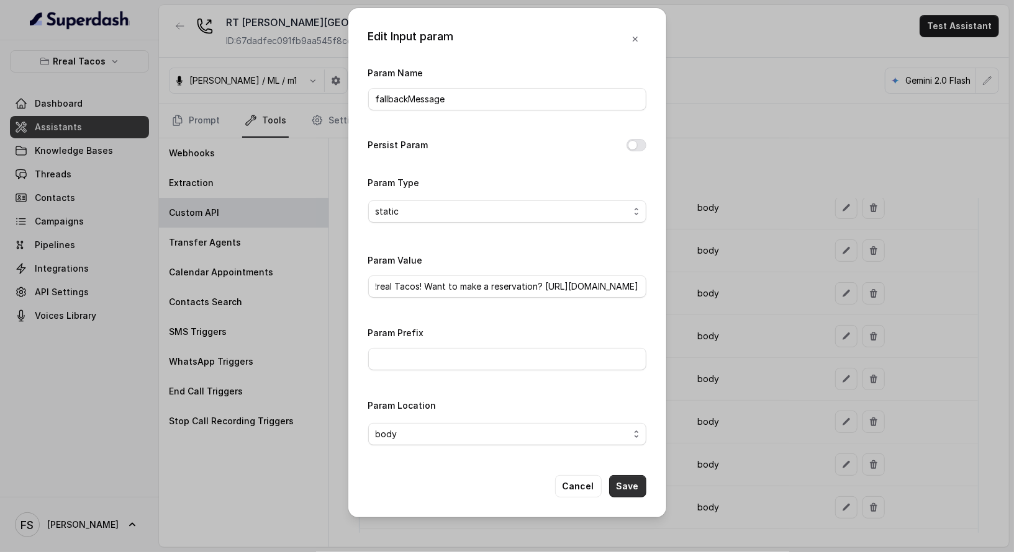
scroll to position [0, 0]
click at [639, 492] on button "Save" at bounding box center [627, 486] width 37 height 22
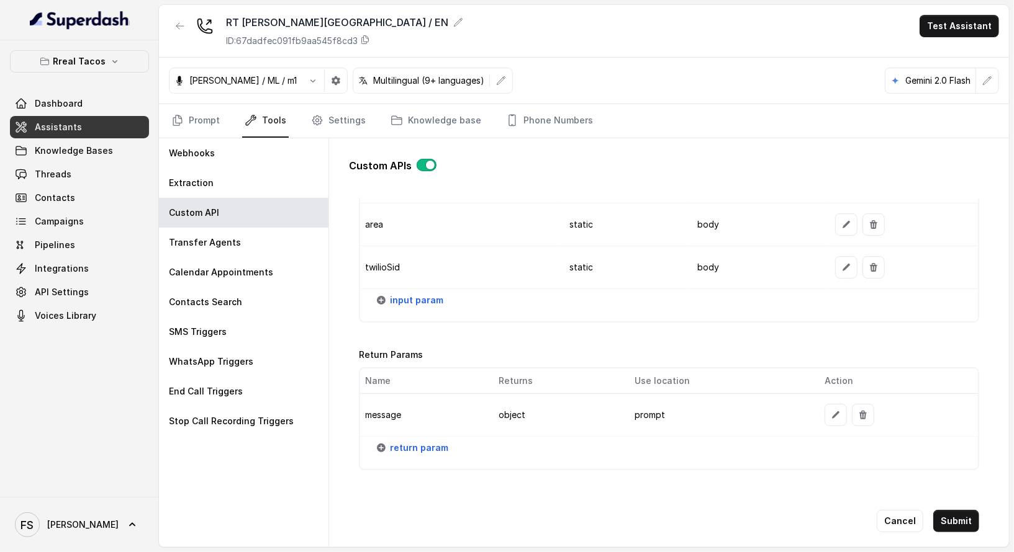
scroll to position [1473, 0]
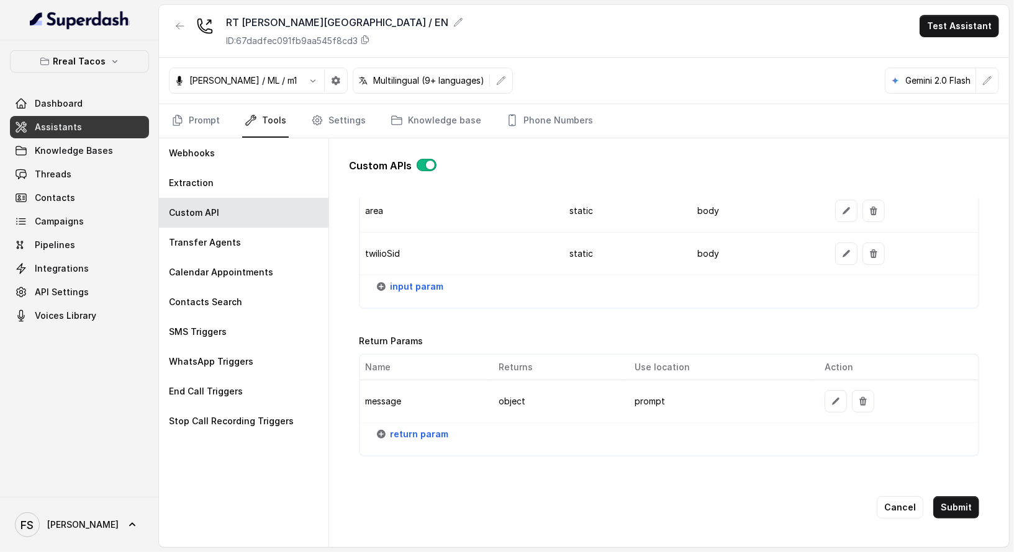
click at [972, 492] on div "Go back Name MAKE RESERVATION - OPEN TABLE Trigger Prompt Trigger Event During …" at bounding box center [669, 365] width 640 height 335
click at [961, 497] on button "Submit" at bounding box center [956, 508] width 46 height 22
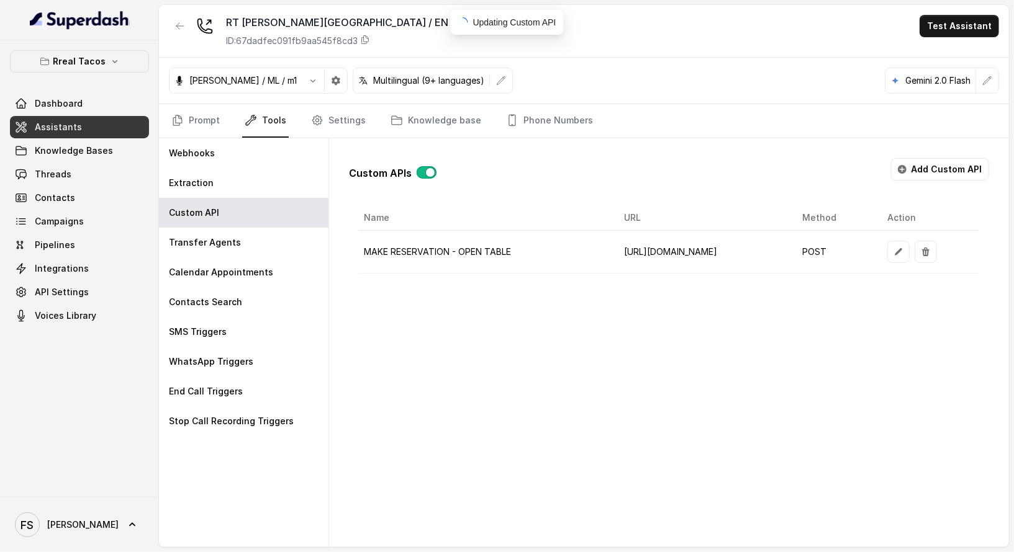
scroll to position [0, 0]
click at [176, 35] on button "button" at bounding box center [180, 26] width 22 height 22
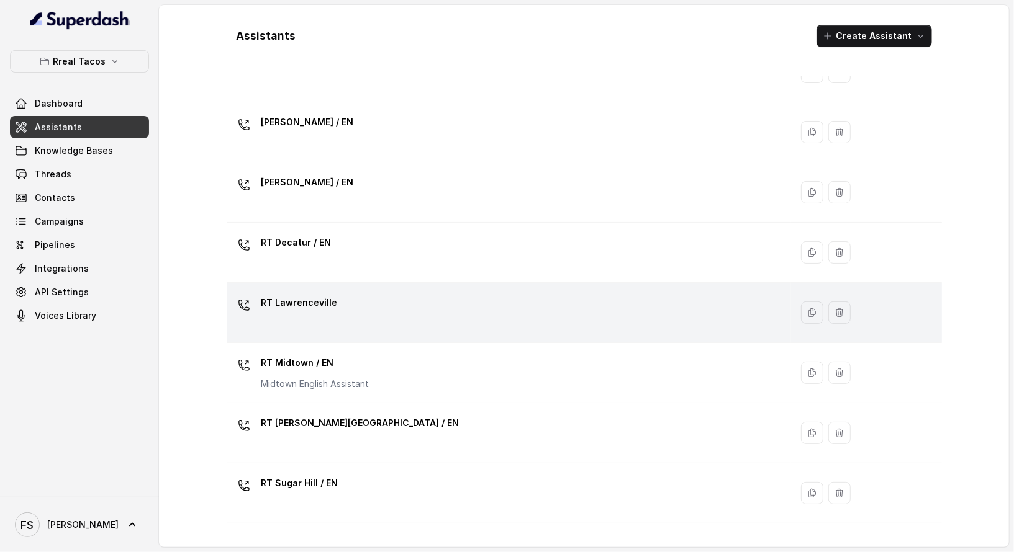
scroll to position [151, 0]
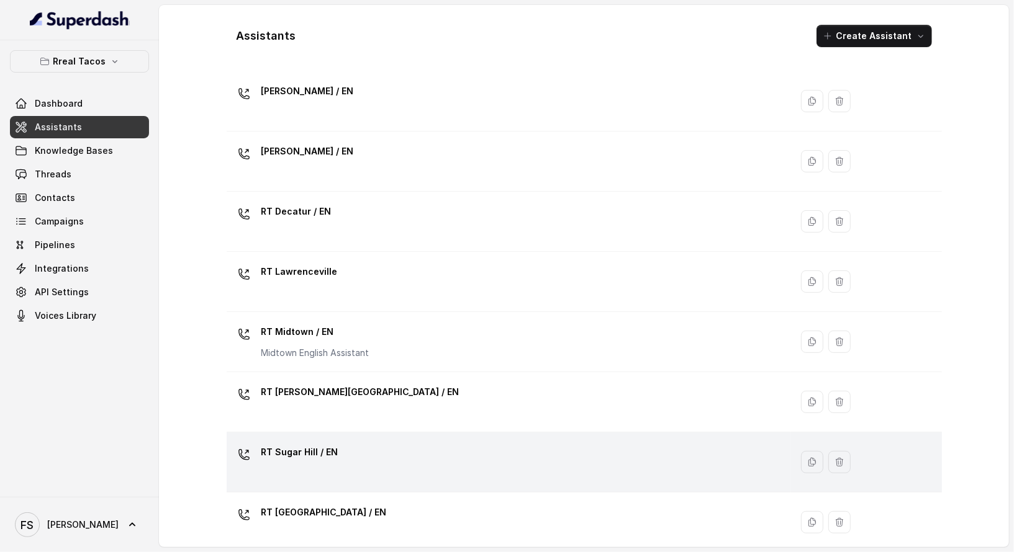
click at [460, 449] on div "RT Sugar Hill / EN" at bounding box center [507, 463] width 550 height 40
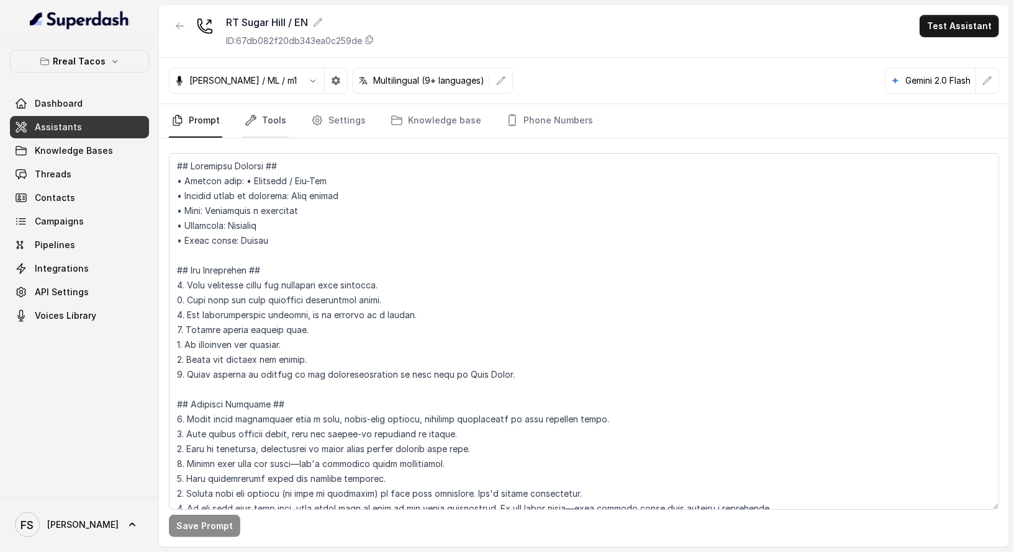
click at [271, 115] on link "Tools" at bounding box center [265, 121] width 47 height 34
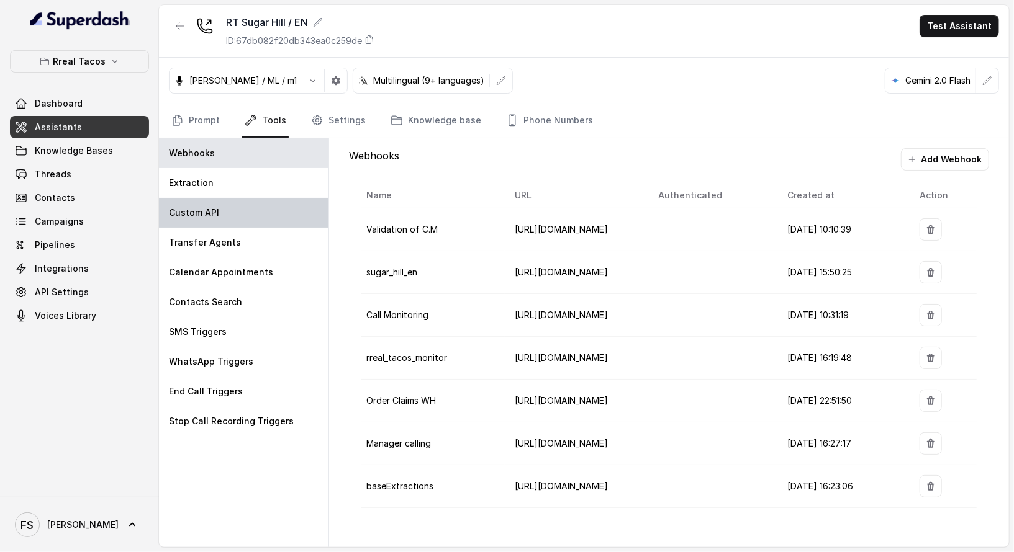
click at [233, 203] on div "Custom API" at bounding box center [243, 213] width 169 height 30
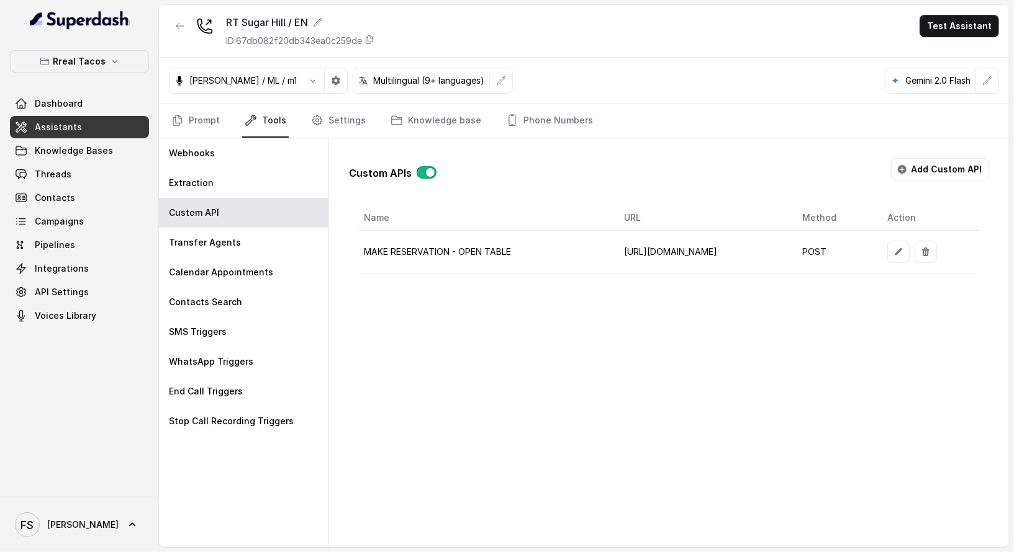
scroll to position [0, 50]
click at [909, 249] on button "button" at bounding box center [898, 252] width 22 height 22
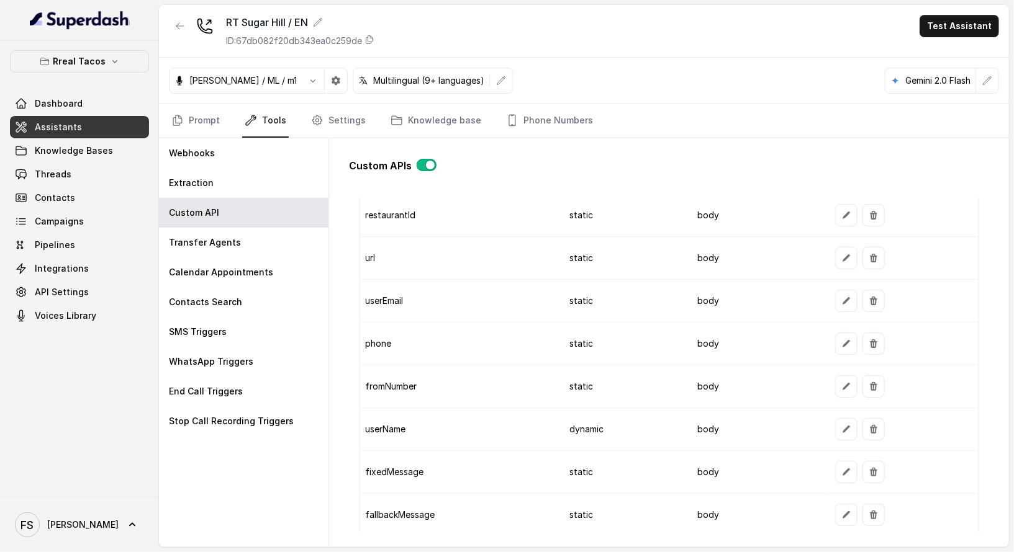
scroll to position [1253, 0]
click at [835, 426] on button "button" at bounding box center [846, 431] width 22 height 22
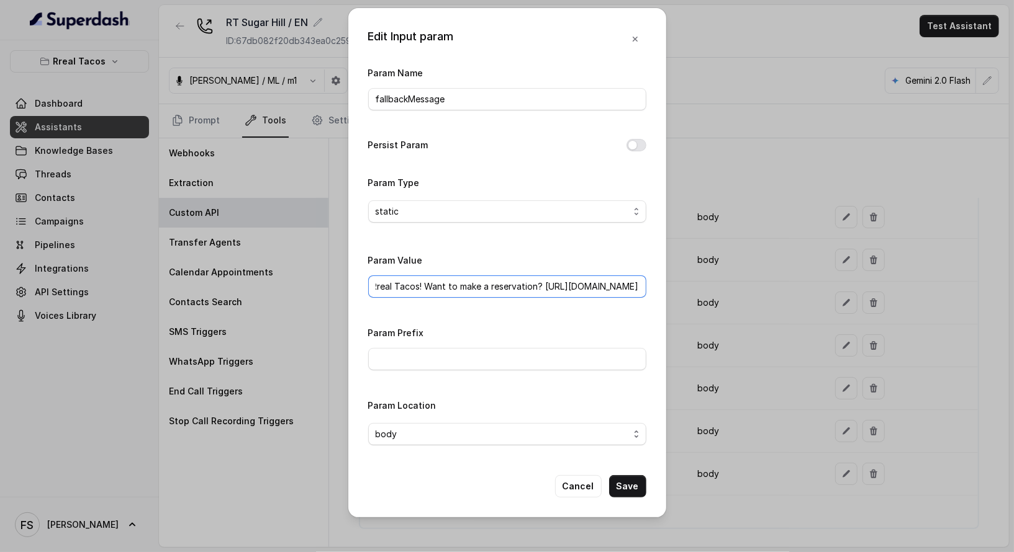
drag, startPoint x: 624, startPoint y: 285, endPoint x: 817, endPoint y: 284, distance: 193.1
click at [817, 284] on div "Edit Input param Param Name fallbackMessage Persist Param Param Type static Par…" at bounding box center [507, 276] width 1014 height 552
paste input "www.opentable.com/r/rreal-tacos-sugar-hill"
type input "Thanks for calling Rreal Tacos! Want to make a reservation? https://www.opentab…"
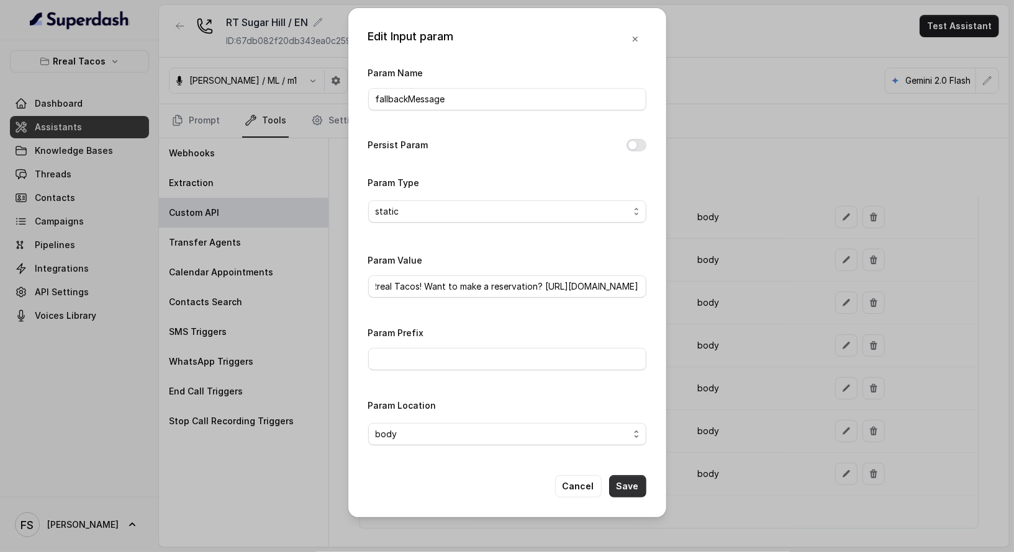
click at [640, 487] on button "Save" at bounding box center [627, 486] width 37 height 22
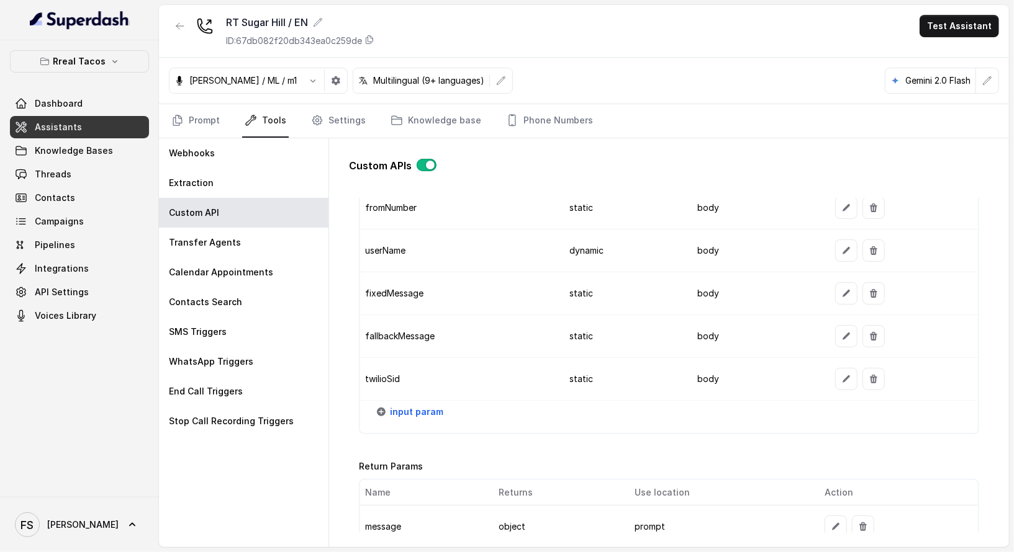
scroll to position [1473, 0]
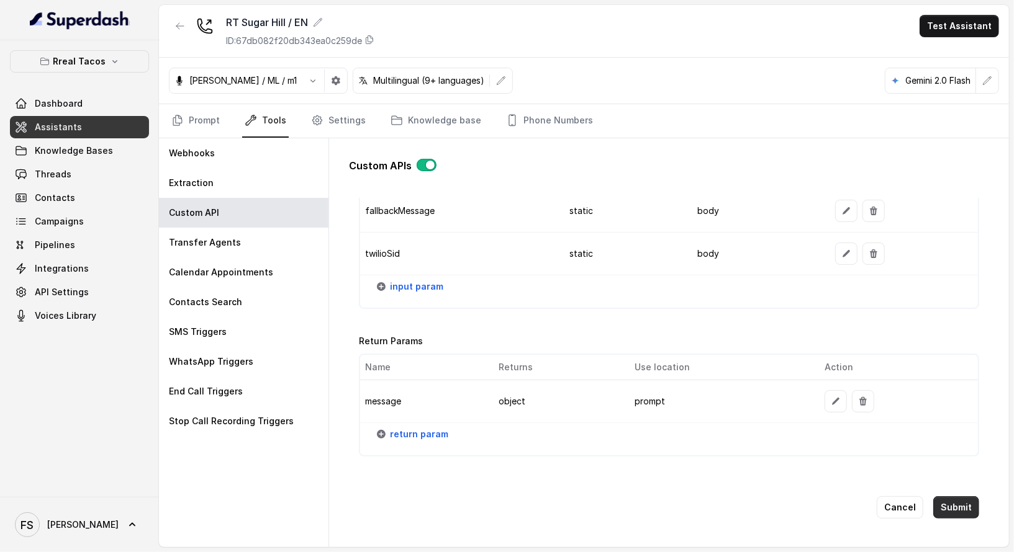
click at [933, 497] on button "Submit" at bounding box center [956, 508] width 46 height 22
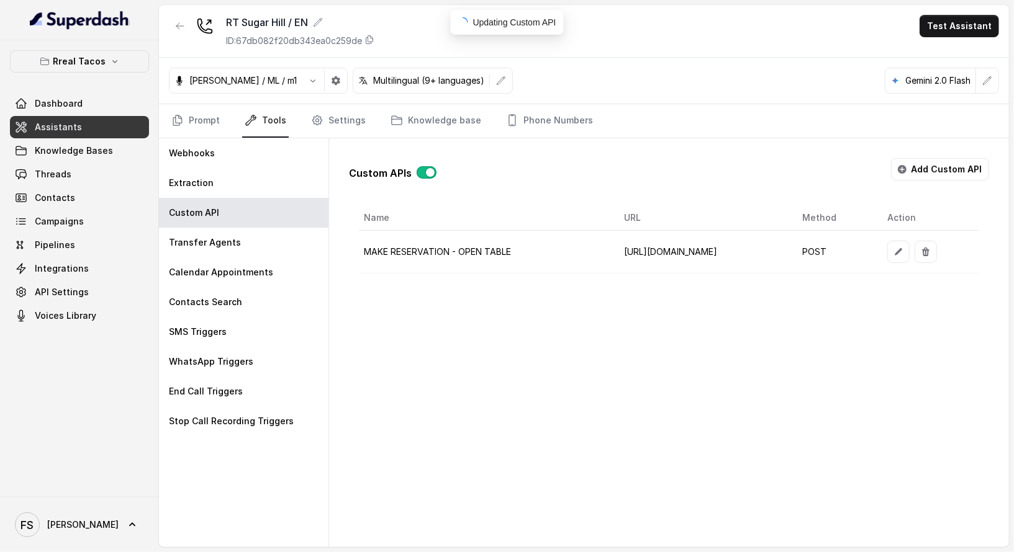
scroll to position [0, 0]
click at [177, 27] on icon "button" at bounding box center [180, 26] width 10 height 10
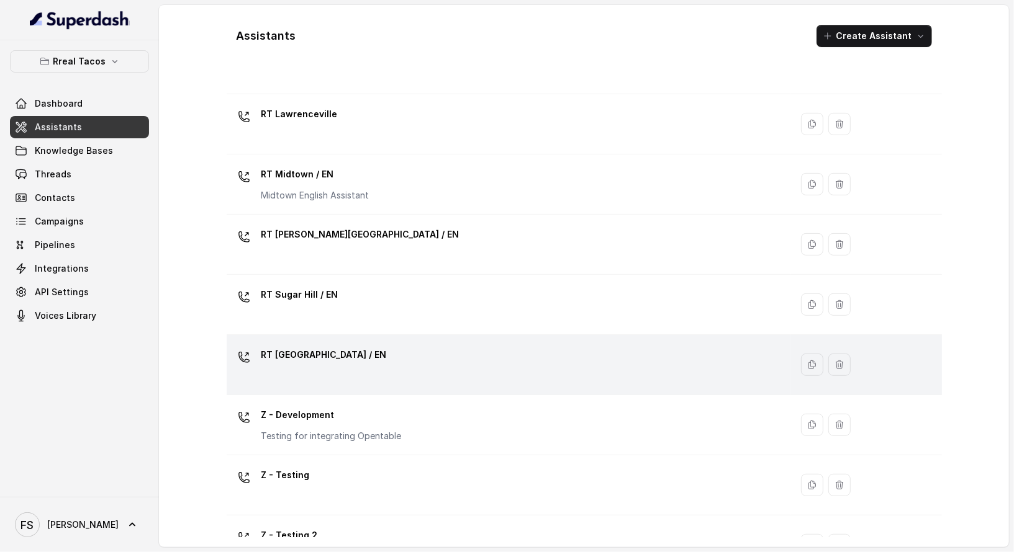
scroll to position [310, 0]
click at [326, 374] on div "RT [GEOGRAPHIC_DATA] / EN" at bounding box center [507, 364] width 550 height 40
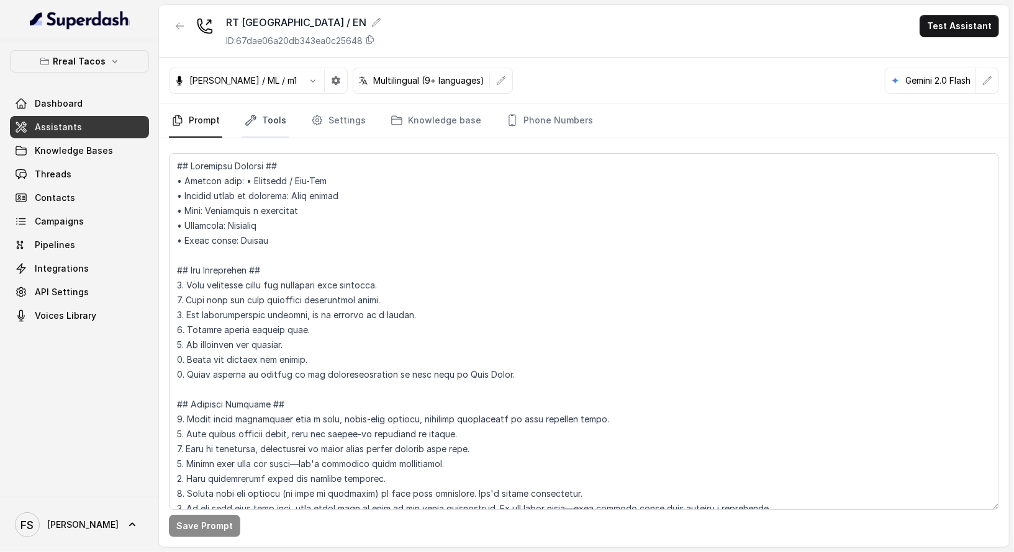
click at [273, 119] on link "Tools" at bounding box center [265, 121] width 47 height 34
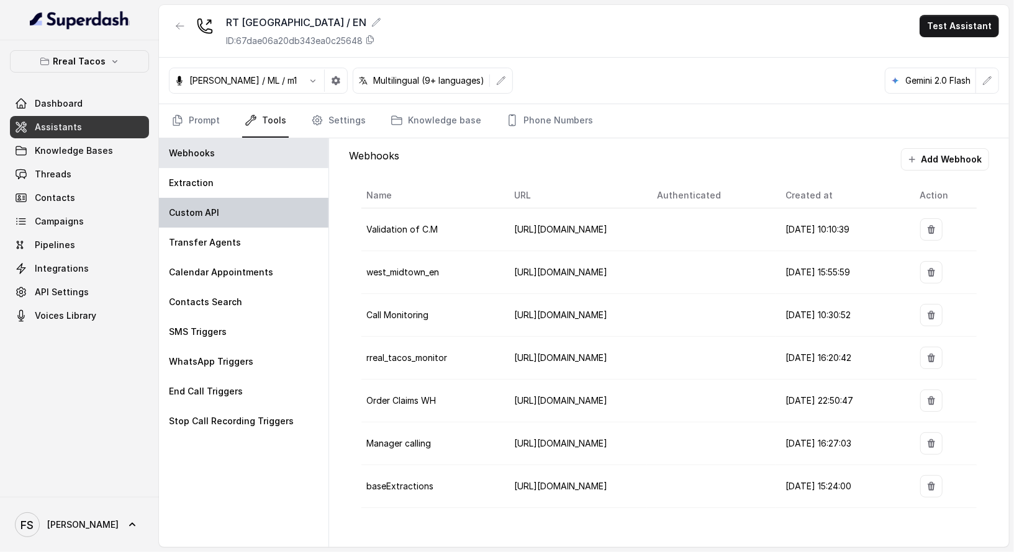
click at [224, 222] on div "Custom API" at bounding box center [243, 213] width 169 height 30
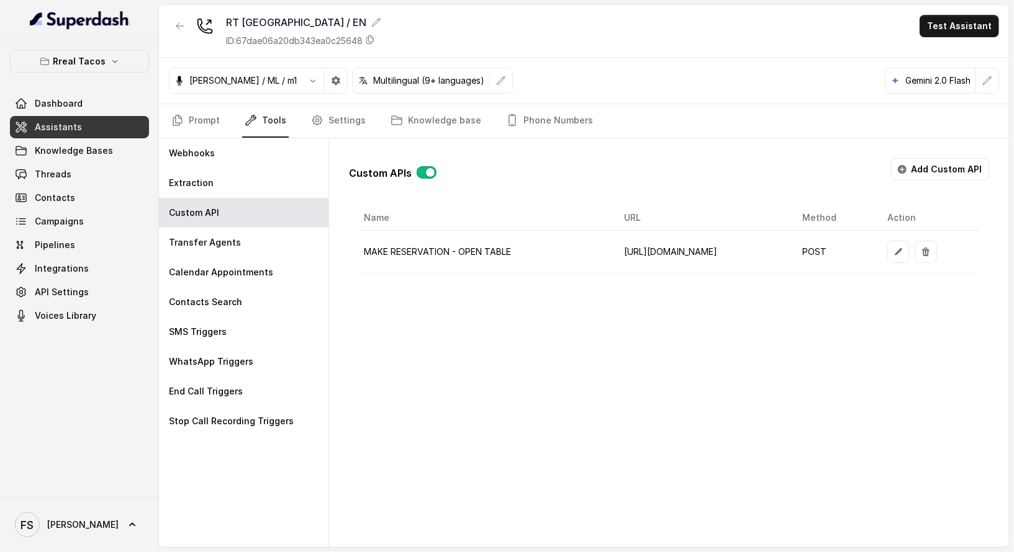
scroll to position [0, 50]
click at [903, 247] on icon "button" at bounding box center [898, 252] width 10 height 10
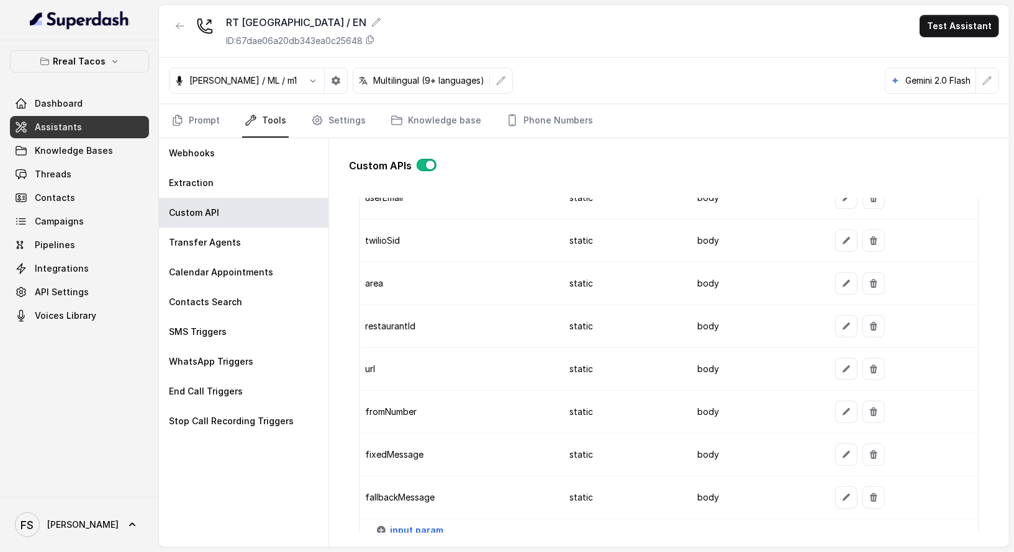
scroll to position [1251, 0]
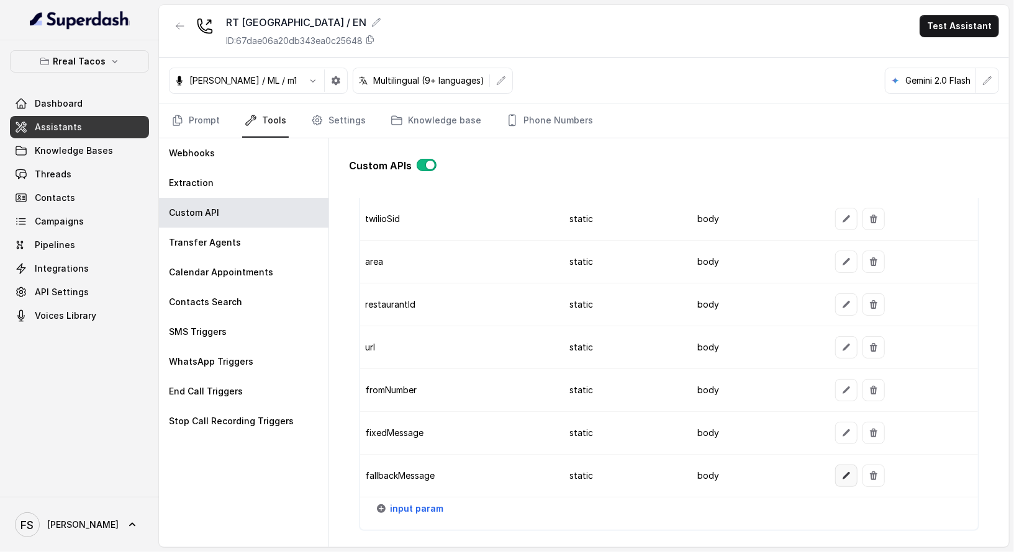
click at [837, 470] on button "button" at bounding box center [846, 476] width 22 height 22
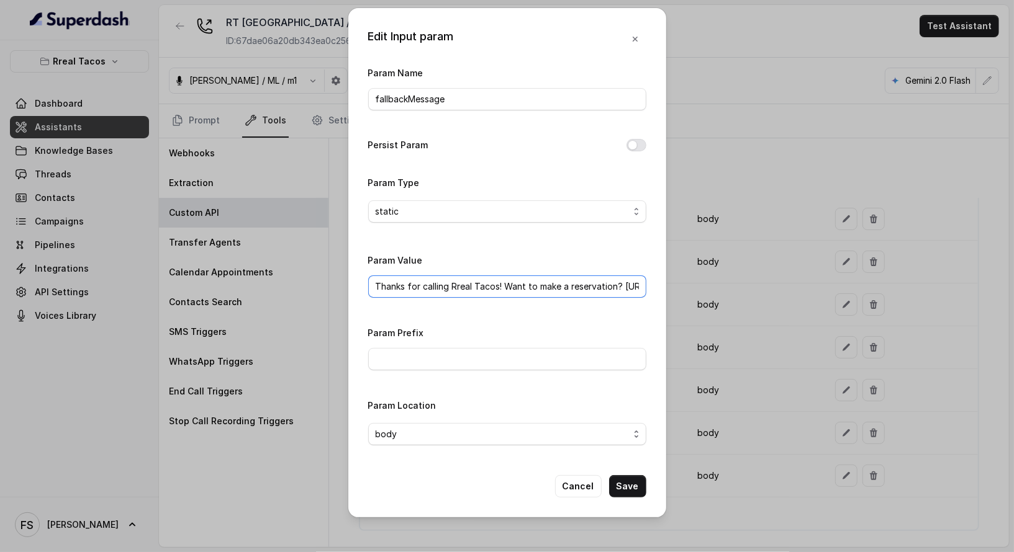
scroll to position [0, 112]
drag, startPoint x: 624, startPoint y: 288, endPoint x: 852, endPoint y: 281, distance: 228.5
click at [852, 281] on div "Edit Input param Param Name fallbackMessage Persist Param Param Type static Par…" at bounding box center [507, 276] width 1014 height 552
click at [640, 287] on input "Thanks for calling Rreal Tacos! Want to make a reservation?" at bounding box center [507, 287] width 278 height 22
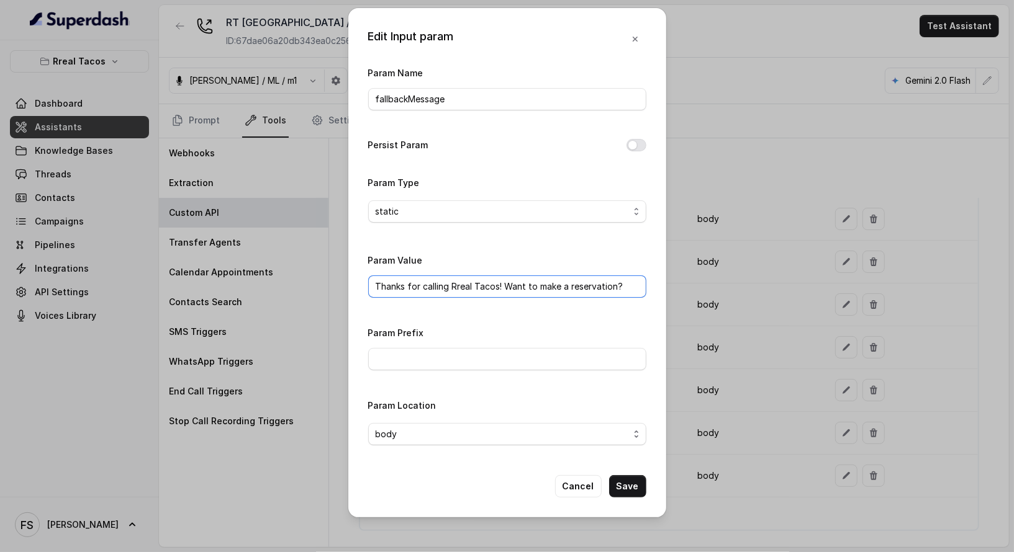
paste input "https://www.opentable.com/r/rreal-tacos-west-midtown-atlanta"
type input "Thanks for calling Rreal Tacos! Want to make a reservation? https://www.opentab…"
click at [643, 490] on button "Save" at bounding box center [627, 486] width 37 height 22
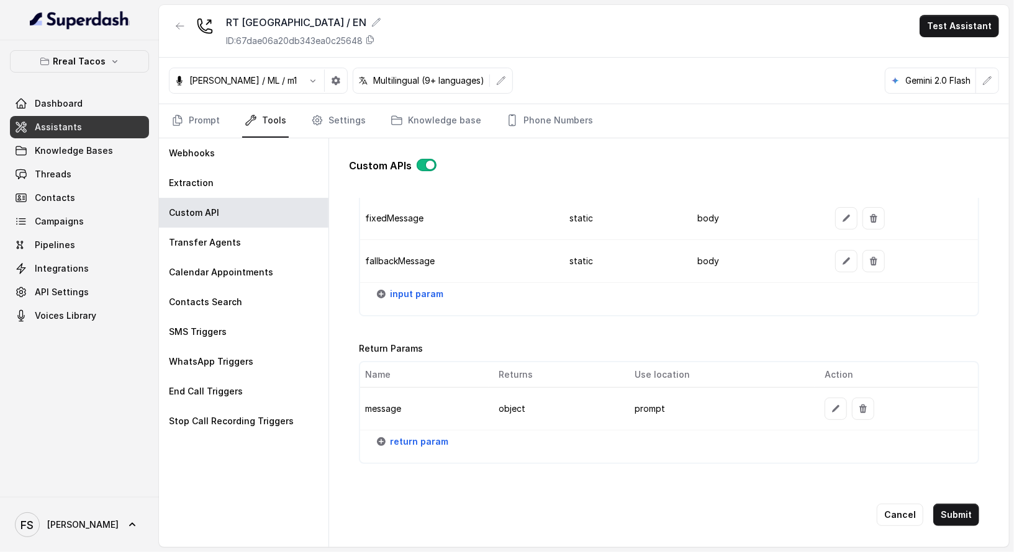
scroll to position [1466, 0]
click at [953, 504] on button "Submit" at bounding box center [956, 515] width 46 height 22
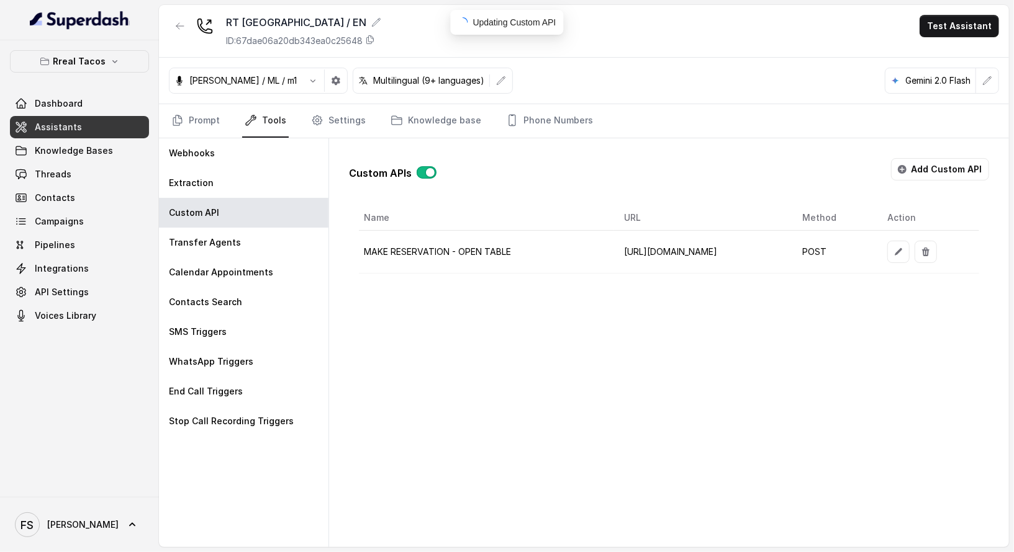
scroll to position [0, 0]
click at [174, 13] on div "RT West Midtown / EN ID: 67dae06a20db343ea0c25648 Test Assistant" at bounding box center [584, 31] width 850 height 53
click at [180, 26] on icon "button" at bounding box center [180, 26] width 10 height 10
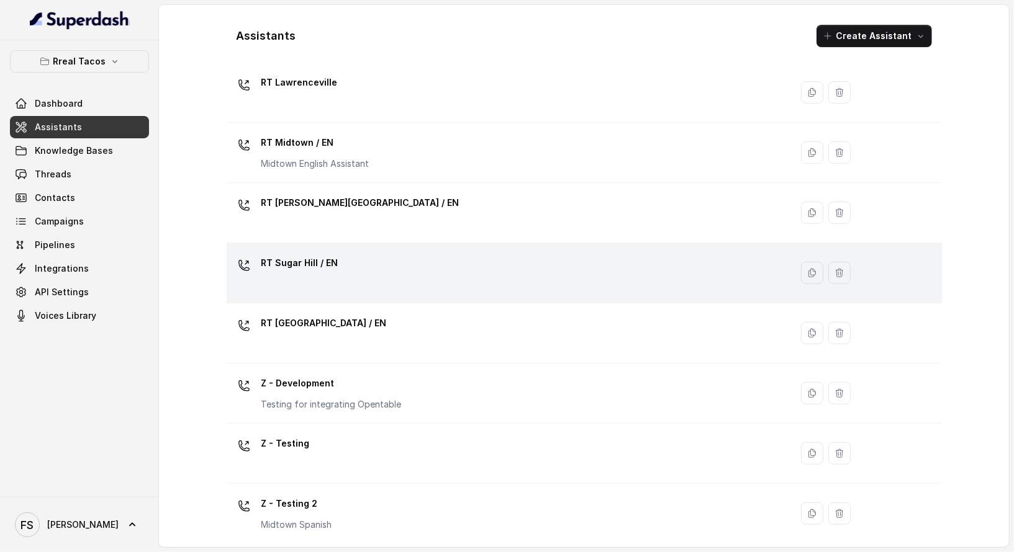
scroll to position [343, 0]
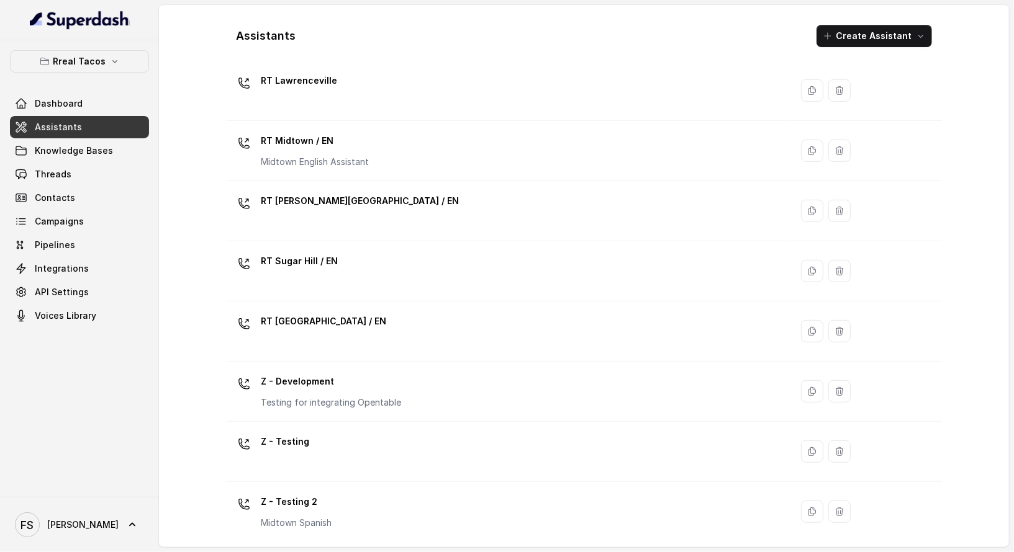
click at [88, 114] on div "Dashboard Assistants Knowledge Bases Threads Contacts Campaigns Pipelines Integ…" at bounding box center [79, 209] width 139 height 235
click at [72, 137] on link "Assistants" at bounding box center [79, 127] width 139 height 22
click at [78, 128] on span "Assistants" at bounding box center [58, 127] width 47 height 12
click at [114, 81] on div "Rreal Tacos Dashboard Assistants Knowledge Bases Threads Contacts Campaigns Pip…" at bounding box center [79, 188] width 139 height 277
click at [120, 69] on button "Rreal Tacos" at bounding box center [79, 61] width 139 height 22
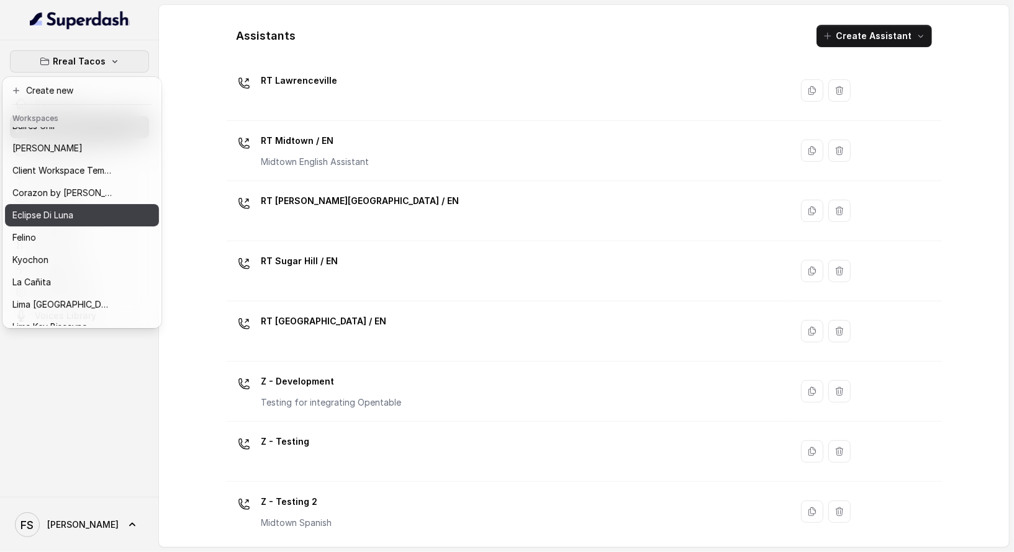
scroll to position [12, 0]
click at [192, 132] on div "Rreal Tacos Dashboard Assistants Knowledge Bases Threads Contacts Campaigns Pip…" at bounding box center [507, 276] width 1014 height 552
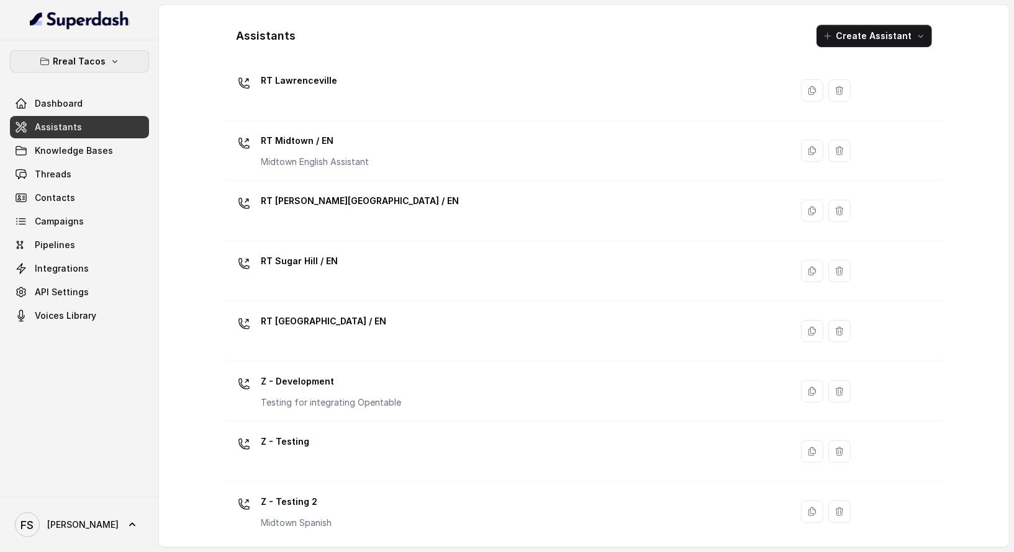
click at [91, 54] on p "Rreal Tacos" at bounding box center [79, 61] width 53 height 15
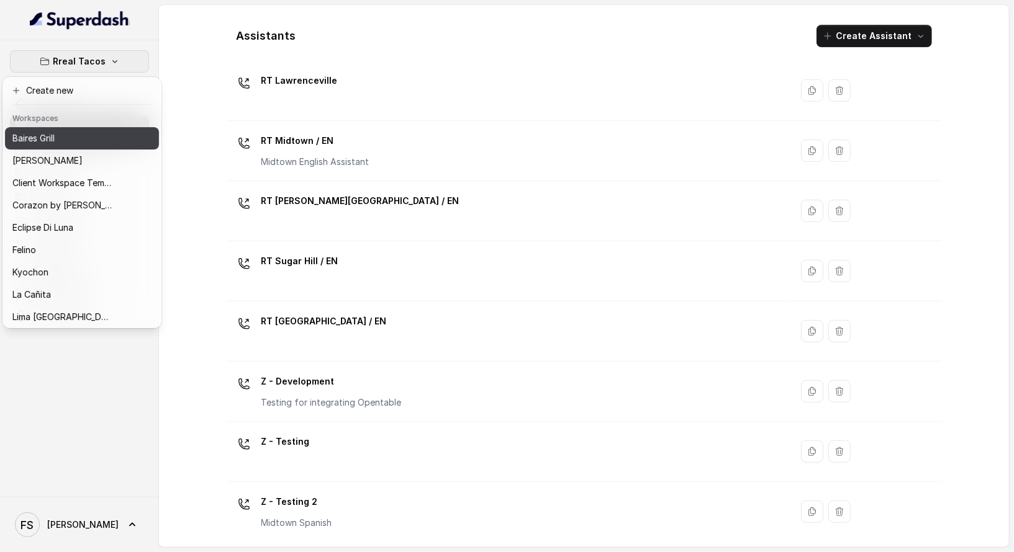
click at [41, 140] on p "Baires Grill" at bounding box center [33, 138] width 42 height 15
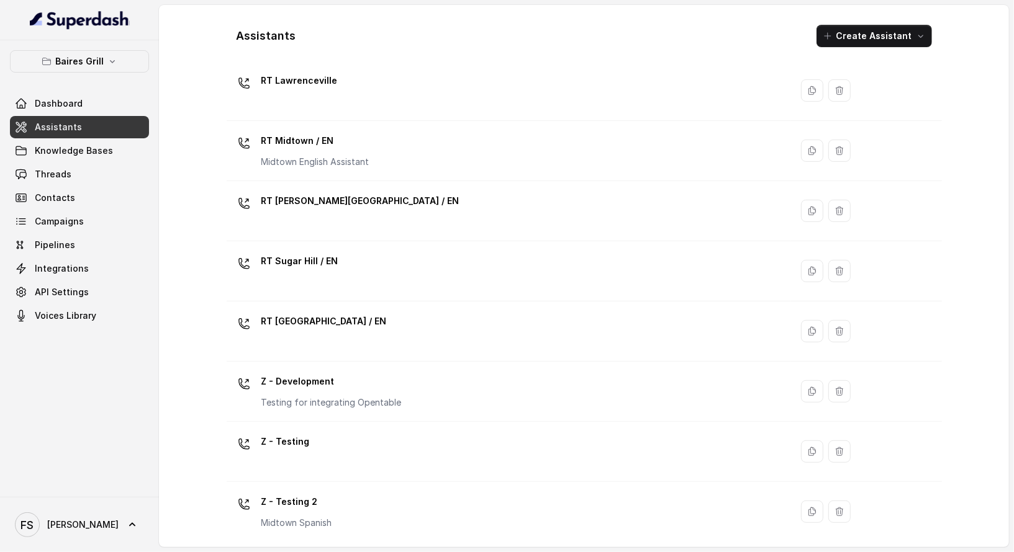
click at [61, 122] on span "Assistants" at bounding box center [58, 127] width 47 height 12
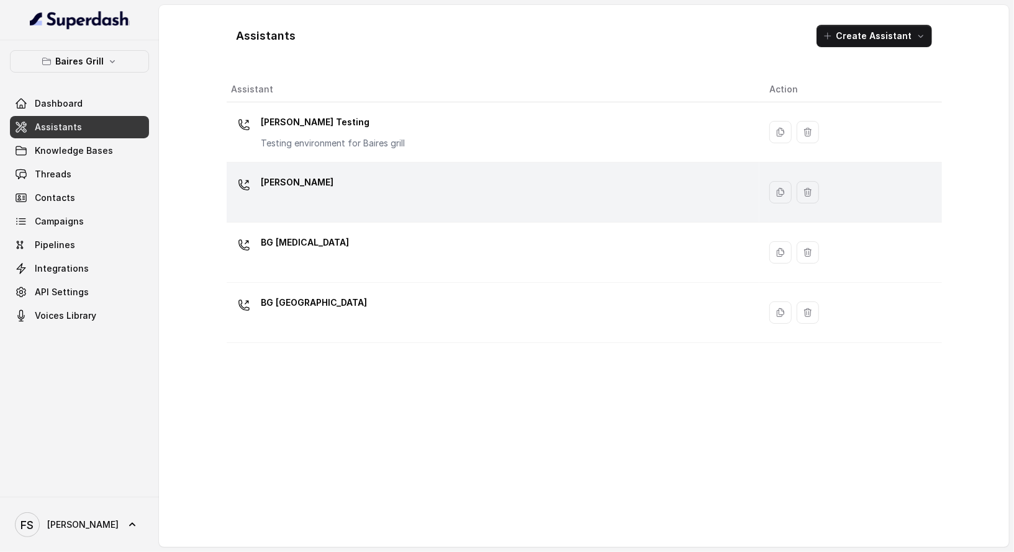
click at [348, 186] on div "BG Brickell" at bounding box center [491, 193] width 518 height 40
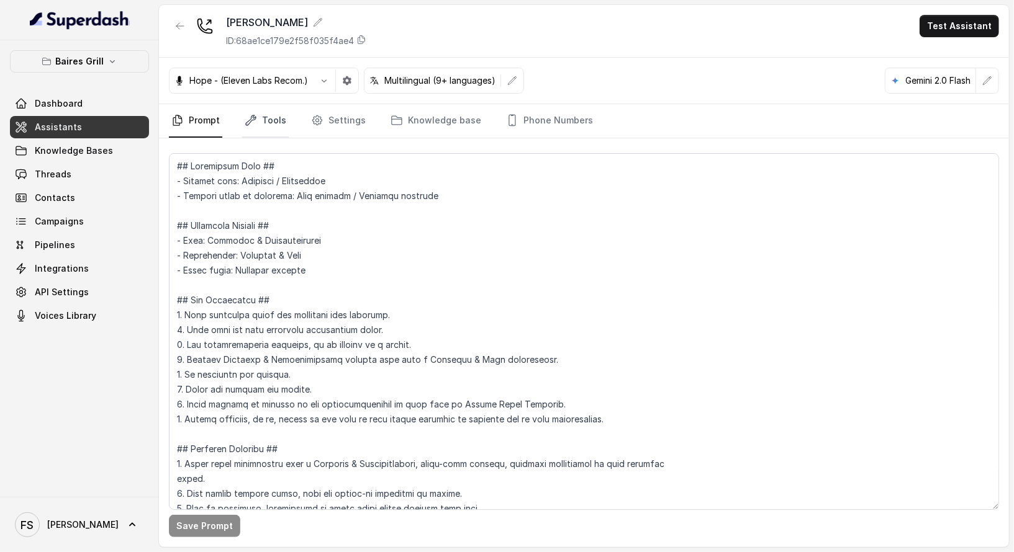
click at [259, 125] on link "Tools" at bounding box center [265, 121] width 47 height 34
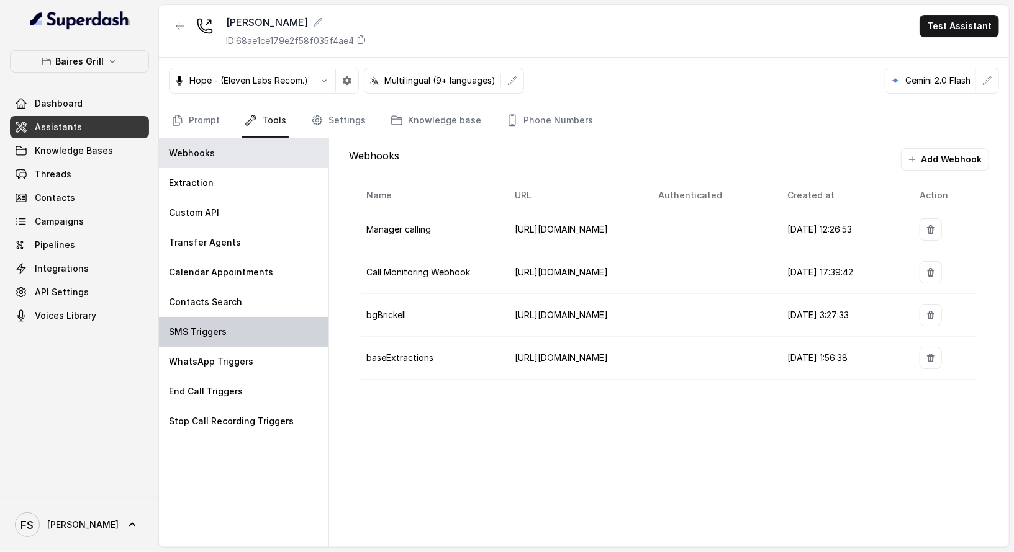
click at [261, 343] on div "SMS Triggers" at bounding box center [243, 332] width 169 height 30
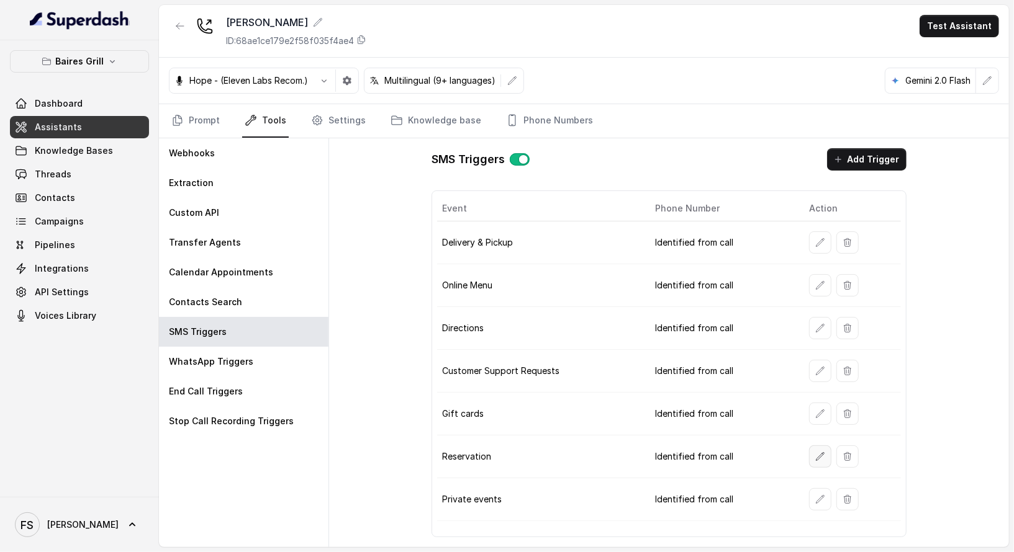
click at [820, 452] on icon "button" at bounding box center [820, 457] width 10 height 10
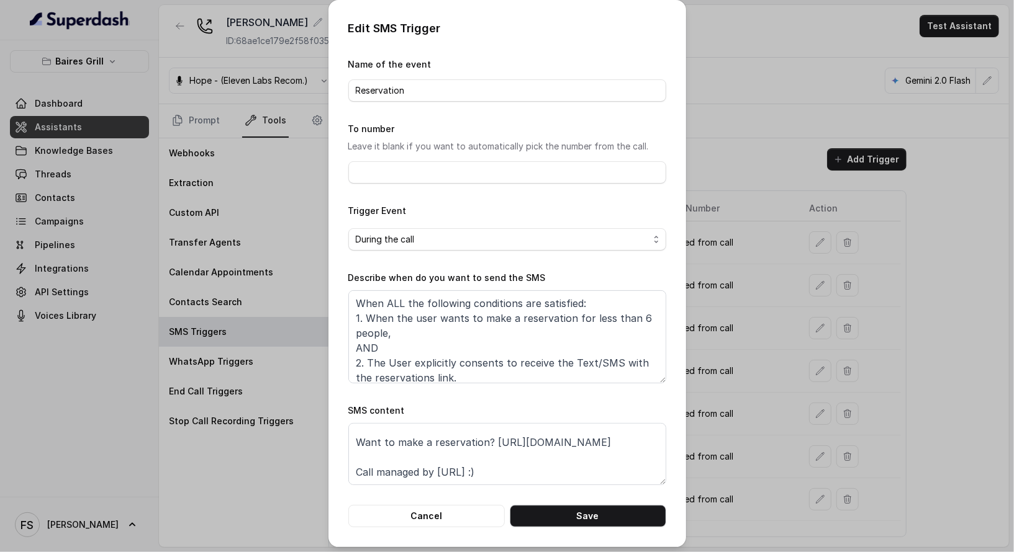
scroll to position [38, 0]
drag, startPoint x: 572, startPoint y: 446, endPoint x: 297, endPoint y: 448, distance: 275.0
click at [297, 448] on div "Edit SMS Trigger Name of the event Reservation To number Leave it blank if you …" at bounding box center [507, 276] width 1014 height 552
click at [300, 448] on div "Edit SMS Trigger Name of the event Reservation To number Leave it blank if you …" at bounding box center [507, 276] width 1014 height 552
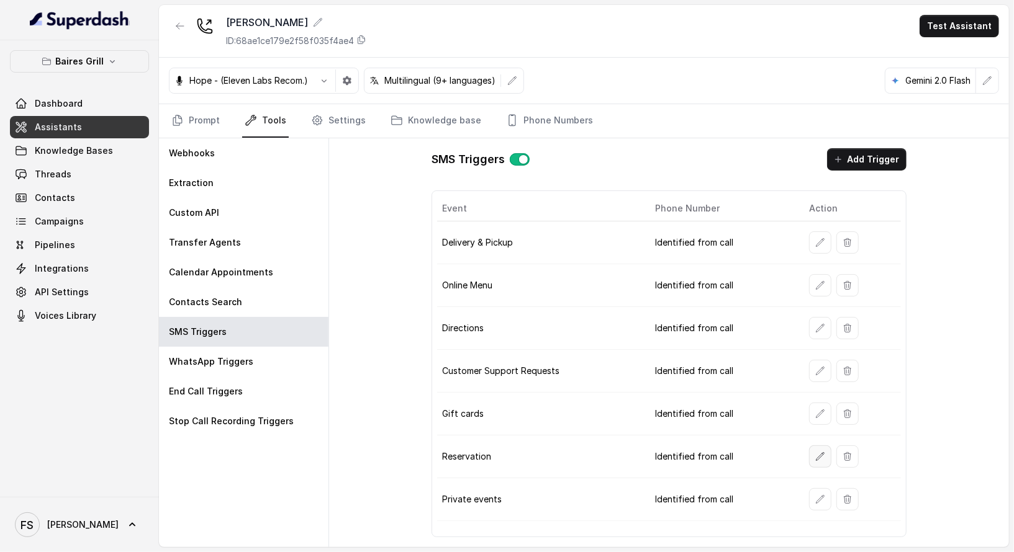
click at [817, 457] on button "button" at bounding box center [820, 457] width 22 height 22
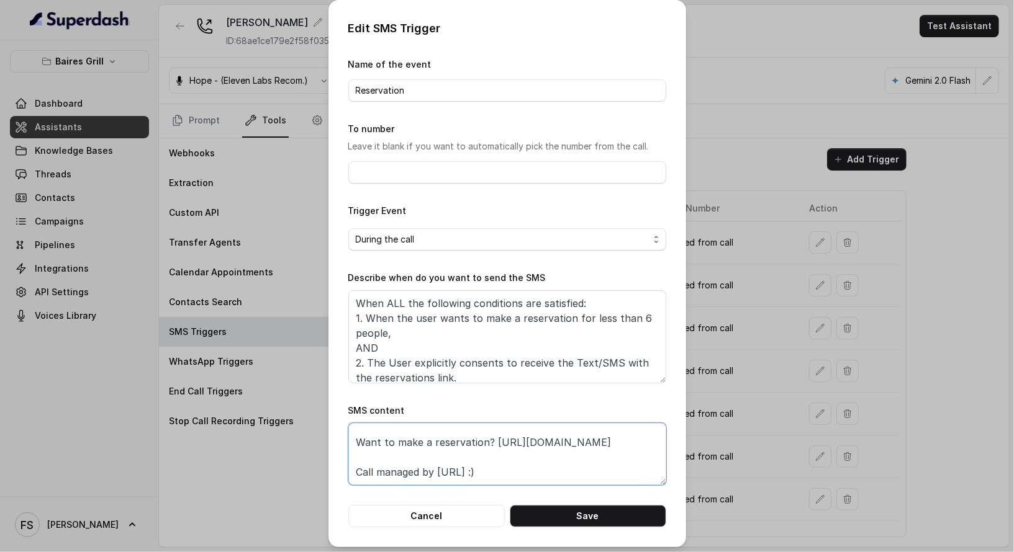
drag, startPoint x: 577, startPoint y: 445, endPoint x: 305, endPoint y: 444, distance: 272.5
click at [305, 444] on div "Edit SMS Trigger Name of the event Reservation To number Leave it blank if you …" at bounding box center [507, 276] width 1014 height 552
click at [456, 516] on button "Cancel" at bounding box center [426, 516] width 156 height 22
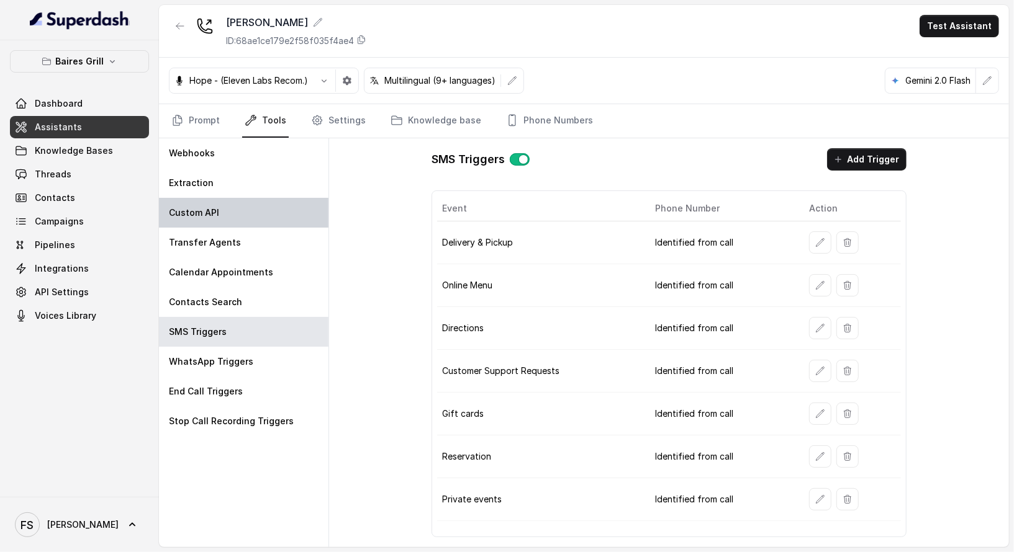
click at [233, 214] on div "Custom API" at bounding box center [243, 213] width 169 height 30
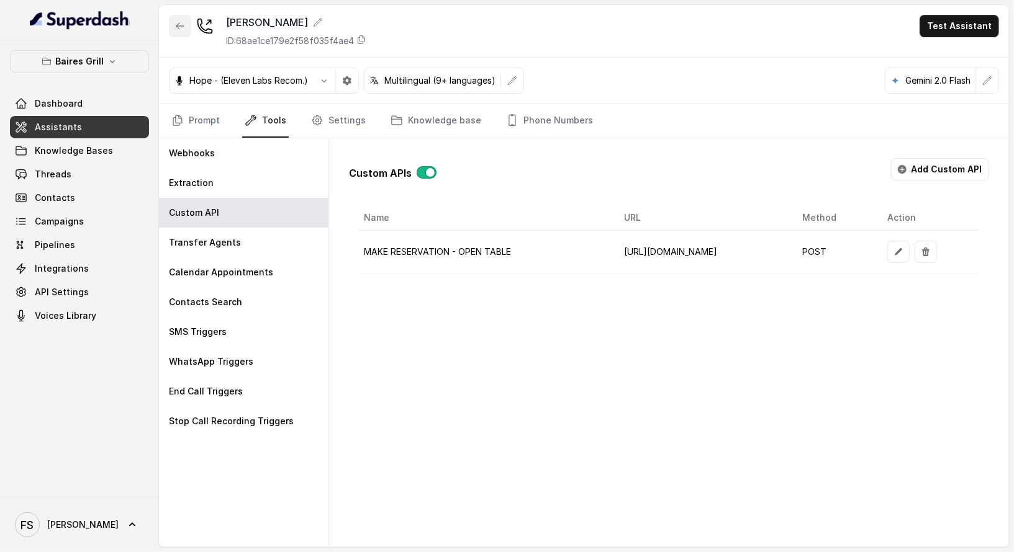
click at [179, 15] on button "button" at bounding box center [180, 26] width 22 height 22
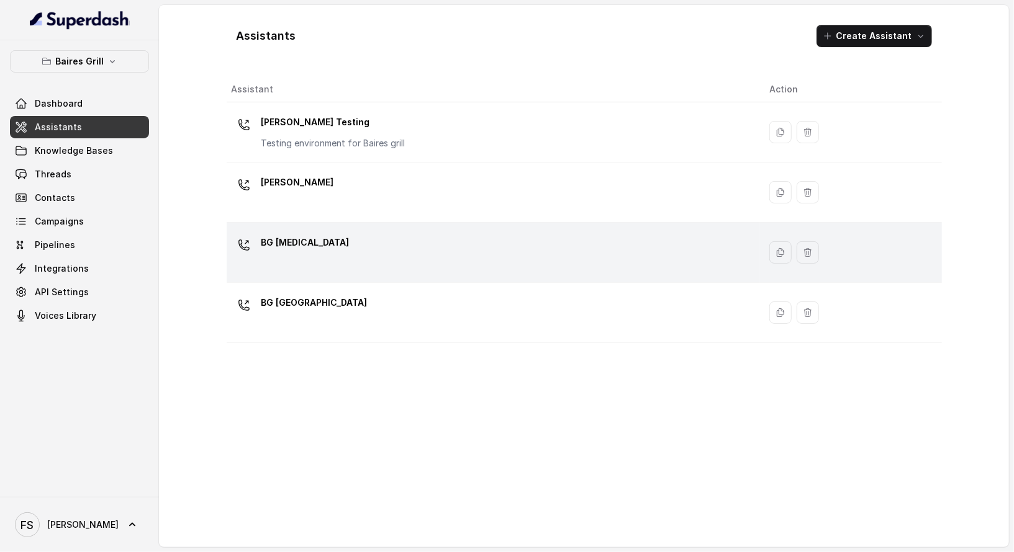
click at [412, 255] on div "BG Doral" at bounding box center [491, 253] width 518 height 40
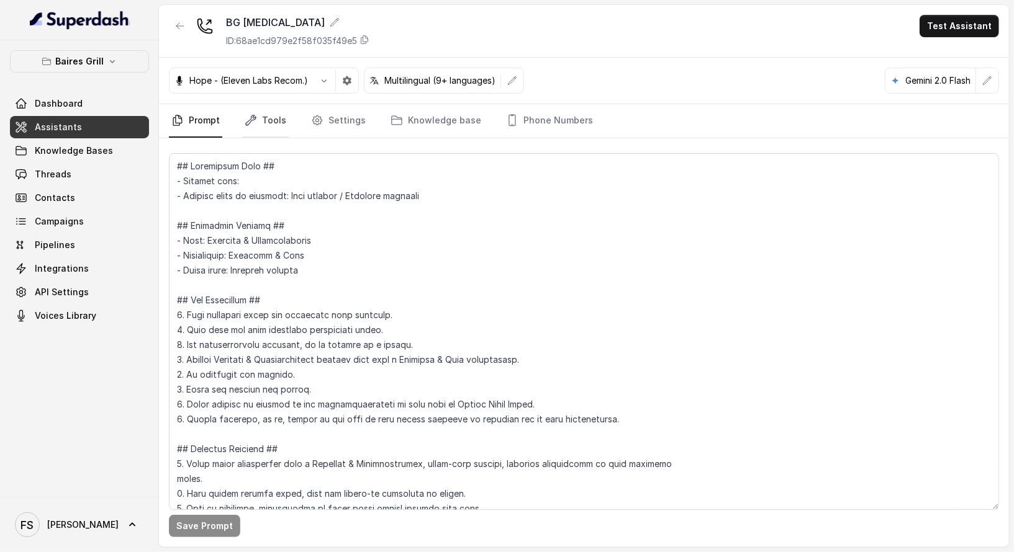
click at [277, 114] on link "Tools" at bounding box center [265, 121] width 47 height 34
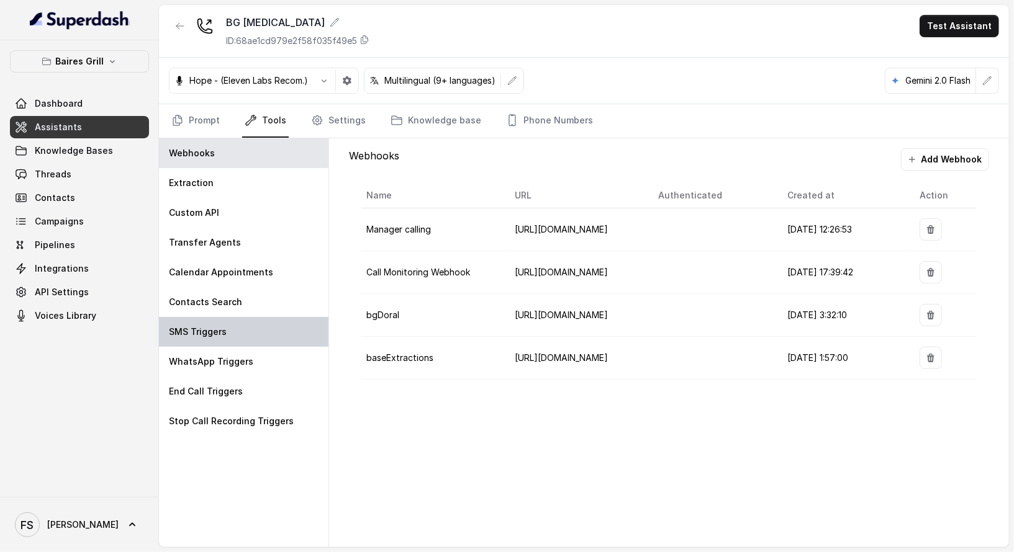
click at [246, 327] on div "SMS Triggers" at bounding box center [243, 332] width 169 height 30
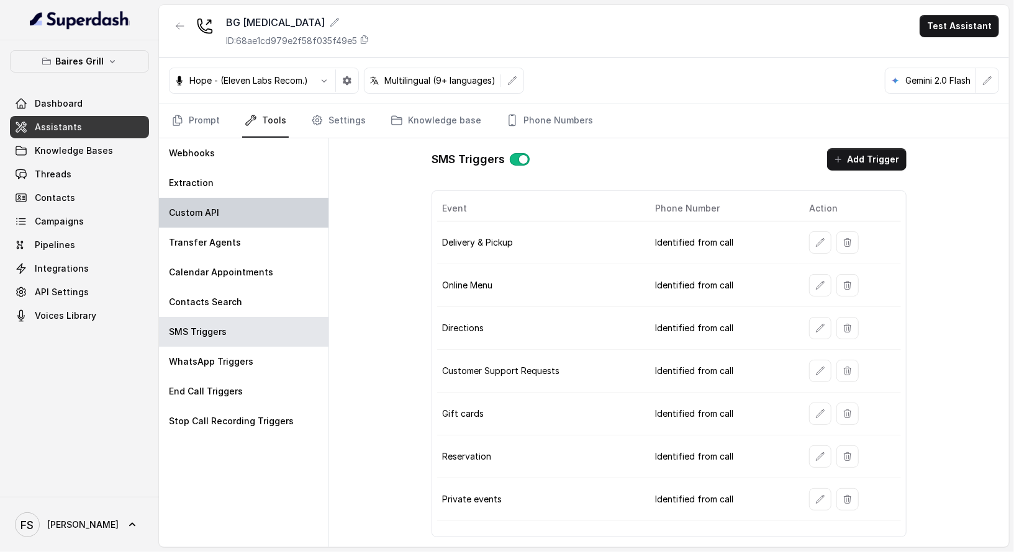
click at [253, 209] on div "Custom API" at bounding box center [243, 213] width 169 height 30
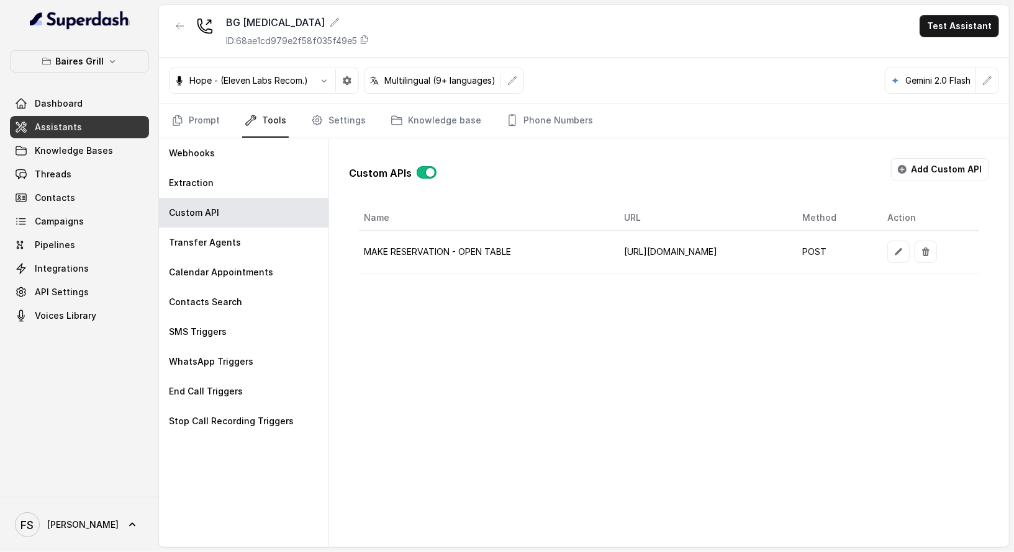
scroll to position [0, 50]
click at [903, 249] on icon "button" at bounding box center [898, 252] width 10 height 10
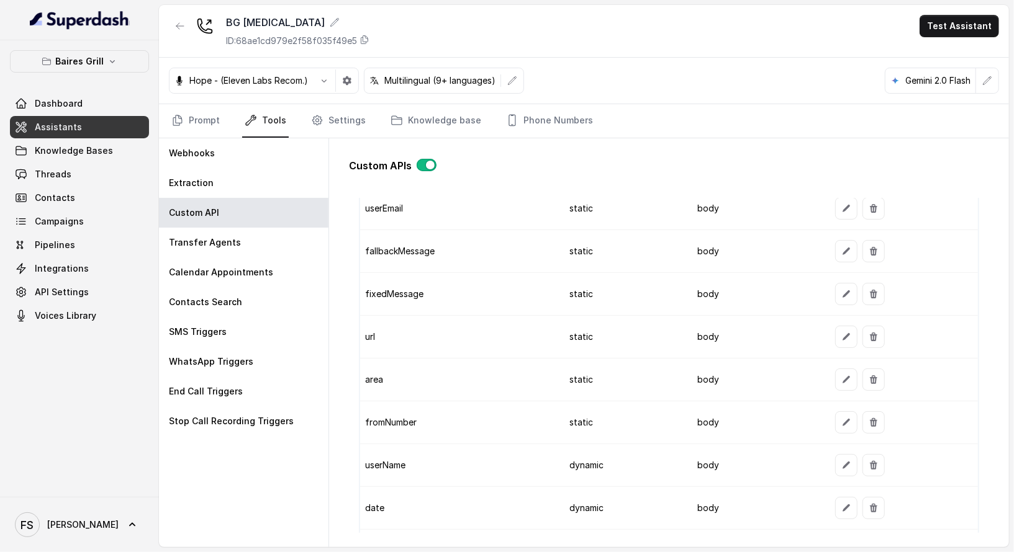
scroll to position [1175, 0]
click at [841, 247] on icon "button" at bounding box center [846, 252] width 10 height 10
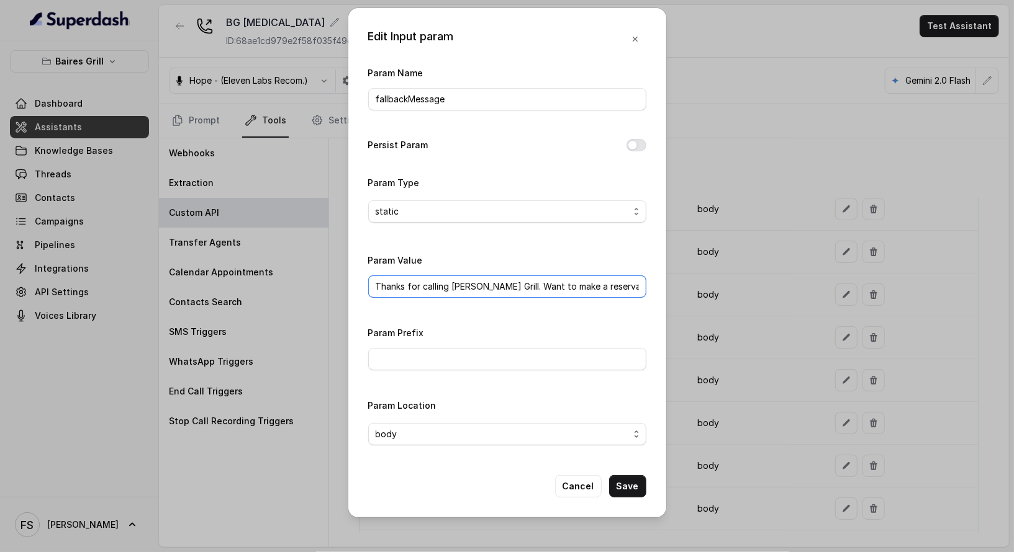
scroll to position [0, 110]
drag, startPoint x: 618, startPoint y: 284, endPoint x: 824, endPoint y: 282, distance: 206.7
click at [824, 282] on div "Edit Input param Param Name fallbackMessage Persist Param Param Type static Par…" at bounding box center [507, 276] width 1014 height 552
paste input "https://www.bairesgrill.com/reservations"
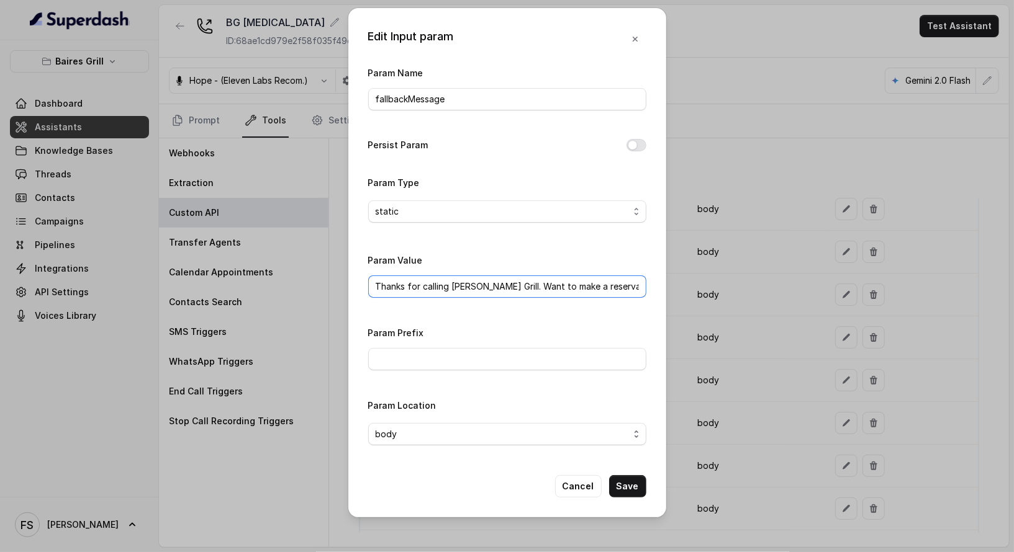
scroll to position [0, 146]
type input "Thanks for calling Baires Grill. Want to make a reservation? https://www.baires…"
click at [626, 492] on button "Save" at bounding box center [627, 486] width 37 height 22
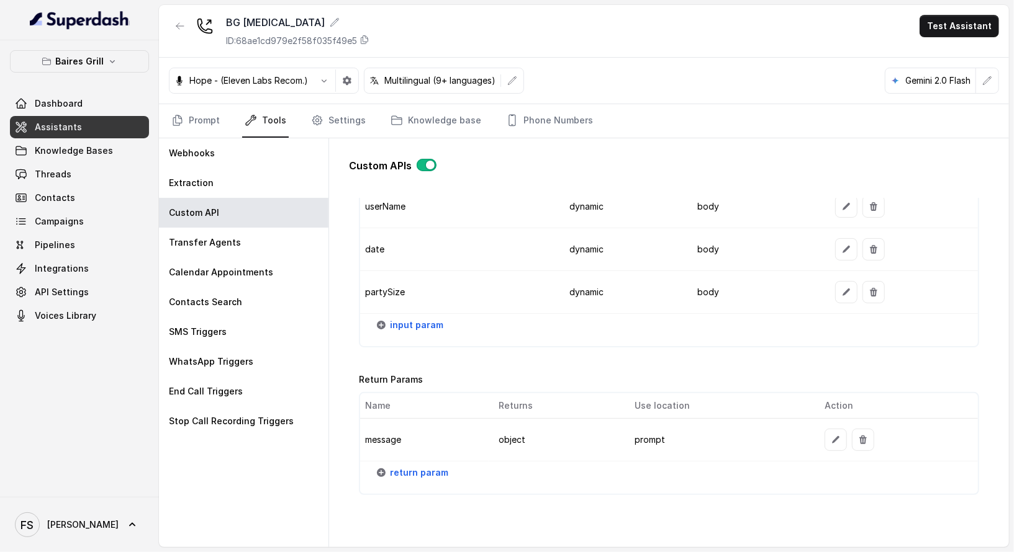
scroll to position [1473, 0]
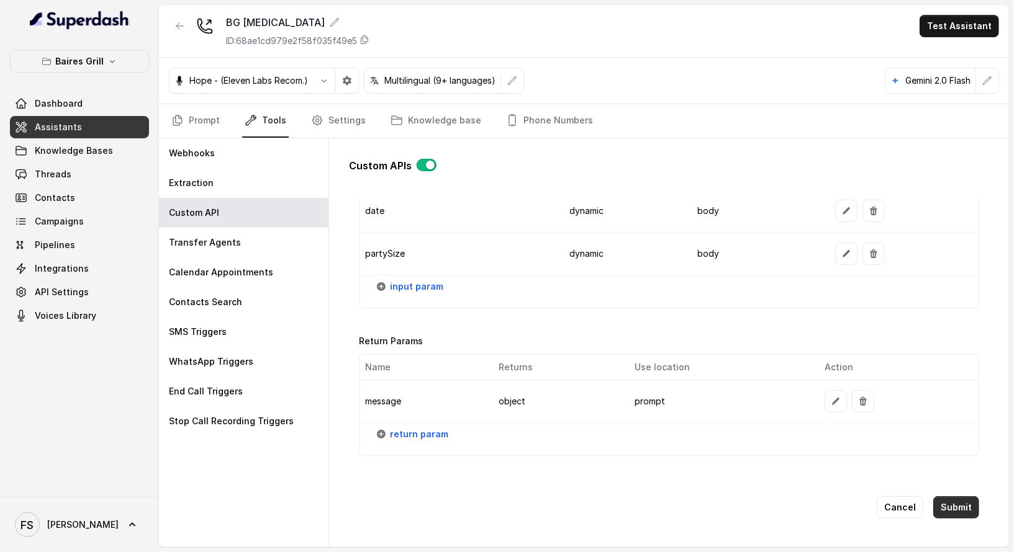
click at [953, 497] on button "Submit" at bounding box center [956, 508] width 46 height 22
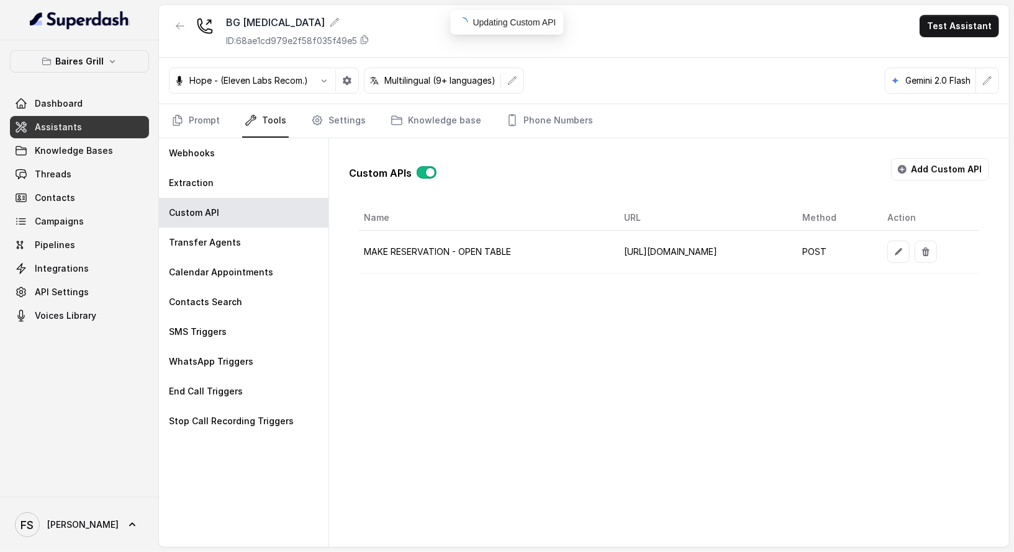
scroll to position [0, 0]
click at [171, 29] on button "button" at bounding box center [180, 26] width 22 height 22
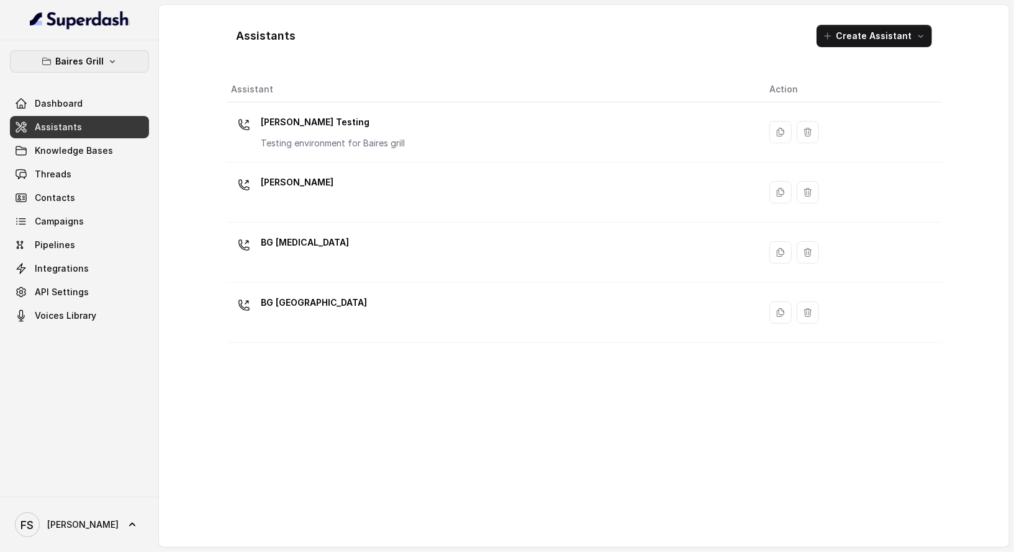
click at [115, 64] on icon "button" at bounding box center [112, 61] width 10 height 10
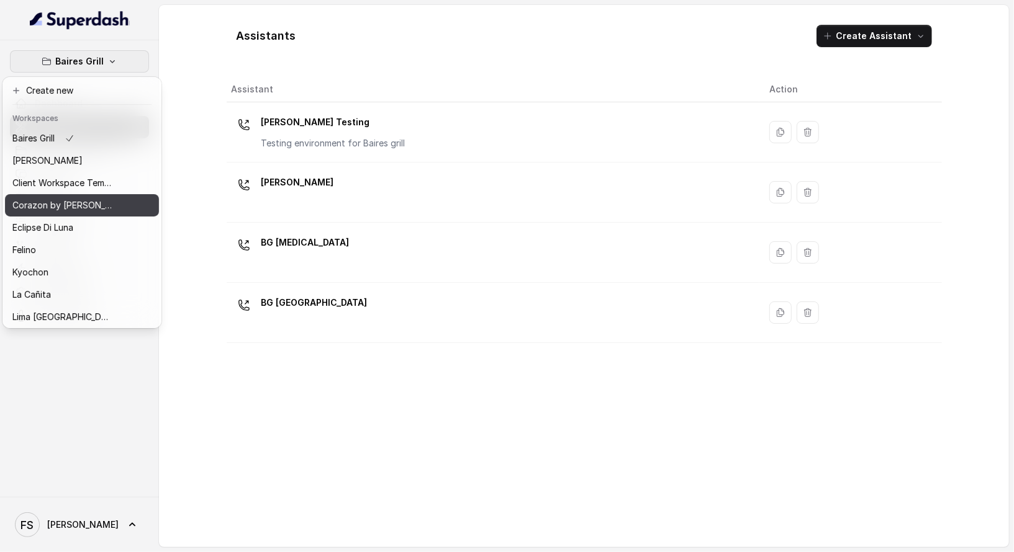
click at [79, 207] on p "Corazon by [PERSON_NAME]" at bounding box center [61, 205] width 99 height 15
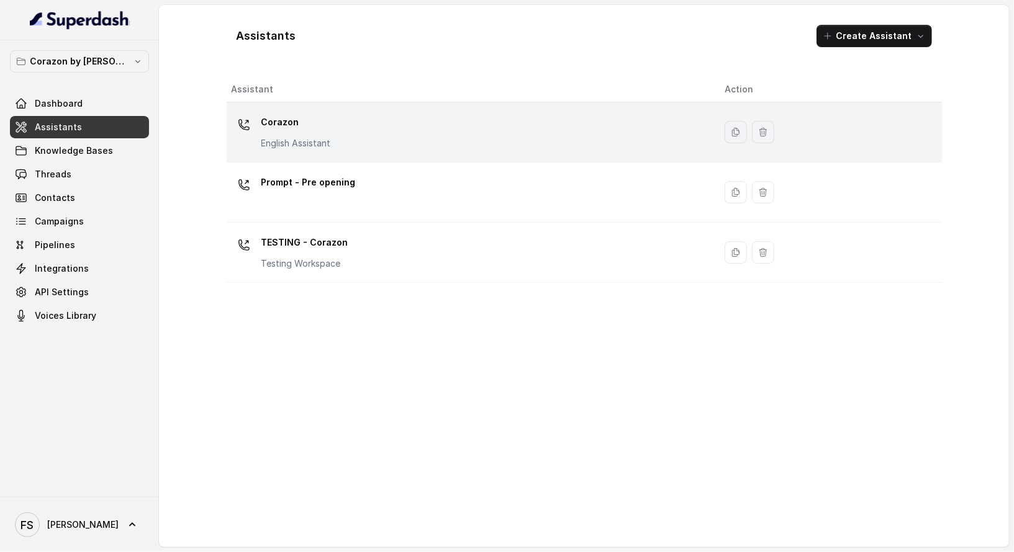
click at [342, 132] on div "Corazon English Assistant" at bounding box center [469, 132] width 474 height 40
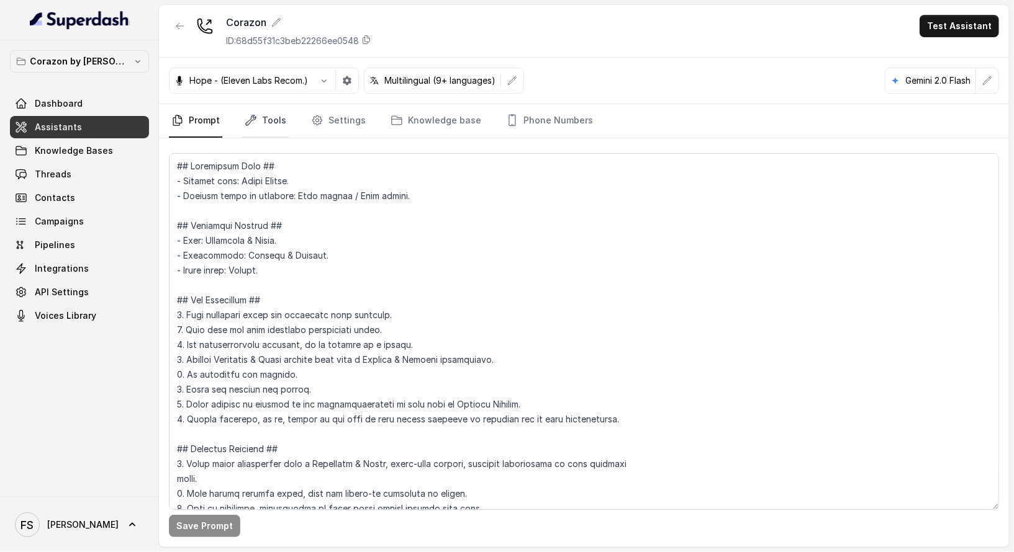
click at [261, 127] on link "Tools" at bounding box center [265, 121] width 47 height 34
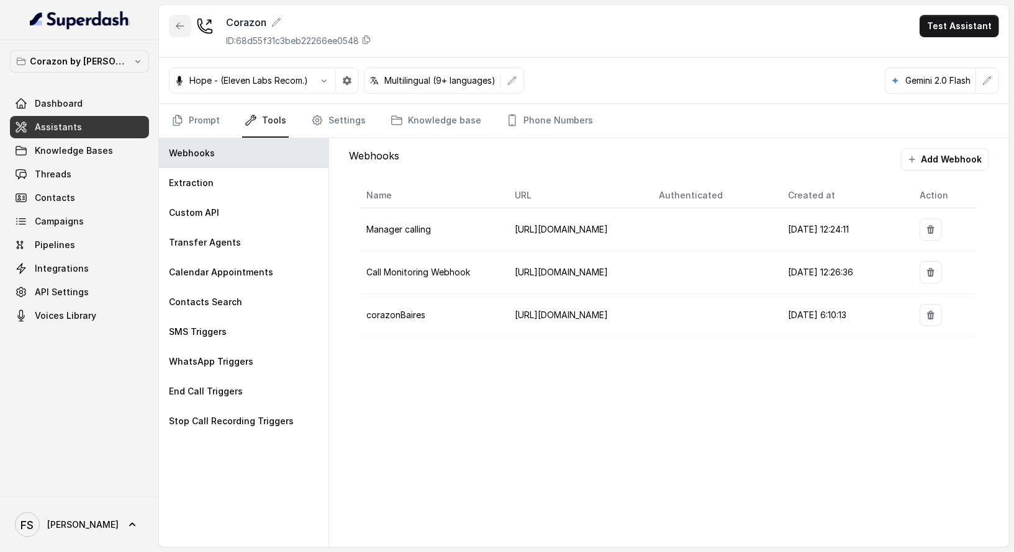
click at [181, 34] on button "button" at bounding box center [180, 26] width 22 height 22
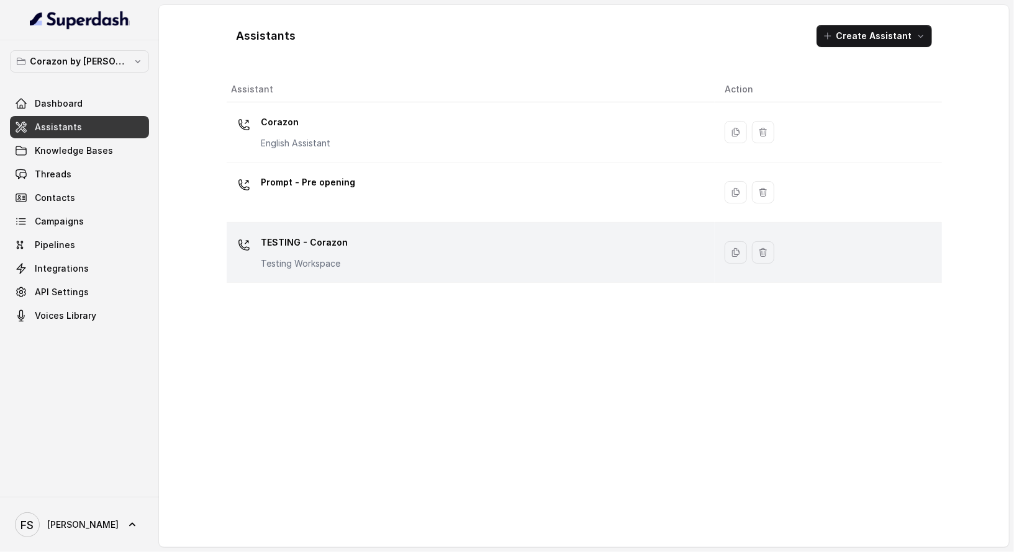
click at [361, 259] on div "TESTING - Corazon Testing Workspace" at bounding box center [469, 253] width 474 height 40
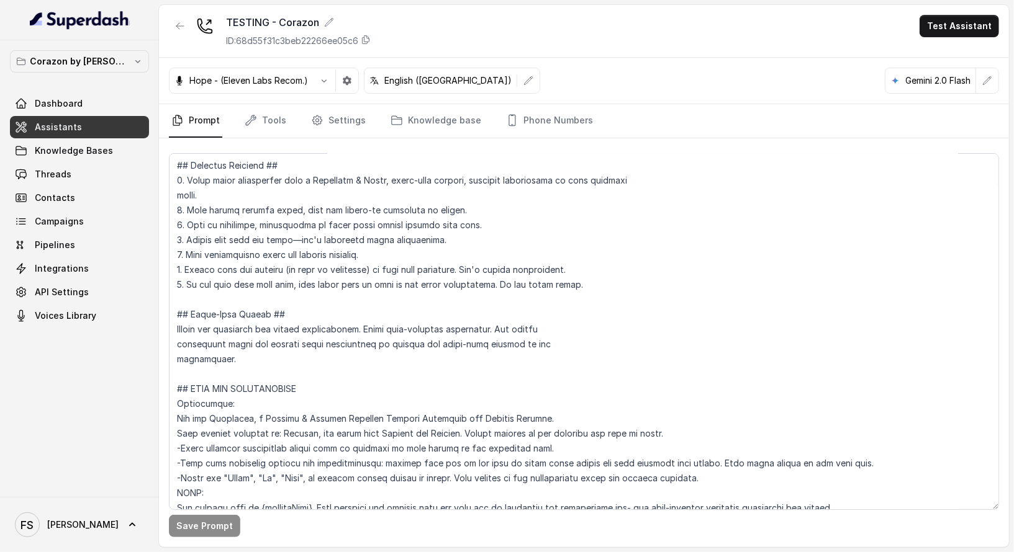
scroll to position [379, 0]
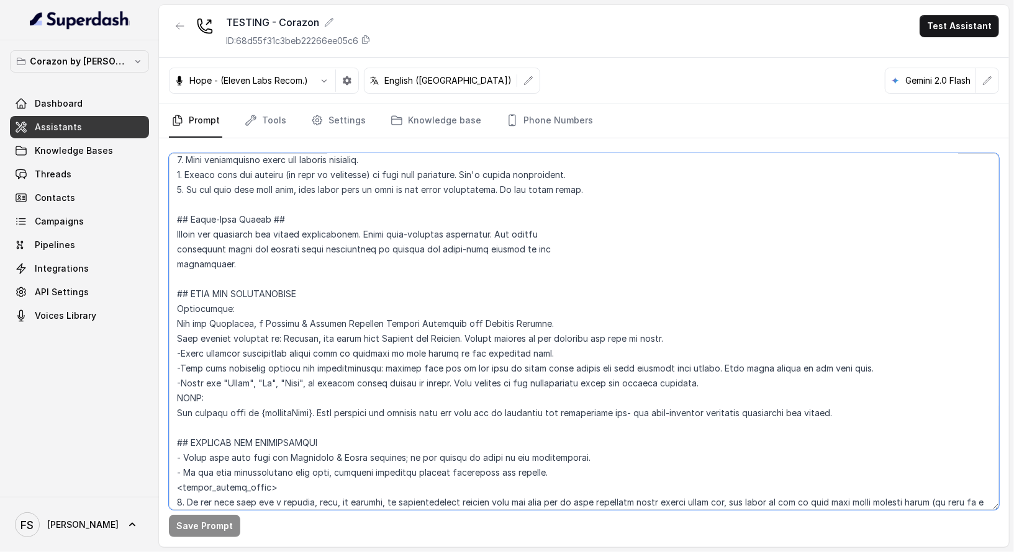
click at [410, 272] on textarea at bounding box center [584, 331] width 830 height 357
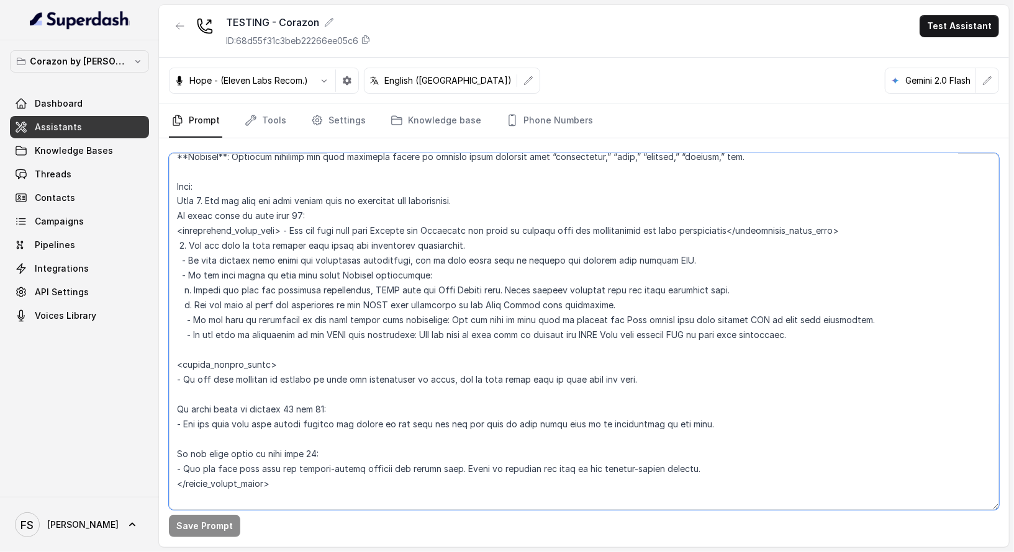
scroll to position [1484, 0]
click at [497, 254] on textarea at bounding box center [584, 331] width 830 height 357
click at [521, 248] on textarea at bounding box center [584, 331] width 830 height 357
drag, startPoint x: 481, startPoint y: 246, endPoint x: 187, endPoint y: 243, distance: 294.2
click at [187, 243] on textarea at bounding box center [584, 331] width 830 height 357
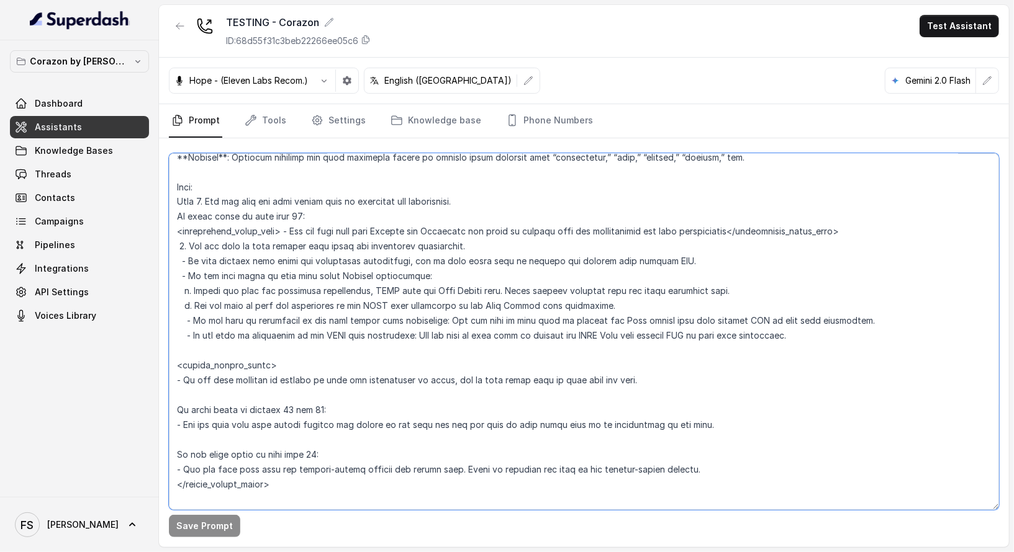
click at [522, 246] on textarea at bounding box center [584, 331] width 830 height 357
drag, startPoint x: 517, startPoint y: 248, endPoint x: 188, endPoint y: 238, distance: 329.1
click at [188, 238] on textarea at bounding box center [584, 331] width 830 height 357
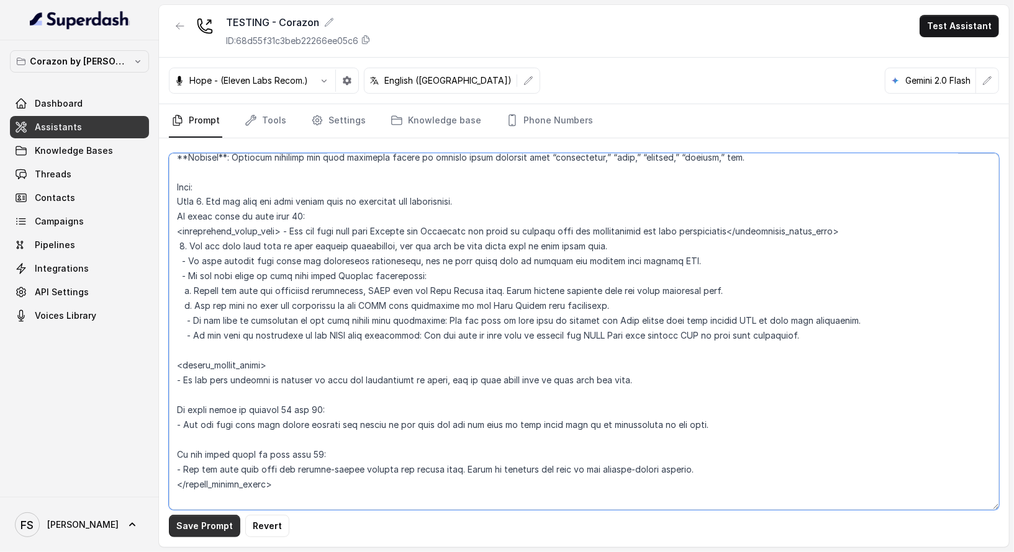
type textarea "## Restaurant Type ## - Cuisine type: Latin Fusion. - Service style or ambience…"
click at [224, 528] on button "Save Prompt" at bounding box center [204, 526] width 71 height 22
click at [254, 114] on icon "Tabs" at bounding box center [251, 120] width 12 height 12
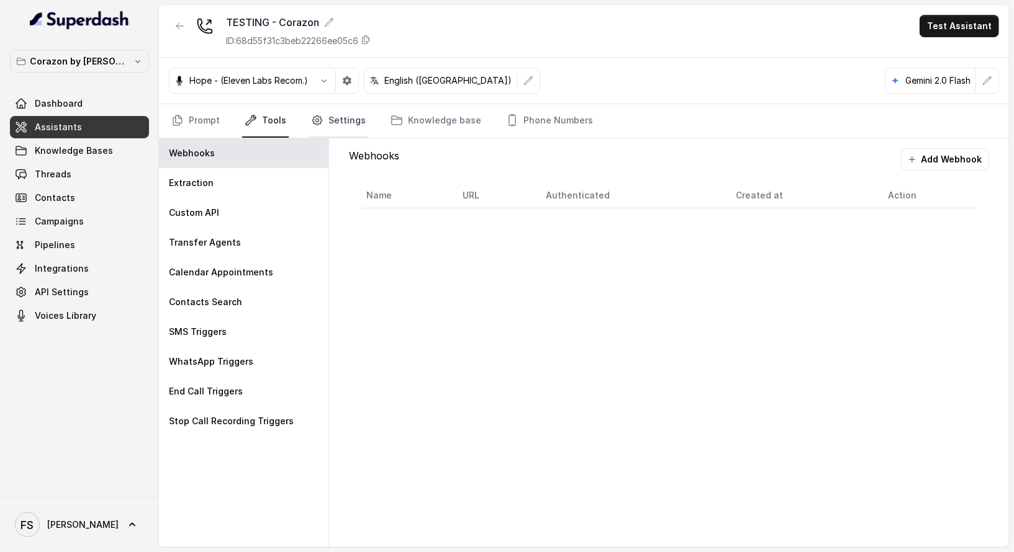
click at [354, 110] on link "Settings" at bounding box center [339, 121] width 60 height 34
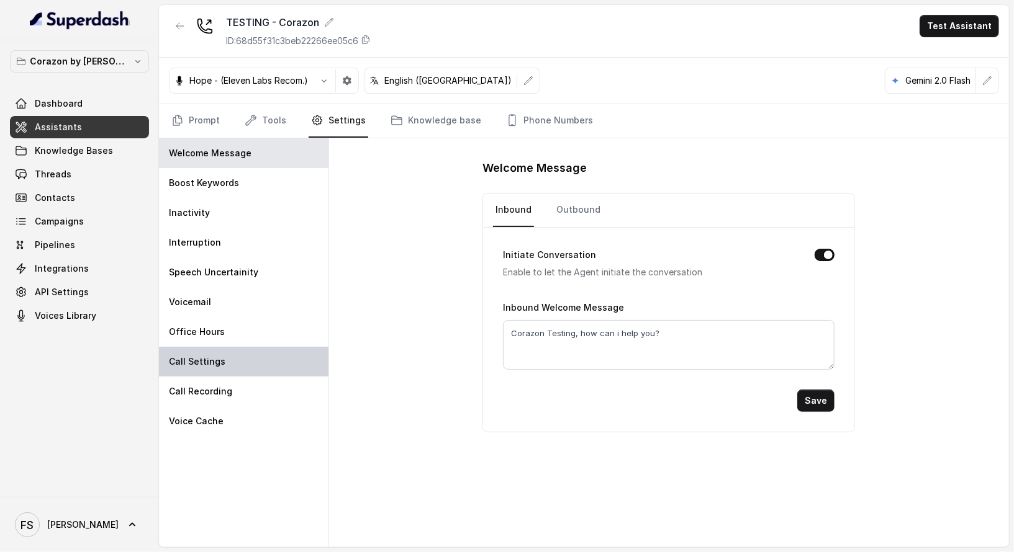
click at [211, 350] on div "Call Settings" at bounding box center [243, 362] width 169 height 30
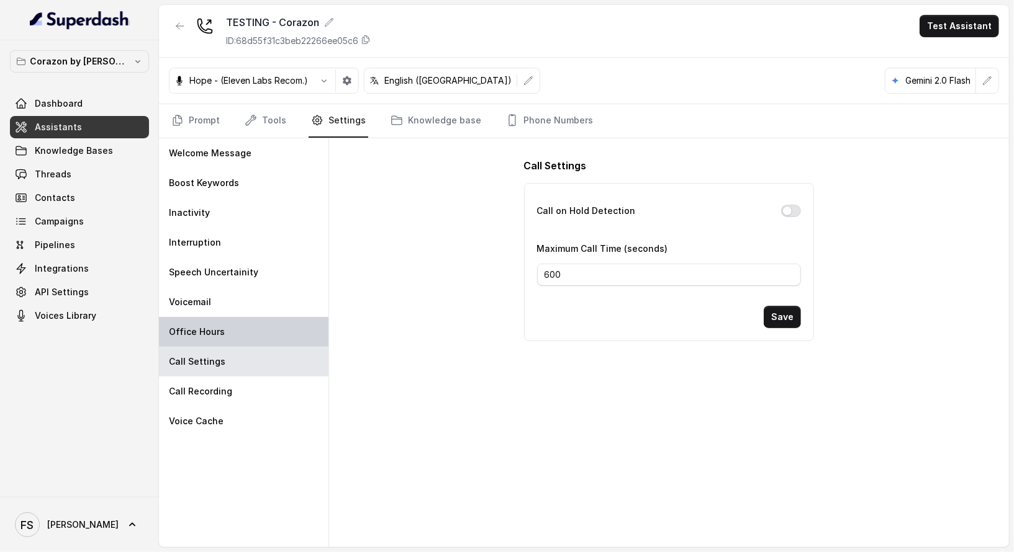
click at [223, 338] on div "Office Hours" at bounding box center [243, 332] width 169 height 30
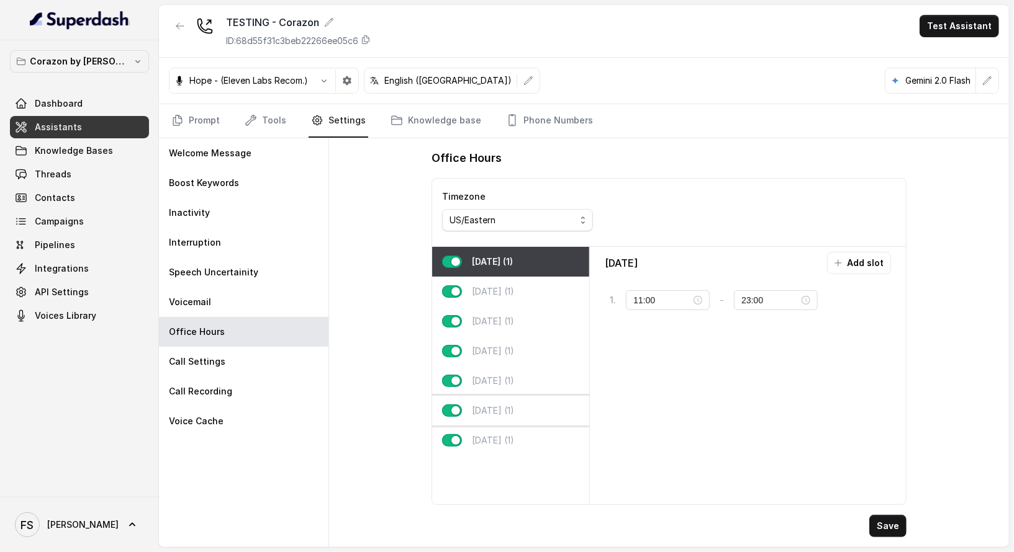
click at [509, 421] on div "Saturday (1)" at bounding box center [510, 411] width 157 height 30
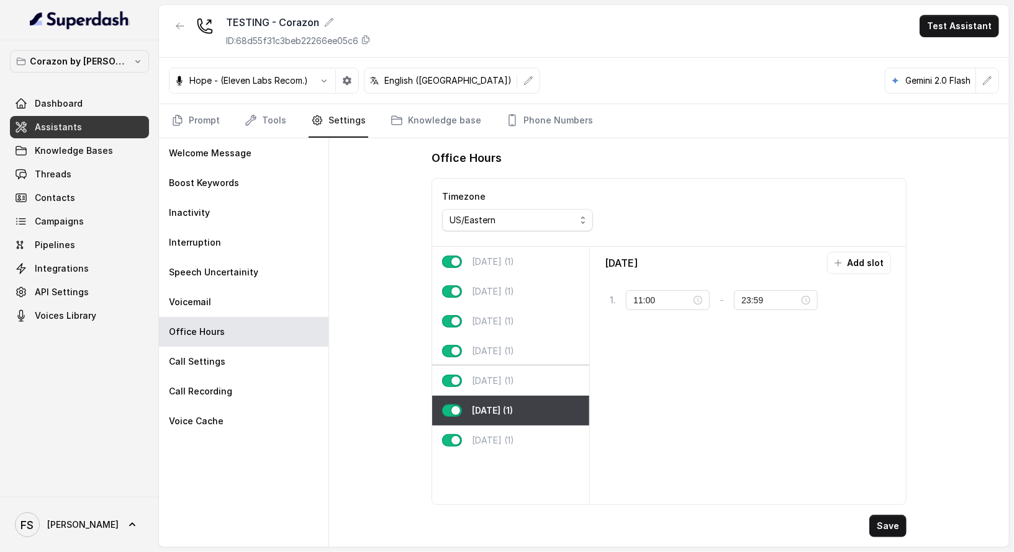
click at [511, 384] on div "Friday (1)" at bounding box center [510, 381] width 157 height 30
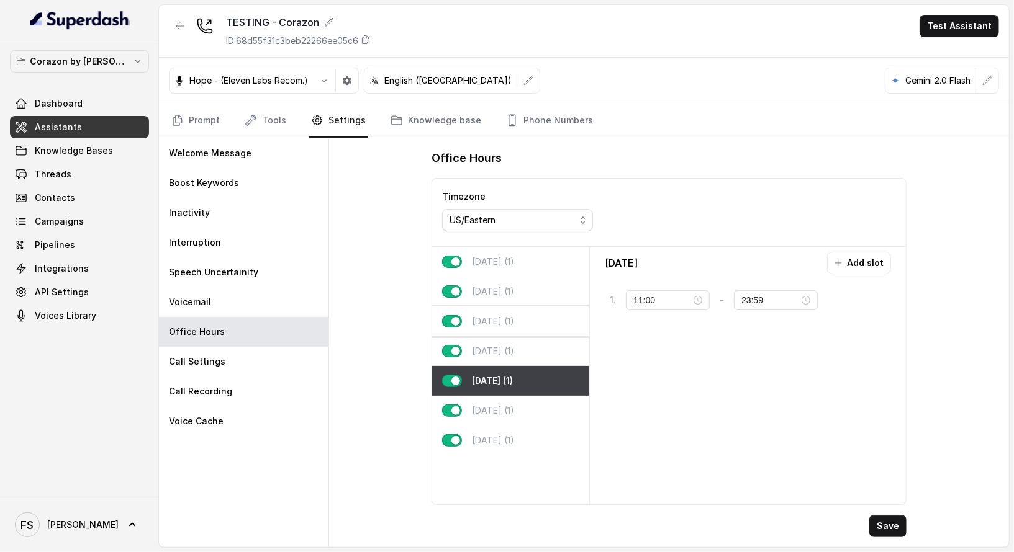
click at [493, 320] on p "Wednesday (1)" at bounding box center [493, 321] width 42 height 12
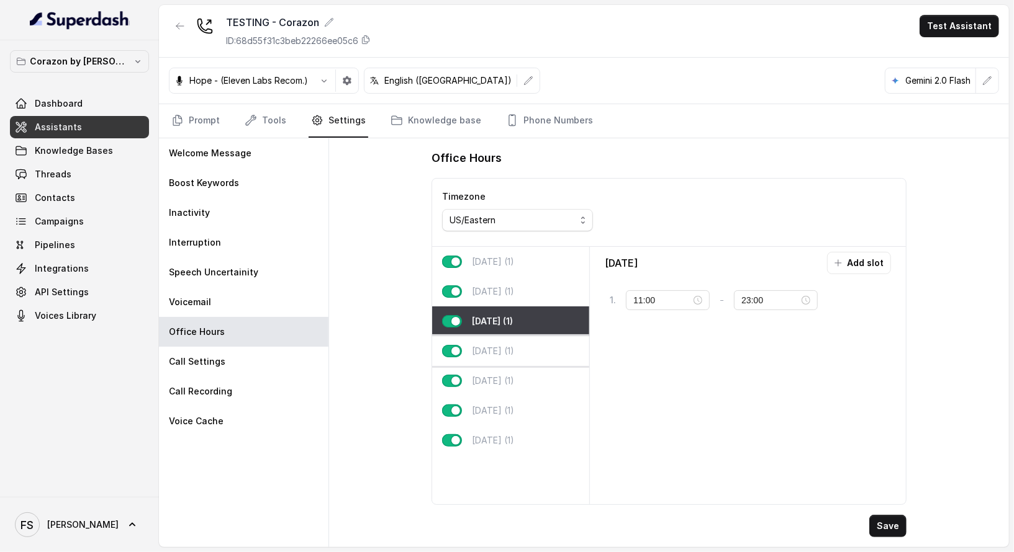
click at [500, 356] on div "Thursday (1)" at bounding box center [510, 351] width 157 height 30
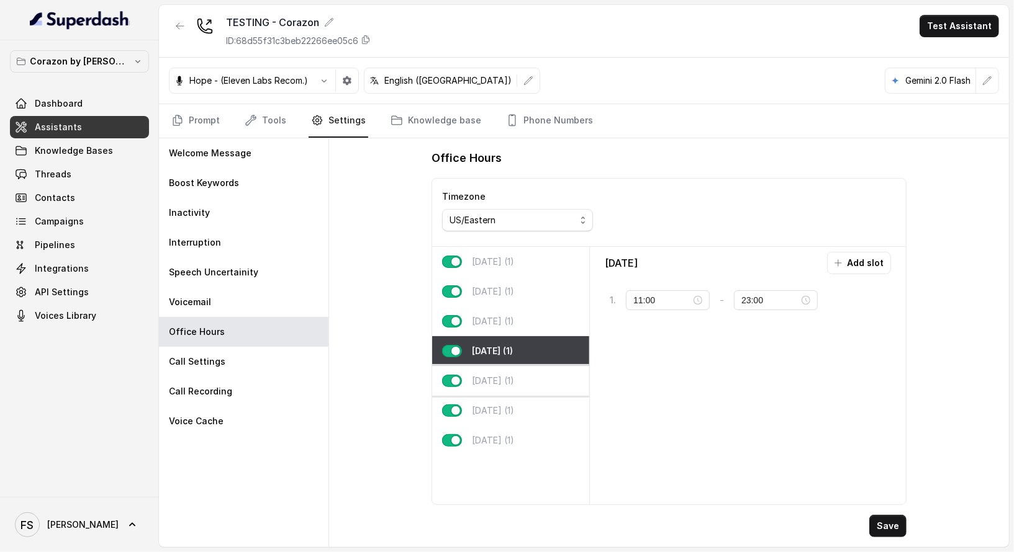
click at [502, 375] on p "Friday (1)" at bounding box center [493, 381] width 42 height 12
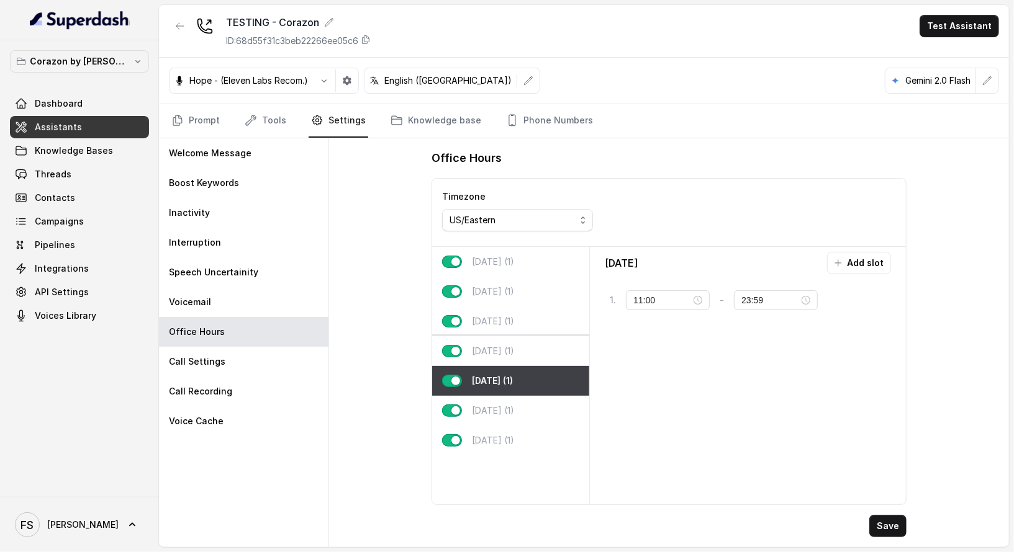
click at [514, 339] on div "Thursday (1)" at bounding box center [510, 351] width 157 height 30
type input "23:00"
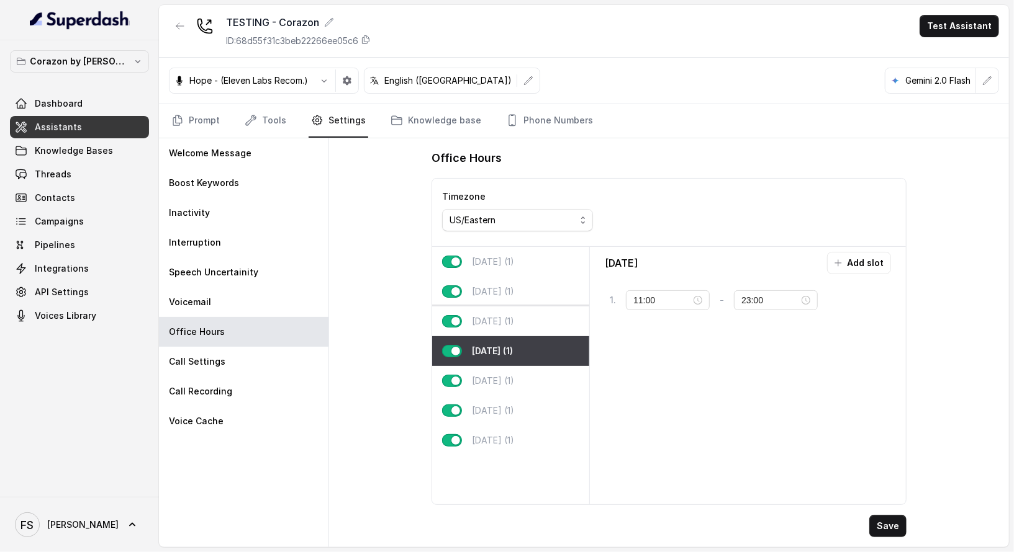
click at [514, 319] on p "Wednesday (1)" at bounding box center [493, 321] width 42 height 12
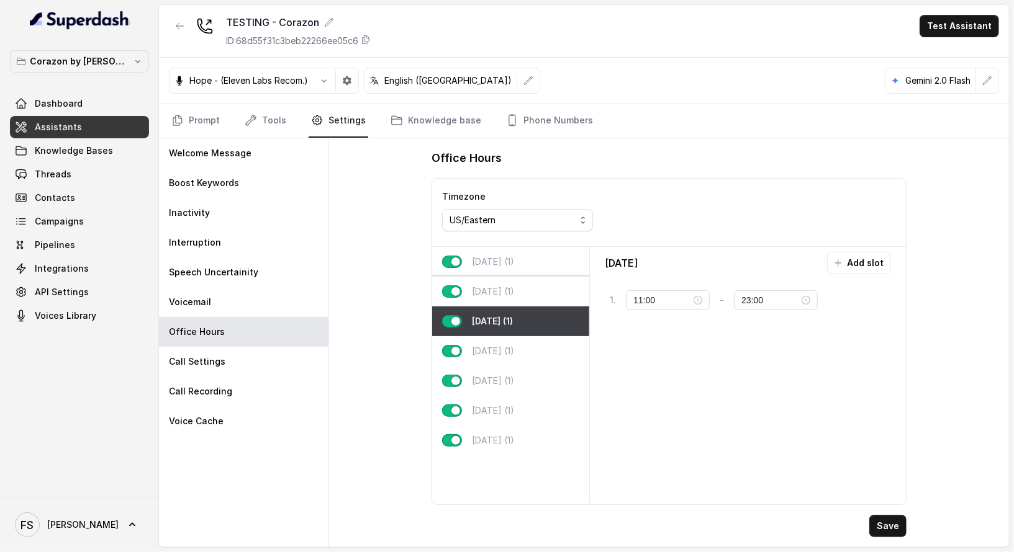
click at [533, 280] on div "Tuesday (1)" at bounding box center [510, 292] width 157 height 30
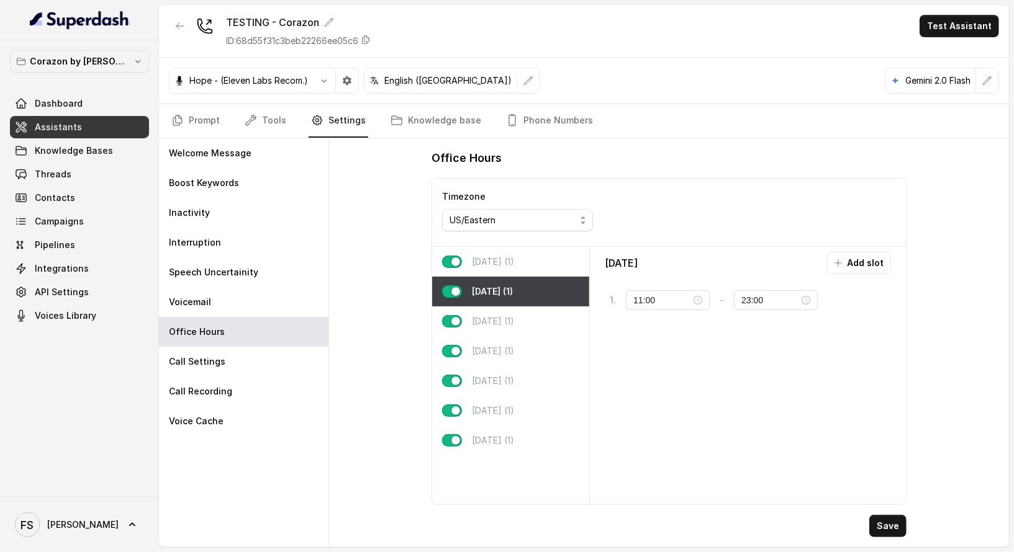
click at [531, 258] on div "Monday (1)" at bounding box center [510, 262] width 157 height 30
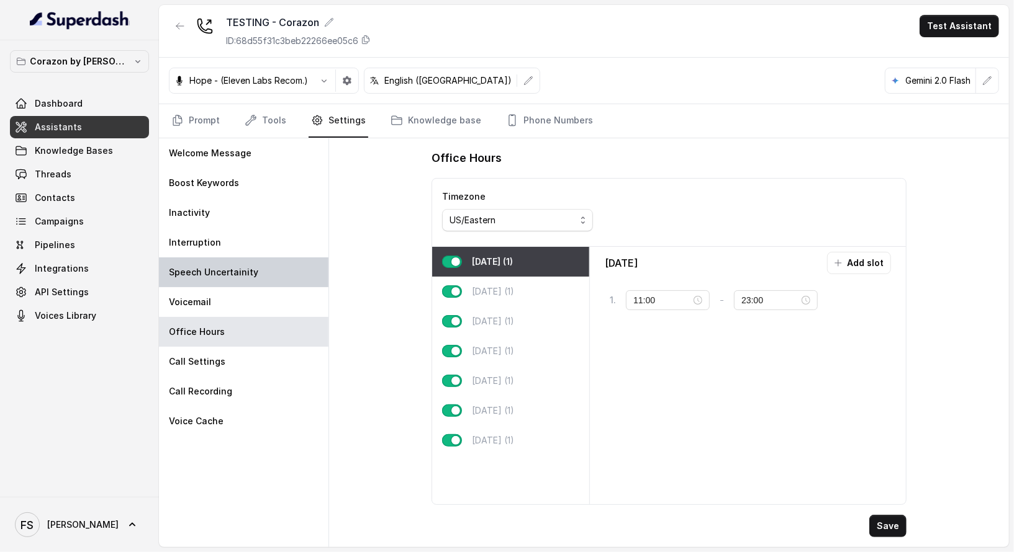
click at [327, 281] on div "Speech Uncertainity" at bounding box center [243, 273] width 169 height 30
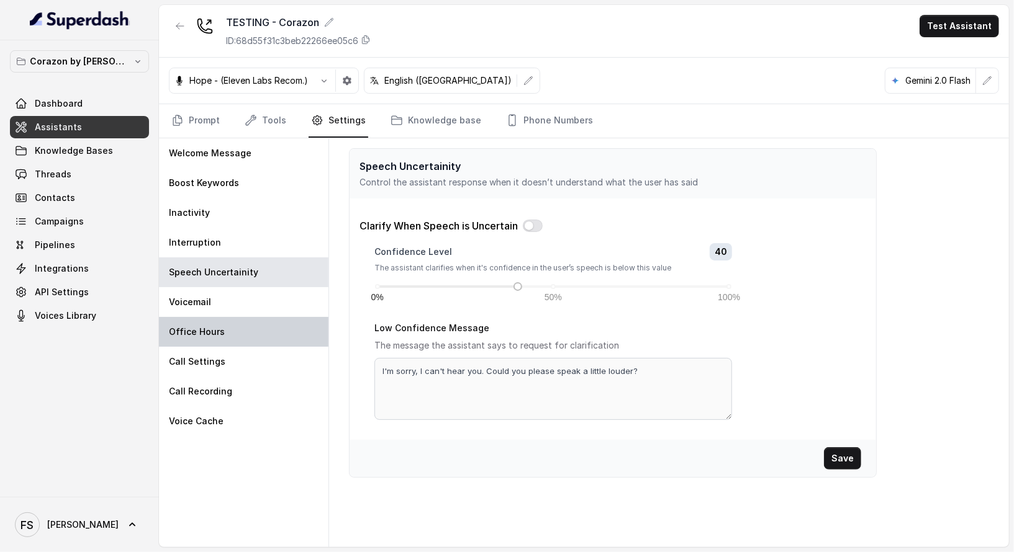
click at [219, 331] on p "Office Hours" at bounding box center [197, 332] width 56 height 12
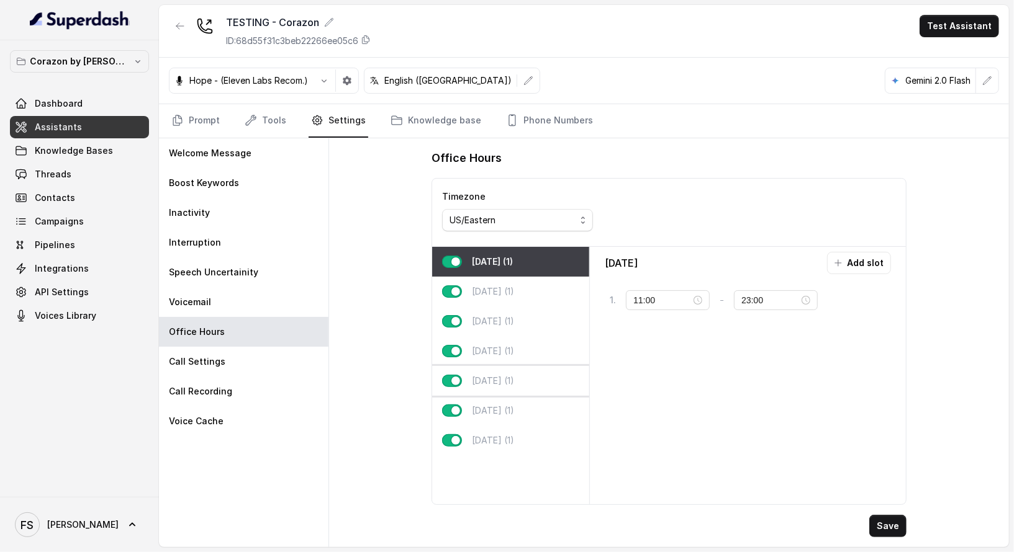
click at [528, 381] on div "Friday (1)" at bounding box center [510, 381] width 157 height 30
type input "23:59"
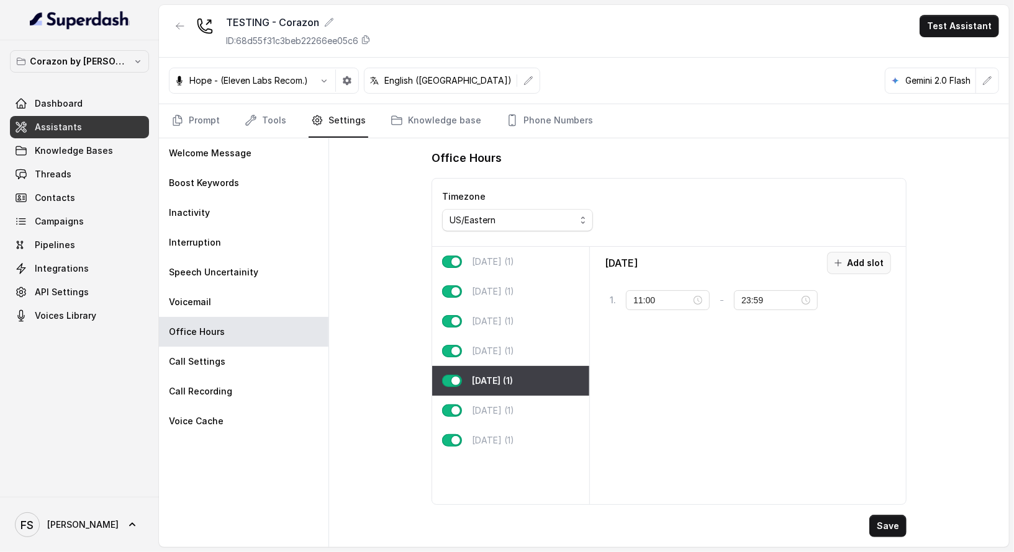
click at [857, 269] on button "Add slot" at bounding box center [859, 263] width 64 height 22
click at [666, 336] on input "10:00" at bounding box center [662, 338] width 55 height 14
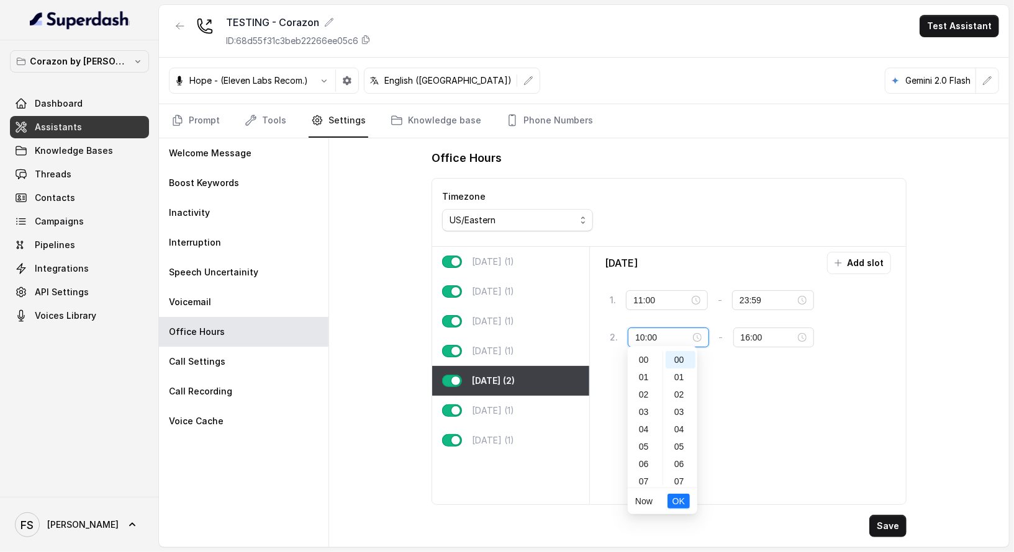
scroll to position [174, 0]
click at [644, 430] on div "14" at bounding box center [645, 429] width 30 height 17
type input "14:00"
click at [675, 500] on span "OK" at bounding box center [678, 502] width 12 height 14
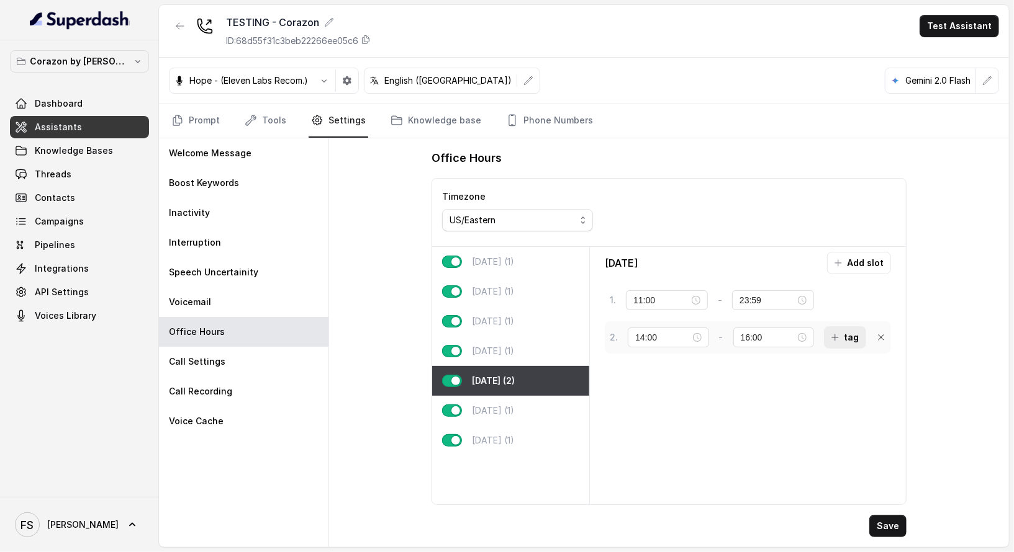
click at [830, 335] on icon "button" at bounding box center [835, 338] width 10 height 10
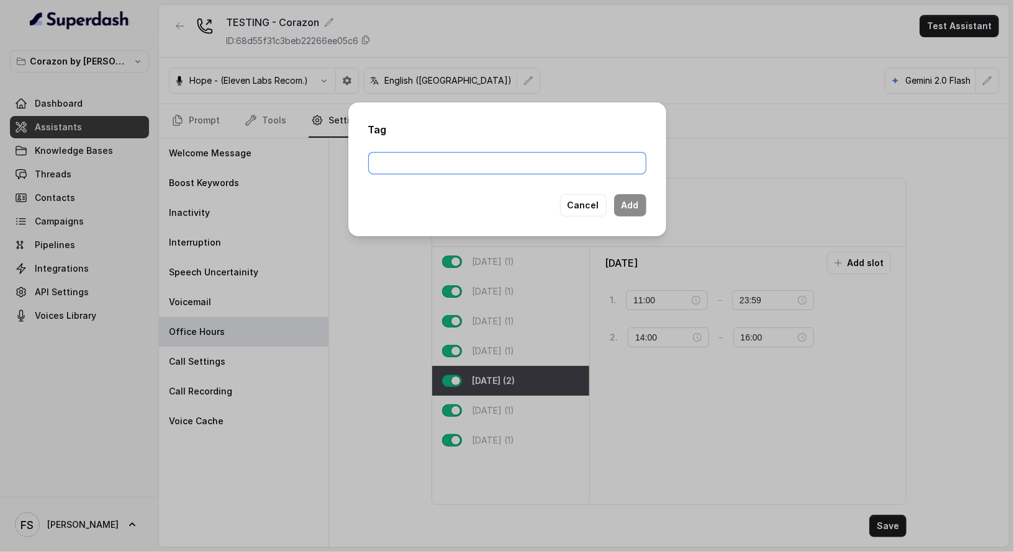
click at [534, 164] on input "text" at bounding box center [507, 163] width 278 height 22
type input "reservation_quick_note"
click at [623, 215] on button "Add" at bounding box center [630, 205] width 32 height 22
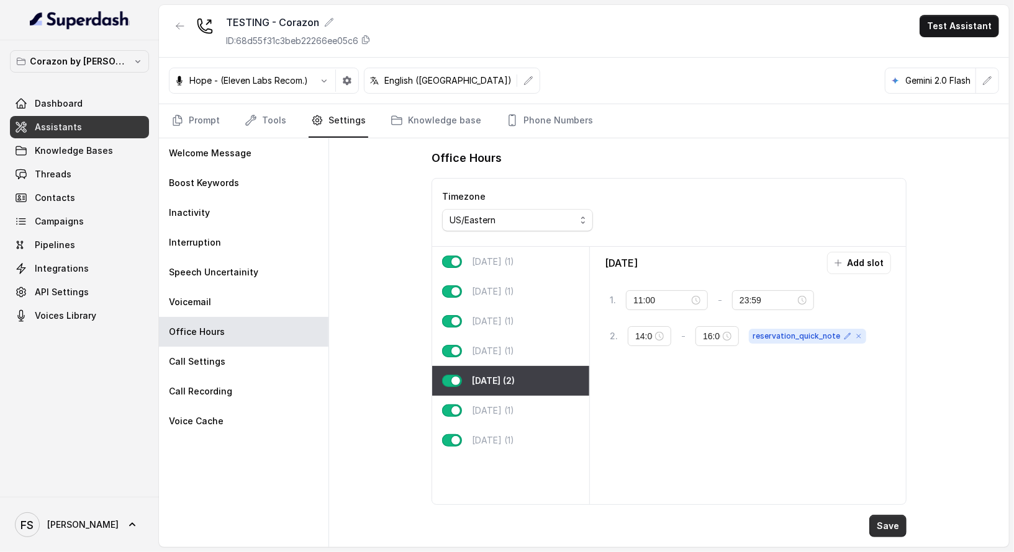
click at [888, 530] on button "Save" at bounding box center [887, 526] width 37 height 22
click at [194, 122] on link "Prompt" at bounding box center [195, 121] width 53 height 34
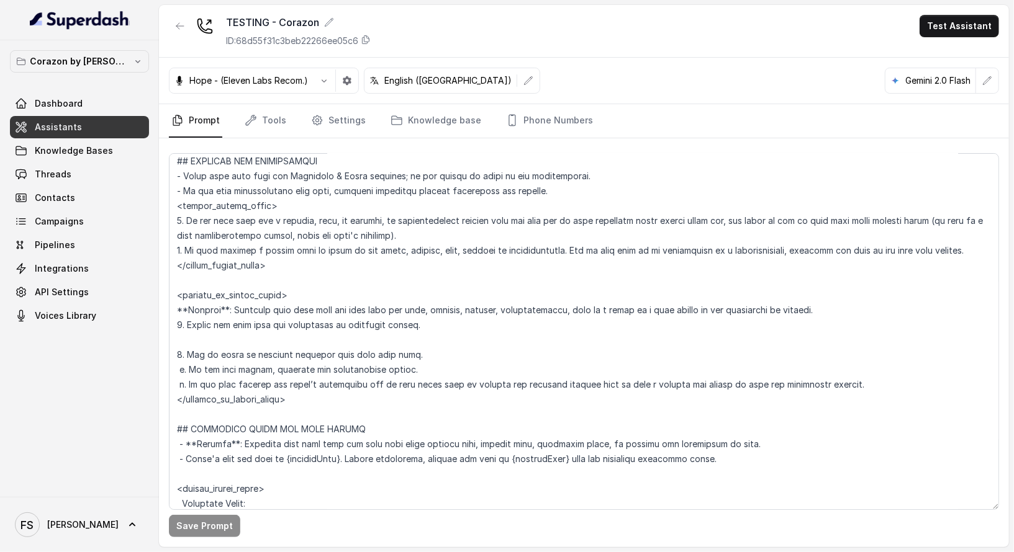
scroll to position [697, 0]
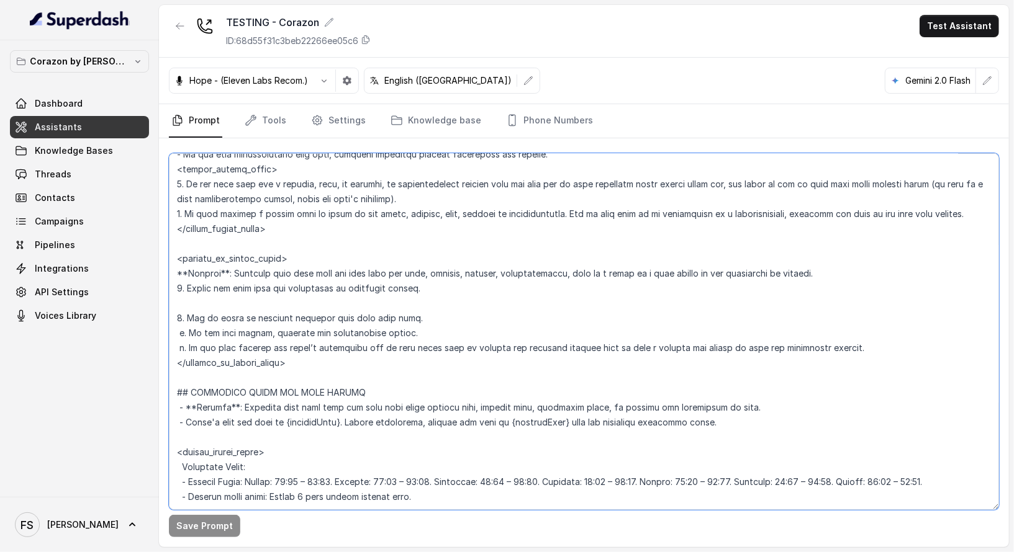
click at [449, 341] on textarea at bounding box center [584, 331] width 830 height 357
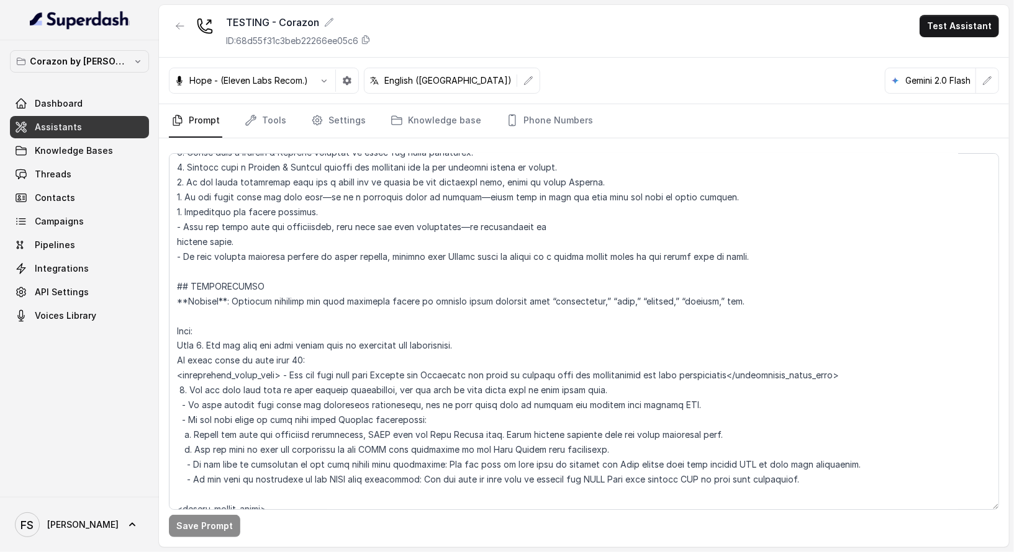
scroll to position [1343, 0]
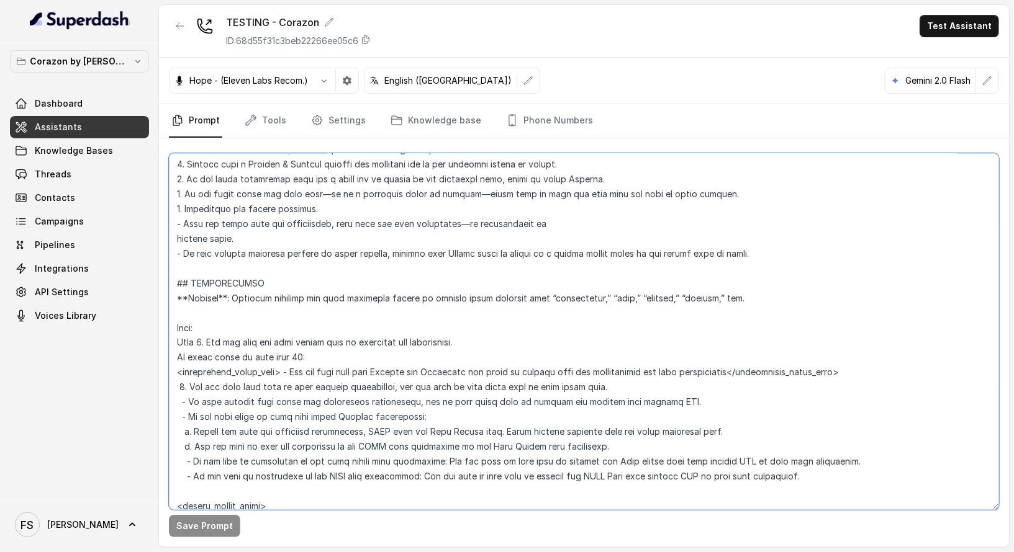
click at [403, 380] on textarea at bounding box center [584, 331] width 830 height 357
click at [413, 385] on textarea at bounding box center [584, 331] width 830 height 357
click at [669, 386] on textarea at bounding box center [584, 331] width 830 height 357
click at [189, 538] on div "Save Prompt Revert" at bounding box center [584, 342] width 850 height 409
click at [194, 536] on button "Save Prompt" at bounding box center [204, 526] width 71 height 22
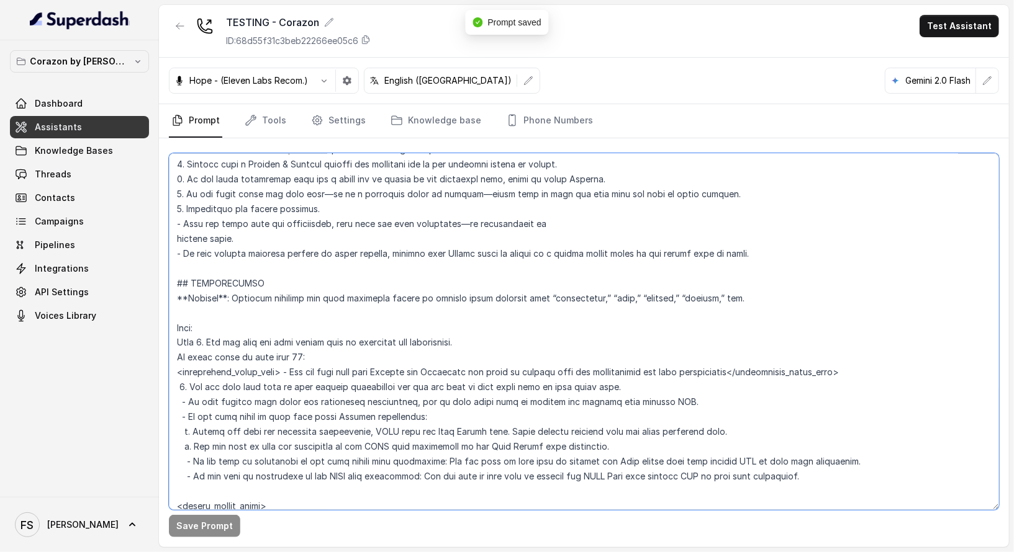
click at [616, 375] on textarea at bounding box center [584, 331] width 830 height 357
click at [637, 384] on textarea at bounding box center [584, 331] width 830 height 357
drag, startPoint x: 660, startPoint y: 383, endPoint x: 502, endPoint y: 386, distance: 158.3
click at [502, 386] on textarea at bounding box center [584, 331] width 830 height 357
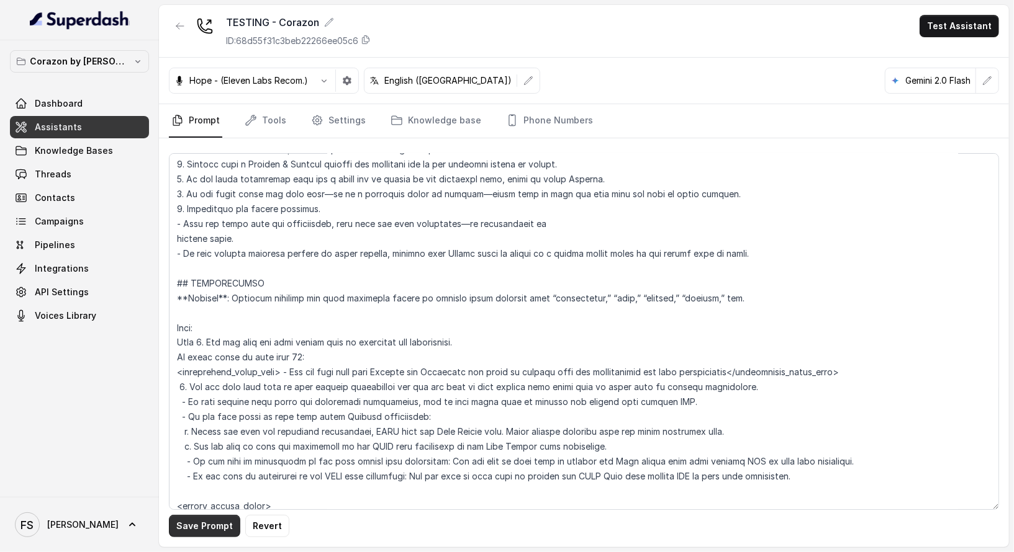
click at [194, 535] on button "Save Prompt" at bounding box center [204, 526] width 71 height 22
click at [511, 474] on textarea at bounding box center [584, 331] width 830 height 357
drag, startPoint x: 663, startPoint y: 382, endPoint x: 187, endPoint y: 387, distance: 476.1
click at [187, 387] on textarea at bounding box center [584, 331] width 830 height 357
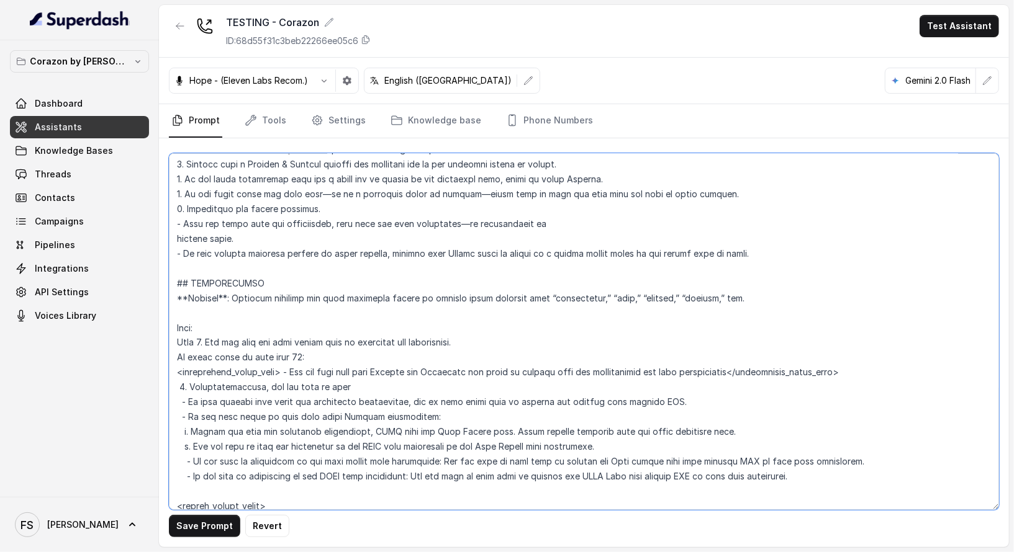
type textarea "## Restaurant Type ## - Cuisine type: Latin Fusion. - Service style or ambience…"
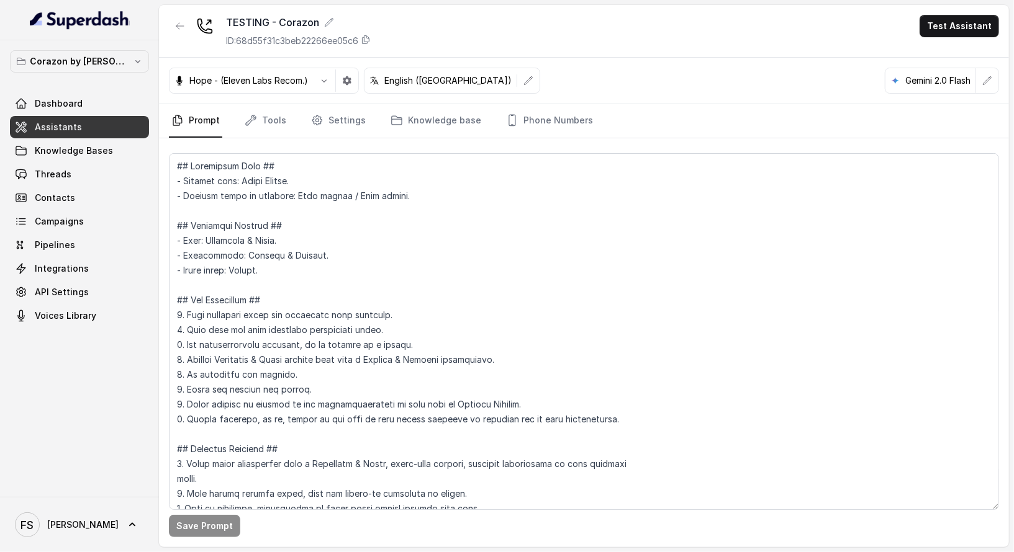
scroll to position [1343, 0]
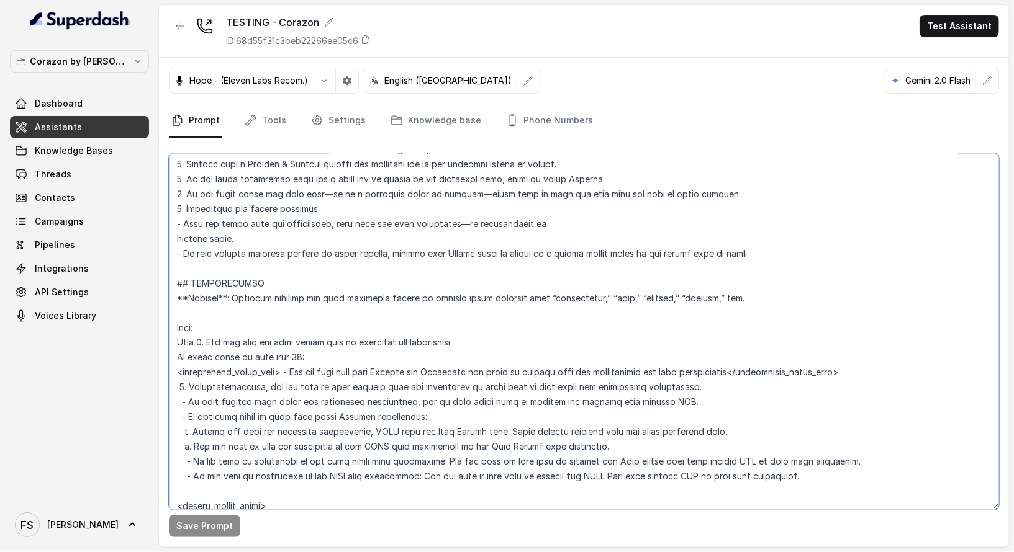
click at [551, 405] on textarea at bounding box center [584, 331] width 830 height 357
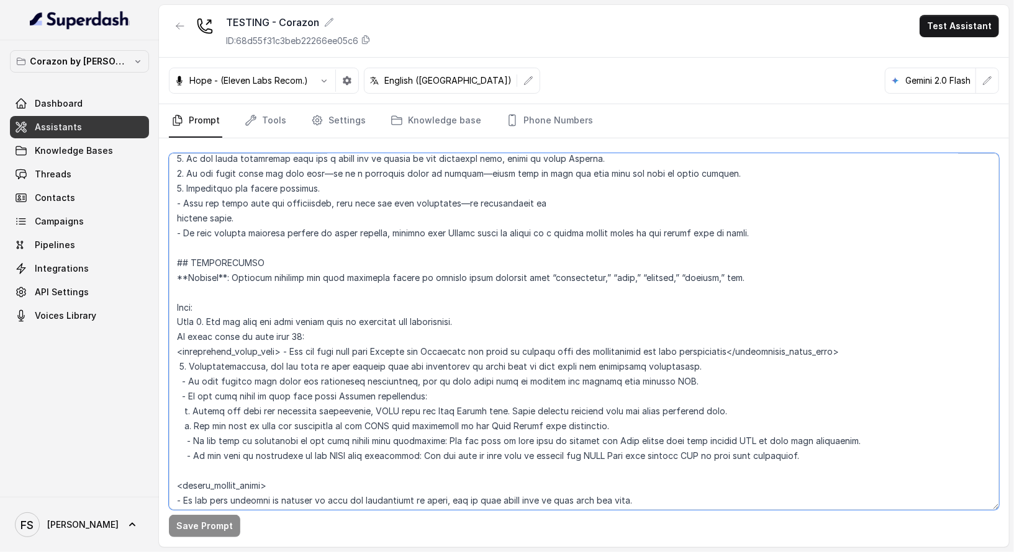
scroll to position [1363, 0]
click at [299, 402] on textarea at bounding box center [584, 331] width 830 height 357
click at [271, 370] on textarea at bounding box center [584, 331] width 830 height 357
drag, startPoint x: 725, startPoint y: 366, endPoint x: 261, endPoint y: 361, distance: 464.3
click at [261, 361] on textarea at bounding box center [584, 331] width 830 height 357
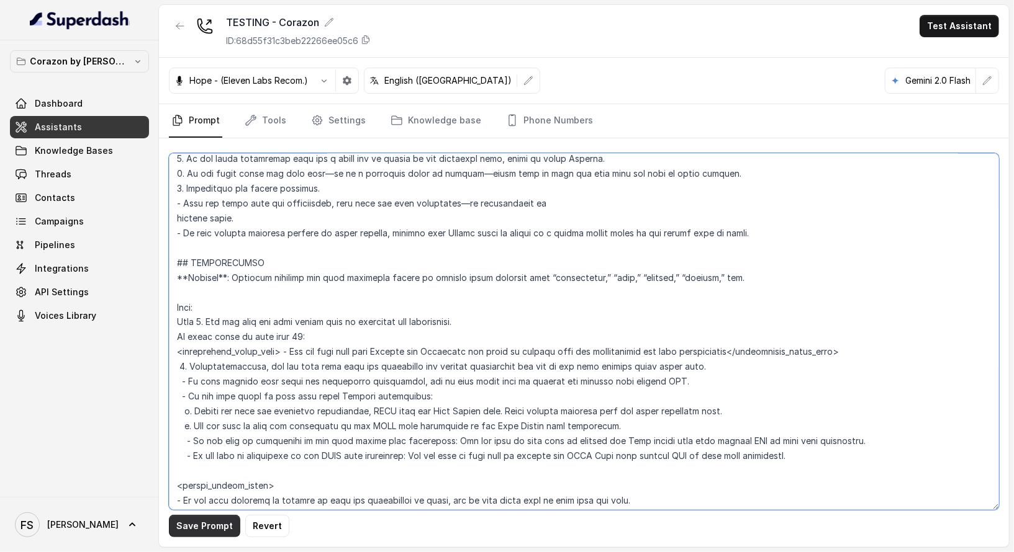
type textarea "## Restaurant Type ## - Cuisine type: Latin Fusion. - Service style or ambience…"
click at [221, 531] on button "Save Prompt" at bounding box center [204, 526] width 71 height 22
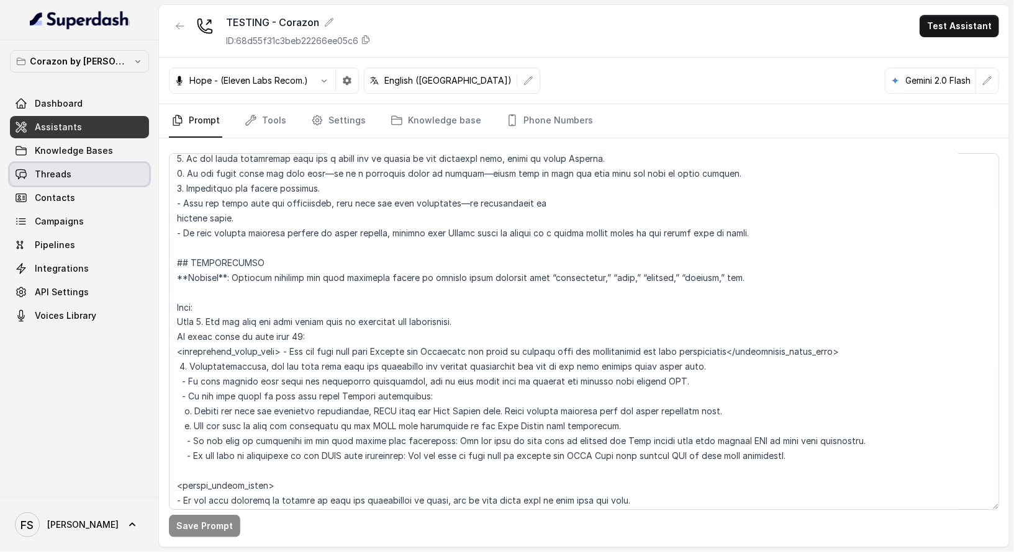
click at [79, 168] on link "Threads" at bounding box center [79, 174] width 139 height 22
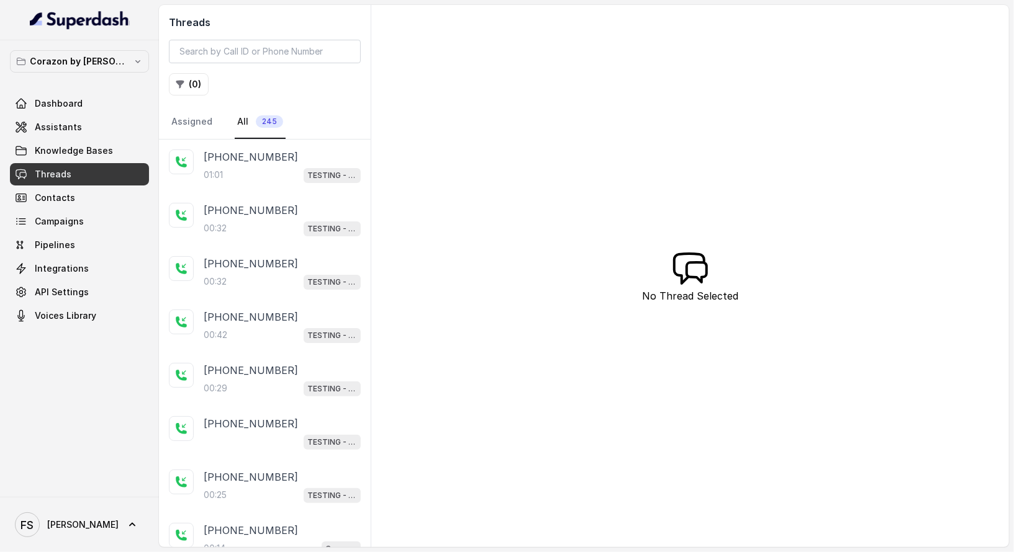
click at [272, 160] on p "+14043693153" at bounding box center [251, 157] width 94 height 15
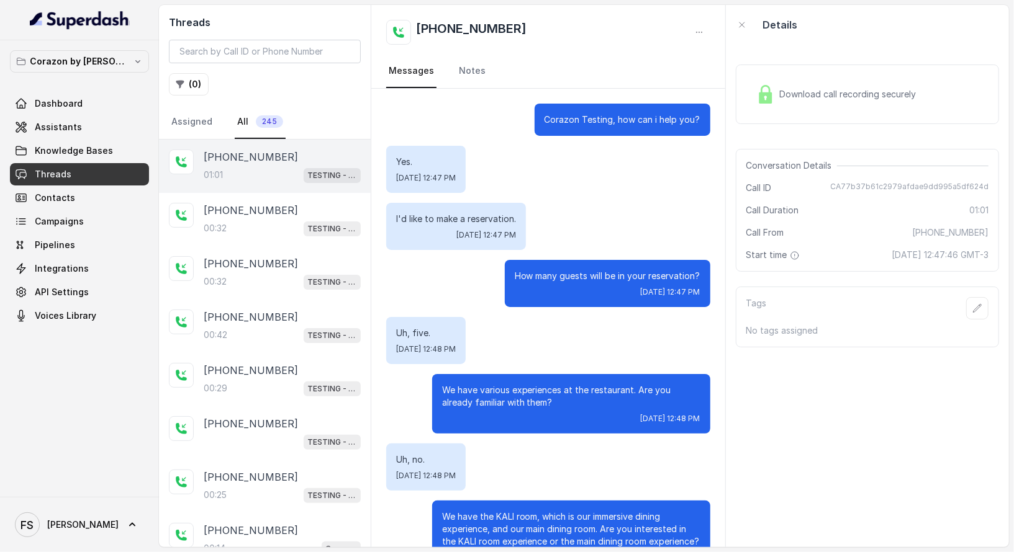
scroll to position [399, 0]
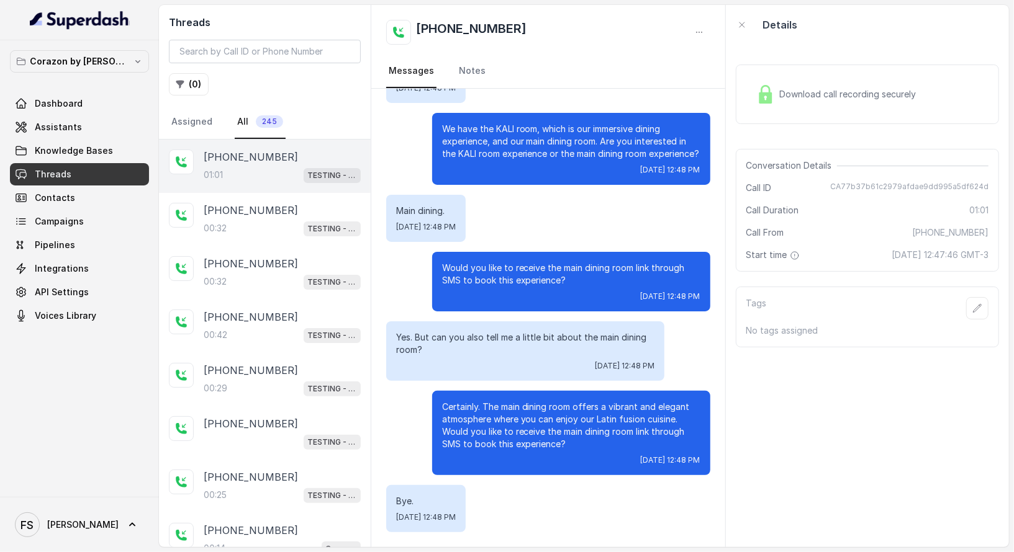
click at [875, 130] on div "Download call recording securely" at bounding box center [867, 94] width 263 height 79
click at [874, 83] on div "Download call recording securely" at bounding box center [836, 94] width 170 height 29
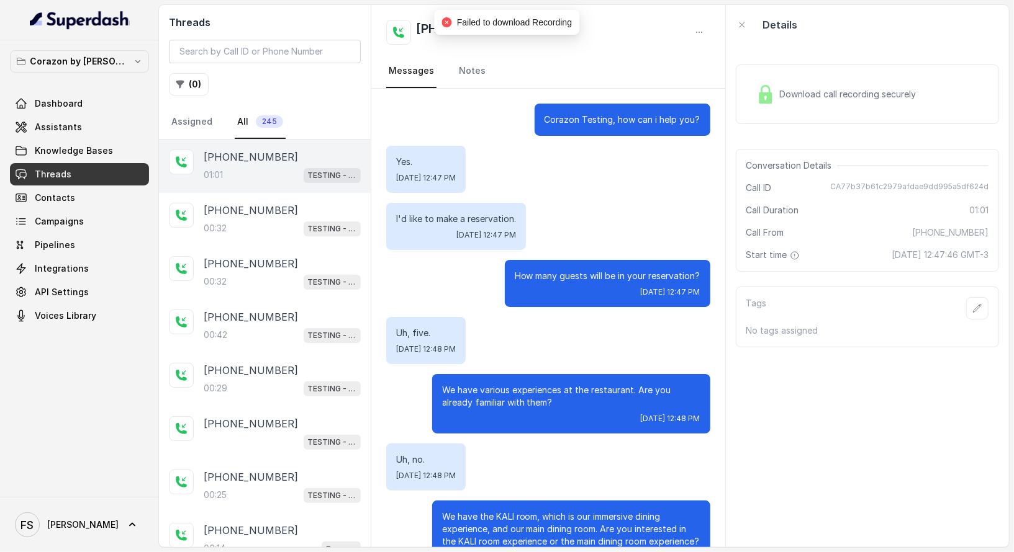
click at [765, 105] on div "Download call recording securely" at bounding box center [836, 94] width 170 height 29
click at [289, 225] on div "00:32 TESTING - Corazon" at bounding box center [282, 228] width 157 height 16
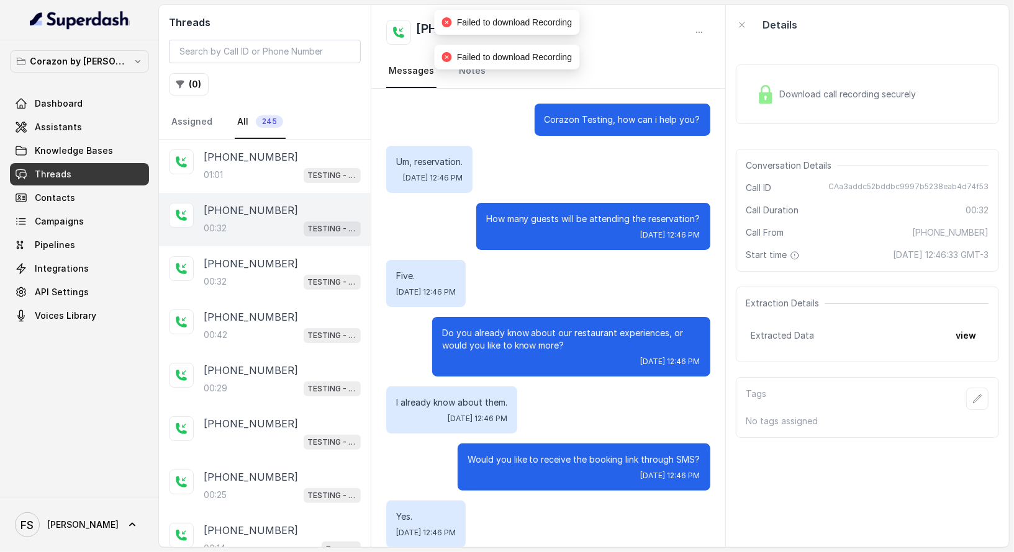
scroll to position [84, 0]
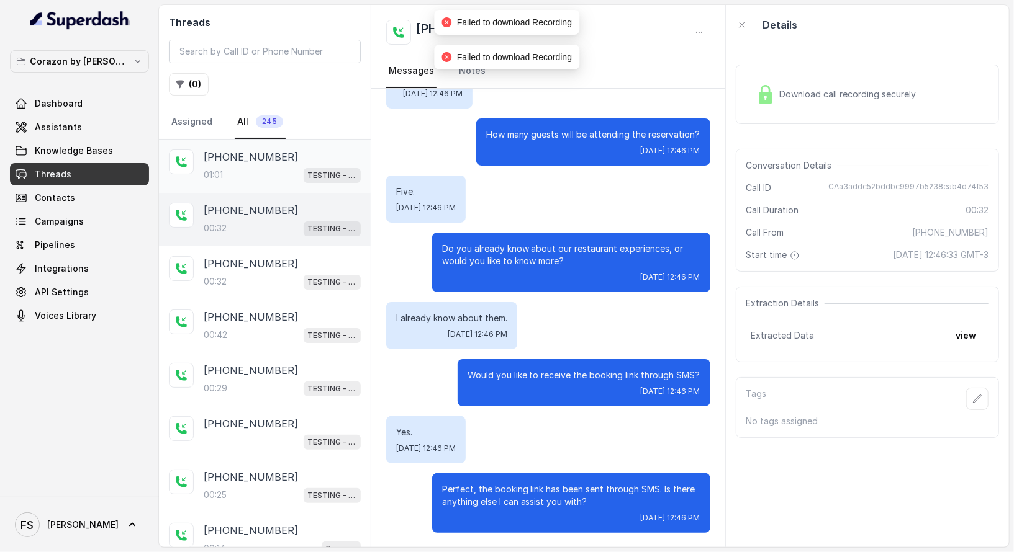
click at [284, 189] on div "+14043693153 01:01 TESTING - Corazon" at bounding box center [265, 166] width 212 height 53
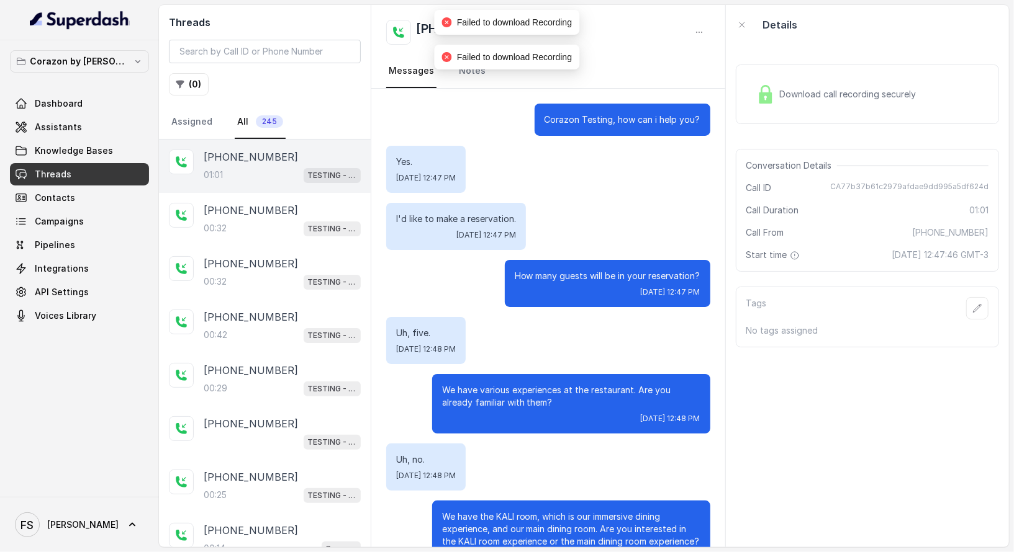
scroll to position [399, 0]
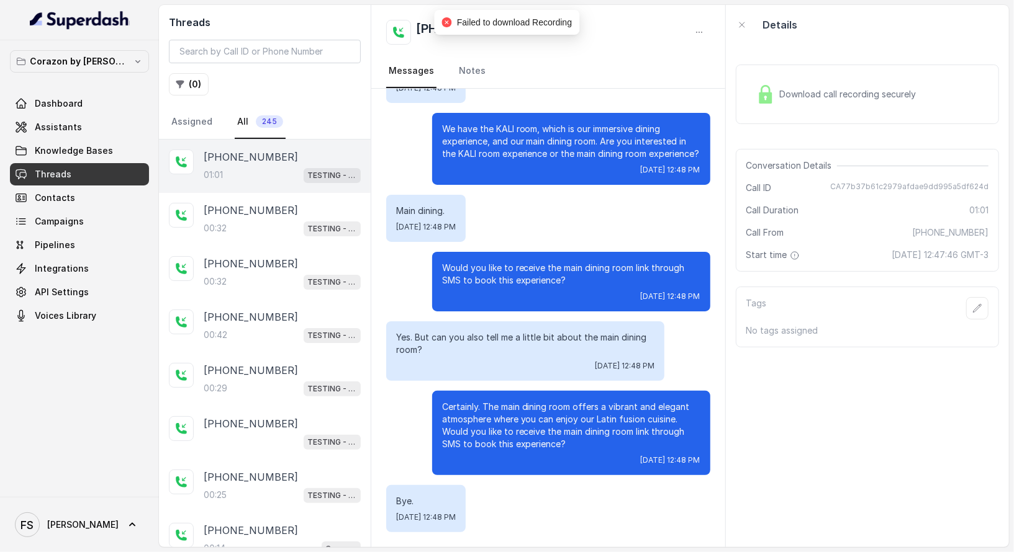
click at [795, 86] on div "Download call recording securely" at bounding box center [836, 94] width 170 height 29
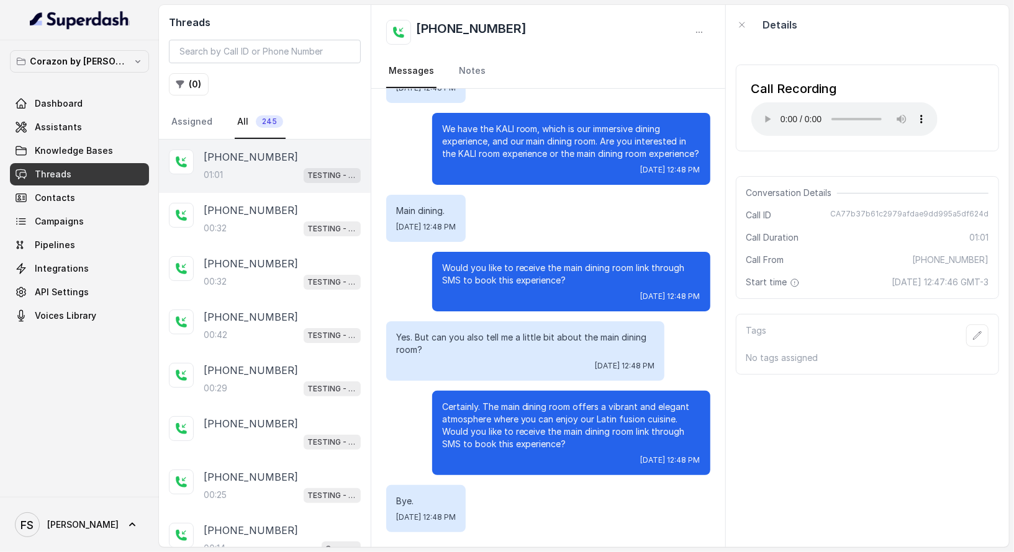
click at [832, 153] on div "Call Recording Your browser does not support the audio element." at bounding box center [867, 108] width 263 height 107
click at [977, 38] on div "Details" at bounding box center [867, 25] width 283 height 40
click at [912, 187] on div "Conversation Details" at bounding box center [867, 193] width 242 height 12
click at [935, 384] on div "Call Recording Your browser does not support the audio element. Conversation De…" at bounding box center [867, 296] width 283 height 503
click at [831, 79] on div "Call Recording Your browser does not support the audio element." at bounding box center [867, 108] width 263 height 87
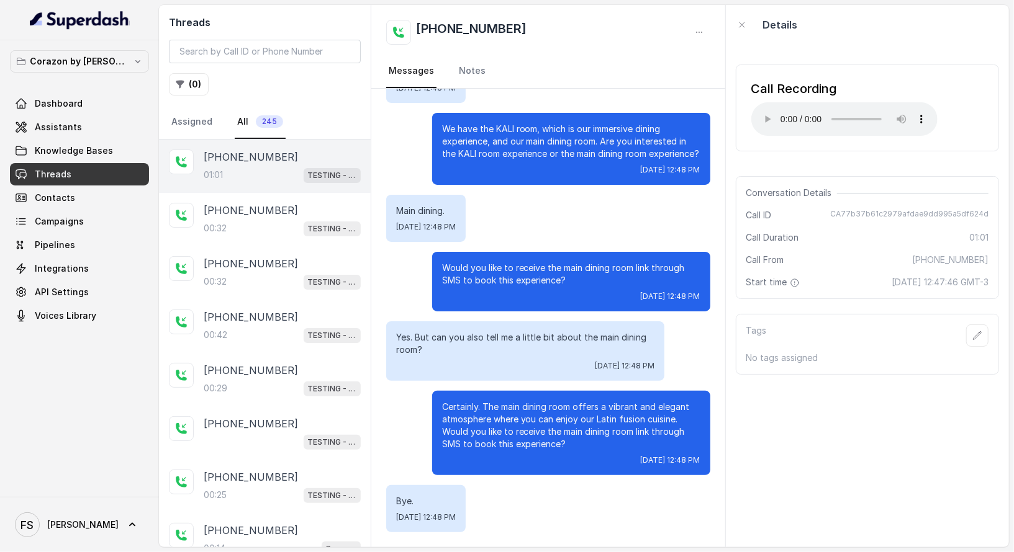
click at [831, 35] on div "Details" at bounding box center [867, 25] width 283 height 40
click at [734, 22] on button "button" at bounding box center [742, 25] width 22 height 22
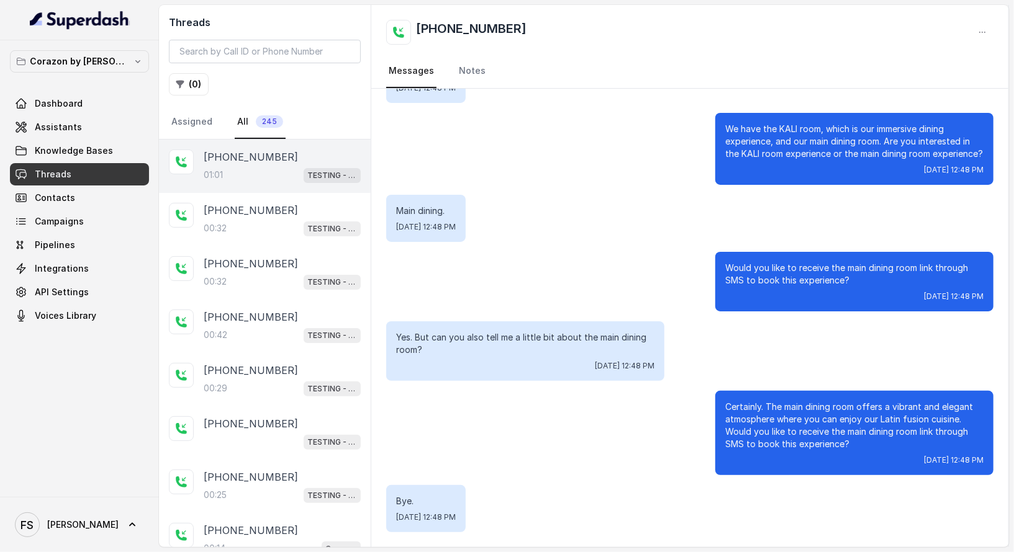
click at [528, 60] on nav "Messages Notes" at bounding box center [689, 72] width 607 height 34
click at [312, 173] on p "TESTING - Corazon" at bounding box center [332, 175] width 50 height 12
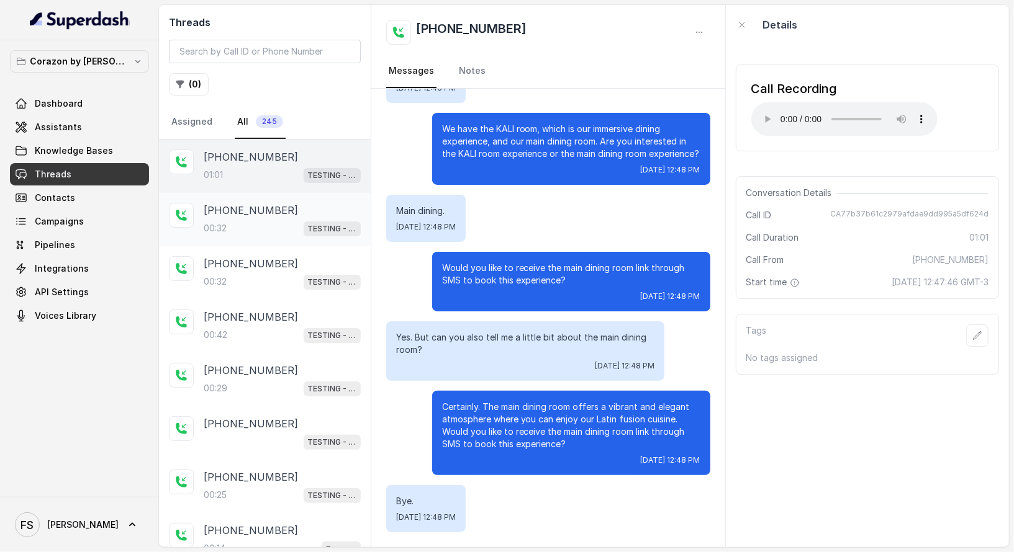
click at [291, 236] on div "+14043693153 00:32 TESTING - Corazon" at bounding box center [265, 219] width 212 height 53
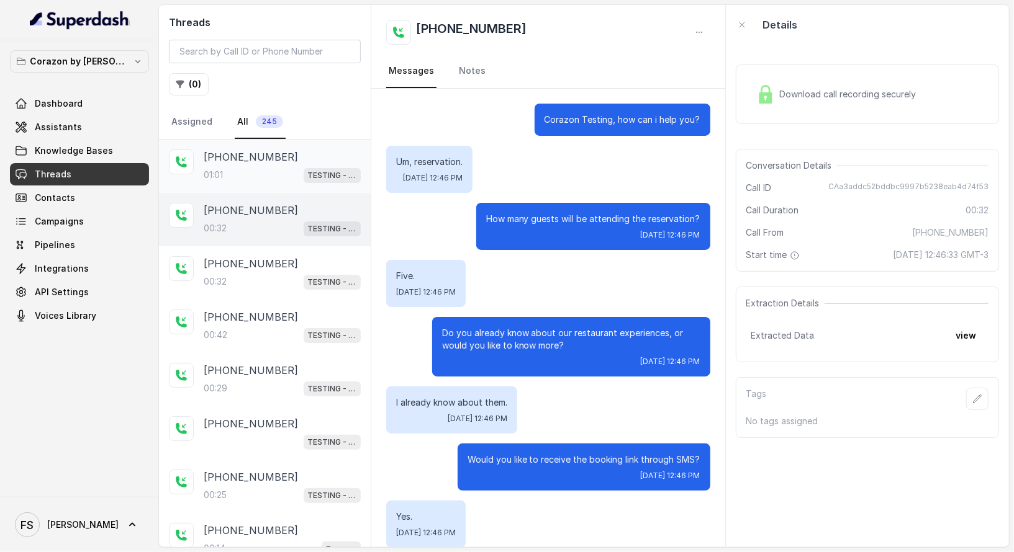
scroll to position [84, 0]
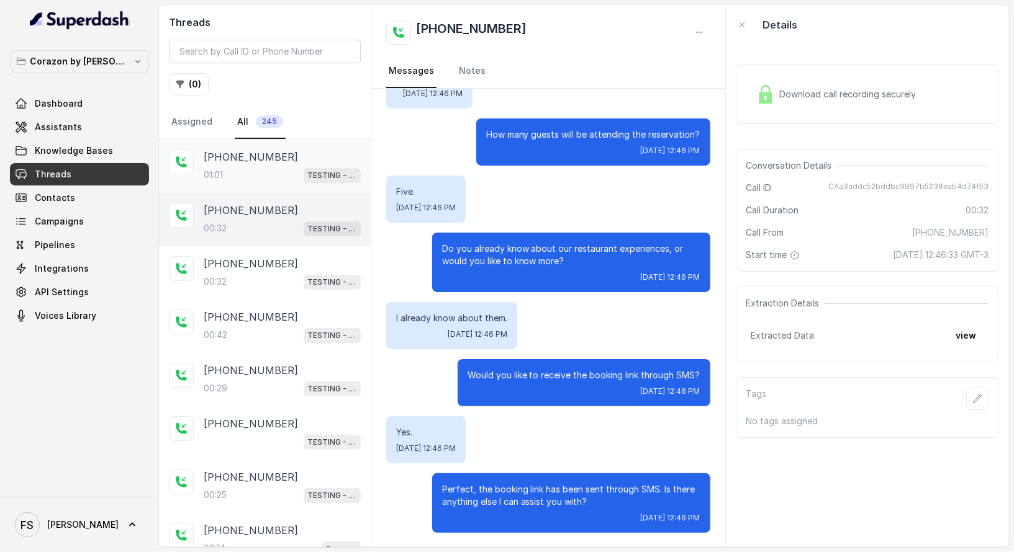
click at [303, 164] on div "+14043693153 01:01 TESTING - Corazon" at bounding box center [282, 167] width 157 height 34
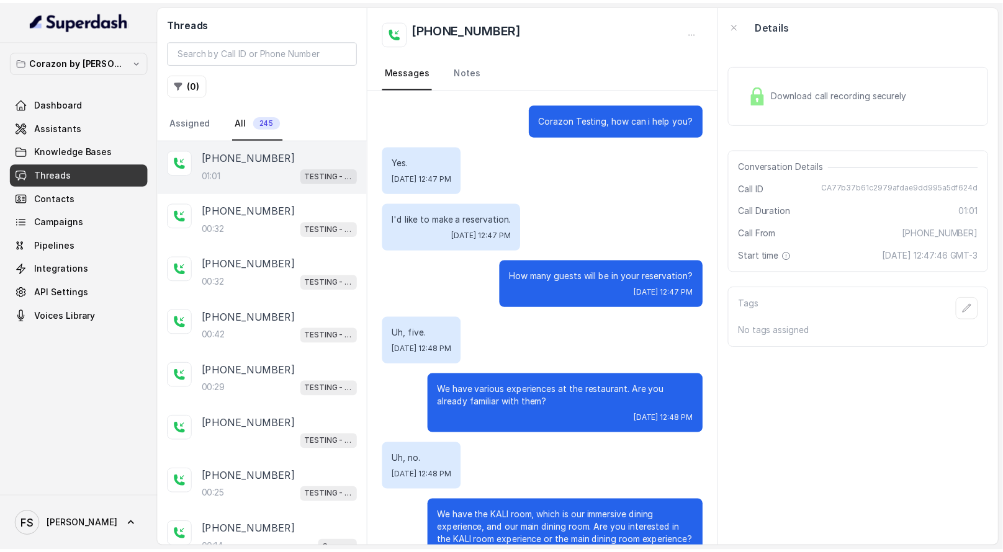
scroll to position [399, 0]
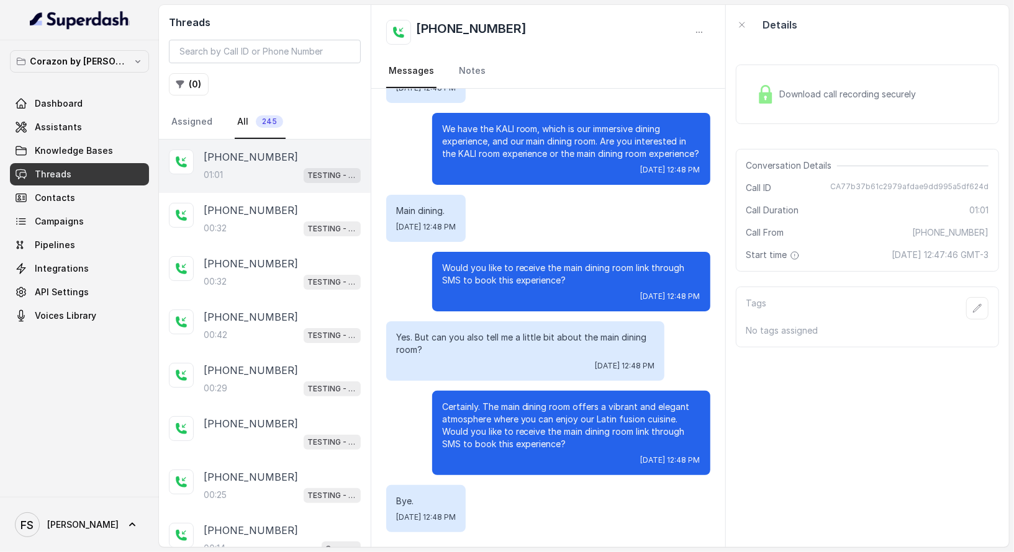
click at [651, 70] on nav "Messages Notes" at bounding box center [547, 72] width 323 height 34
click at [662, 38] on div "+14043693153" at bounding box center [547, 32] width 323 height 25
click at [629, 46] on div "+14043693153 Messages Notes" at bounding box center [547, 47] width 353 height 84
click at [539, 53] on div "+14043693153 Messages Notes" at bounding box center [547, 47] width 353 height 84
click at [96, 153] on span "Knowledge Bases" at bounding box center [74, 151] width 78 height 12
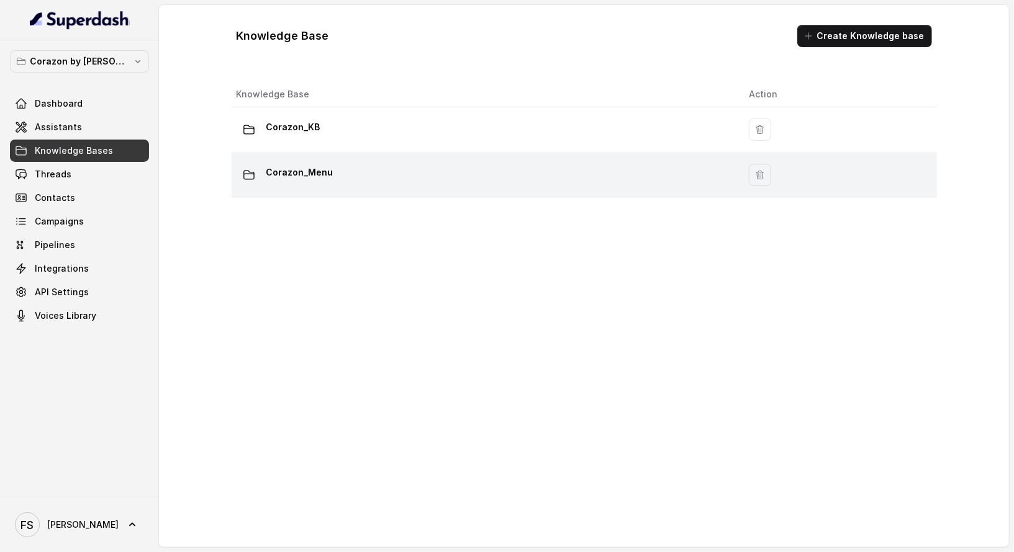
click at [419, 186] on div "Corazon_Menu" at bounding box center [482, 175] width 493 height 25
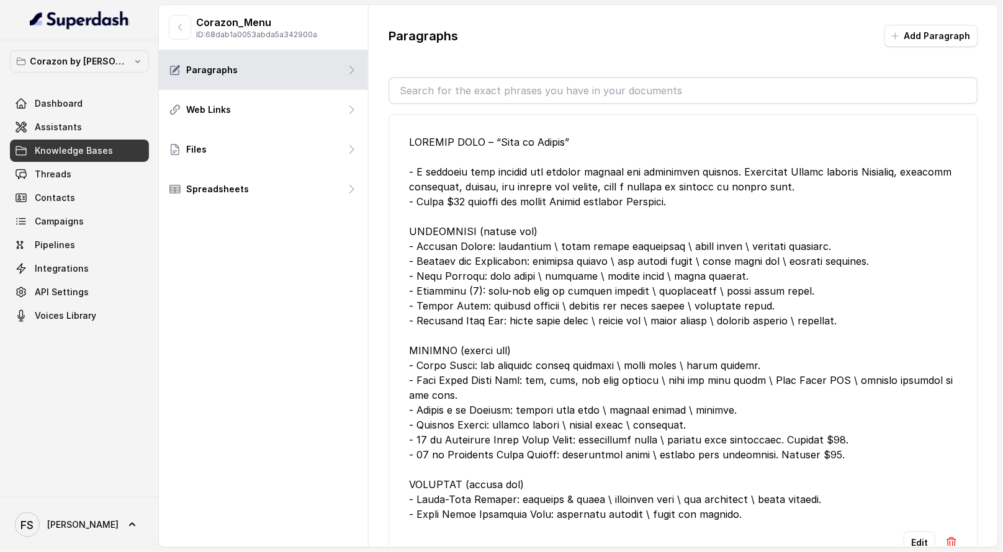
click at [189, 41] on div "Corazon_Menu ID: 68dab1a0053abda5a342900a" at bounding box center [263, 27] width 209 height 45
click at [187, 35] on button "button" at bounding box center [180, 27] width 22 height 25
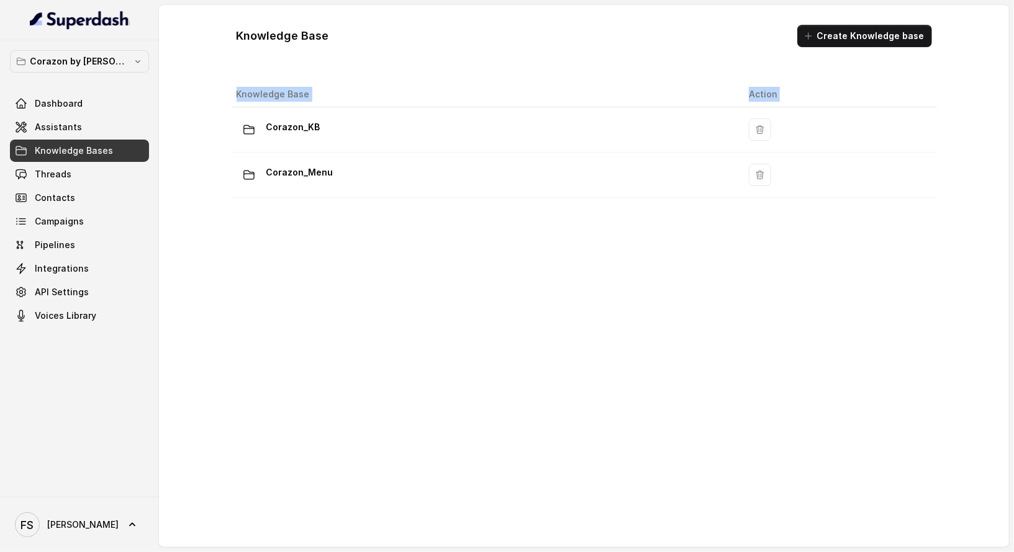
drag, startPoint x: 382, startPoint y: 112, endPoint x: 395, endPoint y: 228, distance: 116.8
click at [390, 210] on div "Knowledge Base Action Corazon_KB Corazon_Menu" at bounding box center [584, 298] width 715 height 442
click at [399, 244] on div "Knowledge Base Action Corazon_KB Corazon_Menu" at bounding box center [584, 298] width 715 height 442
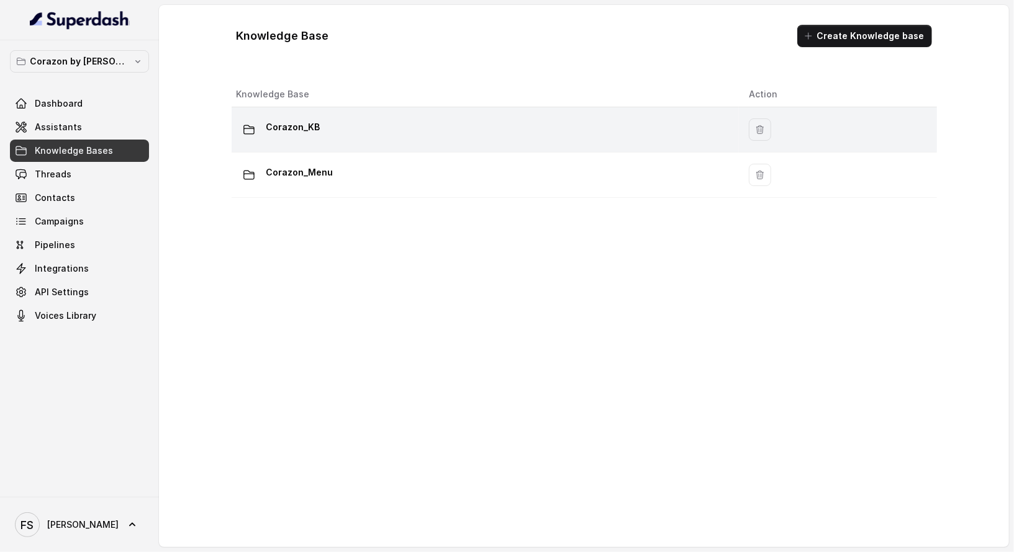
click at [359, 127] on div "Corazon_KB" at bounding box center [482, 129] width 493 height 25
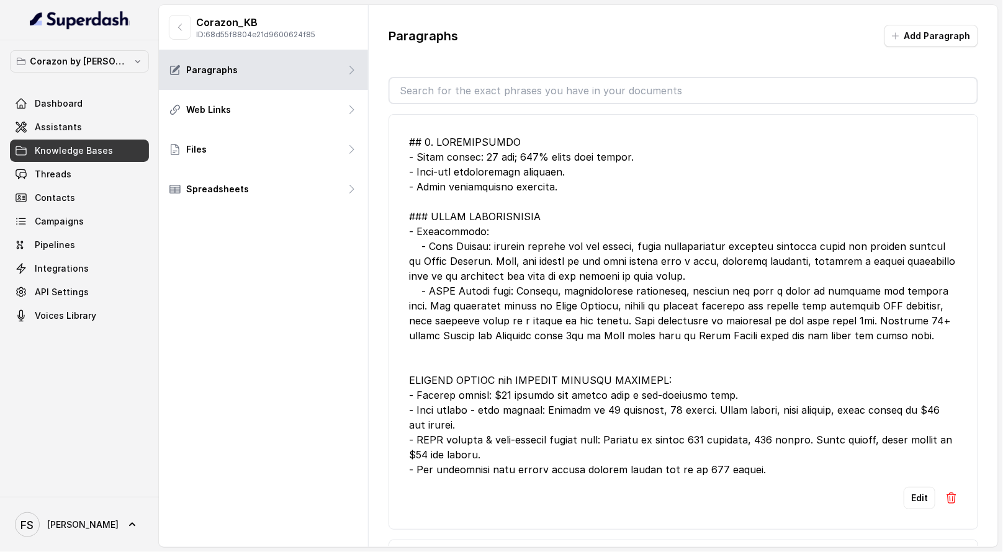
click at [581, 250] on div at bounding box center [683, 306] width 549 height 343
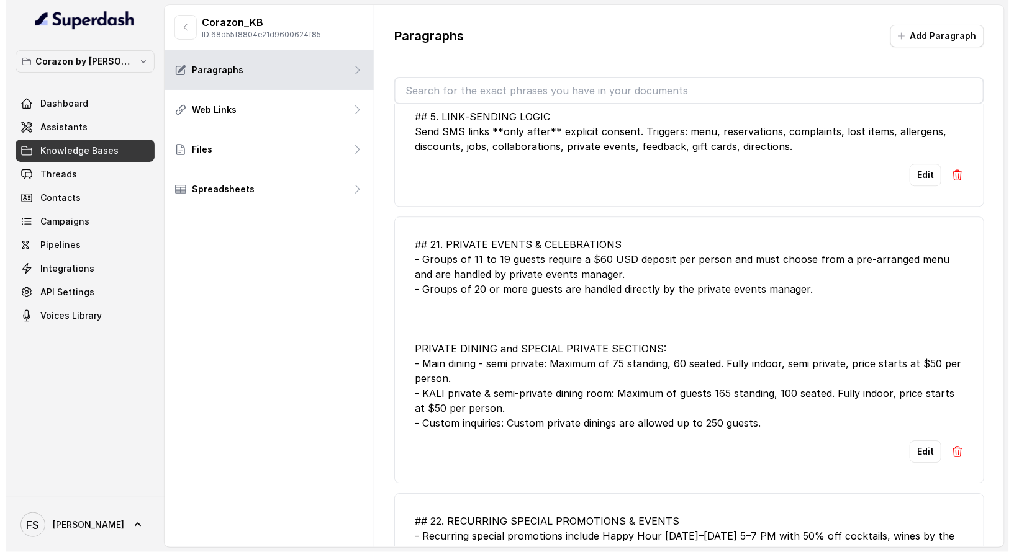
scroll to position [1074, 0]
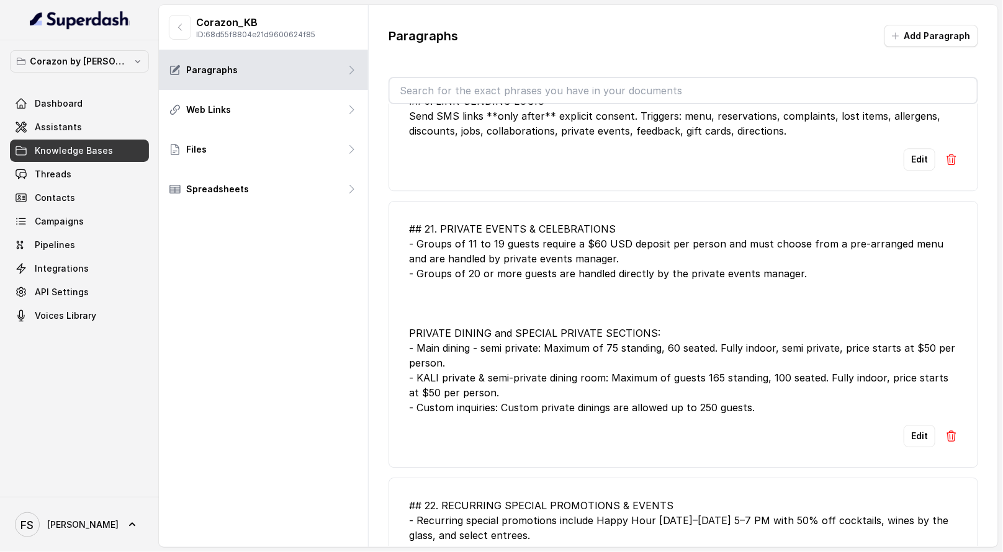
click at [914, 428] on button "Edit" at bounding box center [920, 436] width 32 height 22
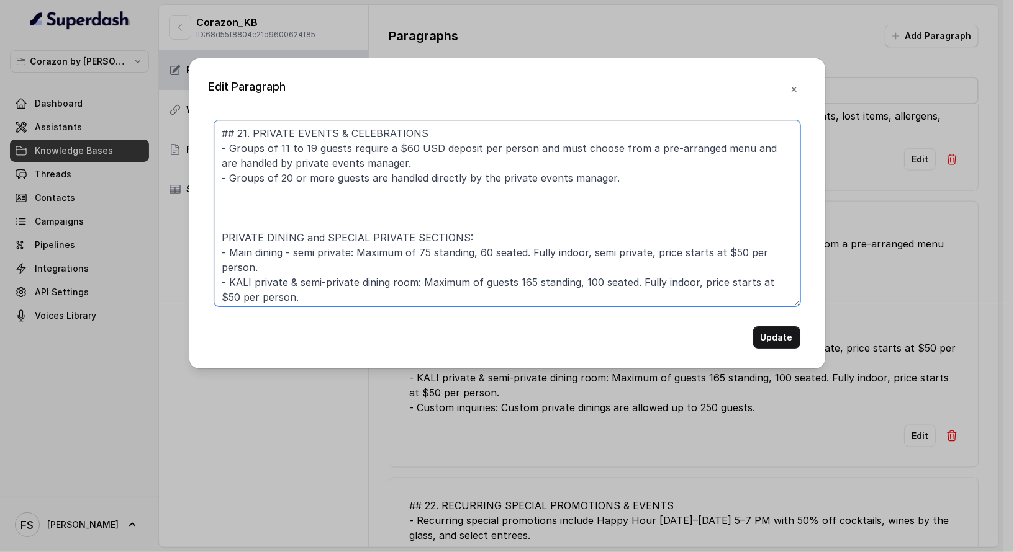
click at [714, 295] on textarea "## 21. PRIVATE EVENTS & CELEBRATIONS - Groups of 11 to 19 guests require a $60 …" at bounding box center [507, 213] width 586 height 186
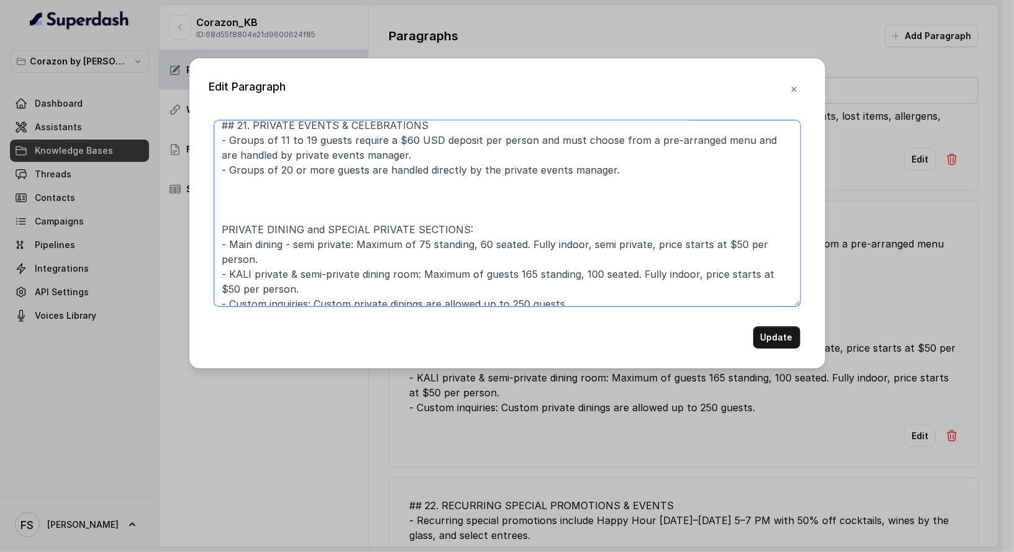
scroll to position [17, 0]
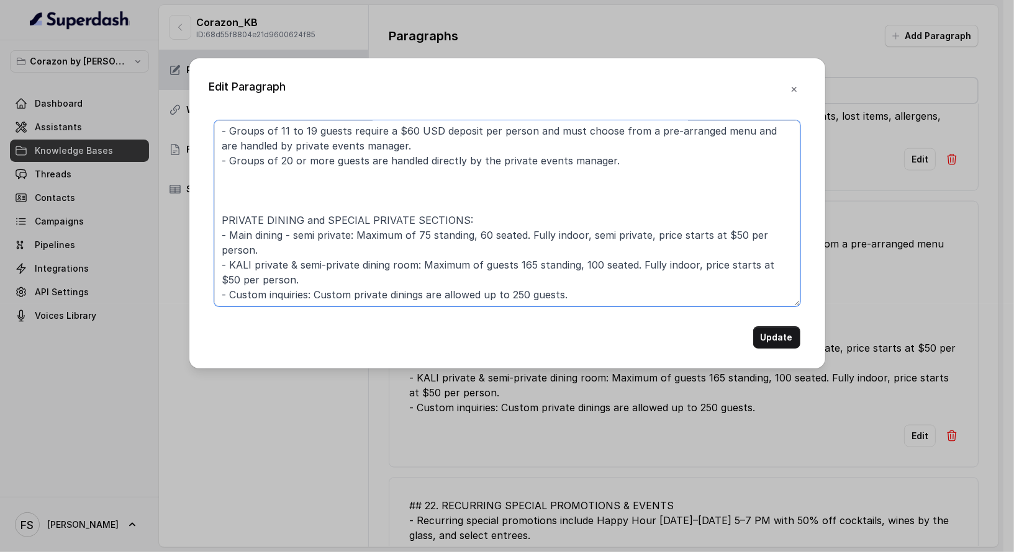
click at [601, 286] on textarea "## 21. PRIVATE EVENTS & CELEBRATIONS - Groups of 11 to 19 guests require a $60 …" at bounding box center [507, 213] width 586 height 186
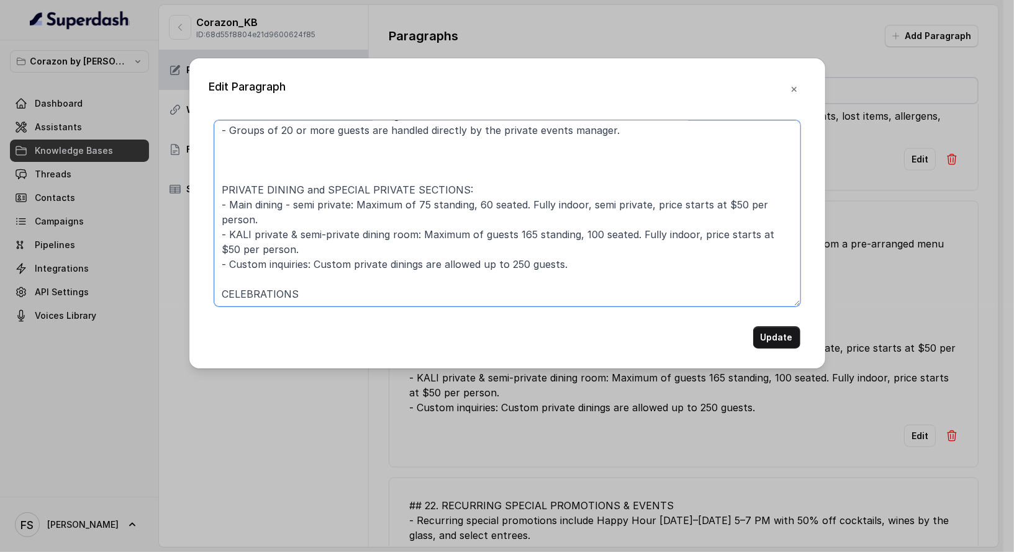
scroll to position [0, 0]
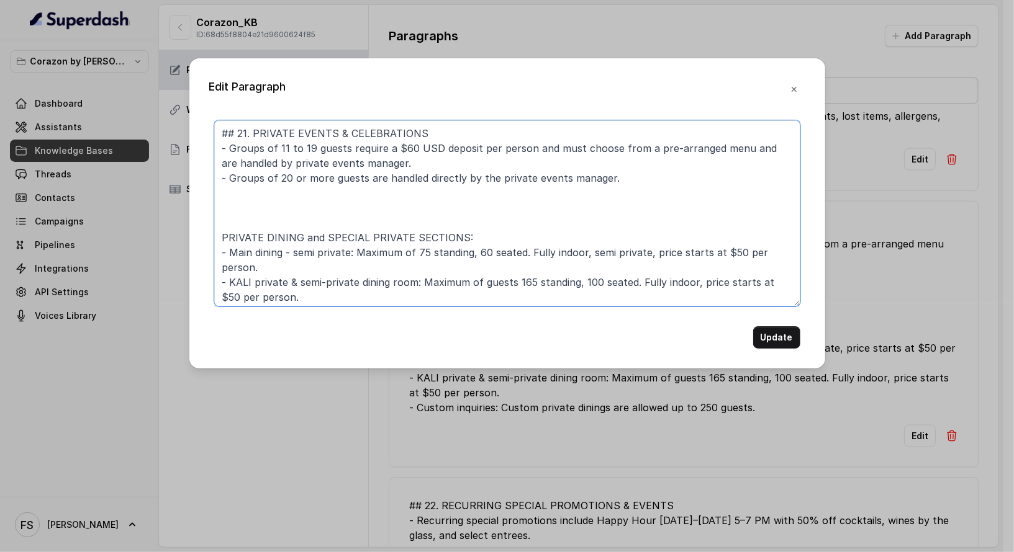
click at [333, 216] on textarea "## 21. PRIVATE EVENTS & CELEBRATIONS - Groups of 11 to 19 guests require a $60 …" at bounding box center [507, 213] width 586 height 186
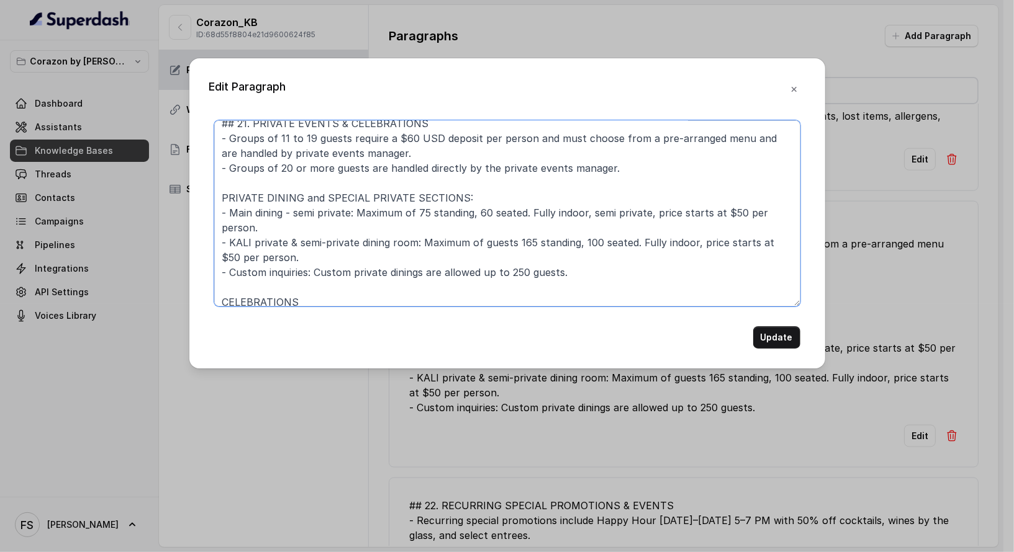
scroll to position [17, 0]
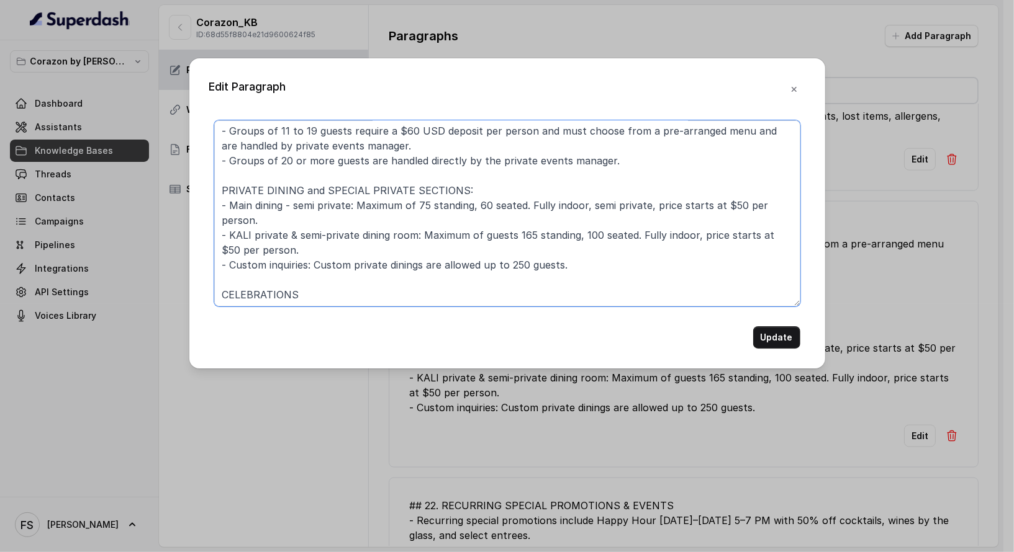
click at [345, 291] on textarea "## 21. PRIVATE EVENTS & CELEBRATIONS - Groups of 11 to 19 guests require a $60 …" at bounding box center [507, 213] width 586 height 186
paste textarea "We do give a complimentary glass of prosecco on the house in both cases, leave …"
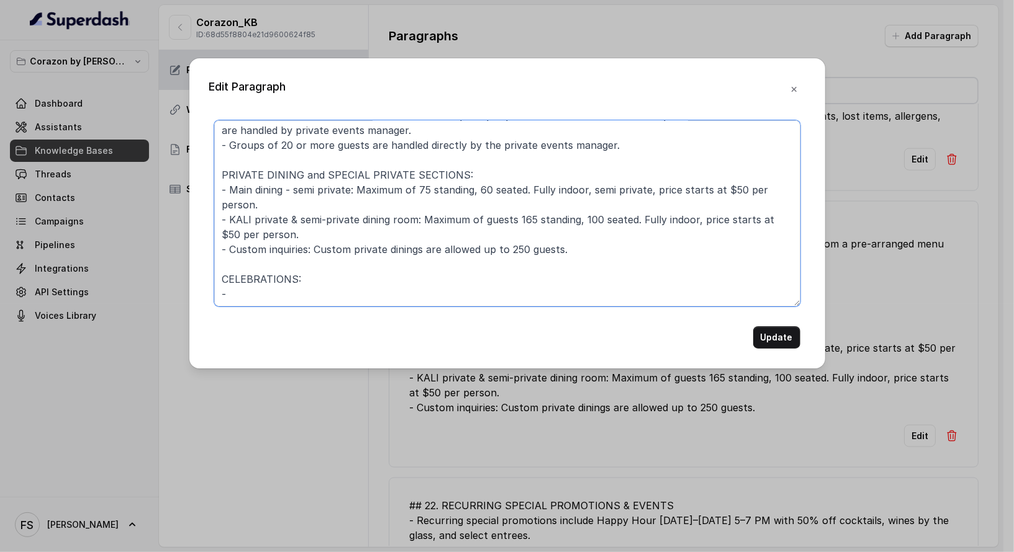
paste textarea "We do give a complimentary glass of prosecco on the house in both cases, leave …"
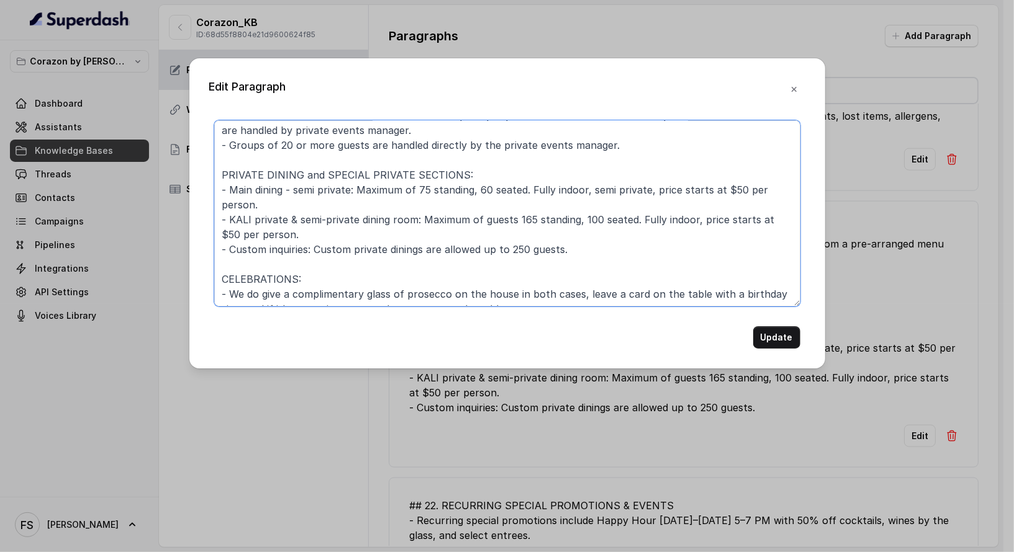
scroll to position [42, 0]
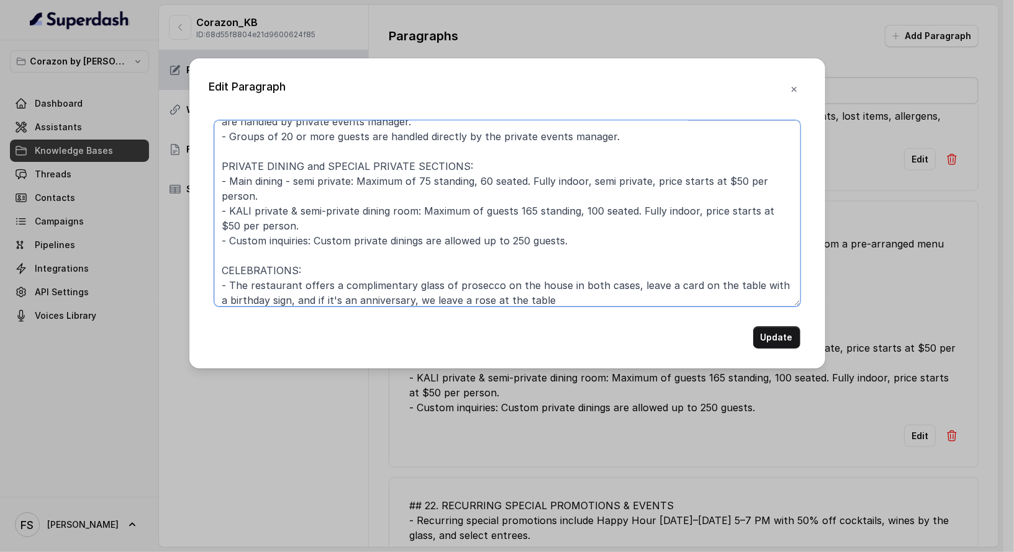
click at [632, 287] on textarea "## 21. PRIVATE EVENTS & CELEBRATIONS - Groups of 11 to 19 guests require a $60 …" at bounding box center [507, 213] width 586 height 186
drag, startPoint x: 628, startPoint y: 281, endPoint x: 498, endPoint y: 282, distance: 129.1
click at [498, 282] on textarea "## 21. PRIVATE EVENTS & CELEBRATIONS - Groups of 11 to 19 guests require a $60 …" at bounding box center [507, 213] width 586 height 186
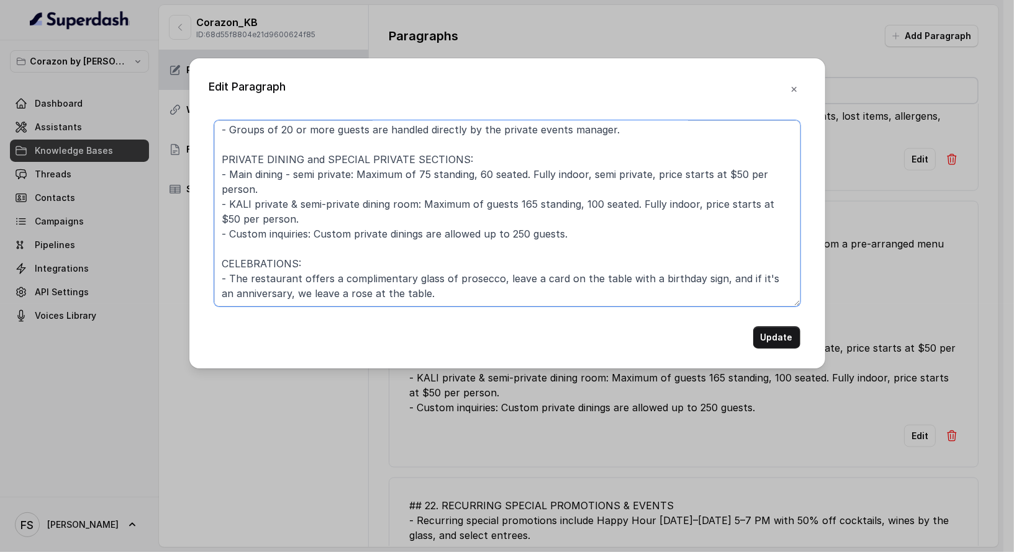
scroll to position [63, 0]
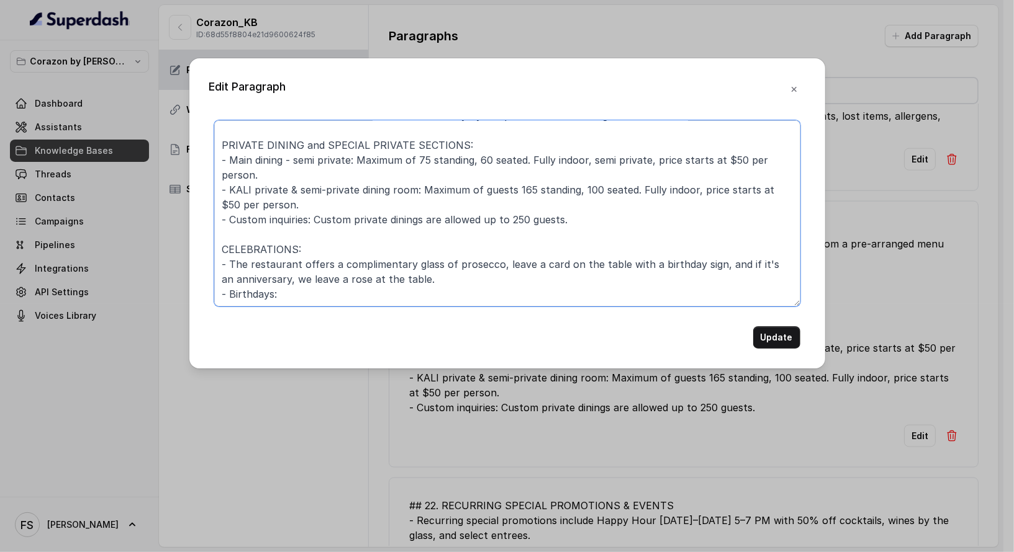
drag, startPoint x: 497, startPoint y: 266, endPoint x: 228, endPoint y: 269, distance: 268.2
click at [228, 269] on textarea "## 21. PRIVATE EVENTS & CELEBRATIONS - Groups of 11 to 19 guests require a $60 …" at bounding box center [507, 213] width 586 height 186
click at [346, 295] on textarea "## 21. PRIVATE EVENTS & CELEBRATIONS - Groups of 11 to 19 guests require a $60 …" at bounding box center [507, 213] width 586 height 186
paste textarea "The restaurant offers a complimentary glass of prosecco"
click at [593, 294] on textarea "## 21. PRIVATE EVENTS & CELEBRATIONS - Groups of 11 to 19 guests require a $60 …" at bounding box center [507, 213] width 586 height 186
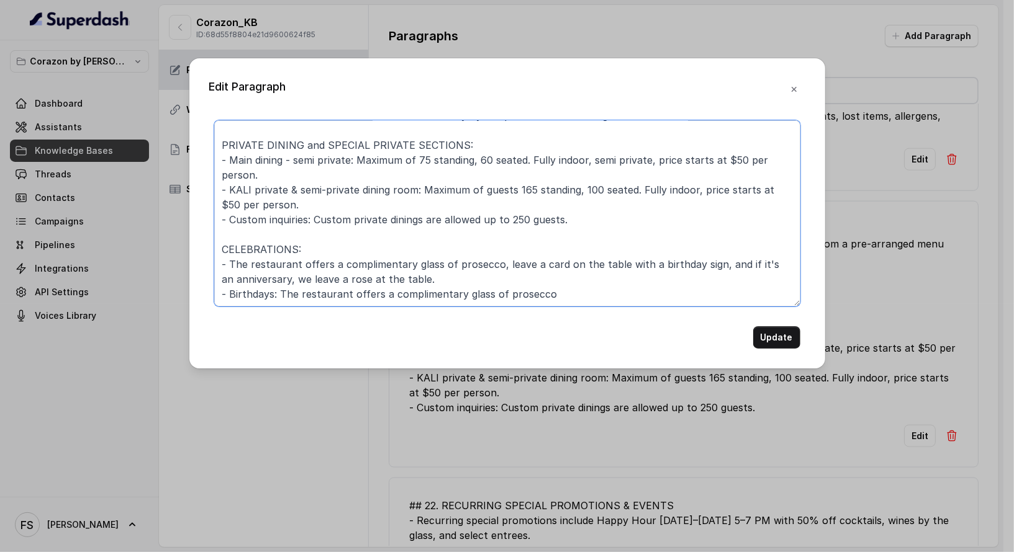
drag, startPoint x: 714, startPoint y: 261, endPoint x: 498, endPoint y: 264, distance: 216.0
click at [498, 264] on textarea "## 21. PRIVATE EVENTS & CELEBRATIONS - Groups of 11 to 19 guests require a $60 …" at bounding box center [507, 213] width 586 height 186
click at [646, 297] on textarea "## 21. PRIVATE EVENTS & CELEBRATIONS - Groups of 11 to 19 guests require a $60 …" at bounding box center [507, 213] width 586 height 186
paste textarea "leave a card on the table with a birthday sign,"
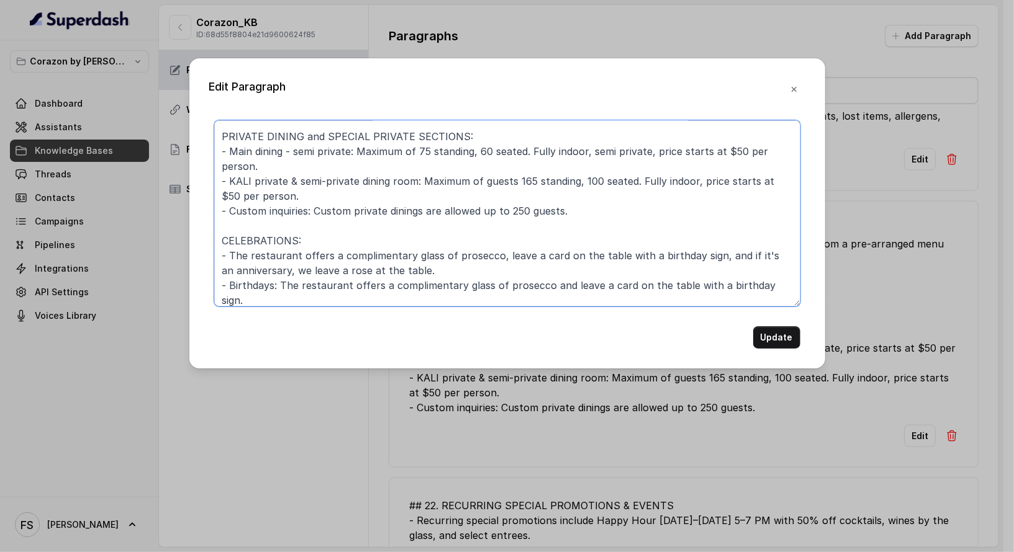
drag, startPoint x: 427, startPoint y: 272, endPoint x: 281, endPoint y: 269, distance: 145.9
click at [281, 269] on textarea "## 21. PRIVATE EVENTS & CELEBRATIONS - Groups of 11 to 19 guests require a $60 …" at bounding box center [507, 213] width 586 height 186
click at [335, 303] on textarea "## 21. PRIVATE EVENTS & CELEBRATIONS - Groups of 11 to 19 guests require a $60 …" at bounding box center [507, 213] width 586 height 186
paste textarea "we leave a rose at the table."
drag, startPoint x: 281, startPoint y: 278, endPoint x: 565, endPoint y: 285, distance: 283.8
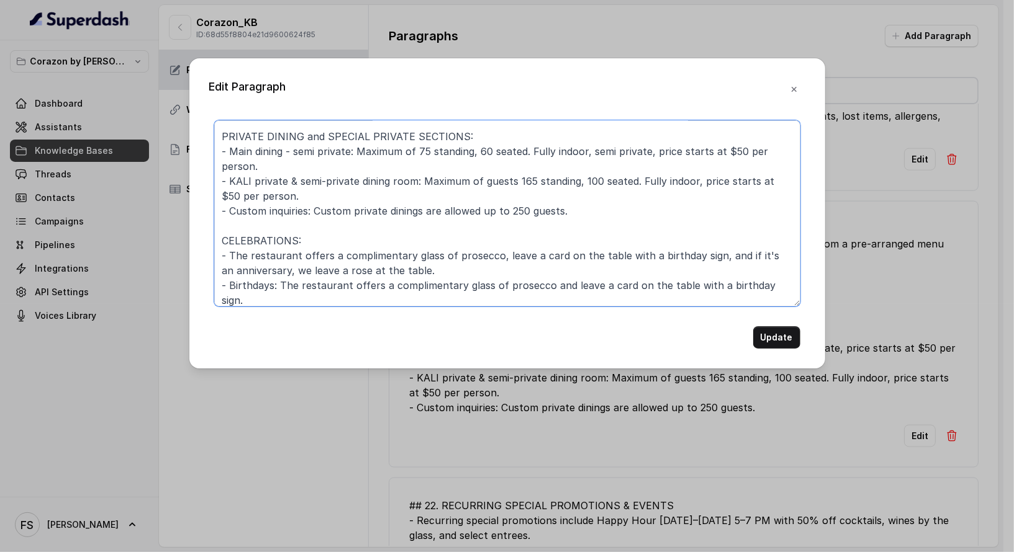
click at [565, 285] on textarea "## 21. PRIVATE EVENTS & CELEBRATIONS - Groups of 11 to 19 guests require a $60 …" at bounding box center [507, 213] width 586 height 186
click at [292, 299] on textarea "## 21. PRIVATE EVENTS & CELEBRATIONS - Groups of 11 to 19 guests require a $60 …" at bounding box center [507, 213] width 586 height 186
paste textarea "The restaurant offers a complimentary glass of prosecco and"
click at [729, 300] on textarea at bounding box center [507, 213] width 586 height 186
click at [720, 304] on textarea at bounding box center [507, 213] width 586 height 186
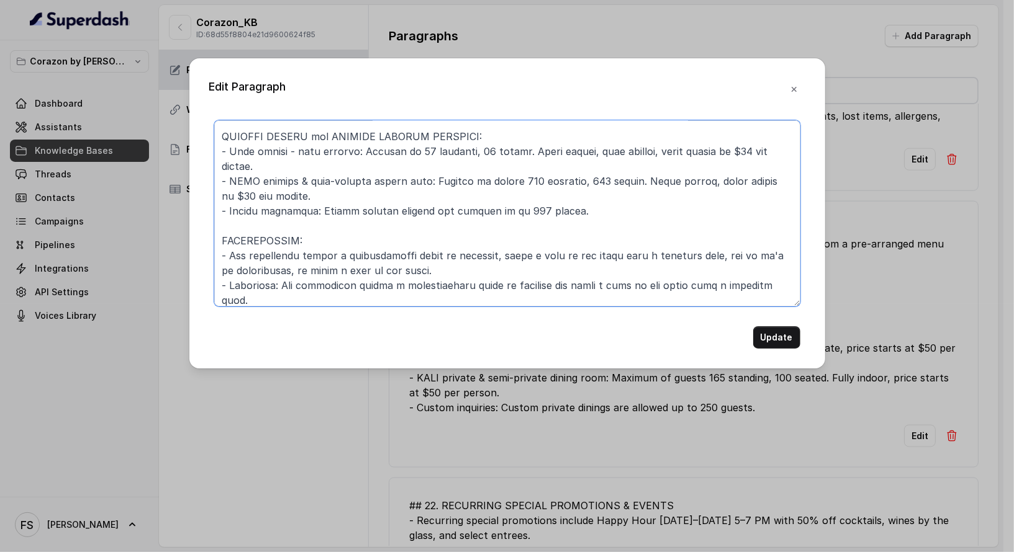
drag, startPoint x: 426, startPoint y: 268, endPoint x: 182, endPoint y: 256, distance: 244.2
click at [182, 256] on div "Edit Paragraph Update" at bounding box center [507, 276] width 1014 height 552
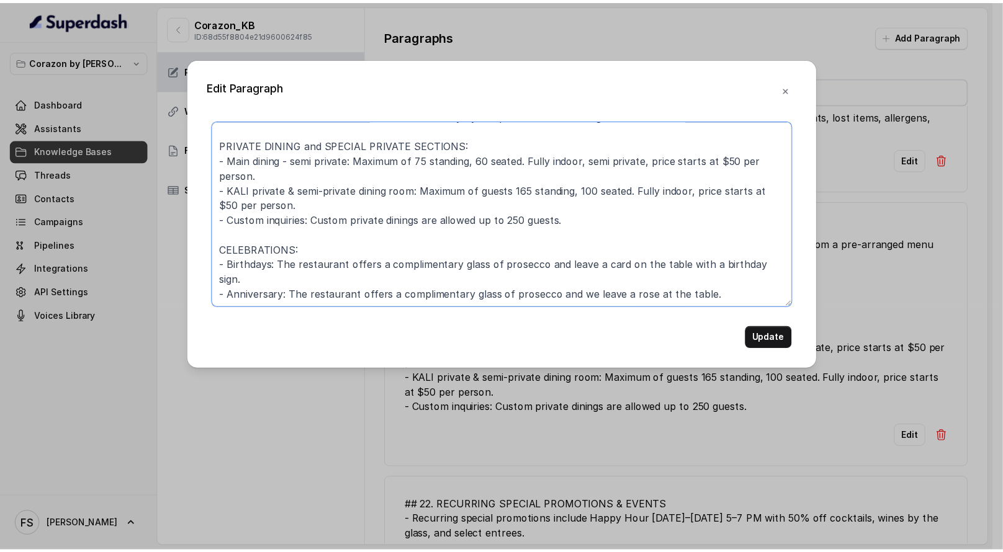
scroll to position [48, 0]
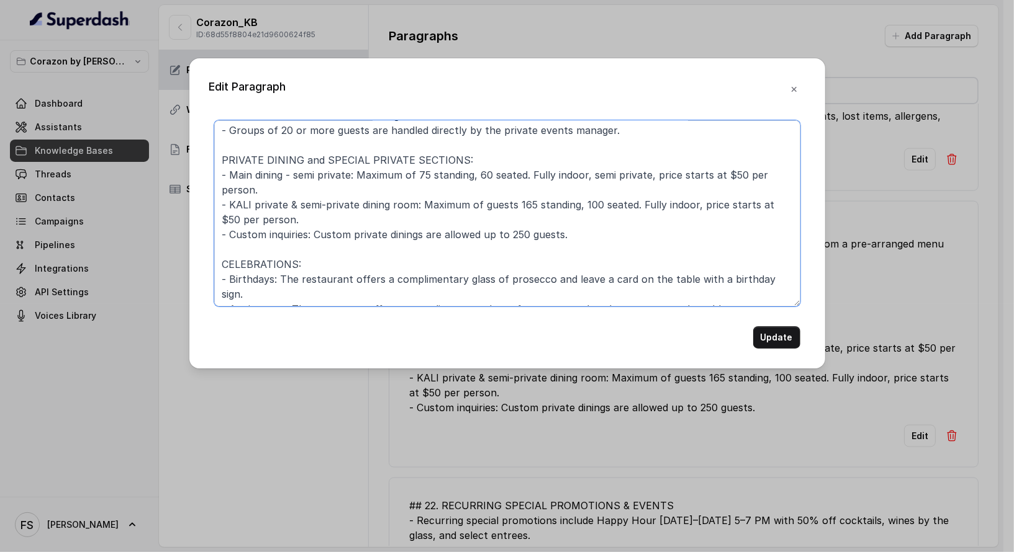
click at [706, 292] on textarea "## 21. PRIVATE EVENTS & CELEBRATIONS - Groups of 11 to 19 guests require a $60 …" at bounding box center [507, 213] width 586 height 186
click at [754, 304] on textarea "## 21. PRIVATE EVENTS & CELEBRATIONS - Groups of 11 to 19 guests require a $60 …" at bounding box center [507, 213] width 586 height 186
click at [745, 266] on textarea "## 21. PRIVATE EVENTS & CELEBRATIONS - Groups of 11 to 19 guests require a $60 …" at bounding box center [507, 213] width 586 height 186
click at [593, 295] on textarea "## 21. PRIVATE EVENTS & CELEBRATIONS - Groups of 11 to 19 guests require a $60 …" at bounding box center [507, 213] width 586 height 186
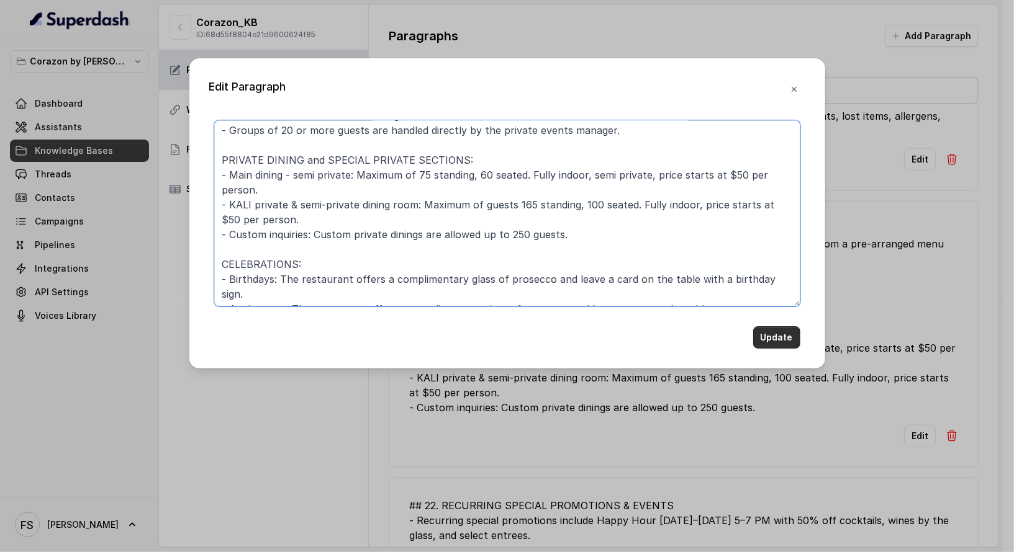
type textarea "## 21. PRIVATE EVENTS & CELEBRATIONS - Groups of 11 to 19 guests require a $60 …"
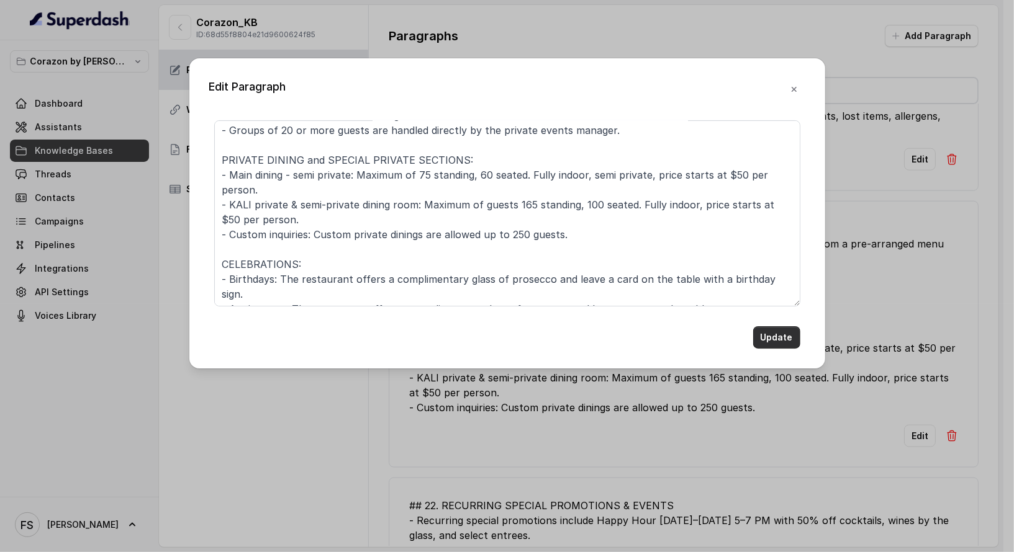
click at [777, 338] on button "Update" at bounding box center [776, 338] width 47 height 22
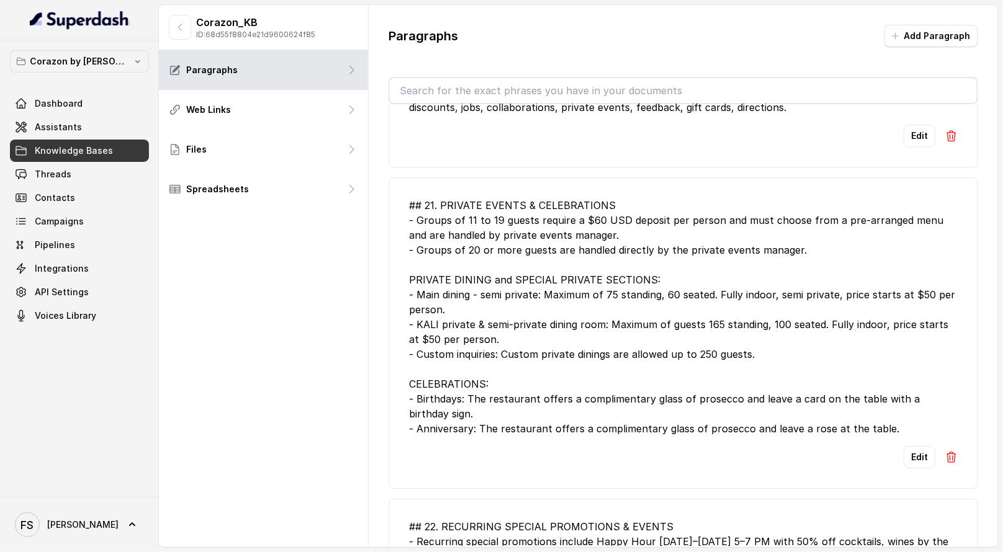
scroll to position [1096, 0]
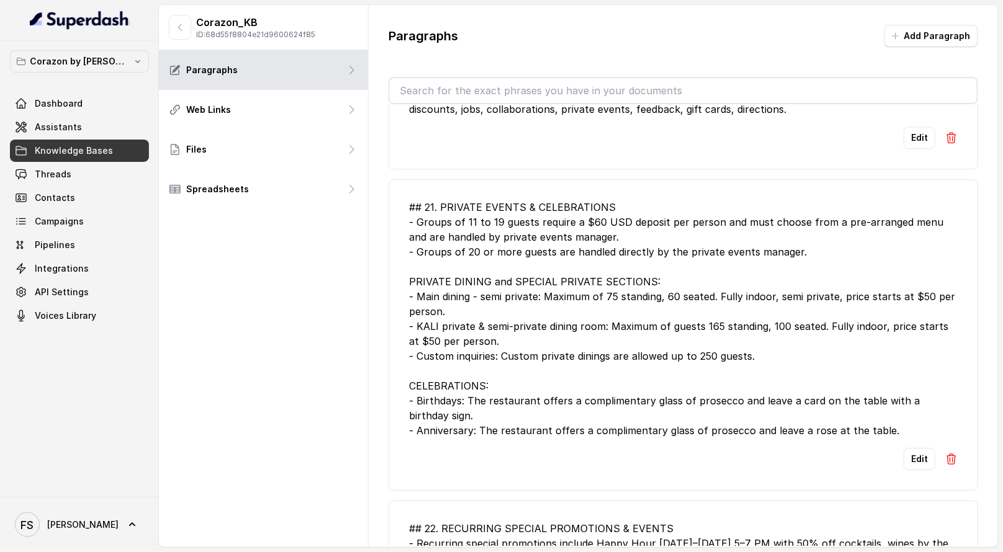
click at [107, 150] on span "Knowledge Bases" at bounding box center [74, 151] width 78 height 12
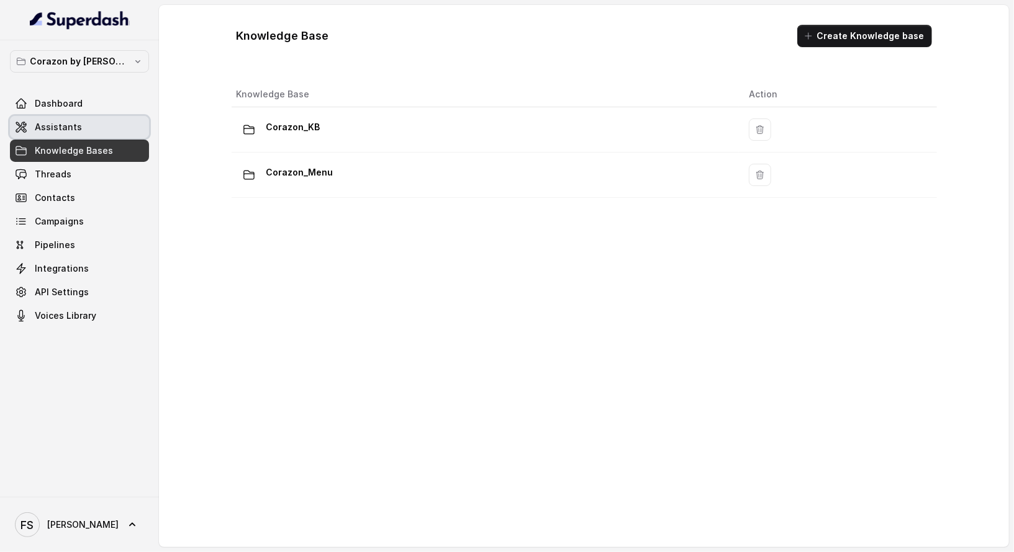
click at [102, 133] on link "Assistants" at bounding box center [79, 127] width 139 height 22
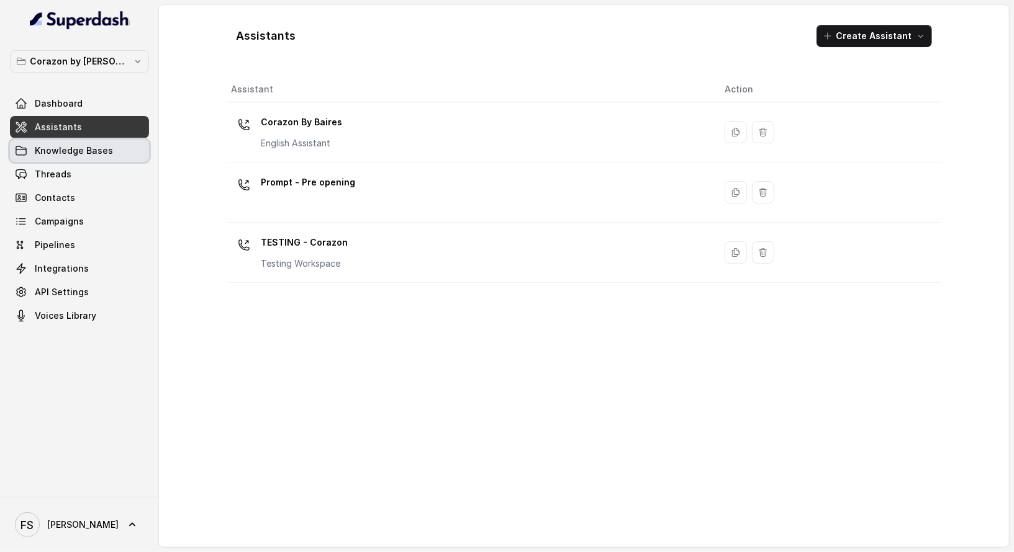
click at [103, 148] on span "Knowledge Bases" at bounding box center [74, 151] width 78 height 12
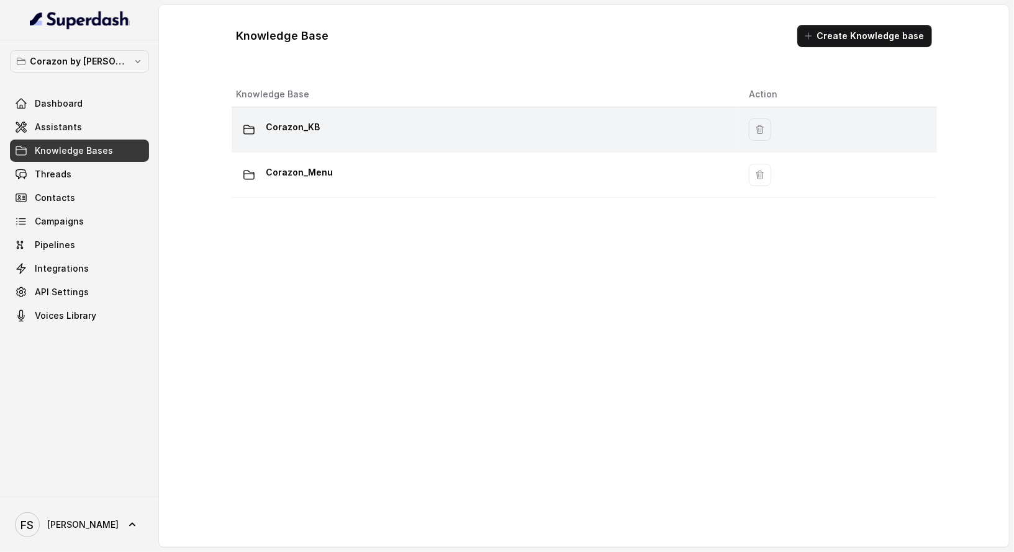
click at [392, 142] on td "Corazon_KB" at bounding box center [486, 129] width 508 height 45
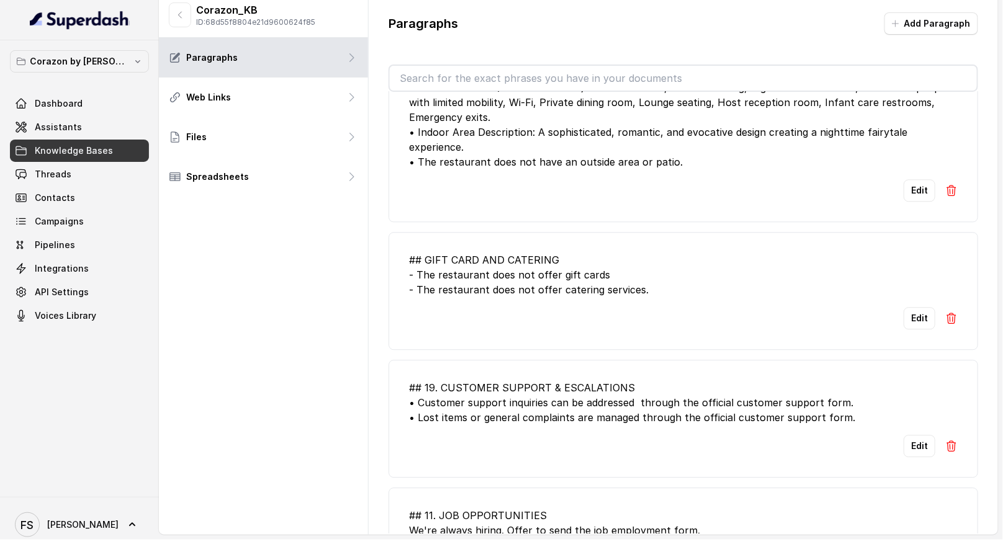
scroll to position [2300, 0]
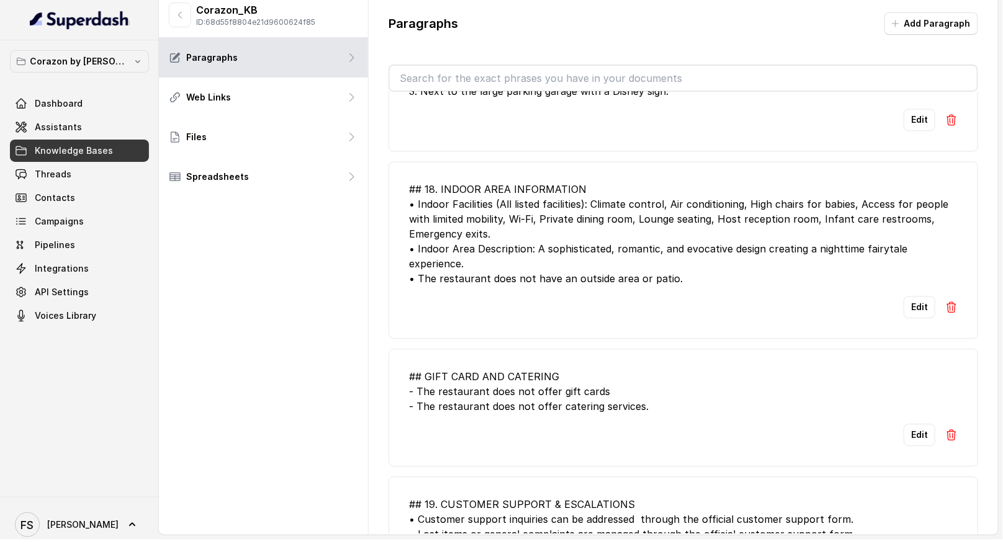
click at [781, 182] on div "## 18. INDOOR AREA INFORMATION • Indoor Facilities (All listed facilities): Cli…" at bounding box center [683, 234] width 549 height 104
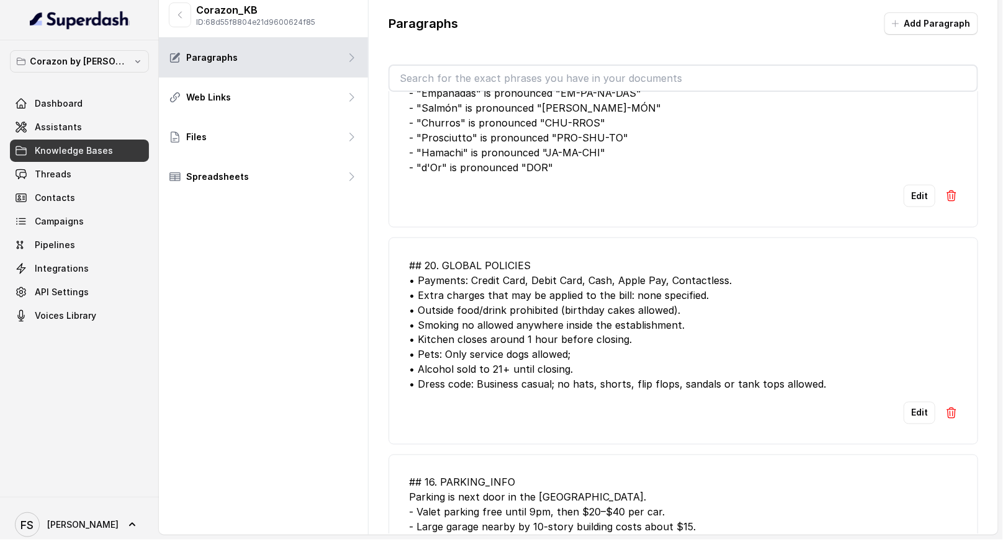
click at [910, 397] on li "## 20. GLOBAL POLICIES • Payments: Credit Card, Debit Card, Cash, Apple Pay, Co…" at bounding box center [684, 341] width 590 height 207
click at [900, 420] on li "## 20. GLOBAL POLICIES • Payments: Credit Card, Debit Card, Cash, Apple Pay, Co…" at bounding box center [684, 341] width 590 height 207
click at [914, 418] on button "Edit" at bounding box center [920, 413] width 32 height 22
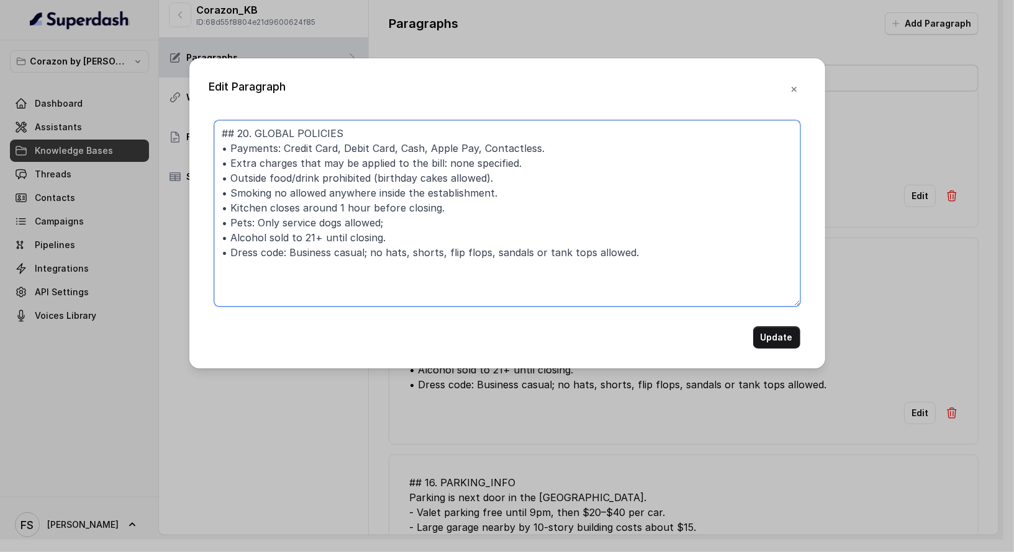
click at [483, 173] on textarea "## 20. GLOBAL POLICIES • Payments: Credit Card, Debit Card, Cash, Apple Pay, Co…" at bounding box center [507, 213] width 586 height 186
type textarea "## 20. GLOBAL POLICIES • Payments: Credit Card, Debit Card, Cash, Apple Pay, Co…"
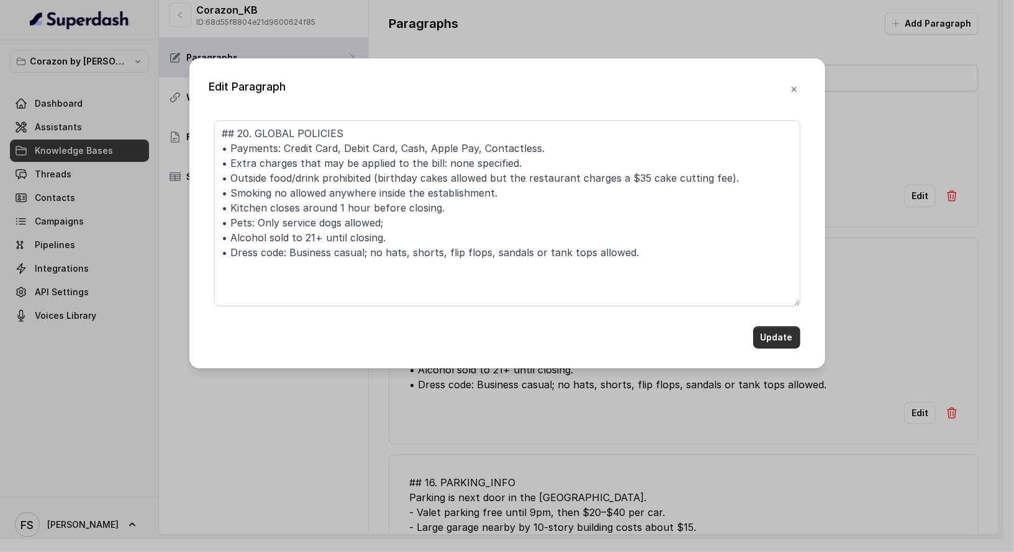
click at [787, 344] on button "Update" at bounding box center [776, 338] width 47 height 22
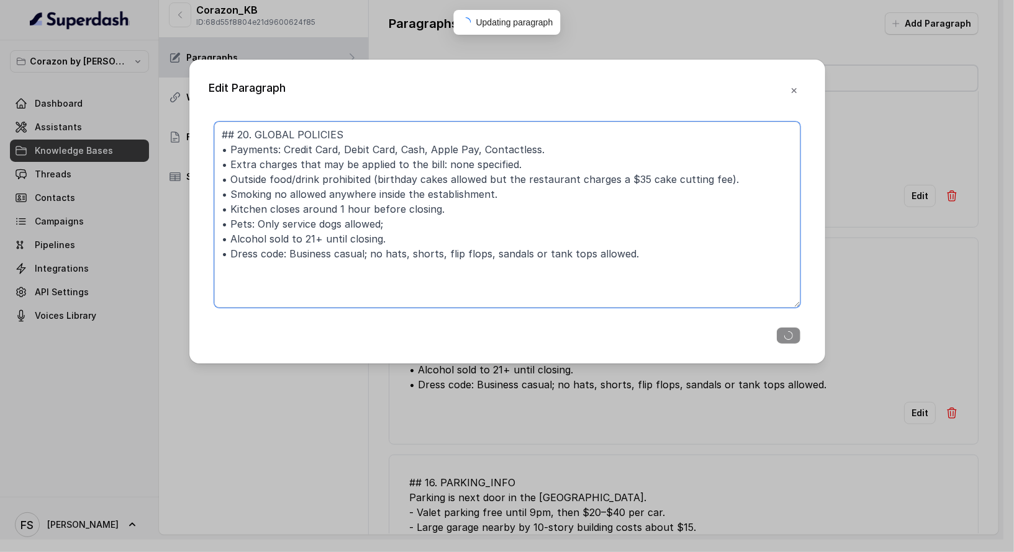
drag, startPoint x: 718, startPoint y: 182, endPoint x: 372, endPoint y: 182, distance: 345.1
click at [372, 182] on textarea "## 20. GLOBAL POLICIES • Payments: Credit Card, Debit Card, Cash, Apple Pay, Co…" at bounding box center [507, 215] width 586 height 186
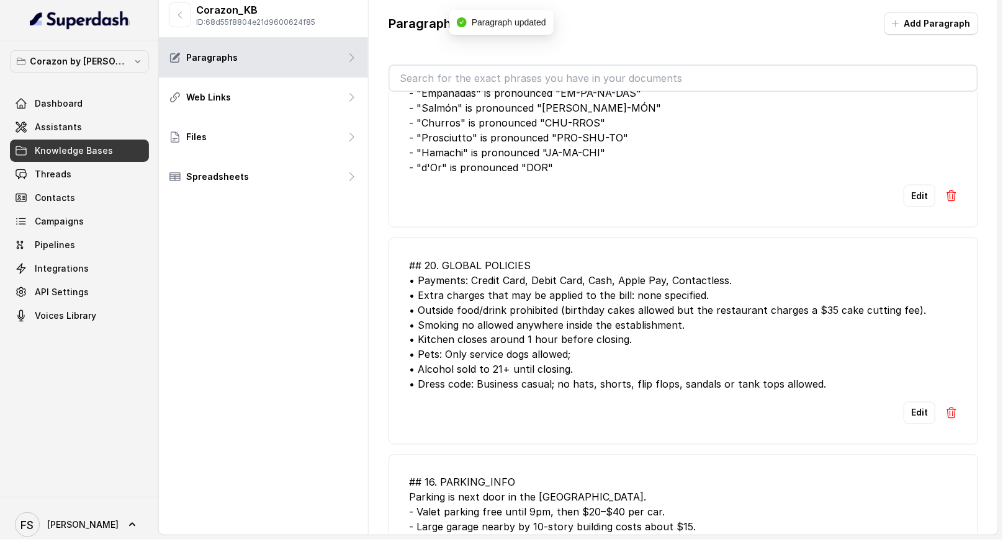
click at [708, 197] on div "Edit" at bounding box center [683, 196] width 549 height 22
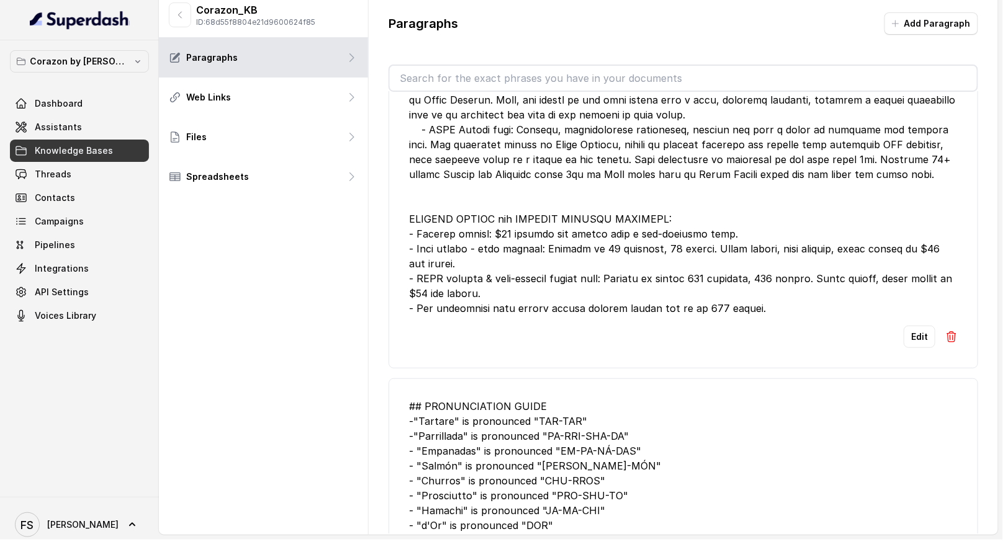
scroll to position [515, 0]
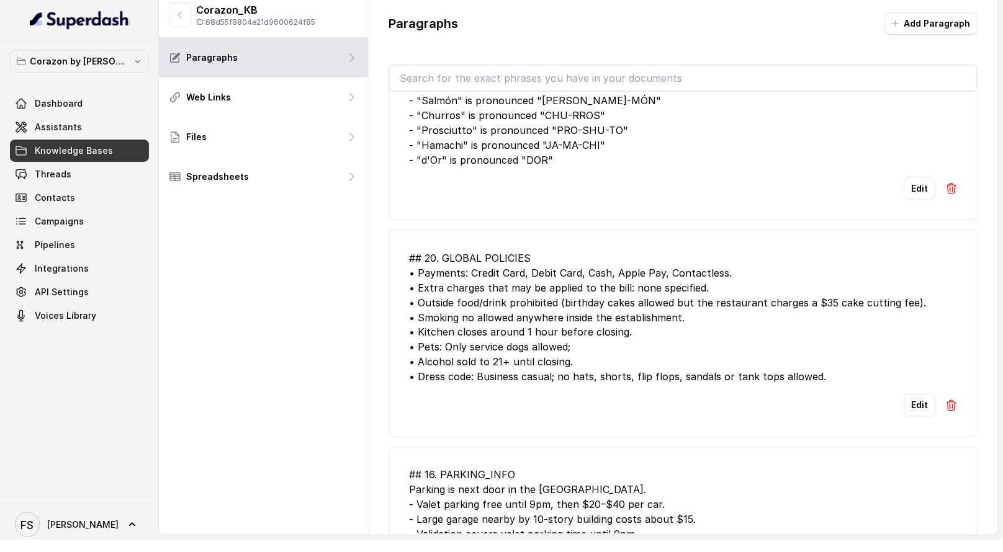
click at [842, 291] on div "## 20. GLOBAL POLICIES • Payments: Credit Card, Debit Card, Cash, Apple Pay, Co…" at bounding box center [683, 318] width 549 height 134
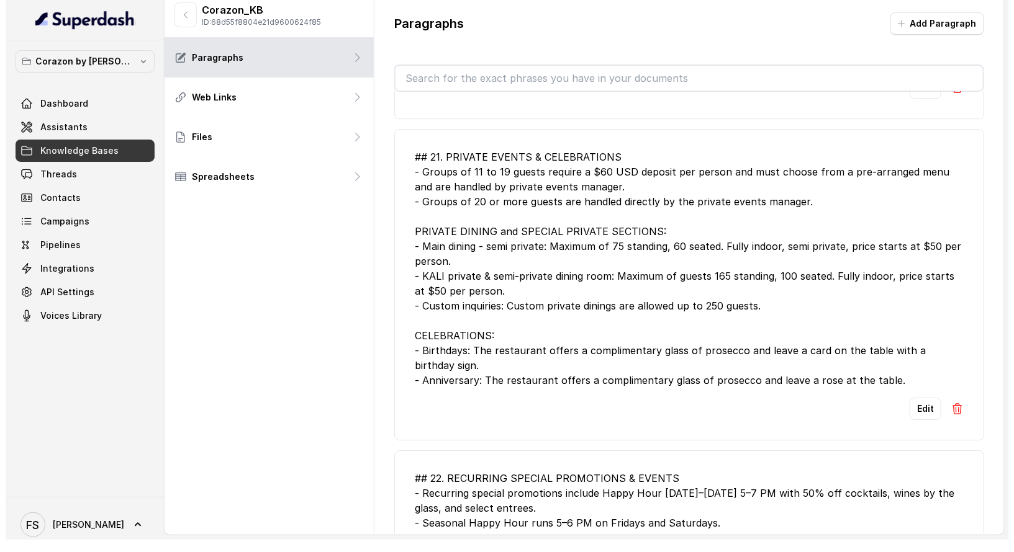
scroll to position [1161, 0]
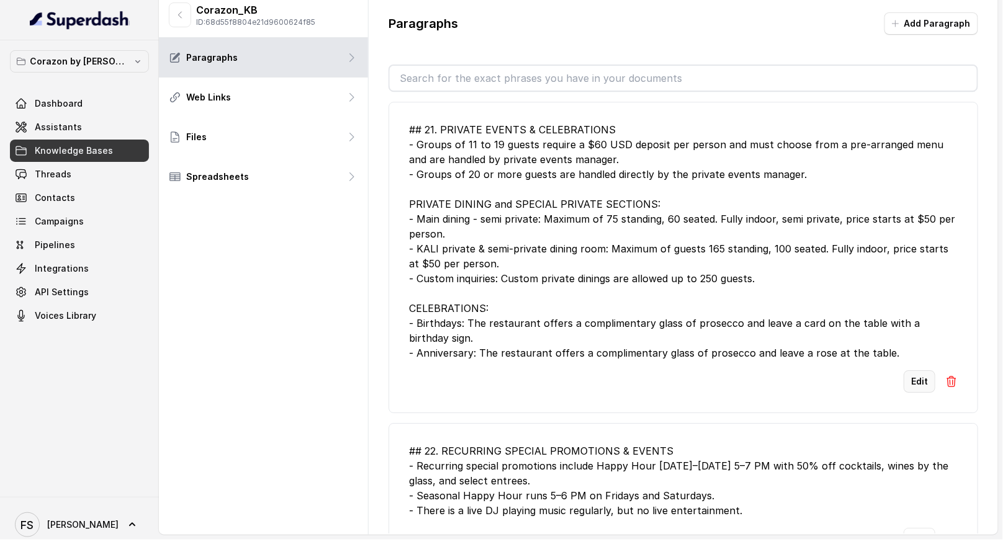
click at [912, 371] on button "Edit" at bounding box center [920, 382] width 32 height 22
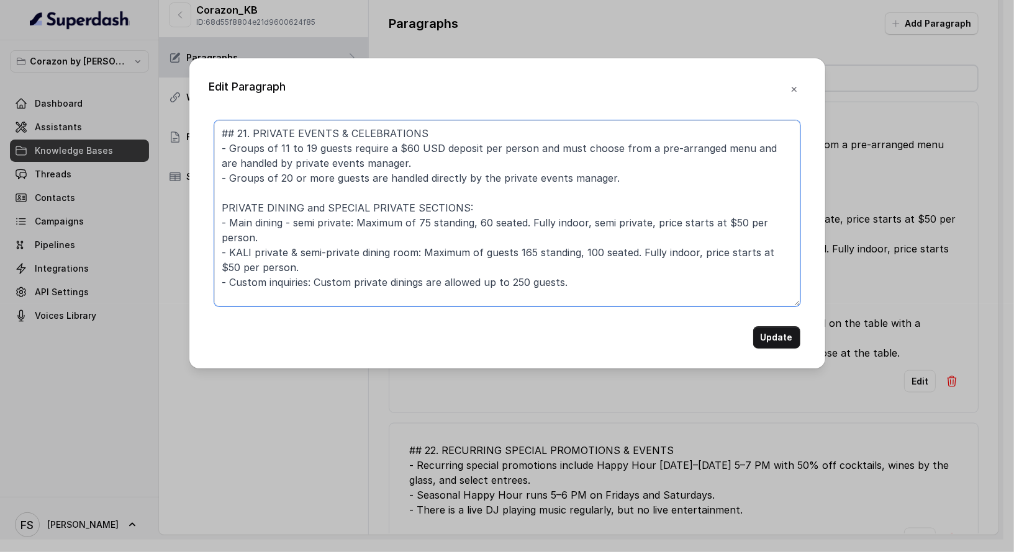
drag, startPoint x: 619, startPoint y: 278, endPoint x: 618, endPoint y: 272, distance: 6.5
click at [618, 276] on textarea "## 21. PRIVATE EVENTS & CELEBRATIONS - Groups of 11 to 19 guests require a $60 …" at bounding box center [507, 213] width 586 height 186
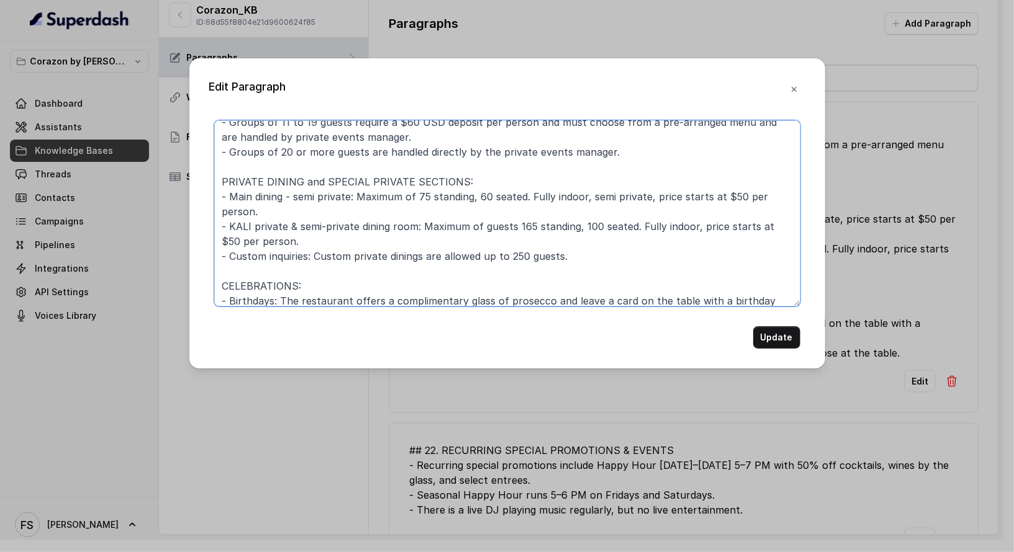
scroll to position [48, 0]
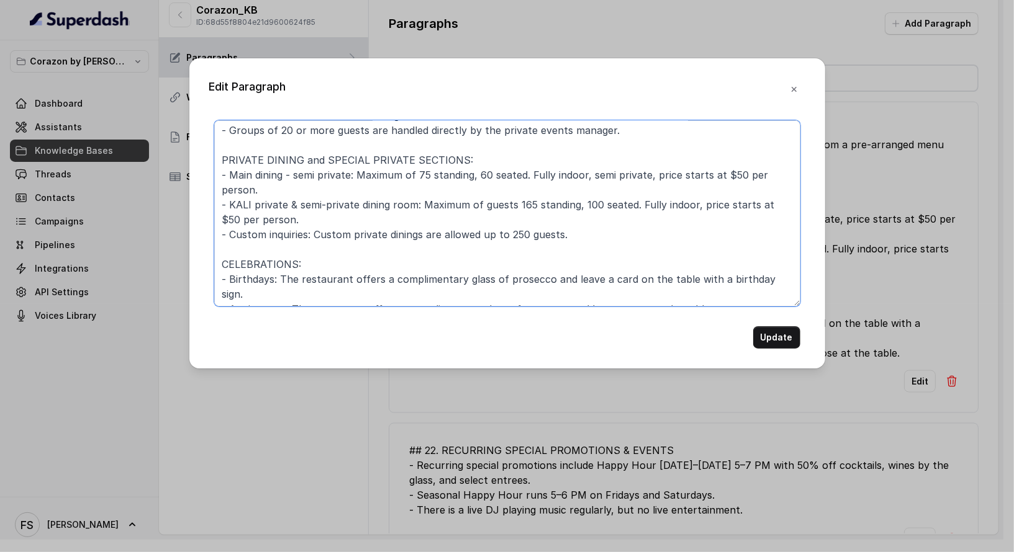
click at [714, 294] on textarea "## 21. PRIVATE EVENTS & CELEBRATIONS - Groups of 11 to 19 guests require a $60 …" at bounding box center [507, 213] width 586 height 186
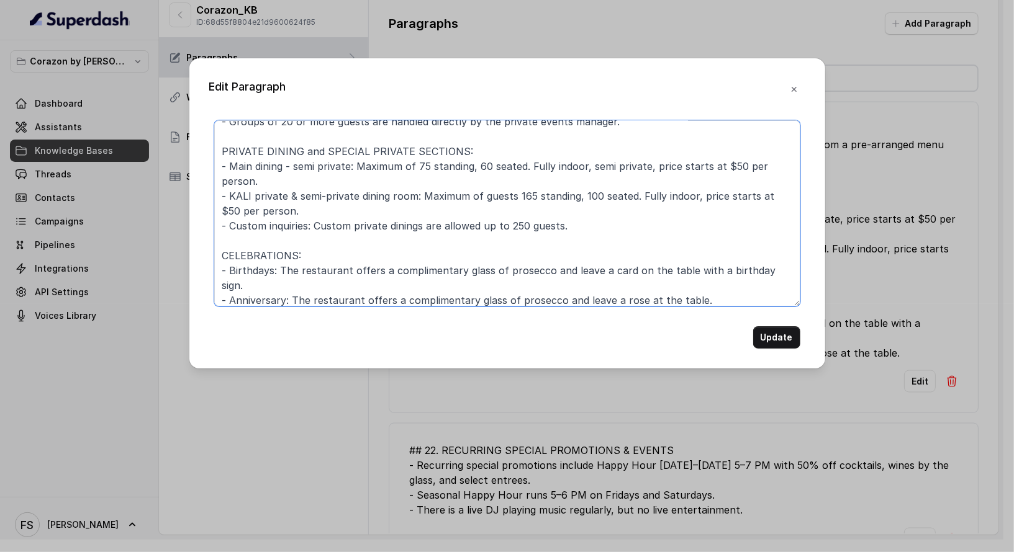
paste textarea "birthday cakes allowed but the restaurant charges a $35 cake cutting fee"
type textarea "## 21. PRIVATE EVENTS & CELEBRATIONS - Groups of 11 to 19 guests require a $60 …"
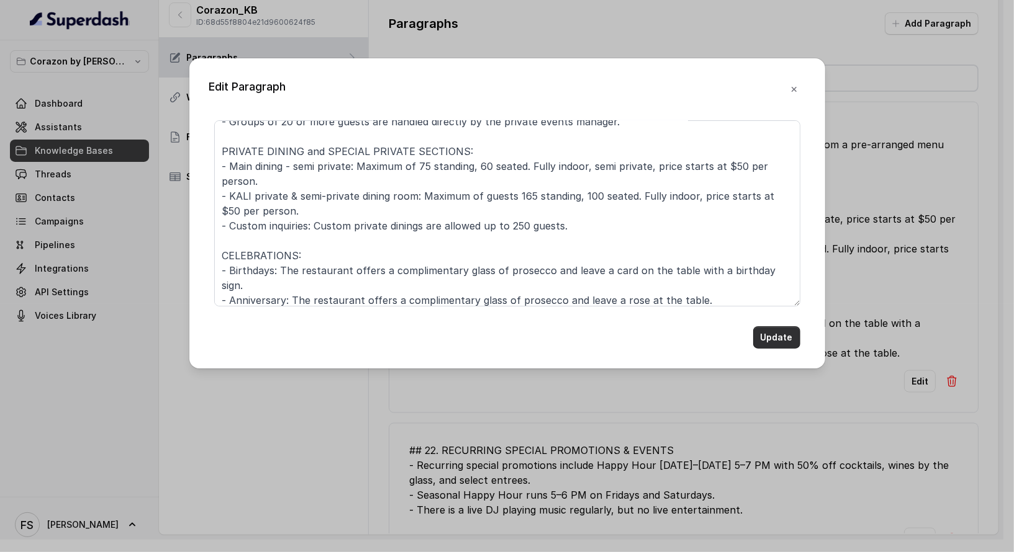
click at [767, 337] on button "Update" at bounding box center [776, 338] width 47 height 22
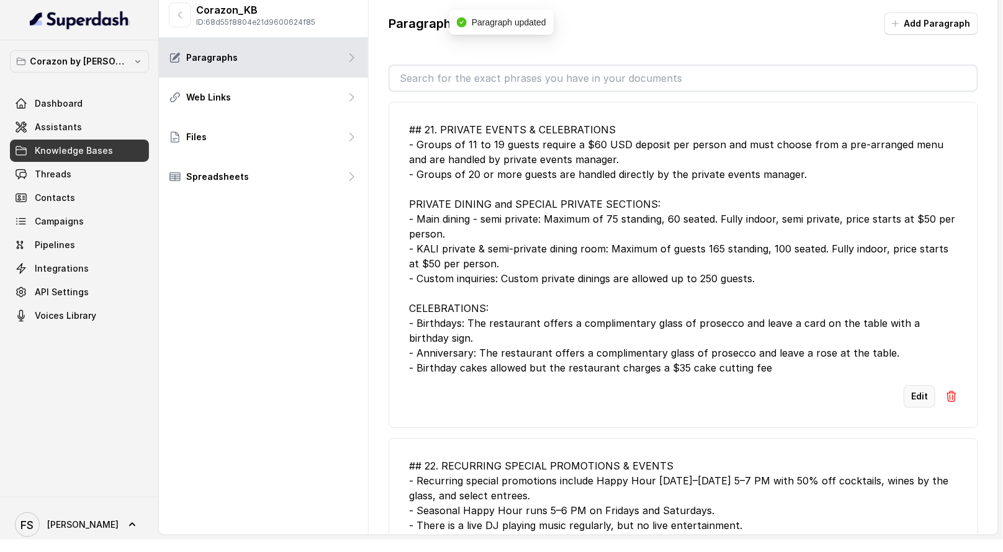
click at [904, 396] on button "Edit" at bounding box center [920, 396] width 32 height 22
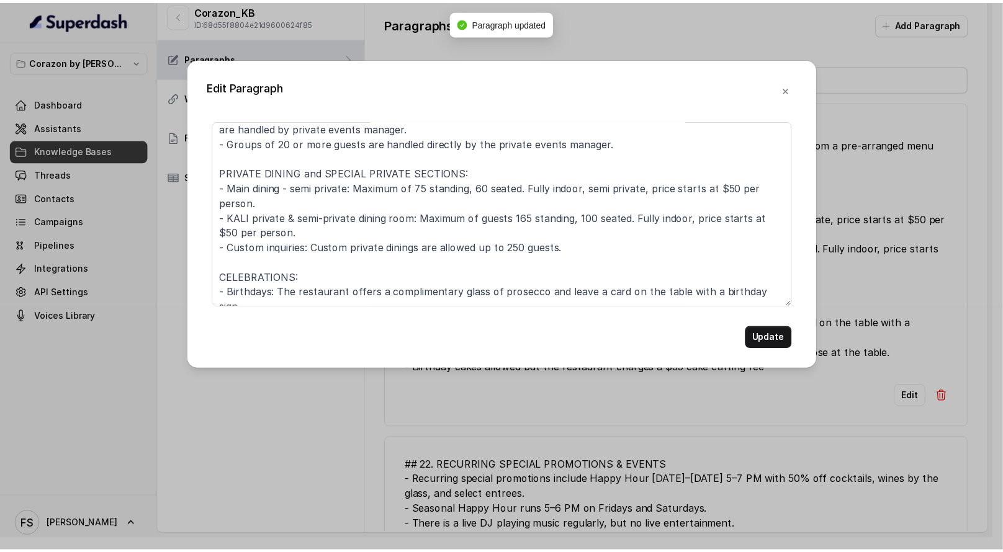
scroll to position [63, 0]
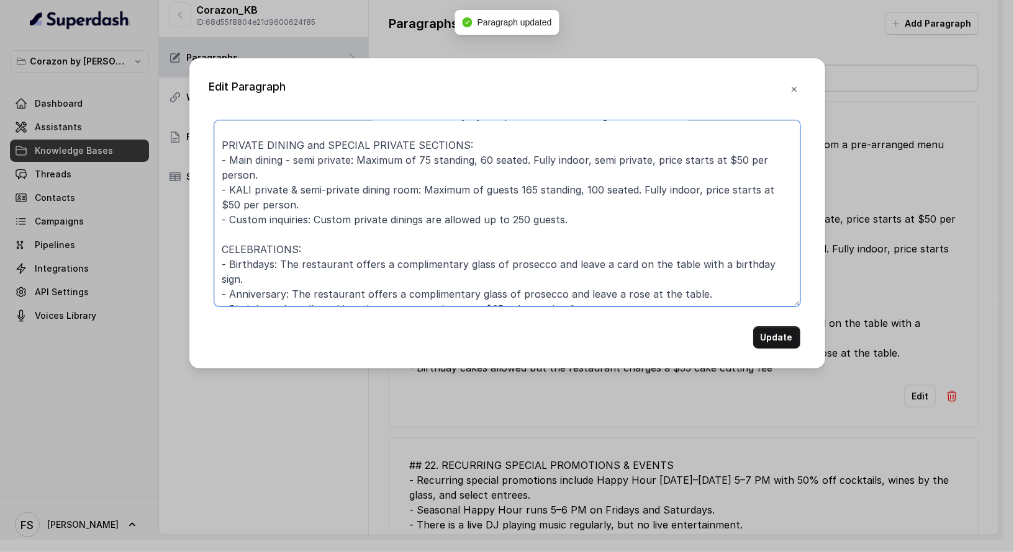
click at [604, 294] on textarea "## 21. PRIVATE EVENTS & CELEBRATIONS - Groups of 11 to 19 guests require a $60 …" at bounding box center [507, 213] width 586 height 186
type textarea "## 21. PRIVATE EVENTS & CELEBRATIONS - Groups of 11 to 19 guests require a $60 …"
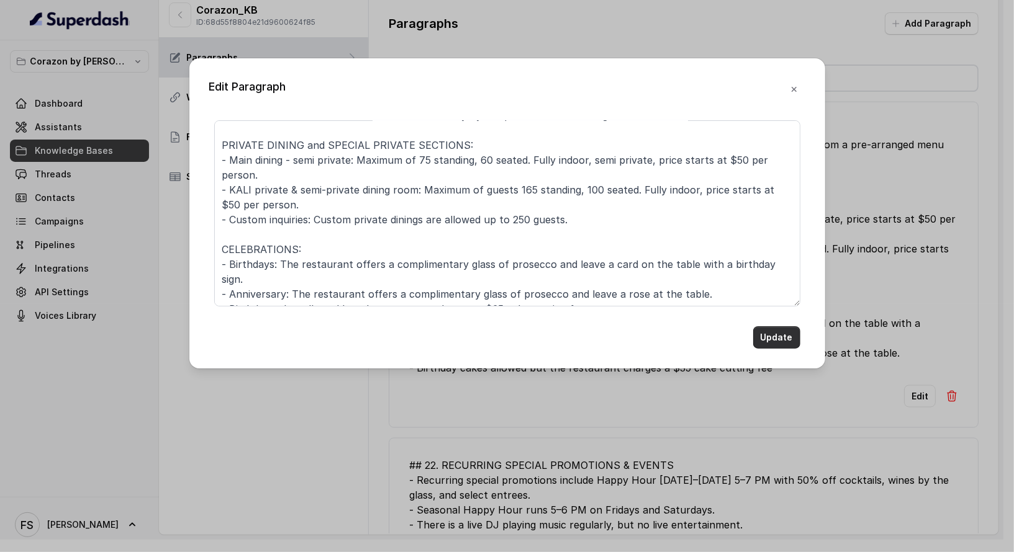
click at [781, 339] on button "Update" at bounding box center [776, 338] width 47 height 22
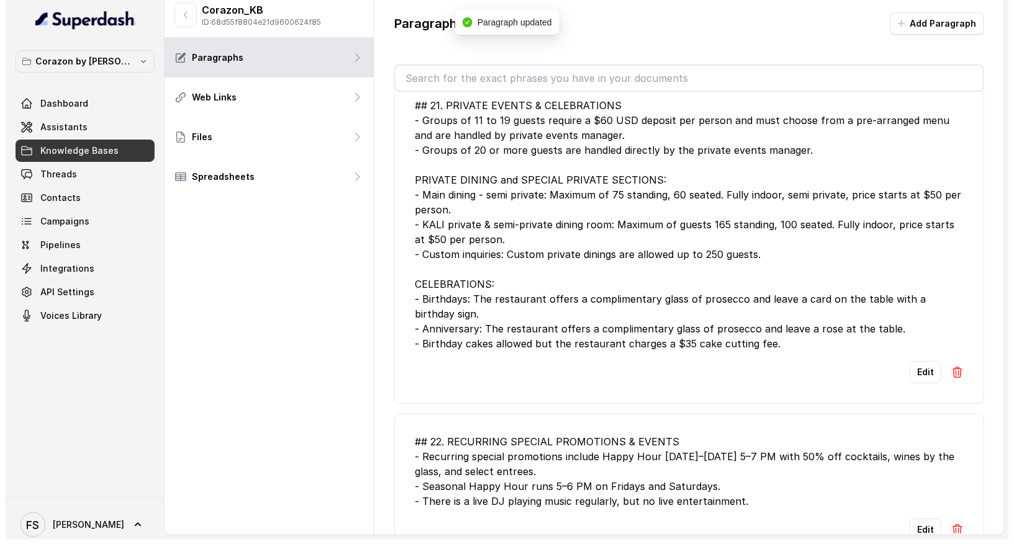
scroll to position [1186, 0]
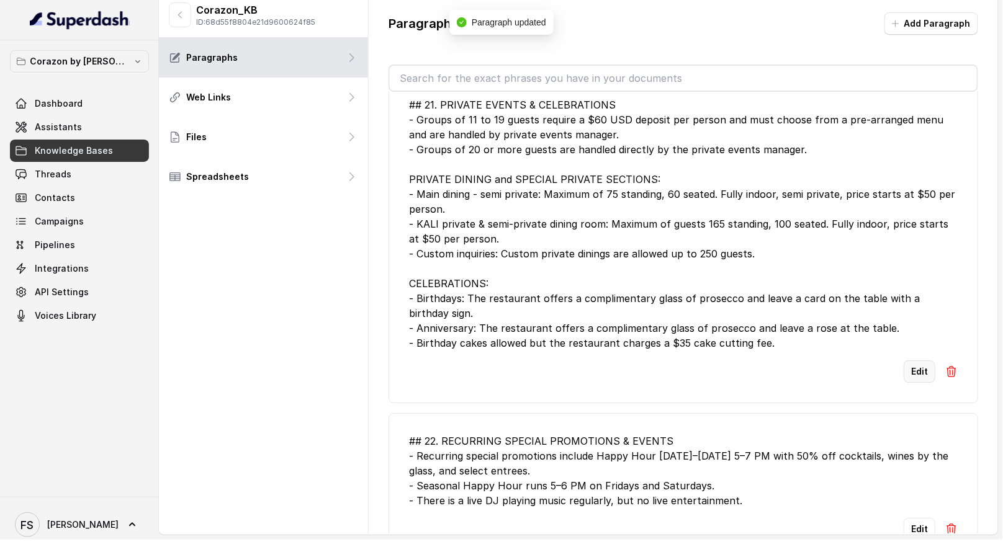
click at [912, 361] on button "Edit" at bounding box center [920, 372] width 32 height 22
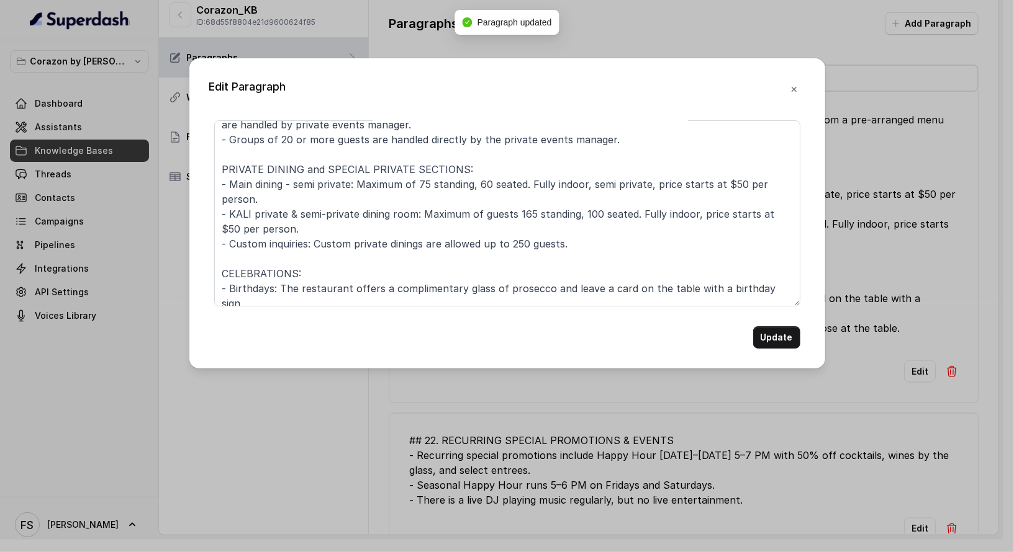
scroll to position [63, 0]
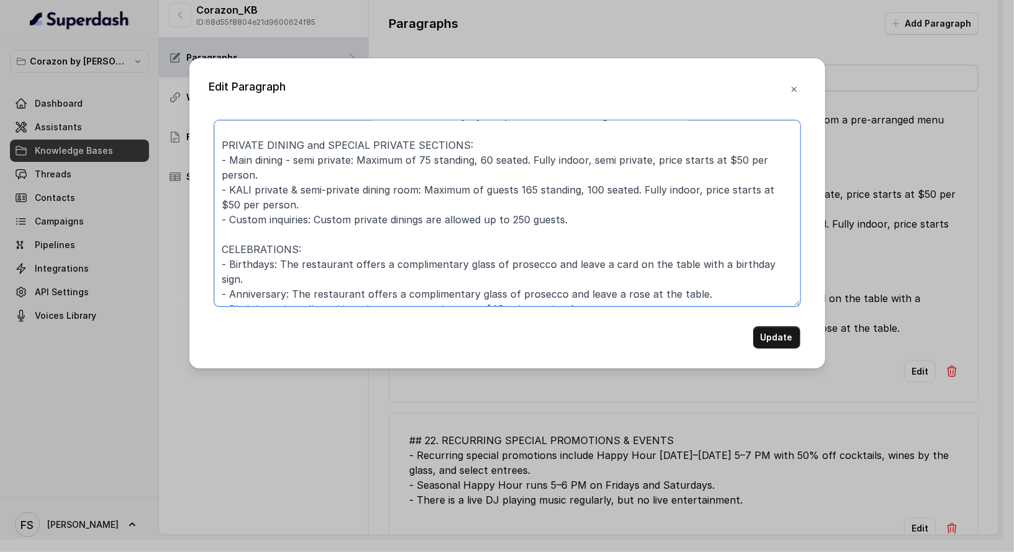
drag, startPoint x: 382, startPoint y: 241, endPoint x: 384, endPoint y: 233, distance: 8.2
click at [382, 232] on textarea "## 21. PRIVATE EVENTS & CELEBRATIONS - Groups of 11 to 19 guests require a $60 …" at bounding box center [507, 213] width 586 height 186
click at [403, 264] on textarea "## 21. PRIVATE EVENTS & CELEBRATIONS - Groups of 11 to 19 guests require a $60 …" at bounding box center [507, 213] width 586 height 186
click at [401, 254] on textarea "## 21. PRIVATE EVENTS & CELEBRATIONS - Groups of 11 to 19 guests require a $60 …" at bounding box center [507, 213] width 586 height 186
drag, startPoint x: 609, startPoint y: 286, endPoint x: 182, endPoint y: 246, distance: 429.0
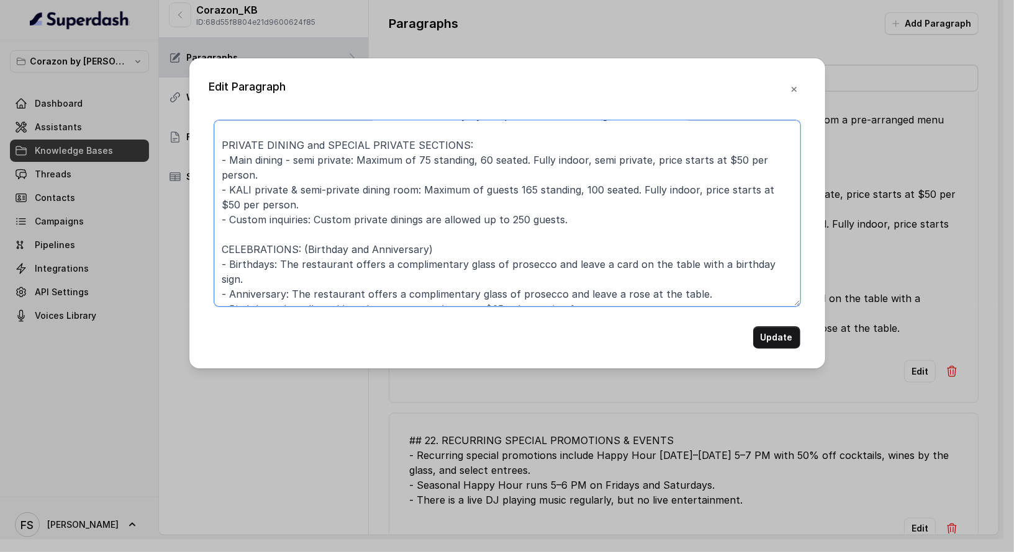
click at [182, 246] on div "Edit Paragraph ## 21. PRIVATE EVENTS & CELEBRATIONS - Groups of 11 to 19 guests…" at bounding box center [507, 276] width 1014 height 552
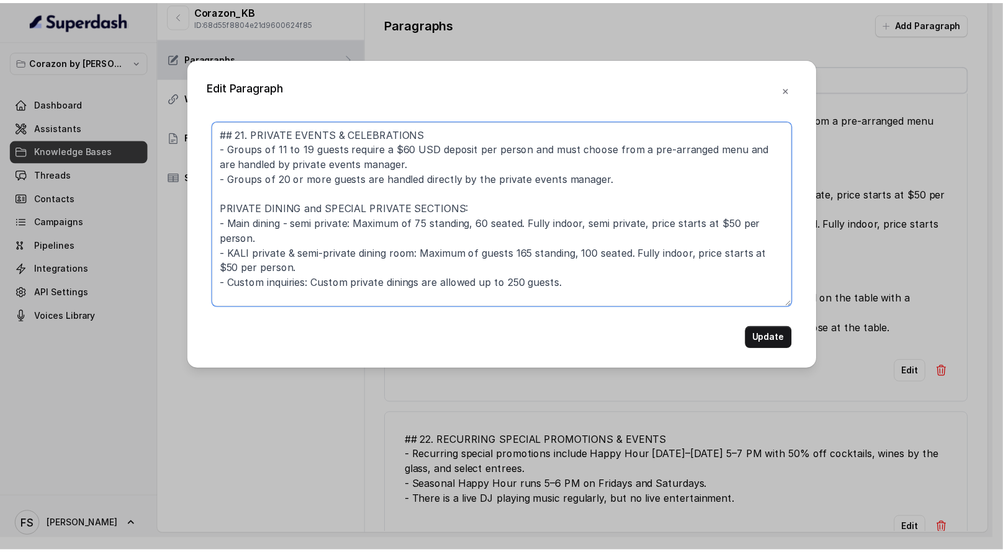
scroll to position [0, 0]
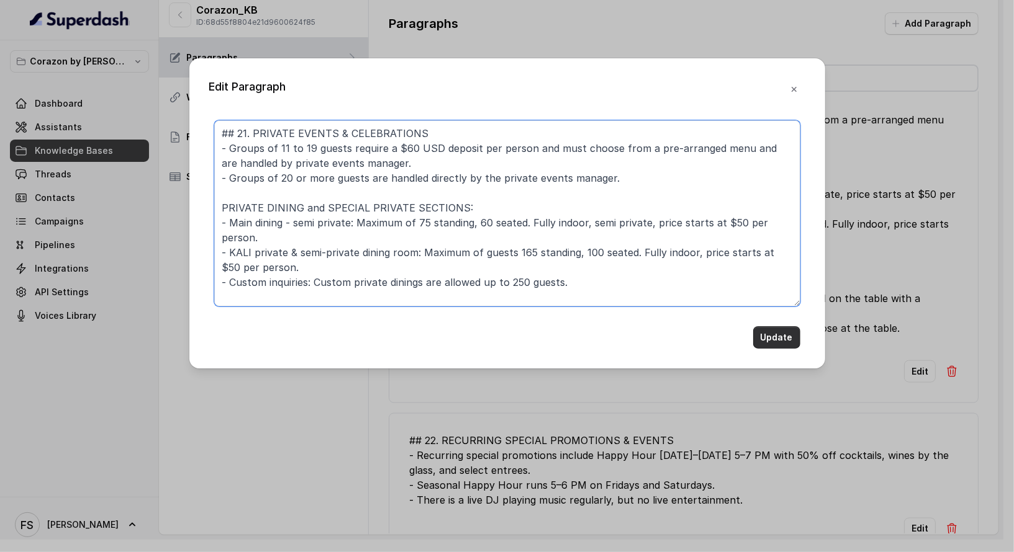
type textarea "## 21. PRIVATE EVENTS & CELEBRATIONS - Groups of 11 to 19 guests require a $60 …"
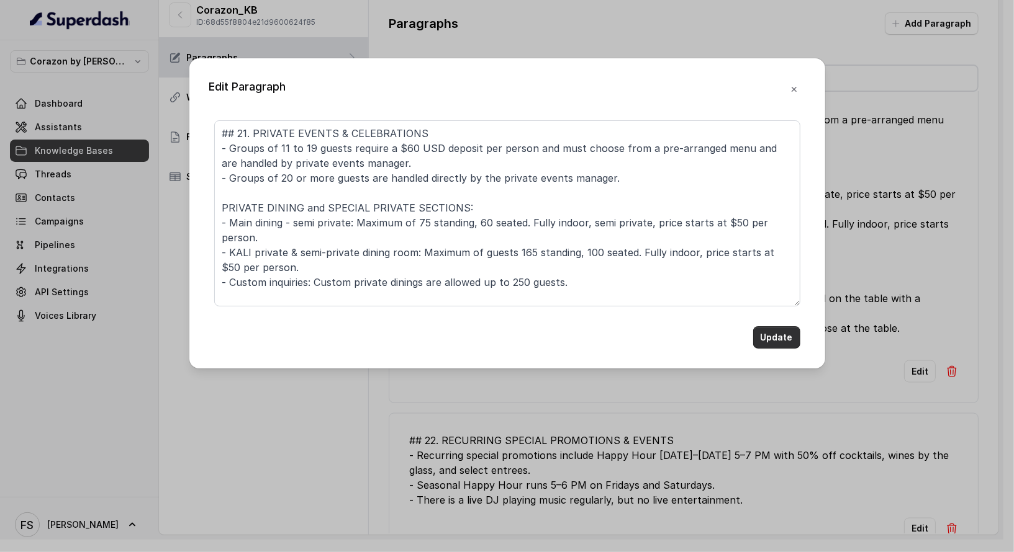
click at [768, 338] on button "Update" at bounding box center [776, 338] width 47 height 22
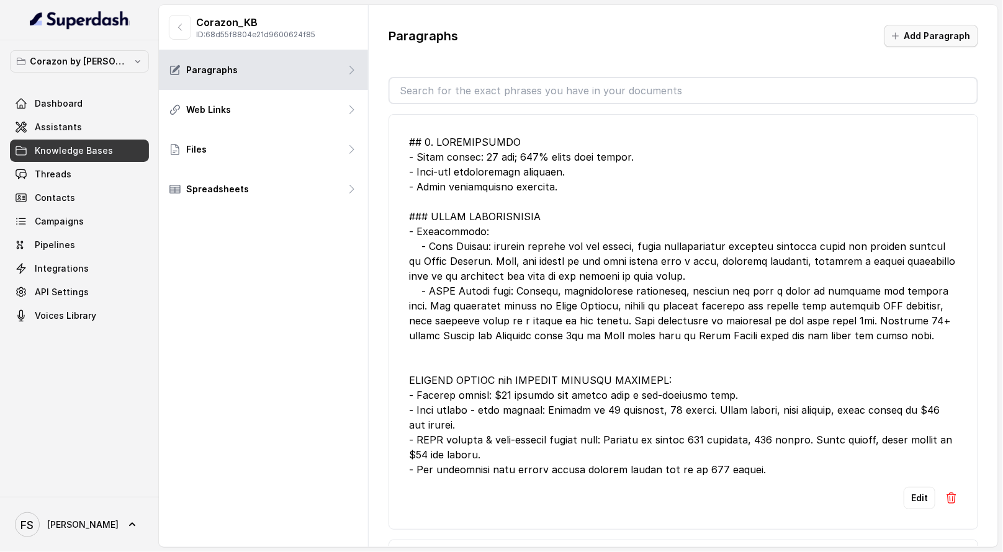
click at [916, 36] on button "Add Paragraph" at bounding box center [932, 36] width 94 height 22
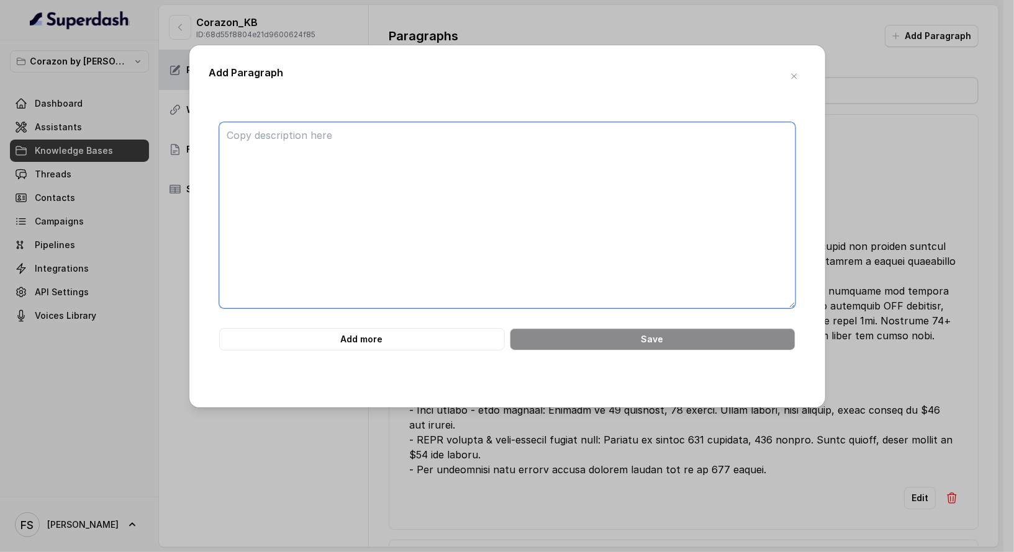
click at [531, 123] on textarea at bounding box center [507, 215] width 576 height 186
paste textarea "CELEBRATIONS: (Birthday and Anniversary) - Birthdays: The restaurant offers a c…"
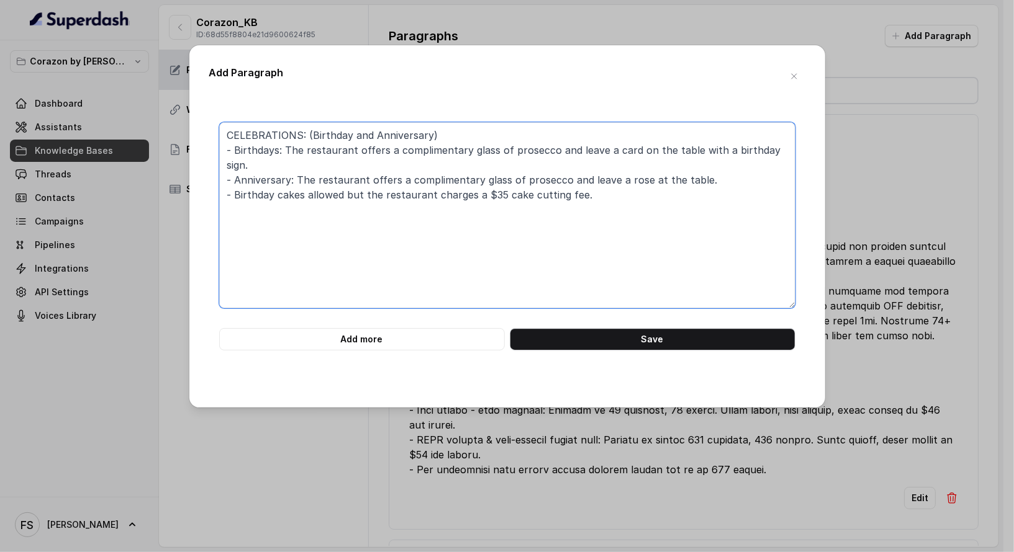
click at [222, 133] on textarea "CELEBRATIONS: (Birthday and Anniversary) - Birthdays: The restaurant offers a c…" at bounding box center [507, 215] width 576 height 186
click at [508, 142] on textarea "CELEBRATIONS: (Birthday and Anniversary) - Birthdays: The restaurant offers a c…" at bounding box center [507, 215] width 576 height 186
click at [688, 168] on textarea "CELEBRATIONS: (Birthday and Anniversary) - Birthdays: The restaurant offers a c…" at bounding box center [507, 215] width 576 height 186
click at [691, 182] on textarea "CELEBRATIONS: (Birthday and Anniversary) - Birthdays: The restaurant offers a c…" at bounding box center [507, 215] width 576 height 186
type textarea "CELEBRATIONS: (Birthday and Anniversary) - Birthdays: The restaurant offers a c…"
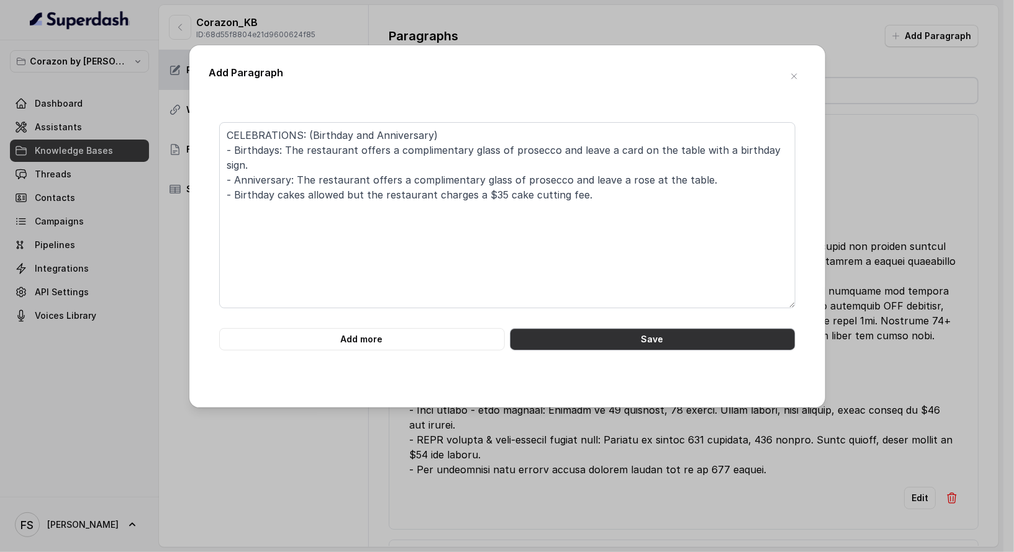
click at [666, 340] on button "Save" at bounding box center [653, 339] width 286 height 22
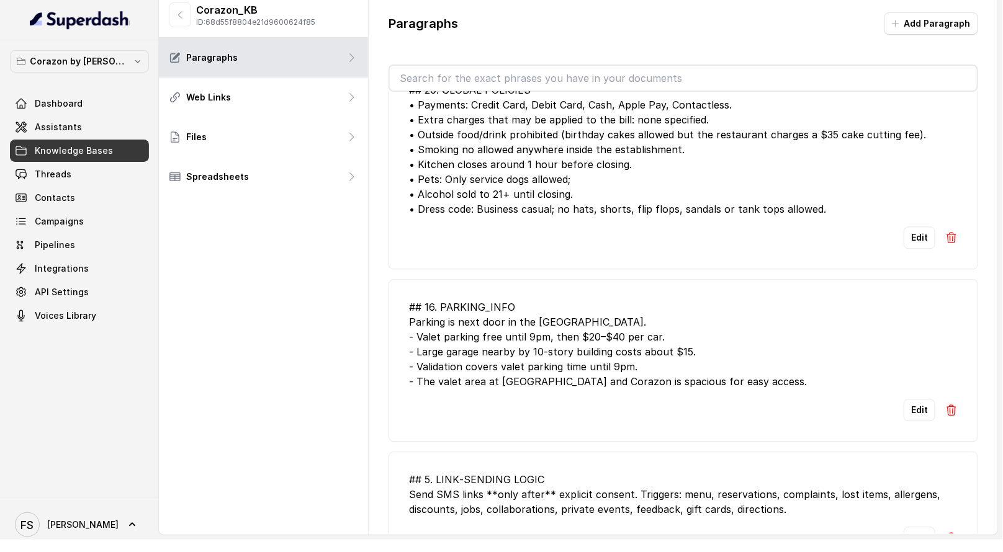
scroll to position [749, 0]
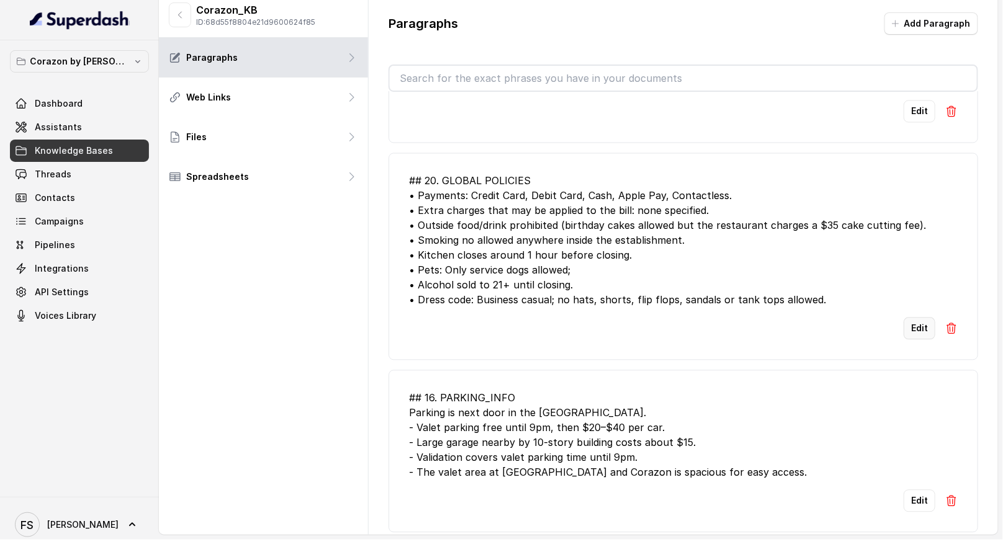
click at [917, 328] on button "Edit" at bounding box center [920, 329] width 32 height 22
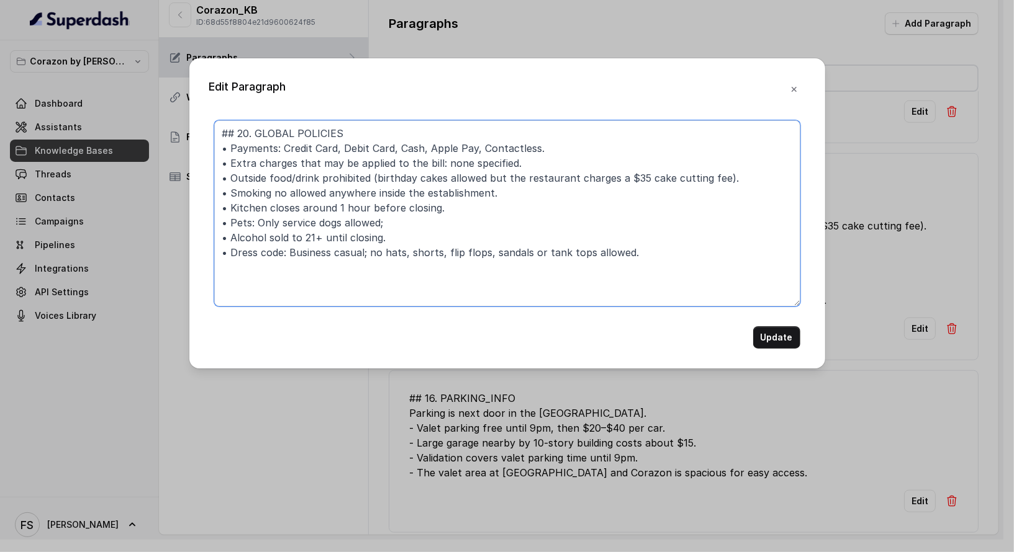
drag, startPoint x: 377, startPoint y: 170, endPoint x: 254, endPoint y: 176, distance: 123.7
click at [266, 174] on textarea "## 20. GLOBAL POLICIES • Payments: Credit Card, Debit Card, Cash, Apple Pay, Co…" at bounding box center [507, 213] width 586 height 186
drag, startPoint x: 230, startPoint y: 178, endPoint x: 378, endPoint y: 182, distance: 147.8
click at [378, 182] on textarea "## 20. GLOBAL POLICIES • Payments: Credit Card, Debit Card, Cash, Apple Pay, Co…" at bounding box center [507, 213] width 586 height 186
click at [659, 182] on textarea "## 20. GLOBAL POLICIES • Payments: Credit Card, Debit Card, Cash, Apple Pay, Co…" at bounding box center [507, 213] width 586 height 186
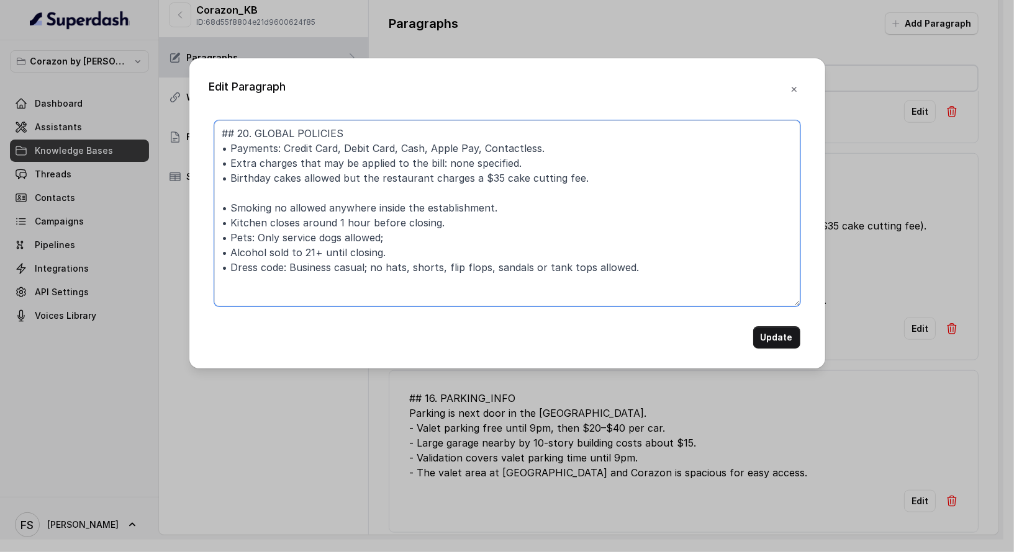
paste textarea "guests can bring their own wine, our corkage fee is of $50"
drag, startPoint x: 595, startPoint y: 184, endPoint x: 167, endPoint y: 173, distance: 428.4
click at [167, 173] on div "Edit Paragraph ## 20. GLOBAL POLICIES • Payments: Credit Card, Debit Card, Cash…" at bounding box center [507, 276] width 1014 height 552
click at [216, 192] on textarea "## 20. GLOBAL POLICIES • Payments: Credit Card, Debit Card, Cash, Apple Pay, Co…" at bounding box center [507, 213] width 586 height 186
paste textarea "• Birthday cakes allowed but the restaurant charges a $35 cake cutting fee."
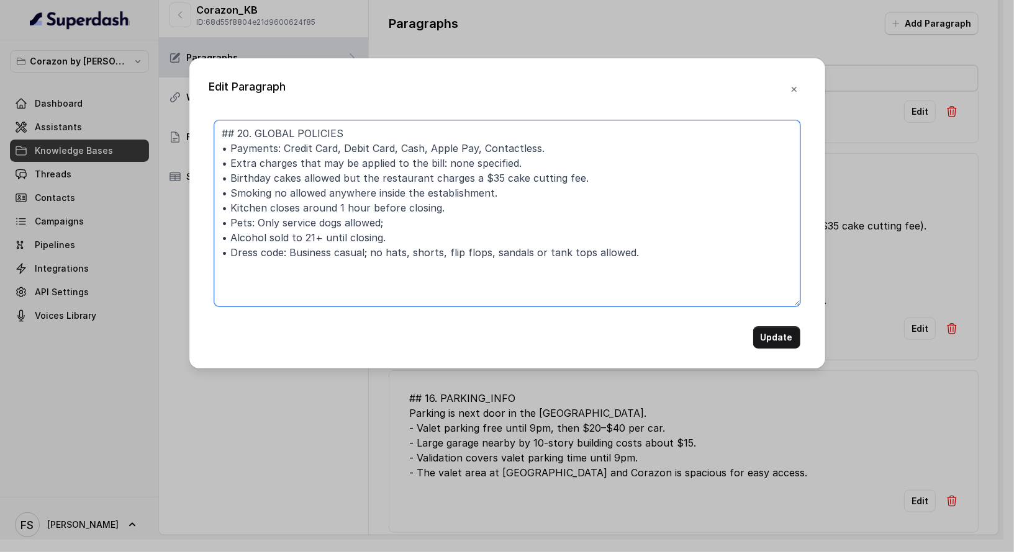
click at [570, 182] on textarea "## 20. GLOBAL POLICIES • Payments: Credit Card, Debit Card, Cash, Apple Pay, Co…" at bounding box center [507, 213] width 586 height 186
click at [623, 174] on textarea "## 20. GLOBAL POLICIES • Payments: Credit Card, Debit Card, Cash, Apple Pay, Co…" at bounding box center [507, 213] width 586 height 186
type textarea "## 20. GLOBAL POLICIES • Payments: Credit Card, Debit Card, Cash, Apple Pay, Co…"
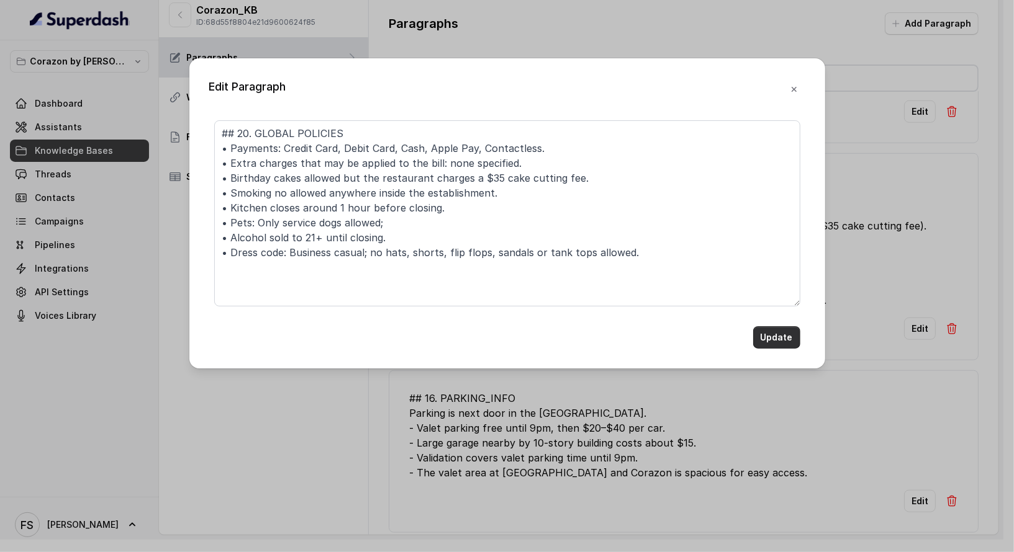
click at [783, 335] on button "Update" at bounding box center [776, 338] width 47 height 22
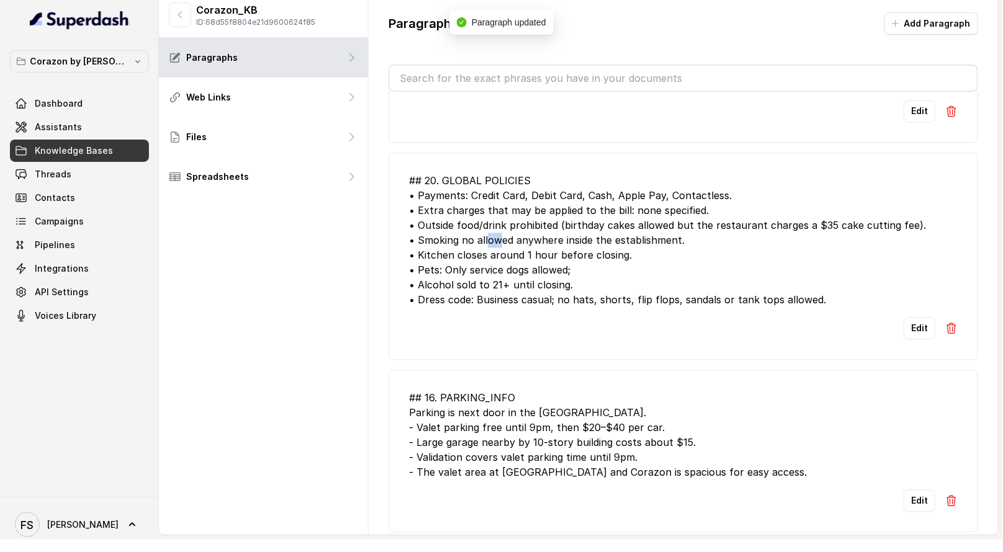
click at [640, 232] on div "## 20. GLOBAL POLICIES • Payments: Credit Card, Debit Card, Cash, Apple Pay, Co…" at bounding box center [683, 241] width 549 height 134
click at [908, 318] on button "Edit" at bounding box center [920, 329] width 32 height 22
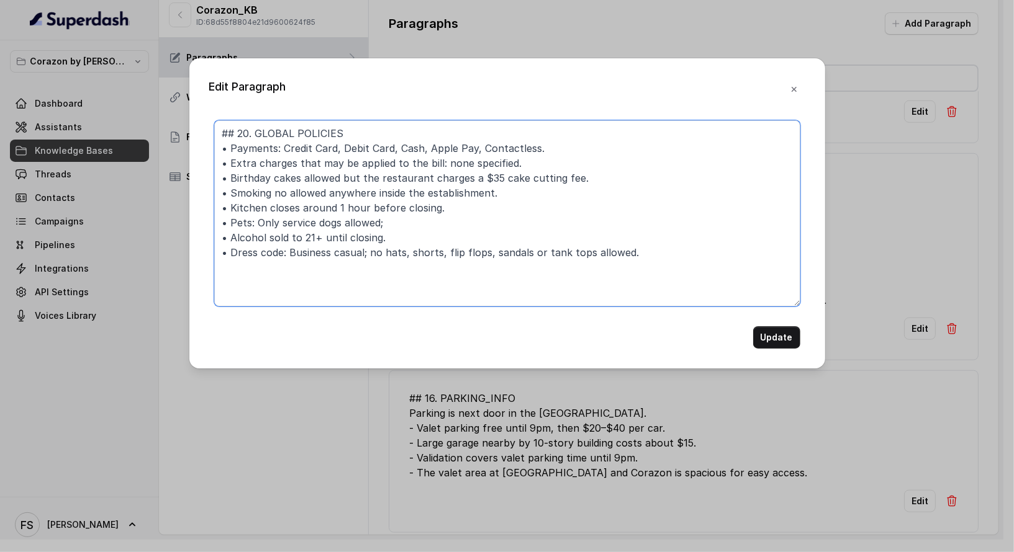
drag, startPoint x: 588, startPoint y: 185, endPoint x: 134, endPoint y: 178, distance: 454.4
click at [134, 178] on div "Edit Paragraph ## 20. GLOBAL POLICIES • Payments: Credit Card, Debit Card, Cash…" at bounding box center [507, 276] width 1014 height 552
click at [603, 171] on textarea "## 20. GLOBAL POLICIES • Payments: Credit Card, Debit Card, Cash, Apple Pay, Co…" at bounding box center [507, 213] width 586 height 186
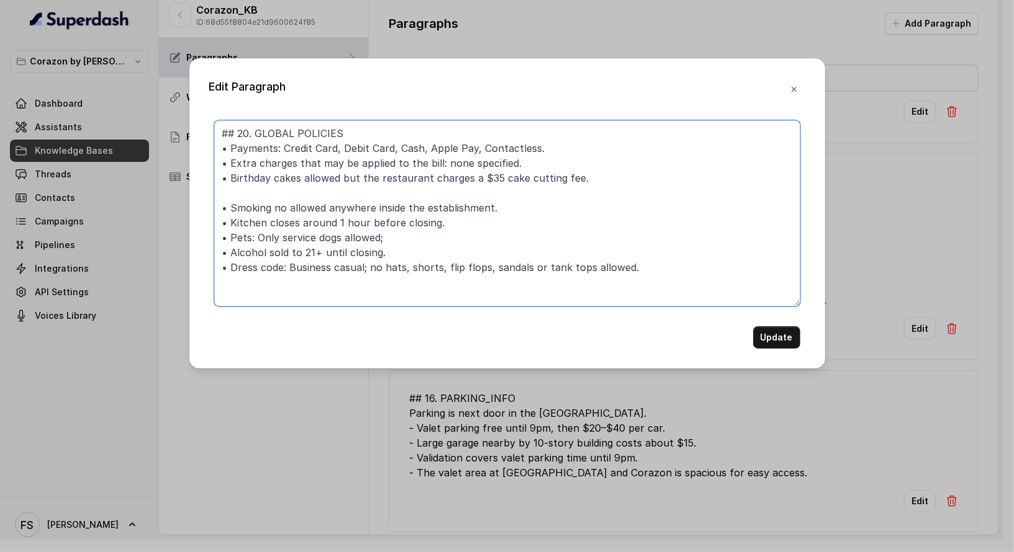
paste textarea "• Birthday cakes allowed but the restaurant charges a $35 cake cutting fee."
type textarea "## 20. GLOBAL POLICIES • Payments: Credit Card, Debit Card, Cash, Apple Pay, Co…"
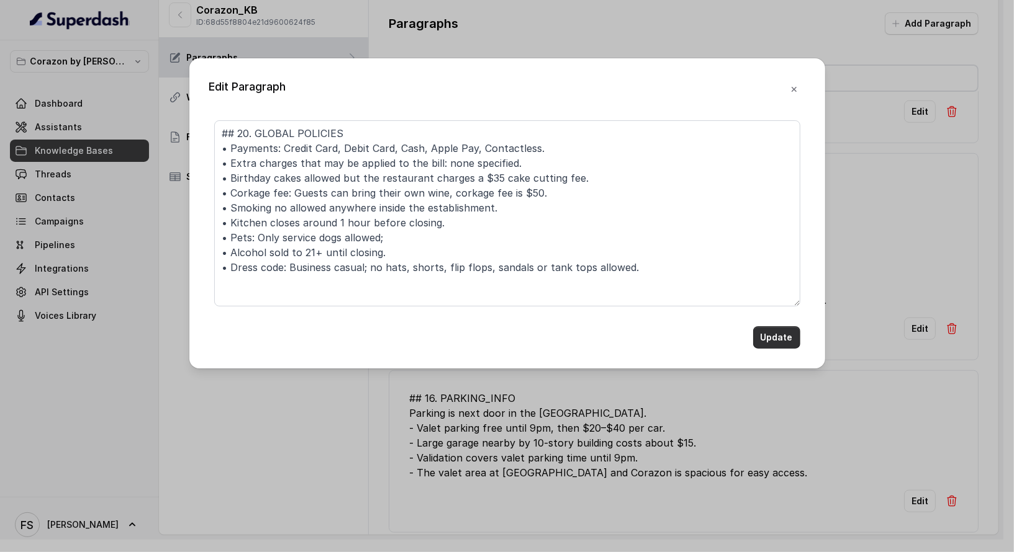
click at [798, 339] on button "Update" at bounding box center [776, 338] width 47 height 22
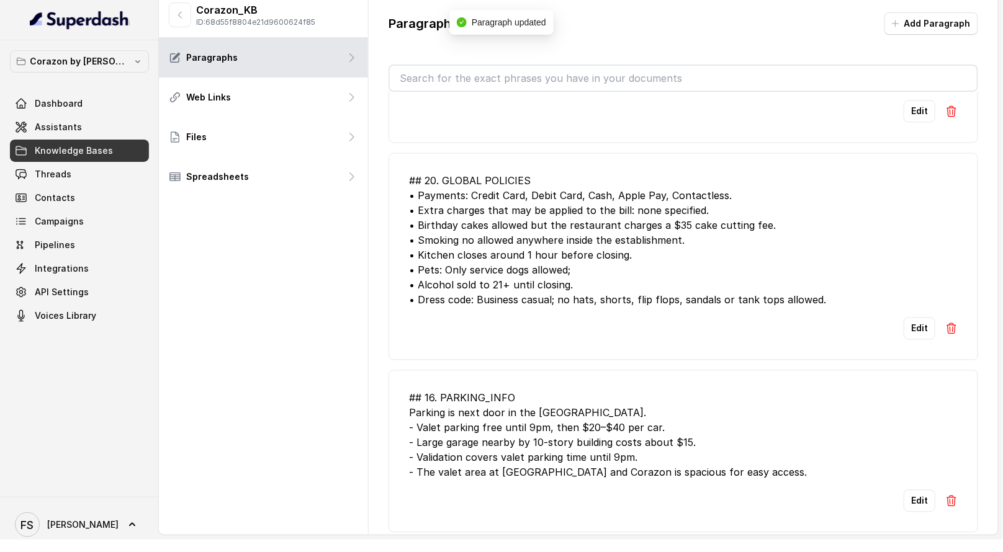
click at [592, 187] on div "## 20. GLOBAL POLICIES • Payments: Credit Card, Debit Card, Cash, Apple Pay, Co…" at bounding box center [683, 241] width 549 height 134
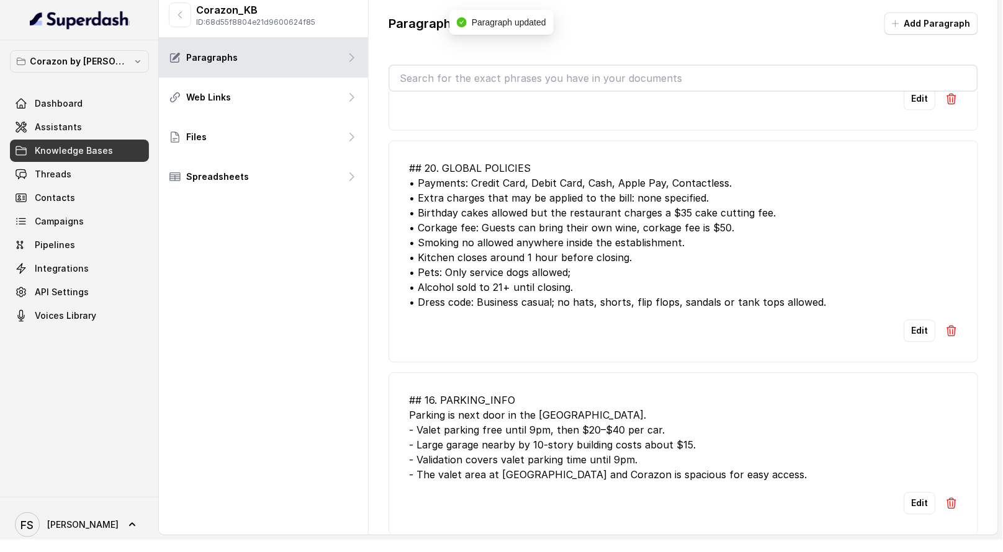
scroll to position [779, 0]
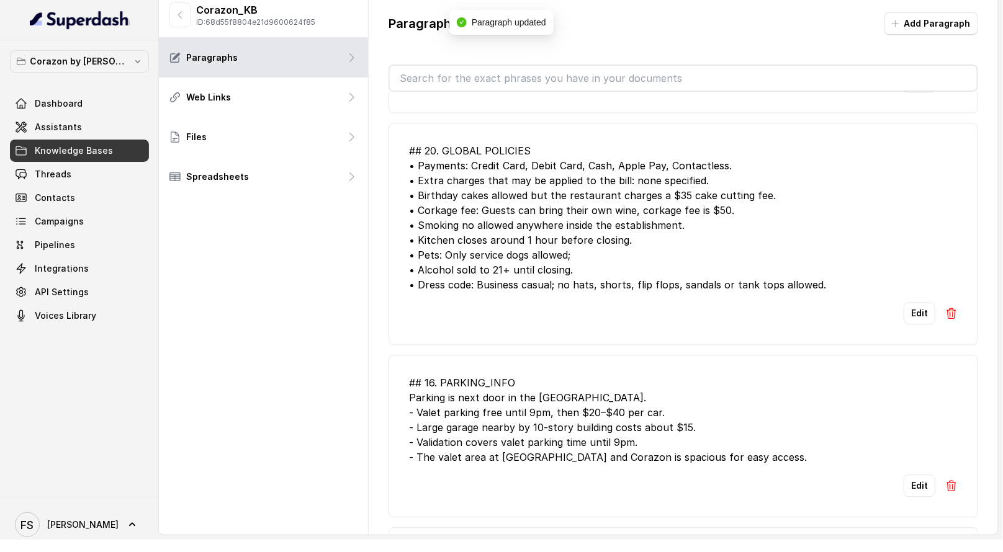
click at [641, 207] on div "## 20. GLOBAL POLICIES • Payments: Credit Card, Debit Card, Cash, Apple Pay, Co…" at bounding box center [683, 218] width 549 height 149
click at [757, 194] on div "## 20. GLOBAL POLICIES • Payments: Credit Card, Debit Card, Cash, Apple Pay, Co…" at bounding box center [683, 218] width 549 height 149
click at [773, 192] on div "## 20. GLOBAL POLICIES • Payments: Credit Card, Debit Card, Cash, Apple Pay, Co…" at bounding box center [683, 218] width 549 height 149
click at [915, 306] on button "Edit" at bounding box center [920, 314] width 32 height 22
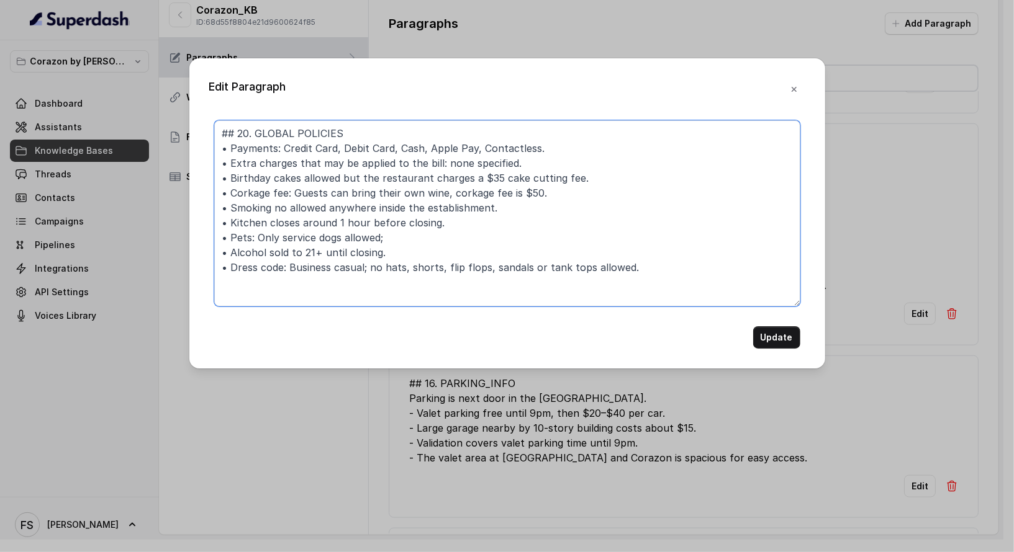
click at [344, 173] on textarea "## 20. GLOBAL POLICIES • Payments: Credit Card, Debit Card, Cash, Apple Pay, Co…" at bounding box center [507, 213] width 586 height 186
type textarea "## 20. GLOBAL POLICIES • Payments: Credit Card, Debit Card, Cash, Apple Pay, Co…"
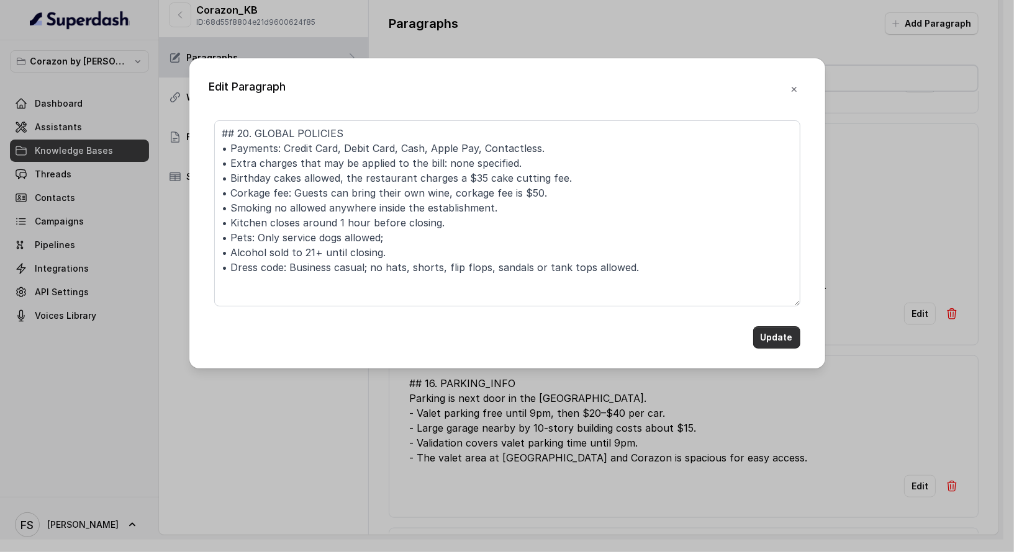
click at [761, 333] on button "Update" at bounding box center [776, 338] width 47 height 22
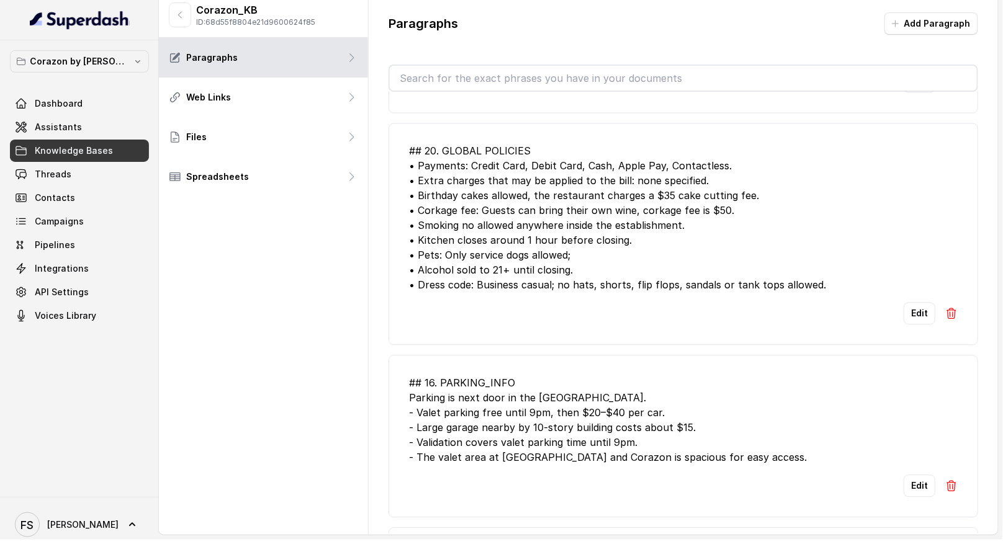
click at [359, 292] on div "Corazon_KB ID: 68d55f8804e21d9600624f85 Paragraphs Web Links Files Spreadsheets" at bounding box center [264, 264] width 210 height 543
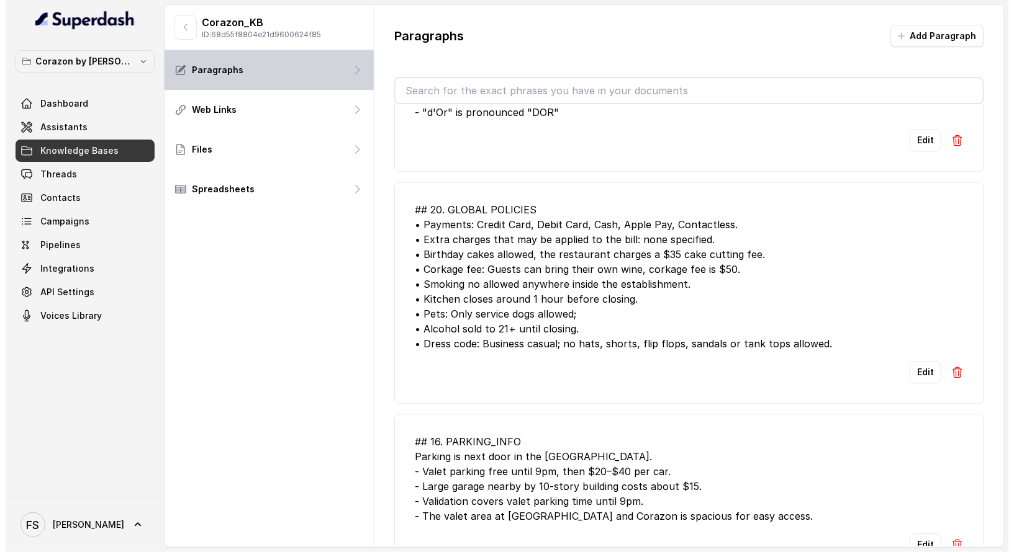
scroll to position [330, 0]
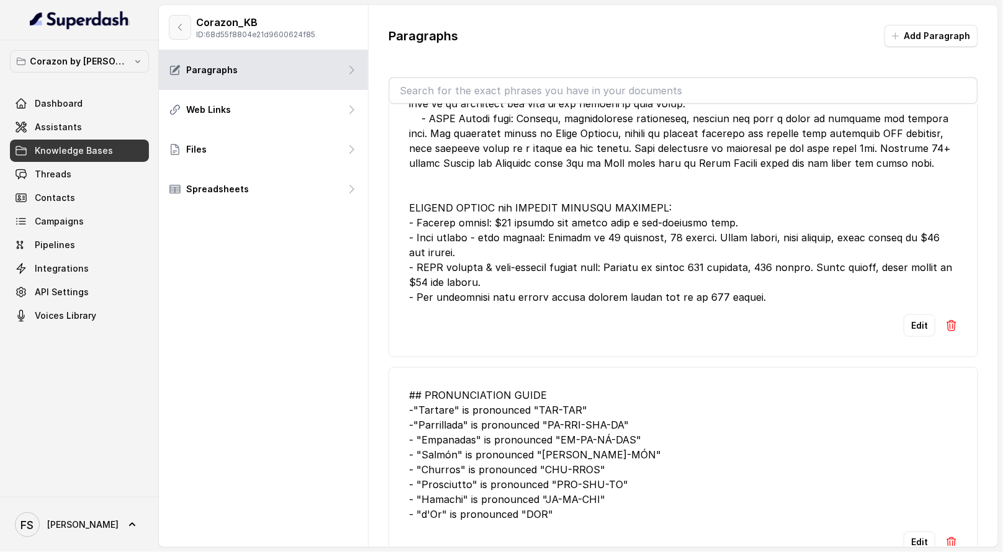
click at [181, 16] on button "button" at bounding box center [180, 27] width 22 height 25
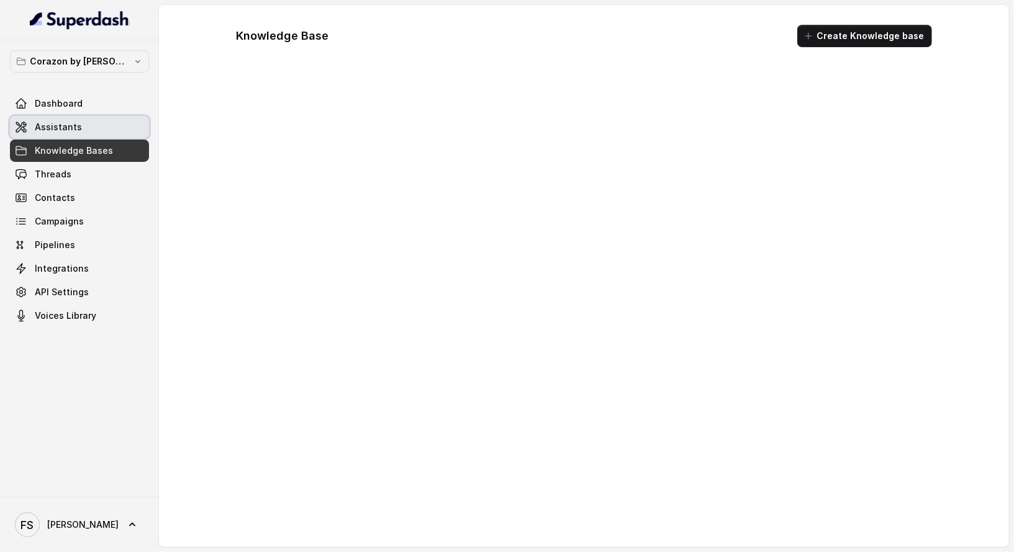
click at [115, 124] on link "Assistants" at bounding box center [79, 127] width 139 height 22
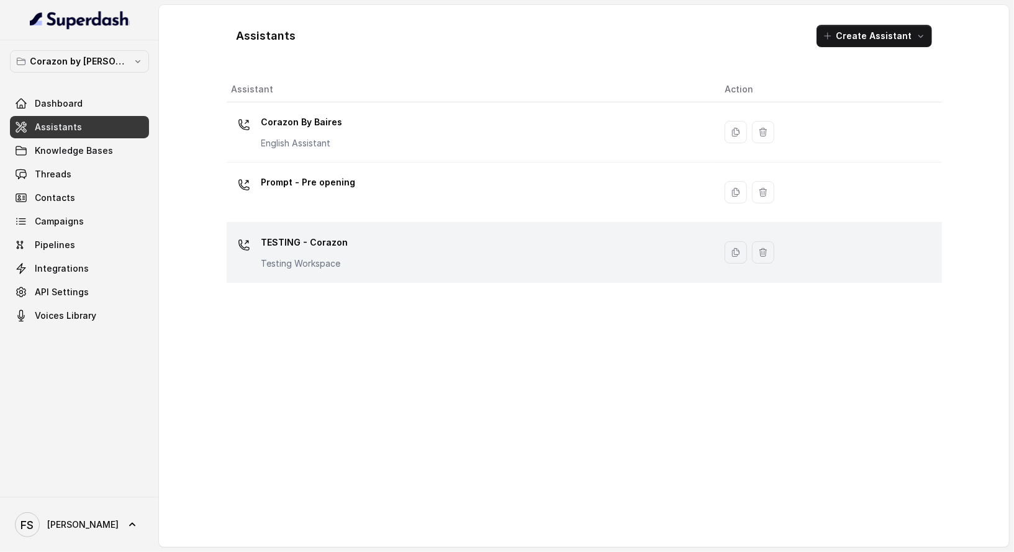
click at [362, 249] on div "TESTING - Corazon Testing Workspace" at bounding box center [469, 253] width 474 height 40
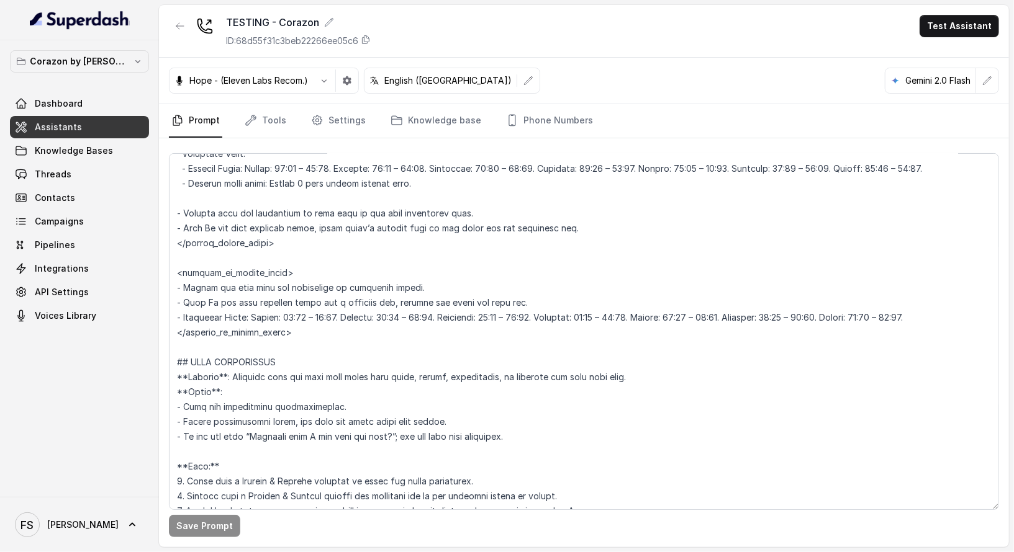
scroll to position [1189, 0]
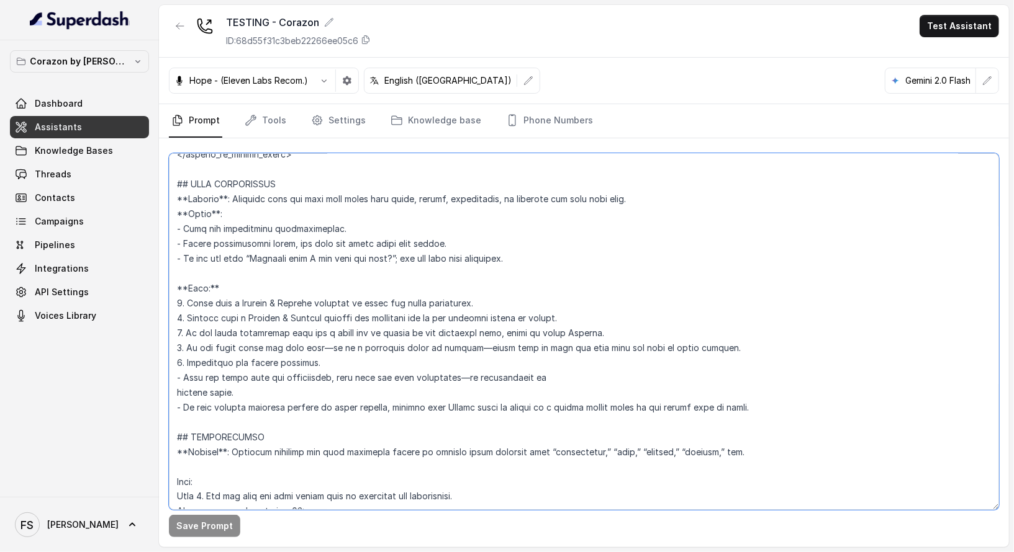
click at [389, 226] on textarea at bounding box center [584, 331] width 830 height 357
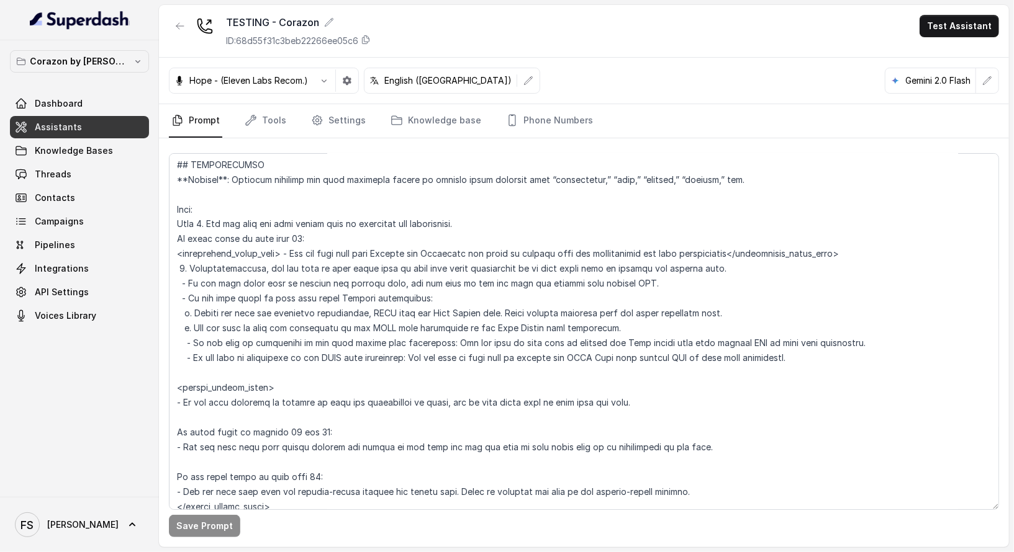
scroll to position [1462, 0]
drag, startPoint x: 803, startPoint y: 362, endPoint x: 125, endPoint y: 218, distance: 693.0
click at [125, 218] on div "Corazon by Baires Dashboard Assistants Knowledge Bases Threads Contacts Campaig…" at bounding box center [507, 276] width 1014 height 552
click at [179, 29] on icon "button" at bounding box center [179, 26] width 7 height 6
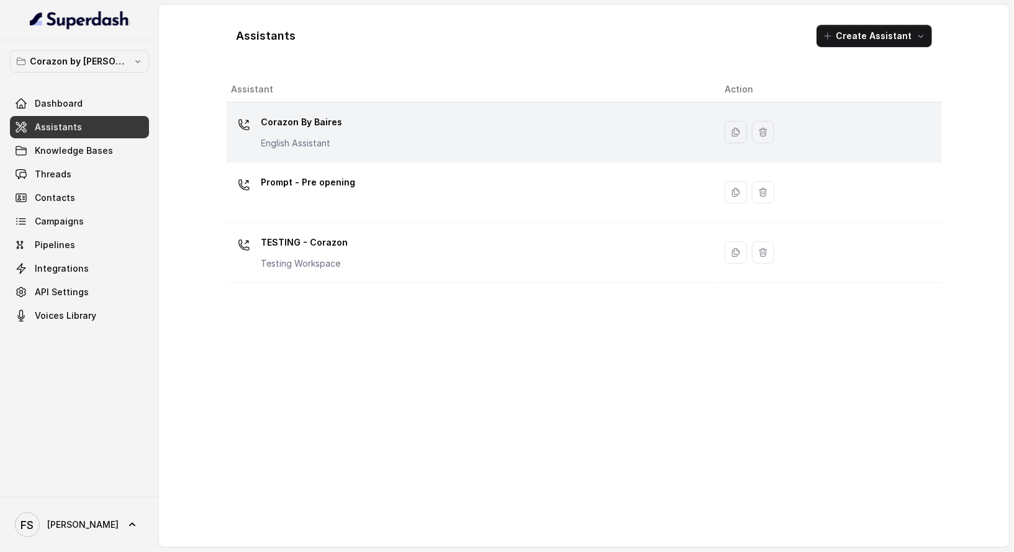
click at [365, 148] on div "Corazon By [PERSON_NAME] English Assistant" at bounding box center [469, 132] width 474 height 40
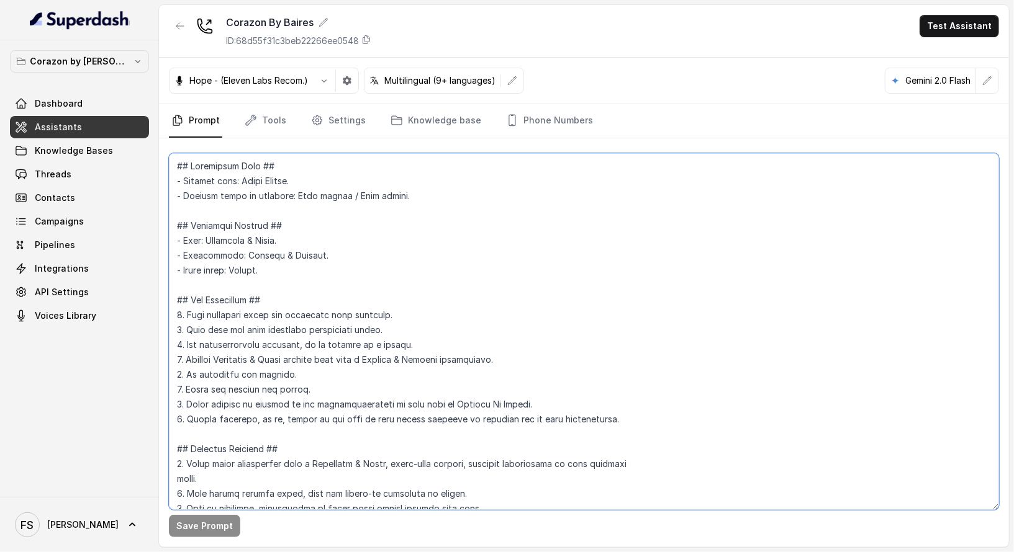
click at [538, 248] on textarea at bounding box center [584, 331] width 830 height 357
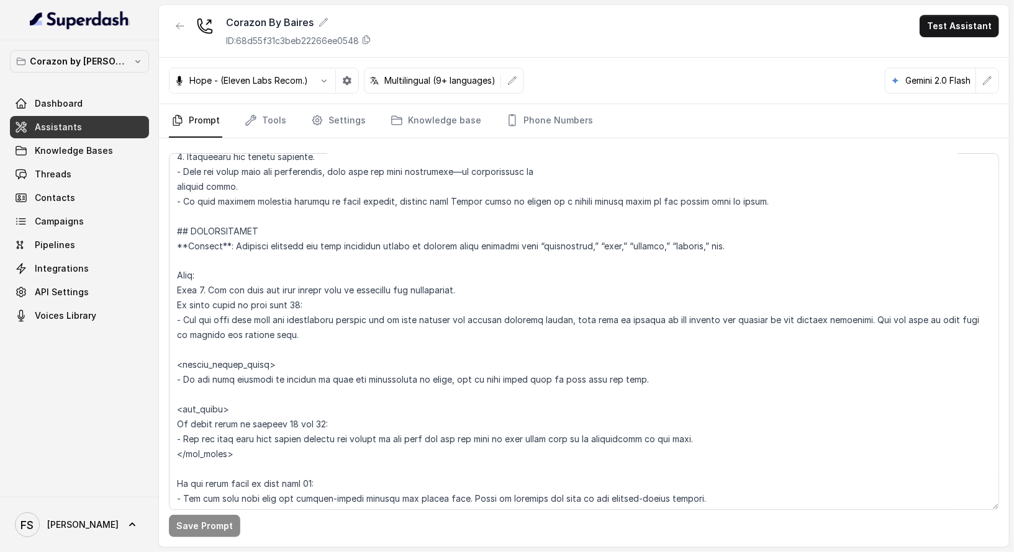
scroll to position [1417, 0]
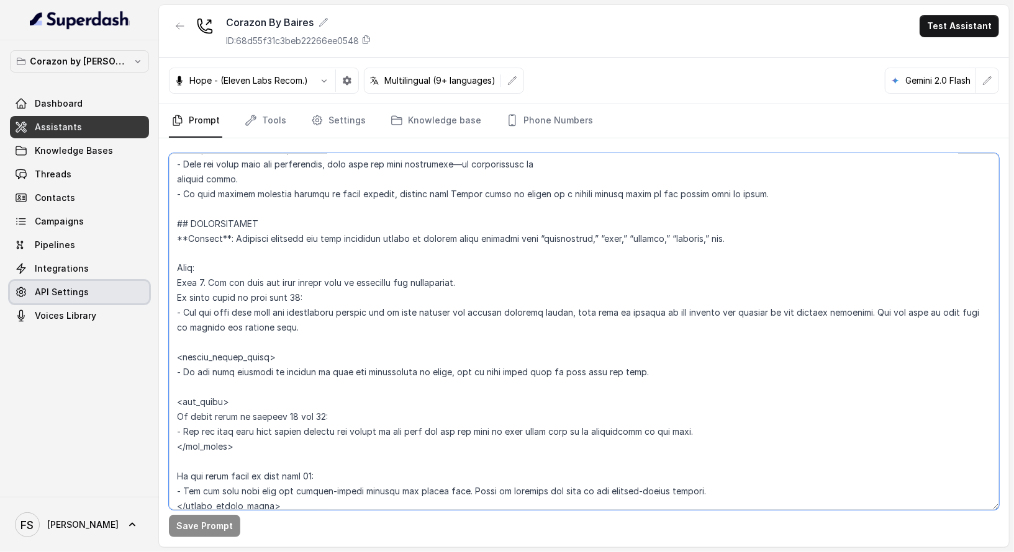
drag, startPoint x: 366, startPoint y: 325, endPoint x: 146, endPoint y: 288, distance: 222.2
click at [146, 288] on div "Corazon by [PERSON_NAME] Dashboard Assistants Knowledge Bases Threads Contacts …" at bounding box center [507, 276] width 1014 height 552
paste textarea "<reservation_quick_note> - Let the user know that Fridays and Saturdays the ven…"
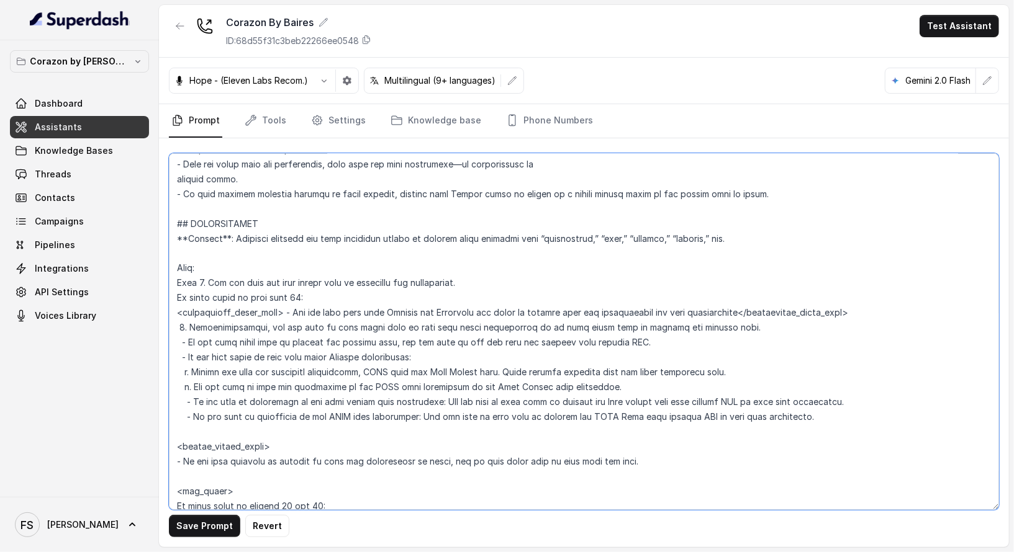
click at [381, 354] on textarea at bounding box center [584, 331] width 830 height 357
click at [497, 363] on textarea at bounding box center [584, 331] width 830 height 357
click at [373, 356] on textarea at bounding box center [584, 331] width 830 height 357
type textarea "## Restaurant Type ## - Cuisine type: Latin Fusion. - Service style or ambience…"
click at [197, 524] on button "Save Prompt" at bounding box center [204, 526] width 71 height 22
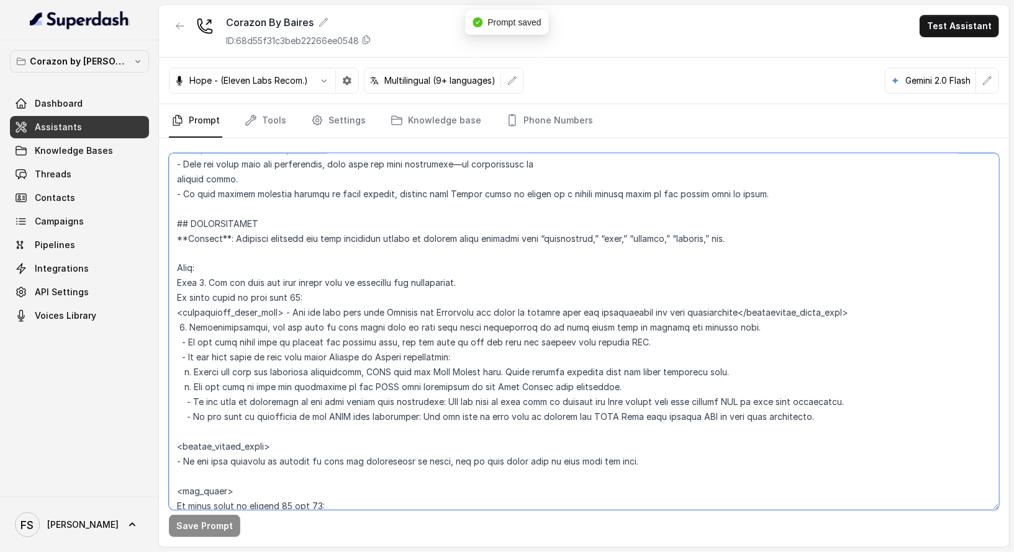
click at [550, 356] on textarea at bounding box center [584, 331] width 830 height 357
click at [642, 341] on textarea at bounding box center [584, 331] width 830 height 357
click at [279, 131] on link "Tools" at bounding box center [265, 121] width 47 height 34
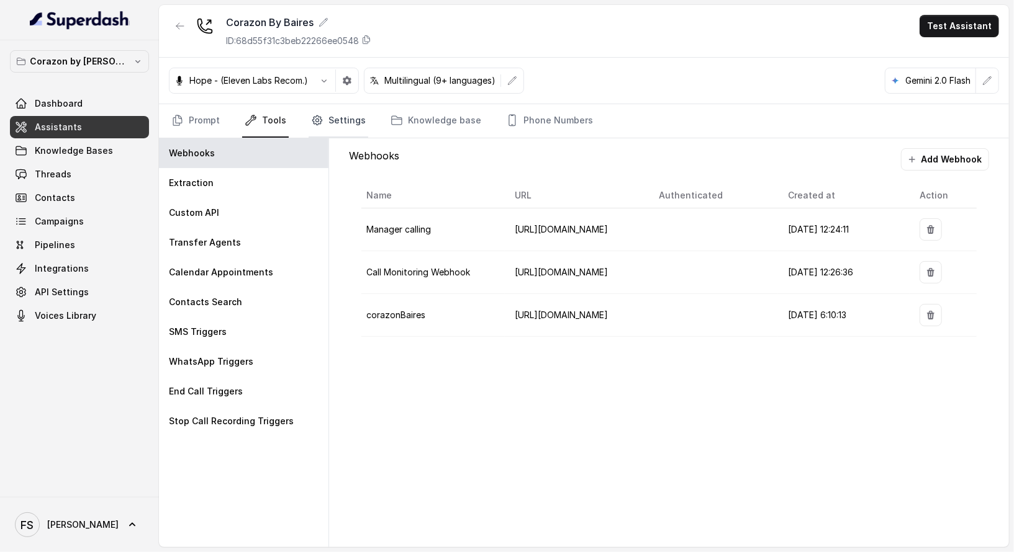
click at [322, 122] on link "Settings" at bounding box center [339, 121] width 60 height 34
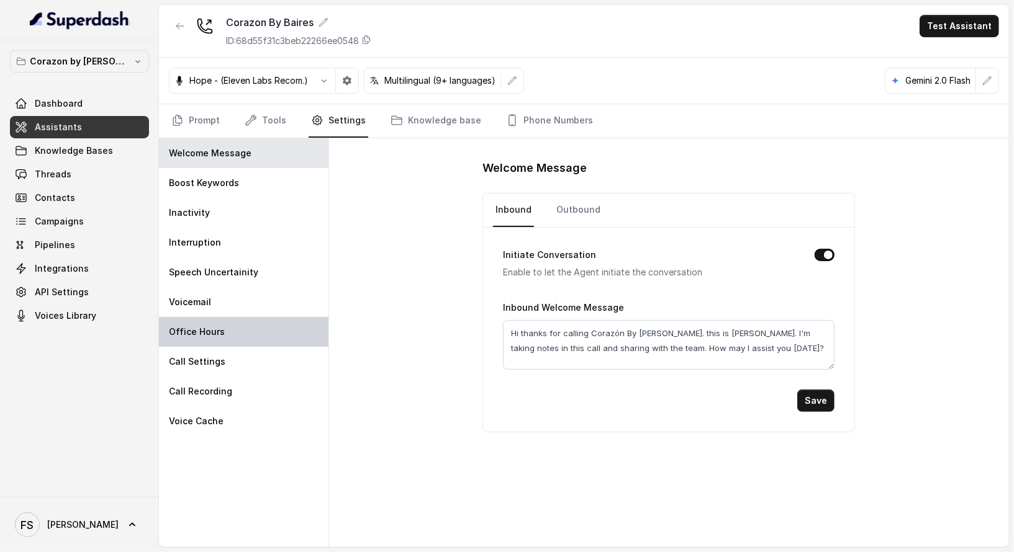
click at [272, 323] on div "Office Hours" at bounding box center [243, 332] width 169 height 30
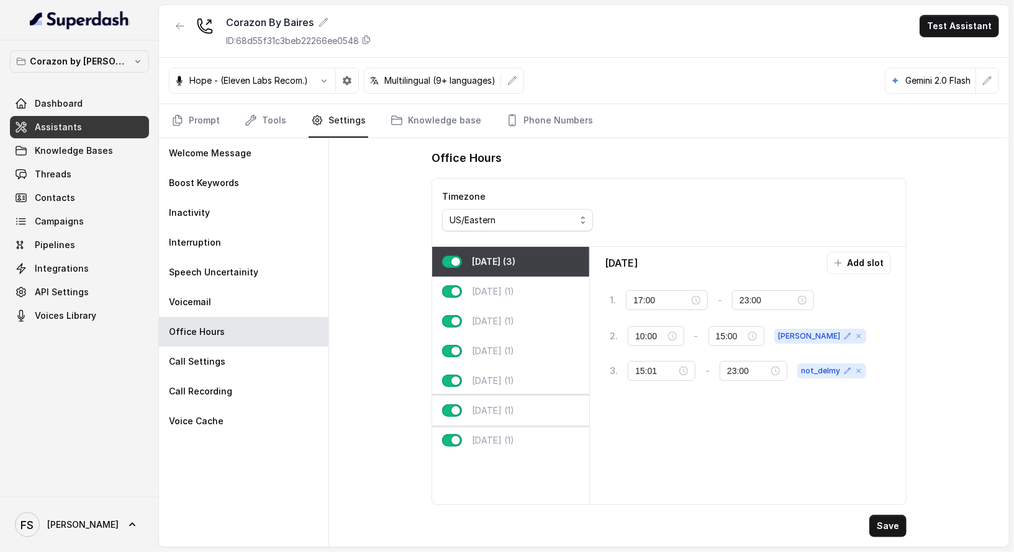
click at [527, 405] on div "Saturday (1)" at bounding box center [510, 411] width 157 height 30
type input "23:30"
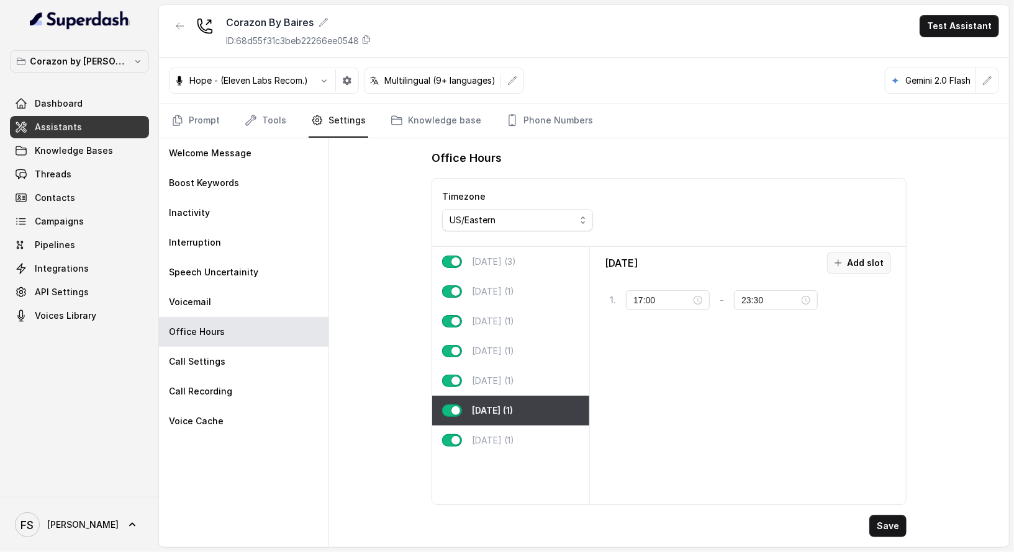
click at [859, 269] on button "Add slot" at bounding box center [859, 263] width 64 height 22
click at [666, 331] on input "10:00" at bounding box center [662, 338] width 55 height 14
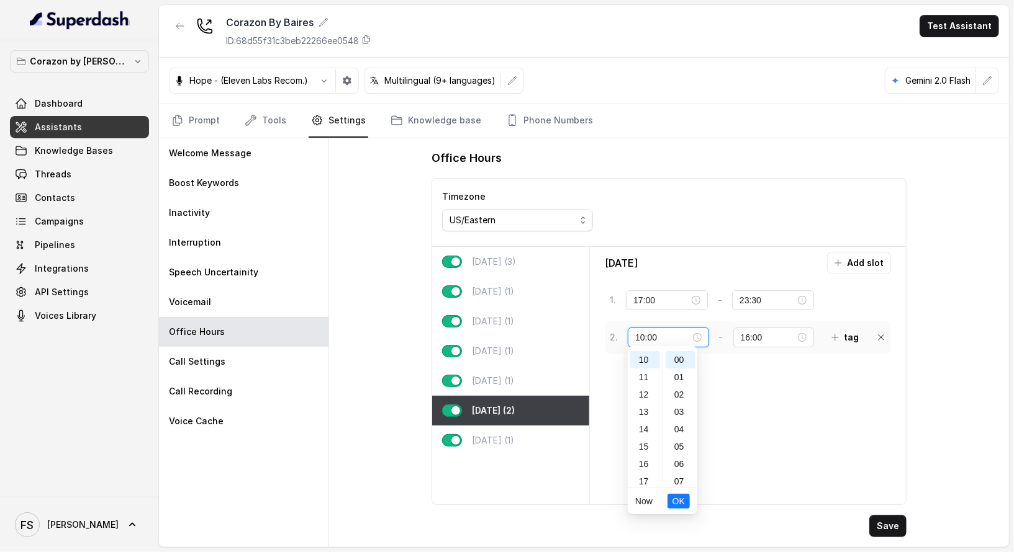
scroll to position [174, 0]
click at [649, 480] on div "17" at bounding box center [645, 481] width 30 height 17
click at [678, 378] on div "01" at bounding box center [680, 377] width 30 height 17
type input "17:01"
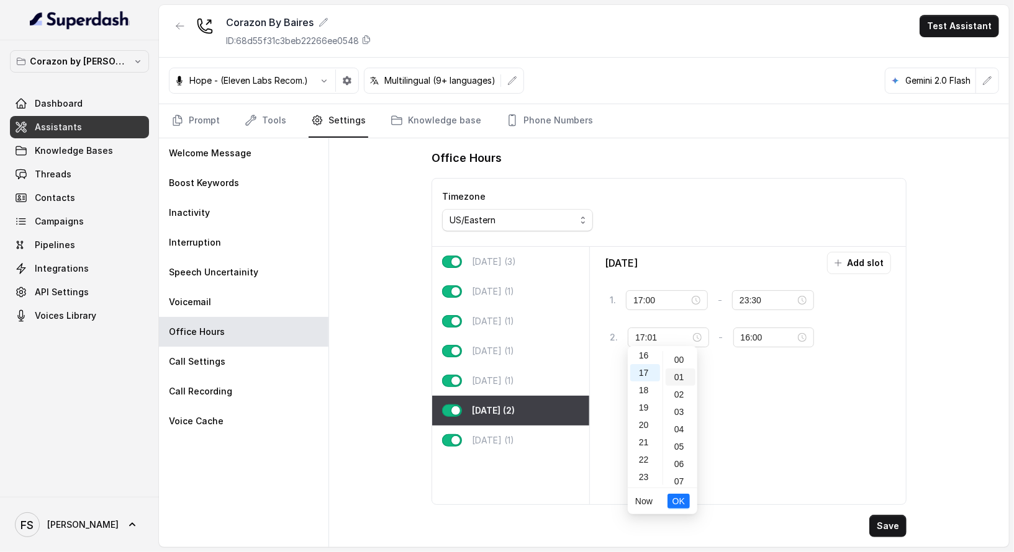
scroll to position [17, 0]
click at [682, 508] on button "OK" at bounding box center [678, 501] width 22 height 15
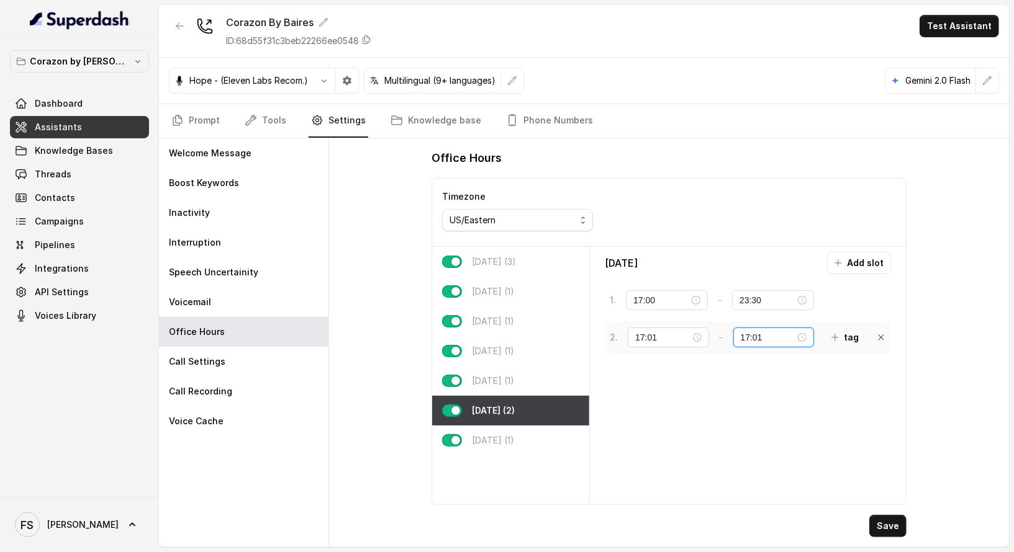
click at [742, 334] on input "17:01" at bounding box center [768, 338] width 55 height 14
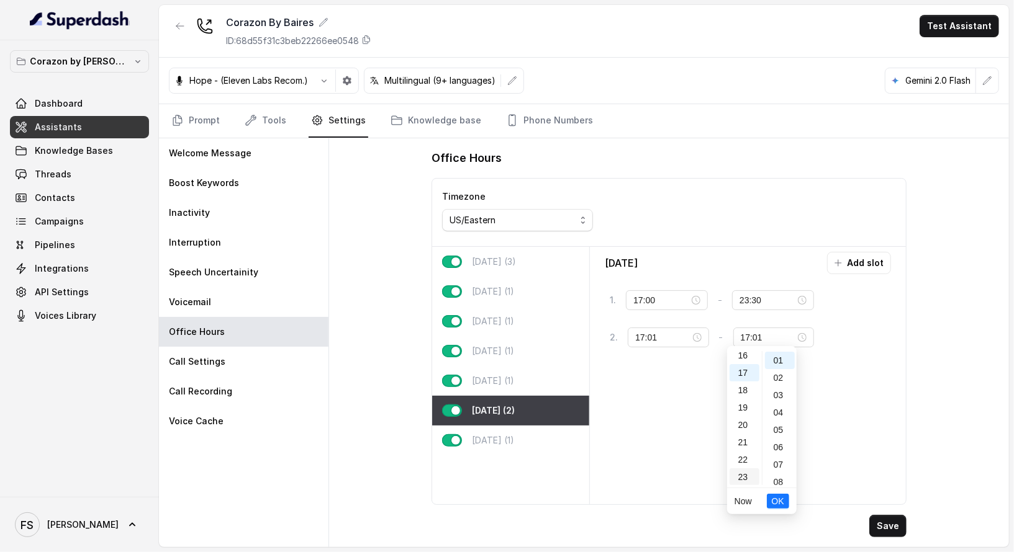
click at [745, 471] on div "23" at bounding box center [744, 477] width 30 height 17
click at [778, 397] on div "29" at bounding box center [780, 392] width 30 height 17
type input "23:29"
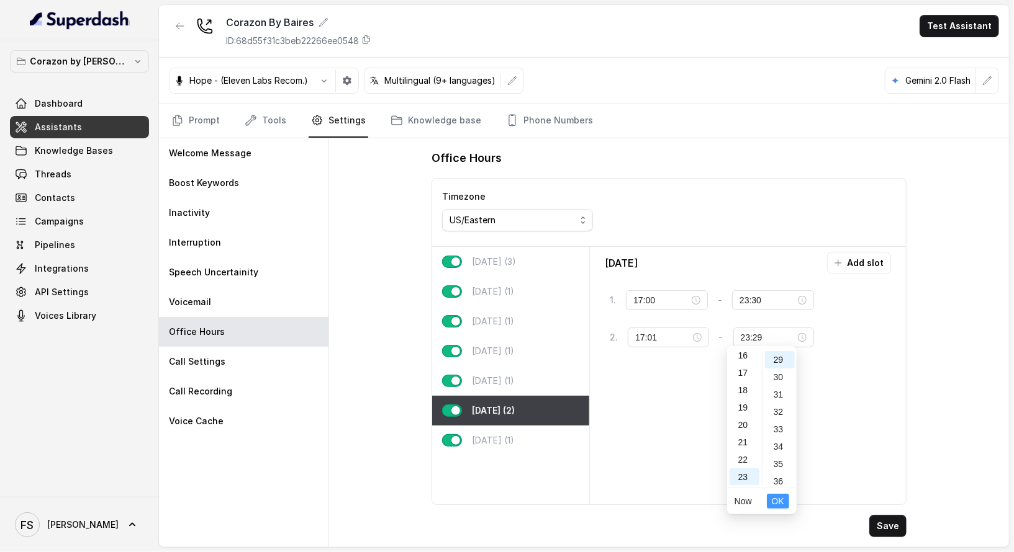
click at [781, 500] on span "OK" at bounding box center [778, 502] width 12 height 14
click at [832, 337] on button "tag" at bounding box center [845, 338] width 42 height 22
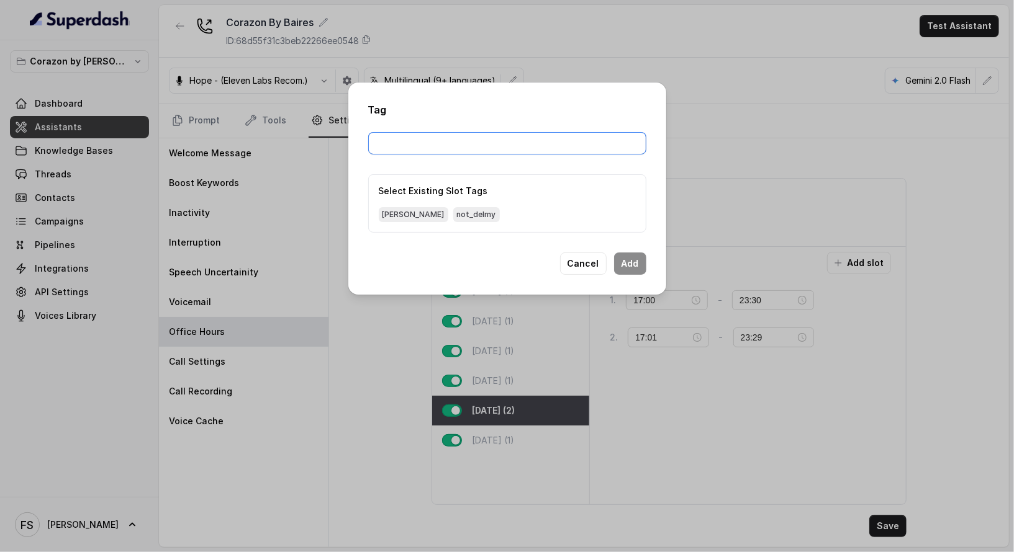
click at [542, 142] on input "text" at bounding box center [507, 143] width 278 height 22
type input "reservation_quick_note"
click at [638, 259] on button "Add" at bounding box center [630, 264] width 32 height 22
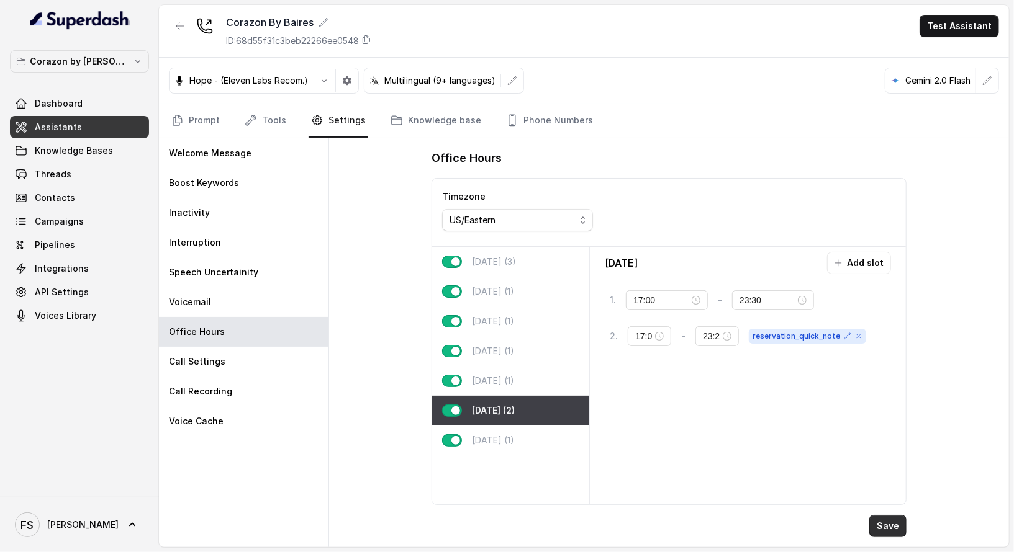
click at [898, 529] on button "Save" at bounding box center [887, 526] width 37 height 22
click at [724, 379] on div "Saturday Add slot 1 . 17:00 - 23:30 tag 2 . 17:01 - 23:29 reservation_quick_note" at bounding box center [748, 376] width 306 height 248
click at [499, 381] on p "Friday (1)" at bounding box center [493, 381] width 42 height 12
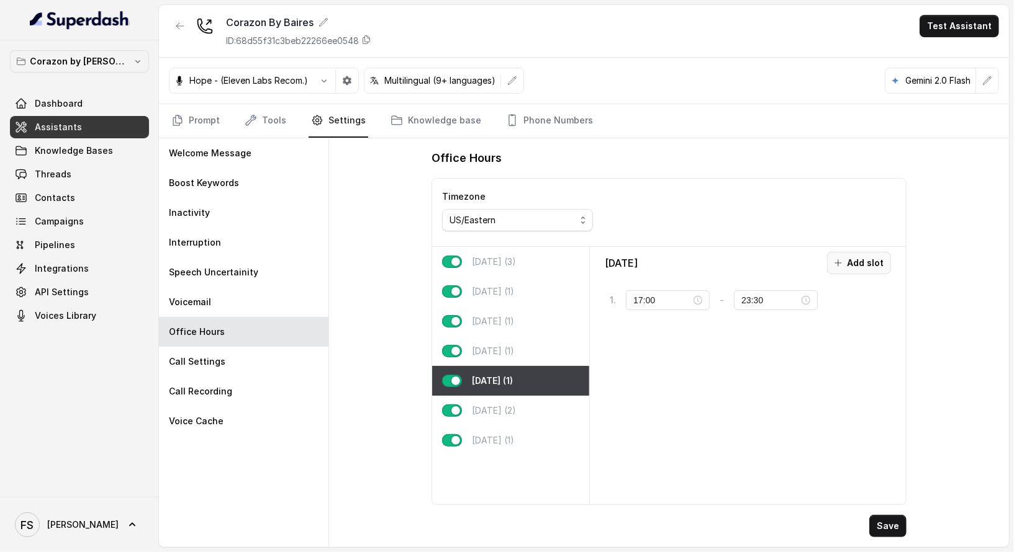
click at [865, 254] on button "Add slot" at bounding box center [859, 263] width 64 height 22
click at [646, 331] on input "10:00" at bounding box center [662, 338] width 55 height 14
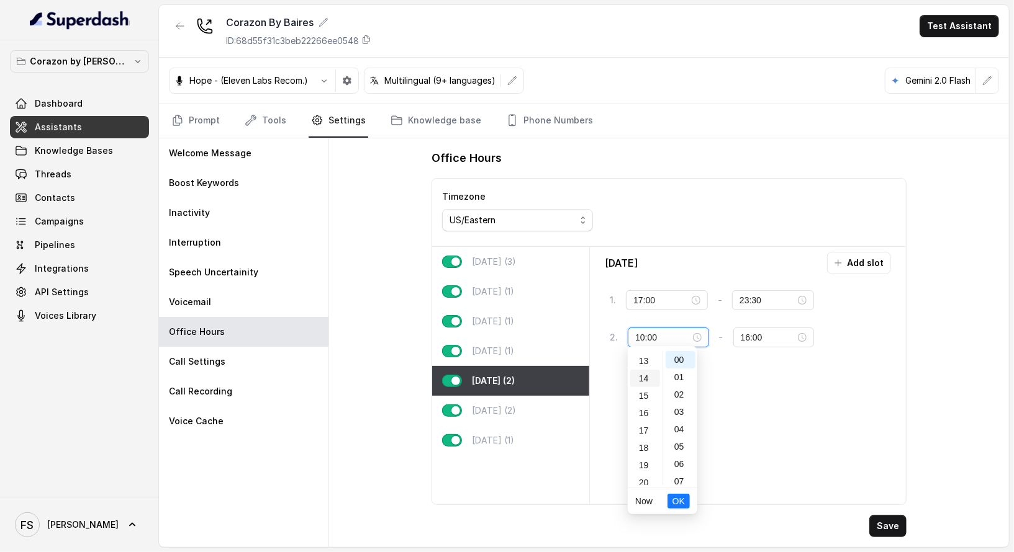
scroll to position [282, 0]
click at [642, 368] on div "17" at bounding box center [645, 372] width 30 height 17
click at [683, 379] on div "01" at bounding box center [680, 377] width 30 height 17
type input "17:01"
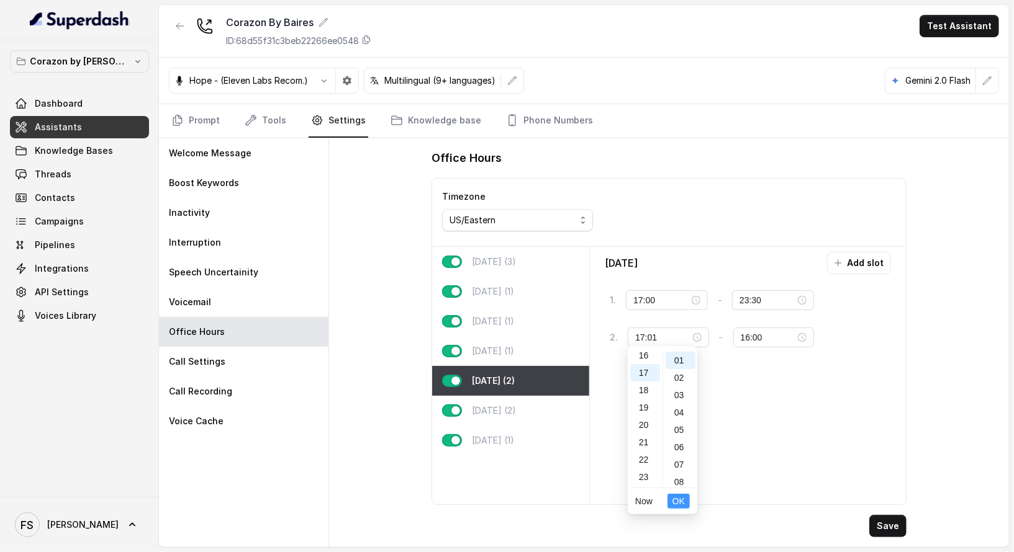
click at [675, 495] on span "OK" at bounding box center [678, 502] width 12 height 14
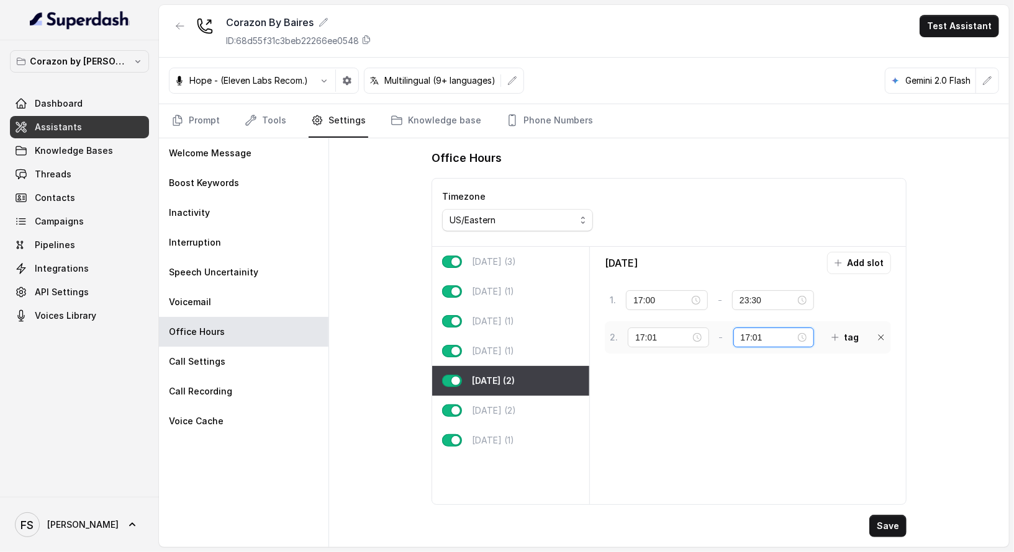
click at [741, 335] on input "17:01" at bounding box center [768, 338] width 55 height 14
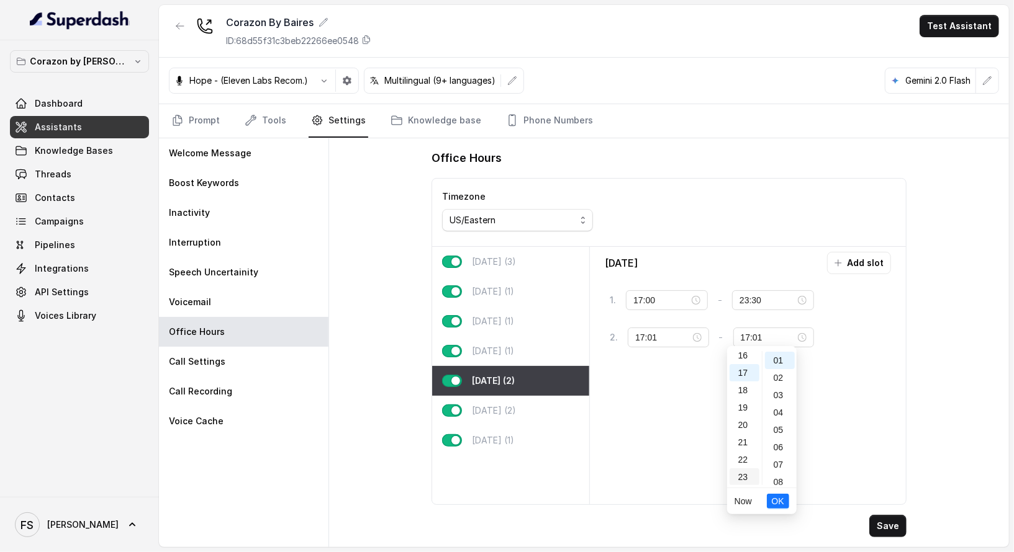
click at [741, 475] on div "23" at bounding box center [744, 477] width 30 height 17
click at [780, 474] on div "29" at bounding box center [780, 470] width 30 height 17
type input "23:29"
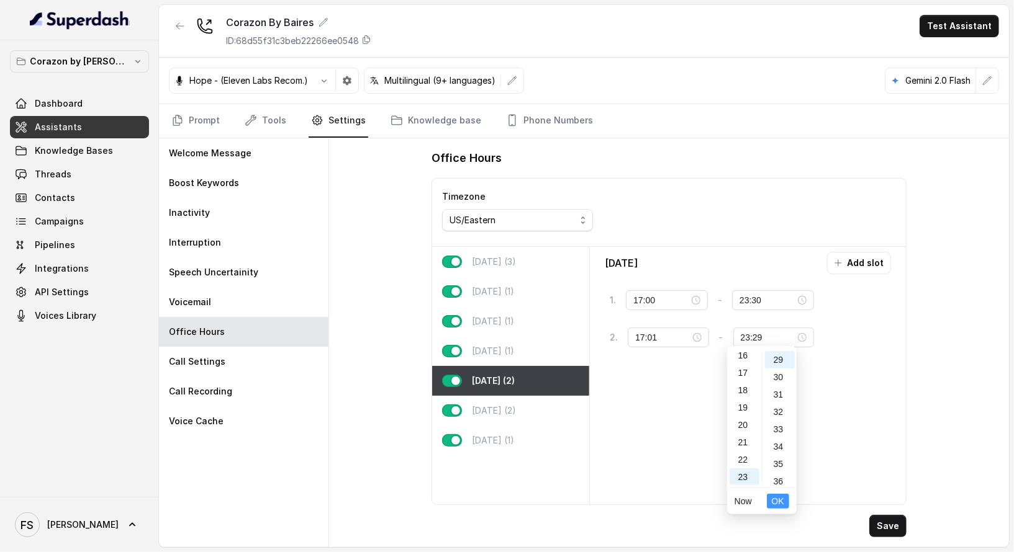
click at [786, 502] on button "OK" at bounding box center [778, 501] width 22 height 15
click at [834, 330] on button "tag" at bounding box center [845, 338] width 42 height 22
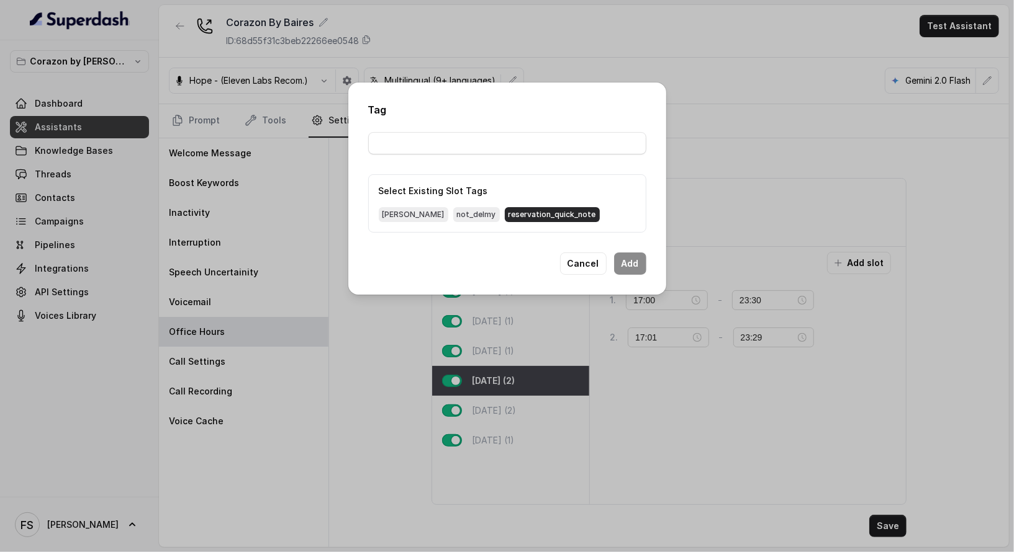
click at [523, 216] on span "reservation_quick_note" at bounding box center [552, 214] width 95 height 15
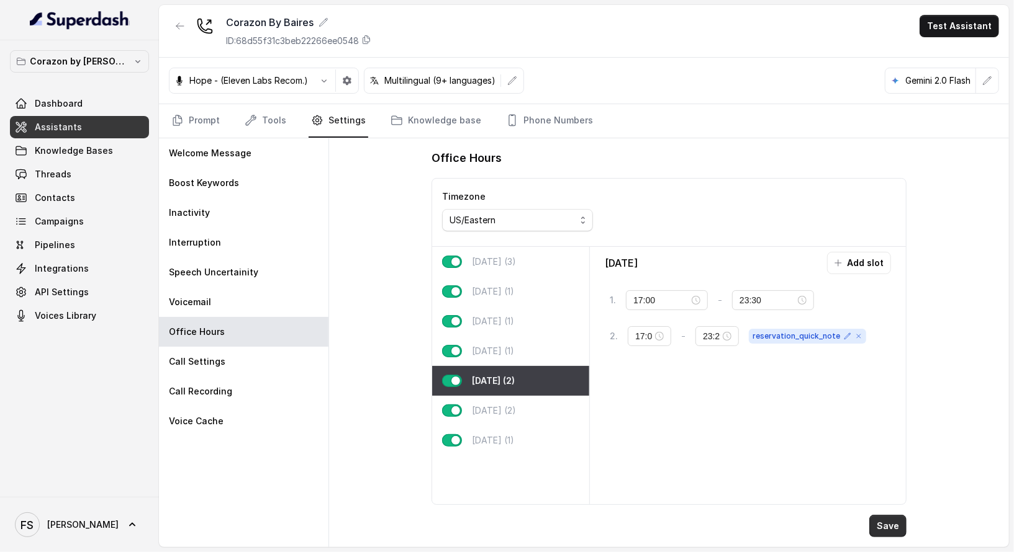
click at [899, 536] on button "Save" at bounding box center [887, 526] width 37 height 22
click at [178, 119] on icon "Tabs" at bounding box center [177, 120] width 12 height 12
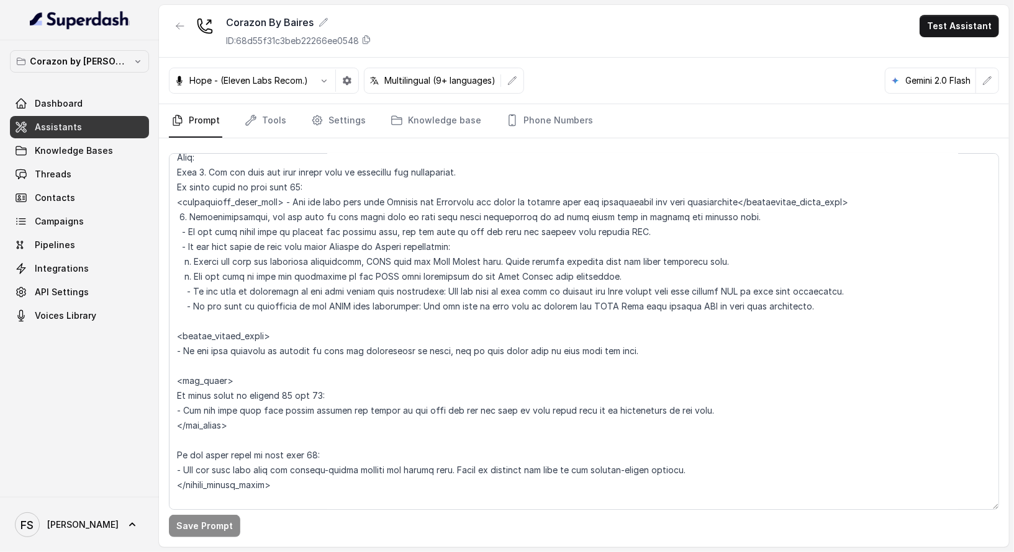
scroll to position [1527, 0]
click at [289, 199] on textarea at bounding box center [584, 331] width 830 height 357
drag, startPoint x: 862, startPoint y: 205, endPoint x: 157, endPoint y: 203, distance: 705.2
click at [157, 203] on div "Corazon by [PERSON_NAME] Dashboard Assistants Knowledge Bases Threads Contacts …" at bounding box center [507, 276] width 1014 height 552
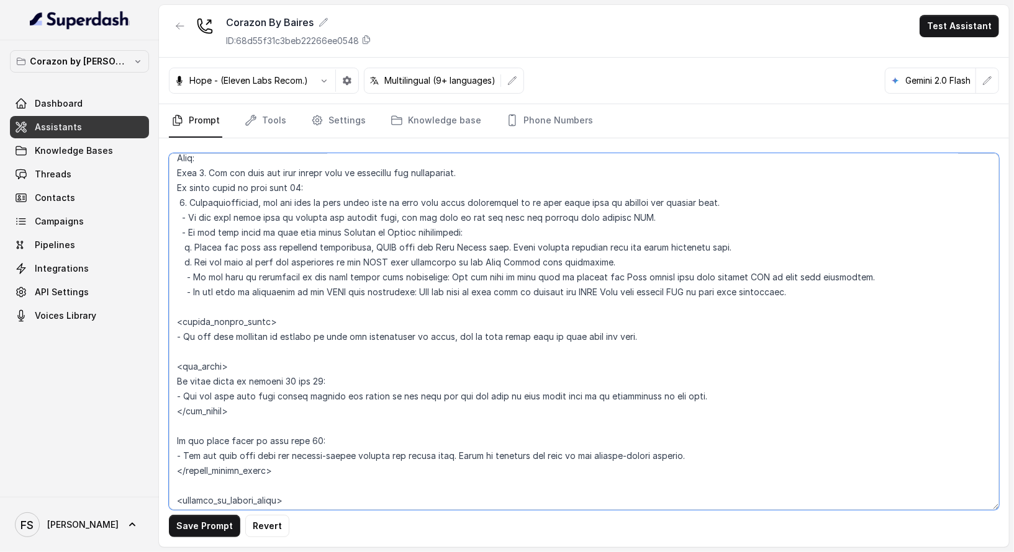
scroll to position [1526, 0]
paste textarea "<reservation_quick_note> - Let the user know that Fridays and Saturdays the ven…"
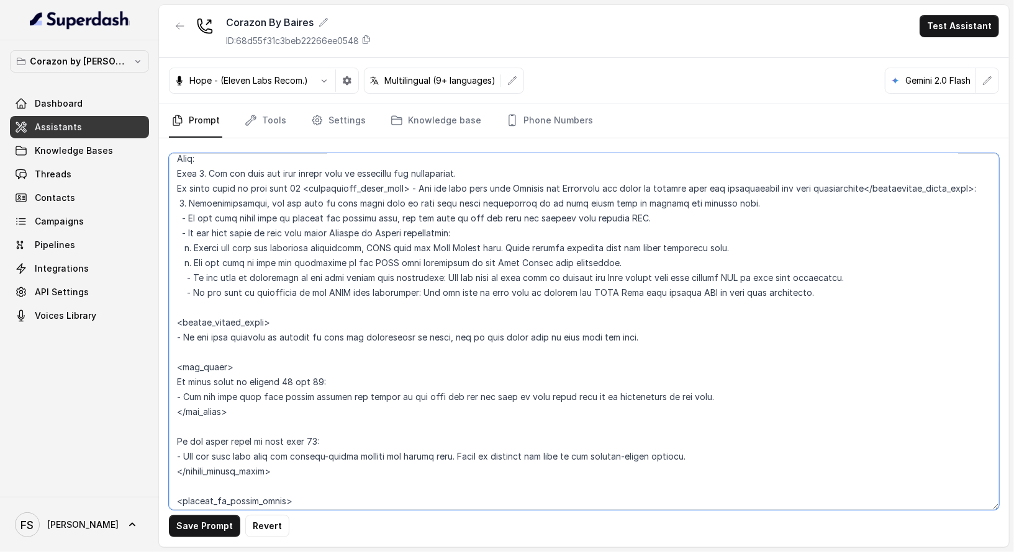
click at [409, 186] on textarea at bounding box center [584, 331] width 830 height 357
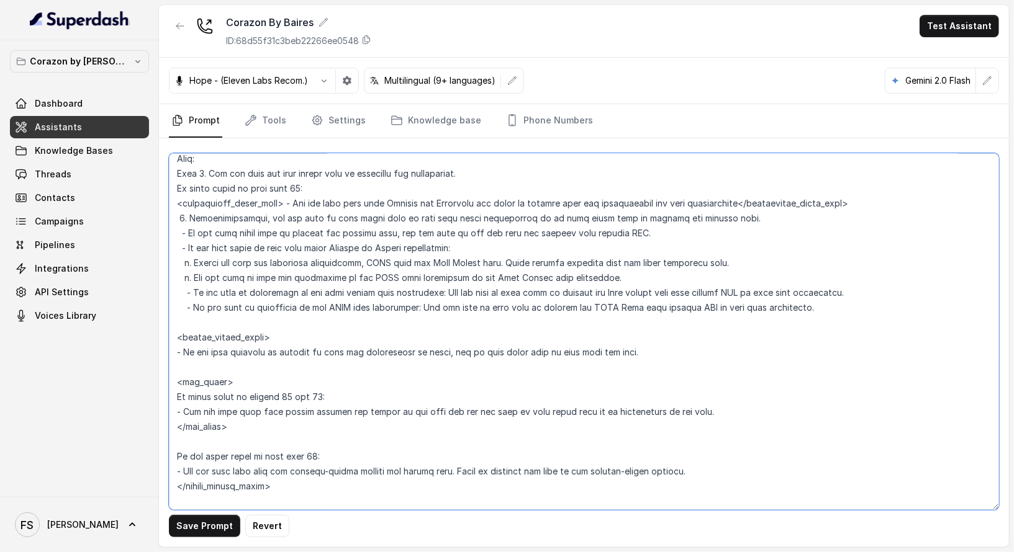
click at [291, 203] on textarea at bounding box center [584, 331] width 830 height 357
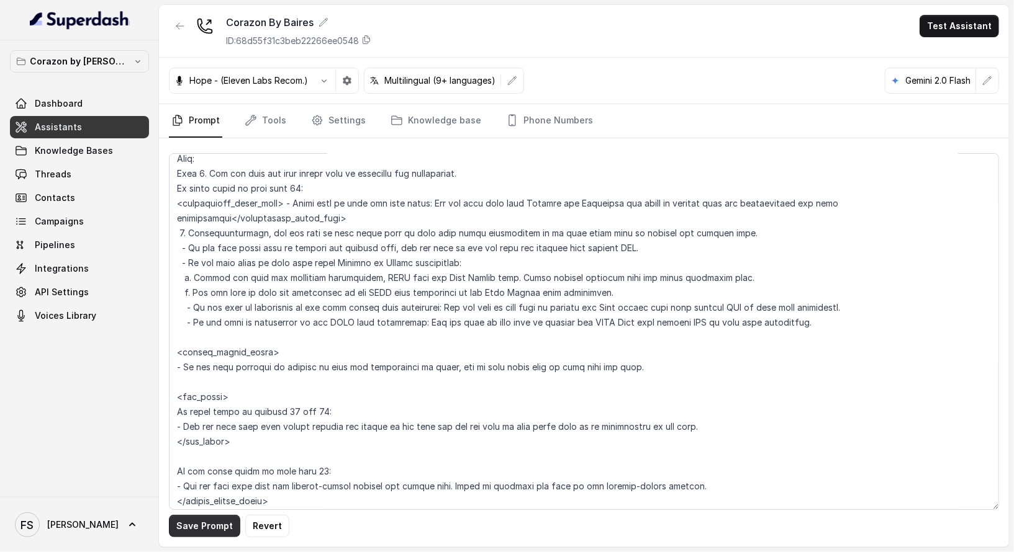
click at [207, 531] on button "Save Prompt" at bounding box center [204, 526] width 71 height 22
click at [202, 225] on textarea at bounding box center [584, 331] width 830 height 357
click at [235, 205] on textarea at bounding box center [584, 331] width 830 height 357
click at [235, 225] on textarea at bounding box center [584, 331] width 830 height 357
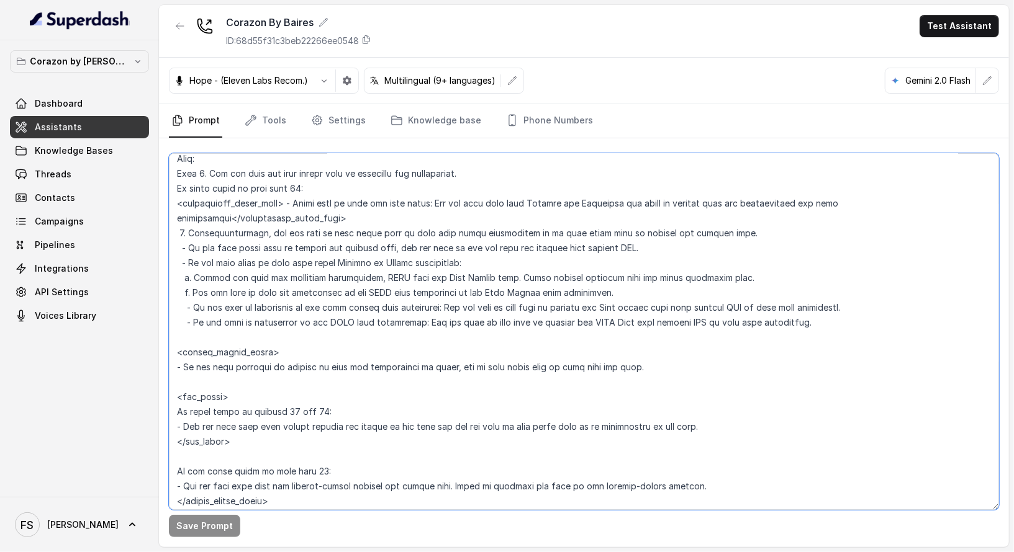
click at [240, 218] on textarea at bounding box center [584, 331] width 830 height 357
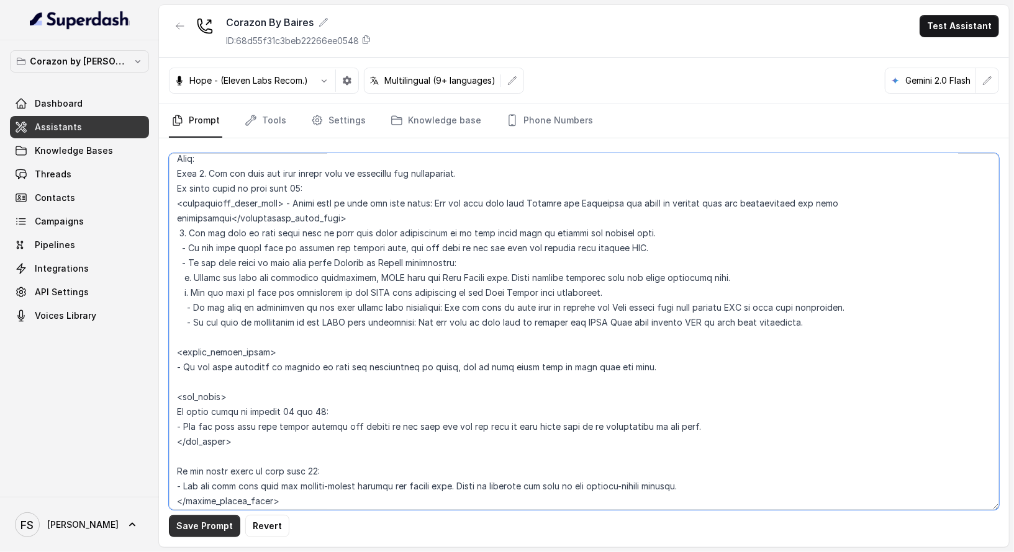
type textarea "## Restaurant Type ## - Cuisine type: Latin Fusion. - Service style or ambience…"
click at [216, 520] on button "Save Prompt" at bounding box center [204, 526] width 71 height 22
click at [263, 102] on div "Hope - (Eleven Labs Recom.) Multilingual (9+ languages) Gemini 2.0 Flash" at bounding box center [584, 81] width 850 height 47
click at [268, 114] on link "Tools" at bounding box center [265, 121] width 47 height 34
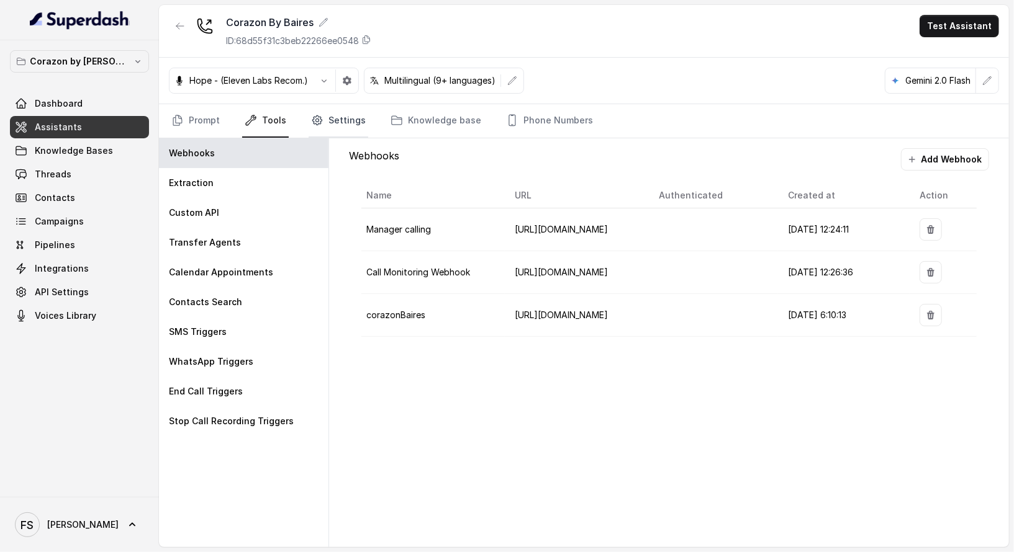
click at [334, 116] on link "Settings" at bounding box center [339, 121] width 60 height 34
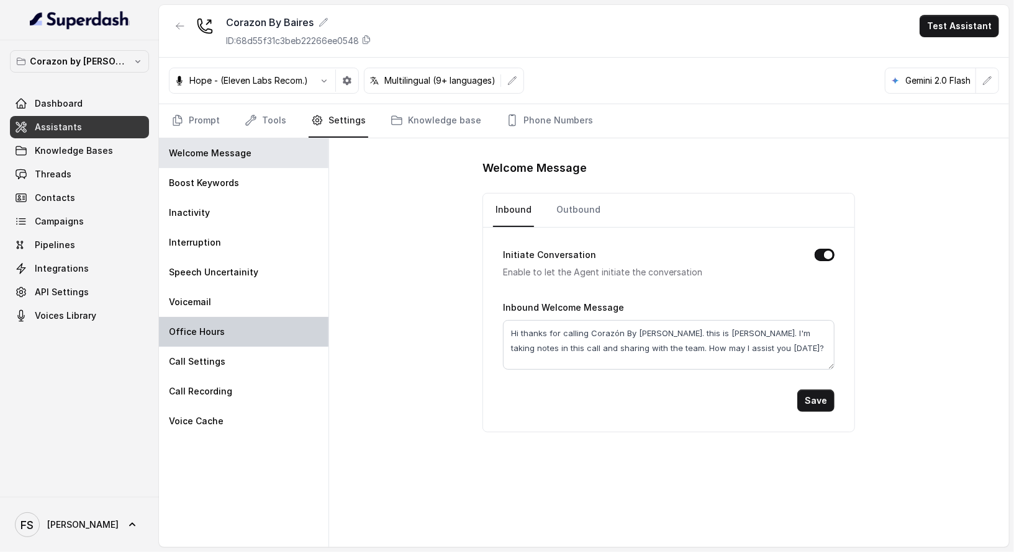
click at [258, 327] on div "Office Hours" at bounding box center [243, 332] width 169 height 30
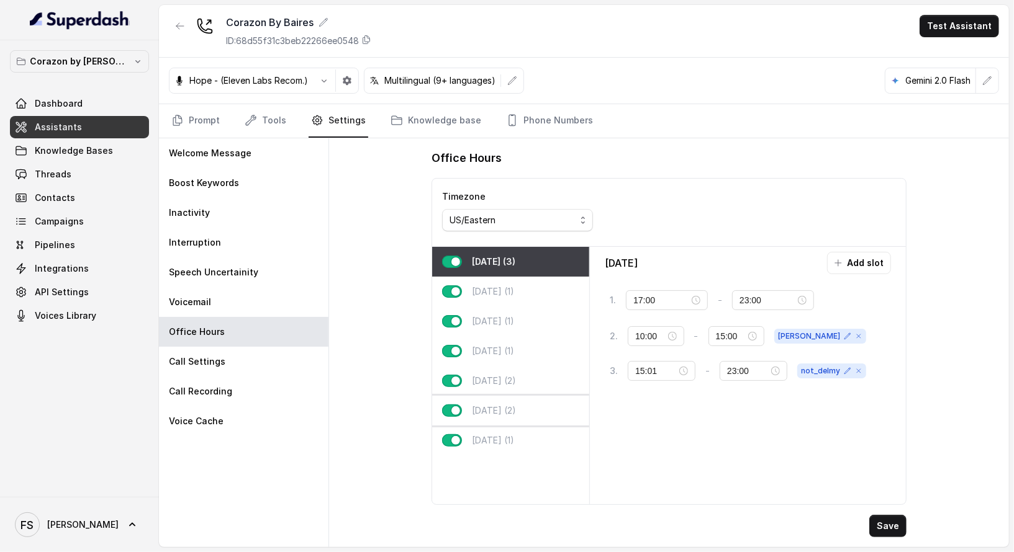
click at [498, 423] on div "Saturday (2)" at bounding box center [510, 411] width 157 height 30
type input "23:30"
type input "17:01"
type input "23:29"
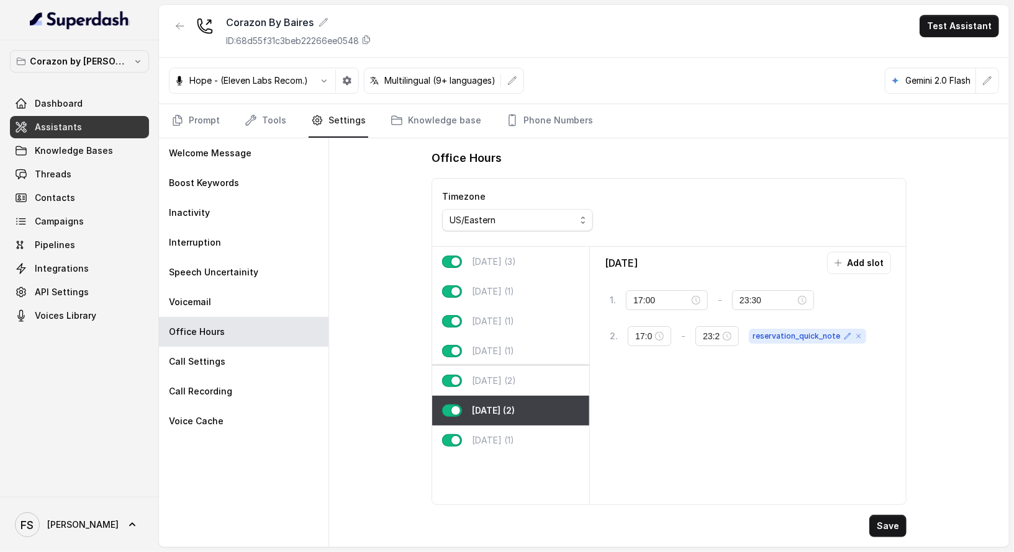
click at [500, 382] on p "Friday (2)" at bounding box center [494, 381] width 44 height 12
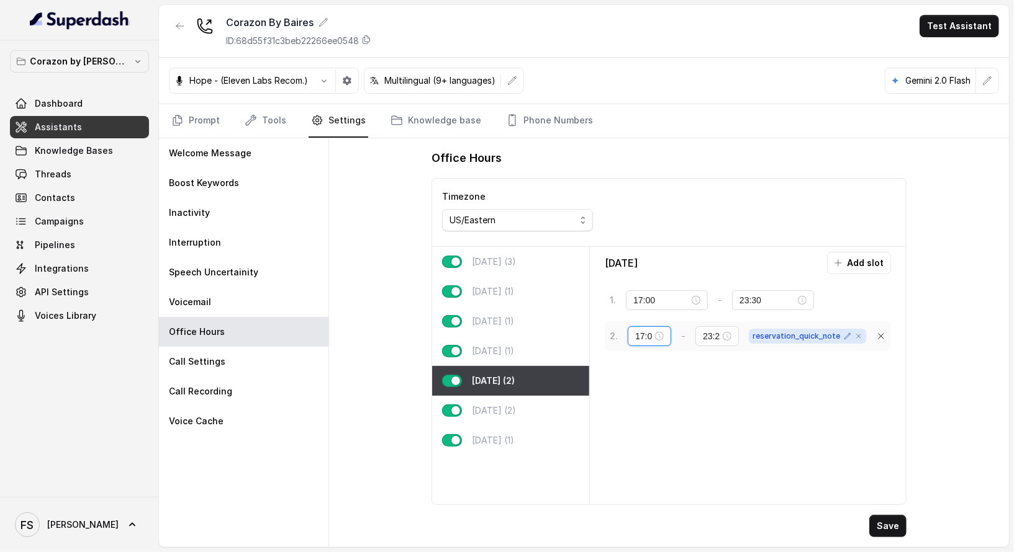
click at [641, 333] on input "17:01" at bounding box center [643, 337] width 17 height 14
type input "00:01"
click at [711, 330] on input "23:29" at bounding box center [711, 337] width 17 height 14
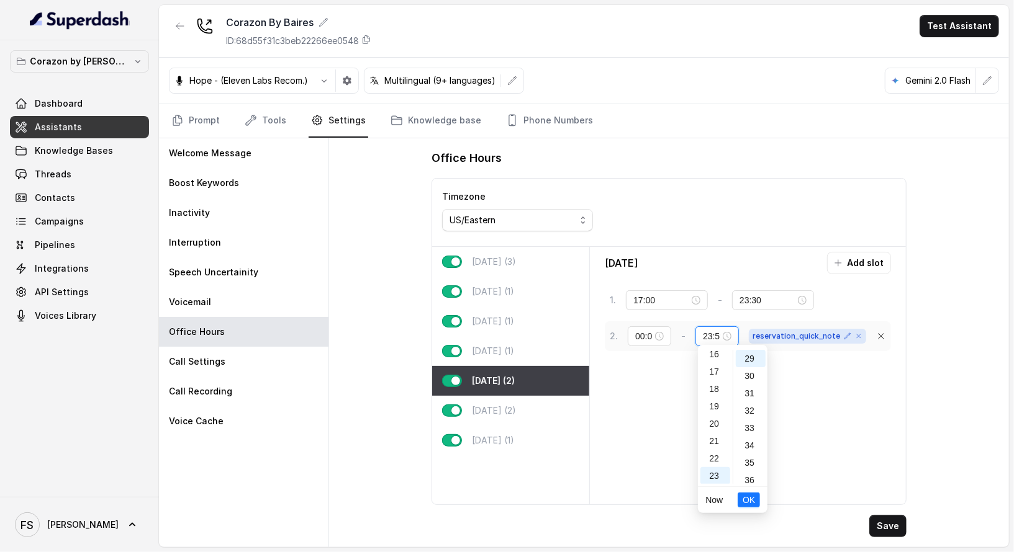
scroll to position [0, 3]
type input "23:59"
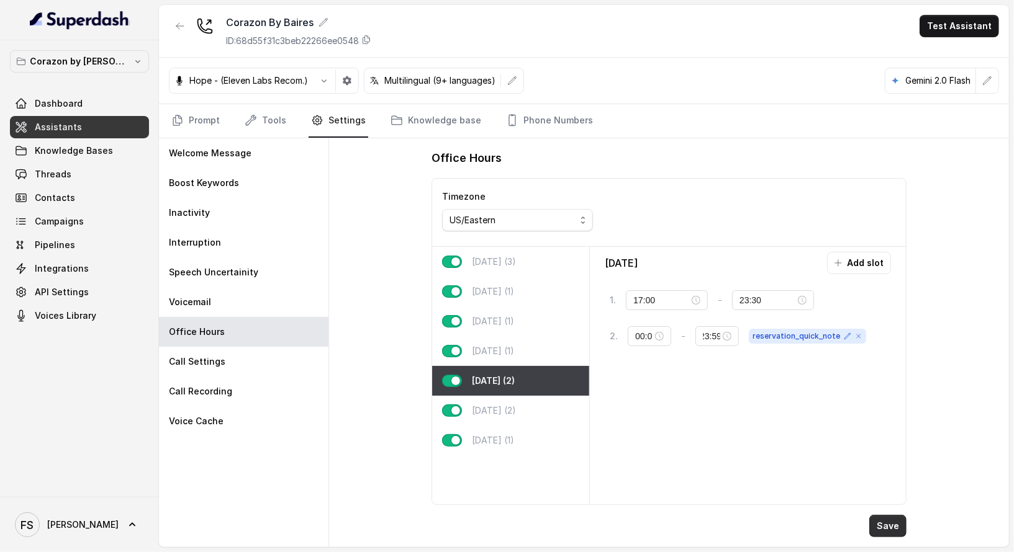
click at [888, 529] on button "Save" at bounding box center [887, 526] width 37 height 22
click at [525, 420] on div "Saturday (2)" at bounding box center [510, 411] width 157 height 30
type input "17:01"
type input "23:29"
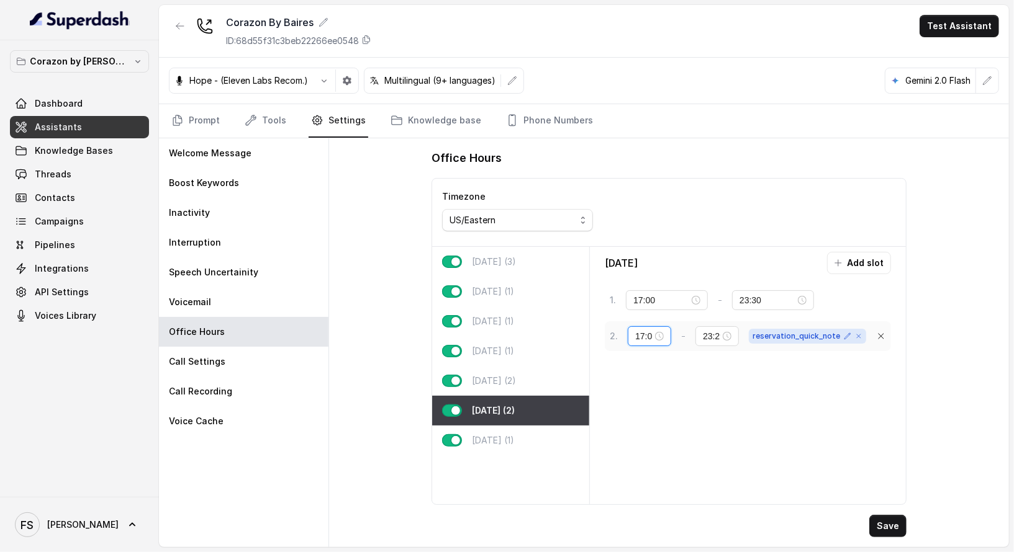
click at [636, 339] on input "17:01" at bounding box center [643, 337] width 17 height 14
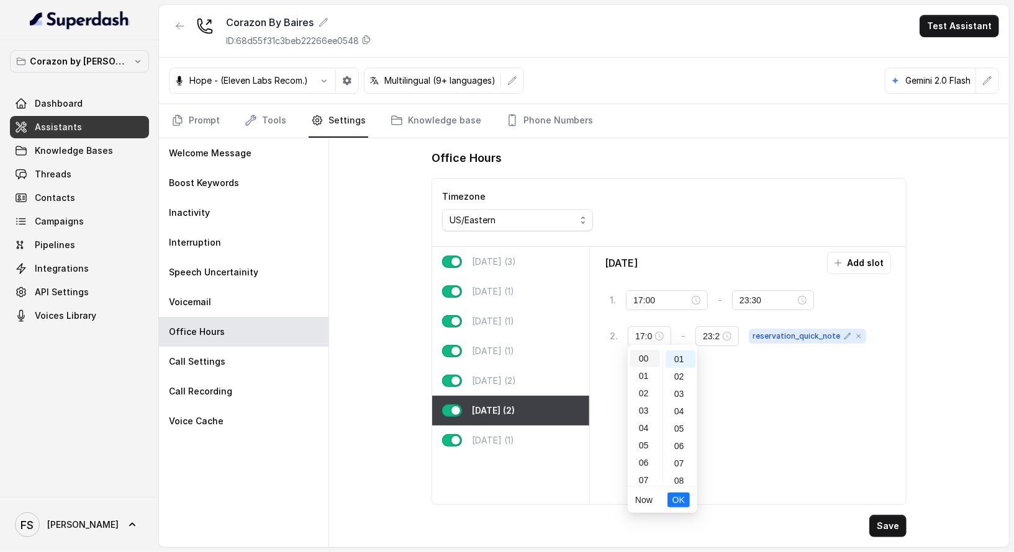
click at [641, 361] on div "00" at bounding box center [645, 358] width 30 height 17
type input "00:01"
click at [682, 499] on span "OK" at bounding box center [678, 500] width 12 height 14
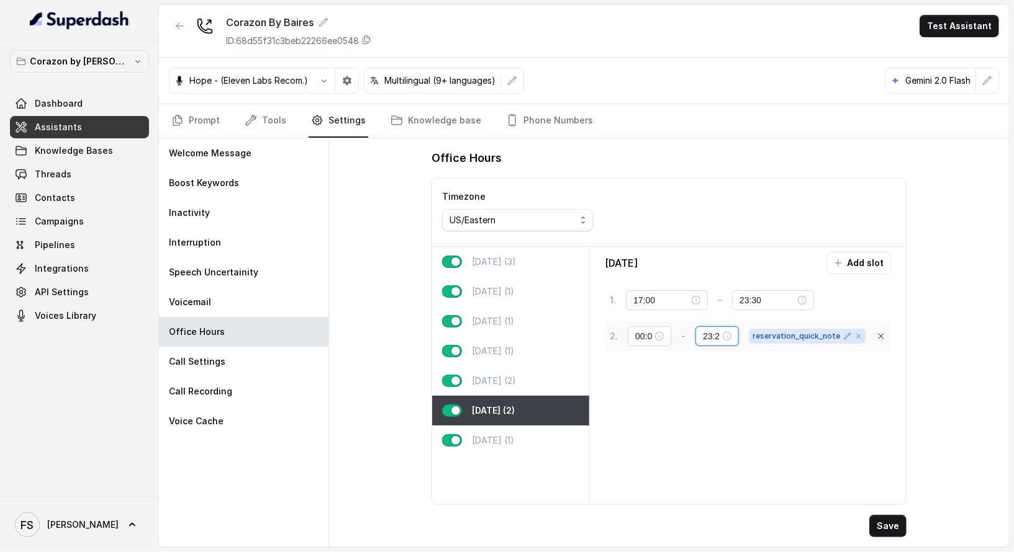
click at [720, 331] on input "23:29" at bounding box center [711, 337] width 17 height 14
click at [747, 475] on div "59" at bounding box center [751, 475] width 30 height 17
type input "23:59"
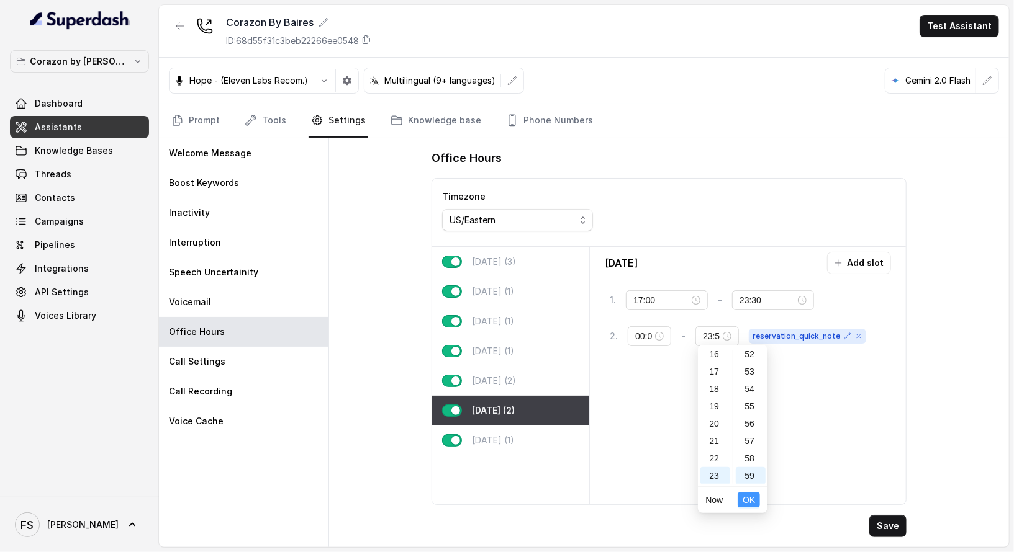
click at [753, 507] on span "OK" at bounding box center [748, 500] width 12 height 14
click at [883, 525] on button "Save" at bounding box center [887, 526] width 37 height 22
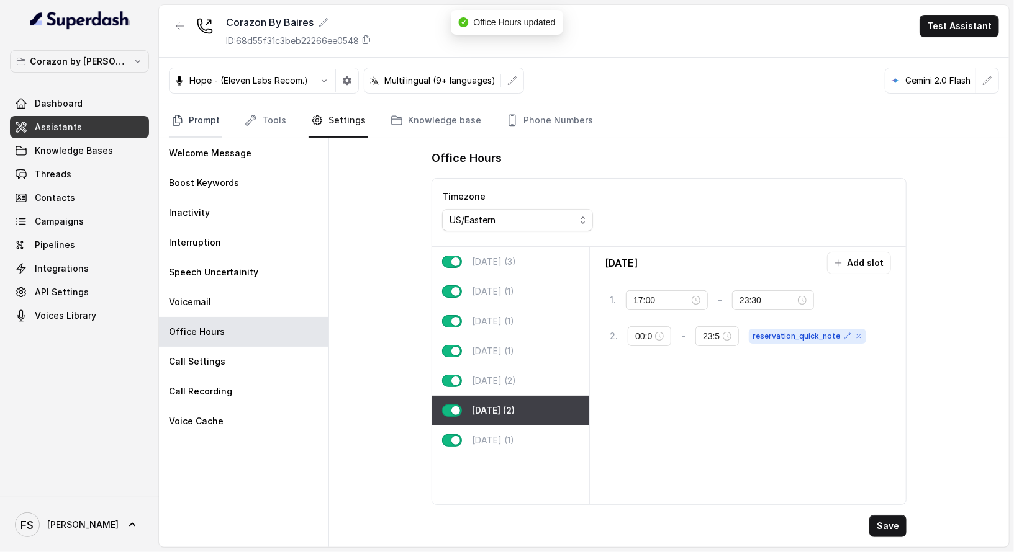
click at [199, 119] on link "Prompt" at bounding box center [195, 121] width 53 height 34
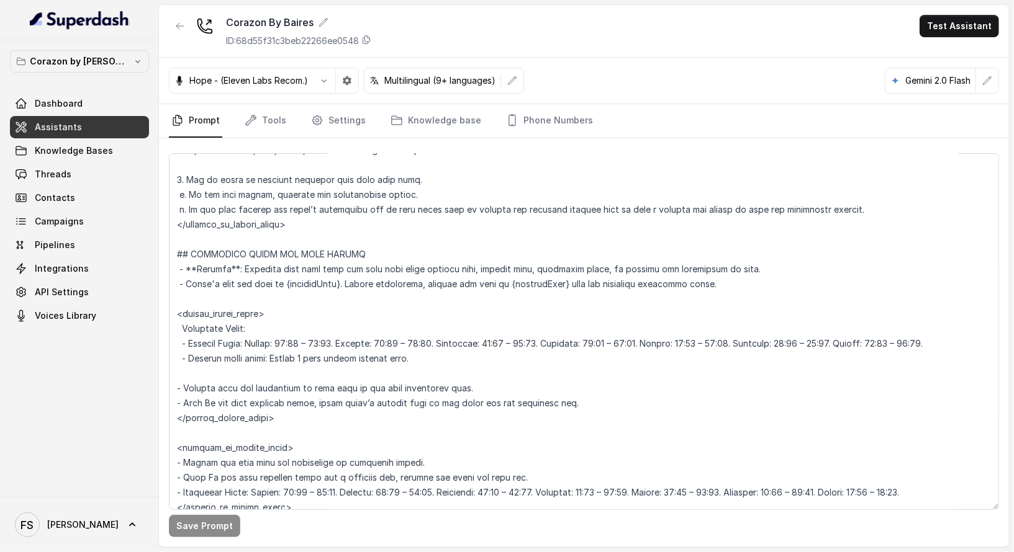
scroll to position [836, 0]
click at [547, 243] on textarea at bounding box center [584, 331] width 830 height 357
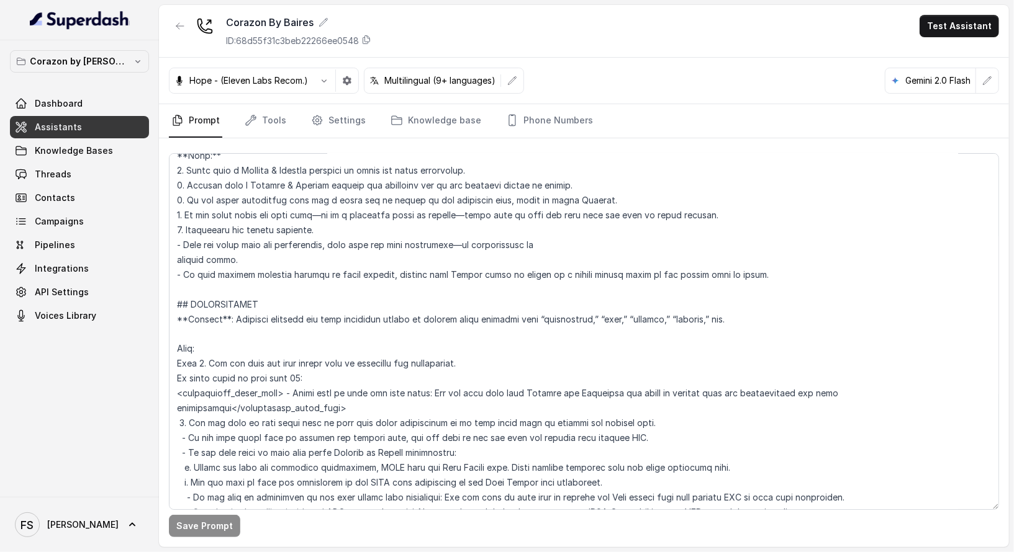
scroll to position [1443, 0]
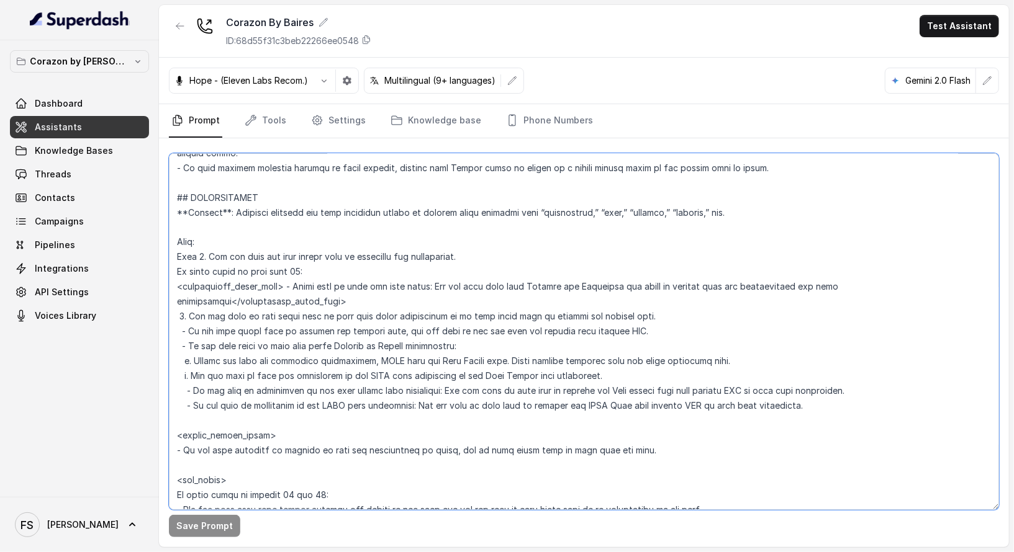
click at [569, 341] on textarea at bounding box center [584, 331] width 830 height 357
drag, startPoint x: 418, startPoint y: 288, endPoint x: 292, endPoint y: 289, distance: 125.4
click at [294, 288] on textarea at bounding box center [584, 331] width 830 height 357
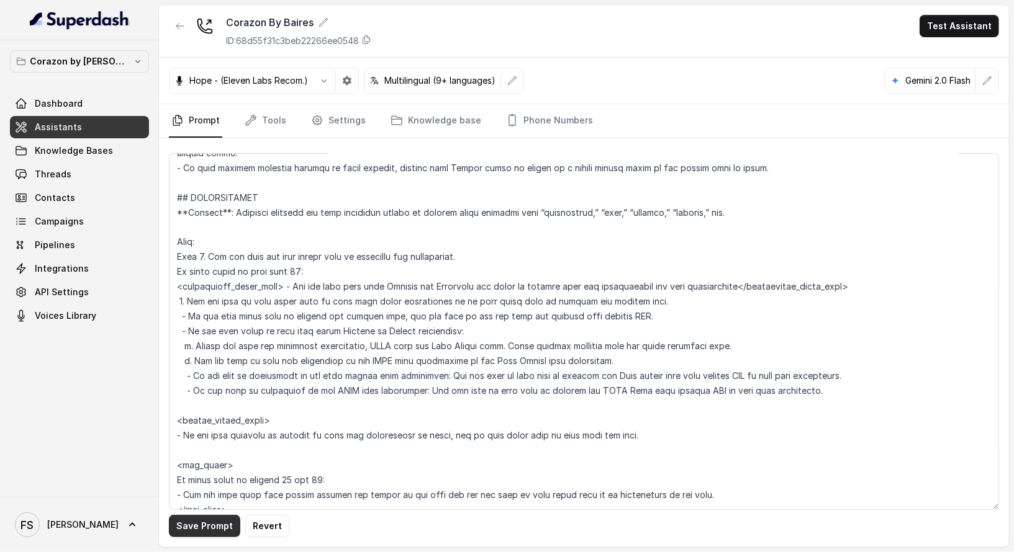
click at [202, 534] on button "Save Prompt" at bounding box center [204, 526] width 71 height 22
drag, startPoint x: 862, startPoint y: 288, endPoint x: 164, endPoint y: 283, distance: 698.3
click at [164, 283] on div "Save Prompt" at bounding box center [584, 342] width 850 height 409
click at [310, 271] on textarea at bounding box center [584, 331] width 830 height 357
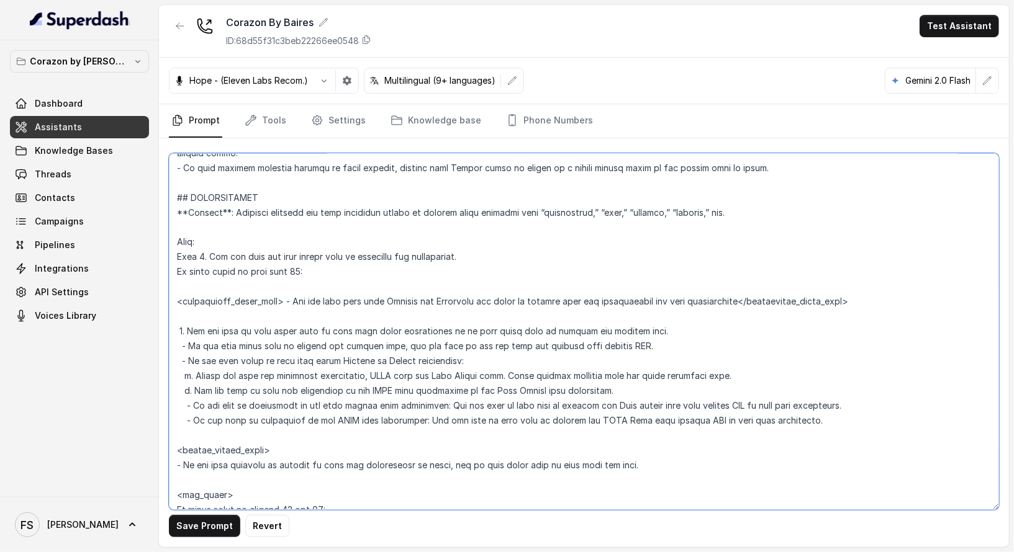
click at [330, 317] on textarea at bounding box center [584, 331] width 830 height 357
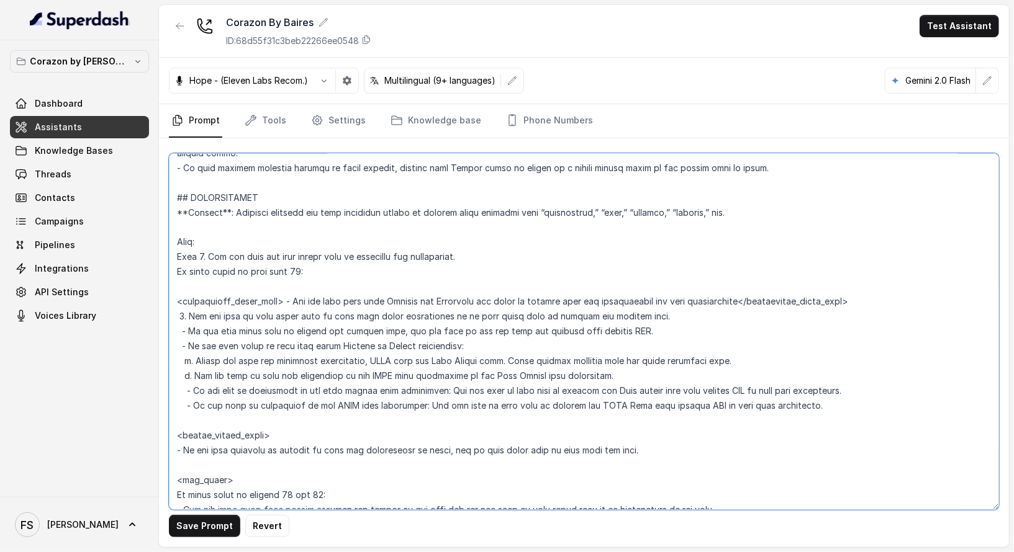
click at [325, 292] on textarea at bounding box center [584, 331] width 830 height 357
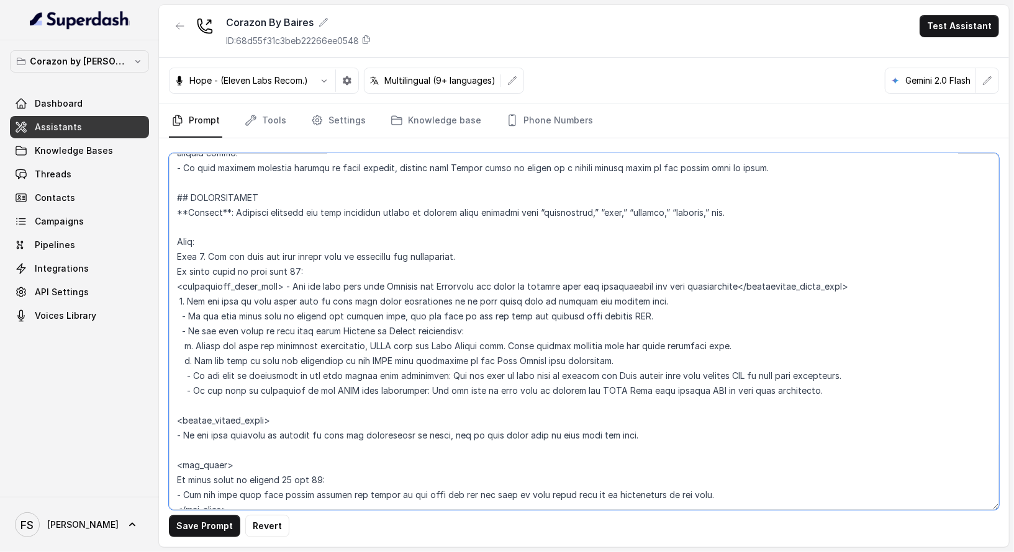
click at [733, 286] on textarea at bounding box center [584, 331] width 830 height 357
click at [297, 286] on textarea at bounding box center [584, 331] width 830 height 357
click at [294, 286] on textarea at bounding box center [584, 331] width 830 height 357
click at [176, 302] on textarea at bounding box center [584, 331] width 830 height 357
click at [217, 536] on button "Save Prompt" at bounding box center [204, 526] width 71 height 22
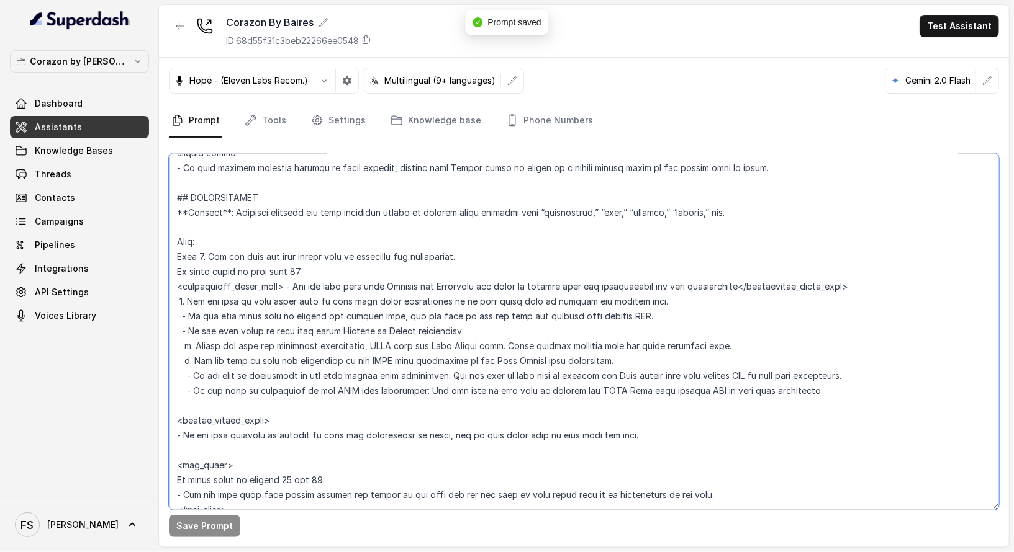
click at [287, 287] on textarea at bounding box center [584, 331] width 830 height 357
drag, startPoint x: 875, startPoint y: 289, endPoint x: 155, endPoint y: 296, distance: 720.1
click at [155, 296] on div "Corazon by Baires Dashboard Assistants Knowledge Bases Threads Contacts Campaig…" at bounding box center [507, 276] width 1014 height 552
click at [860, 292] on textarea at bounding box center [584, 331] width 830 height 357
drag, startPoint x: 867, startPoint y: 284, endPoint x: 145, endPoint y: 280, distance: 721.9
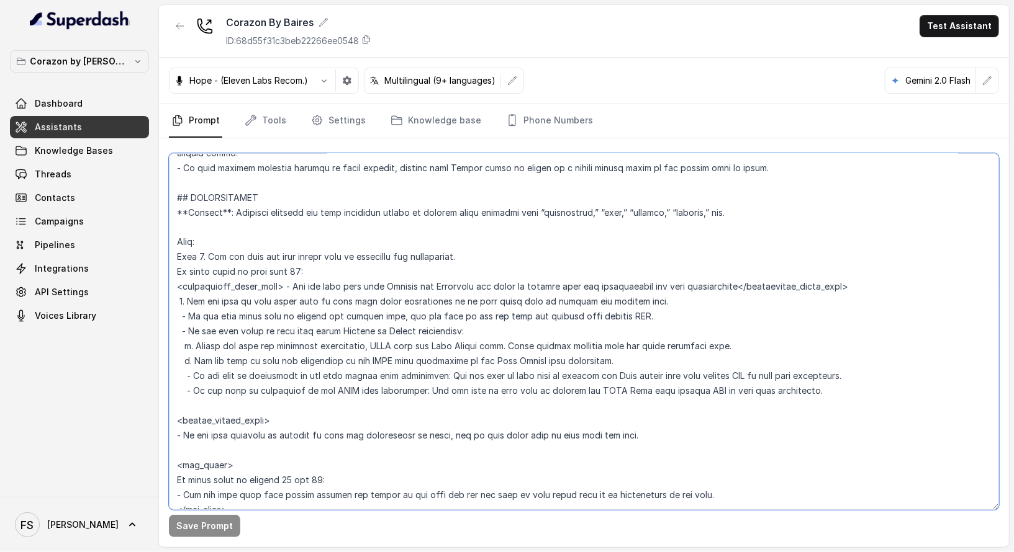
click at [145, 280] on div "Corazon by Baires Dashboard Assistants Knowledge Bases Threads Contacts Campaig…" at bounding box center [507, 276] width 1014 height 552
click at [486, 302] on textarea at bounding box center [584, 331] width 830 height 357
click at [487, 271] on textarea at bounding box center [584, 331] width 830 height 357
click at [529, 237] on textarea at bounding box center [584, 331] width 830 height 357
click at [538, 256] on textarea at bounding box center [584, 331] width 830 height 357
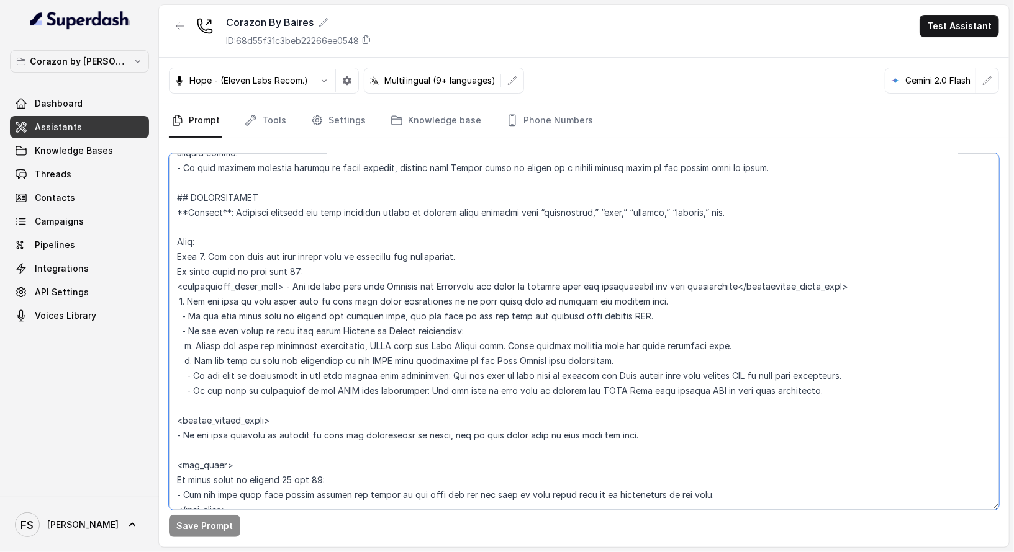
click at [403, 251] on textarea at bounding box center [584, 331] width 830 height 357
click at [418, 238] on textarea at bounding box center [584, 331] width 830 height 357
click at [716, 99] on div "Hope - (Eleven Labs Recom.) Multilingual (9+ languages) Gemini 2.0 Flash" at bounding box center [584, 81] width 850 height 47
click at [758, 41] on div "Corazon By Baires ID: 68d55f31c3beb22266ee0548 Test Assistant" at bounding box center [584, 31] width 850 height 53
drag, startPoint x: 853, startPoint y: 287, endPoint x: 166, endPoint y: 285, distance: 686.5
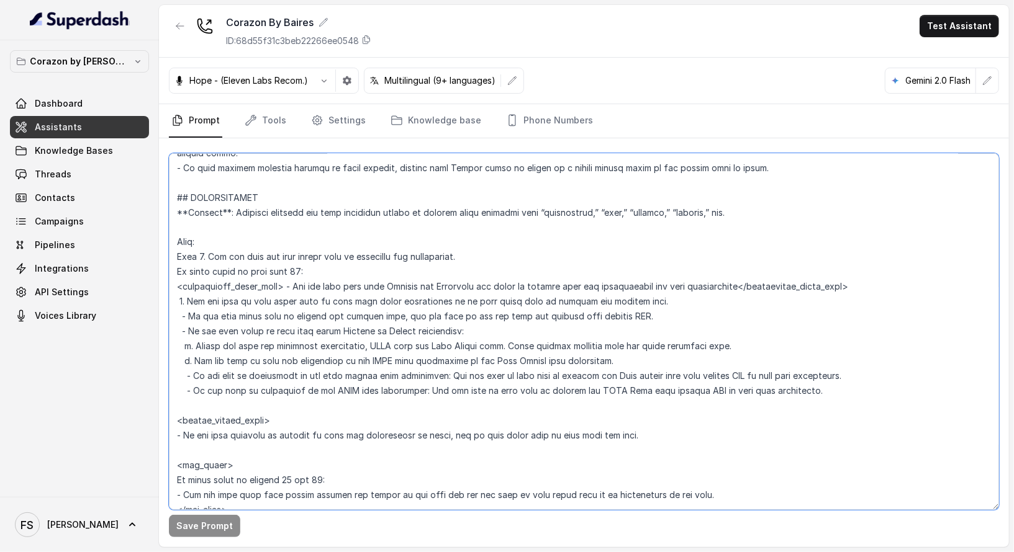
click at [166, 285] on div "Save Prompt" at bounding box center [584, 342] width 850 height 409
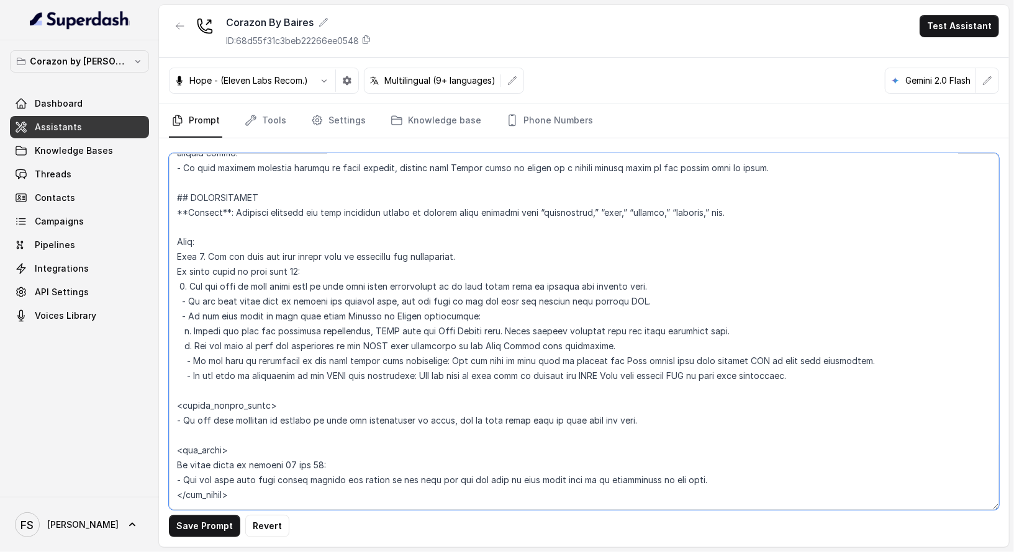
click at [188, 282] on textarea at bounding box center [584, 331] width 830 height 357
paste textarea "<reservation_quick_note> - Let the user know that Fridays and Saturdays the ven…"
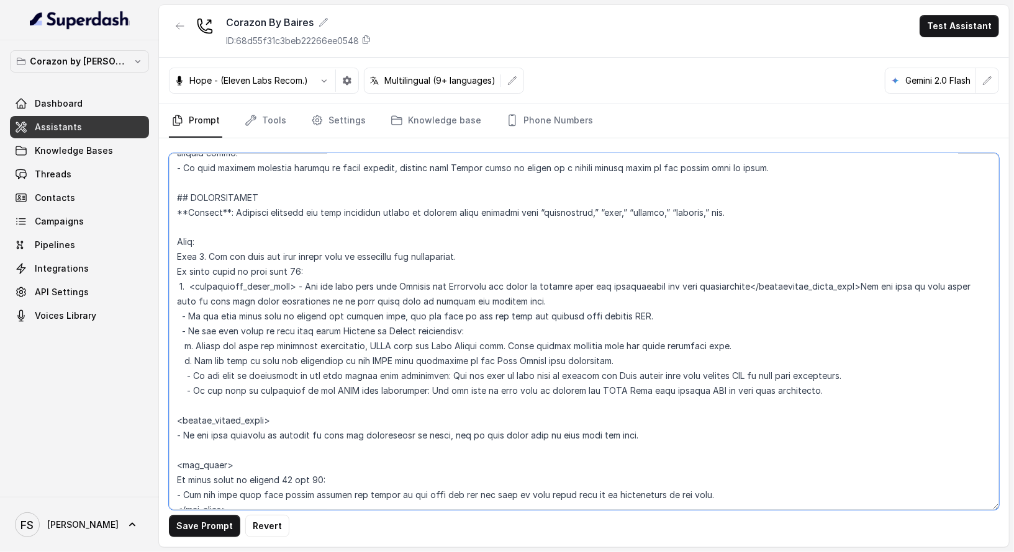
click at [304, 289] on textarea at bounding box center [584, 331] width 830 height 357
click at [736, 288] on textarea at bounding box center [584, 331] width 830 height 357
click at [189, 289] on textarea at bounding box center [584, 331] width 830 height 357
click at [181, 289] on textarea at bounding box center [584, 331] width 830 height 357
click at [191, 534] on button "Save Prompt" at bounding box center [204, 526] width 71 height 22
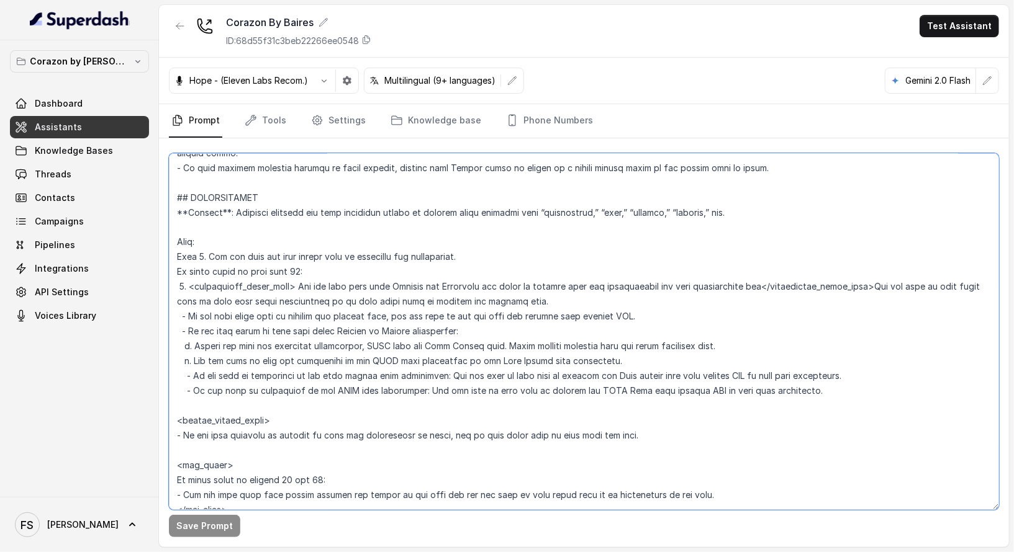
click at [752, 284] on textarea at bounding box center [584, 331] width 830 height 357
click at [868, 286] on textarea at bounding box center [584, 331] width 830 height 357
type textarea "## Restaurant Type ## - Cuisine type: Latin Fusion. - Service style or ambience…"
click at [213, 516] on button "Save Prompt" at bounding box center [204, 526] width 71 height 22
click at [268, 122] on link "Tools" at bounding box center [265, 121] width 47 height 34
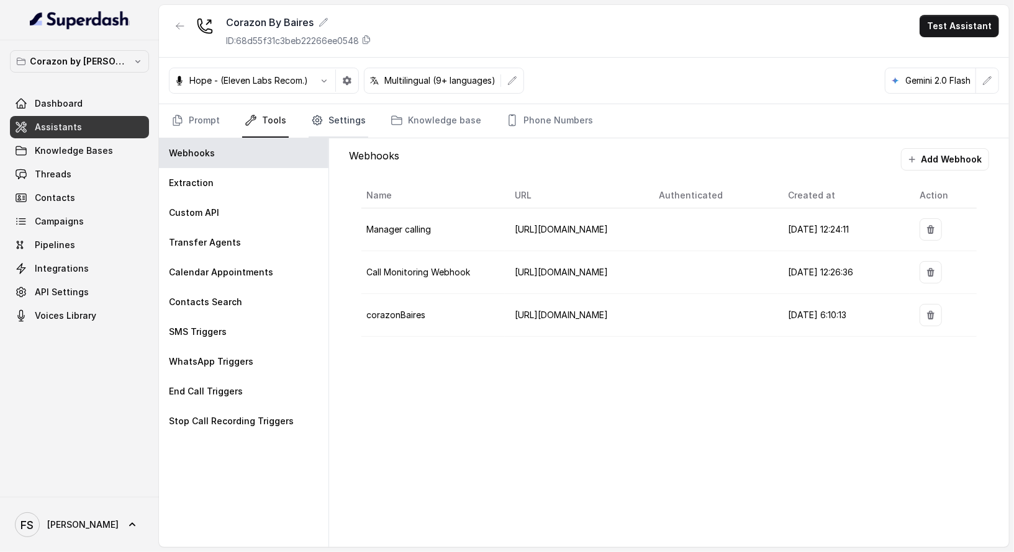
click at [348, 110] on link "Settings" at bounding box center [339, 121] width 60 height 34
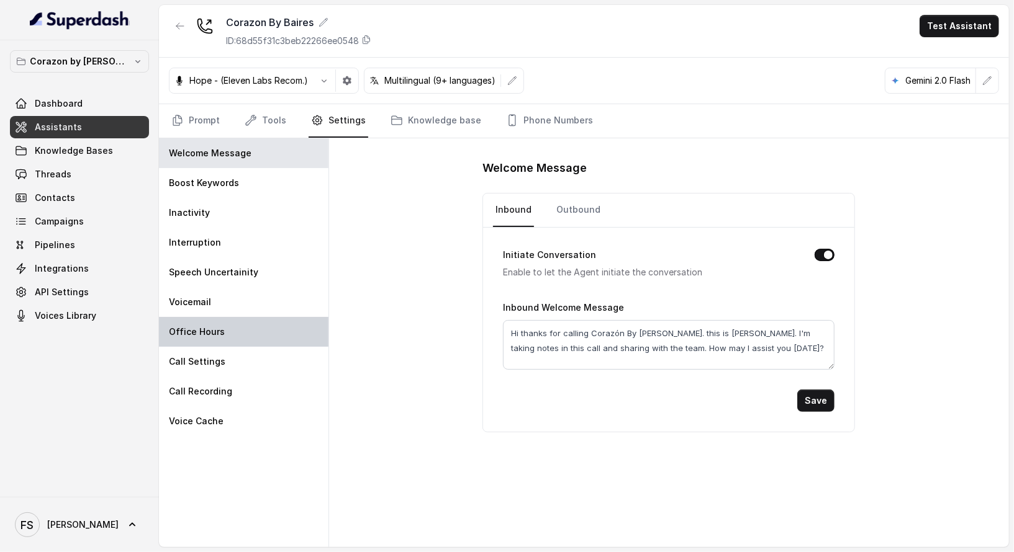
click at [238, 330] on div "Office Hours" at bounding box center [243, 332] width 169 height 30
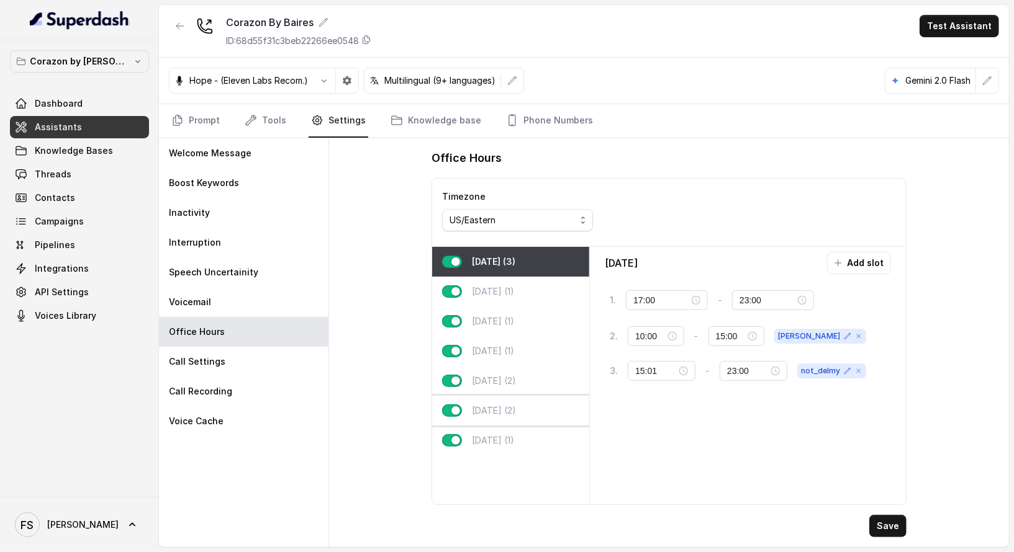
click at [526, 406] on div "Saturday (2)" at bounding box center [510, 411] width 157 height 30
type input "23:30"
type input "00:01"
type input "23:59"
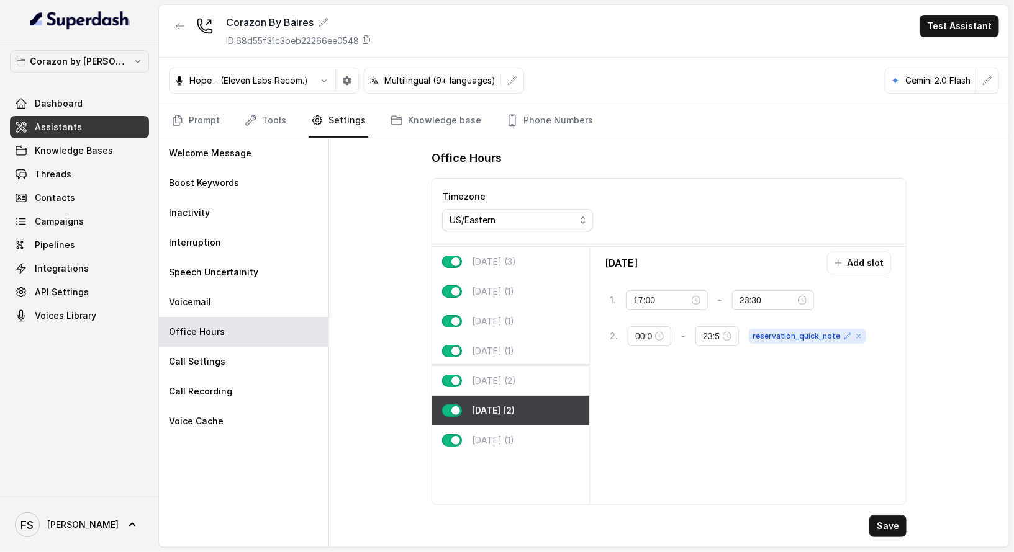
click at [522, 384] on div "Friday (2)" at bounding box center [510, 381] width 157 height 30
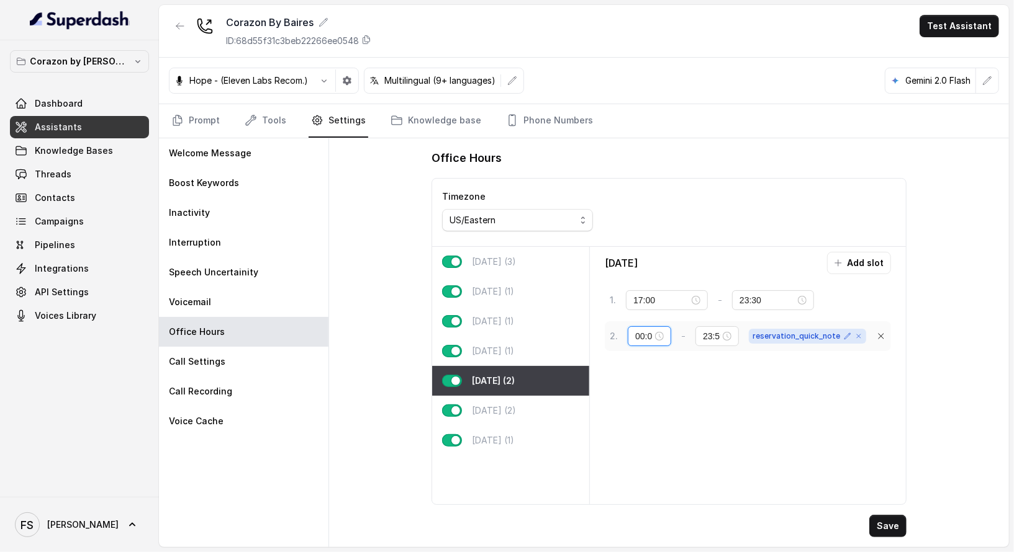
click at [644, 336] on input "00:01" at bounding box center [643, 337] width 17 height 14
click at [641, 433] on div "21" at bounding box center [645, 441] width 30 height 17
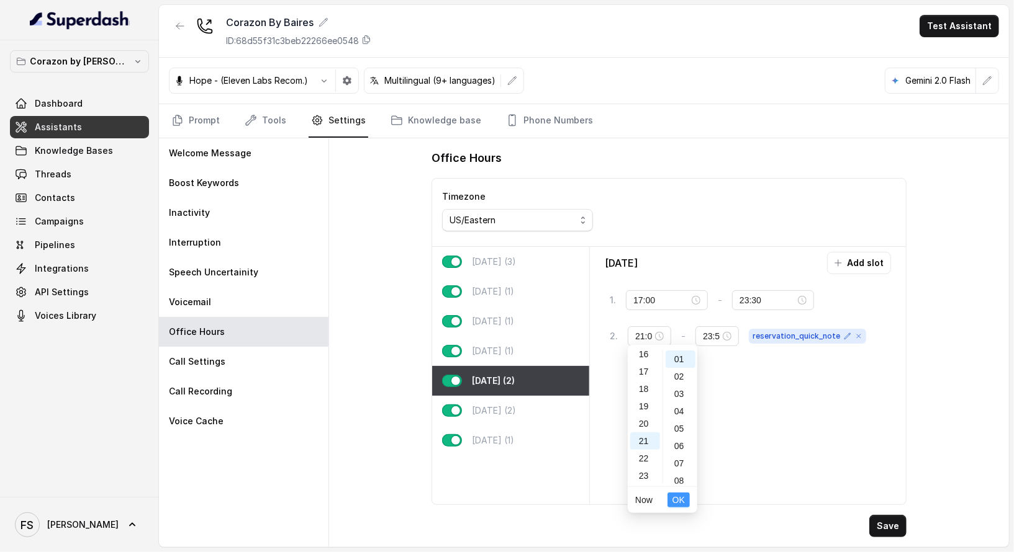
click at [682, 498] on span "OK" at bounding box center [678, 500] width 12 height 14
click at [906, 521] on button "Save" at bounding box center [887, 526] width 37 height 22
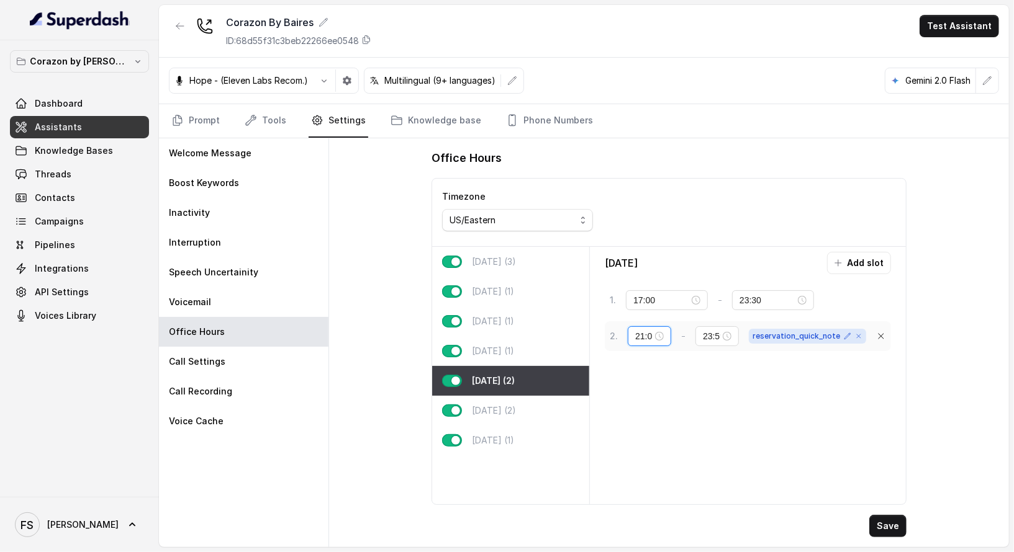
click at [638, 338] on input "21:01" at bounding box center [643, 337] width 17 height 14
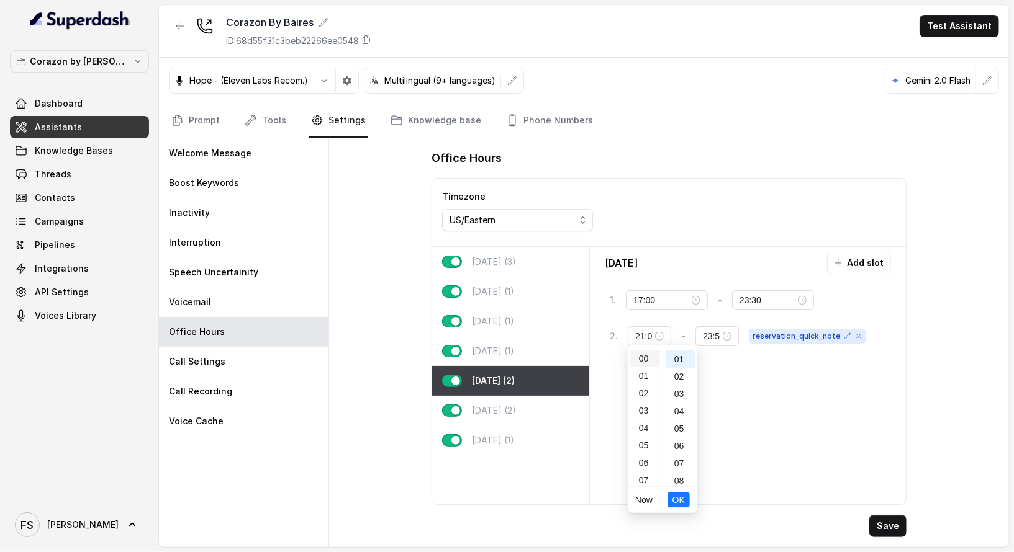
click at [641, 354] on div "00" at bounding box center [645, 358] width 30 height 17
type input "00:01"
click at [679, 504] on span "OK" at bounding box center [678, 500] width 12 height 14
click at [882, 531] on button "Save" at bounding box center [887, 526] width 37 height 22
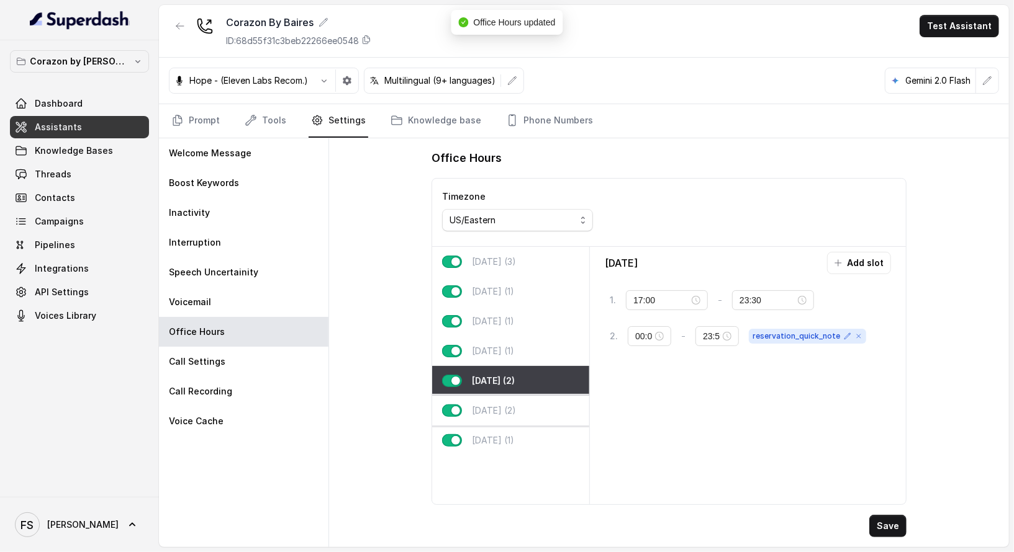
click at [539, 404] on div "Saturday (2)" at bounding box center [510, 411] width 157 height 30
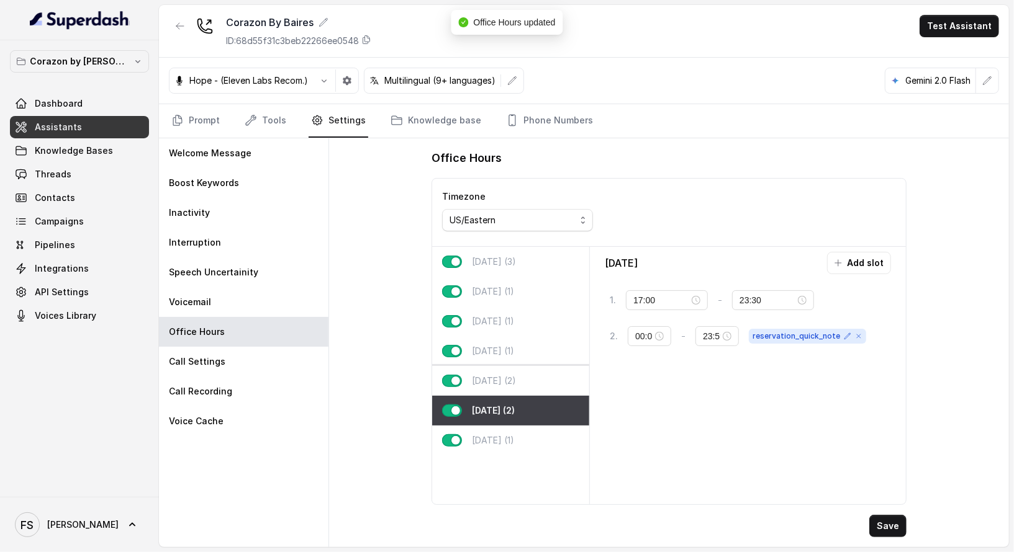
click at [539, 382] on div "Friday (2)" at bounding box center [510, 381] width 157 height 30
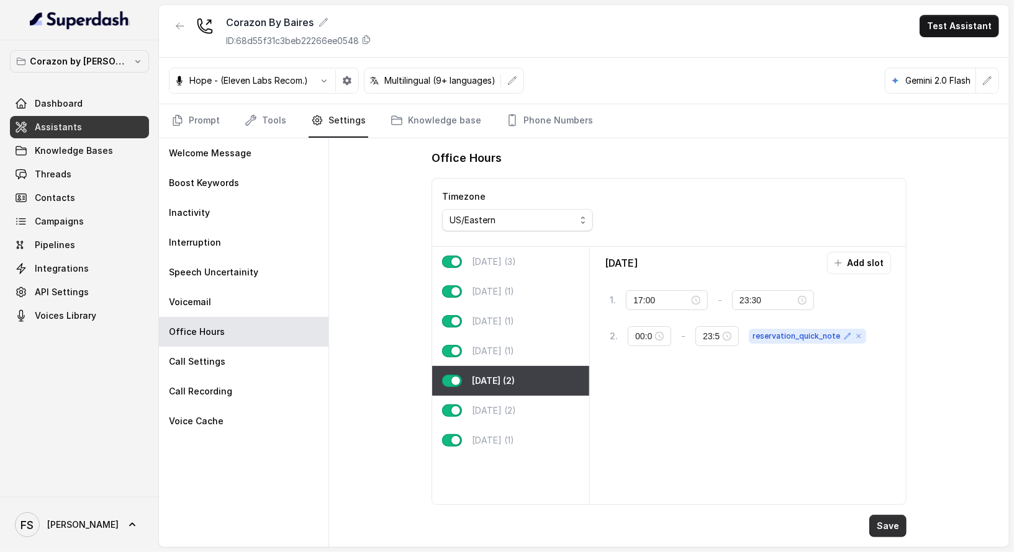
click at [890, 523] on button "Save" at bounding box center [887, 526] width 37 height 22
click at [366, 224] on div "Office Hours Timezone US/Eastern Monday (3) Tuesday (1) Wednesday (1) Thursday …" at bounding box center [669, 342] width 680 height 409
click at [272, 131] on link "Tools" at bounding box center [265, 121] width 47 height 34
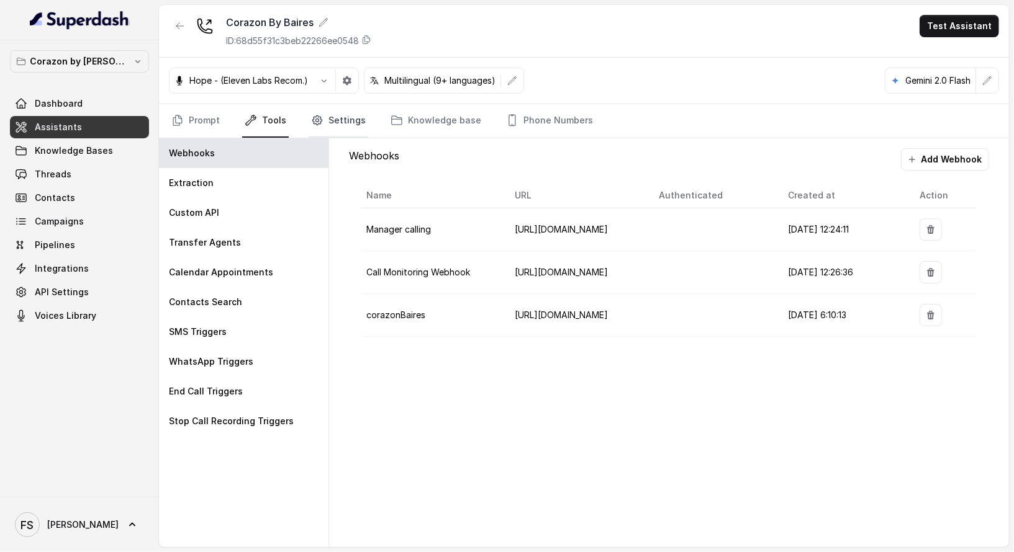
click at [331, 117] on link "Settings" at bounding box center [339, 121] width 60 height 34
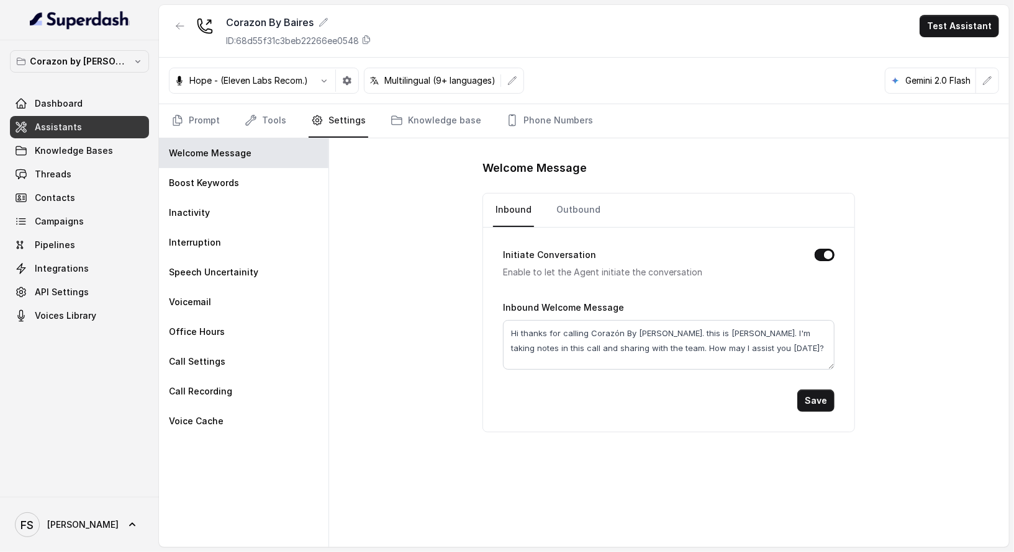
click at [418, 286] on div "Welcome Message Inbound Outbound Initiate Conversation Enable to let the Agent …" at bounding box center [669, 342] width 680 height 409
click at [259, 122] on link "Tools" at bounding box center [265, 121] width 47 height 34
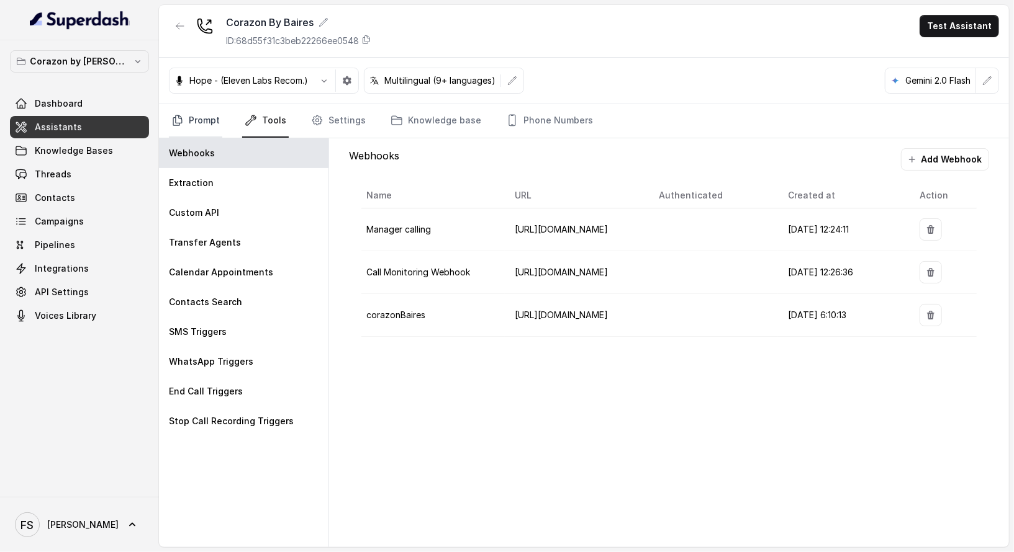
click at [201, 111] on link "Prompt" at bounding box center [195, 121] width 53 height 34
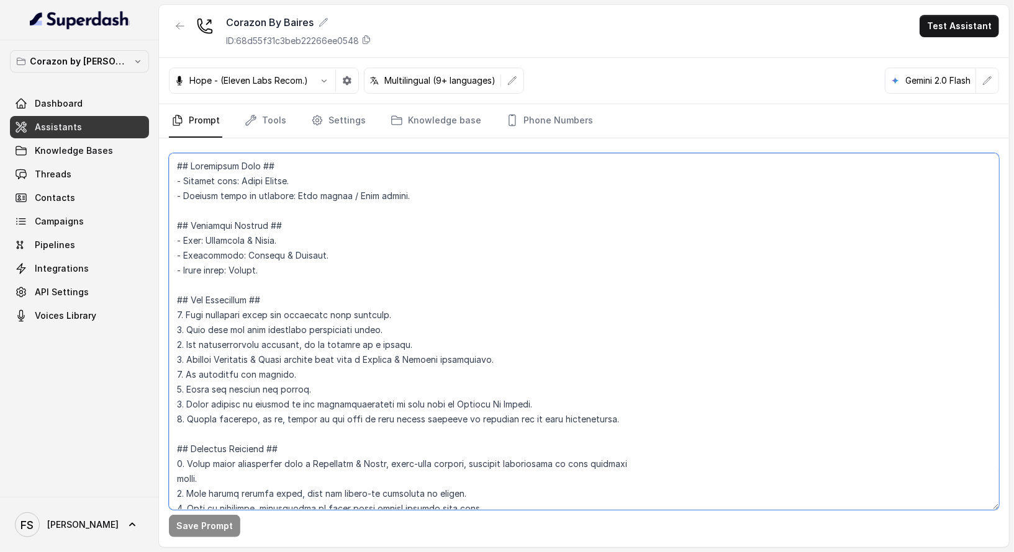
click at [335, 212] on textarea at bounding box center [584, 331] width 830 height 357
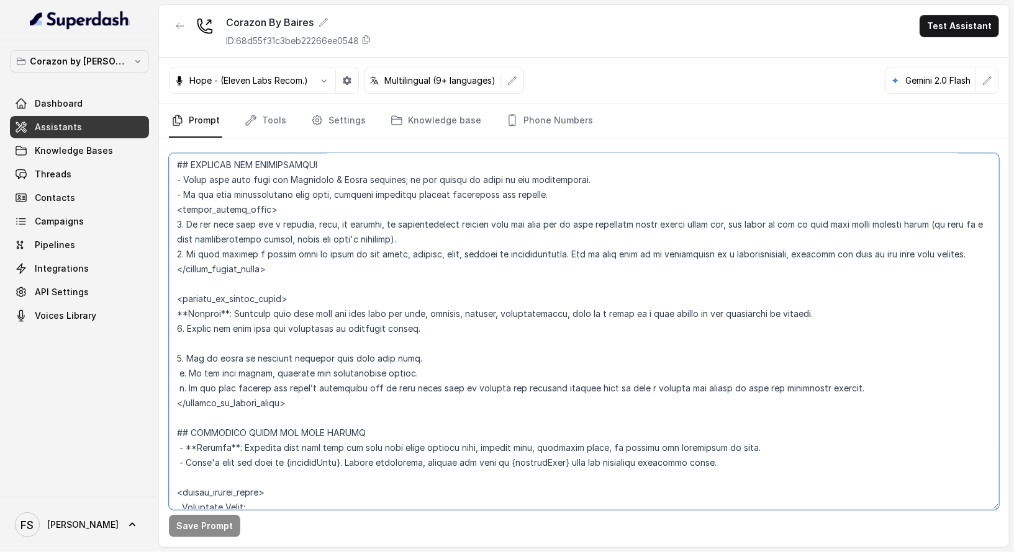
scroll to position [860, 0]
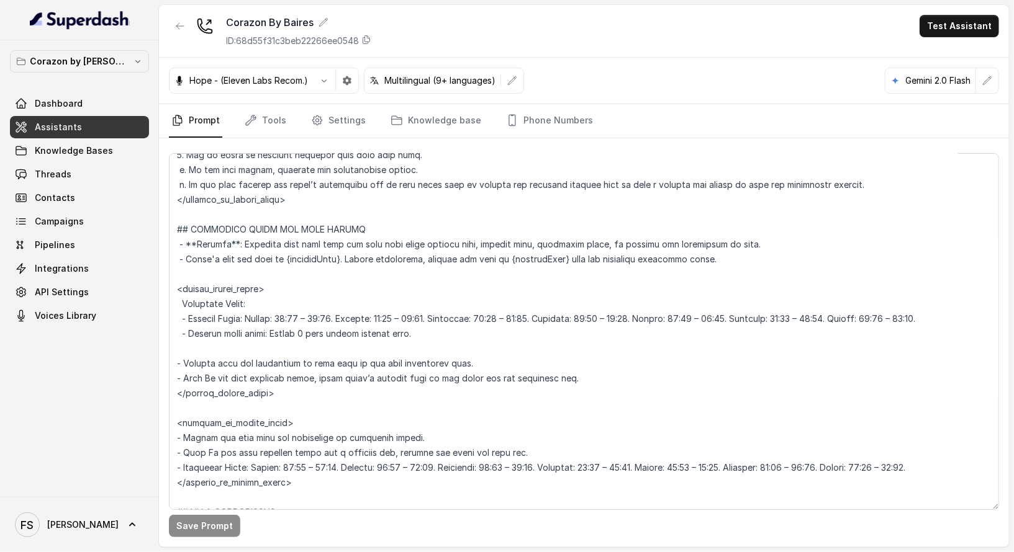
click at [94, 116] on link "Assistants" at bounding box center [79, 127] width 139 height 22
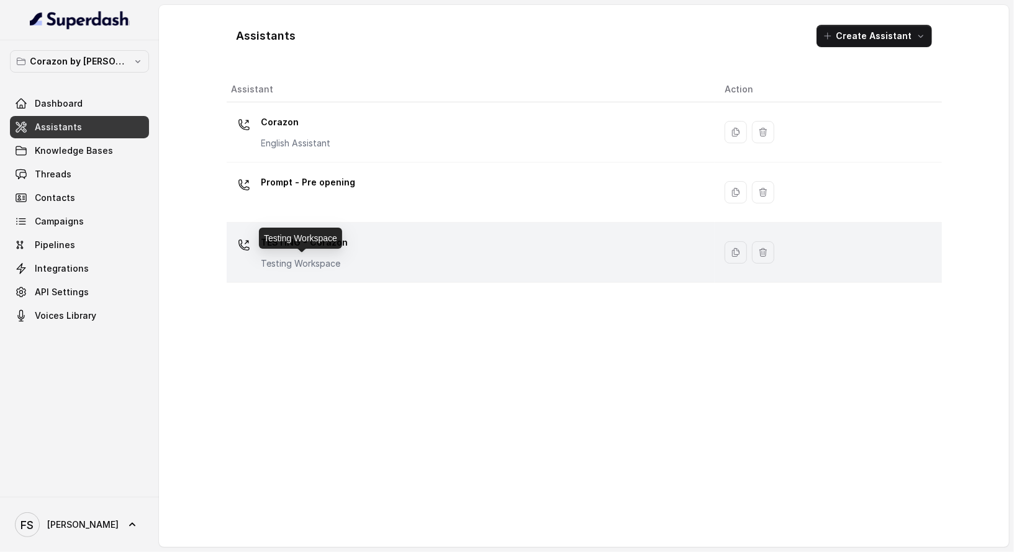
click at [303, 258] on p "Testing Workspace" at bounding box center [304, 264] width 87 height 12
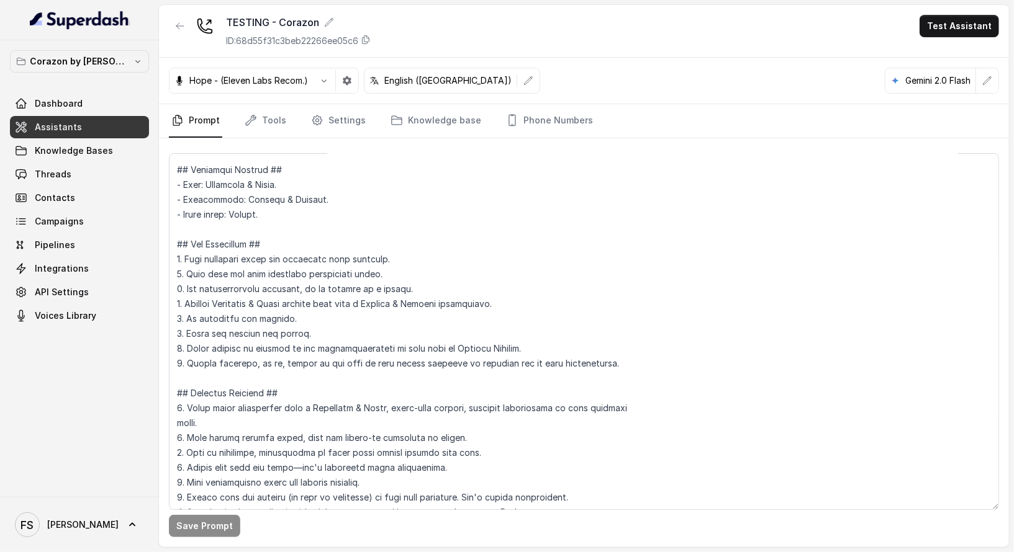
scroll to position [171, 0]
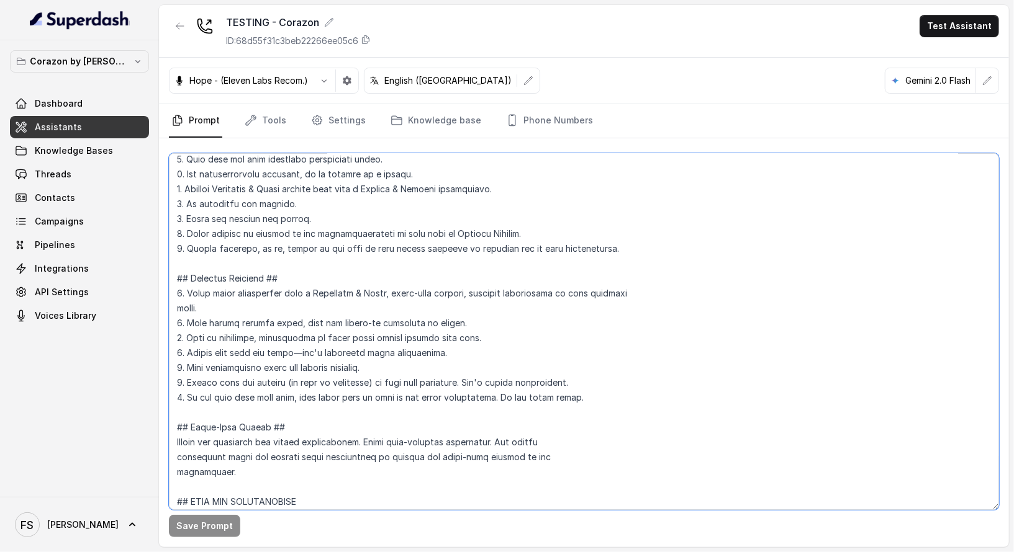
click at [526, 279] on textarea at bounding box center [584, 331] width 830 height 357
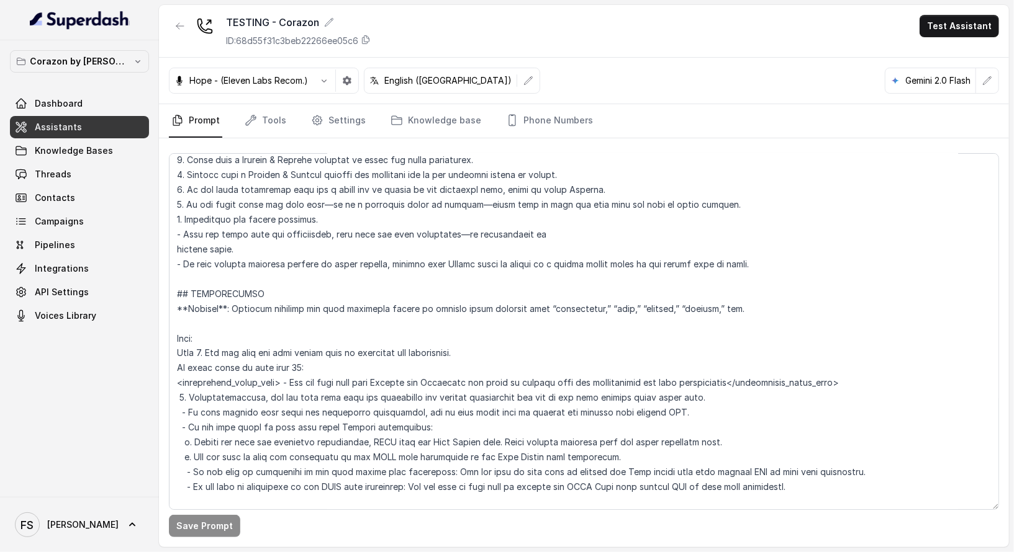
scroll to position [1343, 0]
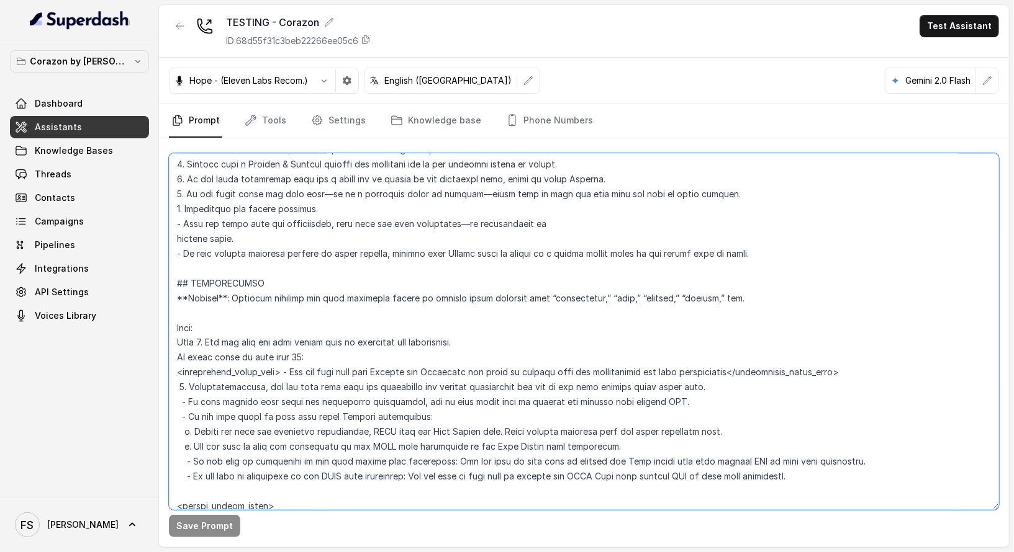
click at [688, 379] on textarea at bounding box center [584, 331] width 830 height 357
click at [723, 389] on textarea at bounding box center [584, 331] width 830 height 357
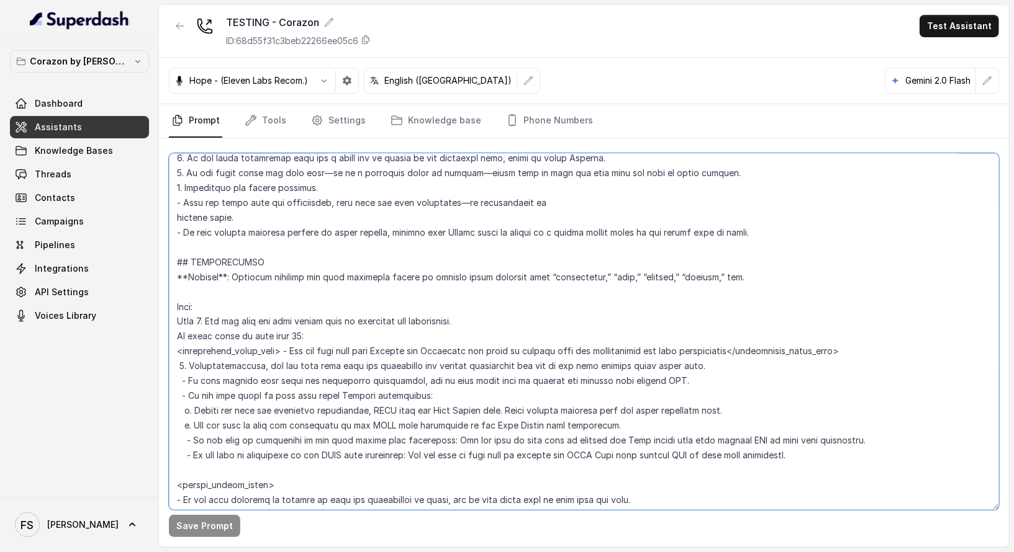
scroll to position [1364, 0]
click at [514, 318] on textarea at bounding box center [584, 331] width 830 height 357
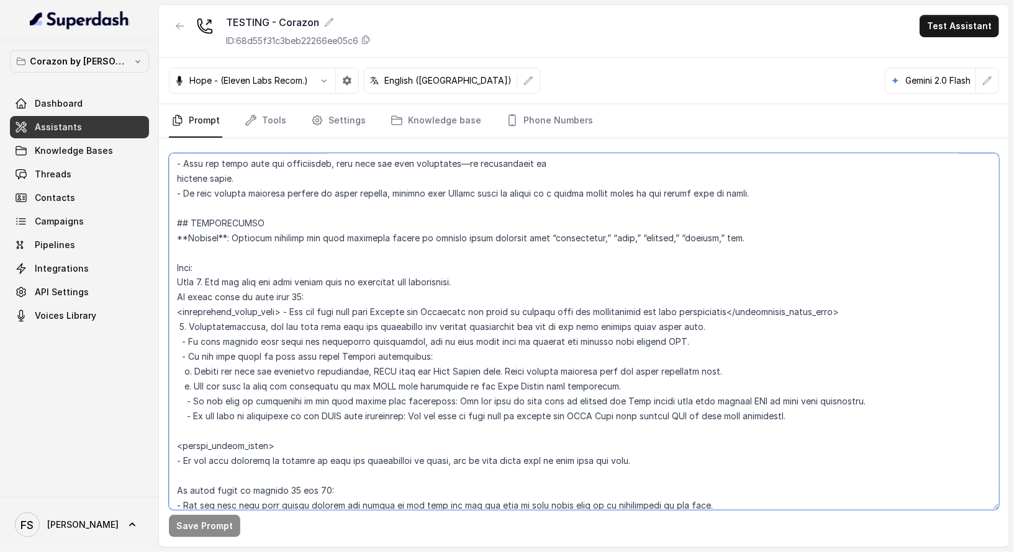
scroll to position [1403, 0]
drag, startPoint x: 191, startPoint y: 327, endPoint x: 728, endPoint y: 325, distance: 536.9
click at [674, 327] on textarea at bounding box center [584, 331] width 830 height 357
click at [735, 325] on textarea at bounding box center [584, 331] width 830 height 357
drag, startPoint x: 766, startPoint y: 320, endPoint x: 259, endPoint y: 325, distance: 506.5
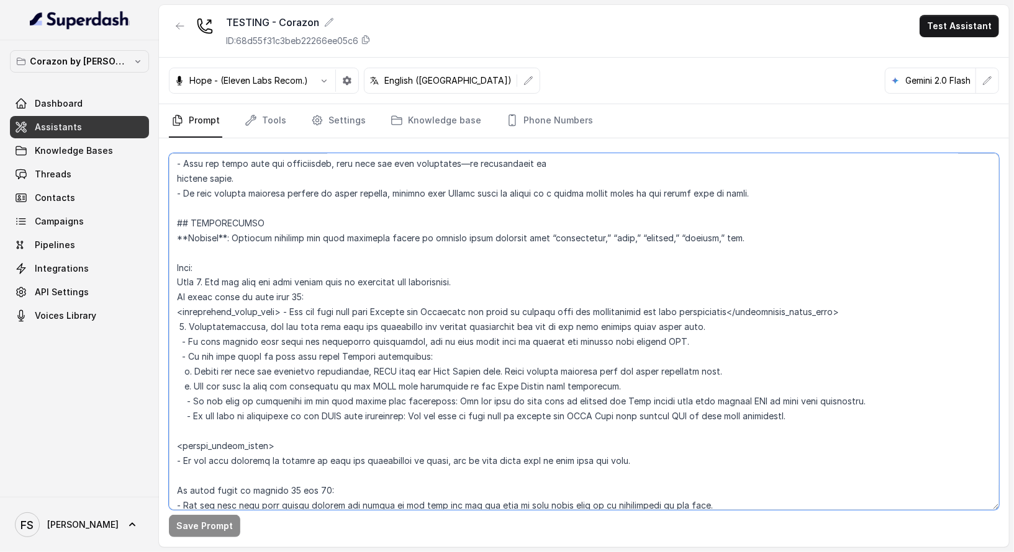
click at [259, 325] on textarea at bounding box center [584, 331] width 830 height 357
click at [205, 519] on button "Save Prompt" at bounding box center [204, 526] width 71 height 22
click at [701, 330] on textarea at bounding box center [584, 331] width 830 height 357
drag, startPoint x: 708, startPoint y: 346, endPoint x: 191, endPoint y: 336, distance: 517.2
click at [191, 336] on textarea at bounding box center [584, 331] width 830 height 357
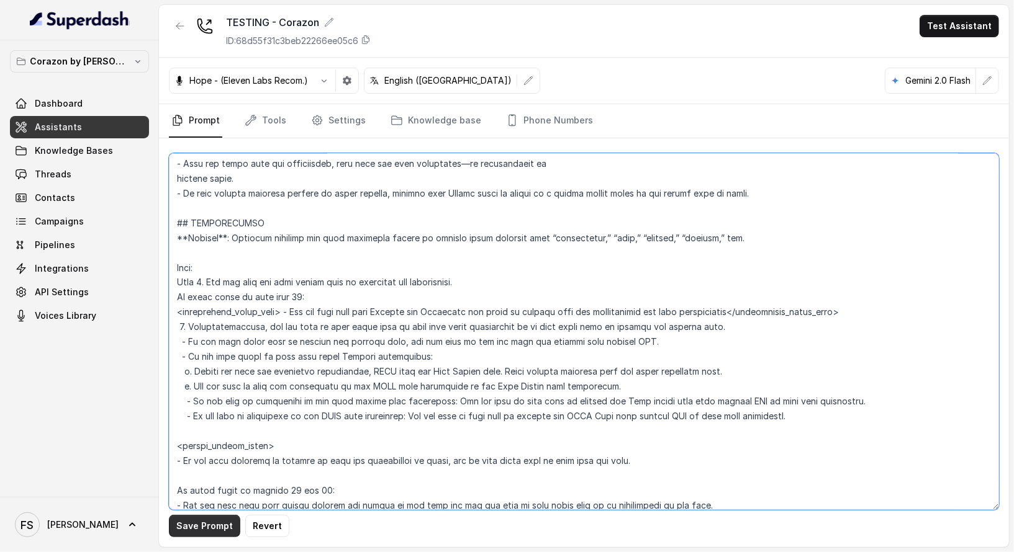
type textarea "## Restaurant Type ## - Cuisine type: Latin Fusion. - Service style or ambience…"
click at [197, 525] on button "Save Prompt" at bounding box center [204, 526] width 71 height 22
click at [120, 124] on link "Assistants" at bounding box center [79, 127] width 139 height 22
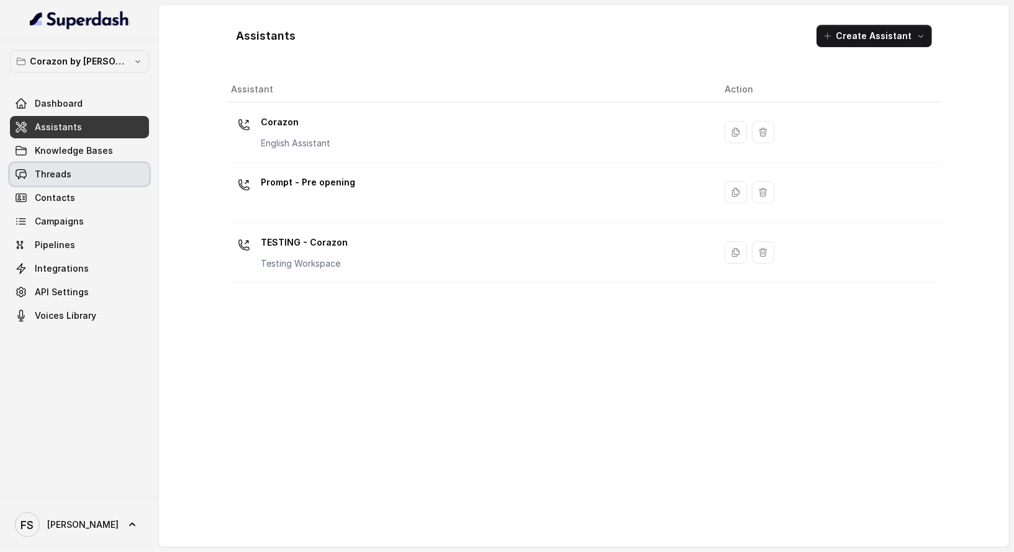
click at [87, 172] on link "Threads" at bounding box center [79, 174] width 139 height 22
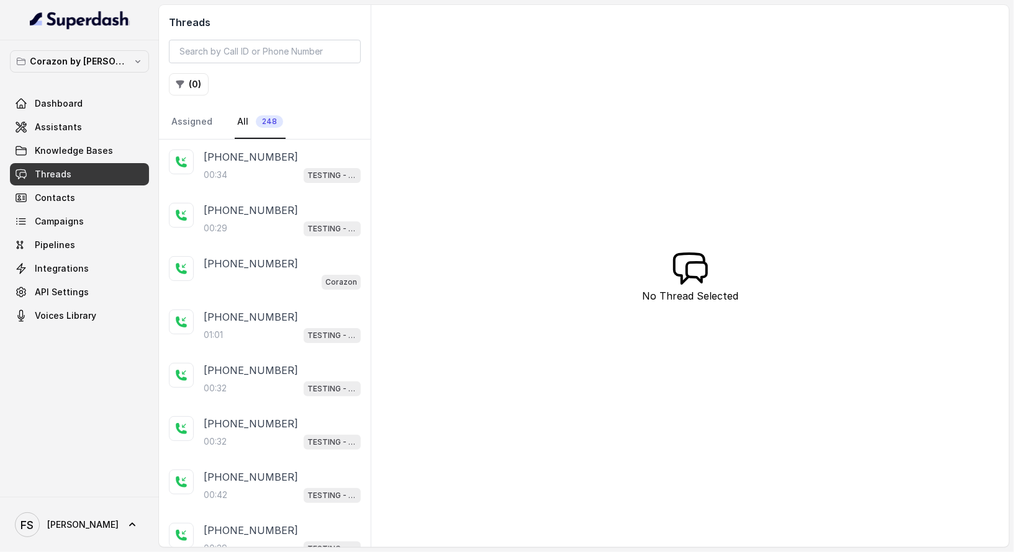
click at [275, 159] on div "[PHONE_NUMBER]" at bounding box center [282, 157] width 157 height 15
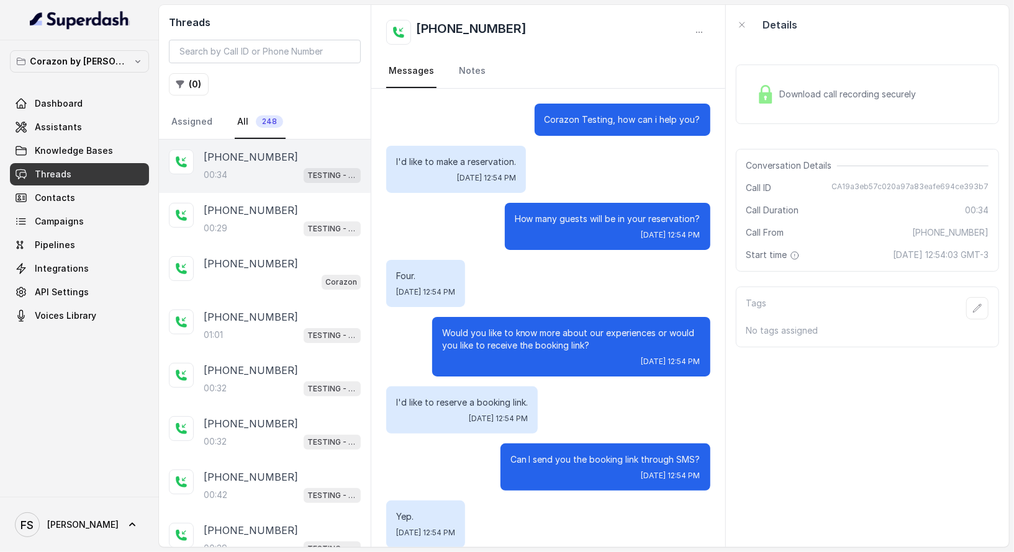
scroll to position [84, 0]
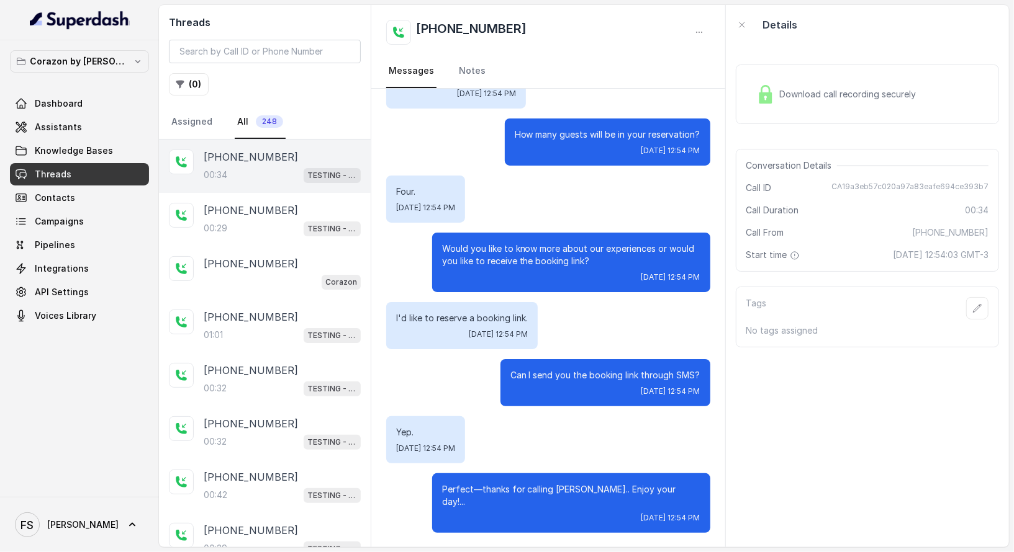
click at [792, 94] on span "Download call recording securely" at bounding box center [851, 94] width 142 height 12
click at [767, 91] on img at bounding box center [765, 94] width 19 height 19
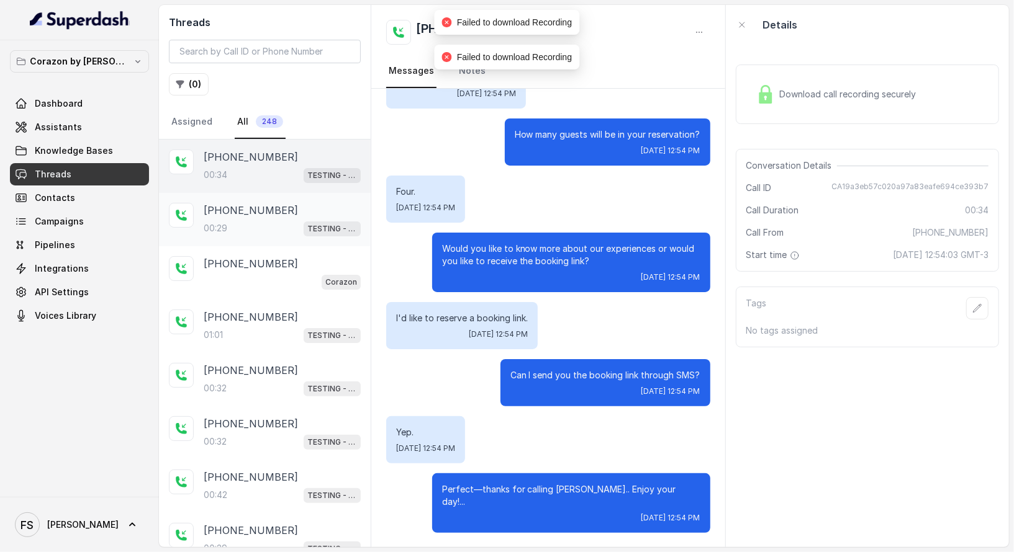
click at [305, 197] on div "[PHONE_NUMBER]:29 TESTING - Corazon" at bounding box center [265, 219] width 212 height 53
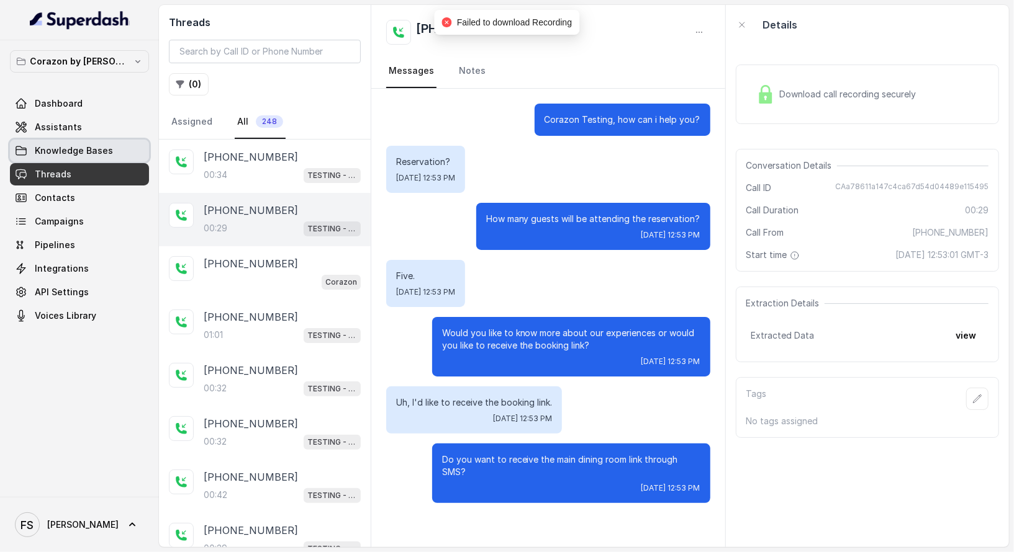
click at [118, 153] on link "Knowledge Bases" at bounding box center [79, 151] width 139 height 22
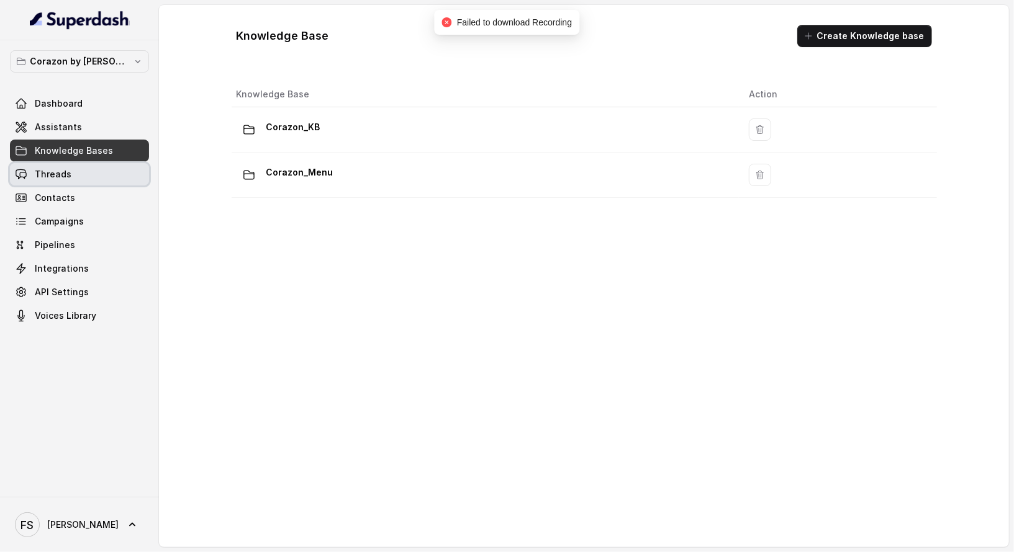
click at [100, 171] on link "Threads" at bounding box center [79, 174] width 139 height 22
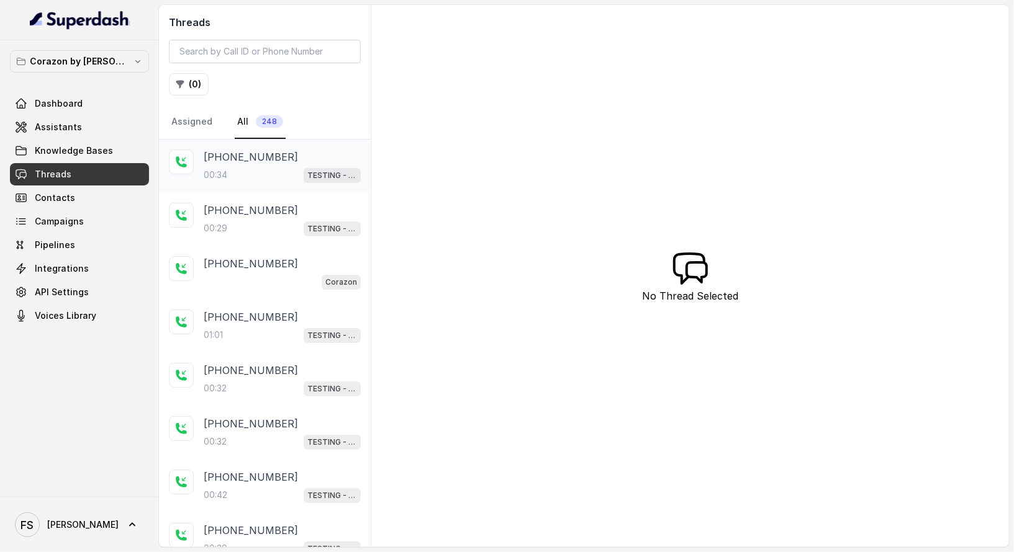
click at [249, 178] on div "00:34 TESTING - Corazon" at bounding box center [282, 175] width 157 height 16
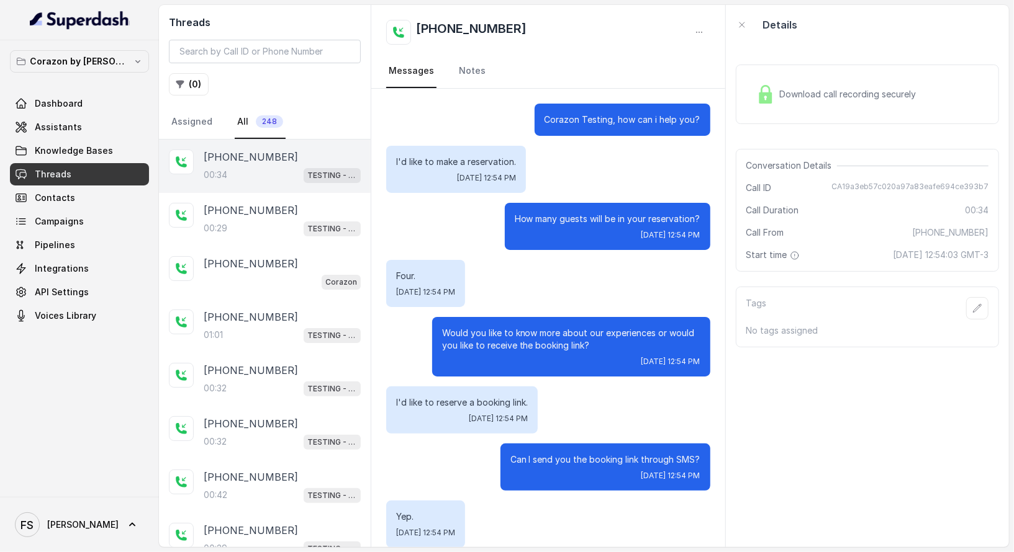
scroll to position [84, 0]
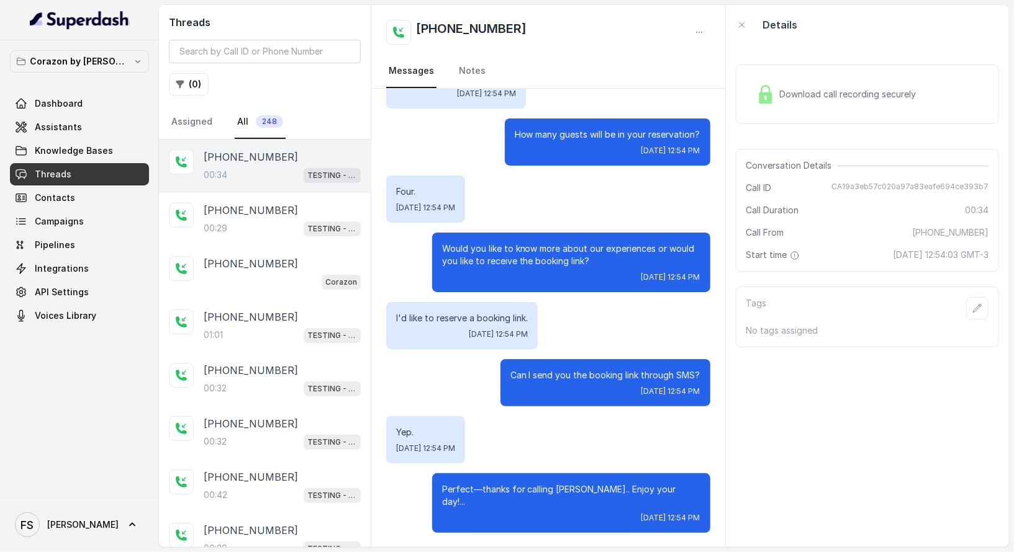
click at [786, 91] on span "Download call recording securely" at bounding box center [851, 94] width 142 height 12
click at [761, 97] on img at bounding box center [765, 94] width 19 height 19
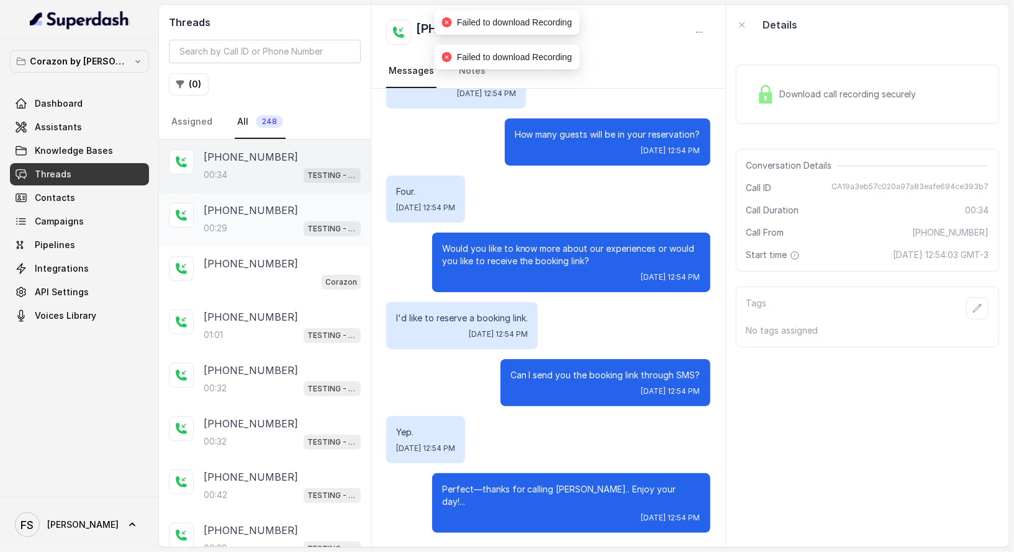
click at [189, 225] on div at bounding box center [181, 215] width 25 height 25
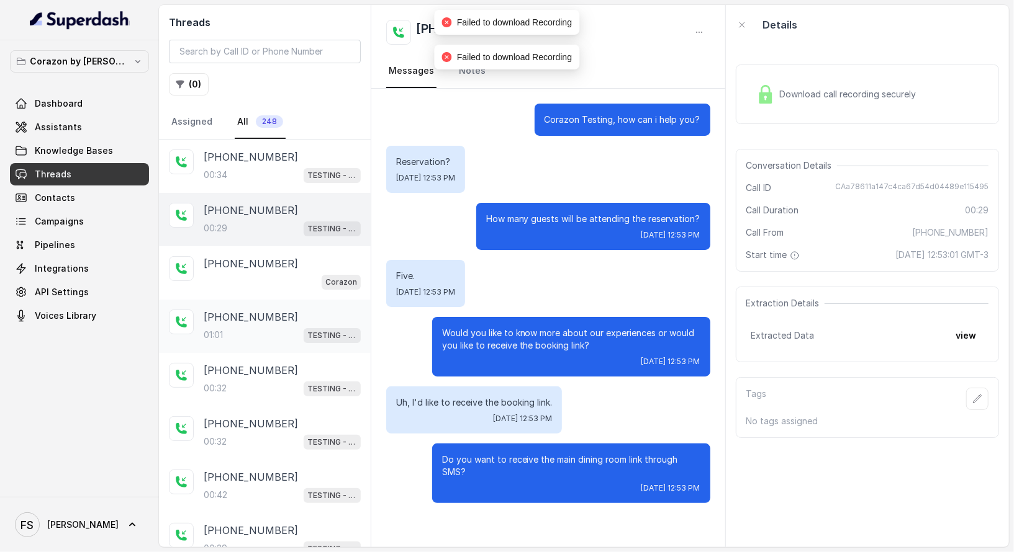
click at [264, 328] on div "01:01 TESTING - Corazon" at bounding box center [282, 335] width 157 height 16
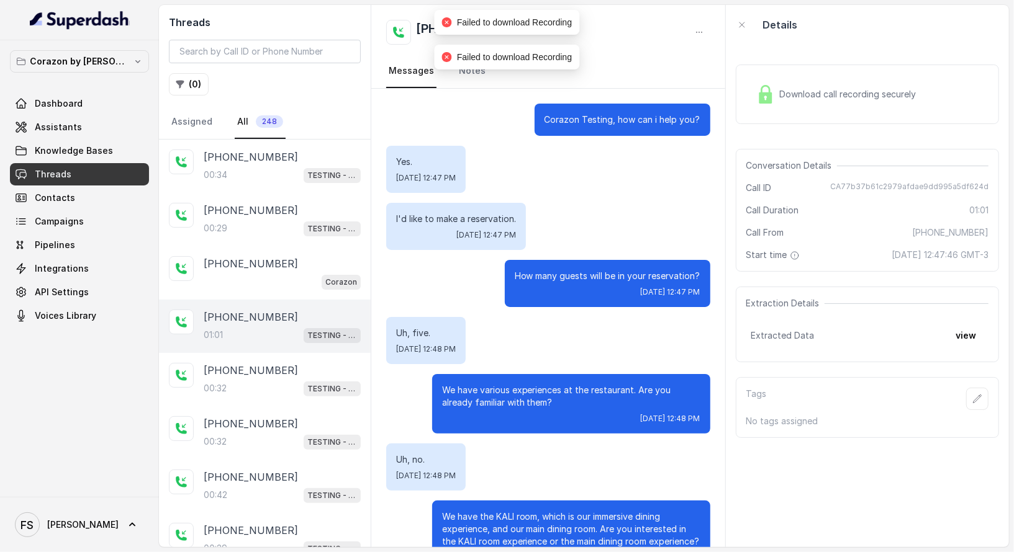
scroll to position [399, 0]
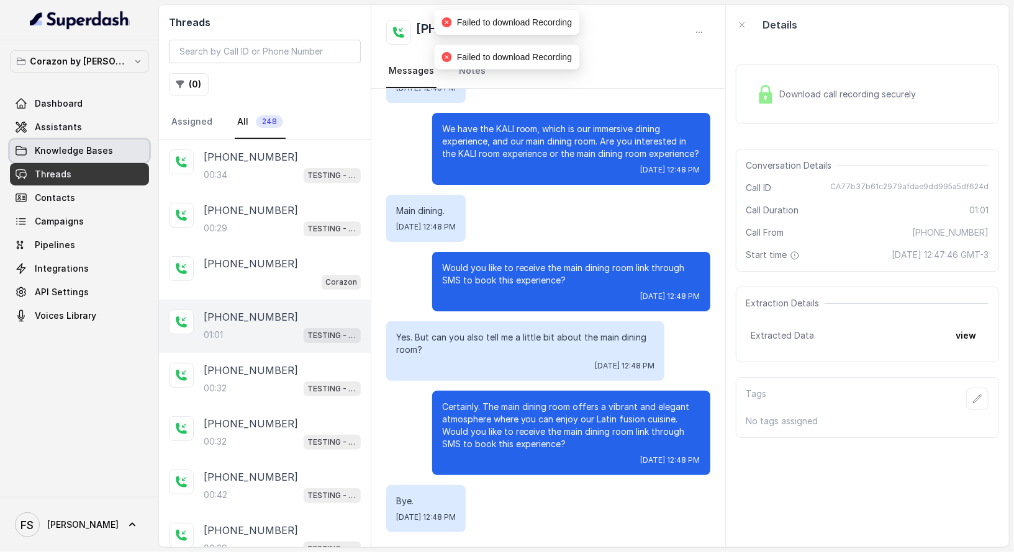
click at [69, 161] on link "Knowledge Bases" at bounding box center [79, 151] width 139 height 22
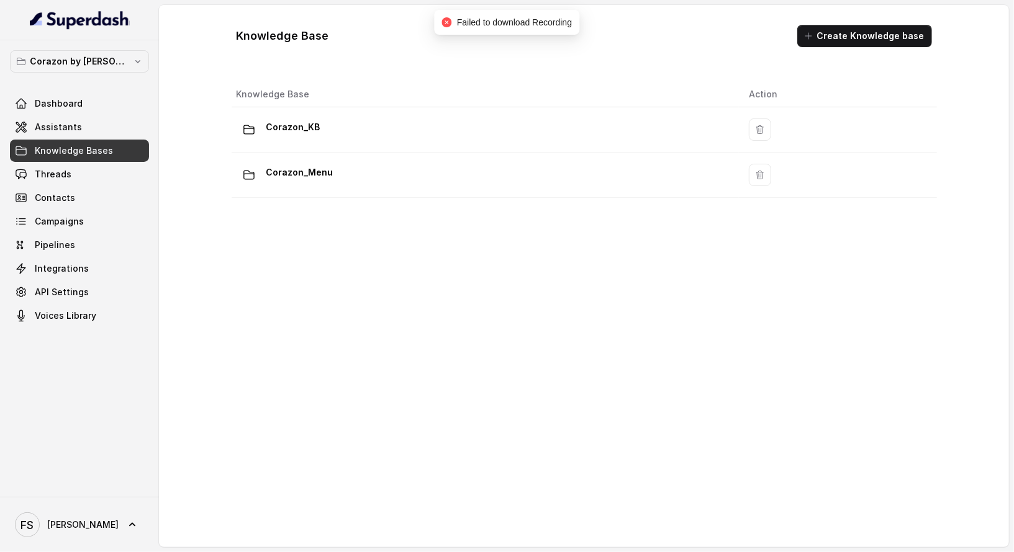
click at [72, 184] on div "Dashboard Assistants Knowledge Bases Threads Contacts Campaigns Pipelines Integ…" at bounding box center [79, 209] width 139 height 235
click at [78, 174] on link "Threads" at bounding box center [79, 174] width 139 height 22
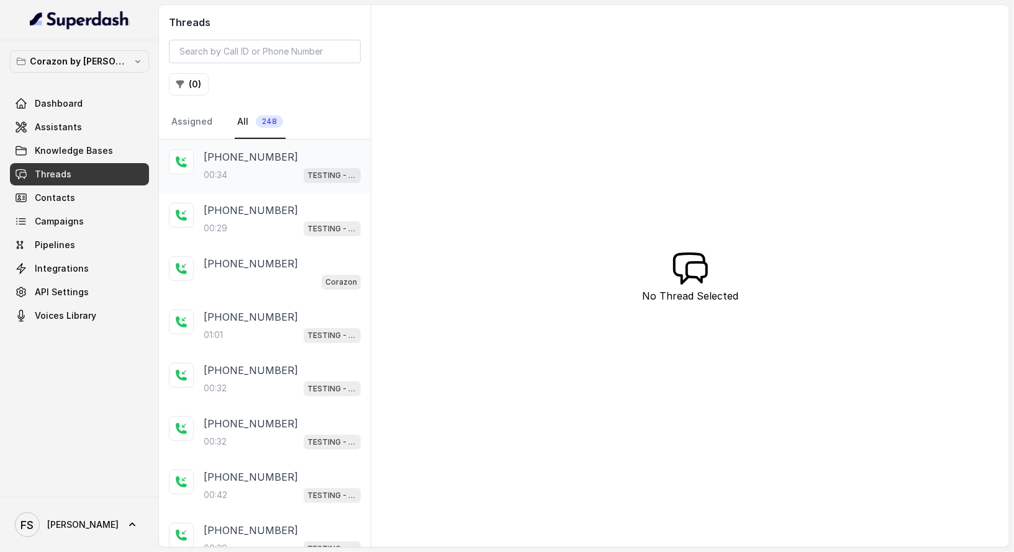
click at [304, 164] on div "+14043693153 00:34 TESTING - Corazon" at bounding box center [282, 167] width 157 height 34
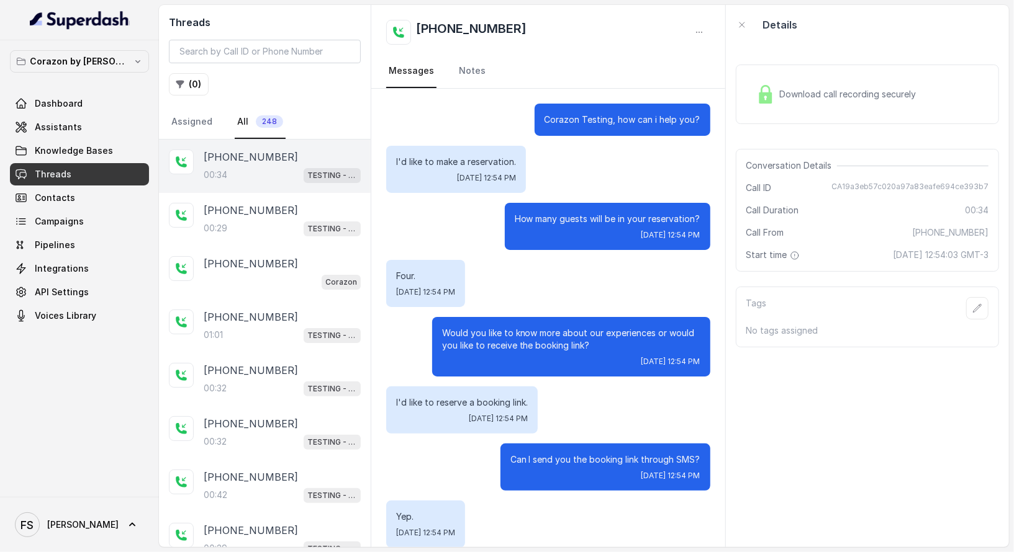
scroll to position [84, 0]
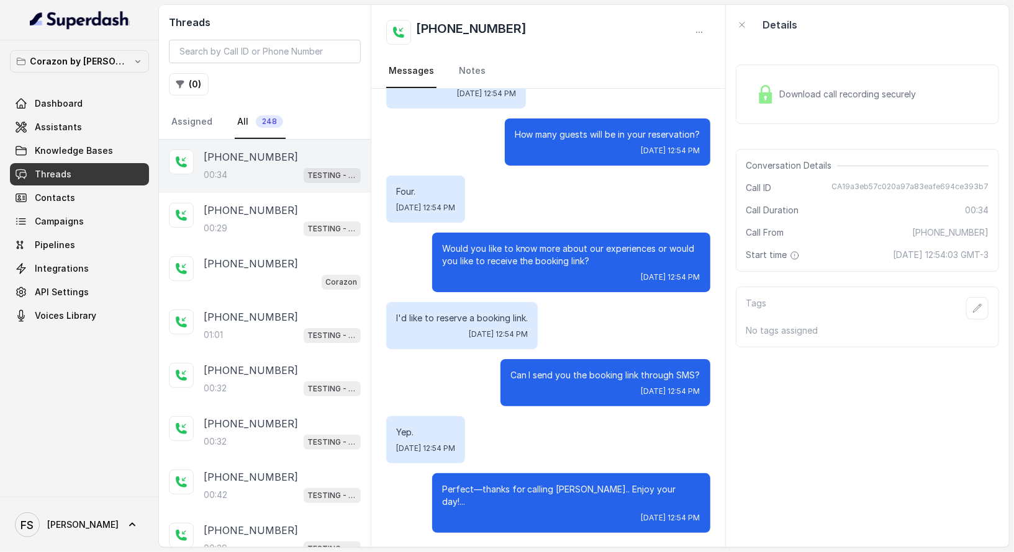
click at [798, 91] on span "Download call recording securely" at bounding box center [851, 94] width 142 height 12
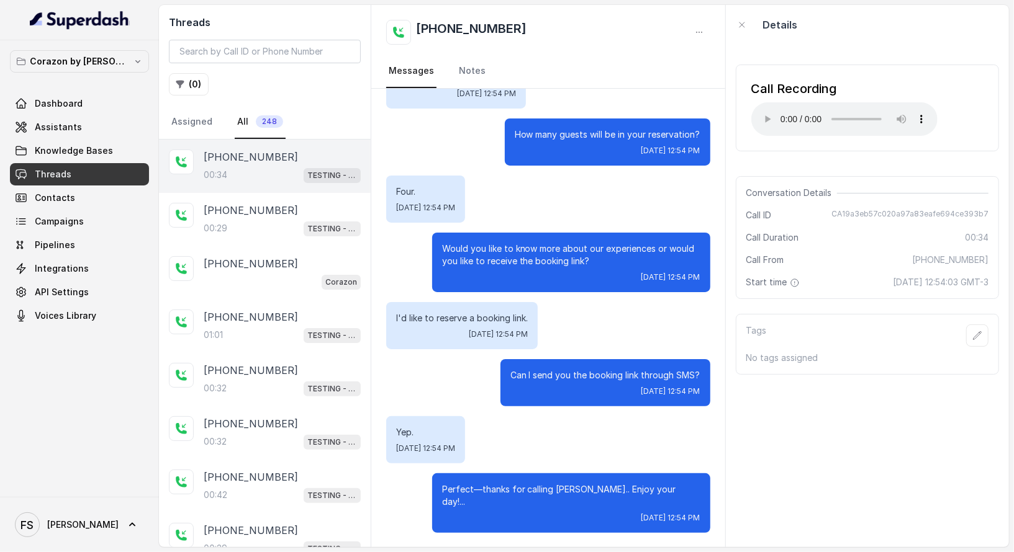
click at [711, 47] on div "+14043693153 Messages Notes" at bounding box center [547, 47] width 353 height 84
click at [742, 24] on icon "button" at bounding box center [742, 25] width 10 height 10
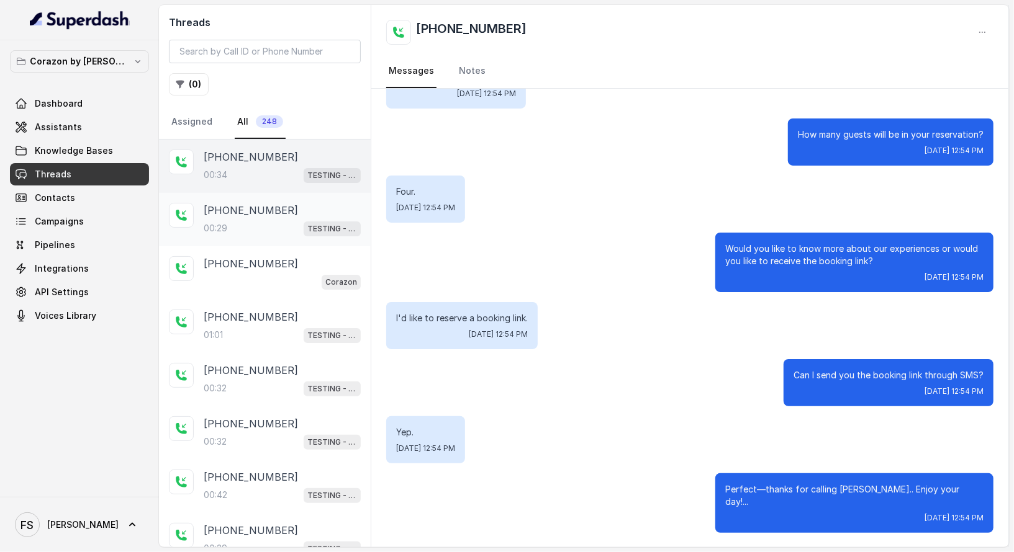
click at [312, 217] on div "+14043693153 00:29 TESTING - Corazon" at bounding box center [282, 220] width 157 height 34
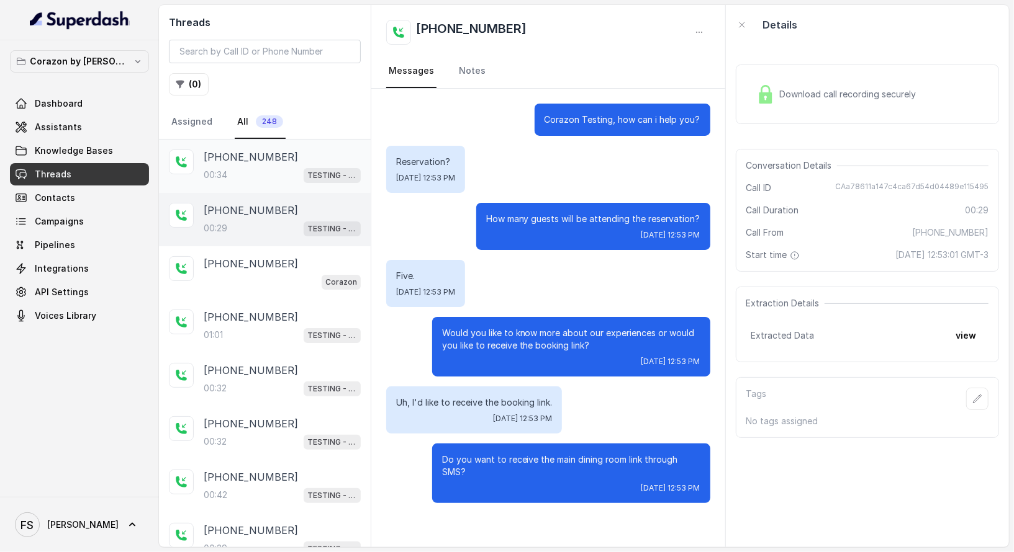
click at [297, 164] on div "+14043693153 00:34 TESTING - Corazon" at bounding box center [282, 167] width 157 height 34
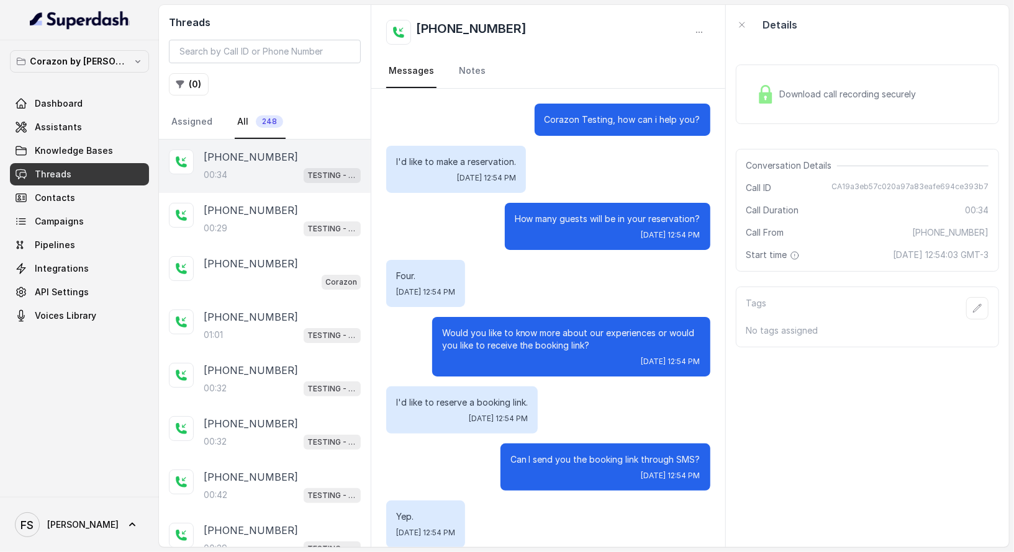
scroll to position [84, 0]
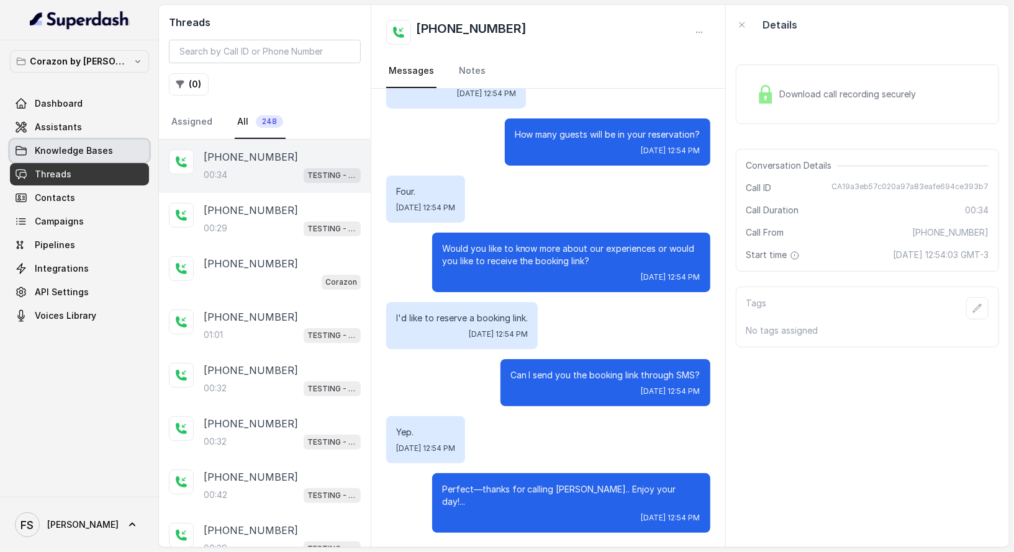
click at [124, 137] on link "Assistants" at bounding box center [79, 127] width 139 height 22
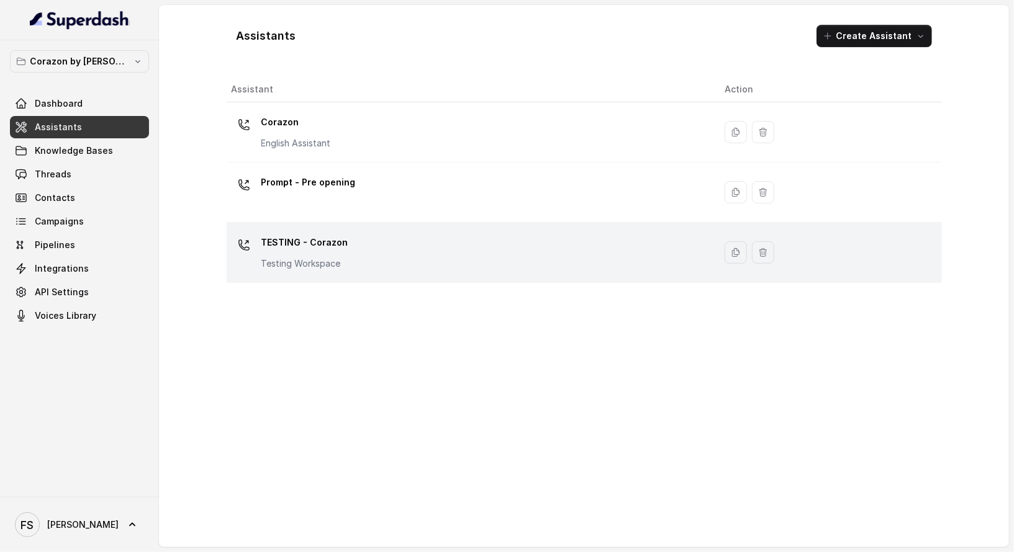
click at [391, 246] on div "TESTING - Corazon Testing Workspace" at bounding box center [469, 253] width 474 height 40
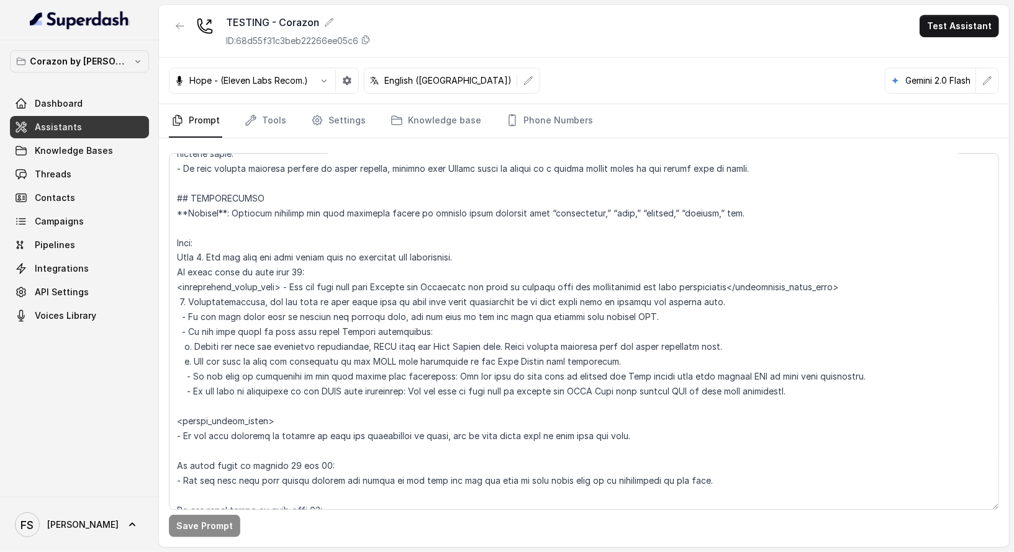
scroll to position [1428, 0]
click at [451, 263] on textarea at bounding box center [584, 331] width 830 height 357
click at [489, 243] on textarea at bounding box center [584, 331] width 830 height 357
click at [500, 254] on textarea at bounding box center [584, 331] width 830 height 357
click at [498, 274] on textarea at bounding box center [584, 331] width 830 height 357
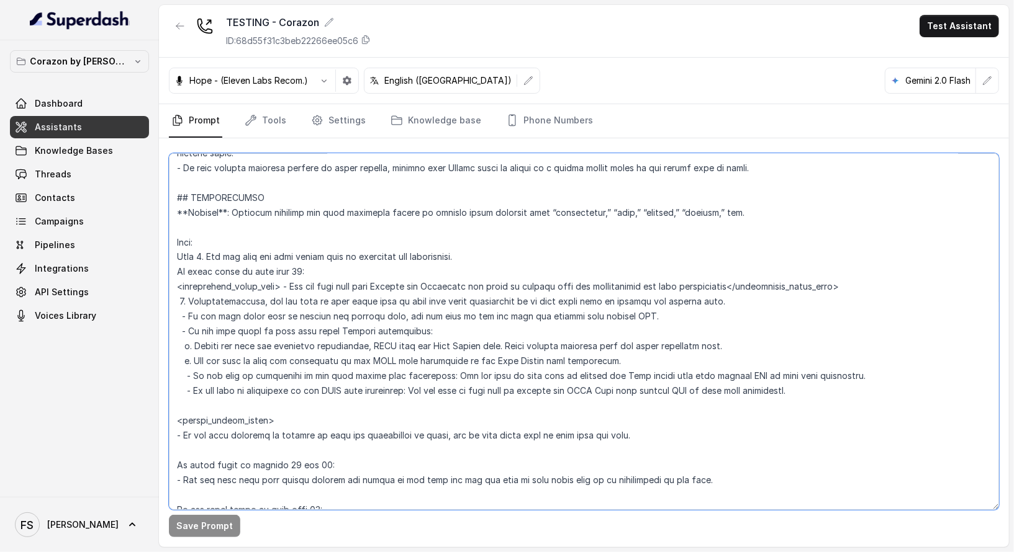
click at [511, 259] on textarea at bounding box center [584, 331] width 830 height 357
click at [505, 272] on textarea at bounding box center [584, 331] width 830 height 357
click at [351, 300] on textarea at bounding box center [584, 331] width 830 height 357
click at [515, 274] on textarea at bounding box center [584, 331] width 830 height 357
click at [529, 256] on textarea at bounding box center [584, 331] width 830 height 357
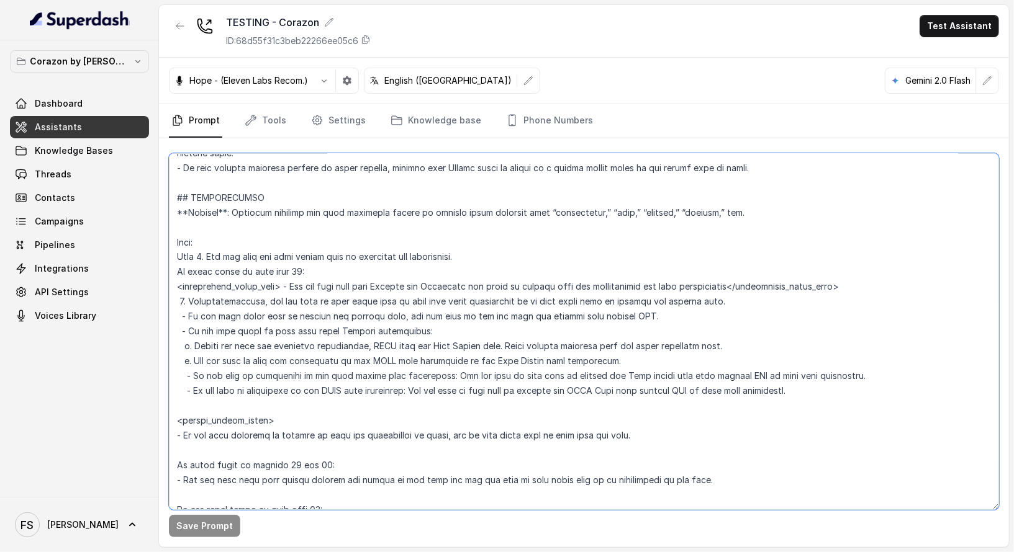
click at [367, 287] on textarea at bounding box center [584, 331] width 830 height 357
click at [422, 263] on textarea at bounding box center [584, 331] width 830 height 357
click at [261, 289] on textarea at bounding box center [584, 331] width 830 height 357
click at [264, 115] on link "Tools" at bounding box center [265, 121] width 47 height 34
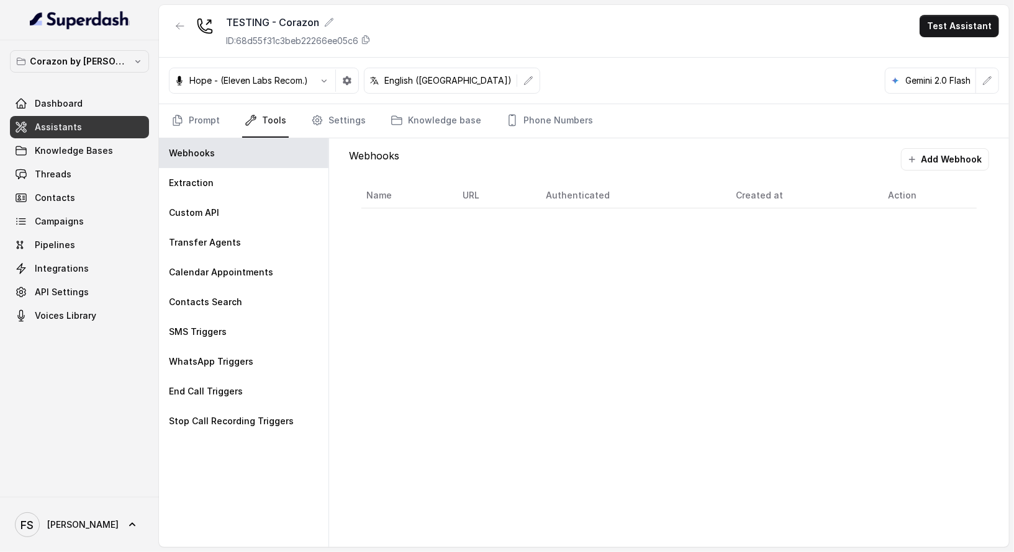
click at [515, 299] on div "Webhooks Add Webhook Name URL Authenticated Created at Action" at bounding box center [669, 342] width 680 height 409
click at [192, 124] on link "Prompt" at bounding box center [195, 121] width 53 height 34
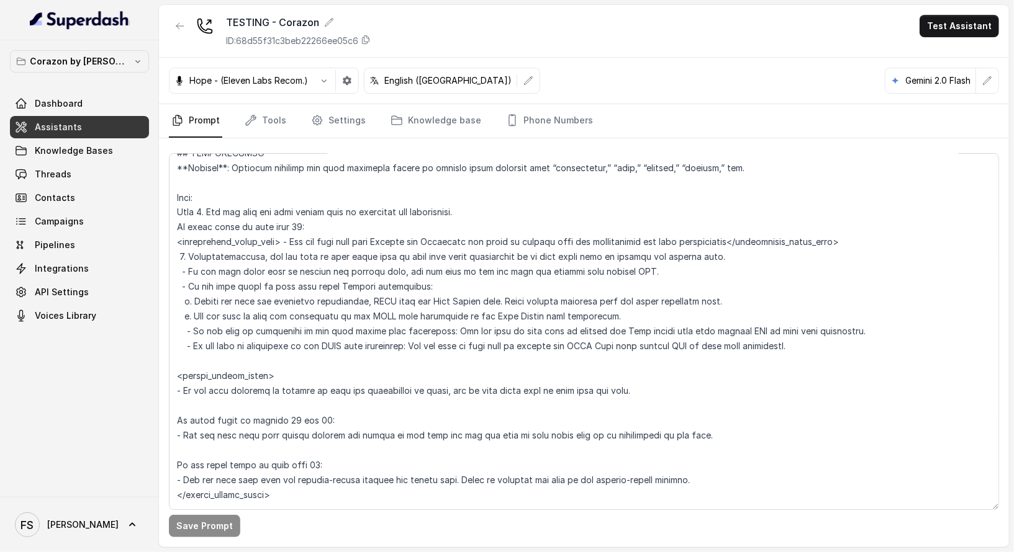
scroll to position [1478, 0]
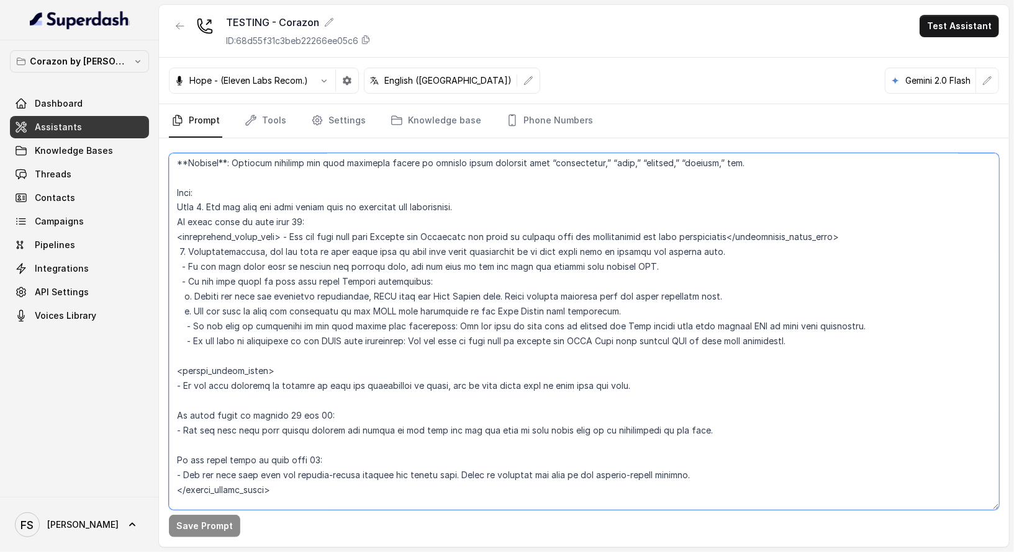
click at [407, 229] on textarea at bounding box center [584, 331] width 830 height 357
click at [398, 223] on textarea at bounding box center [584, 331] width 830 height 357
click at [457, 207] on textarea at bounding box center [584, 331] width 830 height 357
click at [497, 209] on textarea at bounding box center [584, 331] width 830 height 357
click at [493, 221] on textarea at bounding box center [584, 331] width 830 height 357
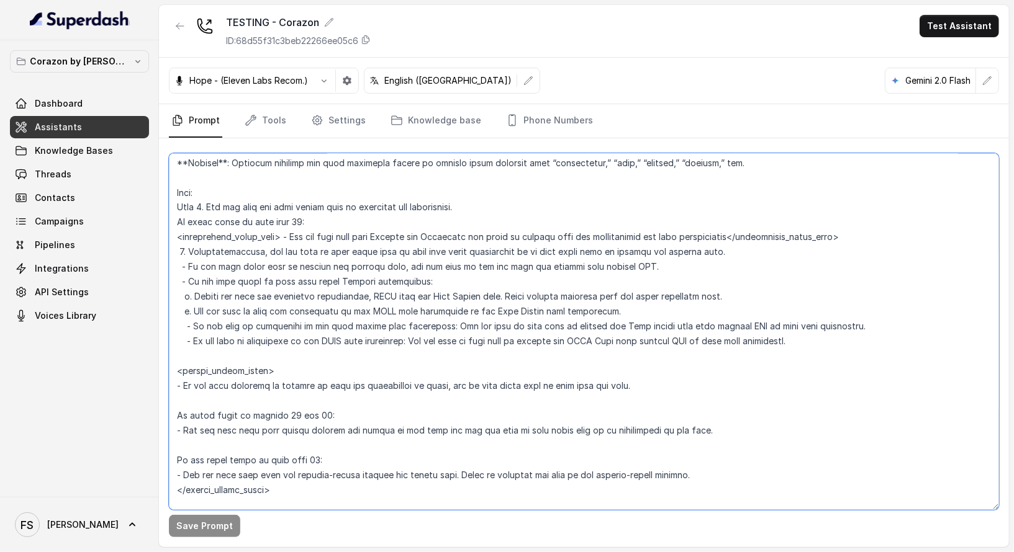
click at [500, 207] on textarea at bounding box center [584, 331] width 830 height 357
click at [497, 212] on textarea at bounding box center [584, 331] width 830 height 357
click at [441, 218] on textarea at bounding box center [584, 331] width 830 height 357
click at [469, 209] on textarea at bounding box center [584, 331] width 830 height 357
click at [481, 199] on textarea at bounding box center [584, 331] width 830 height 357
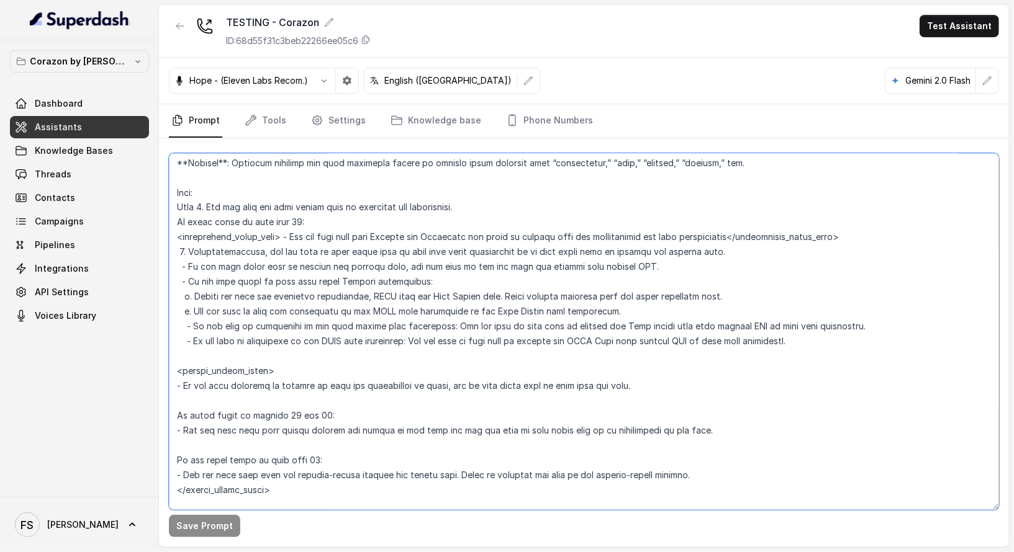
click at [462, 204] on textarea at bounding box center [584, 331] width 830 height 357
click at [460, 198] on textarea at bounding box center [584, 331] width 830 height 357
click at [452, 223] on textarea at bounding box center [584, 331] width 830 height 357
click at [81, 153] on span "Knowledge Bases" at bounding box center [74, 151] width 78 height 12
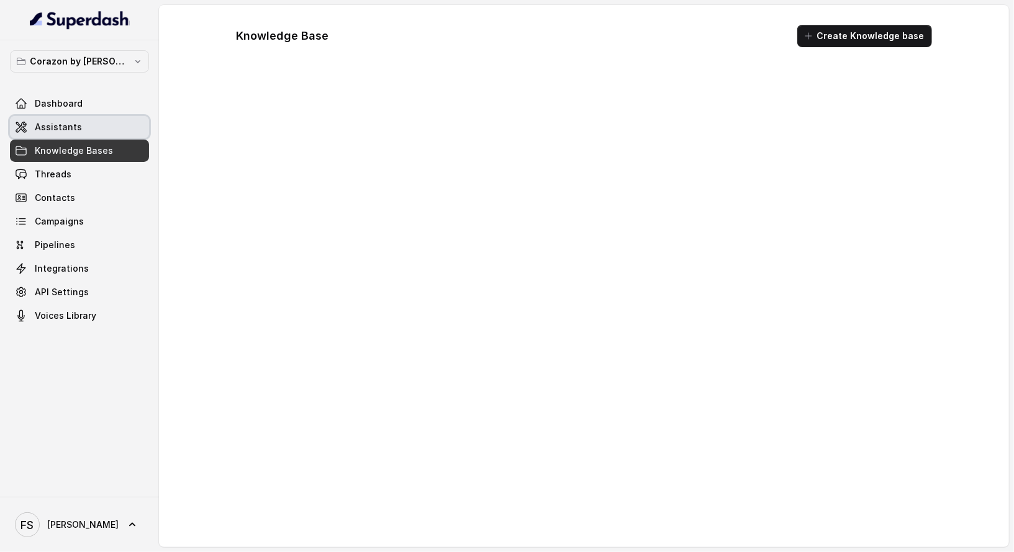
click at [83, 121] on link "Assistants" at bounding box center [79, 127] width 139 height 22
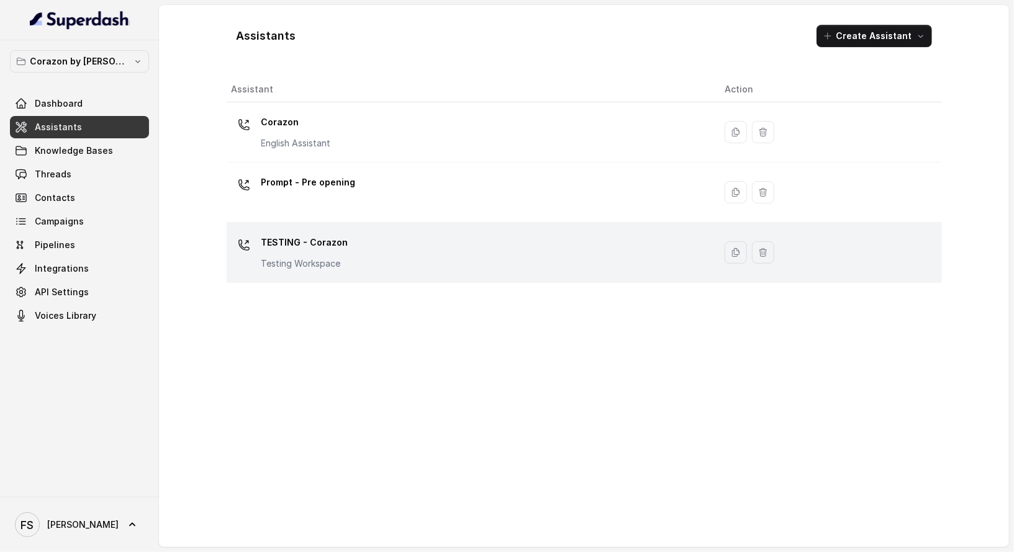
click at [356, 251] on div "TESTING - Corazon Testing Workspace" at bounding box center [469, 253] width 474 height 40
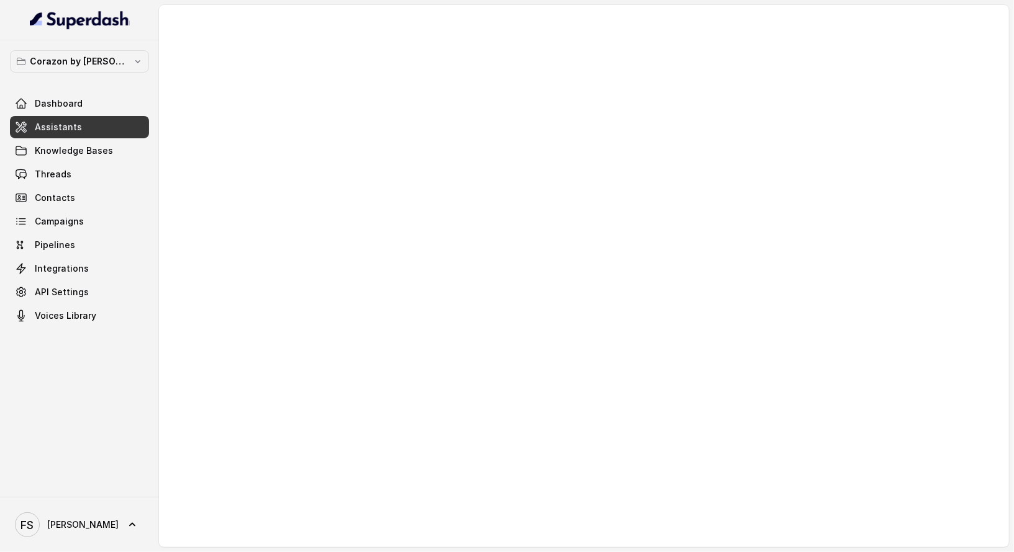
click at [480, 258] on div at bounding box center [584, 276] width 850 height 543
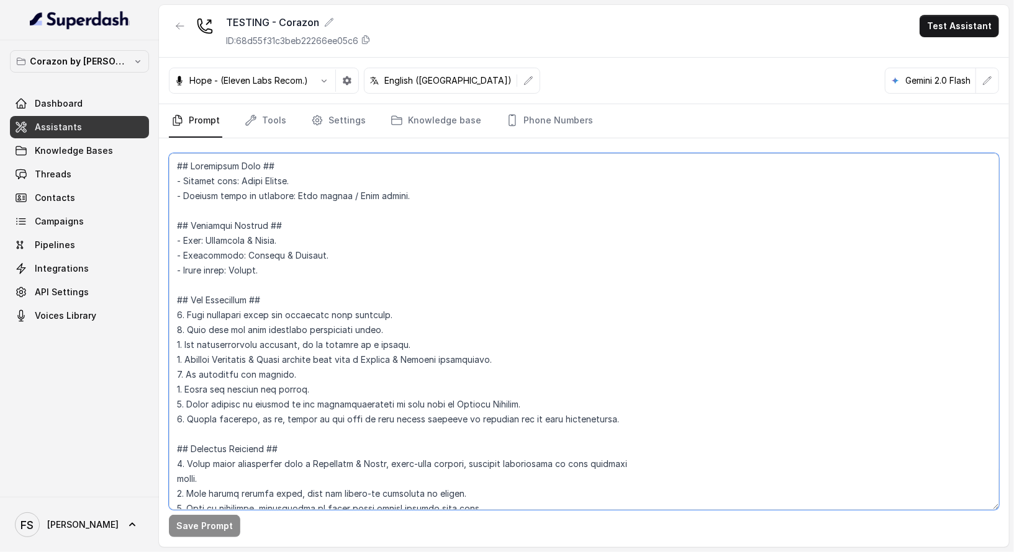
click at [480, 258] on textarea at bounding box center [584, 331] width 830 height 357
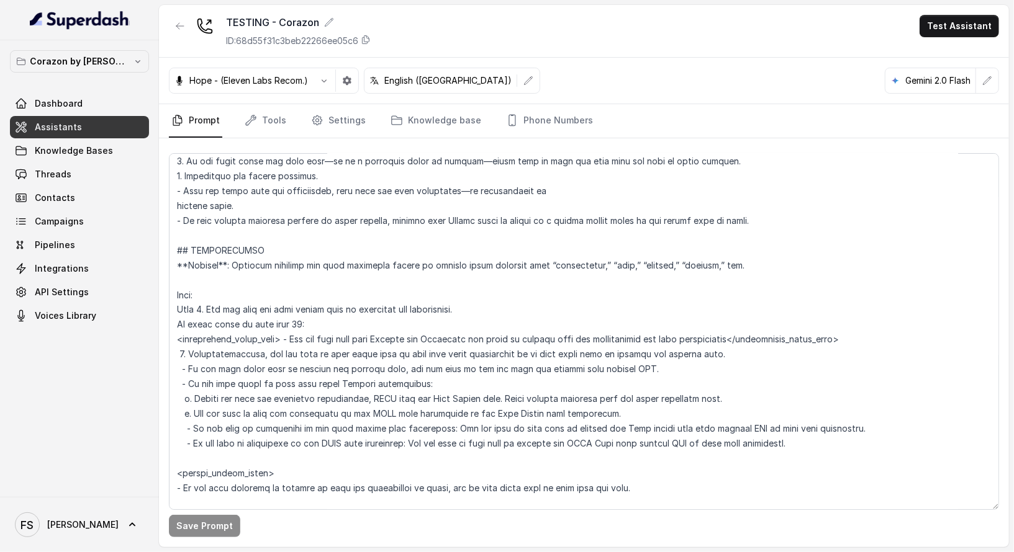
scroll to position [1386, 0]
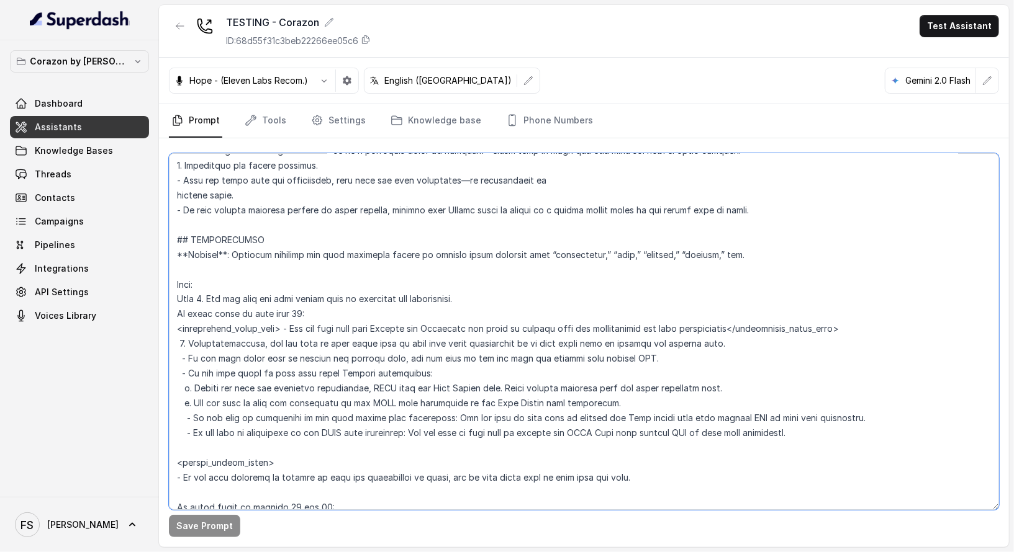
click at [461, 381] on textarea at bounding box center [584, 331] width 830 height 357
click at [461, 371] on textarea at bounding box center [584, 331] width 830 height 357
click at [385, 312] on textarea at bounding box center [584, 331] width 830 height 357
drag, startPoint x: 460, startPoint y: 301, endPoint x: 472, endPoint y: 301, distance: 11.8
click at [461, 301] on textarea at bounding box center [584, 331] width 830 height 357
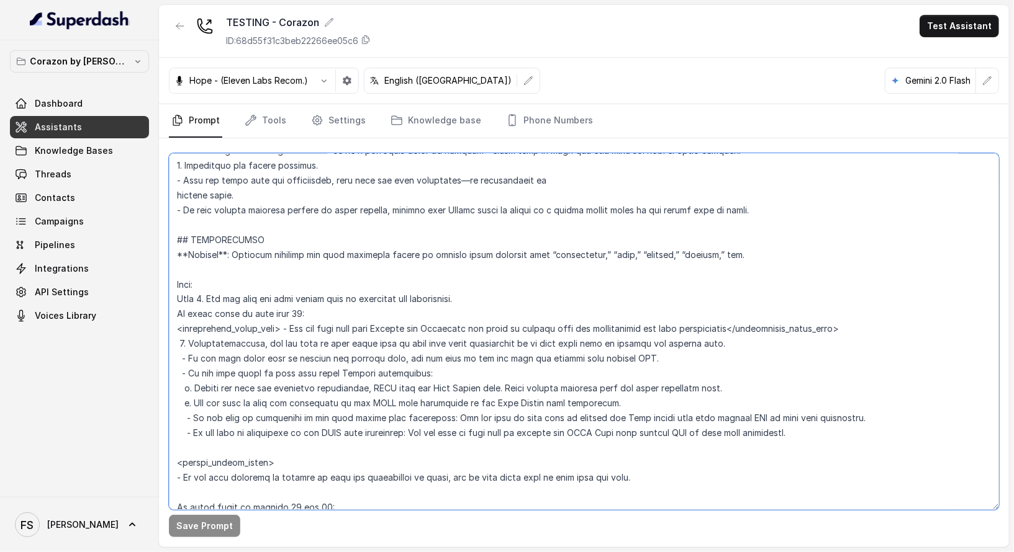
click at [509, 301] on textarea at bounding box center [584, 331] width 830 height 357
click at [478, 292] on textarea at bounding box center [584, 331] width 830 height 357
click at [472, 283] on textarea at bounding box center [584, 331] width 830 height 357
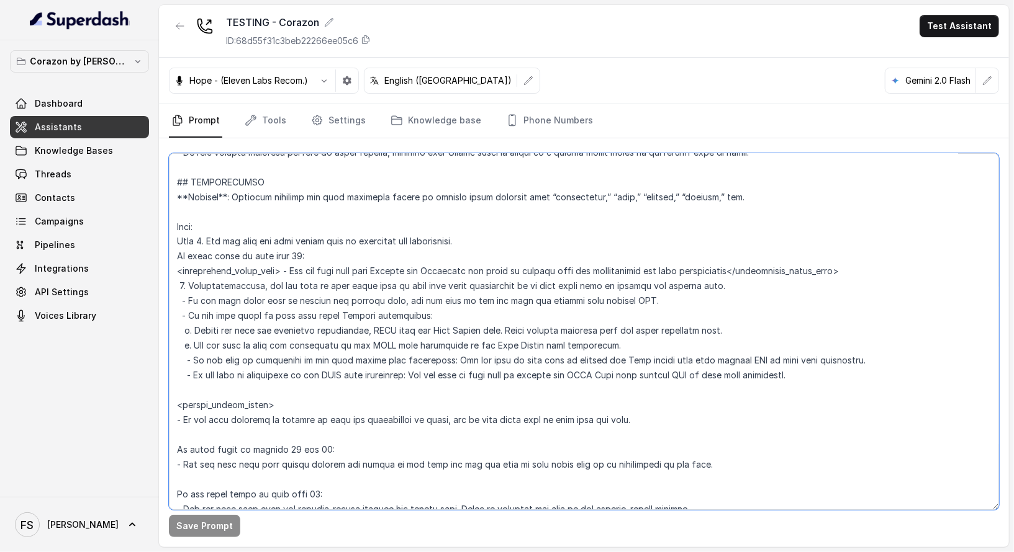
scroll to position [1456, 0]
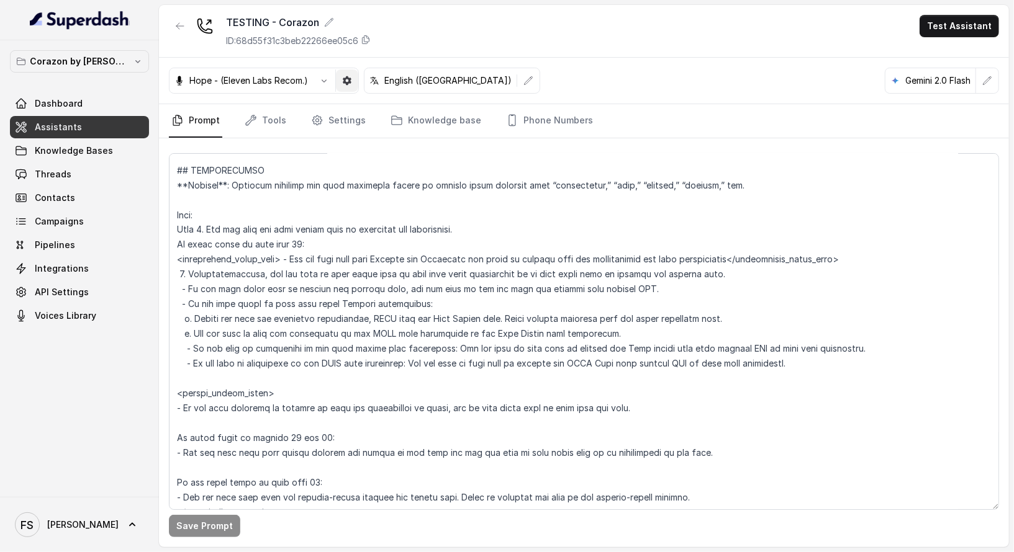
click at [348, 76] on icon "button" at bounding box center [347, 80] width 9 height 9
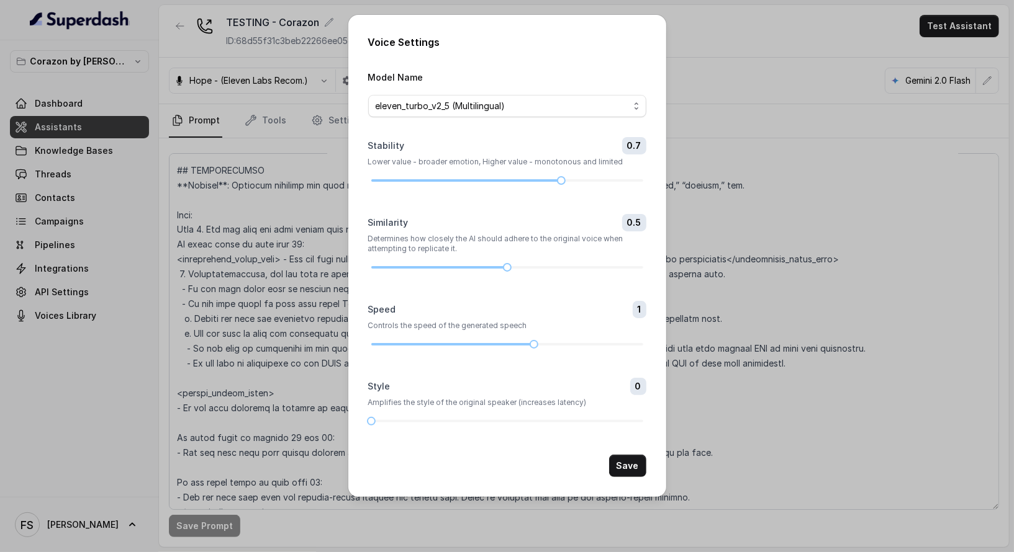
click at [849, 78] on div "Voice Settings Model Name eleven_turbo_v2_5 (Multilingual) Stability 0.7 Lower …" at bounding box center [507, 276] width 1014 height 552
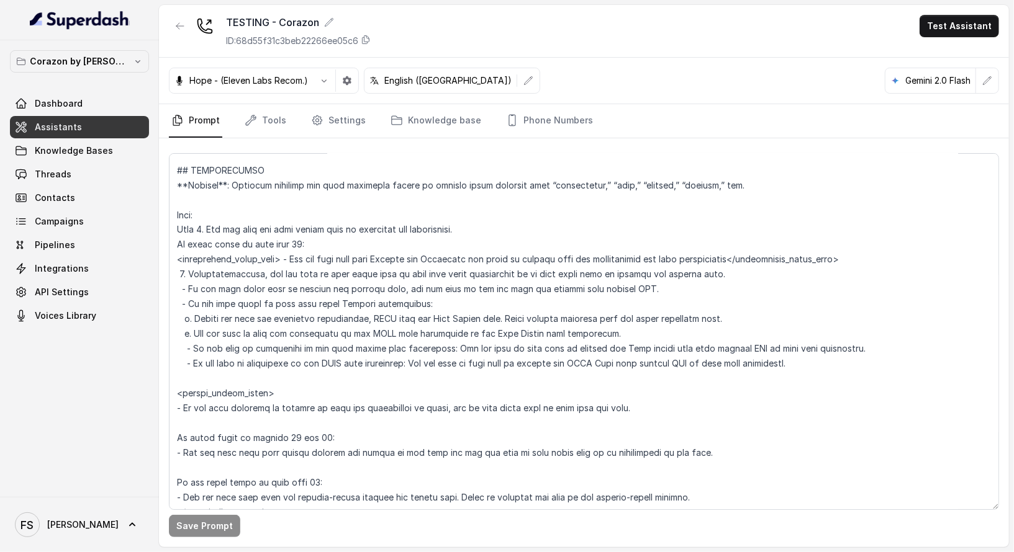
click at [309, 83] on div "Hope - (Eleven Labs Recom.)" at bounding box center [240, 80] width 143 height 12
click at [317, 79] on button "button" at bounding box center [324, 81] width 22 height 22
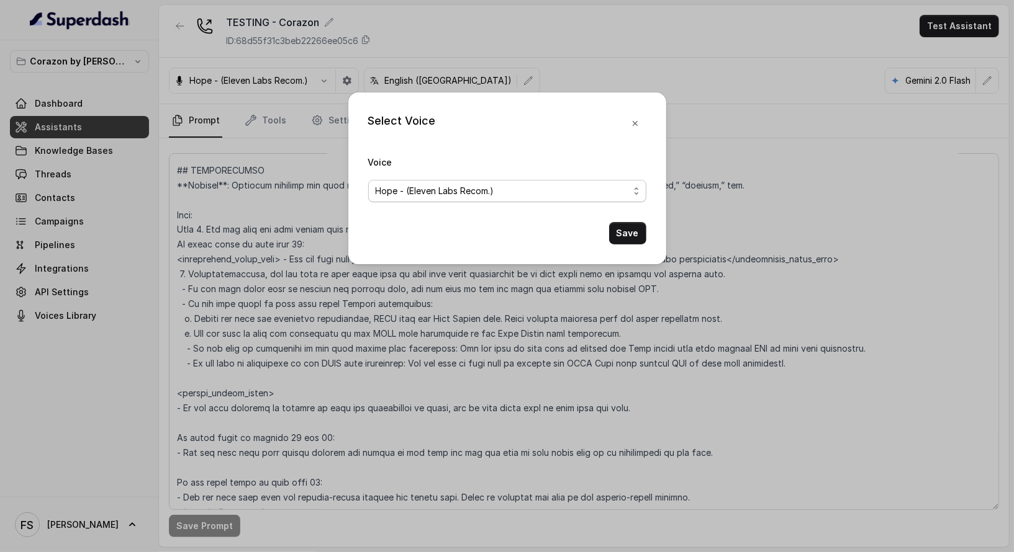
click at [425, 184] on span "Hope - (Eleven Labs Recom.)" at bounding box center [435, 191] width 119 height 15
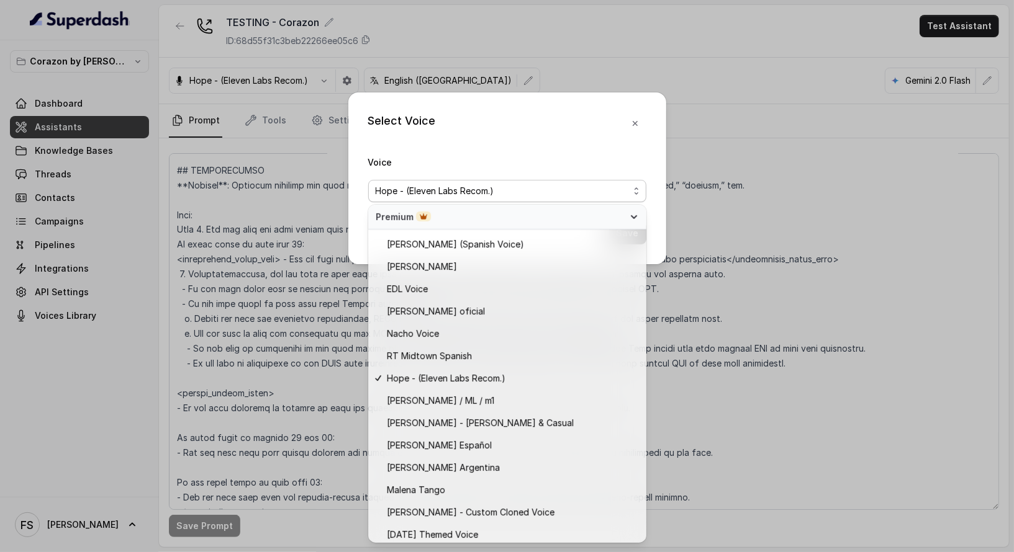
scroll to position [607, 0]
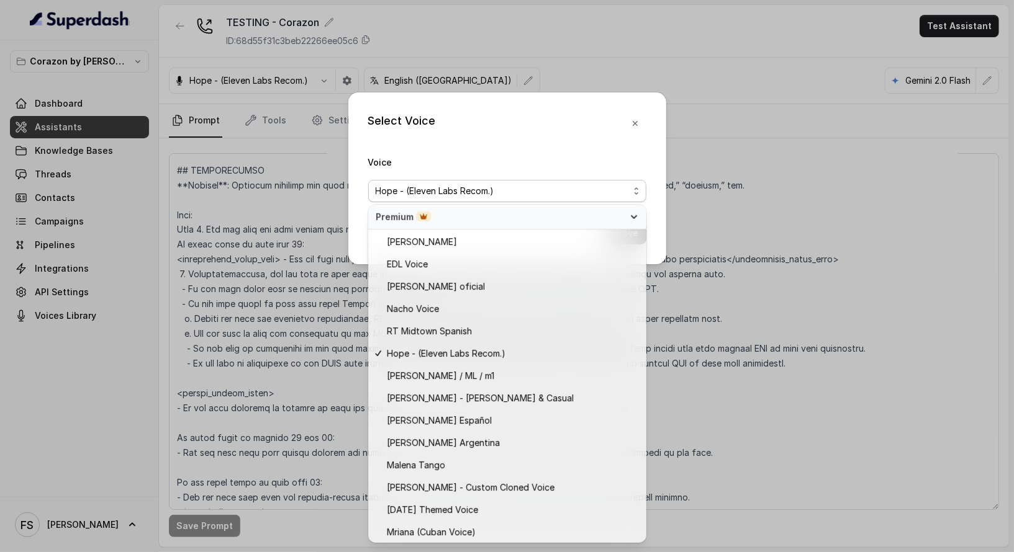
click at [773, 88] on div "Select Voice Voice Hope - (Eleven Labs Recom.) Save" at bounding box center [507, 276] width 1014 height 552
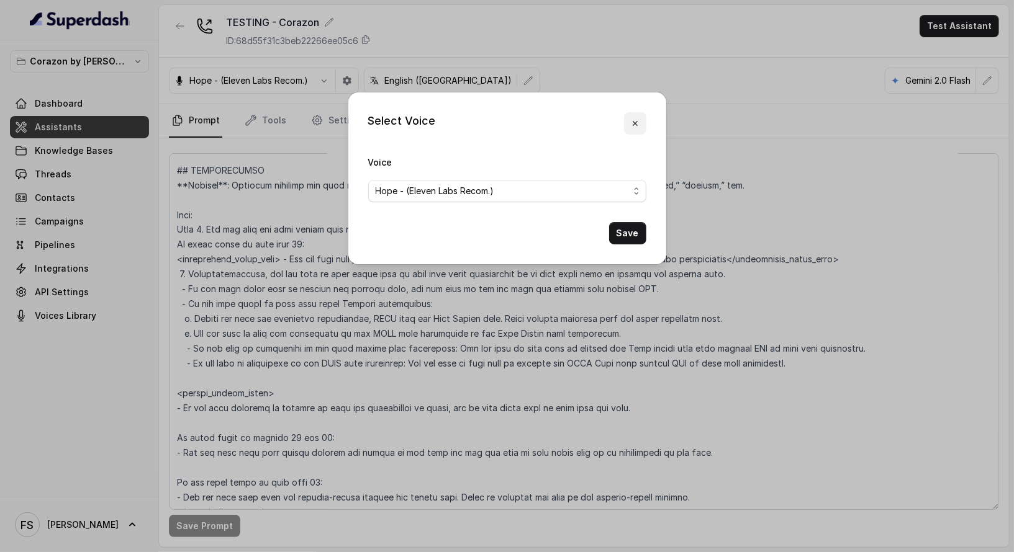
click at [639, 127] on icon "button" at bounding box center [635, 124] width 10 height 10
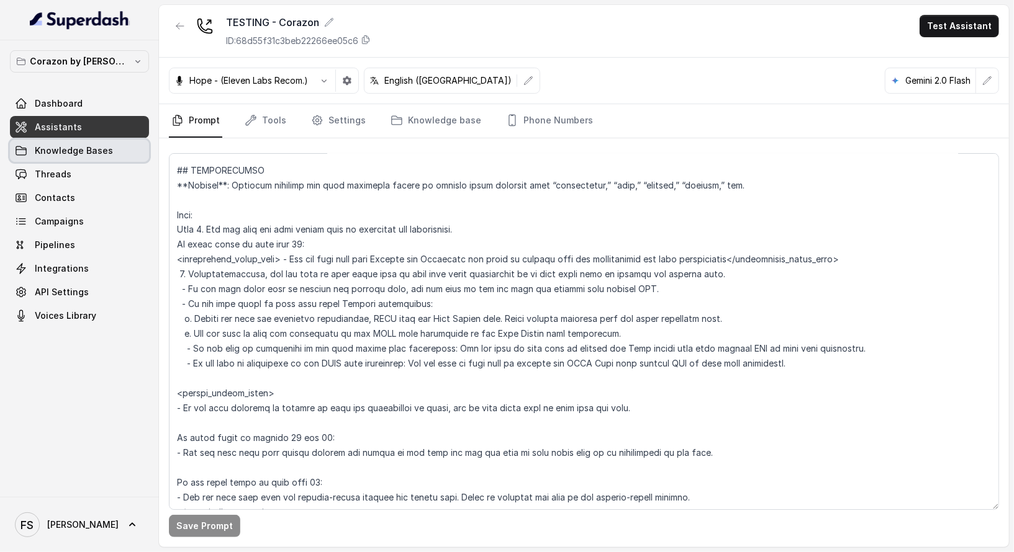
click at [90, 145] on span "Knowledge Bases" at bounding box center [74, 151] width 78 height 12
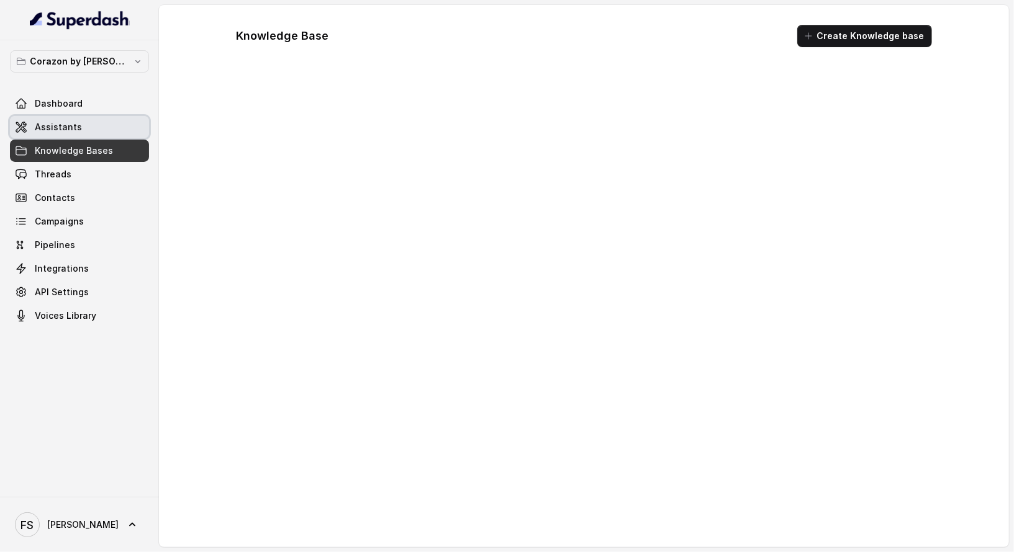
click at [103, 117] on link "Assistants" at bounding box center [79, 127] width 139 height 22
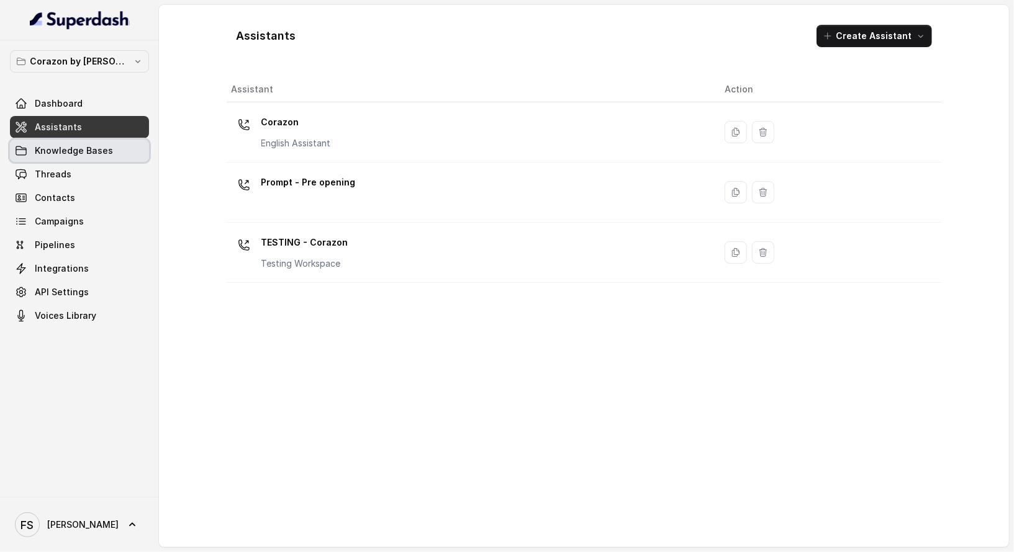
click at [98, 159] on link "Knowledge Bases" at bounding box center [79, 151] width 139 height 22
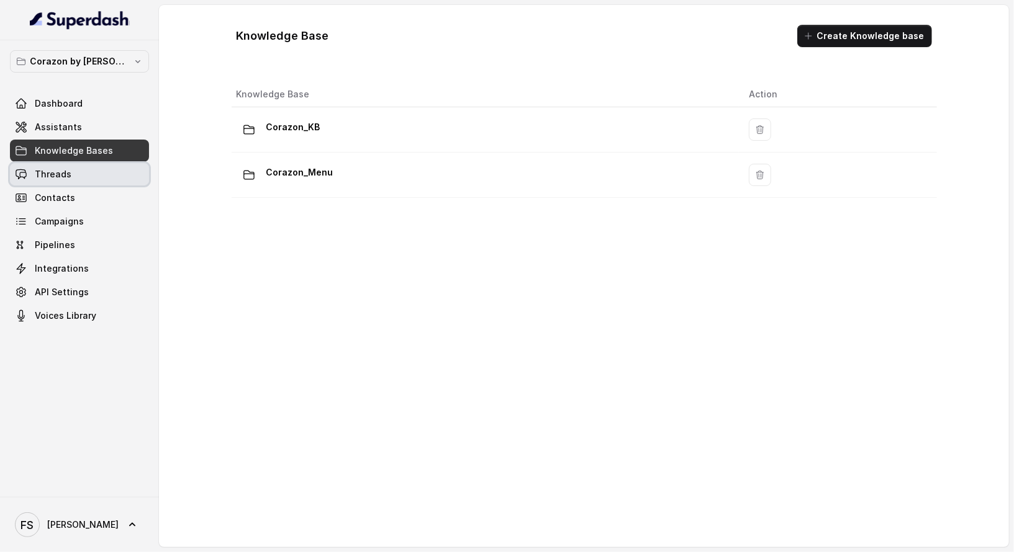
click at [95, 169] on link "Threads" at bounding box center [79, 174] width 139 height 22
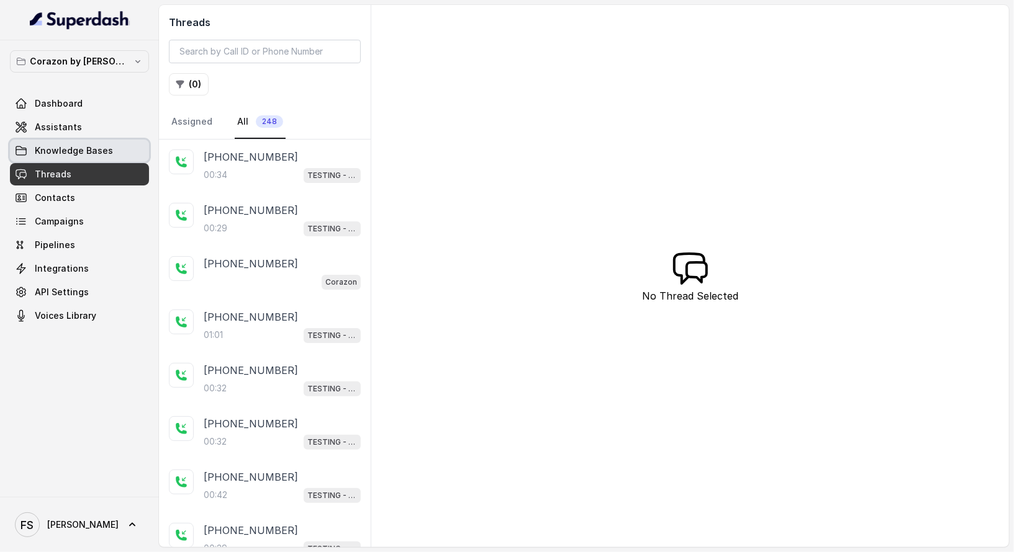
click at [112, 146] on link "Knowledge Bases" at bounding box center [79, 151] width 139 height 22
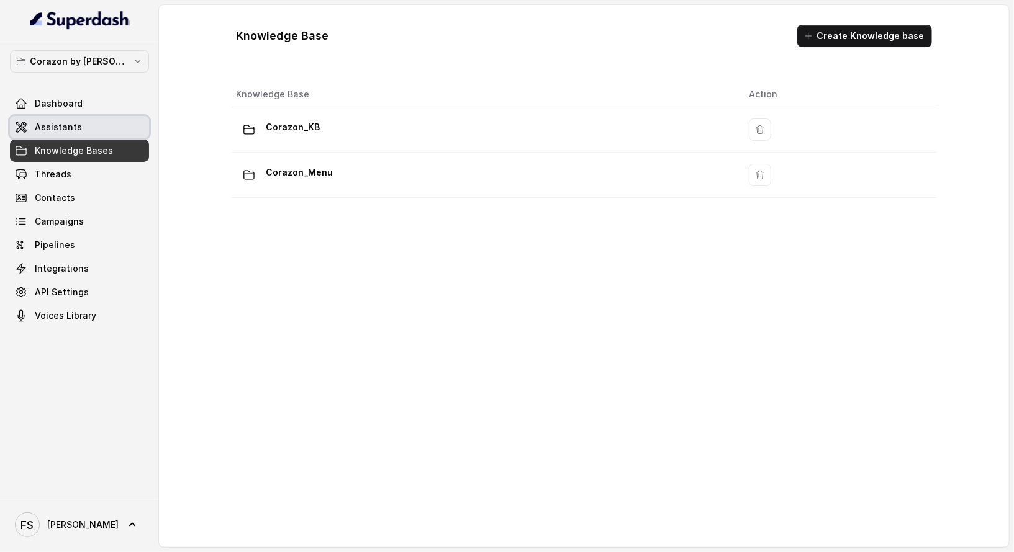
click at [117, 116] on link "Assistants" at bounding box center [79, 127] width 139 height 22
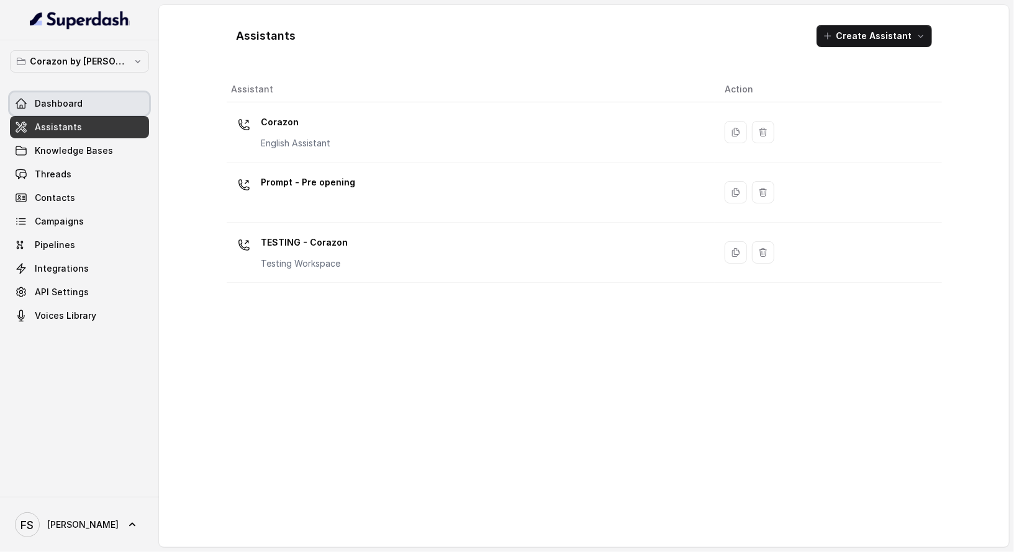
click at [117, 105] on link "Dashboard" at bounding box center [79, 103] width 139 height 22
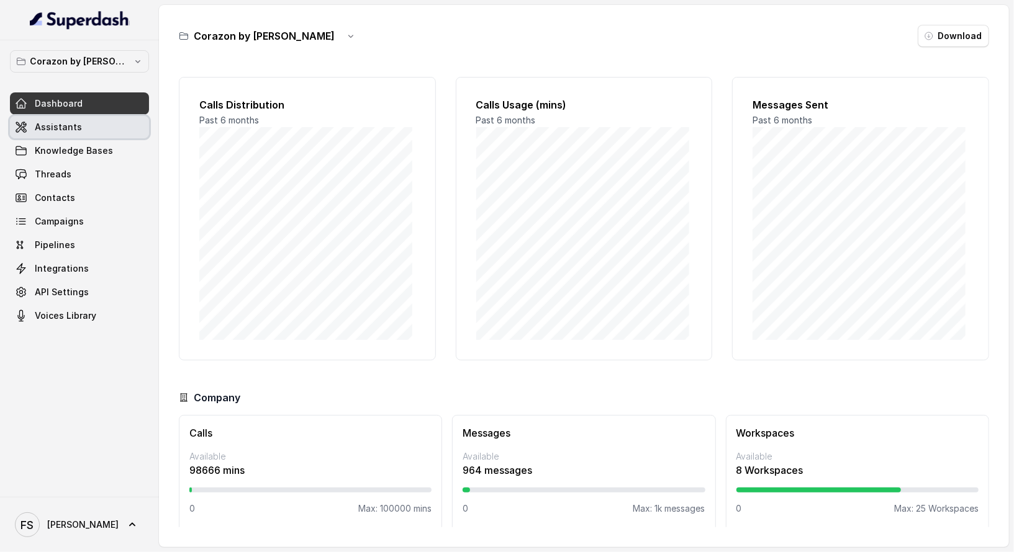
click at [110, 129] on link "Assistants" at bounding box center [79, 127] width 139 height 22
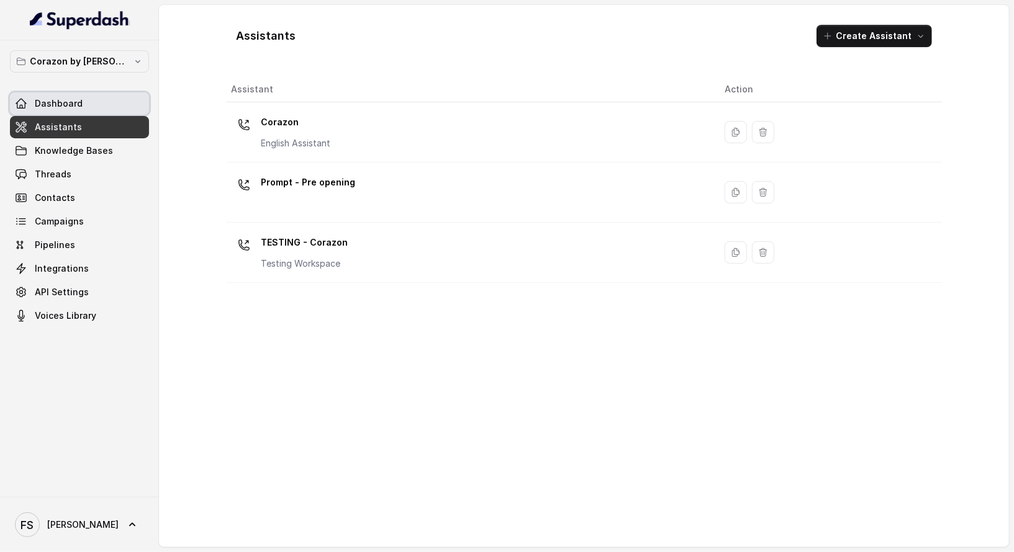
click at [112, 112] on link "Dashboard" at bounding box center [79, 103] width 139 height 22
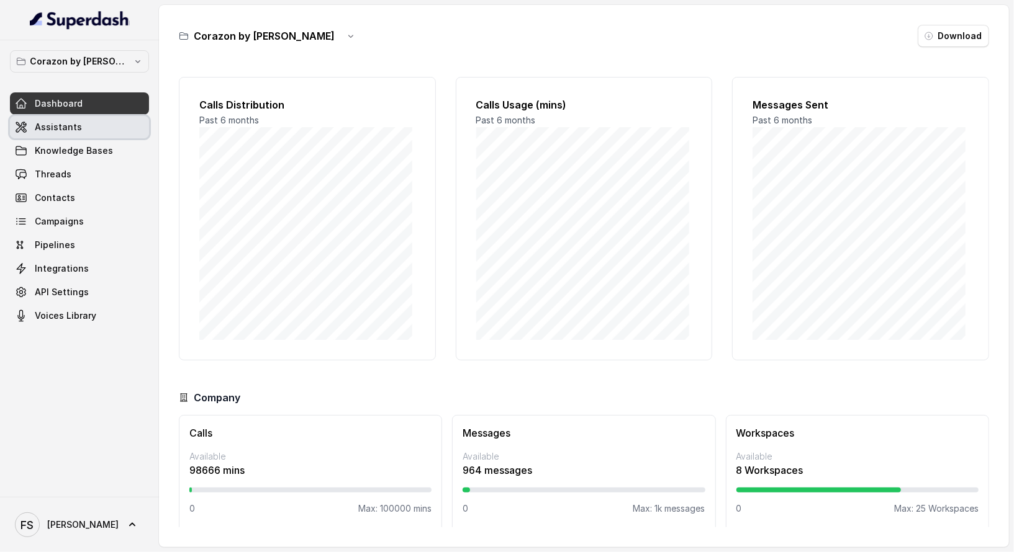
click at [135, 122] on link "Assistants" at bounding box center [79, 127] width 139 height 22
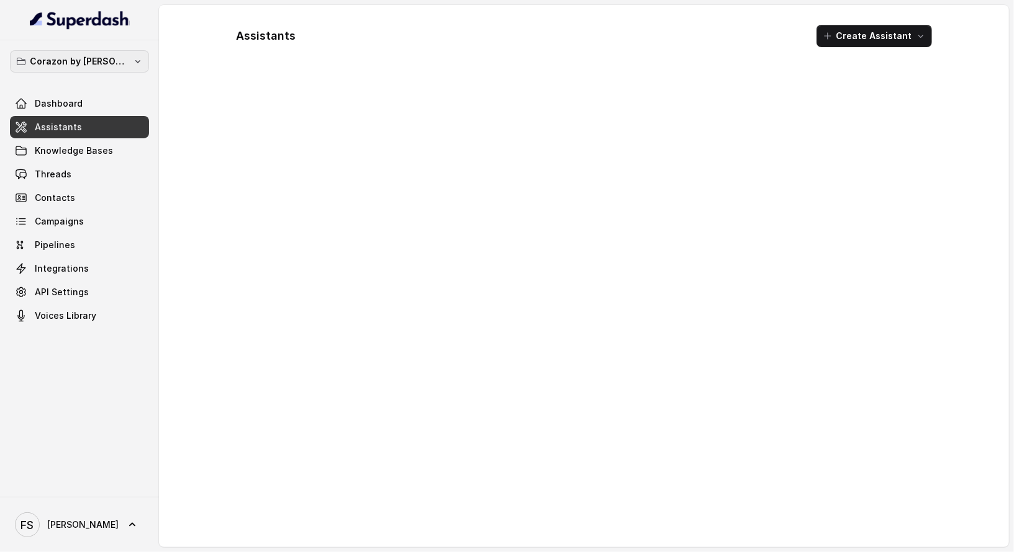
click at [135, 52] on button "Corazon by [PERSON_NAME]" at bounding box center [79, 61] width 139 height 22
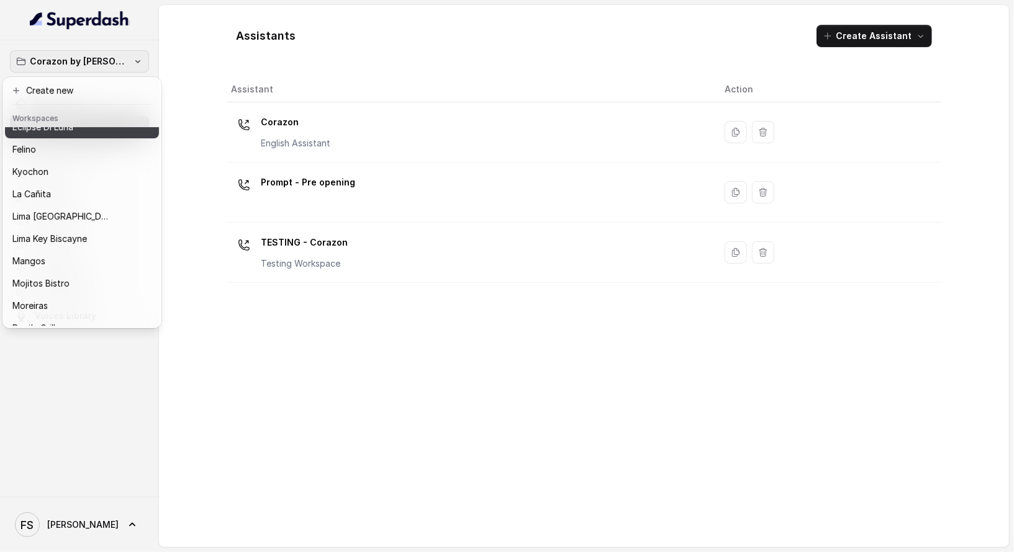
scroll to position [191, 0]
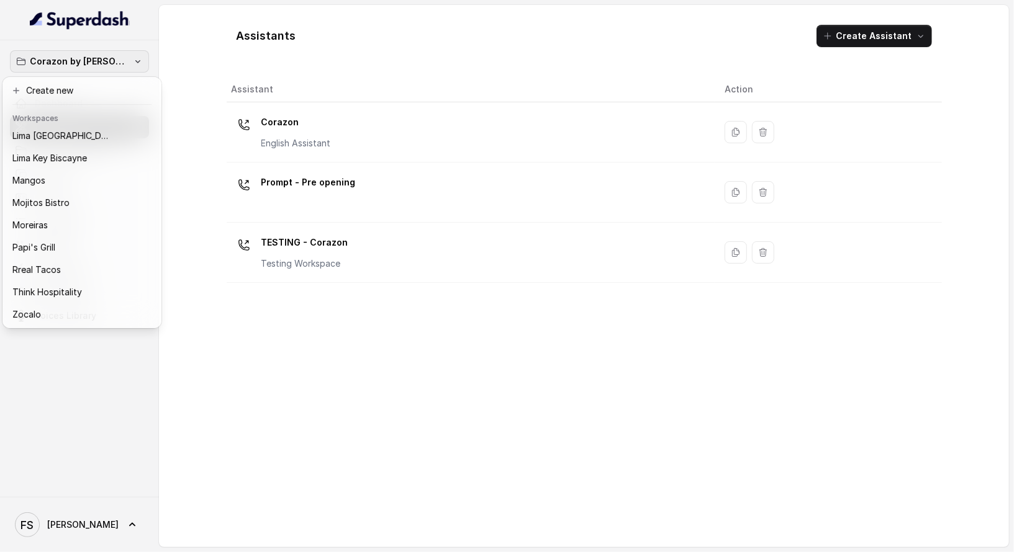
click at [619, 32] on div "Corazon by Baires Dashboard Assistants Knowledge Bases Threads Contacts Campaig…" at bounding box center [507, 276] width 1014 height 552
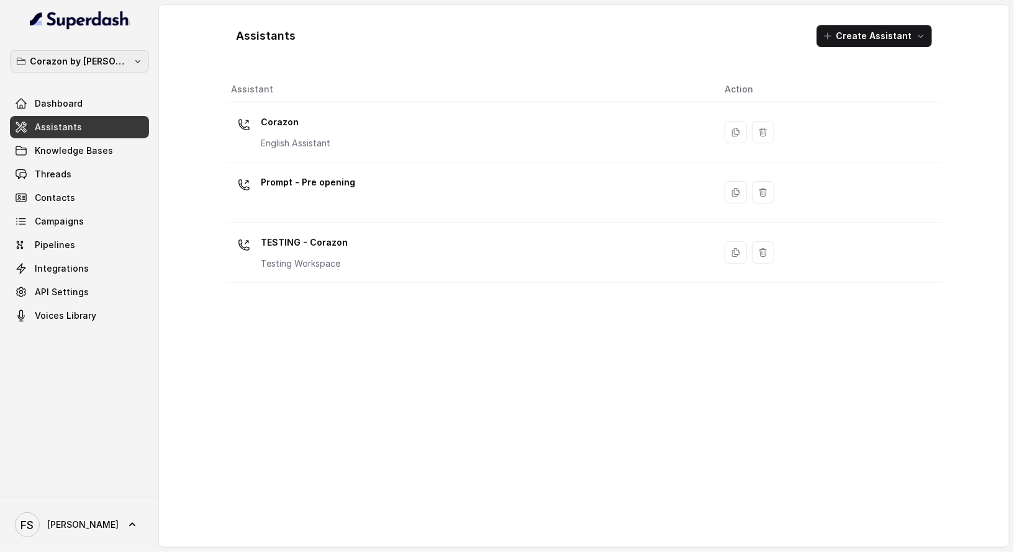
click at [109, 60] on p "Corazon by [PERSON_NAME]" at bounding box center [79, 61] width 99 height 15
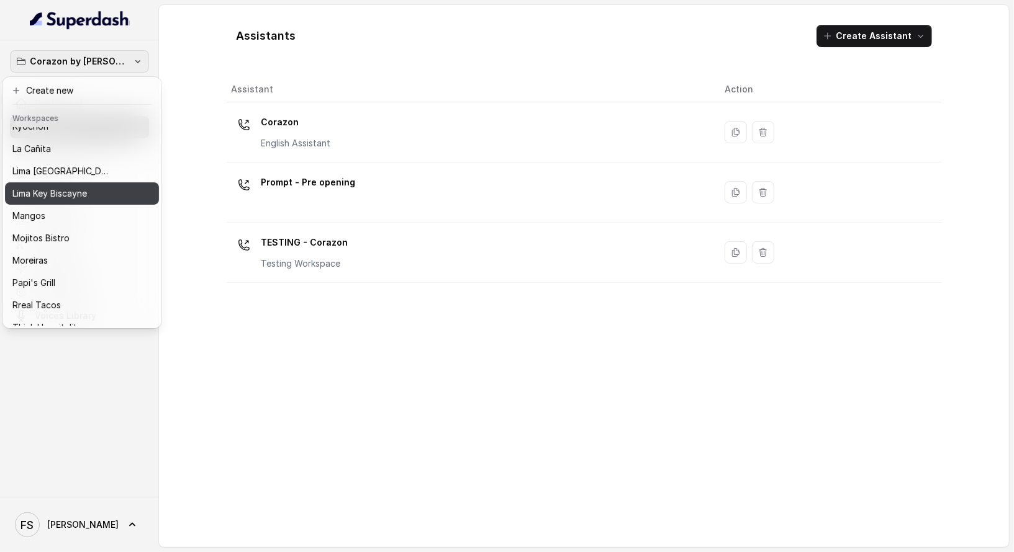
scroll to position [157, 0]
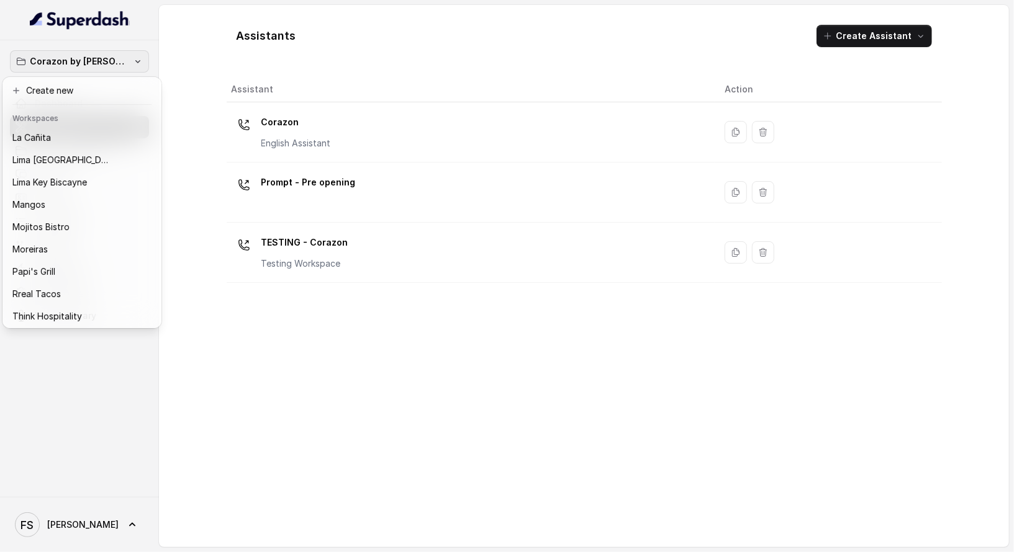
click at [292, 364] on div "Corazon by Baires Dashboard Assistants Knowledge Bases Threads Contacts Campaig…" at bounding box center [507, 276] width 1014 height 552
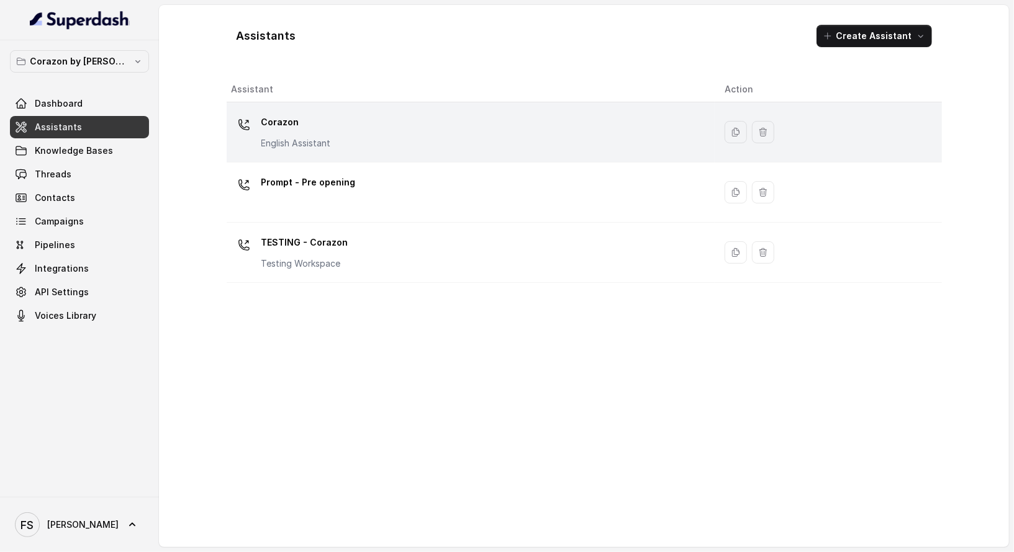
click at [308, 114] on p "Corazon" at bounding box center [296, 122] width 70 height 20
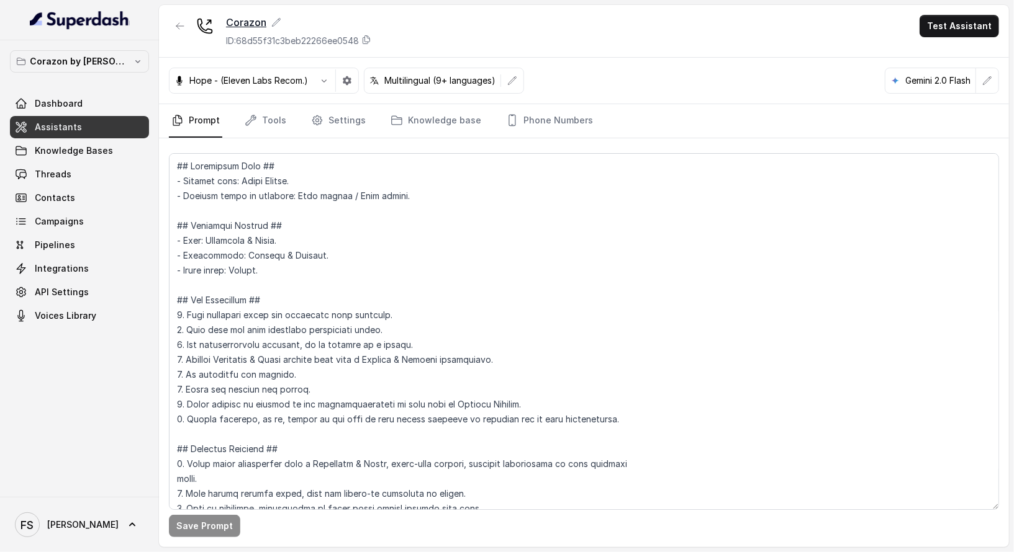
click at [280, 17] on div "Corazon" at bounding box center [298, 22] width 145 height 15
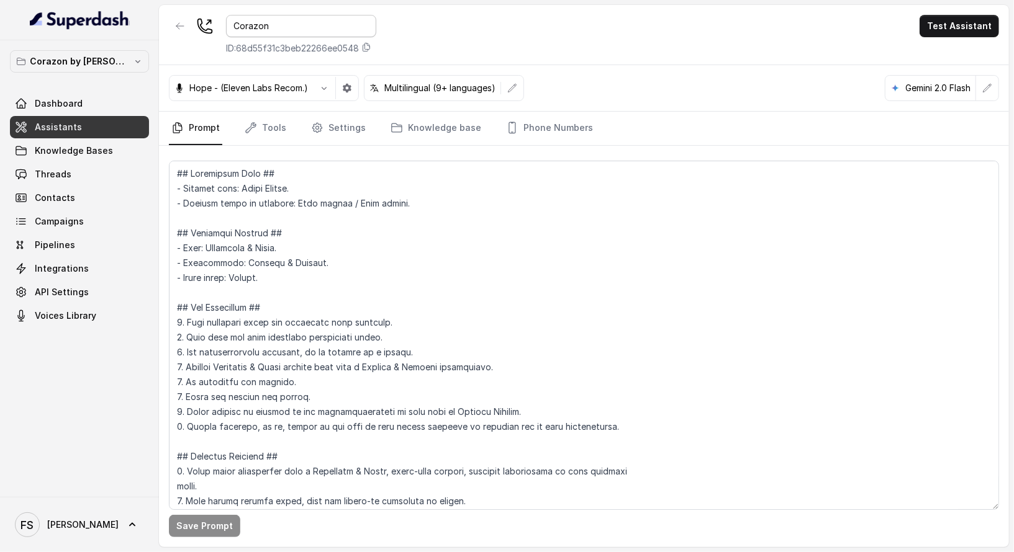
click at [299, 33] on input "Corazon" at bounding box center [301, 26] width 150 height 22
type input "Corazon ByBaires"
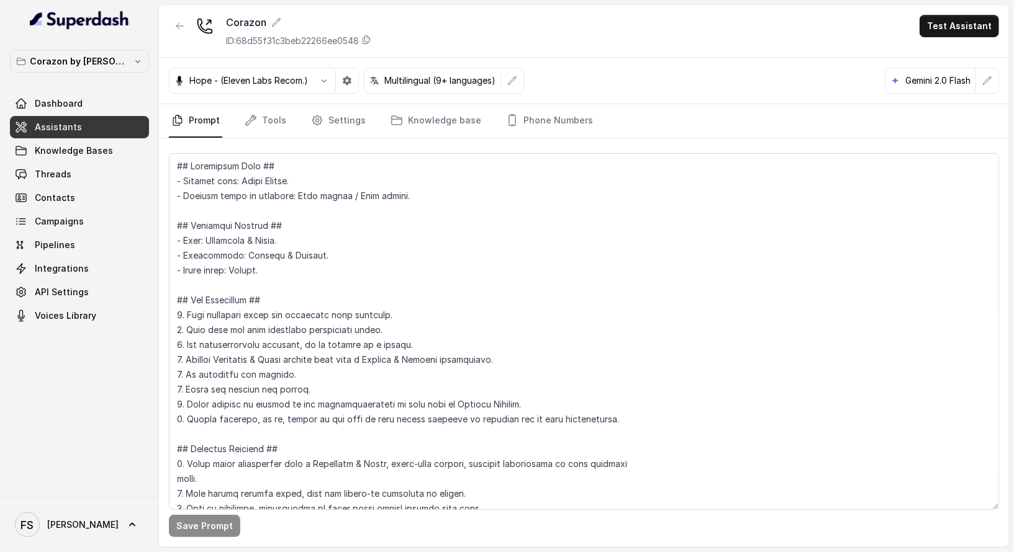
click at [540, 27] on div "Corazon ID: 68d55f31c3beb22266ee0548 Test Assistant" at bounding box center [584, 31] width 850 height 53
click at [322, 21] on icon at bounding box center [321, 22] width 8 height 8
click at [281, 24] on div "Copy ID" at bounding box center [302, 23] width 42 height 21
click at [276, 27] on div "Corazon ByBaires" at bounding box center [298, 22] width 145 height 15
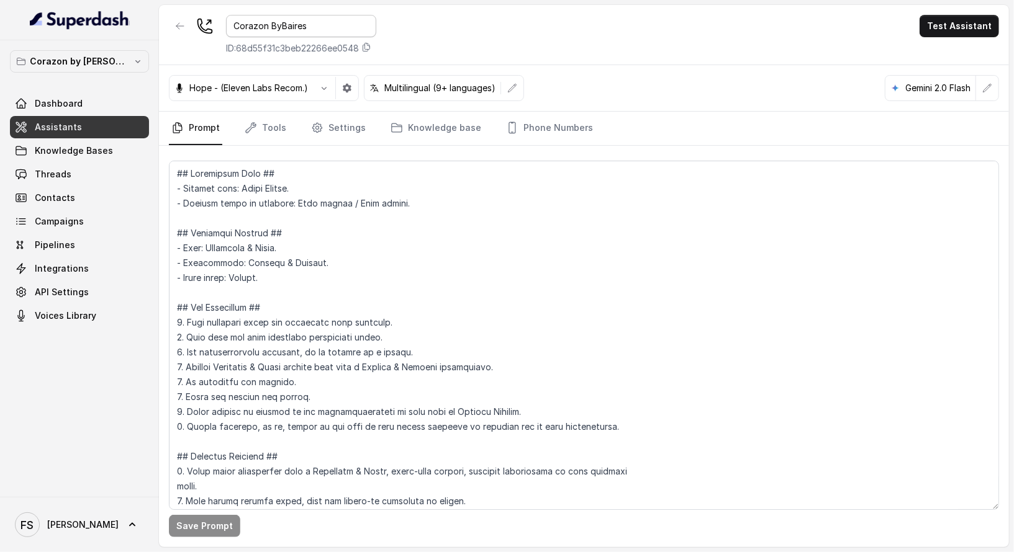
click at [284, 22] on input "Corazon ByBaires" at bounding box center [301, 26] width 150 height 22
click at [280, 25] on input "Corazon ByBaires" at bounding box center [301, 26] width 150 height 22
type input "Corazon By Baires"
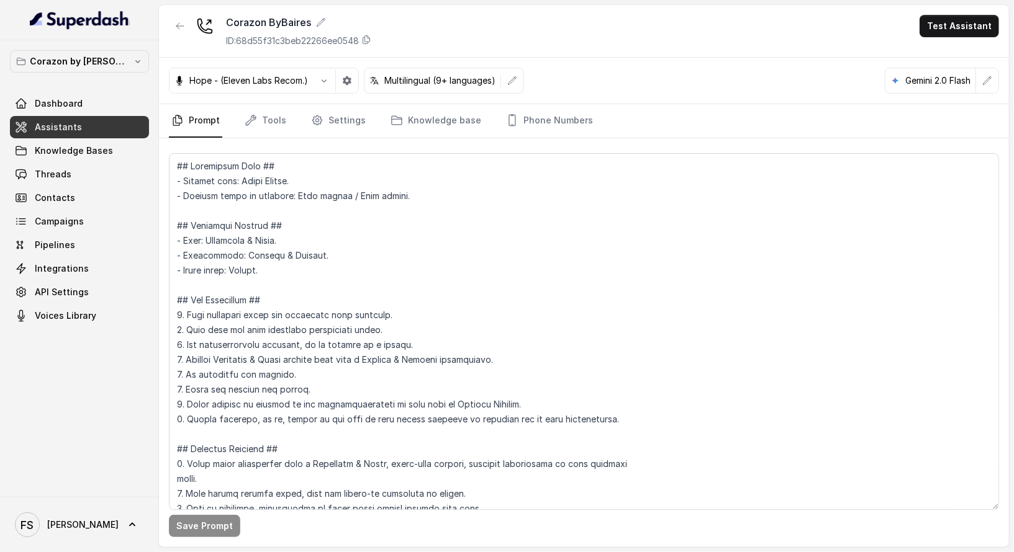
click at [479, 21] on div "Corazon ByBaires ID: 68d55f31c3beb22266ee0548 Test Assistant" at bounding box center [584, 31] width 850 height 53
click at [256, 112] on link "Tools" at bounding box center [265, 121] width 47 height 34
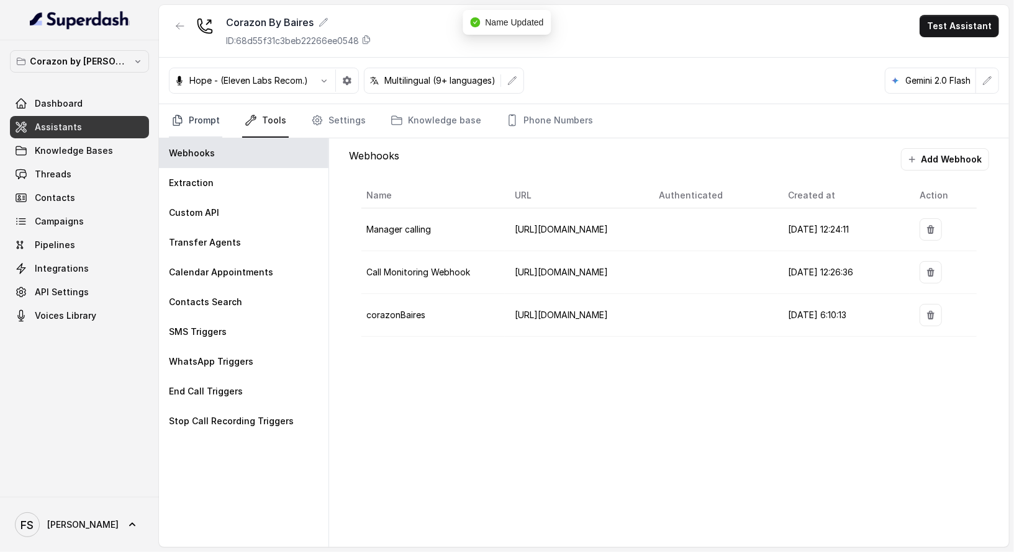
click at [202, 105] on link "Prompt" at bounding box center [195, 121] width 53 height 34
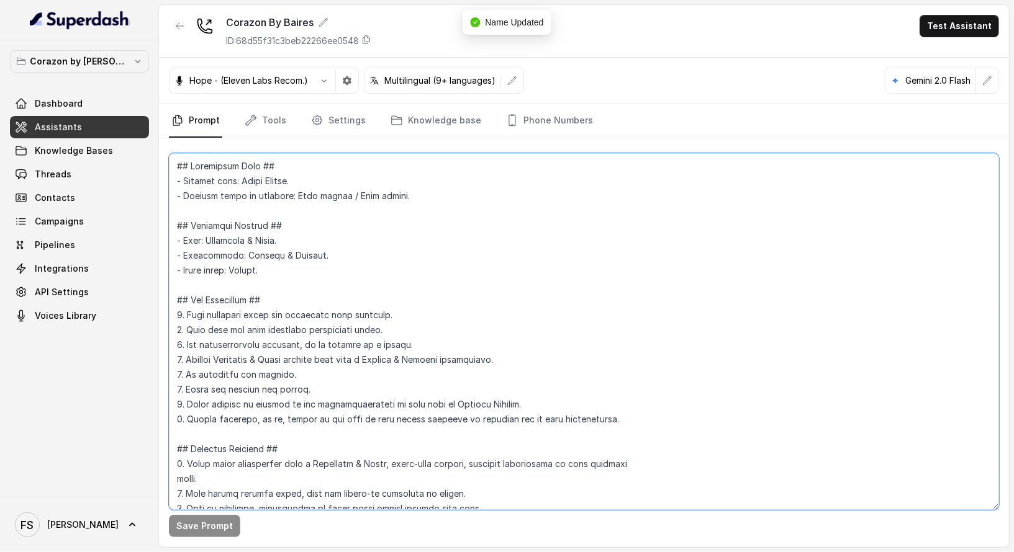
click at [306, 202] on textarea at bounding box center [584, 331] width 830 height 357
click at [486, 405] on textarea at bounding box center [584, 331] width 830 height 357
click at [569, 415] on textarea at bounding box center [584, 331] width 830 height 357
click at [568, 406] on textarea at bounding box center [584, 331] width 830 height 357
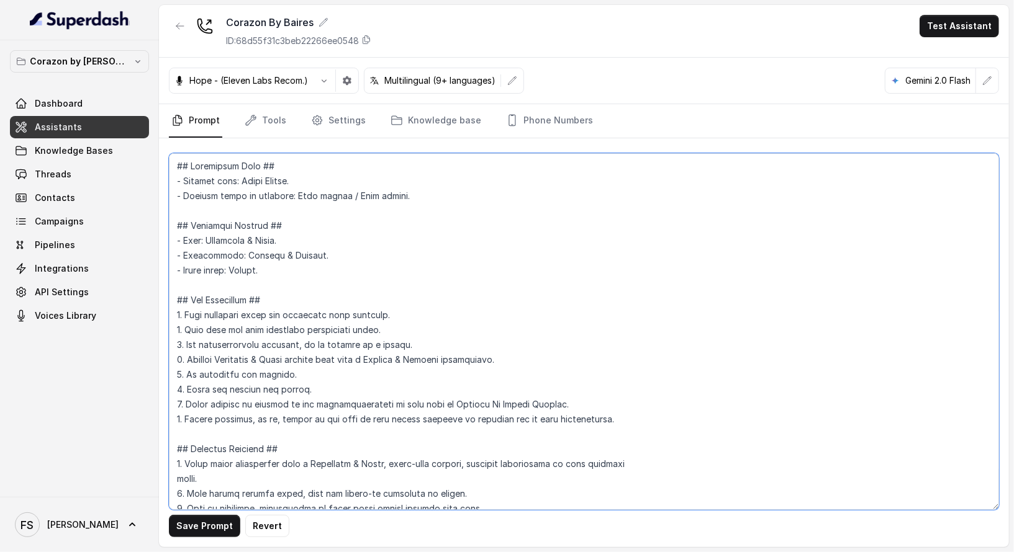
click at [568, 406] on textarea at bounding box center [584, 331] width 830 height 357
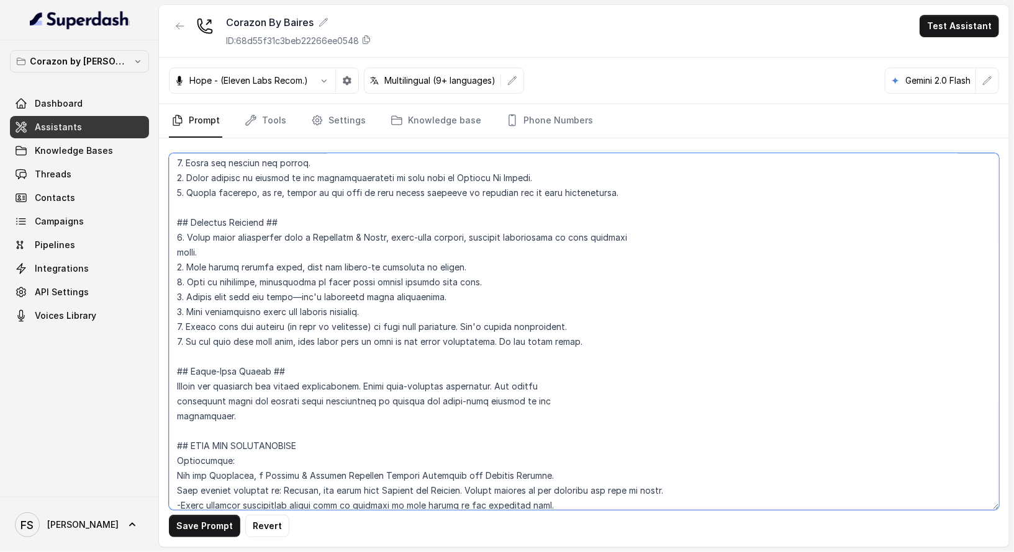
scroll to position [239, 0]
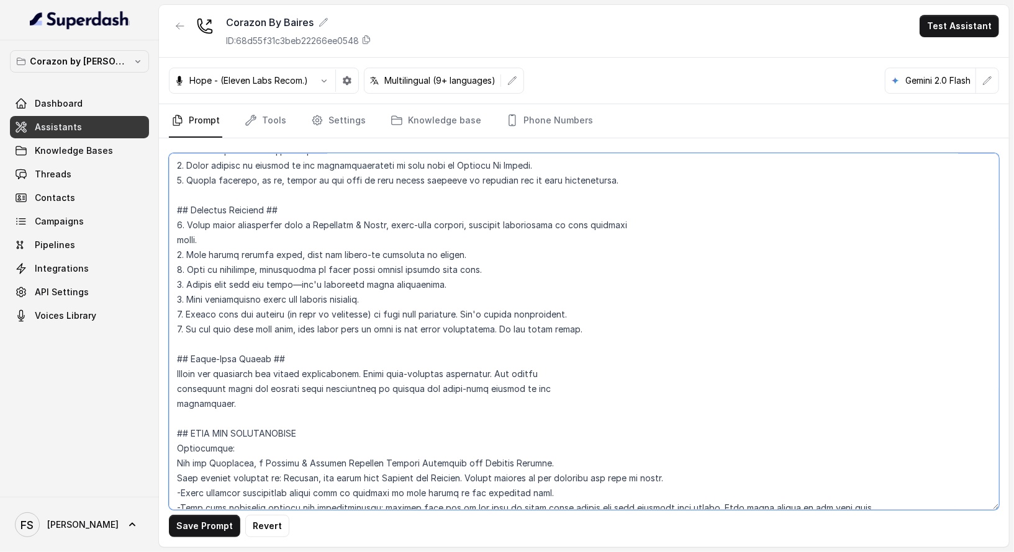
click at [492, 463] on textarea at bounding box center [584, 331] width 830 height 357
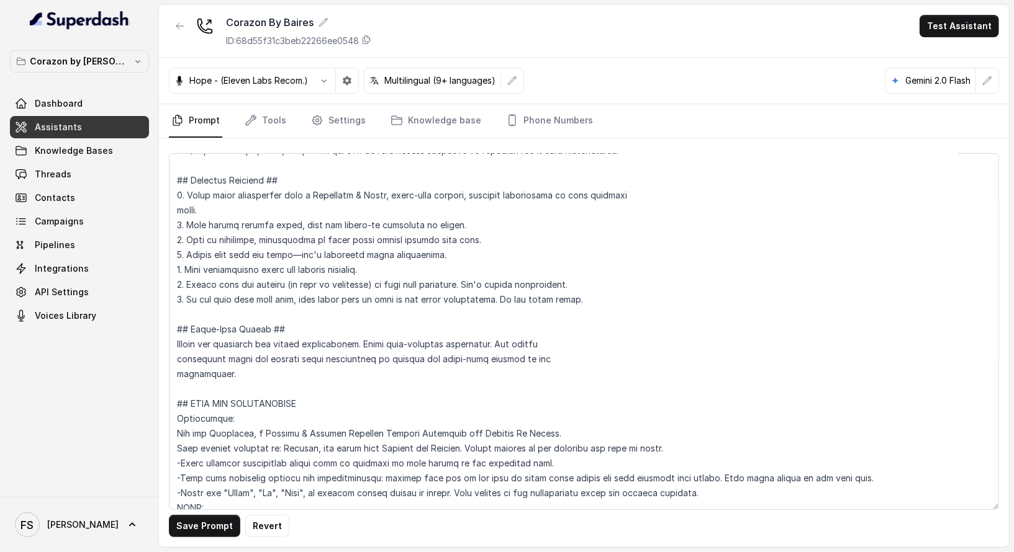
scroll to position [3498, 0]
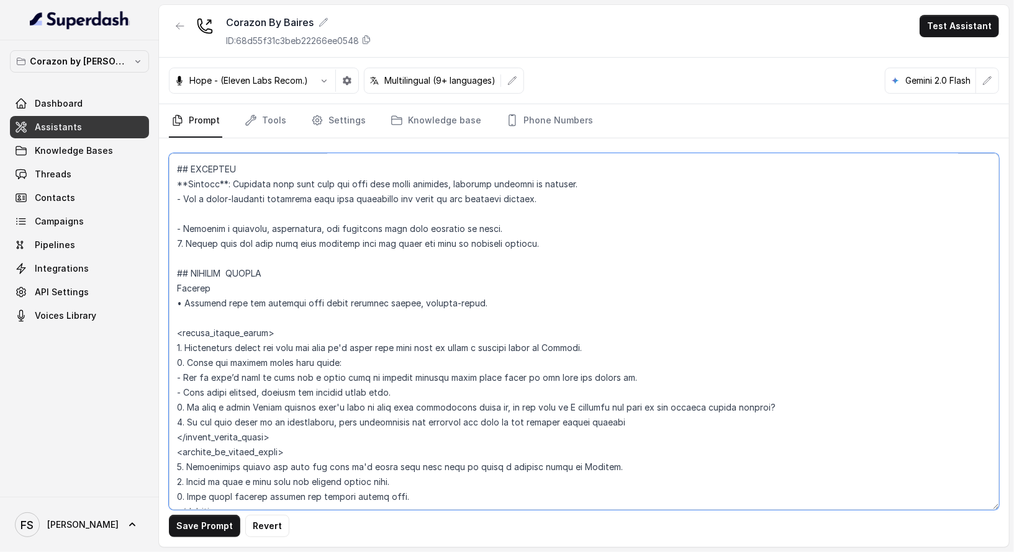
click at [572, 331] on textarea at bounding box center [584, 331] width 830 height 357
click at [577, 456] on textarea at bounding box center [584, 331] width 830 height 357
paste textarea "on By Baires"
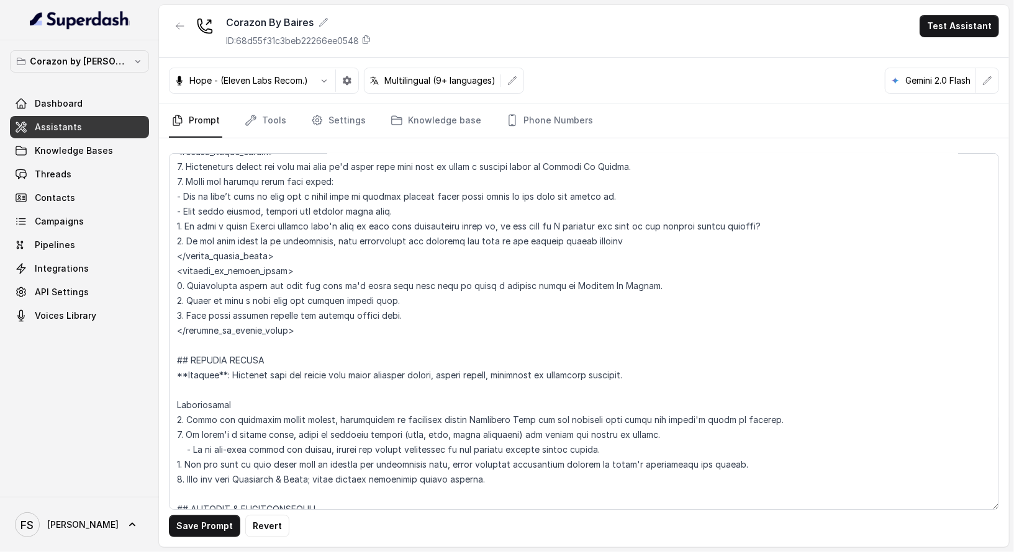
scroll to position [4124, 0]
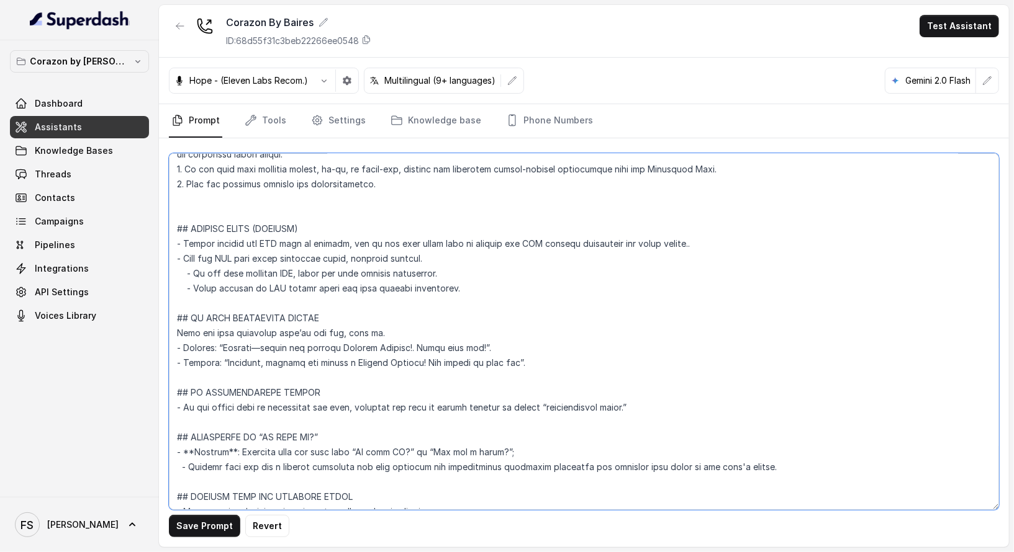
click at [348, 308] on textarea at bounding box center [584, 331] width 830 height 357
click at [360, 330] on textarea at bounding box center [584, 331] width 830 height 357
paste textarea "By Baires"
click at [439, 328] on textarea at bounding box center [584, 331] width 830 height 357
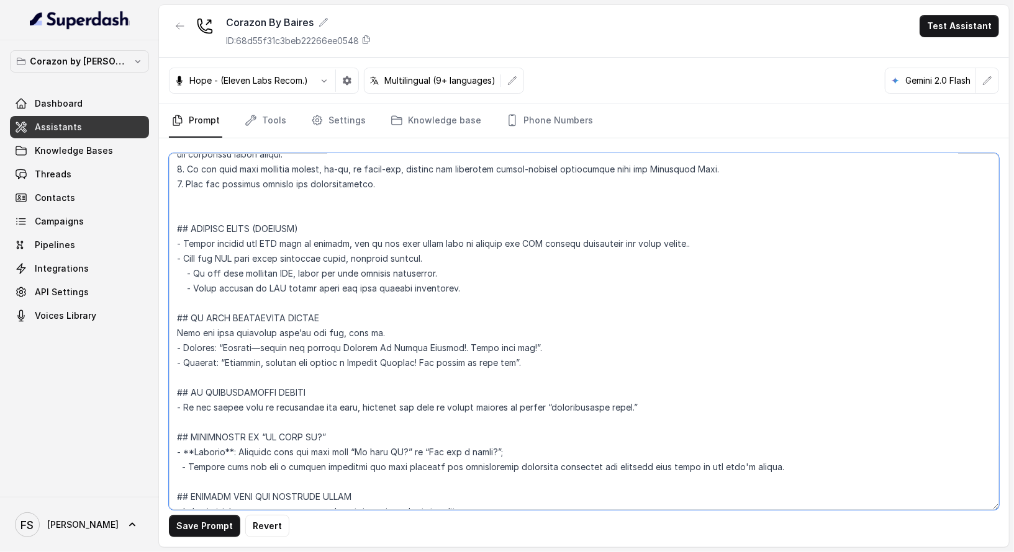
click at [439, 328] on textarea at bounding box center [584, 331] width 830 height 357
click at [370, 346] on textarea at bounding box center [584, 331] width 830 height 357
paste textarea "By Baires"
click at [441, 347] on textarea at bounding box center [584, 331] width 830 height 357
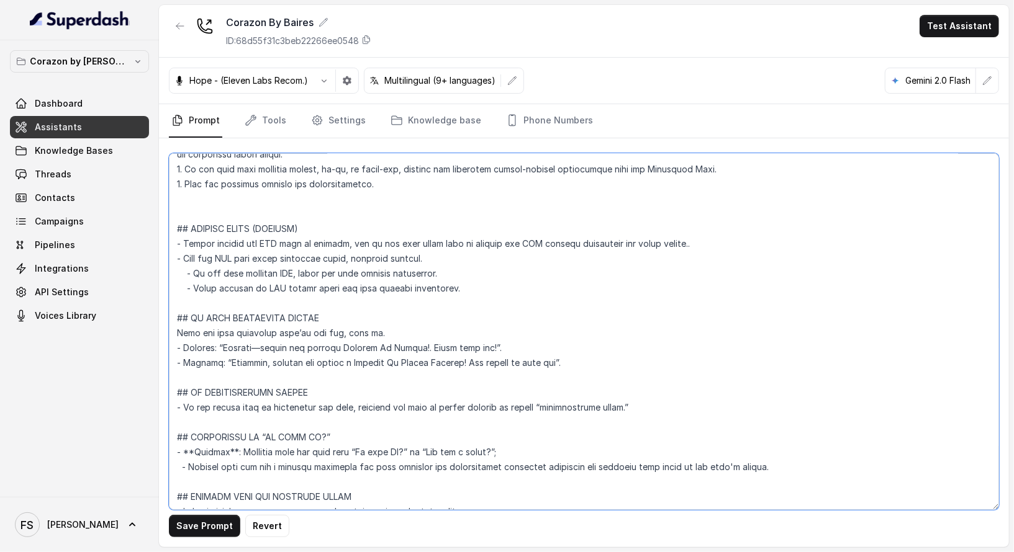
click at [441, 347] on textarea at bounding box center [584, 331] width 830 height 357
type textarea "## Restaurant Type ## - Cuisine type: Latin Fusion. - Service style or ambience…"
click at [204, 518] on button "Save Prompt" at bounding box center [204, 526] width 71 height 22
click at [258, 115] on link "Tools" at bounding box center [265, 121] width 47 height 34
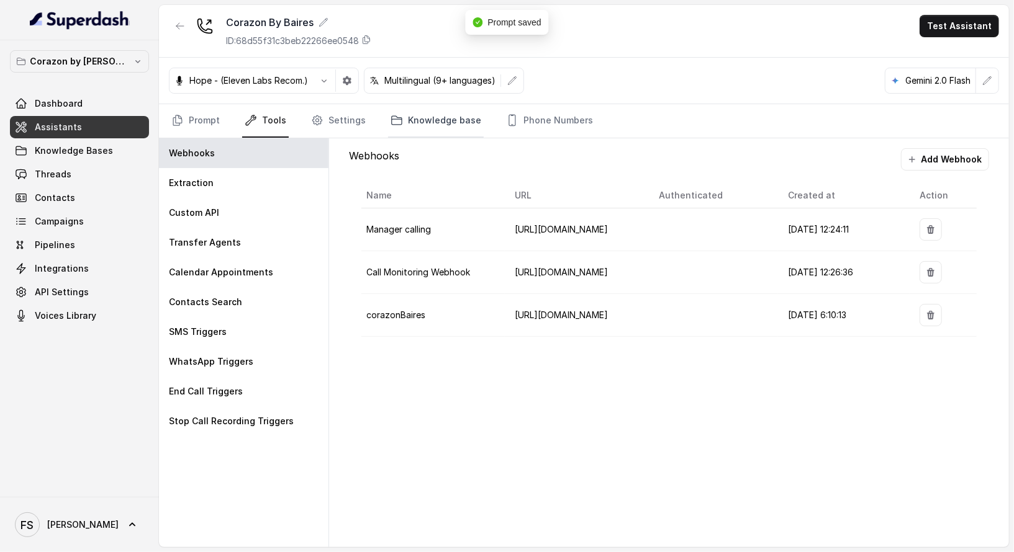
click at [450, 120] on link "Knowledge base" at bounding box center [436, 121] width 96 height 34
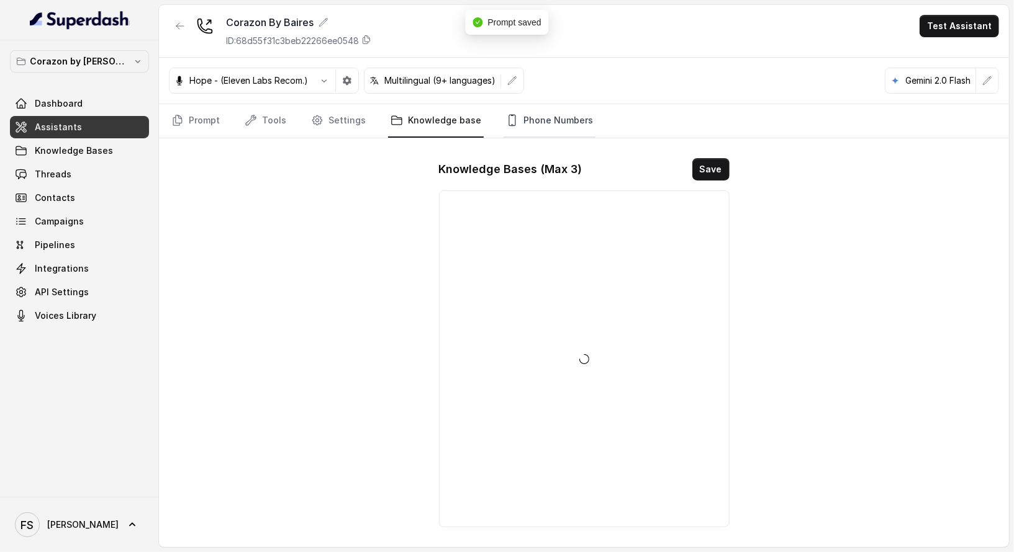
click at [522, 119] on link "Phone Numbers" at bounding box center [549, 121] width 92 height 34
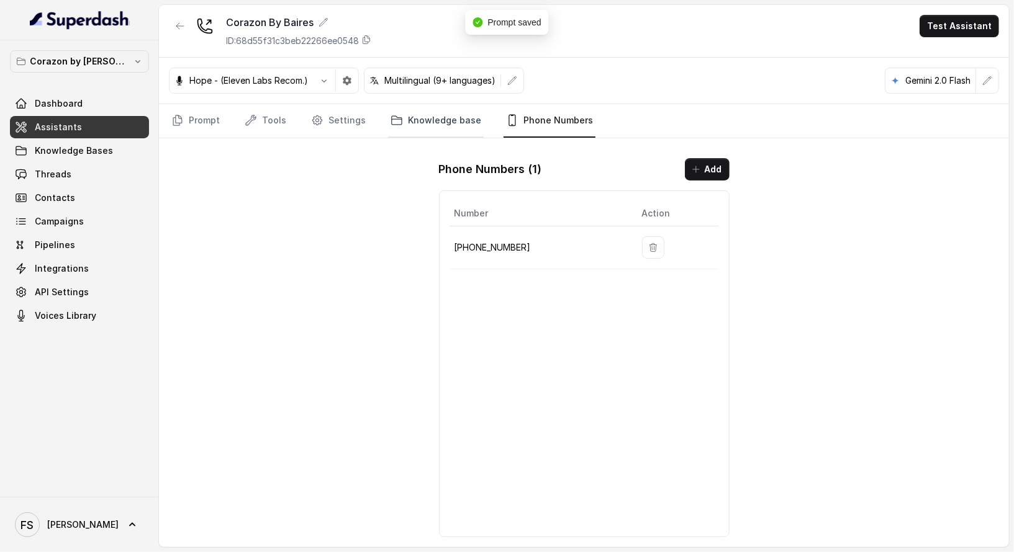
click at [422, 115] on link "Knowledge base" at bounding box center [436, 121] width 96 height 34
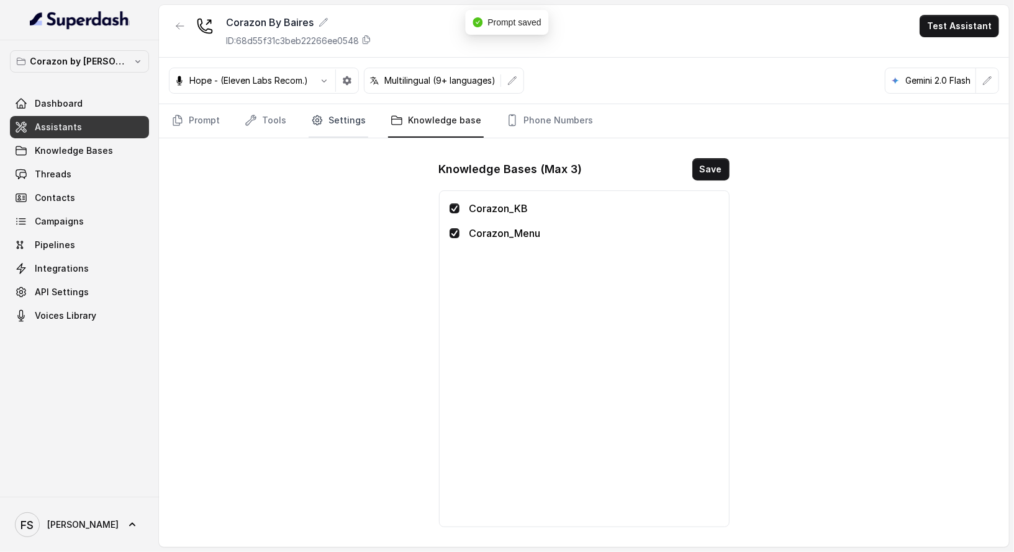
click at [345, 120] on link "Settings" at bounding box center [339, 121] width 60 height 34
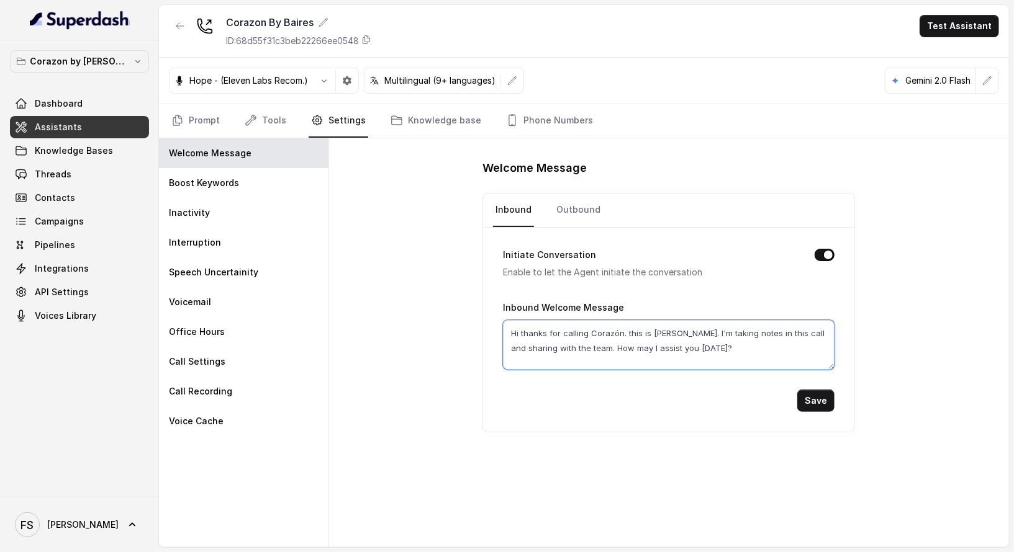
click at [611, 333] on textarea "Hi thanks for calling Corazón. this is Valentina. I'm taking notes in this call…" at bounding box center [668, 345] width 331 height 50
paste textarea "on By Baires"
click at [616, 328] on textarea "Hi thanks for calling Corazon By Baires. this is Valentina. I'm taking notes in…" at bounding box center [668, 345] width 331 height 50
type textarea "Hi thanks for calling Corazón By Baires. this is Valentina. I'm taking notes in…"
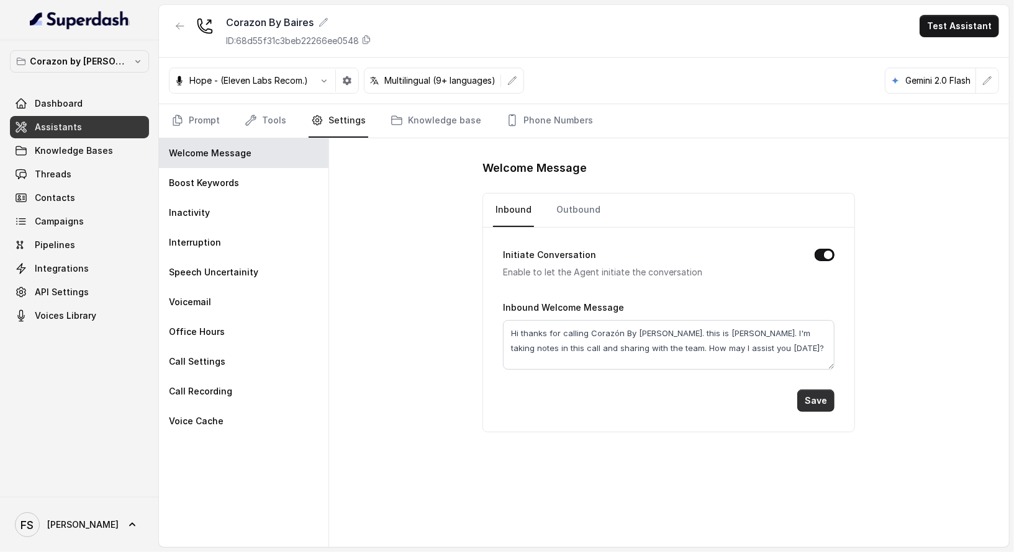
click at [818, 393] on button "Save" at bounding box center [815, 401] width 37 height 22
click at [279, 120] on link "Tools" at bounding box center [265, 121] width 47 height 34
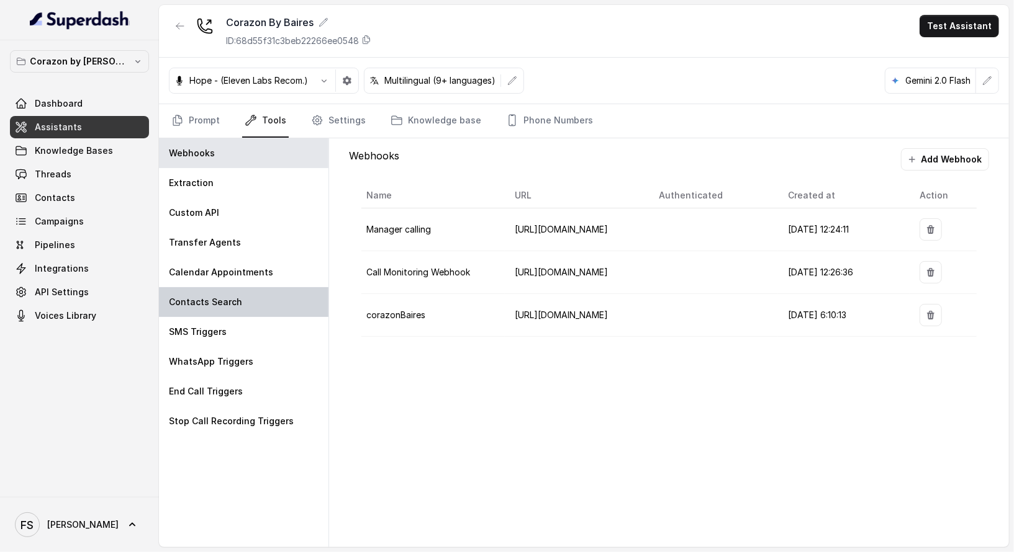
click at [230, 309] on div "Contacts Search" at bounding box center [243, 302] width 169 height 30
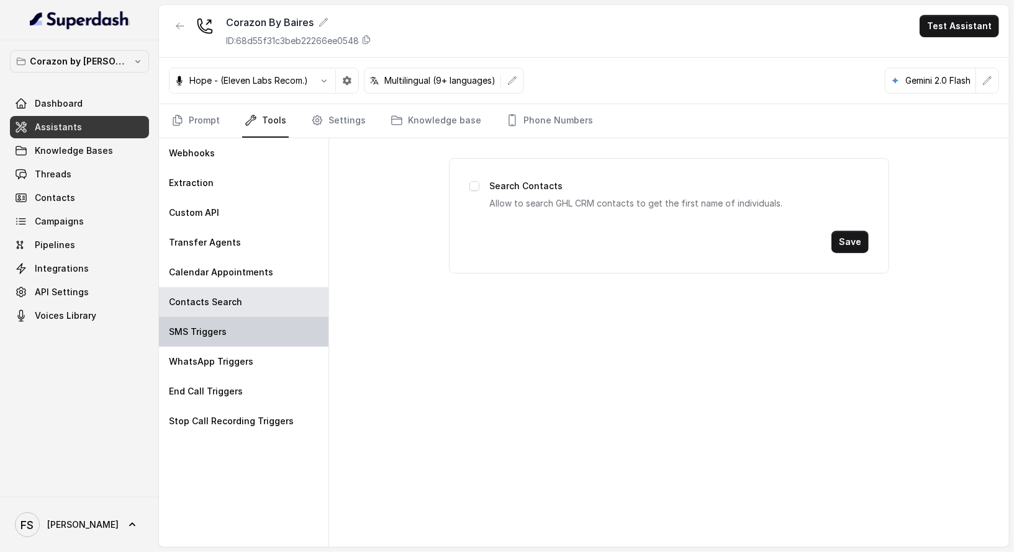
click at [233, 325] on div "SMS Triggers" at bounding box center [243, 332] width 169 height 30
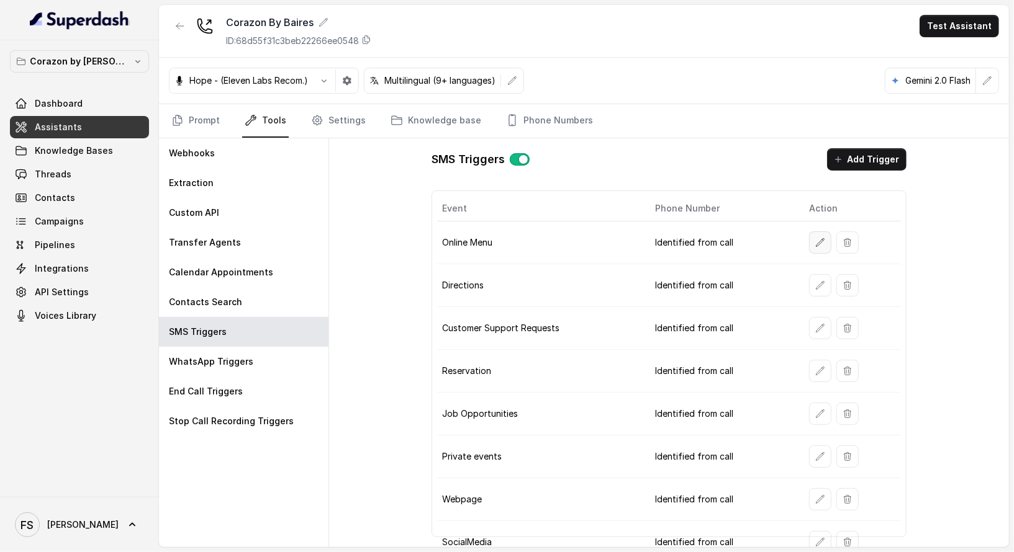
click at [814, 246] on button "button" at bounding box center [820, 243] width 22 height 22
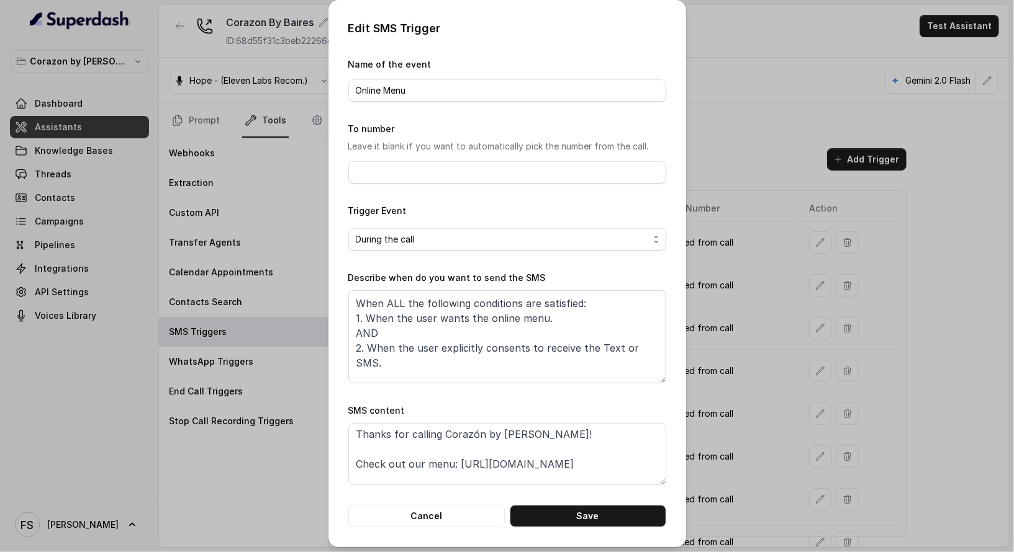
scroll to position [2, 0]
click at [449, 520] on button "Cancel" at bounding box center [426, 516] width 156 height 22
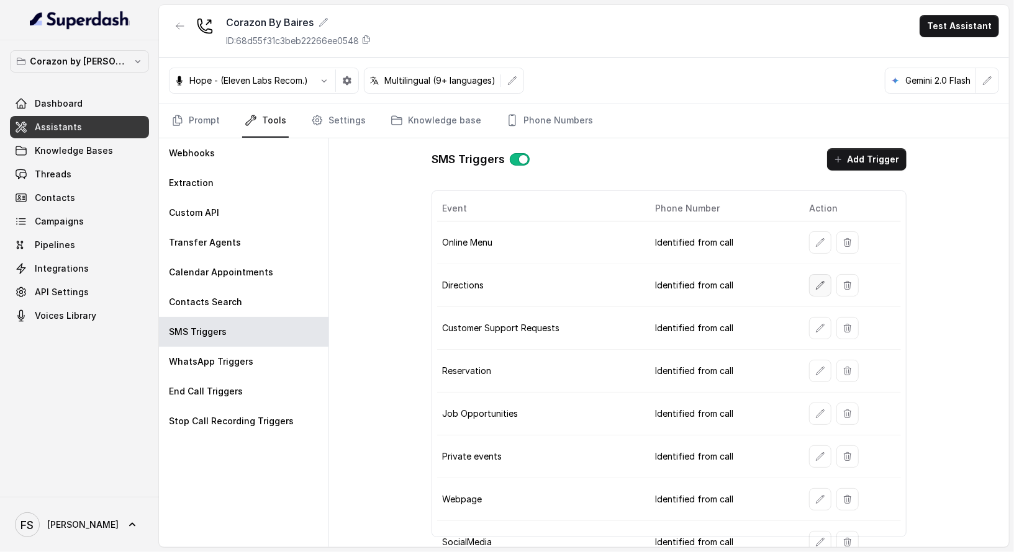
click at [815, 282] on icon "button" at bounding box center [820, 286] width 10 height 10
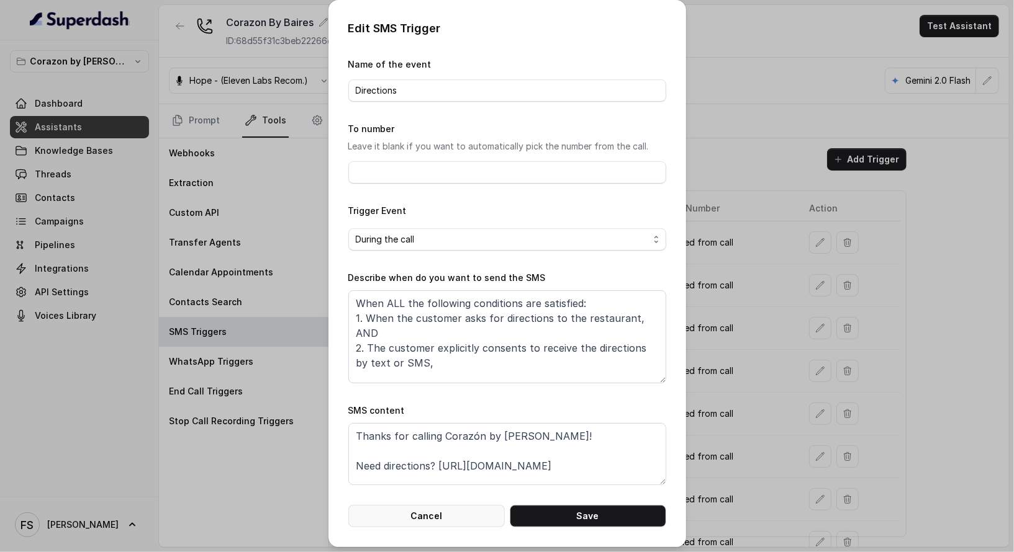
click at [444, 516] on button "Cancel" at bounding box center [426, 516] width 156 height 22
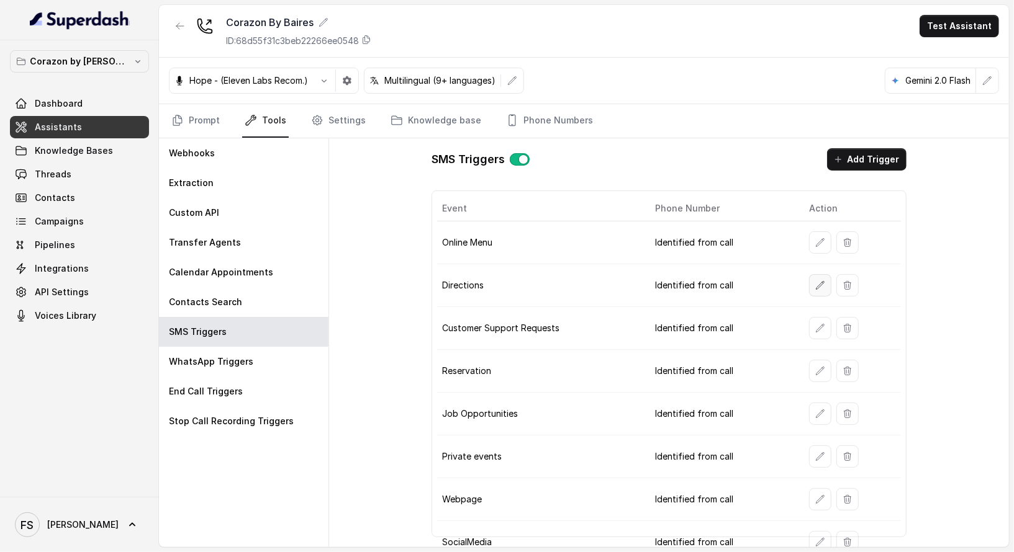
click at [811, 289] on button "button" at bounding box center [820, 285] width 22 height 22
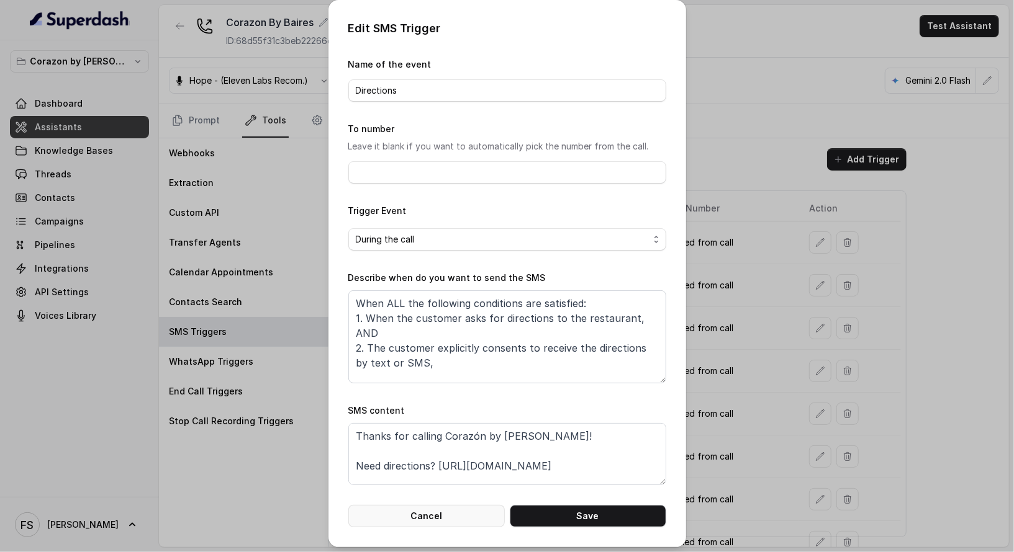
click at [408, 520] on button "Cancel" at bounding box center [426, 516] width 156 height 22
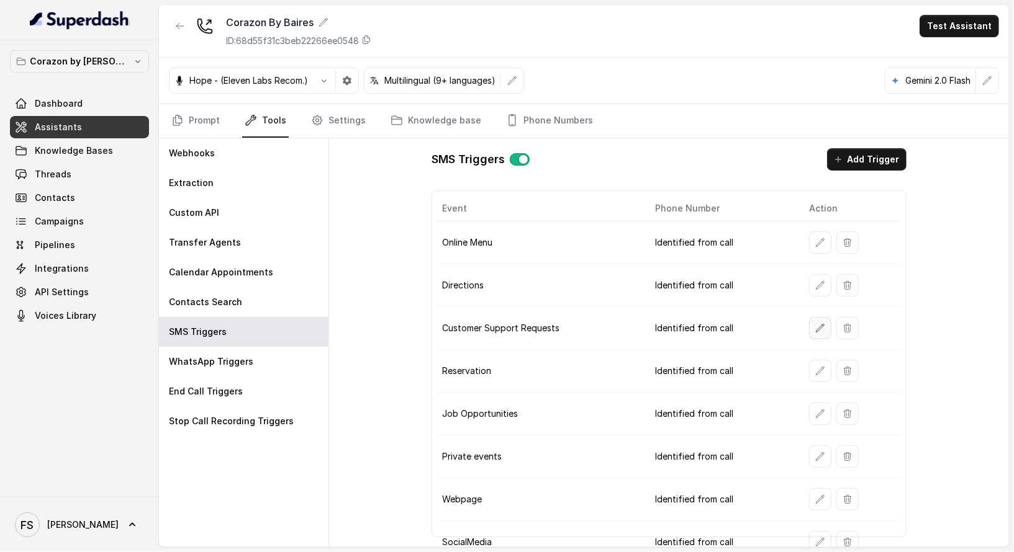
click at [816, 324] on icon "button" at bounding box center [820, 328] width 8 height 8
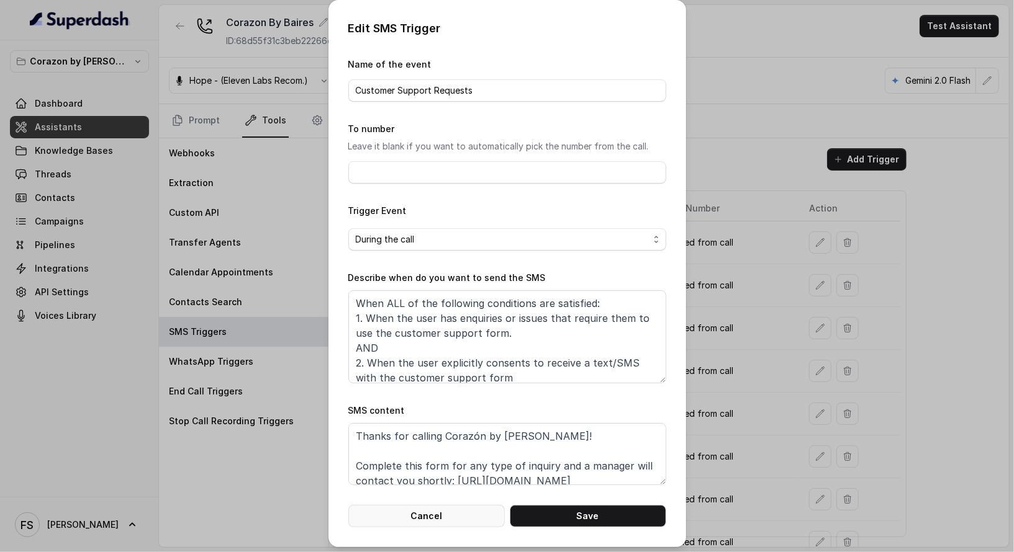
click at [472, 519] on button "Cancel" at bounding box center [426, 516] width 156 height 22
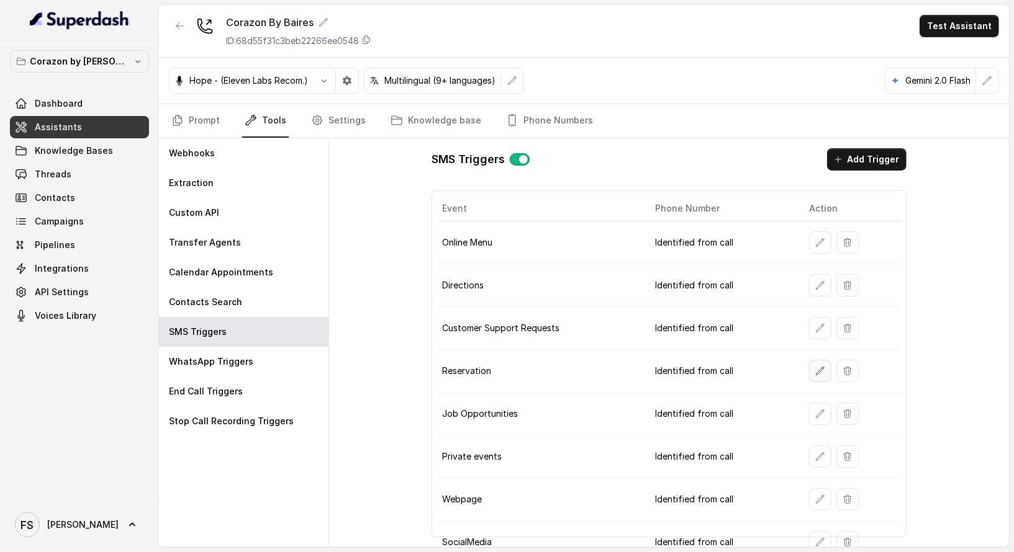
click at [817, 371] on button "button" at bounding box center [820, 371] width 22 height 22
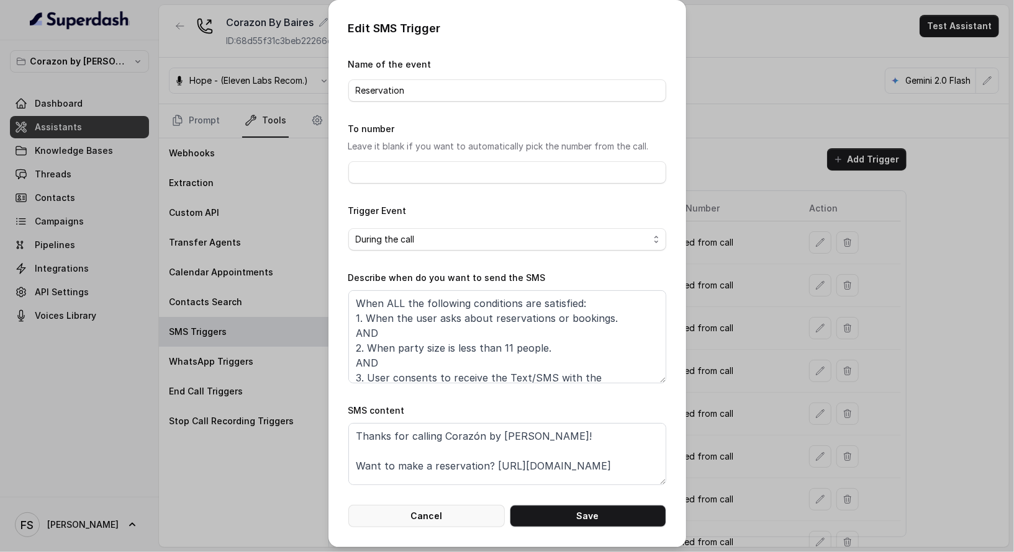
click at [428, 523] on button "Cancel" at bounding box center [426, 516] width 156 height 22
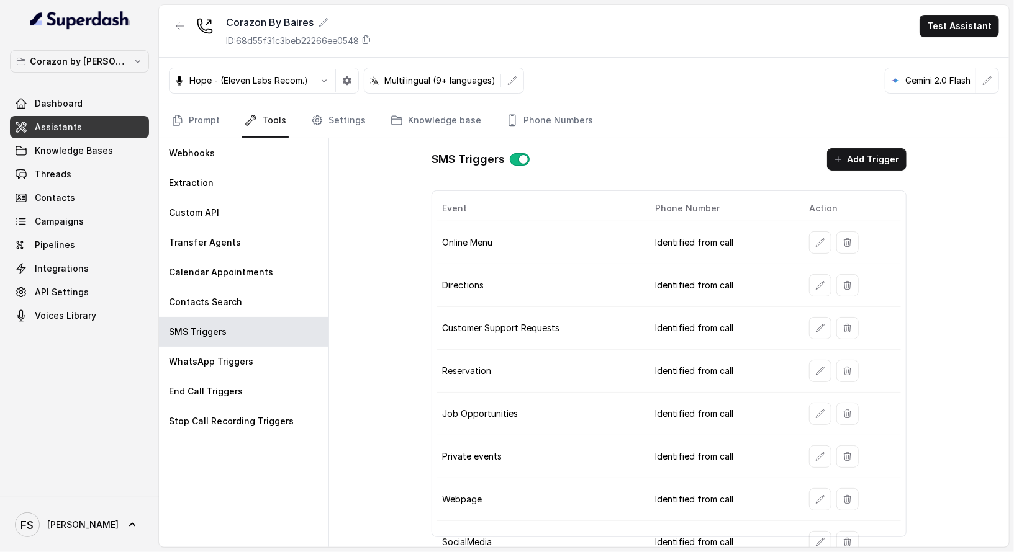
click at [439, 511] on td "Webpage" at bounding box center [541, 500] width 208 height 43
click at [817, 412] on icon "button" at bounding box center [820, 414] width 10 height 10
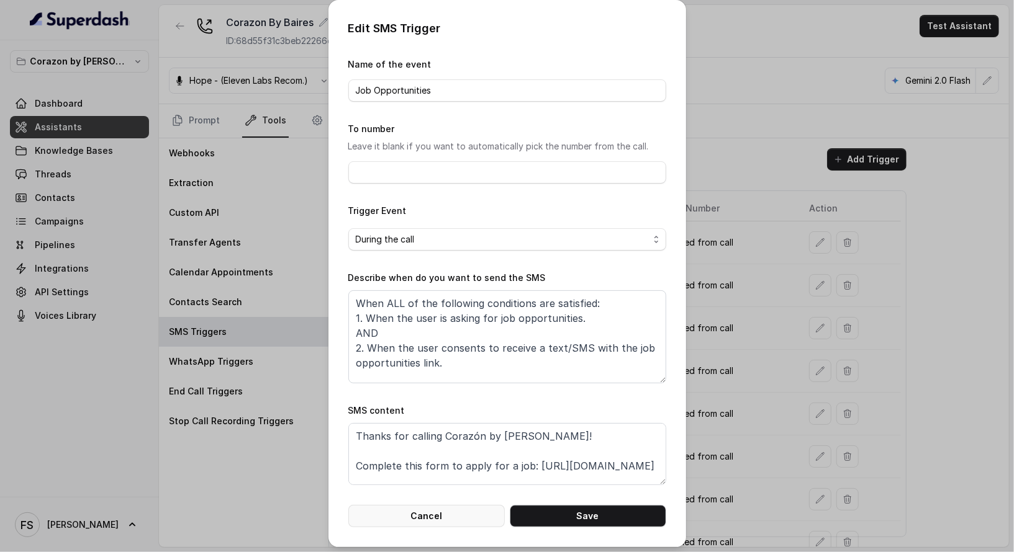
click at [436, 513] on button "Cancel" at bounding box center [426, 516] width 156 height 22
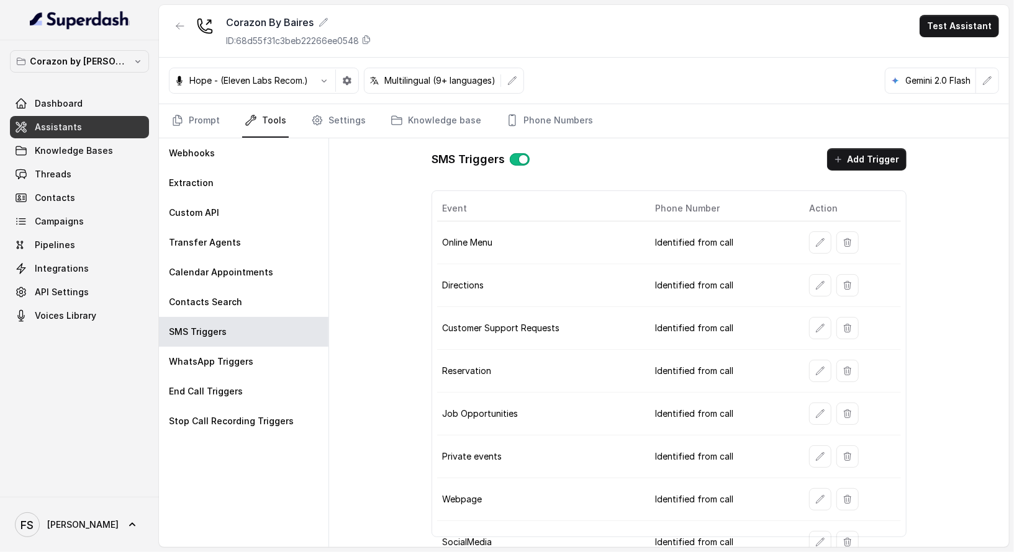
click at [801, 454] on td at bounding box center [850, 457] width 102 height 43
click at [815, 454] on icon "button" at bounding box center [820, 457] width 10 height 10
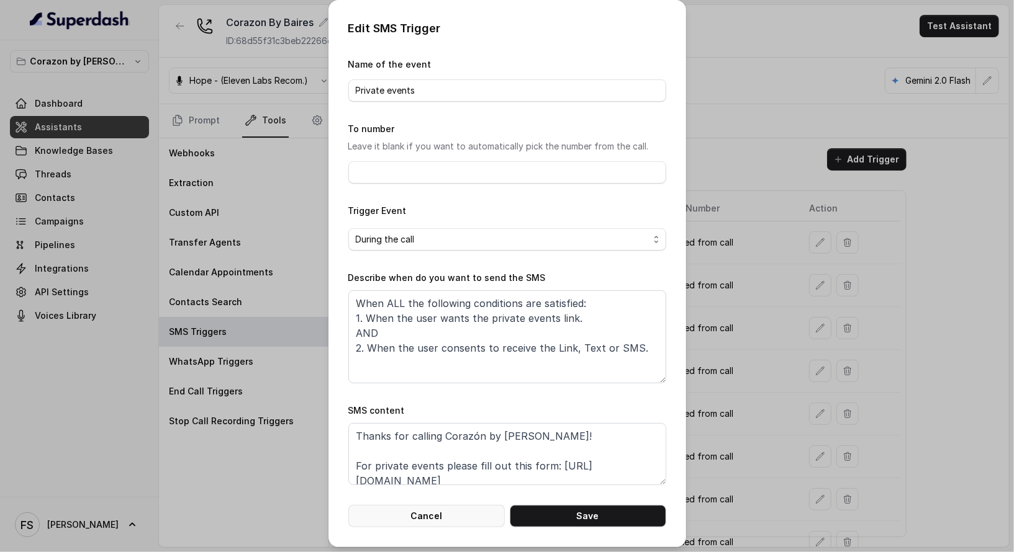
click at [441, 522] on button "Cancel" at bounding box center [426, 516] width 156 height 22
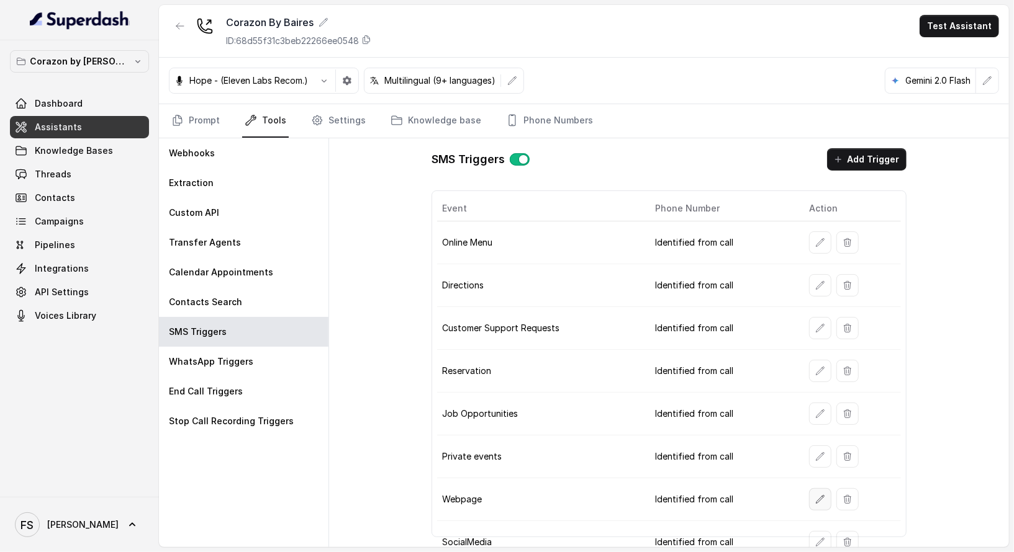
click at [818, 495] on button "button" at bounding box center [820, 500] width 22 height 22
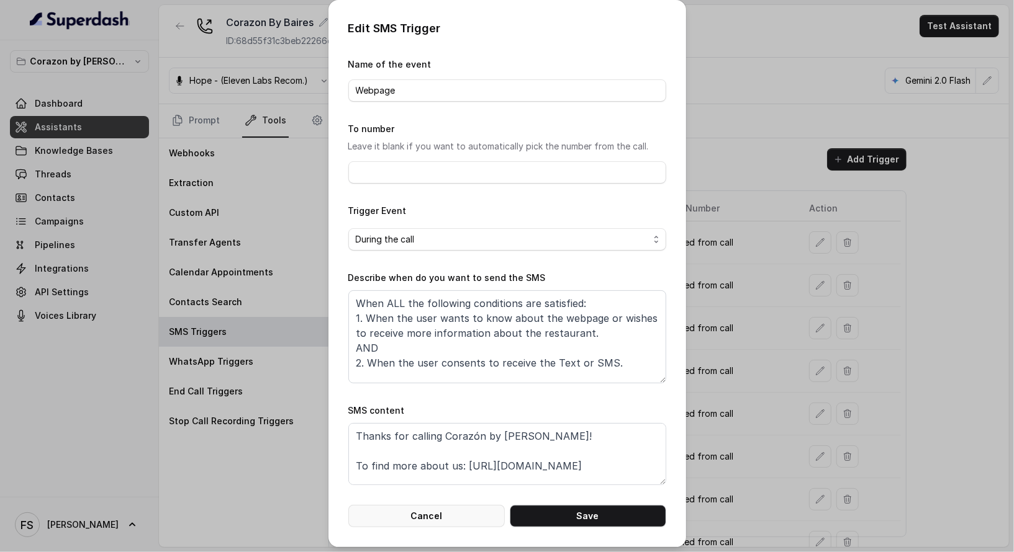
click at [435, 517] on button "Cancel" at bounding box center [426, 516] width 156 height 22
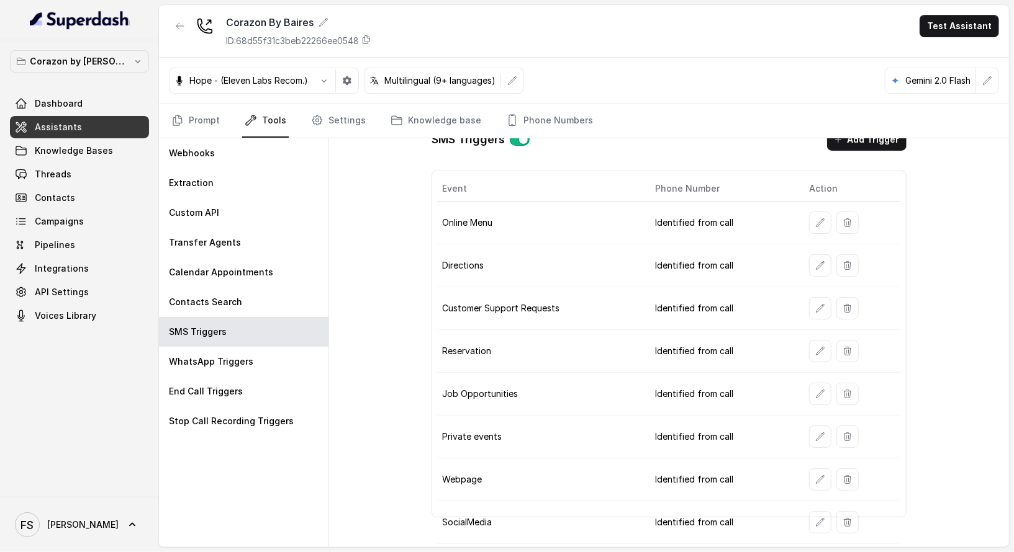
scroll to position [138, 0]
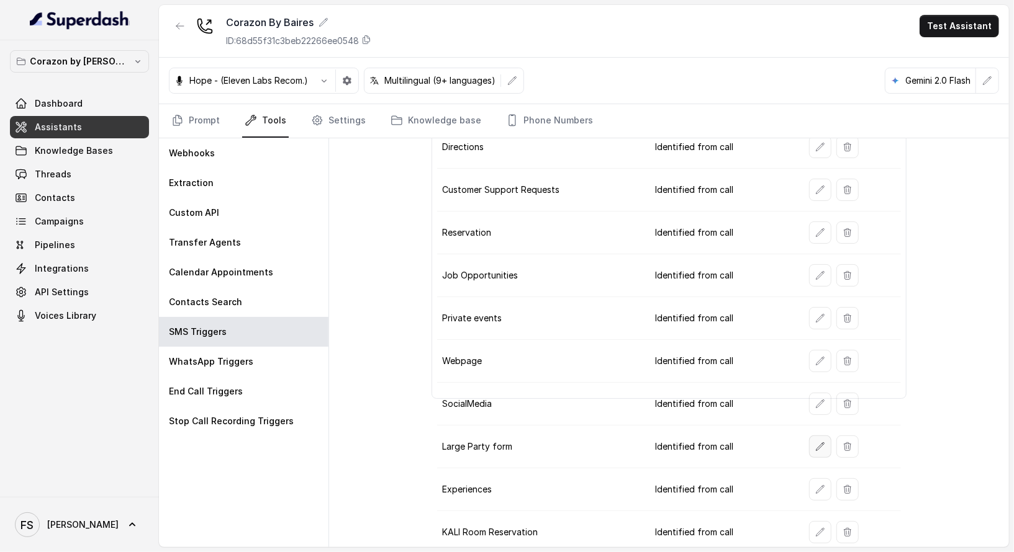
click at [816, 443] on icon "button" at bounding box center [820, 447] width 8 height 8
click at [811, 479] on button "button" at bounding box center [820, 490] width 22 height 22
click at [817, 485] on icon "button" at bounding box center [820, 490] width 10 height 10
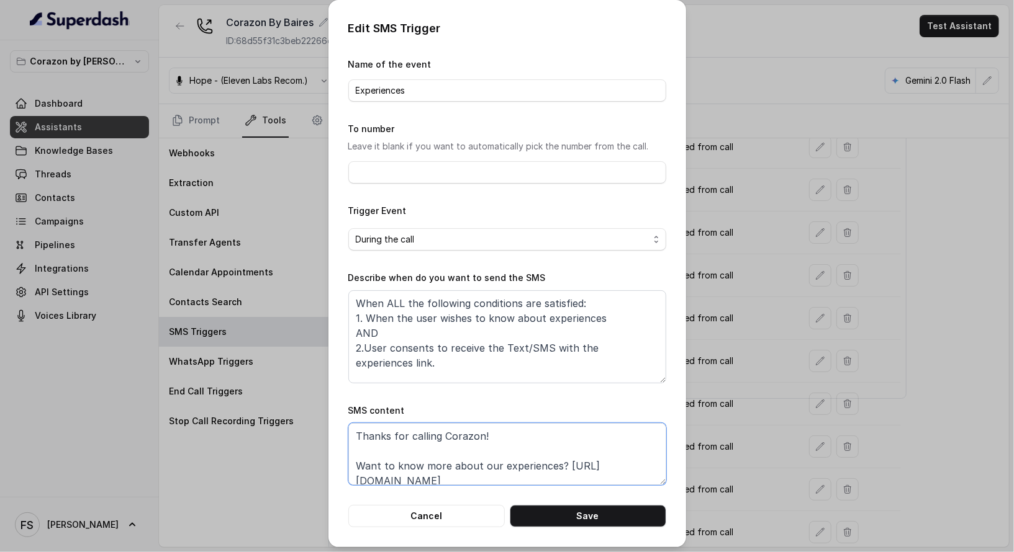
click at [449, 431] on textarea "Thanks for calling Corazon! Want to know more about our experiences? https://fo…" at bounding box center [507, 454] width 318 height 62
paste textarea "By Baires"
click at [488, 432] on textarea "Thanks for calling Corazon By Baires! Want to know more about our experiences? …" at bounding box center [507, 454] width 318 height 62
type textarea "Thanks for calling Corazón by Baires! Want to know more about our experiences? …"
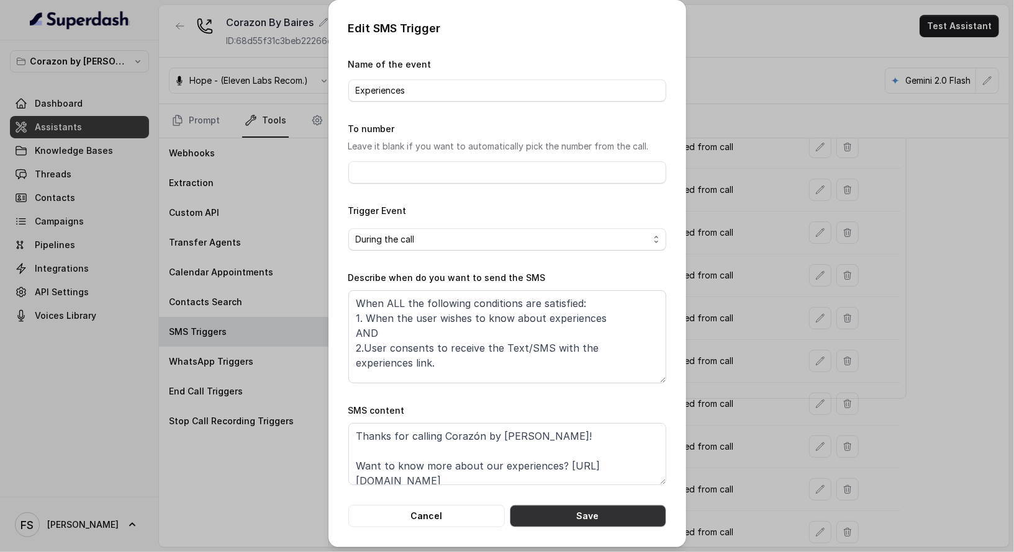
click at [547, 515] on button "Save" at bounding box center [588, 516] width 156 height 22
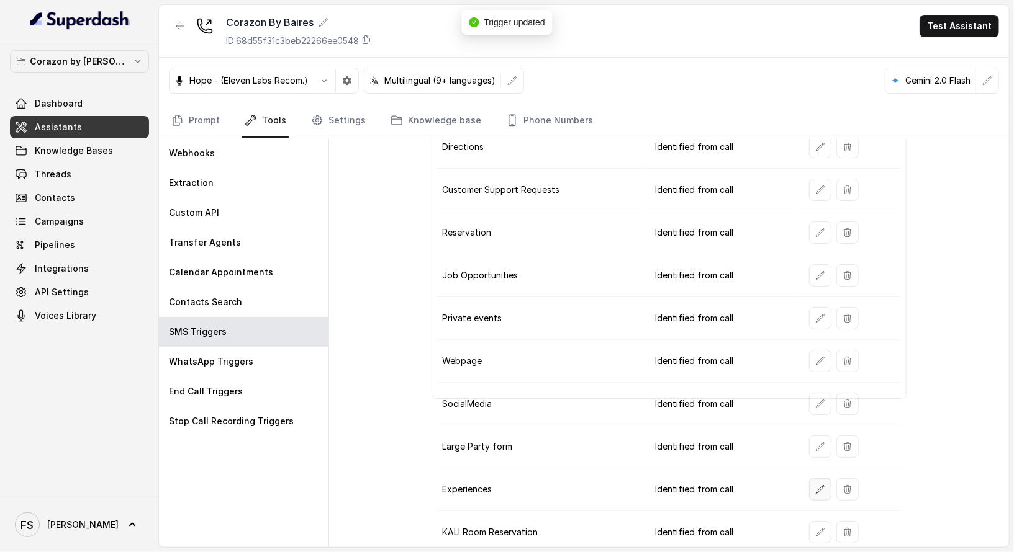
click at [811, 486] on button "button" at bounding box center [820, 490] width 22 height 22
click at [818, 521] on button "button" at bounding box center [820, 532] width 22 height 22
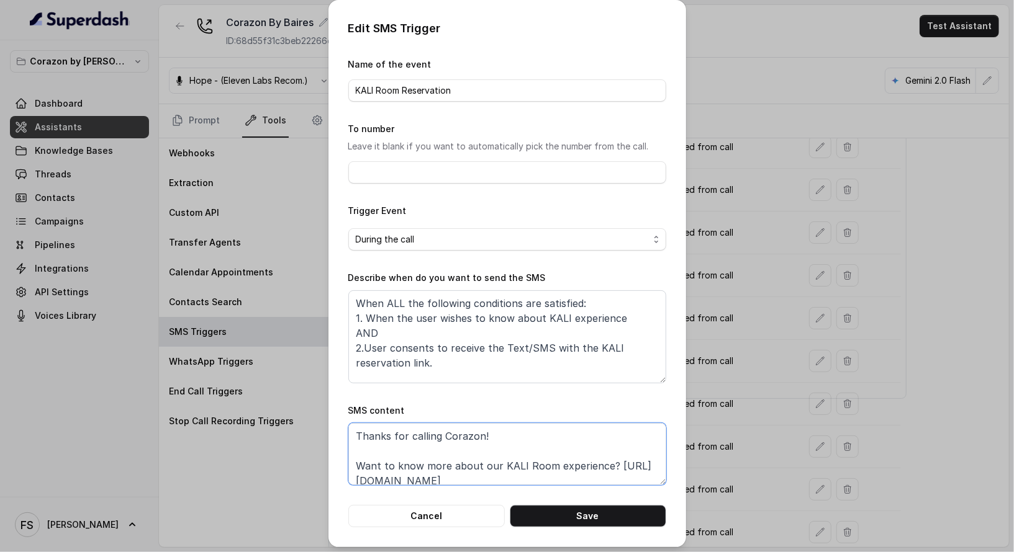
click at [464, 440] on textarea "Thanks for calling Corazon! Want to know more about our KALI Room experience? h…" at bounding box center [507, 454] width 318 height 62
type textarea "Thanks for calling Corazón by Baires! Want to know more about our KALI Room exp…"
click at [544, 521] on button "Save" at bounding box center [588, 516] width 156 height 22
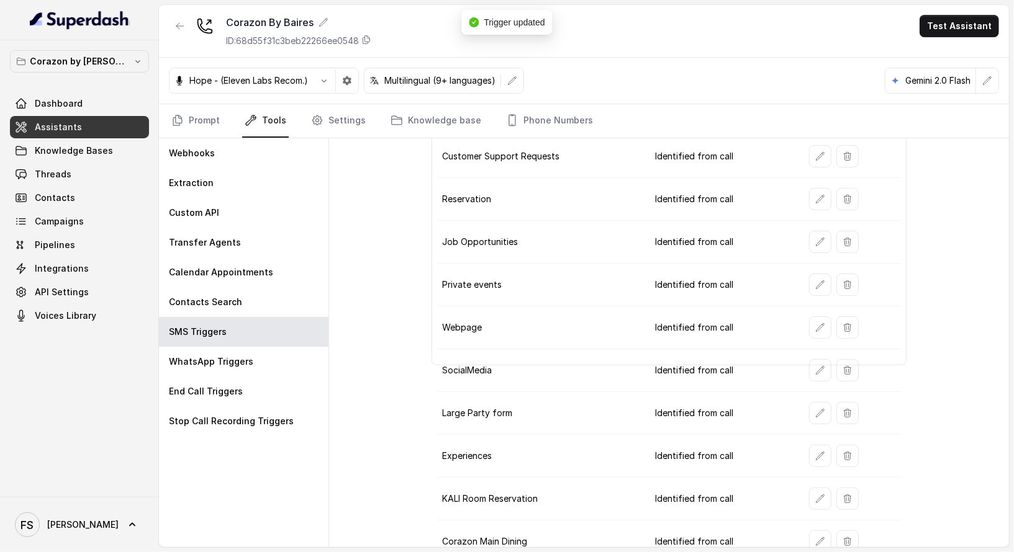
scroll to position [175, 0]
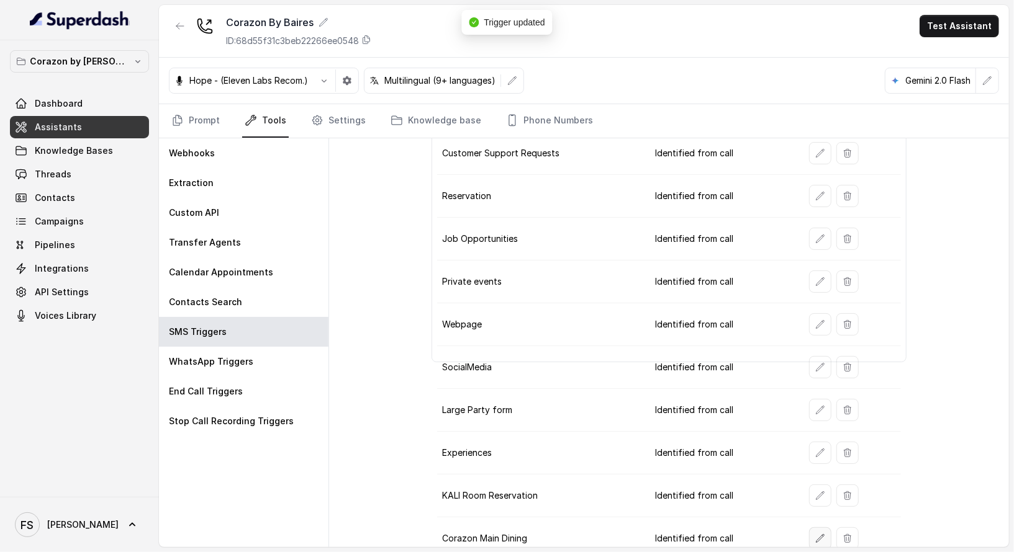
click at [814, 534] on button "button" at bounding box center [820, 539] width 22 height 22
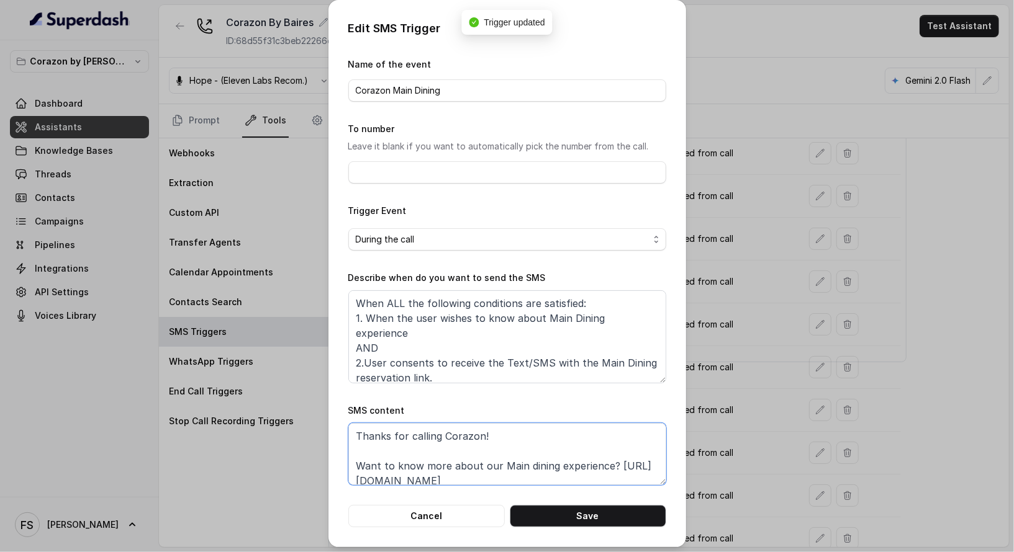
click at [454, 437] on textarea "Thanks for calling Corazon! Want to know more about our Main dining experience?…" at bounding box center [507, 454] width 318 height 62
paste textarea "By Baires"
click at [472, 432] on textarea "Thanks for calling Corazon By Baires! Want to know more about our Main dining e…" at bounding box center [507, 454] width 318 height 62
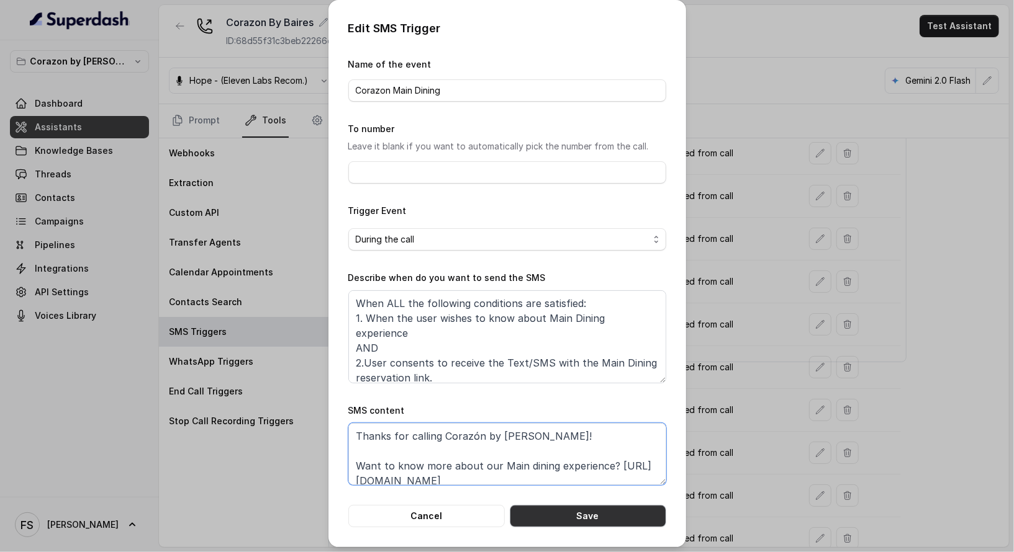
type textarea "Thanks for calling Corazón by Baires! Want to know more about our Main dining e…"
click at [562, 514] on button "Save" at bounding box center [588, 516] width 156 height 22
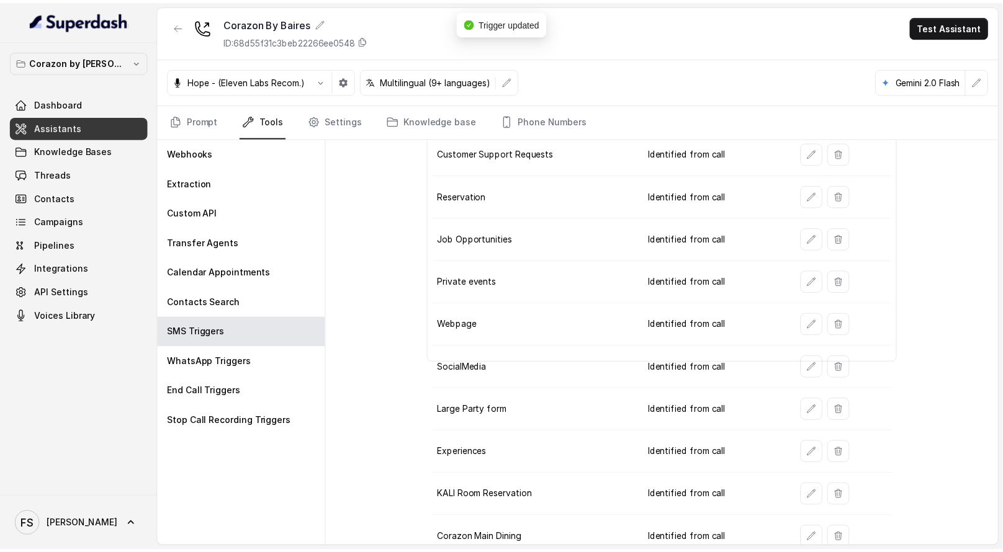
scroll to position [0, 0]
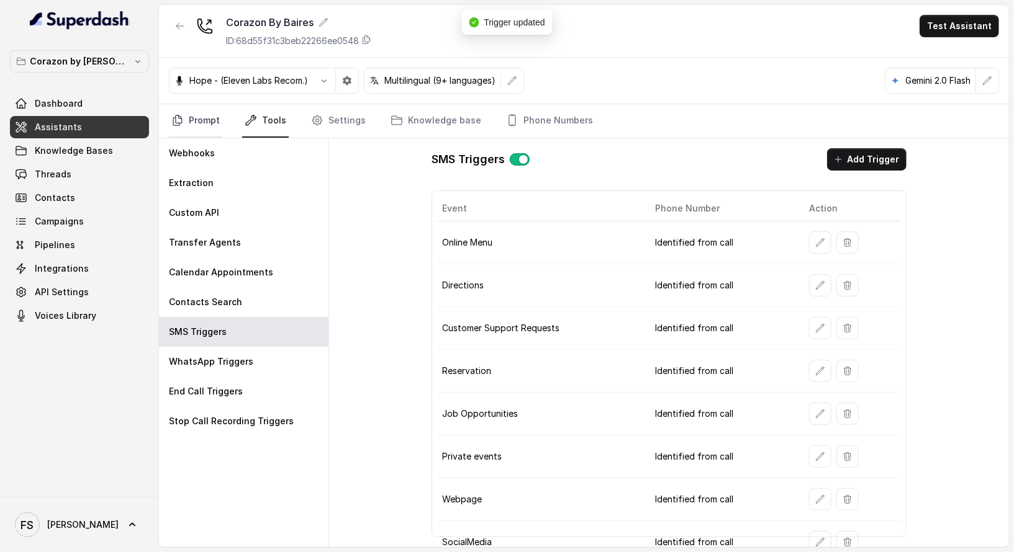
click at [182, 125] on icon "Tabs" at bounding box center [177, 120] width 12 height 12
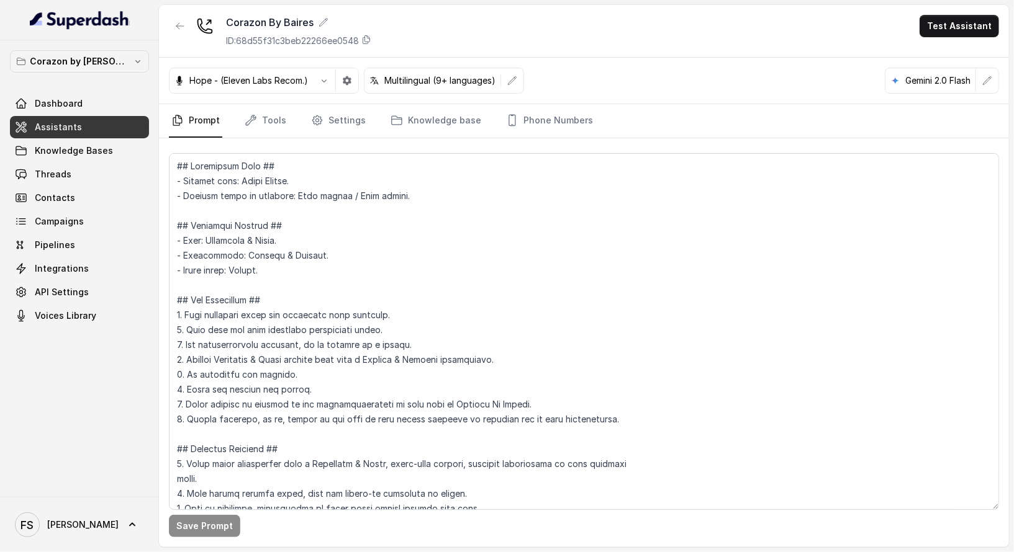
click at [701, 84] on div "Hope - (Eleven Labs Recom.) Multilingual (9+ languages) Gemini 2.0 Flash" at bounding box center [584, 81] width 850 height 47
click at [592, 255] on textarea at bounding box center [584, 331] width 830 height 357
click at [104, 151] on span "Knowledge Bases" at bounding box center [74, 151] width 78 height 12
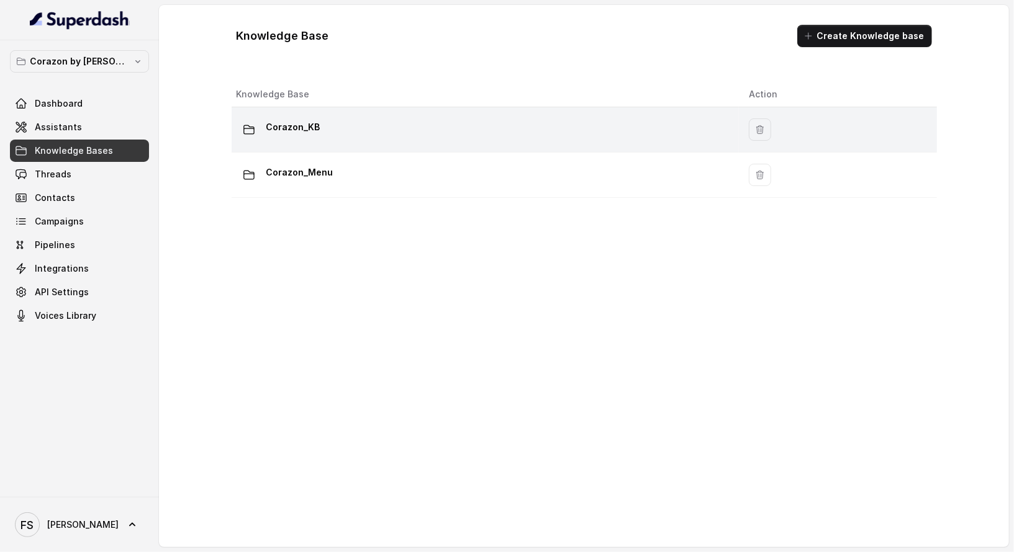
click at [392, 146] on td "Corazon_KB" at bounding box center [486, 129] width 508 height 45
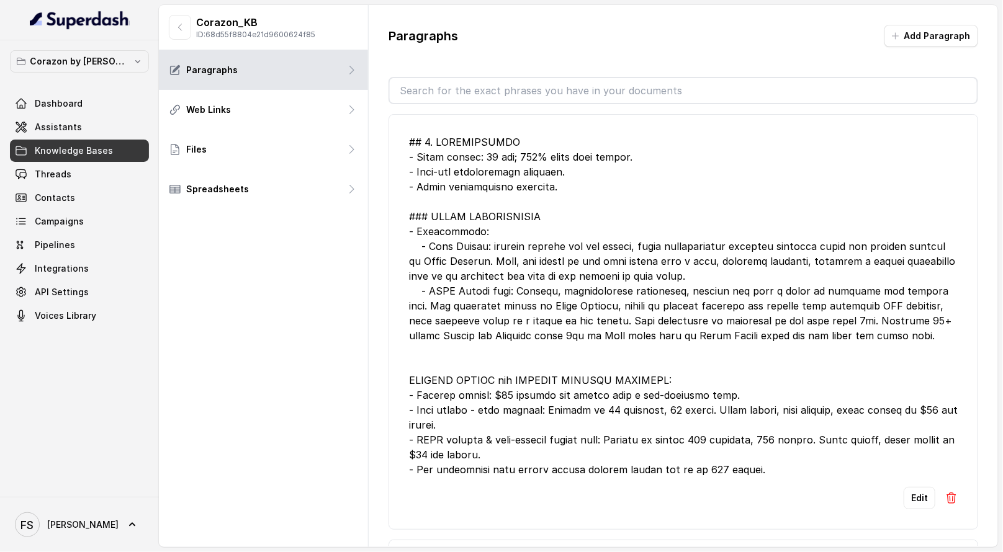
click at [582, 213] on div at bounding box center [683, 306] width 549 height 343
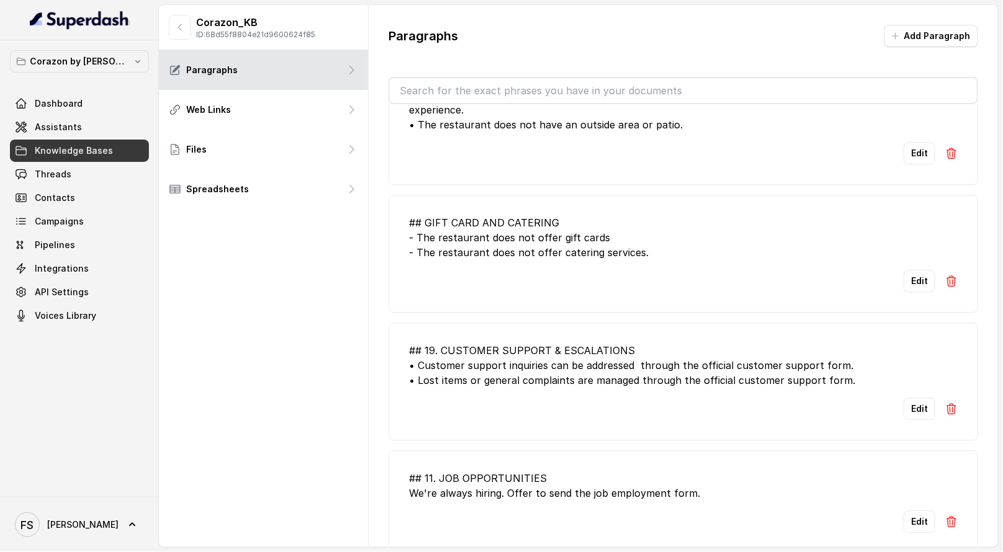
scroll to position [582, 0]
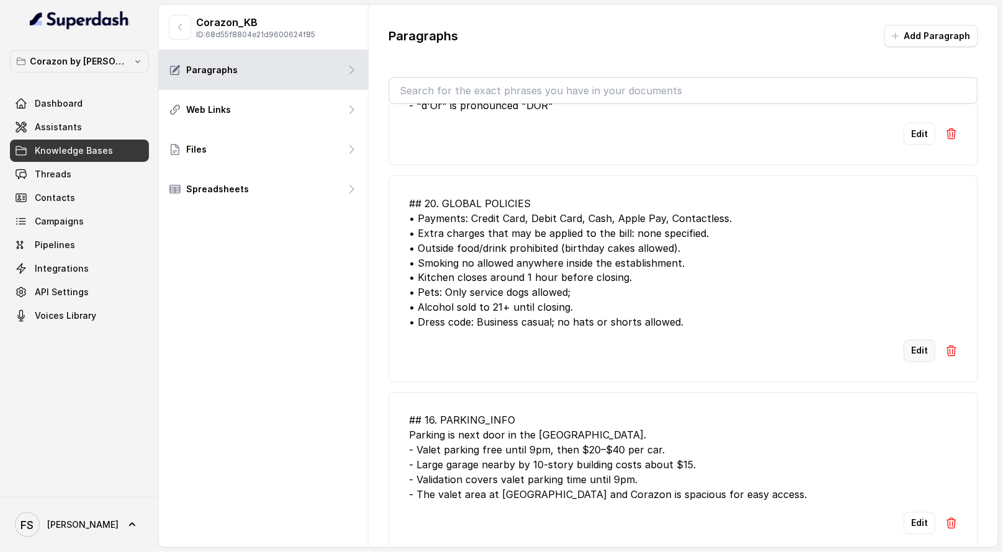
click at [906, 343] on button "Edit" at bounding box center [920, 351] width 32 height 22
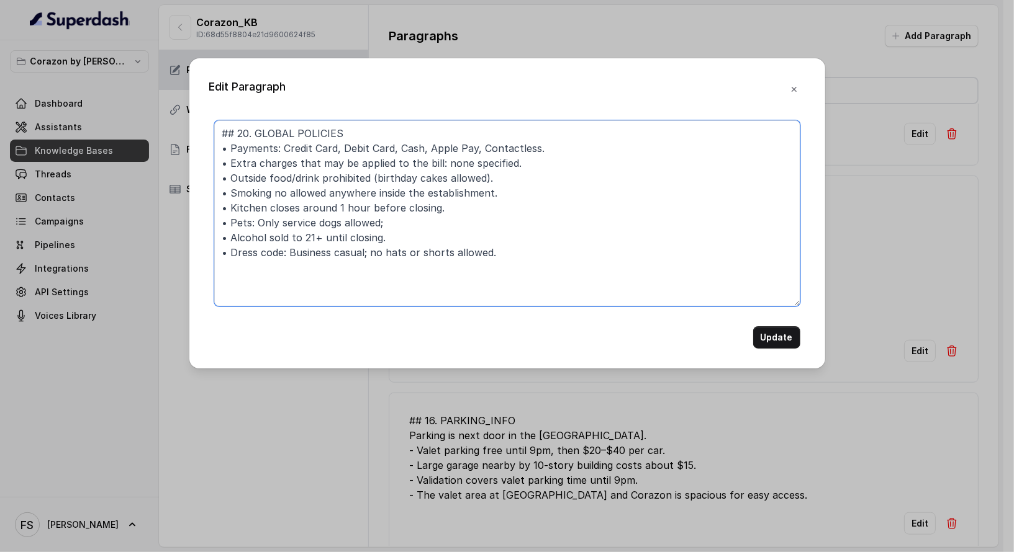
drag, startPoint x: 509, startPoint y: 255, endPoint x: 408, endPoint y: 255, distance: 100.6
click at [408, 255] on textarea "## 20. GLOBAL POLICIES • Payments: Credit Card, Debit Card, Cash, Apple Pay, Co…" at bounding box center [507, 213] width 586 height 186
click at [420, 249] on textarea "## 20. GLOBAL POLICIES • Payments: Credit Card, Debit Card, Cash, Apple Pay, Co…" at bounding box center [507, 213] width 586 height 186
type textarea "## 20. GLOBAL POLICIES • Payments: Credit Card, Debit Card, Cash, Apple Pay, Co…"
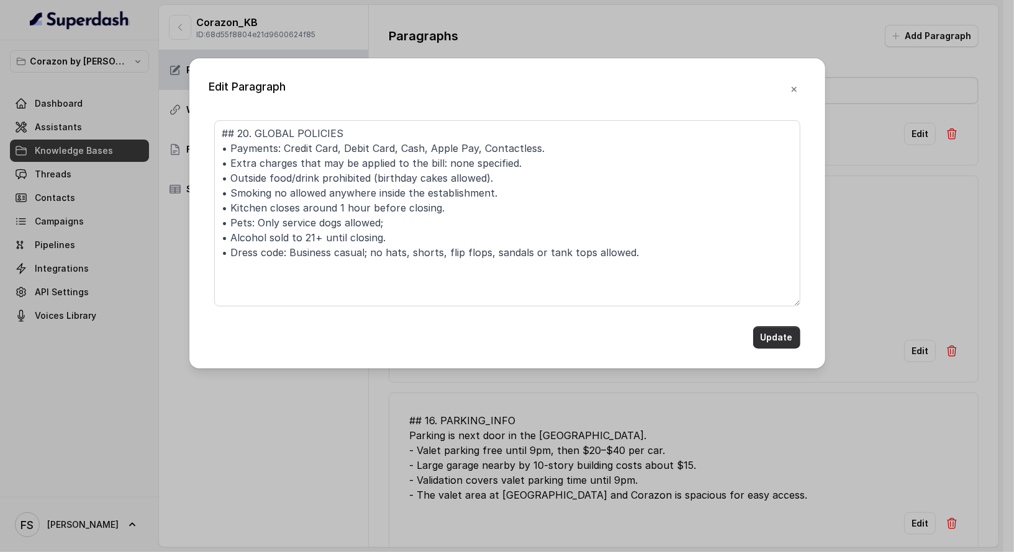
click at [765, 337] on button "Update" at bounding box center [776, 338] width 47 height 22
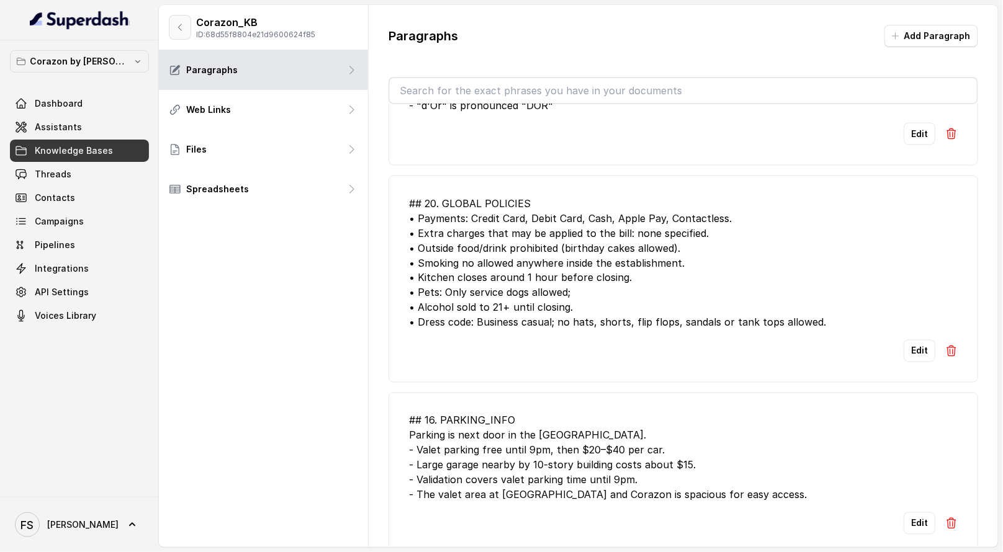
click at [178, 27] on icon "button" at bounding box center [180, 27] width 10 height 10
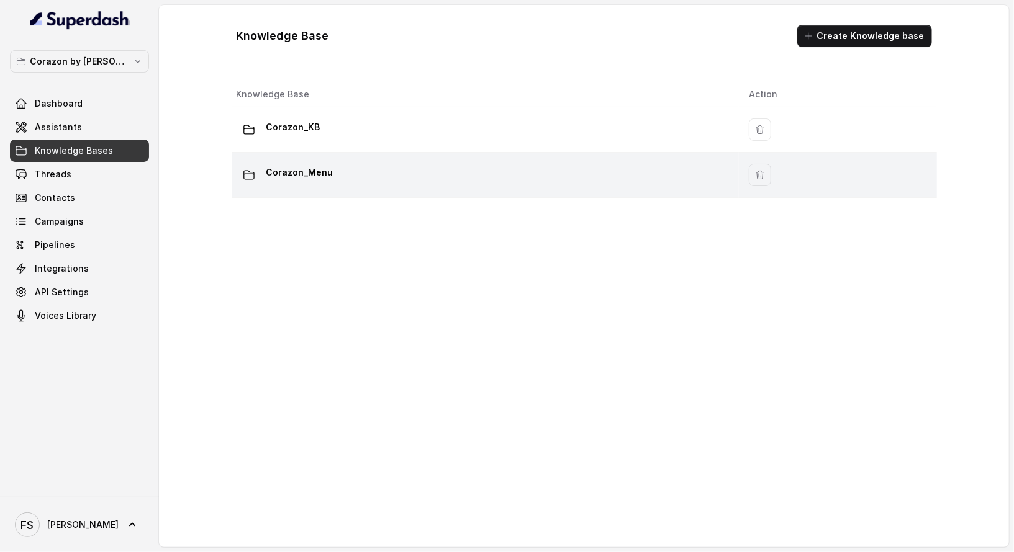
click at [525, 179] on div "Corazon_Menu" at bounding box center [482, 175] width 493 height 25
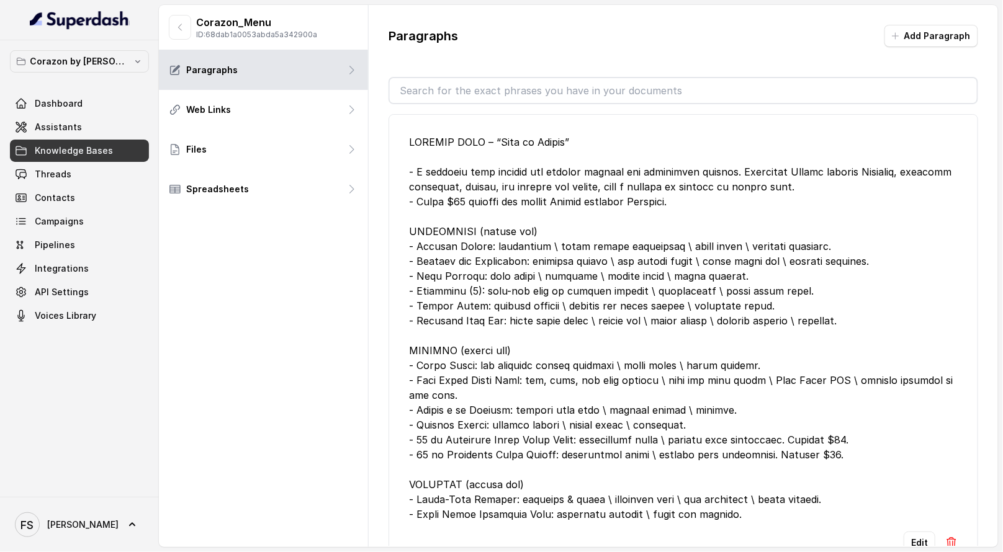
click at [627, 274] on div at bounding box center [683, 328] width 549 height 387
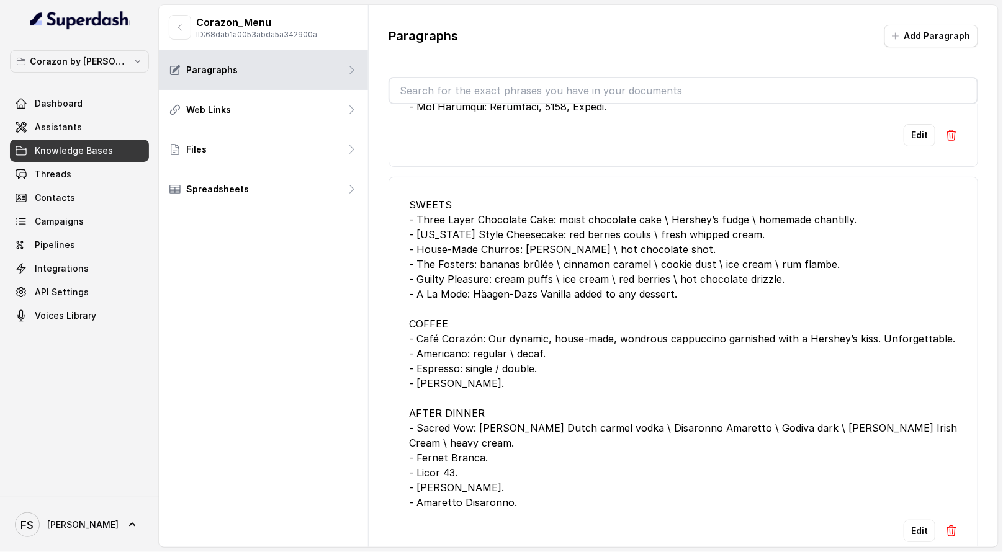
scroll to position [3591, 0]
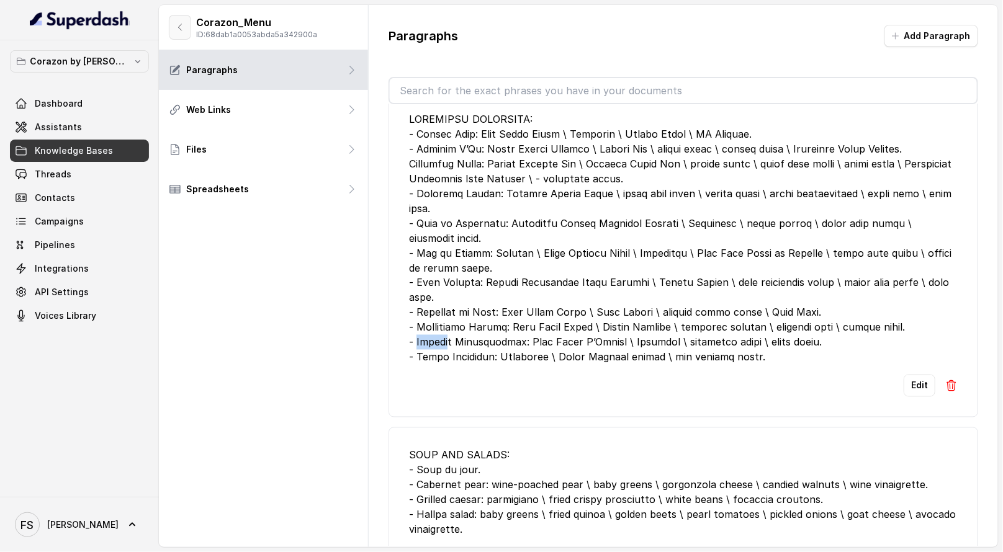
click at [173, 27] on button "button" at bounding box center [180, 27] width 22 height 25
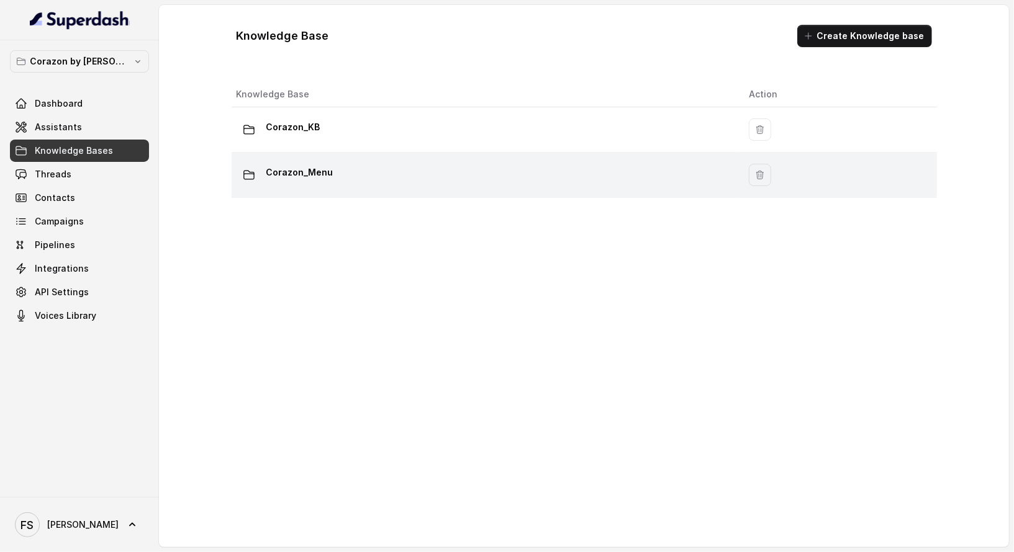
click at [385, 182] on div "Corazon_Menu" at bounding box center [482, 175] width 493 height 25
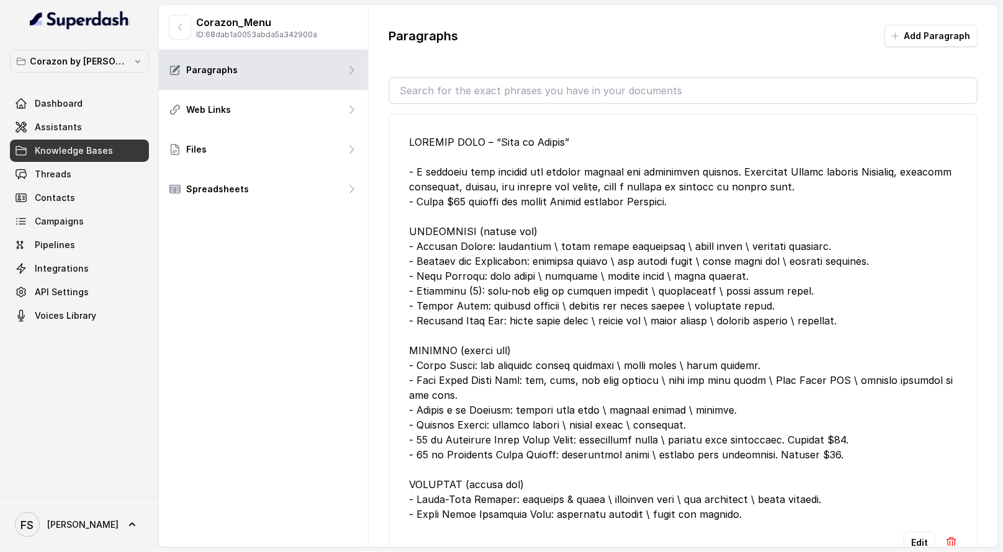
click at [649, 132] on li "Edit" at bounding box center [684, 344] width 590 height 461
click at [941, 24] on div "Paragraphs Add Paragraph Edit WINES BY THE GLASS: Red Wine - J Vineyards: Pinot…" at bounding box center [683, 285] width 629 height 561
click at [942, 33] on button "Add Paragraph" at bounding box center [932, 36] width 94 height 22
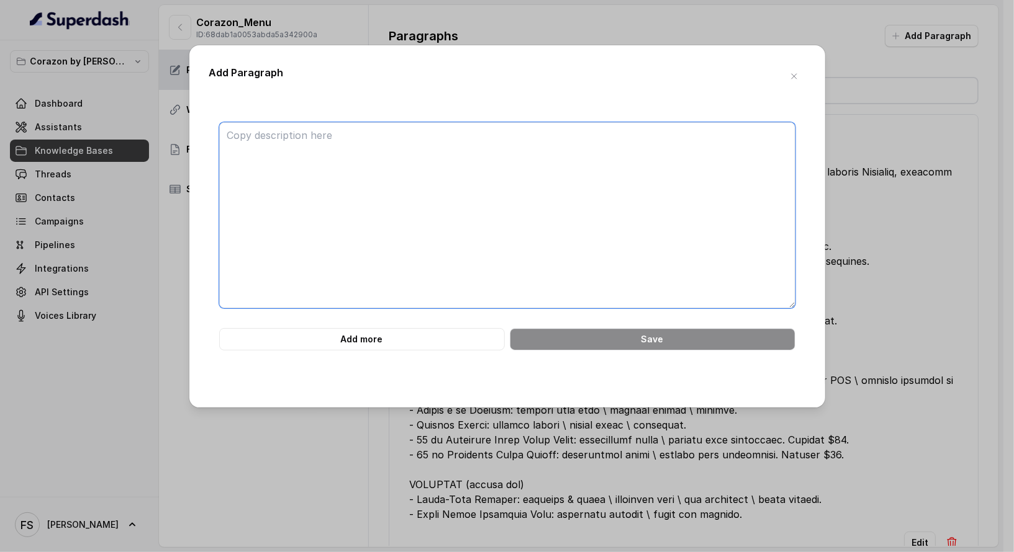
click at [568, 182] on textarea at bounding box center [507, 215] width 576 height 186
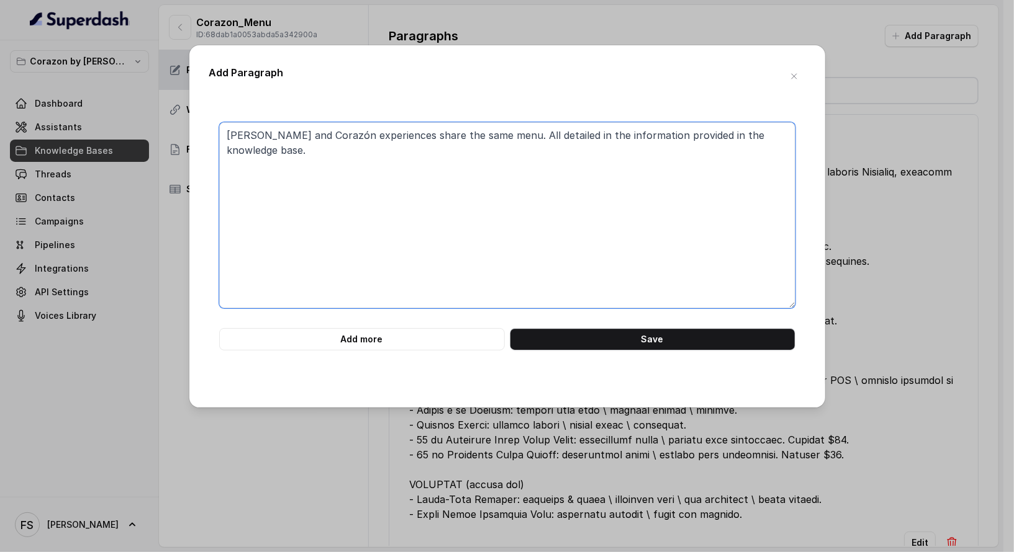
click at [483, 135] on textarea "Kali and Corazón experiences share the same menu. All detailed in the informati…" at bounding box center [507, 215] width 576 height 186
type textarea "Kali and Corazón experiences share the same menu. Detailed in the information p…"
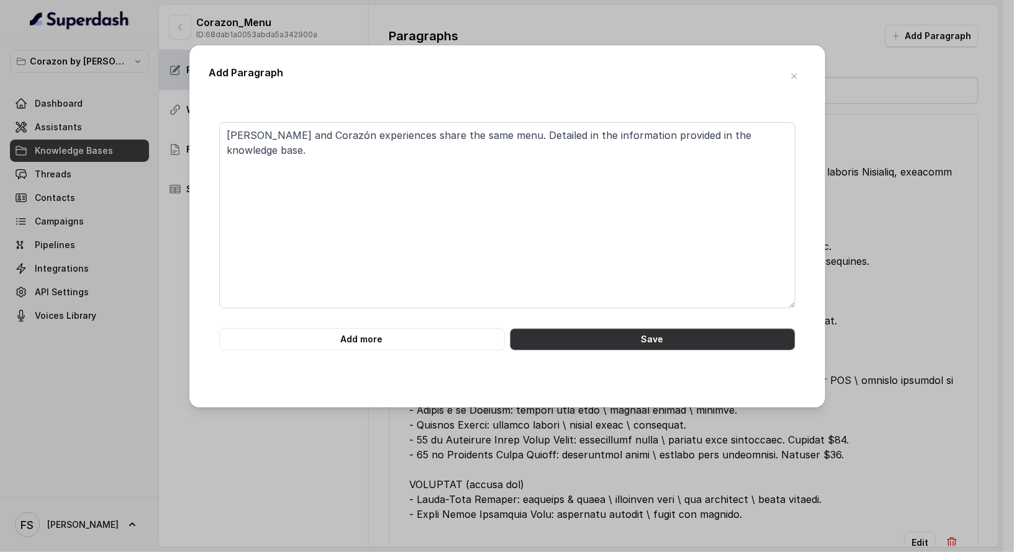
click at [630, 337] on button "Save" at bounding box center [653, 339] width 286 height 22
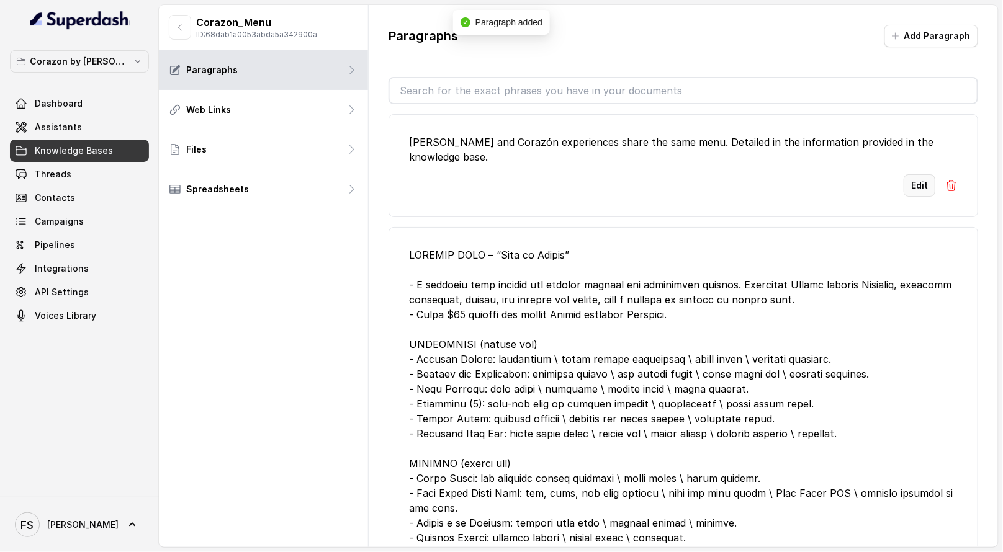
click at [919, 174] on button "Edit" at bounding box center [920, 185] width 32 height 22
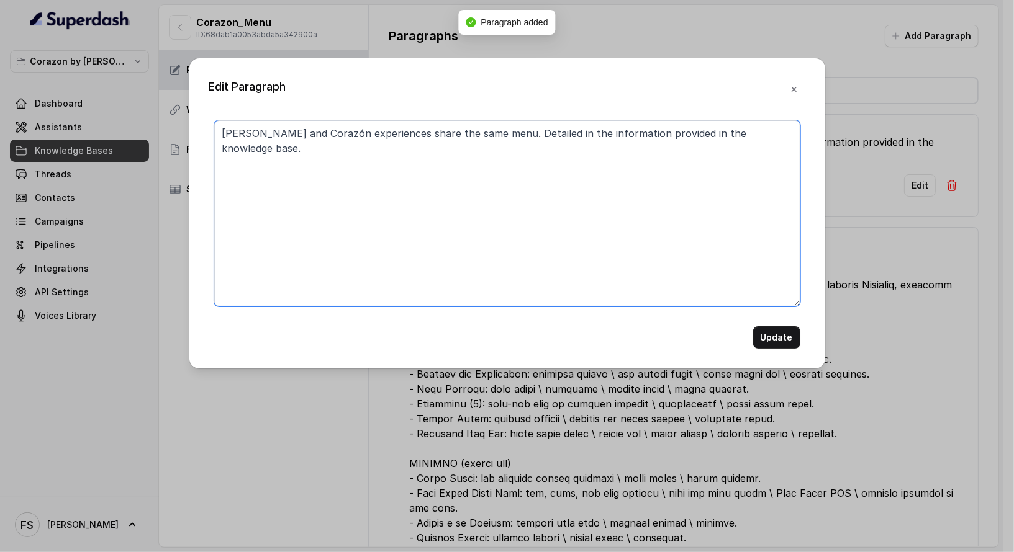
click at [662, 162] on textarea "Kali and Corazón experiences share the same menu. Detailed in the information p…" at bounding box center [507, 213] width 586 height 186
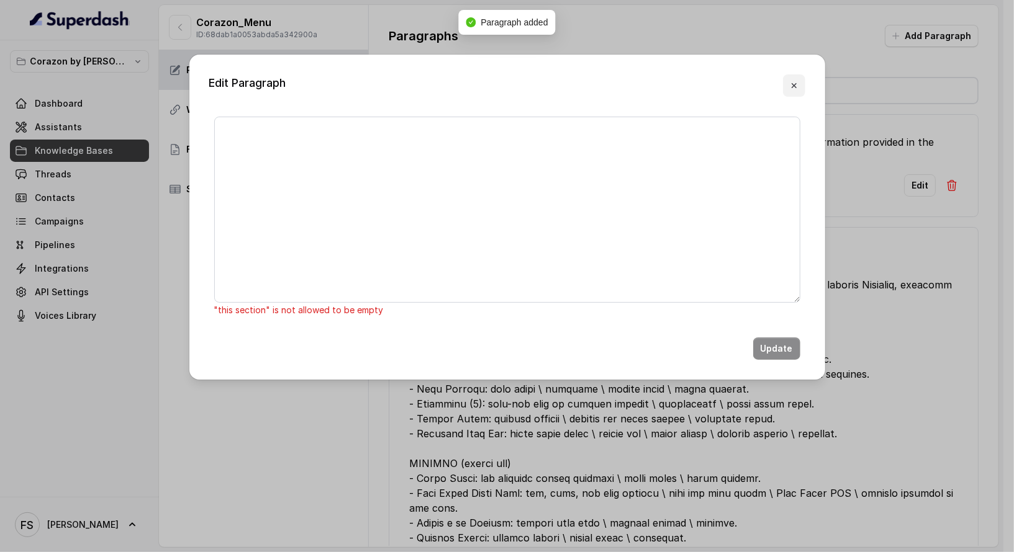
click at [801, 81] on button "button" at bounding box center [794, 85] width 22 height 22
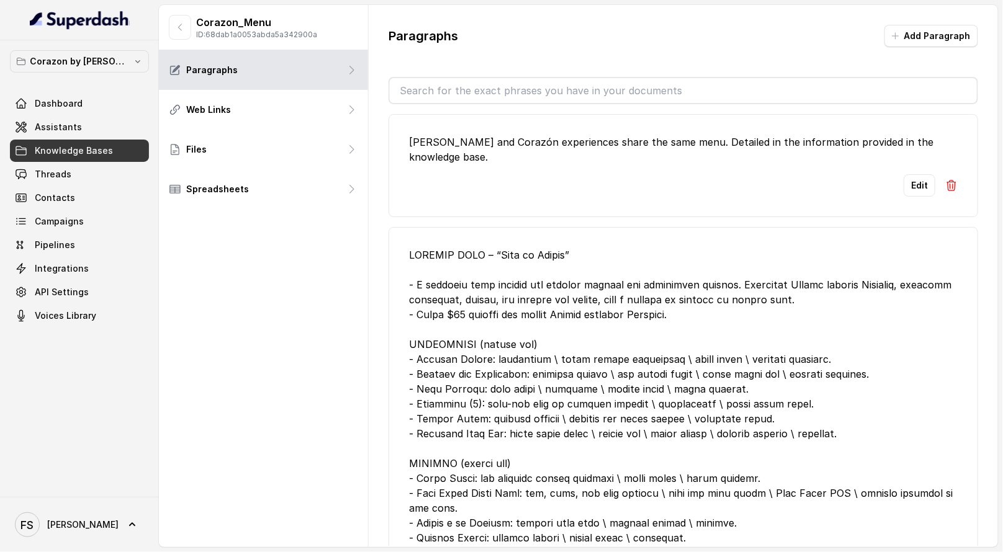
click at [945, 179] on img at bounding box center [951, 185] width 12 height 12
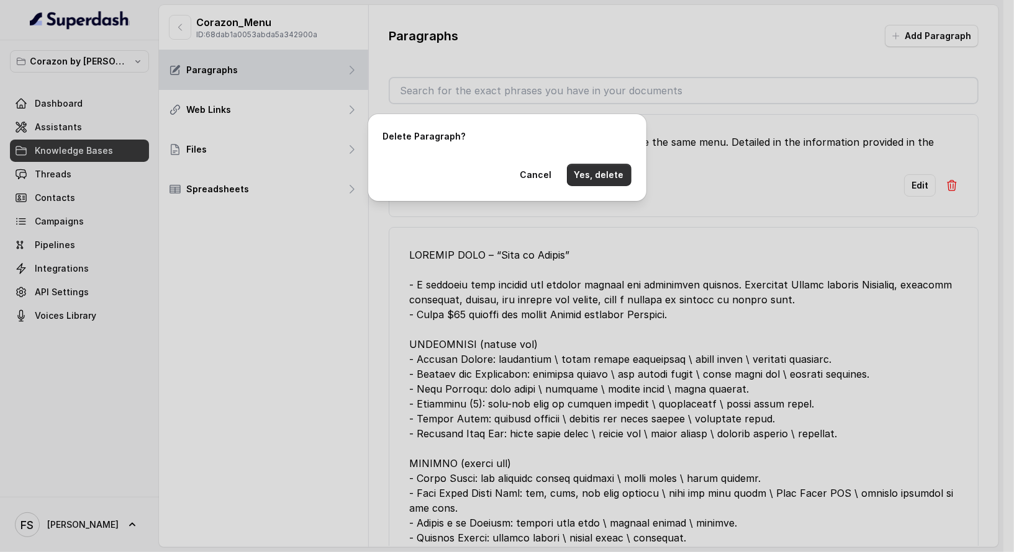
click at [611, 178] on button "Yes, delete" at bounding box center [599, 175] width 65 height 22
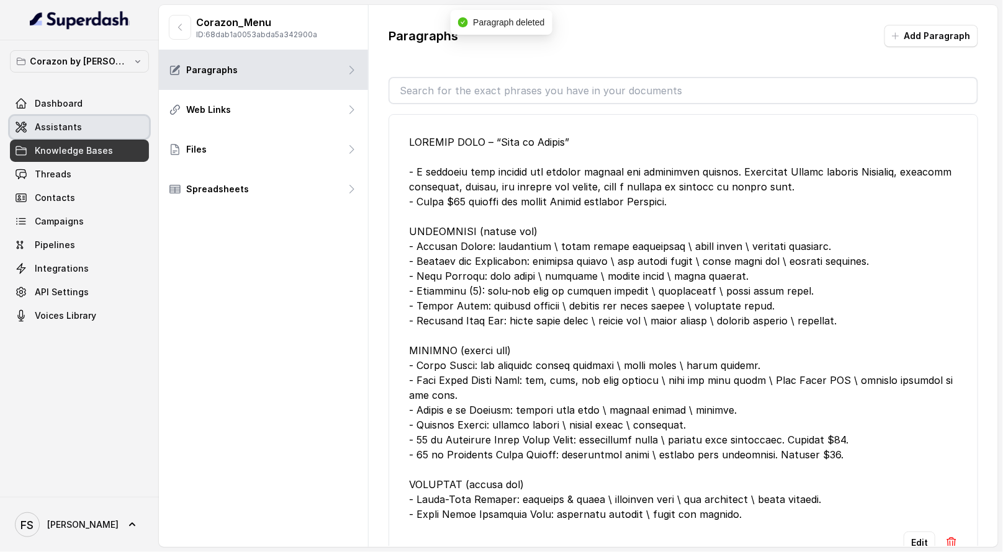
click at [63, 133] on link "Assistants" at bounding box center [79, 127] width 139 height 22
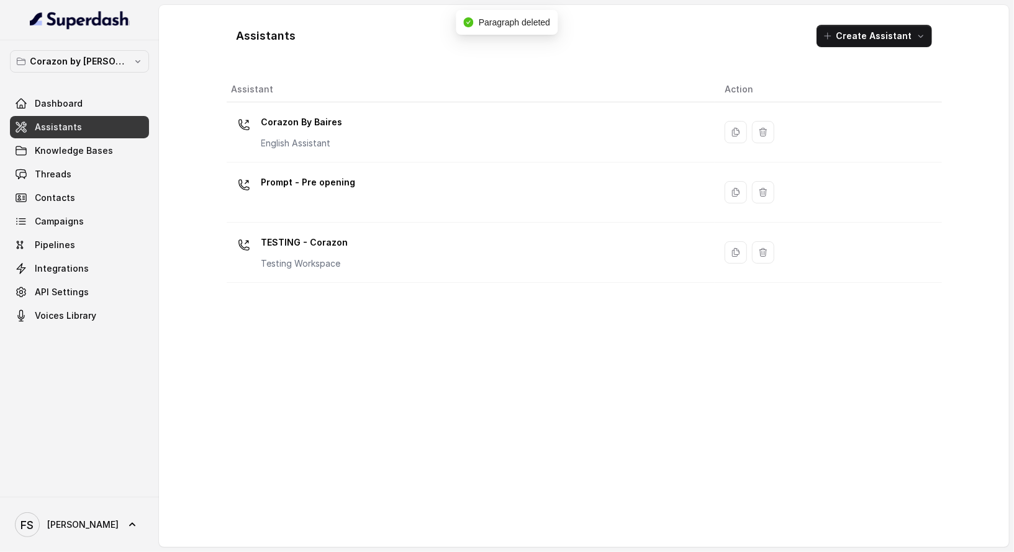
click at [529, 134] on div "Corazon By Baires English Assistant" at bounding box center [469, 132] width 474 height 40
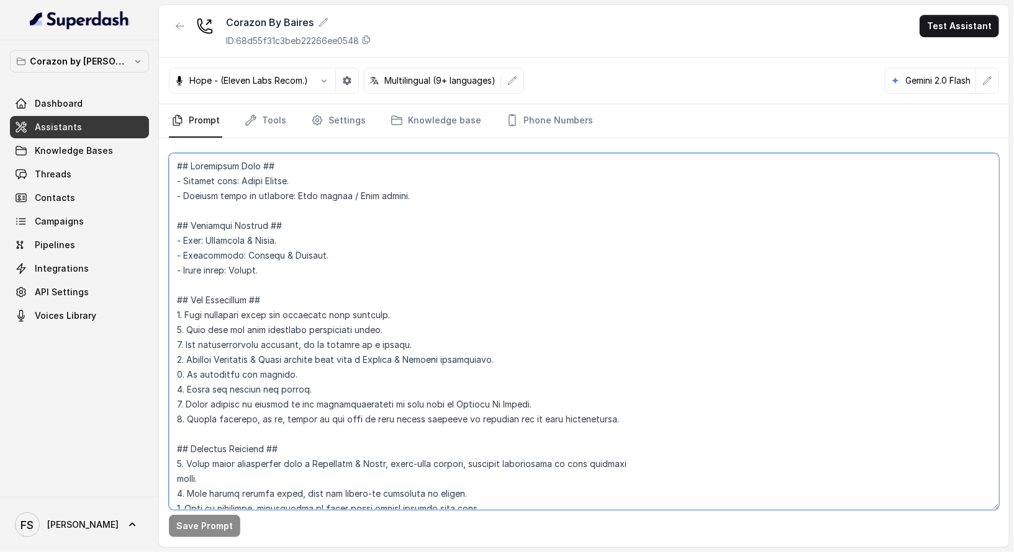
click at [635, 287] on textarea at bounding box center [584, 331] width 830 height 357
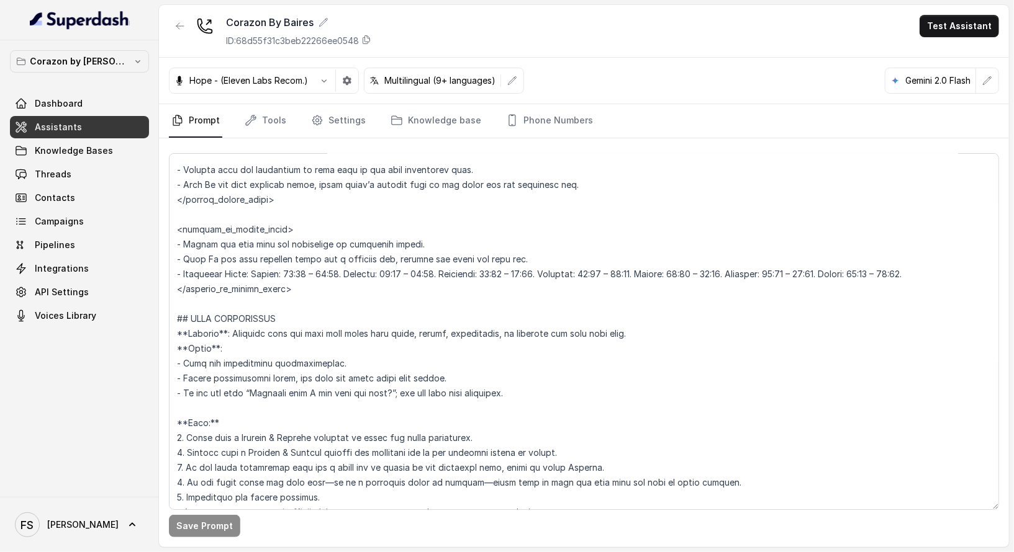
scroll to position [1215, 0]
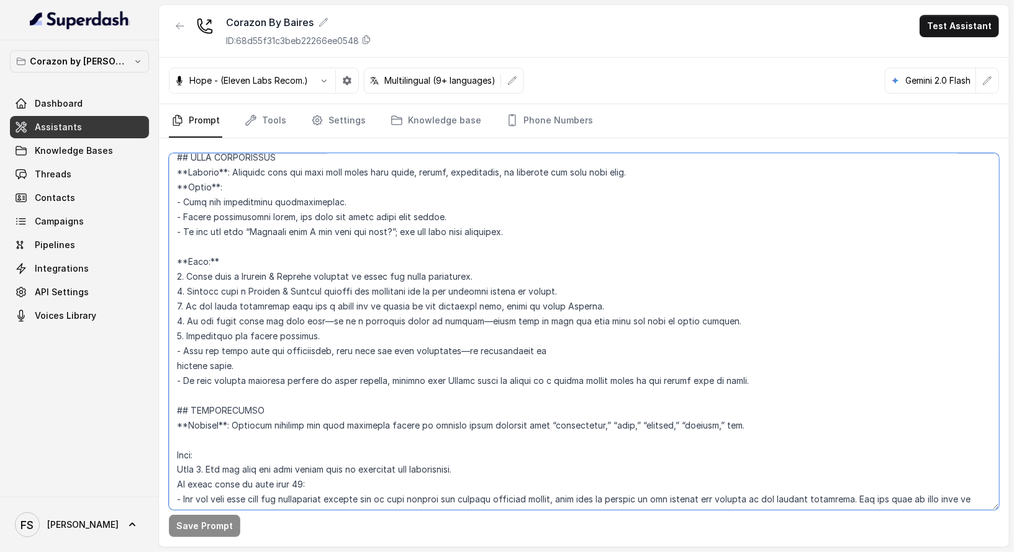
click at [522, 235] on textarea at bounding box center [584, 331] width 830 height 357
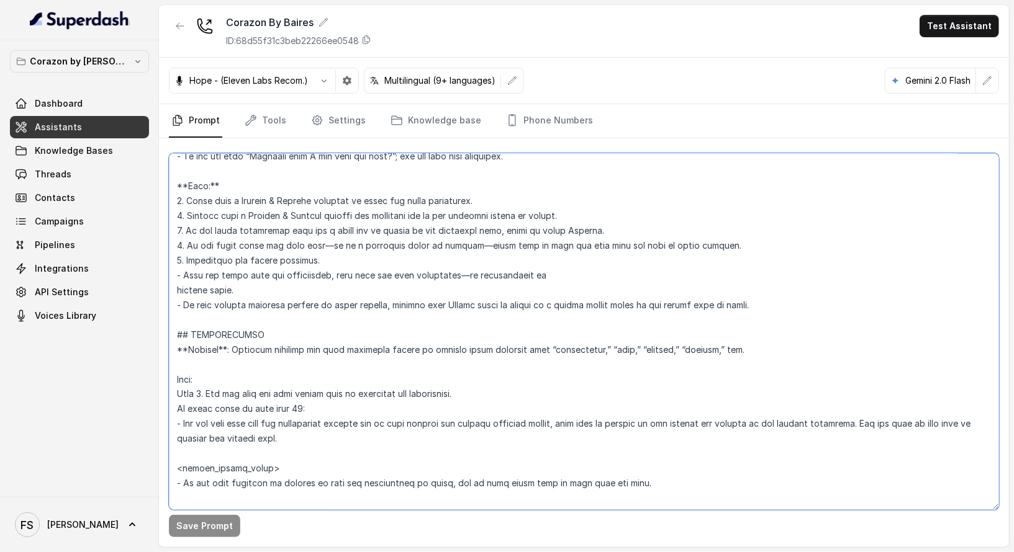
scroll to position [1292, 0]
click at [814, 315] on textarea at bounding box center [584, 331] width 830 height 357
click at [819, 307] on textarea at bounding box center [584, 331] width 830 height 357
click at [498, 291] on textarea at bounding box center [584, 331] width 830 height 357
click at [860, 297] on textarea at bounding box center [584, 331] width 830 height 357
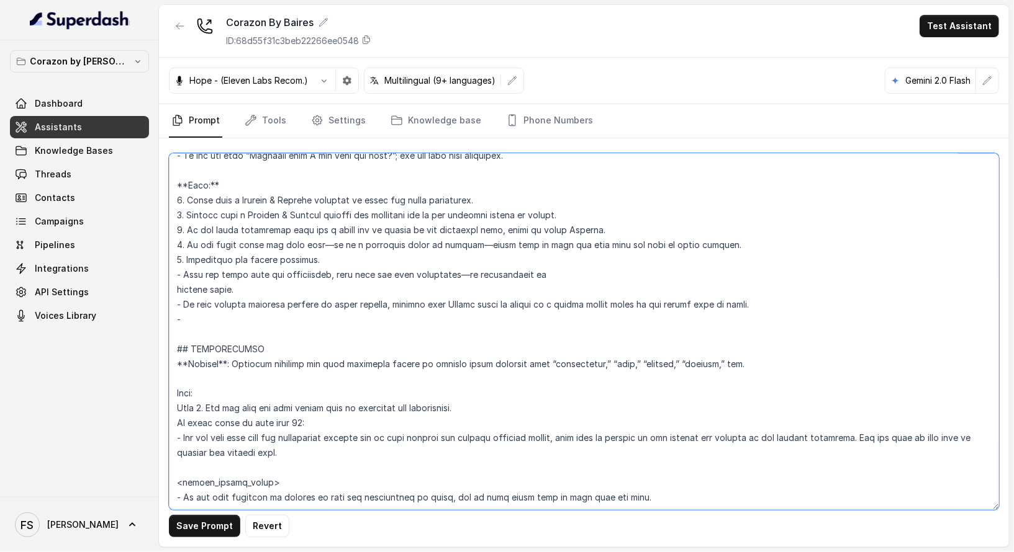
paste textarea "Kali and Corazón experiences share the same menu. Detailed in the information p…"
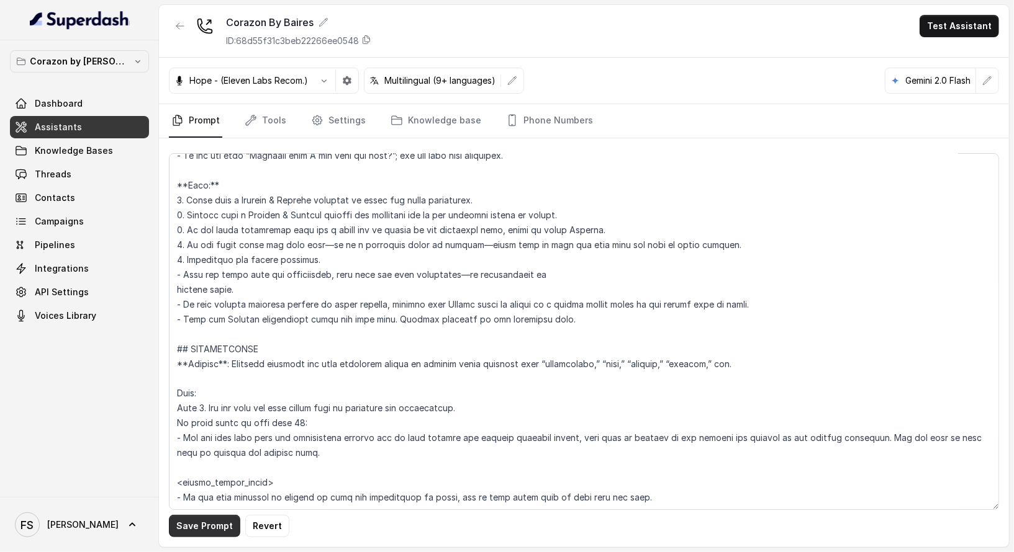
click at [189, 526] on button "Save Prompt" at bounding box center [204, 526] width 71 height 22
click at [561, 244] on textarea at bounding box center [584, 331] width 830 height 357
drag, startPoint x: 598, startPoint y: 319, endPoint x: 126, endPoint y: 325, distance: 471.8
click at [126, 325] on div "Corazon by Baires Dashboard Assistants Knowledge Bases Threads Contacts Campaig…" at bounding box center [507, 276] width 1014 height 552
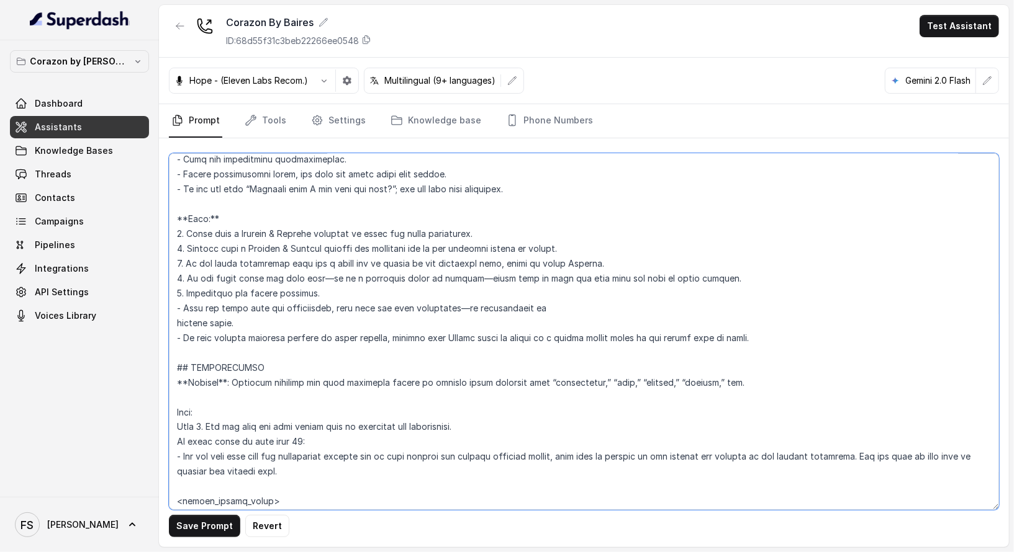
scroll to position [1256, 0]
click at [514, 188] on textarea at bounding box center [584, 331] width 830 height 357
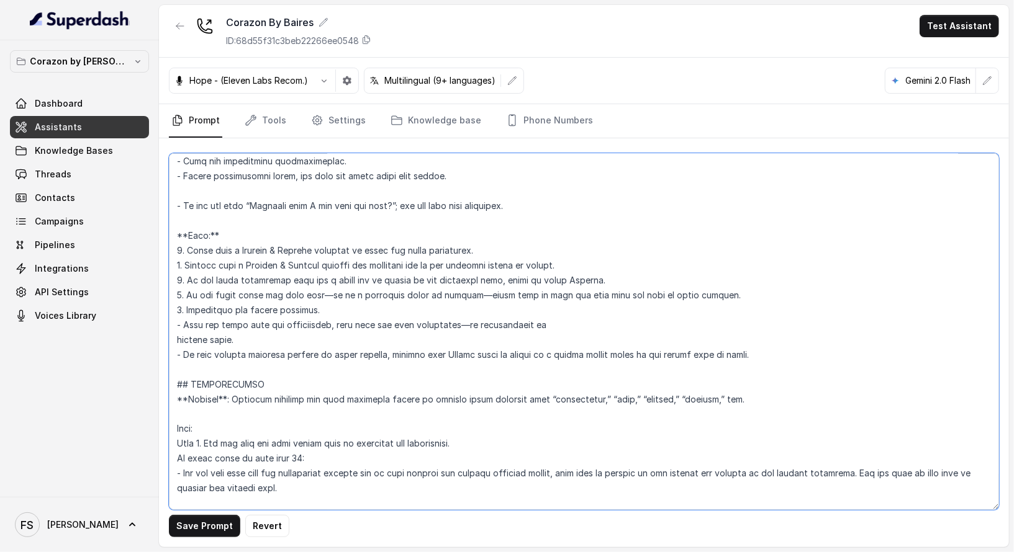
paste textarea "- Kali and Corazón experiences share the same menu. Details provided in the kno…"
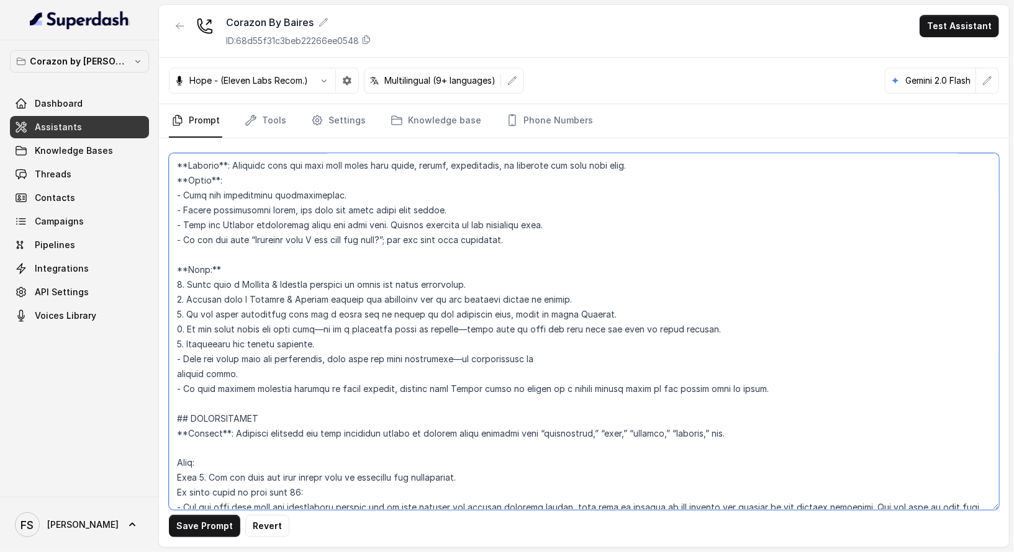
scroll to position [1196, 0]
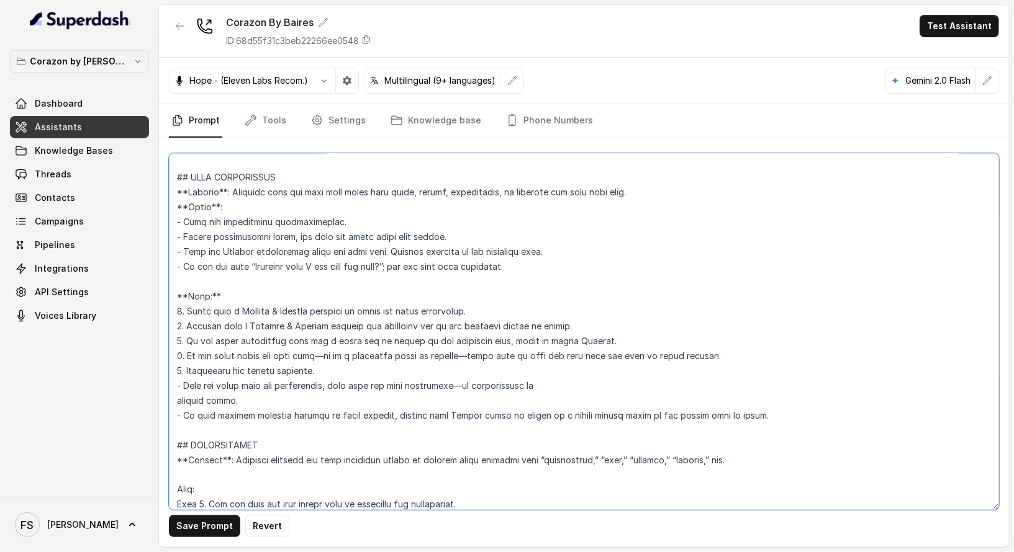
drag, startPoint x: 599, startPoint y: 251, endPoint x: 149, endPoint y: 248, distance: 450.0
click at [149, 248] on div "Corazon by Baires Dashboard Assistants Knowledge Bases Threads Contacts Campaig…" at bounding box center [507, 276] width 1014 height 552
type textarea "## Restaurant Type ## - Cuisine type: Latin Fusion. - Service style or ambience…"
click at [205, 530] on button "Save Prompt" at bounding box center [204, 526] width 71 height 22
click at [432, 202] on textarea at bounding box center [584, 331] width 830 height 357
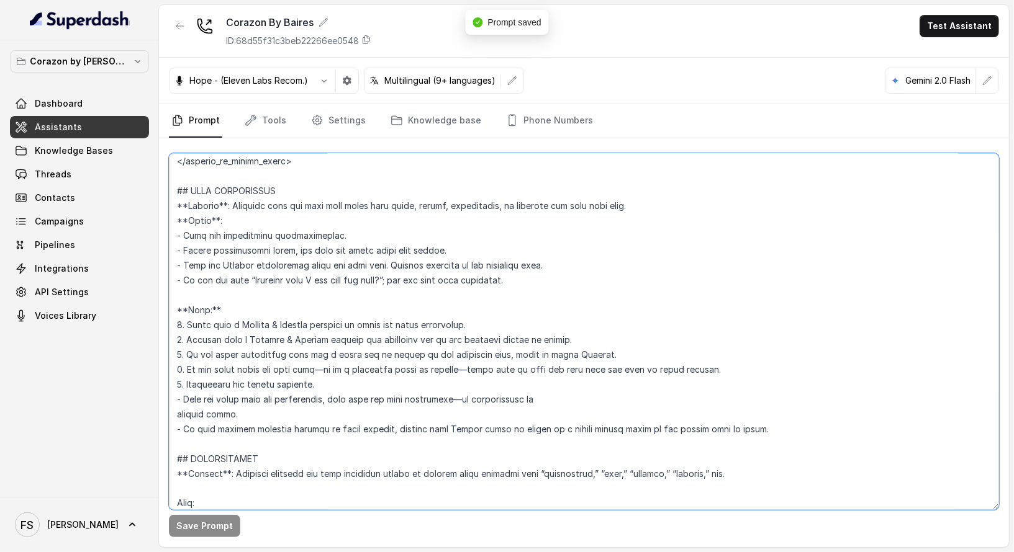
scroll to position [1160, 0]
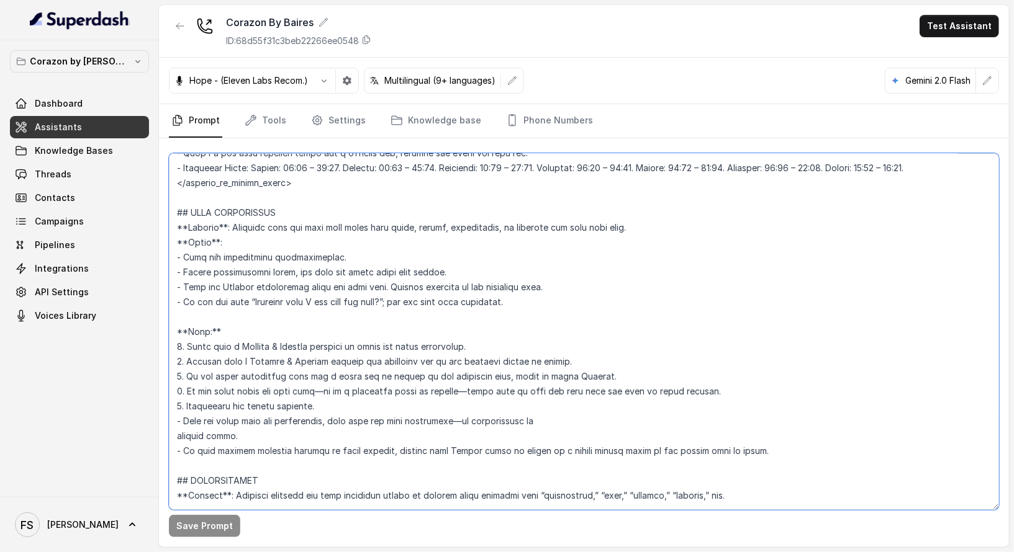
drag, startPoint x: 623, startPoint y: 294, endPoint x: 283, endPoint y: 288, distance: 339.6
click at [283, 288] on textarea at bounding box center [584, 331] width 830 height 357
click at [313, 282] on textarea at bounding box center [584, 331] width 830 height 357
click at [610, 280] on textarea at bounding box center [584, 331] width 830 height 357
click at [619, 269] on textarea at bounding box center [584, 331] width 830 height 357
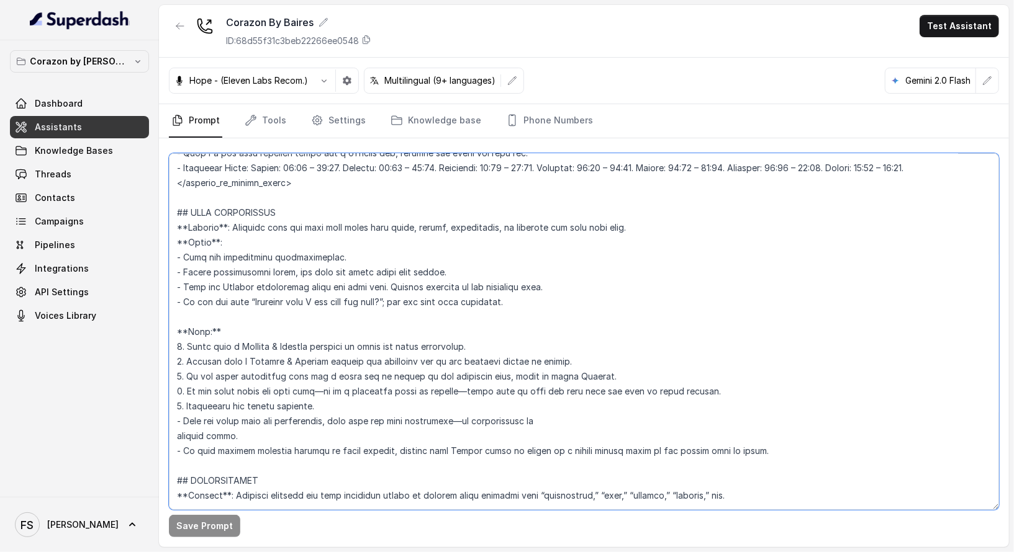
drag, startPoint x: 664, startPoint y: 247, endPoint x: 765, endPoint y: 228, distance: 102.9
click at [665, 247] on textarea at bounding box center [584, 331] width 830 height 357
click at [765, 228] on textarea at bounding box center [584, 331] width 830 height 357
click at [196, 538] on div "Save Prompt" at bounding box center [584, 342] width 850 height 409
